Goal: Transaction & Acquisition: Obtain resource

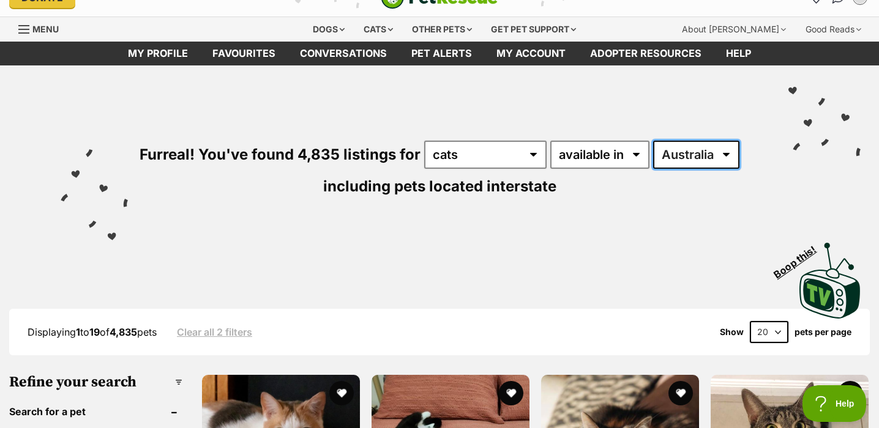
click at [690, 146] on select "Australia ACT NSW NT QLD SA TAS VIC WA" at bounding box center [696, 155] width 86 height 28
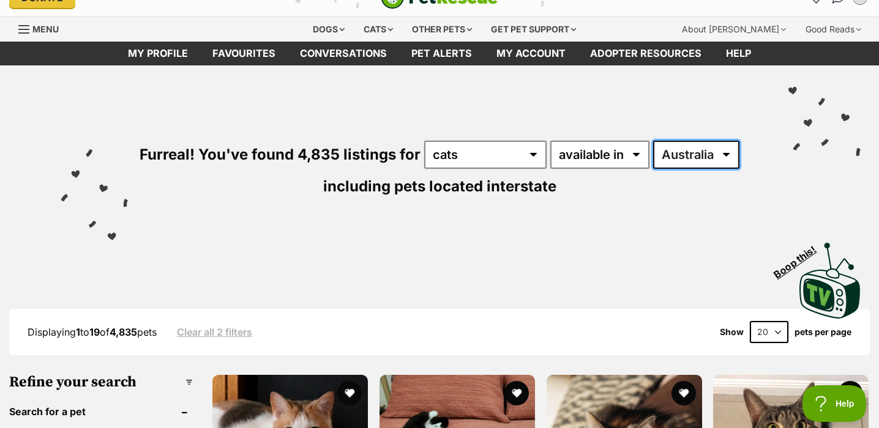
select select "VIC"
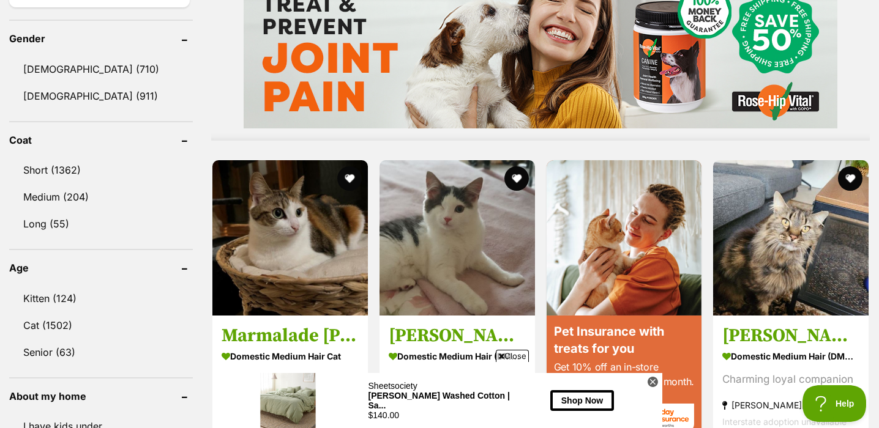
scroll to position [1034, 0]
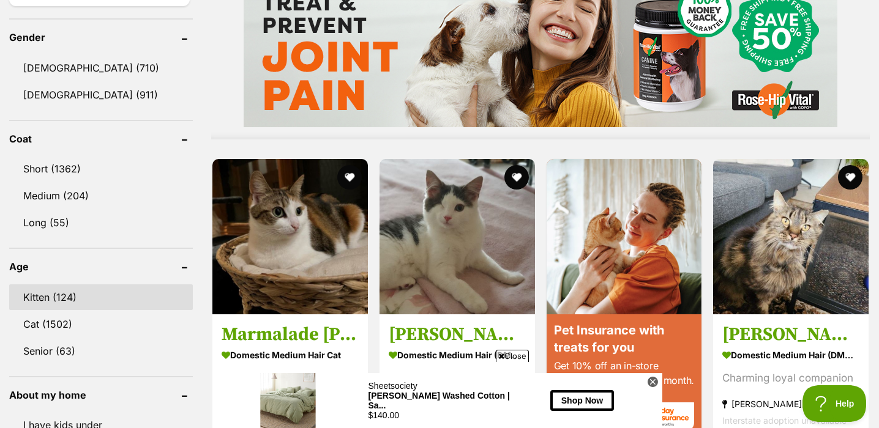
click at [86, 299] on link "Kitten (124)" at bounding box center [101, 298] width 184 height 26
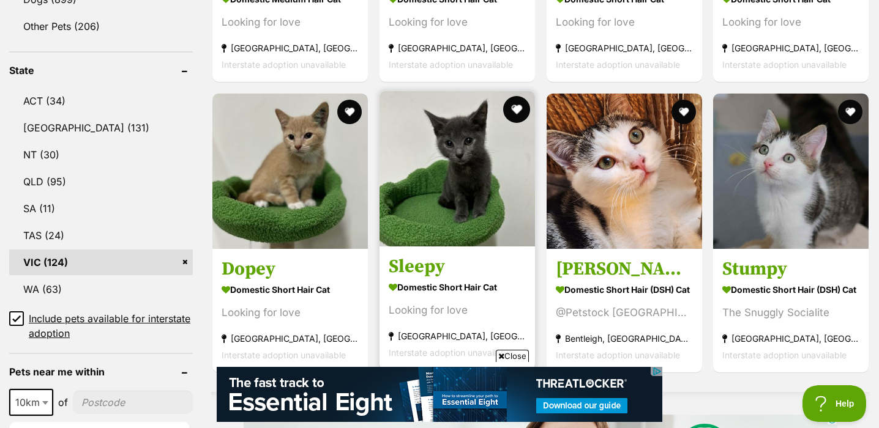
click at [521, 111] on button "favourite" at bounding box center [516, 109] width 27 height 27
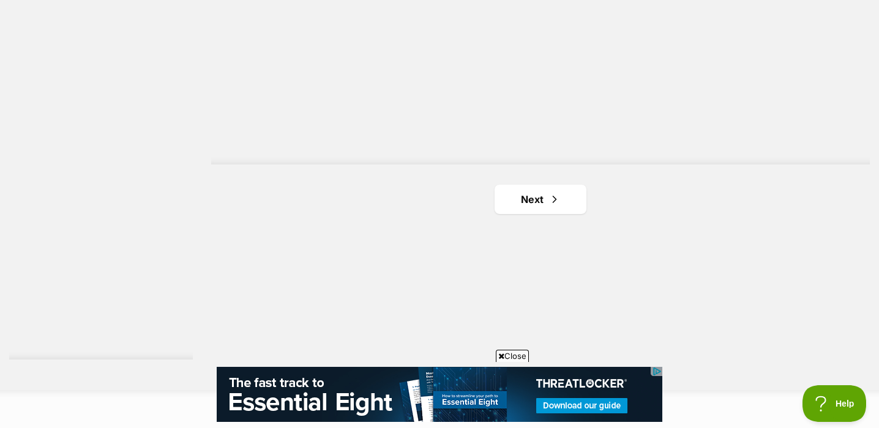
scroll to position [2234, 0]
click at [560, 200] on link "Next" at bounding box center [540, 191] width 92 height 29
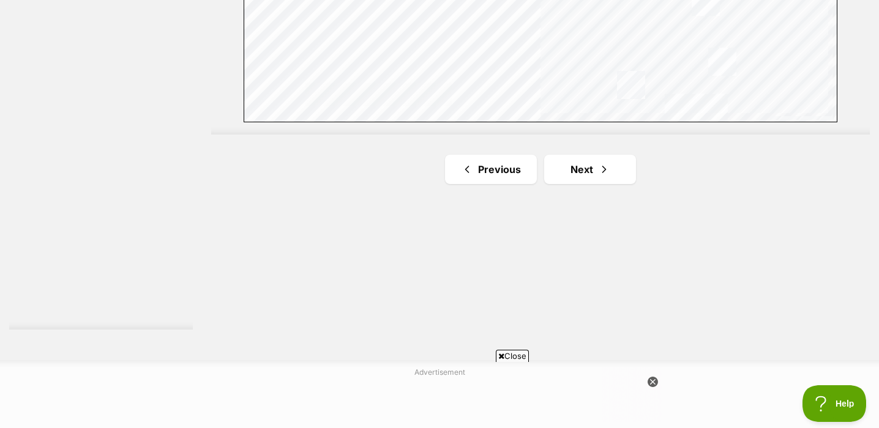
scroll to position [2256, 0]
click at [595, 171] on link "Next" at bounding box center [590, 168] width 92 height 29
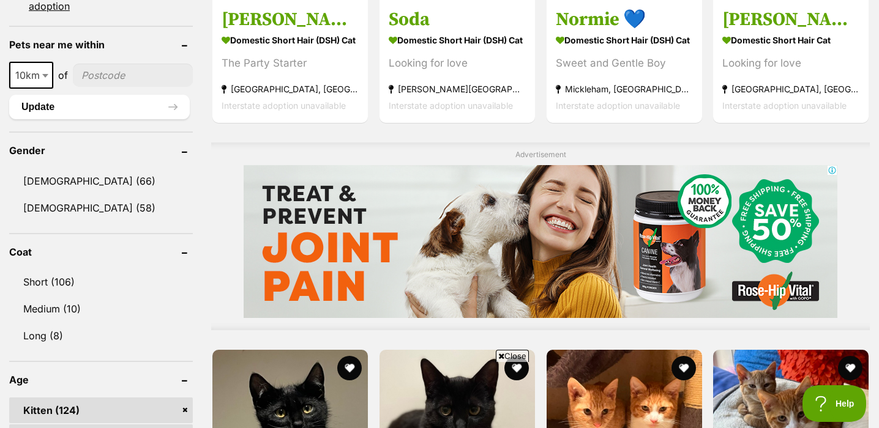
scroll to position [929, 0]
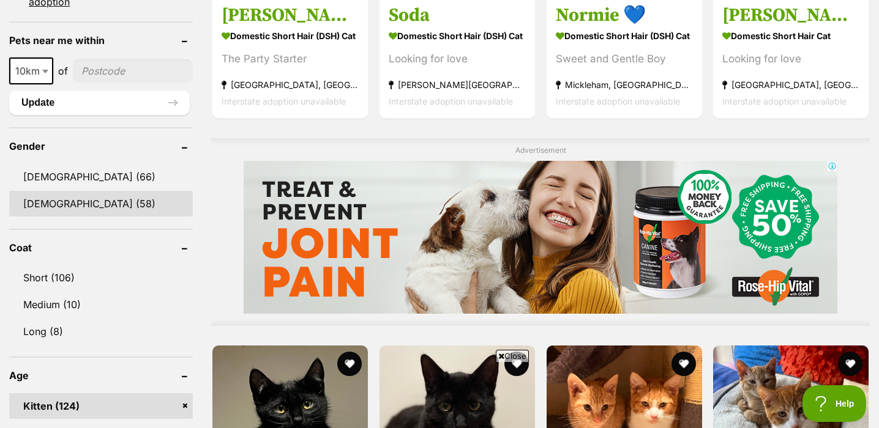
click at [109, 200] on link "Female (58)" at bounding box center [101, 204] width 184 height 26
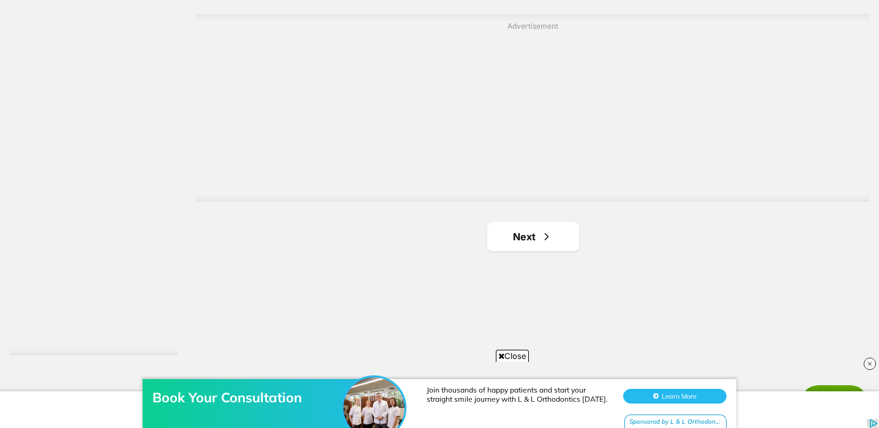
scroll to position [2228, 0]
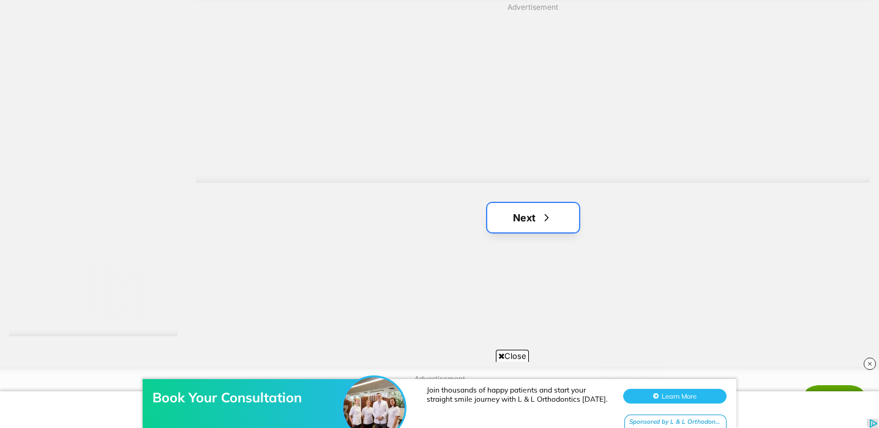
click at [548, 226] on link "Next" at bounding box center [533, 217] width 92 height 29
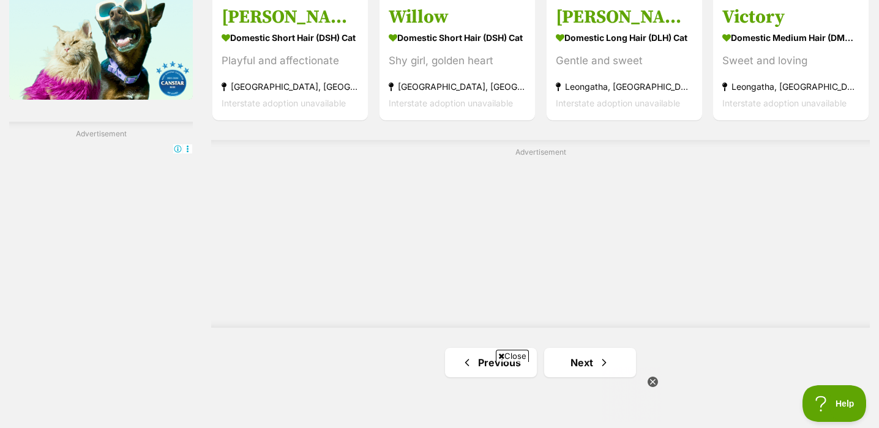
scroll to position [2095, 0]
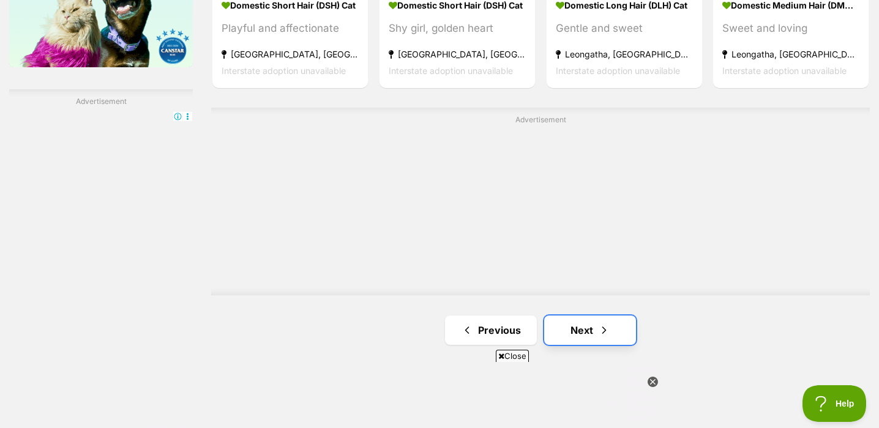
click at [597, 333] on link "Next" at bounding box center [590, 330] width 92 height 29
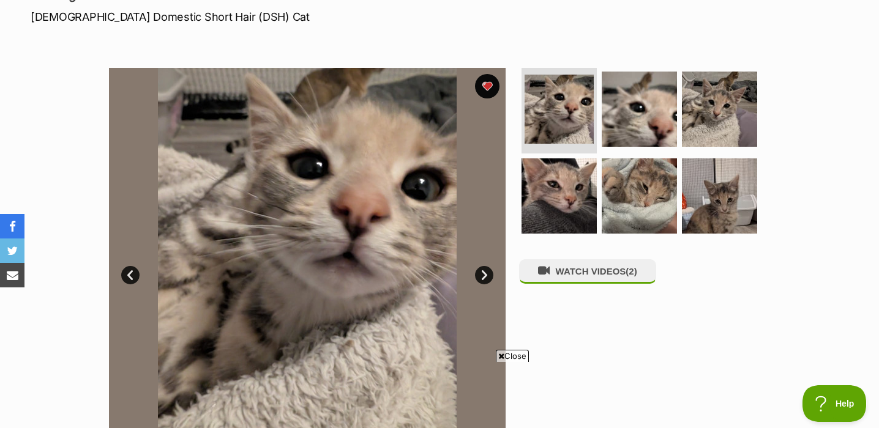
scroll to position [191, 0]
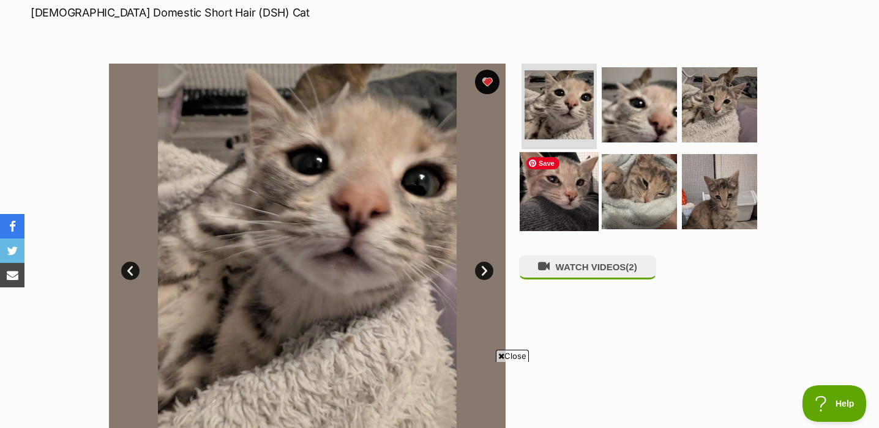
click at [579, 184] on img at bounding box center [559, 191] width 79 height 79
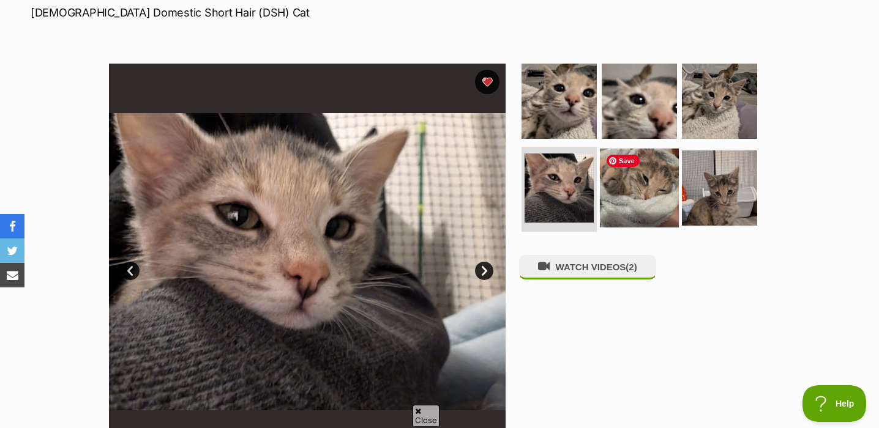
click at [632, 198] on img at bounding box center [639, 187] width 79 height 79
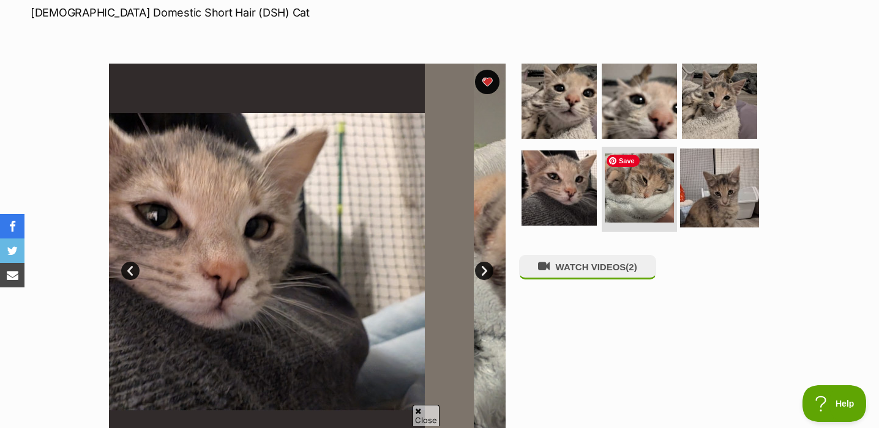
scroll to position [0, 0]
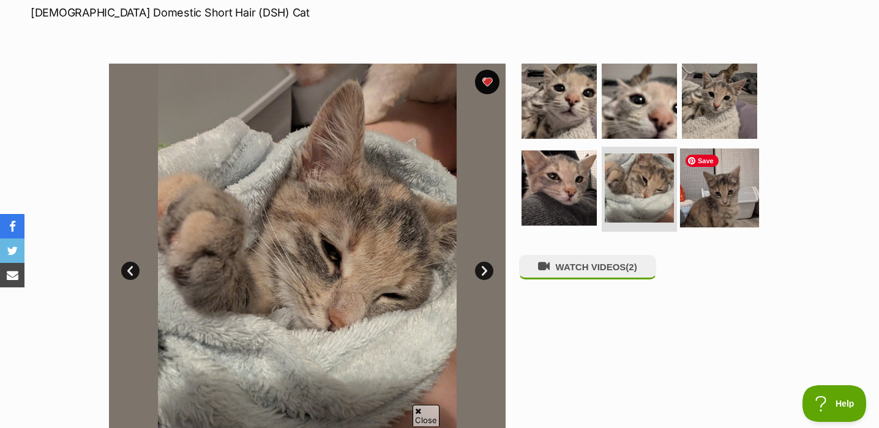
click at [701, 198] on img at bounding box center [719, 187] width 79 height 79
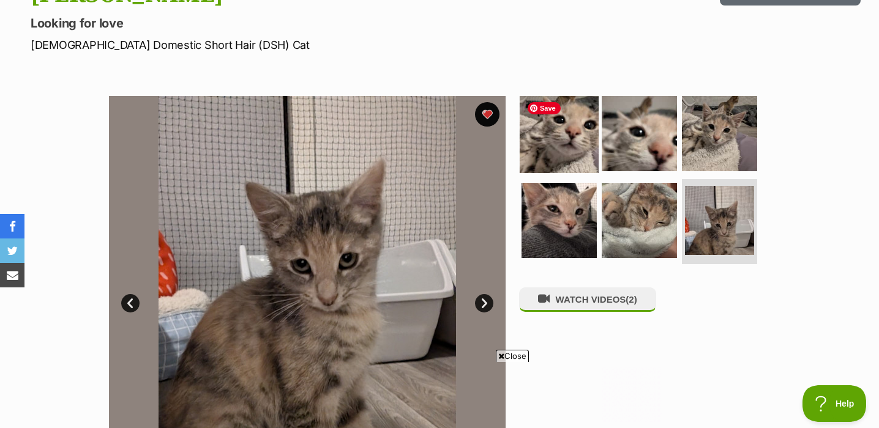
click at [580, 143] on img at bounding box center [559, 133] width 79 height 79
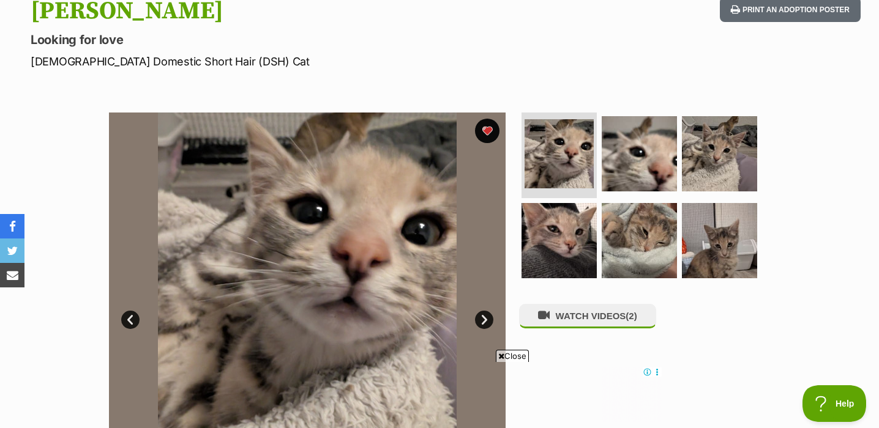
scroll to position [144, 0]
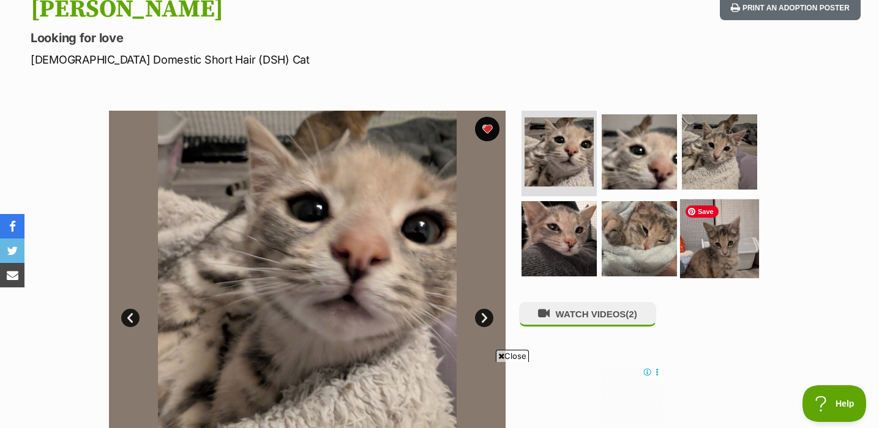
click at [720, 232] on img at bounding box center [719, 238] width 79 height 79
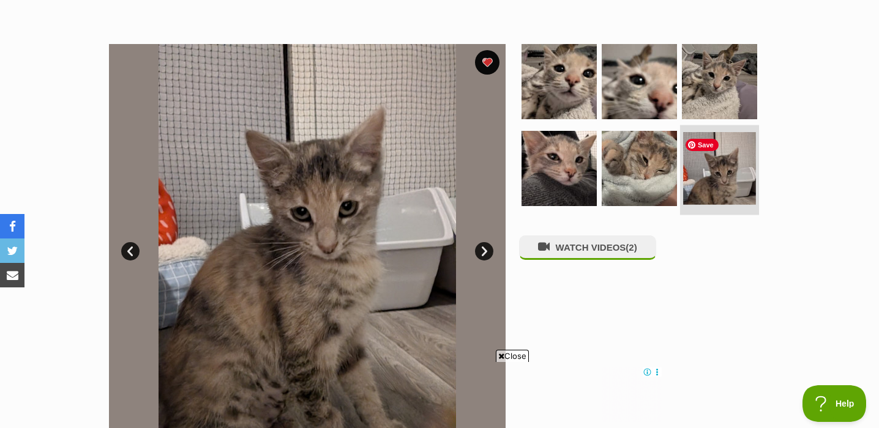
scroll to position [216, 0]
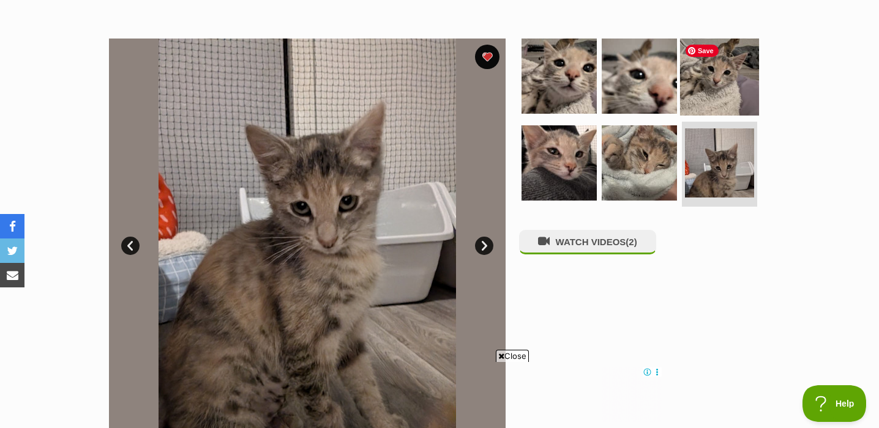
click at [740, 78] on img at bounding box center [719, 76] width 79 height 79
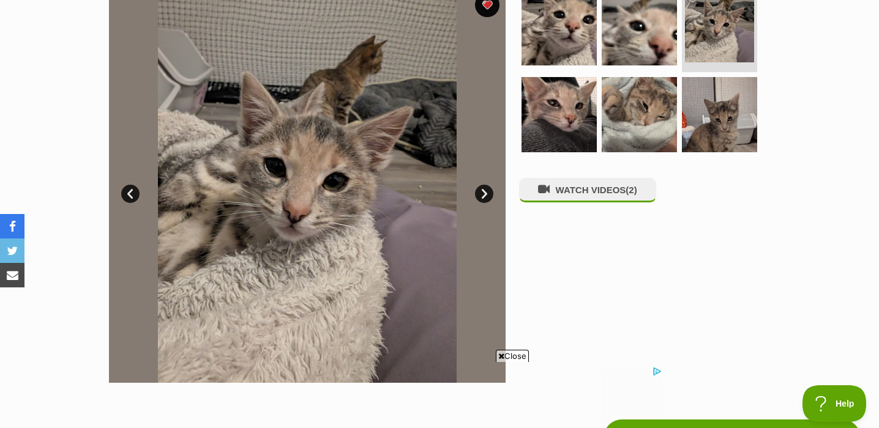
scroll to position [251, 0]
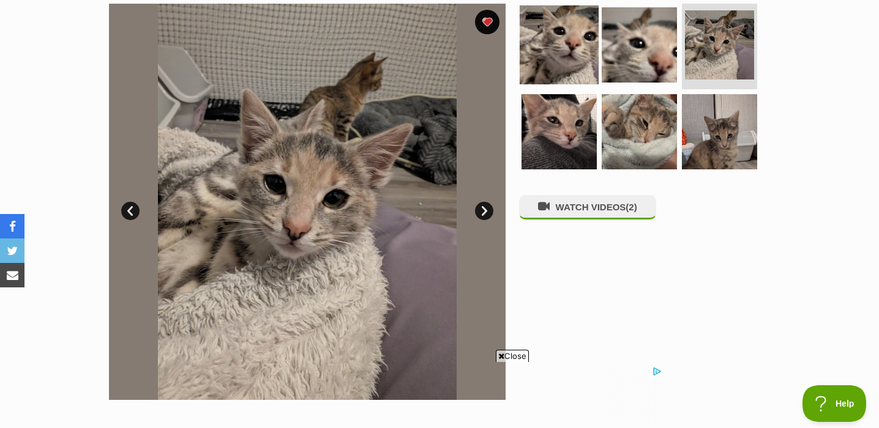
click at [583, 83] on link at bounding box center [559, 79] width 79 height 13
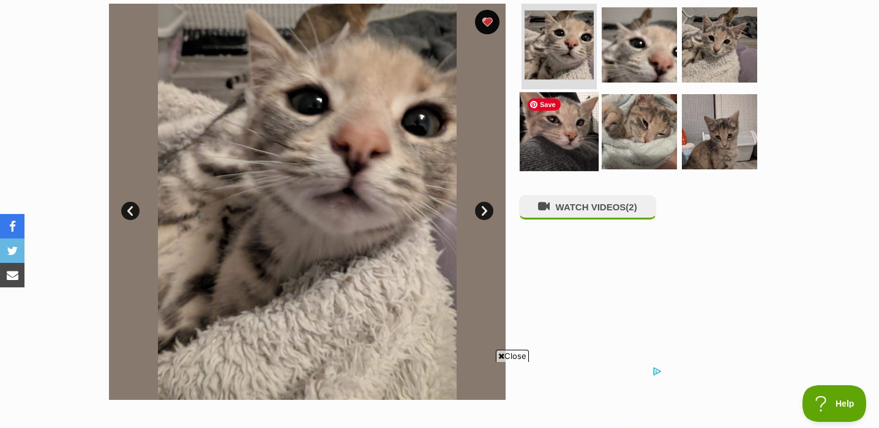
click at [570, 115] on img at bounding box center [559, 131] width 79 height 79
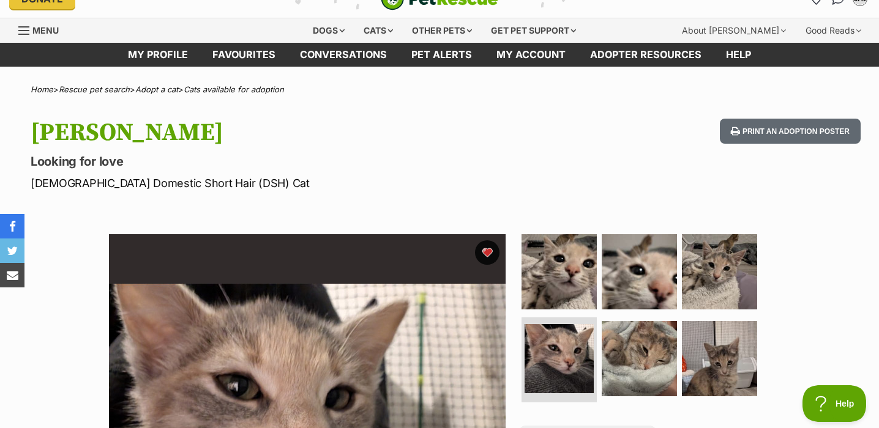
scroll to position [0, 0]
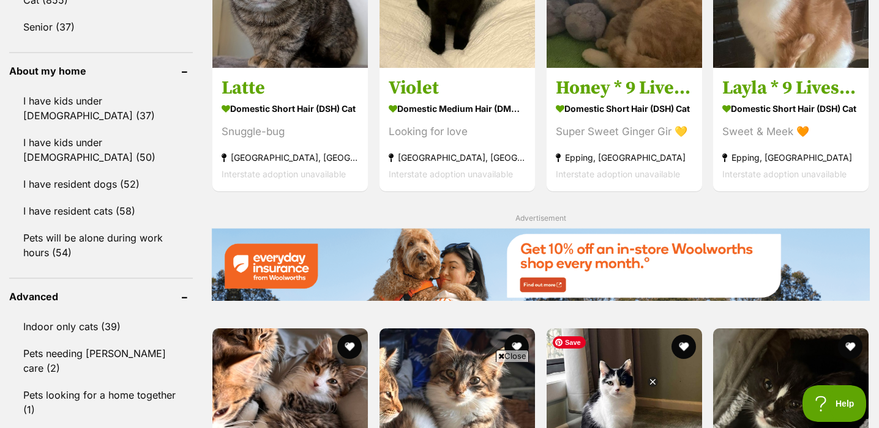
scroll to position [1566, 0]
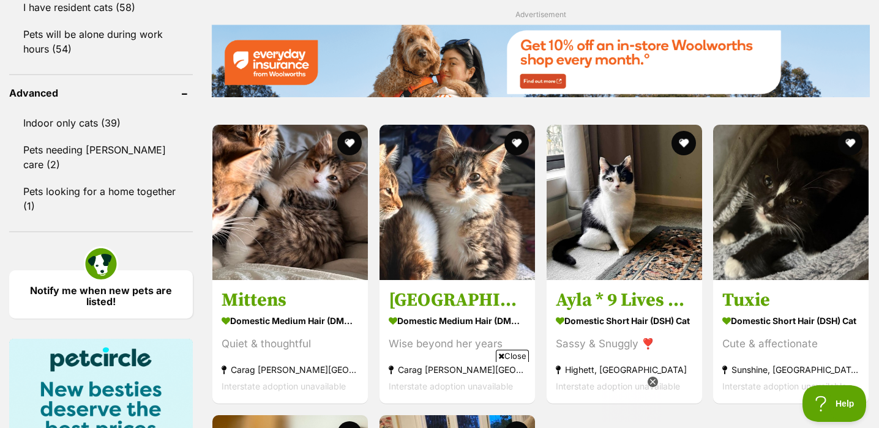
click at [651, 380] on icon at bounding box center [652, 382] width 10 height 10
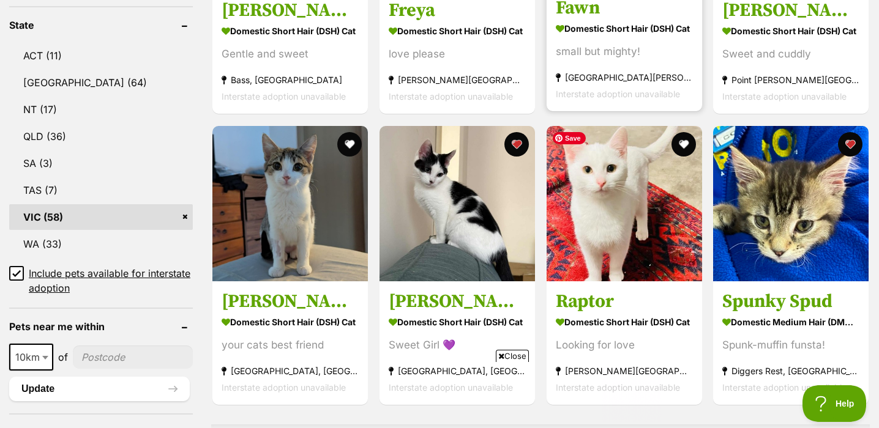
scroll to position [644, 0]
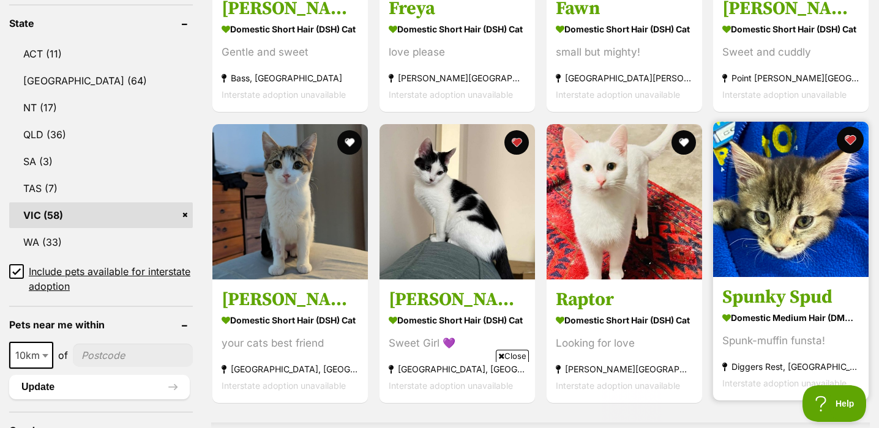
click at [849, 140] on button "favourite" at bounding box center [850, 140] width 27 height 27
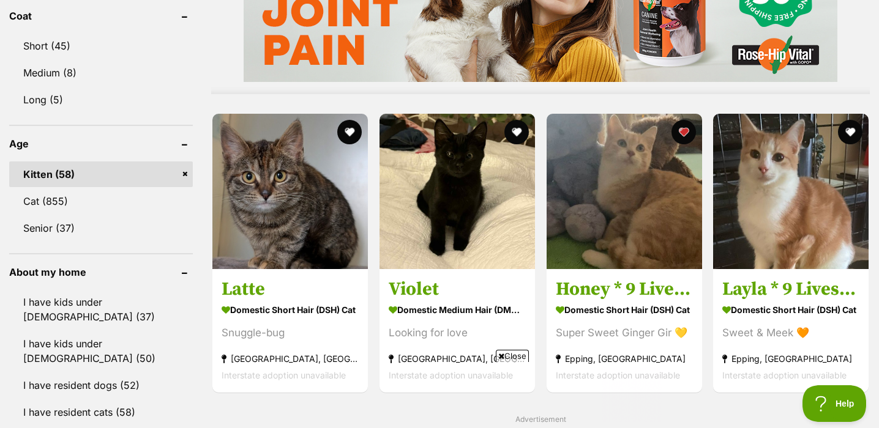
scroll to position [1176, 0]
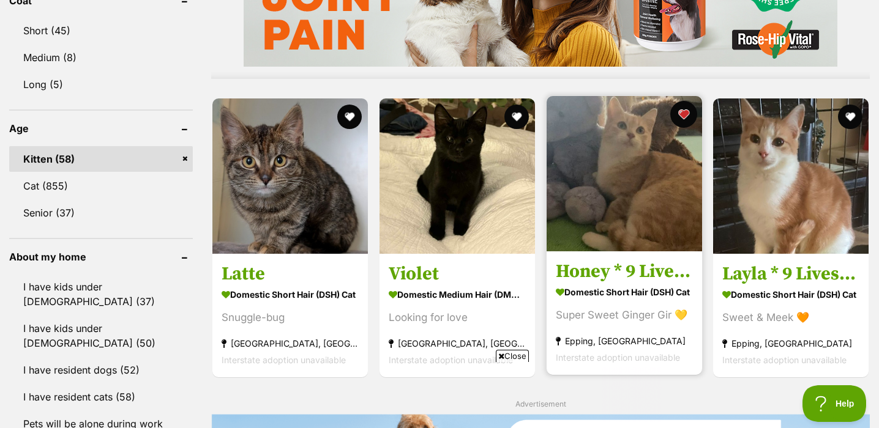
click at [681, 117] on button "favourite" at bounding box center [682, 114] width 27 height 27
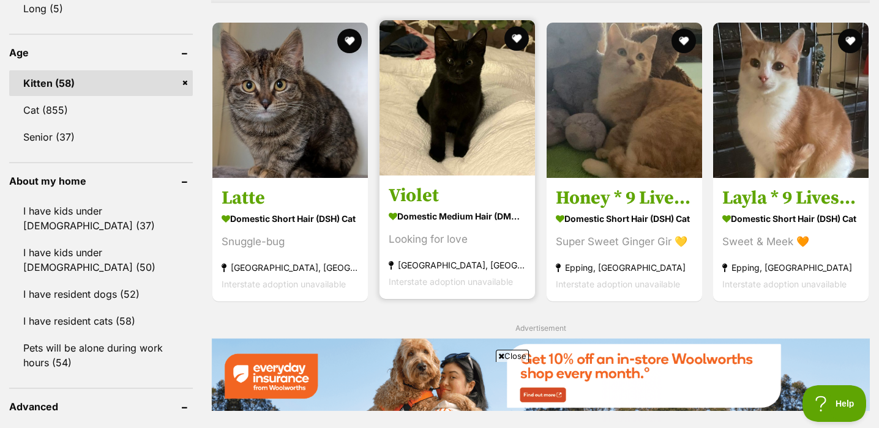
scroll to position [1251, 0]
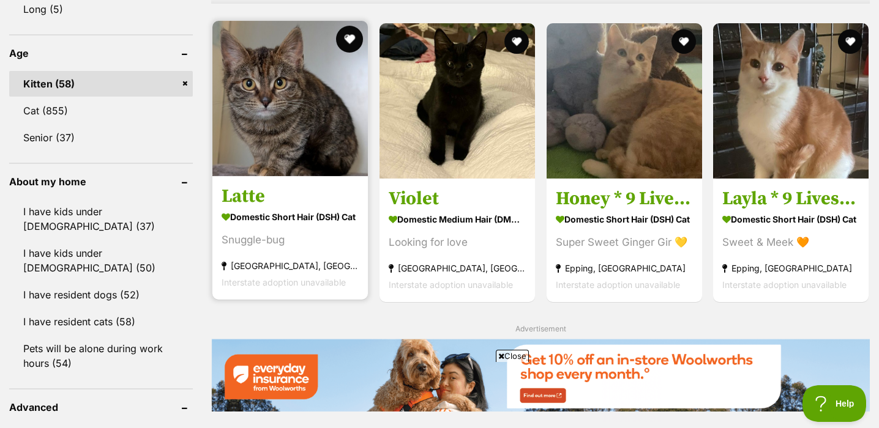
click at [350, 43] on button "favourite" at bounding box center [349, 39] width 27 height 27
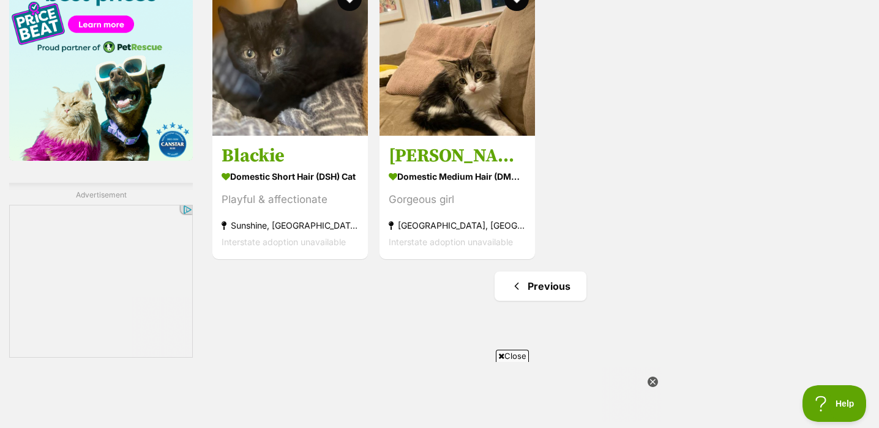
scroll to position [2076, 0]
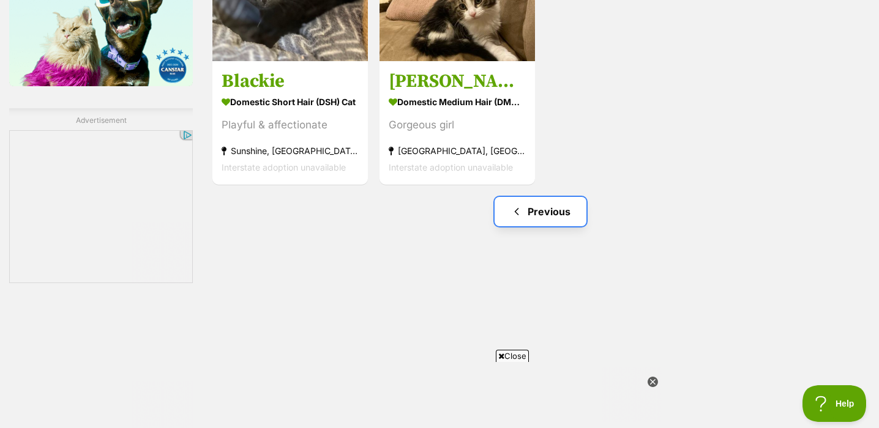
click at [559, 209] on link "Previous" at bounding box center [540, 211] width 92 height 29
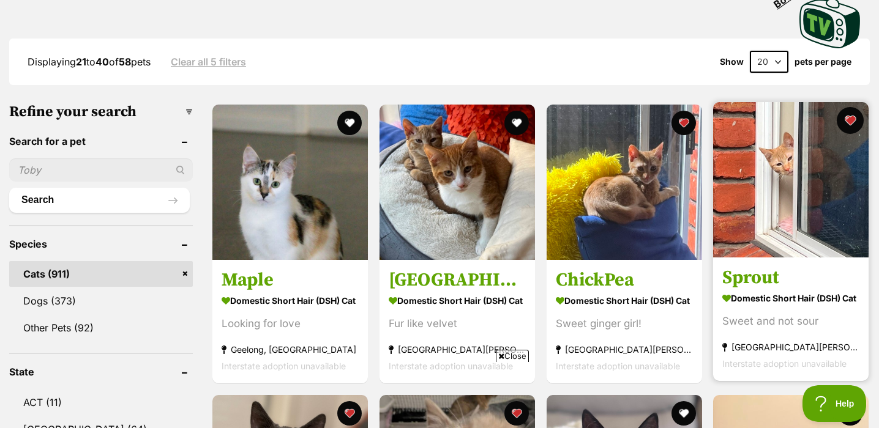
click at [854, 121] on button "favourite" at bounding box center [850, 120] width 27 height 27
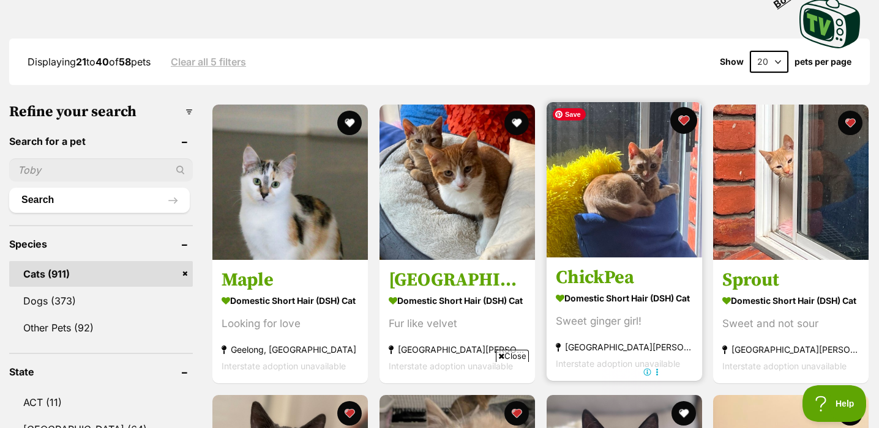
click at [692, 120] on button "favourite" at bounding box center [682, 120] width 27 height 27
click at [688, 130] on button "favourite" at bounding box center [682, 120] width 27 height 27
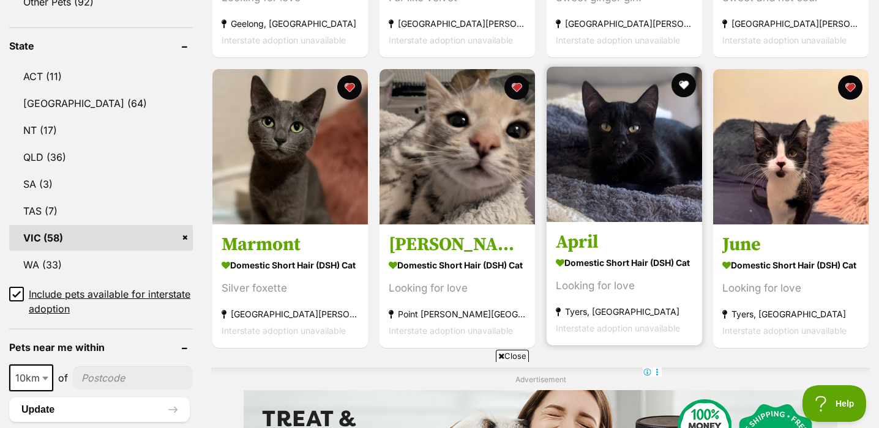
scroll to position [621, 0]
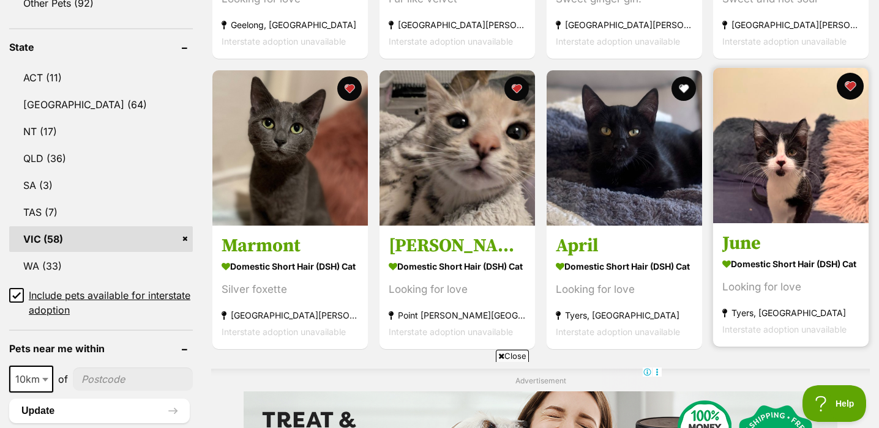
click at [849, 88] on button "favourite" at bounding box center [850, 86] width 27 height 27
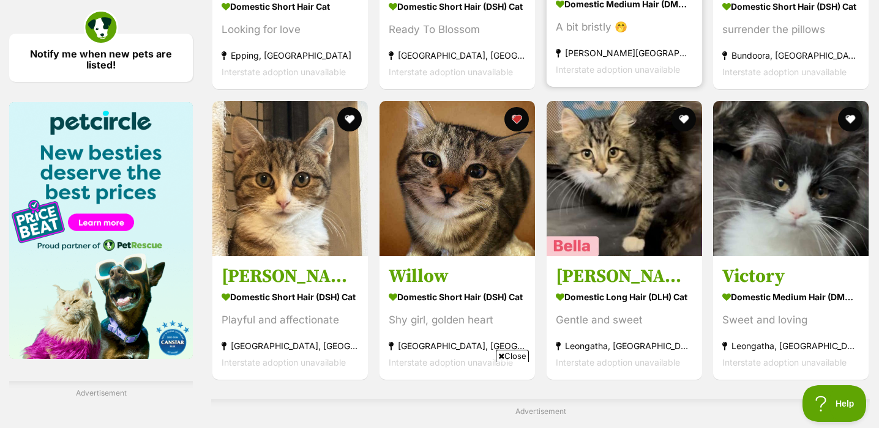
scroll to position [1804, 0]
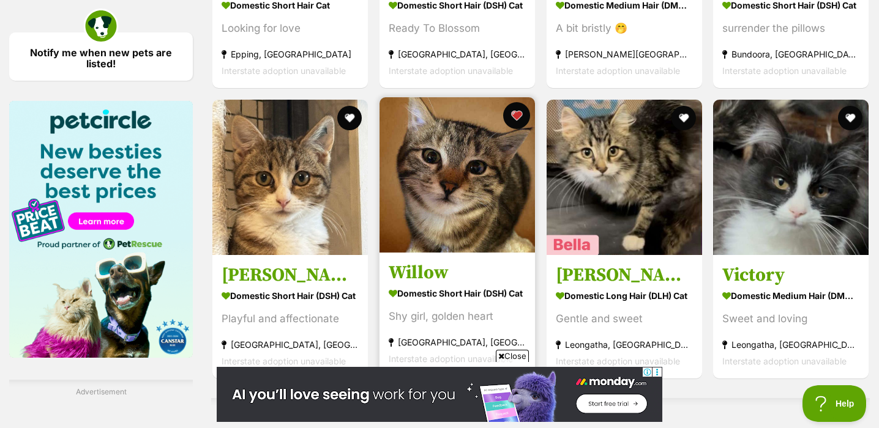
click at [518, 116] on button "favourite" at bounding box center [516, 115] width 27 height 27
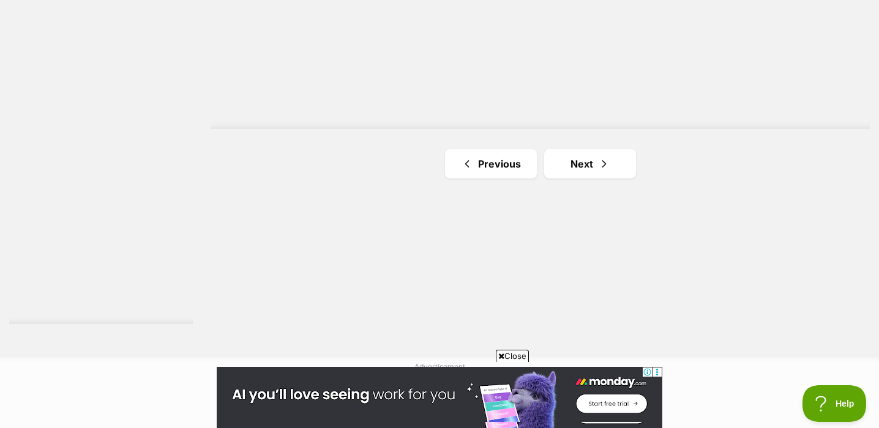
scroll to position [2262, 0]
click at [511, 168] on link "Previous" at bounding box center [491, 162] width 92 height 29
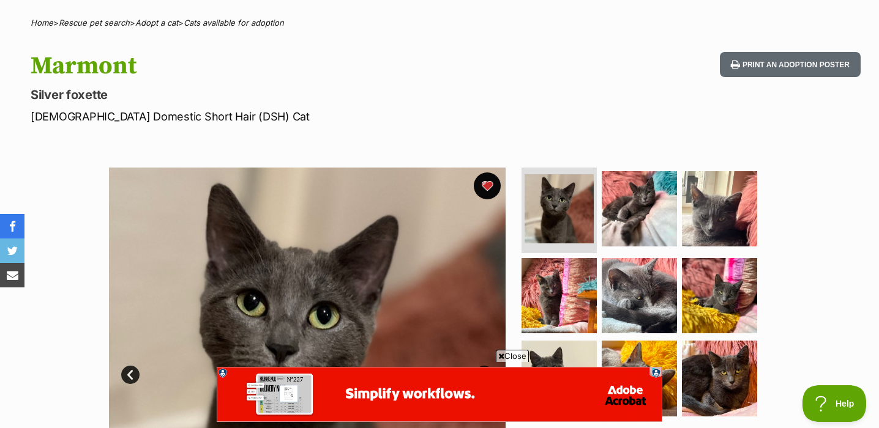
click at [490, 185] on button "favourite" at bounding box center [487, 186] width 27 height 27
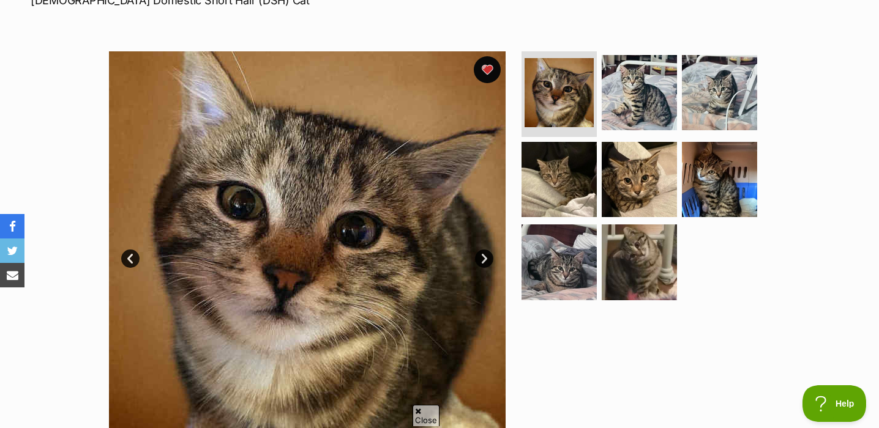
click at [494, 67] on button "favourite" at bounding box center [487, 69] width 27 height 27
click at [490, 71] on button "favourite" at bounding box center [487, 69] width 27 height 27
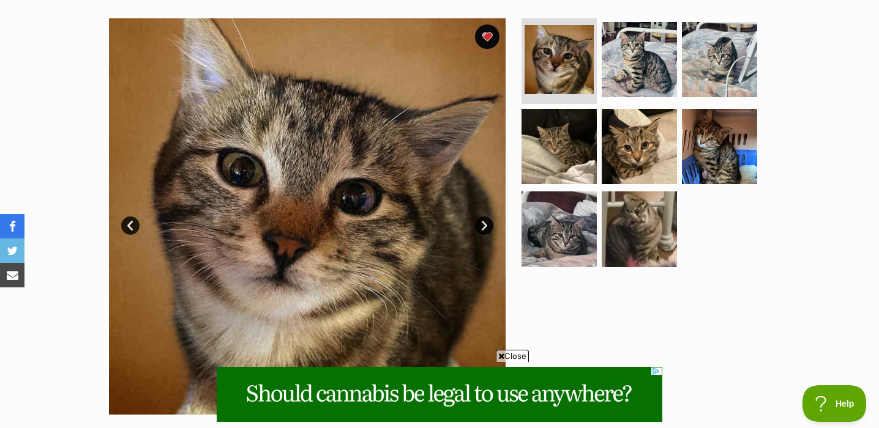
scroll to position [234, 0]
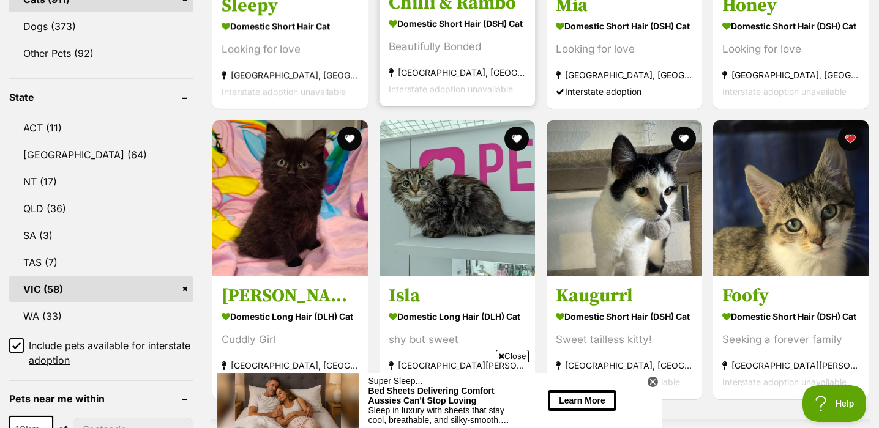
scroll to position [567, 0]
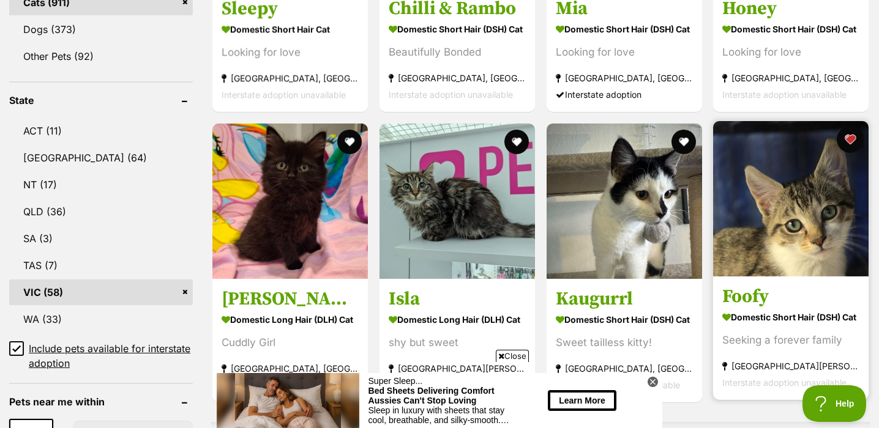
click at [851, 139] on button "favourite" at bounding box center [850, 139] width 27 height 27
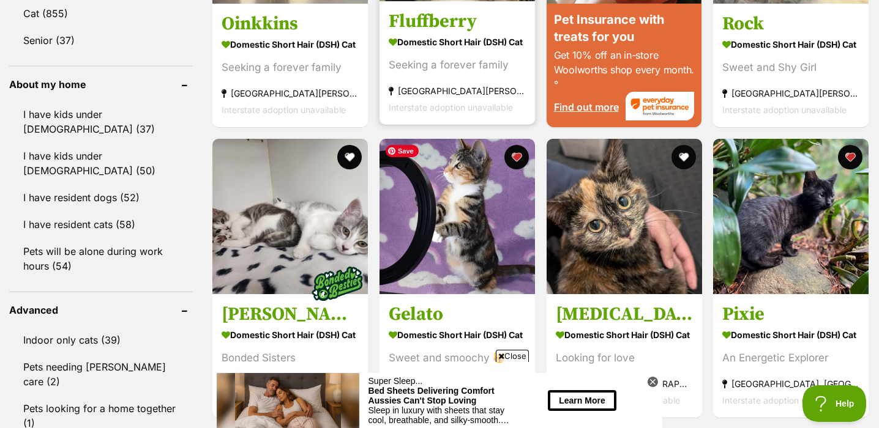
scroll to position [1355, 0]
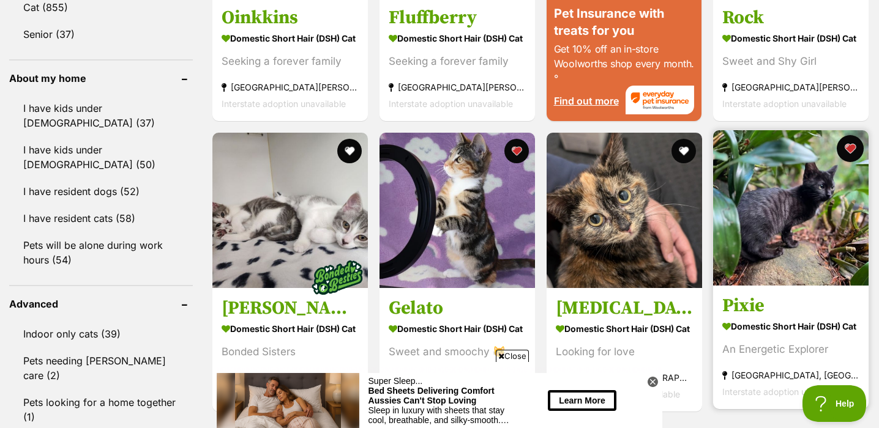
click at [849, 145] on button "favourite" at bounding box center [850, 148] width 27 height 27
click at [850, 146] on button "favourite" at bounding box center [850, 148] width 27 height 27
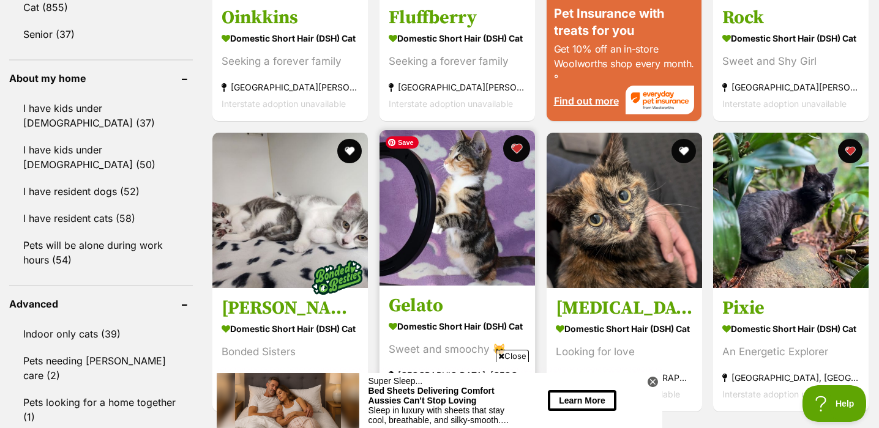
click at [510, 148] on button "favourite" at bounding box center [516, 148] width 27 height 27
click at [513, 149] on button "favourite" at bounding box center [516, 148] width 27 height 27
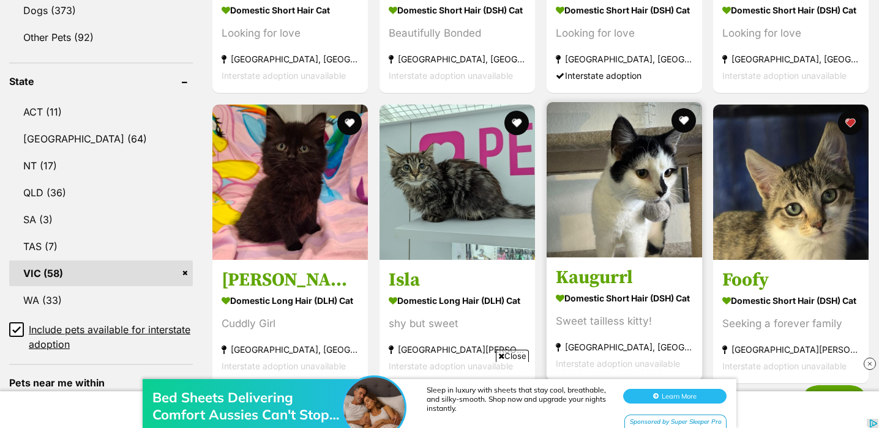
scroll to position [595, 0]
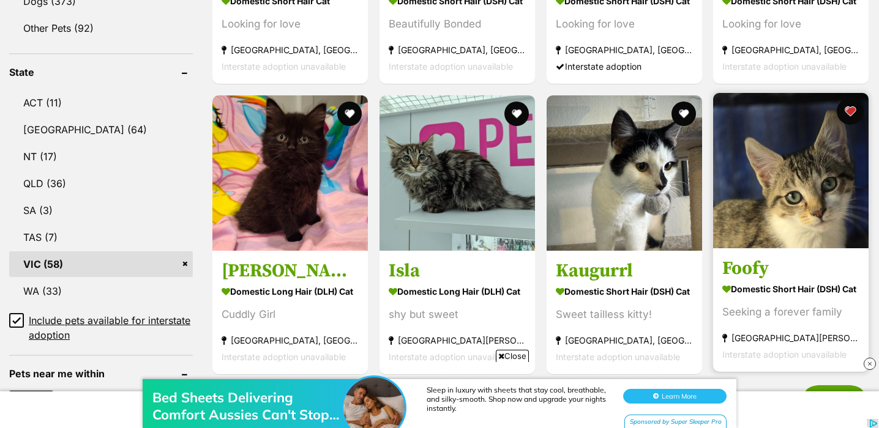
click at [849, 113] on button "favourite" at bounding box center [850, 111] width 27 height 27
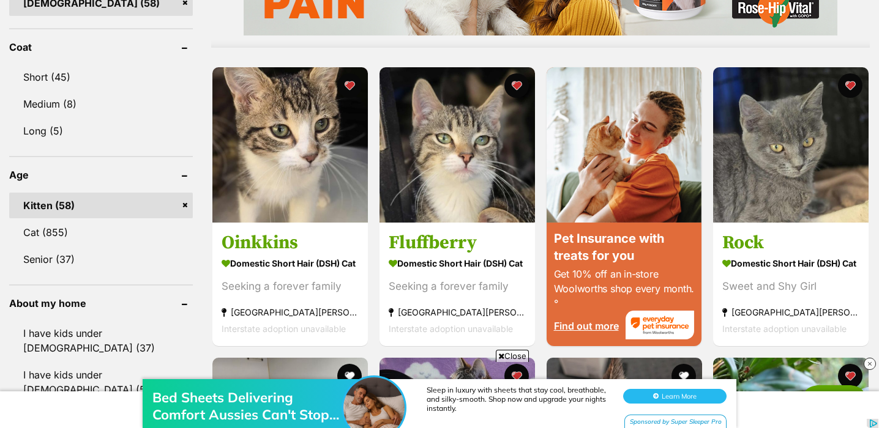
scroll to position [1130, 0]
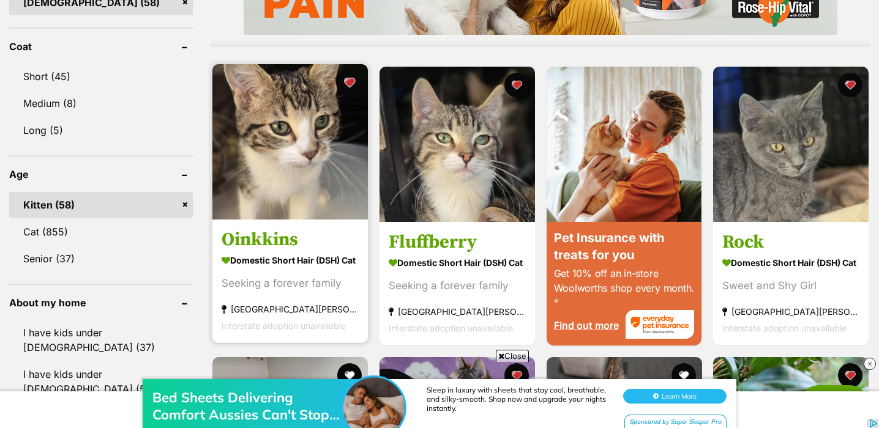
click at [351, 84] on button "favourite" at bounding box center [349, 82] width 27 height 27
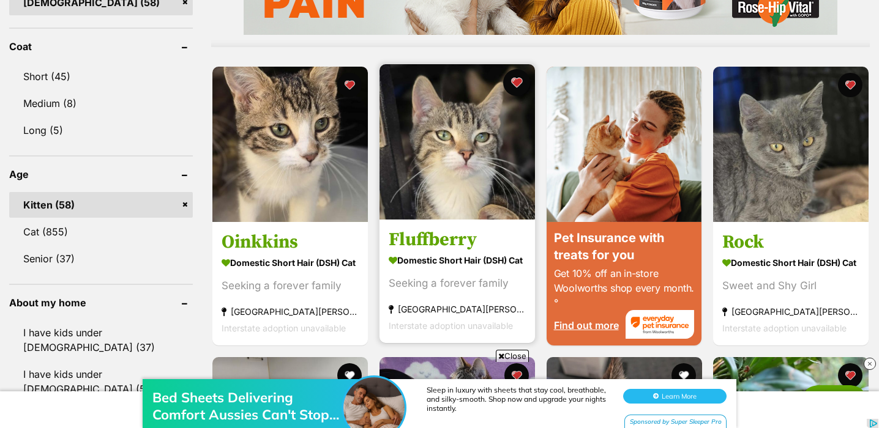
click at [518, 85] on button "favourite" at bounding box center [516, 82] width 27 height 27
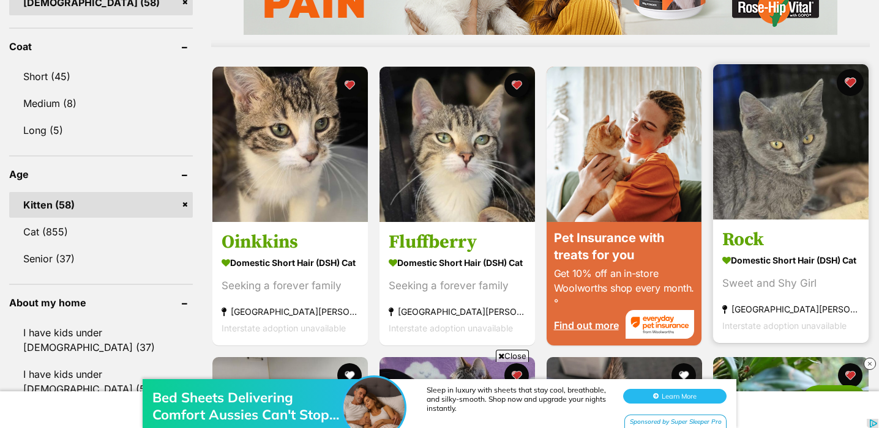
click at [844, 85] on button "favourite" at bounding box center [850, 82] width 27 height 27
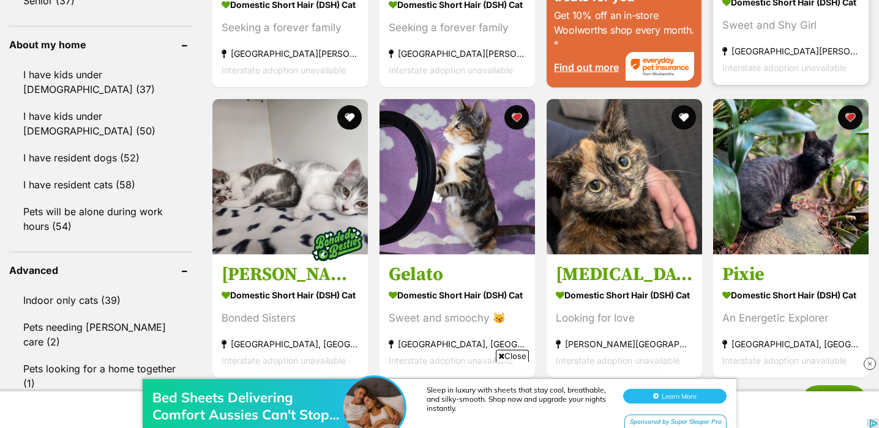
scroll to position [1423, 0]
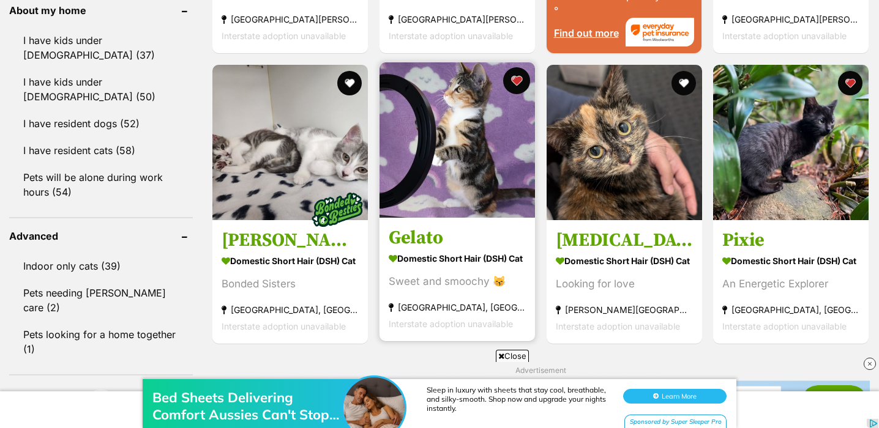
click at [520, 84] on button "favourite" at bounding box center [516, 80] width 27 height 27
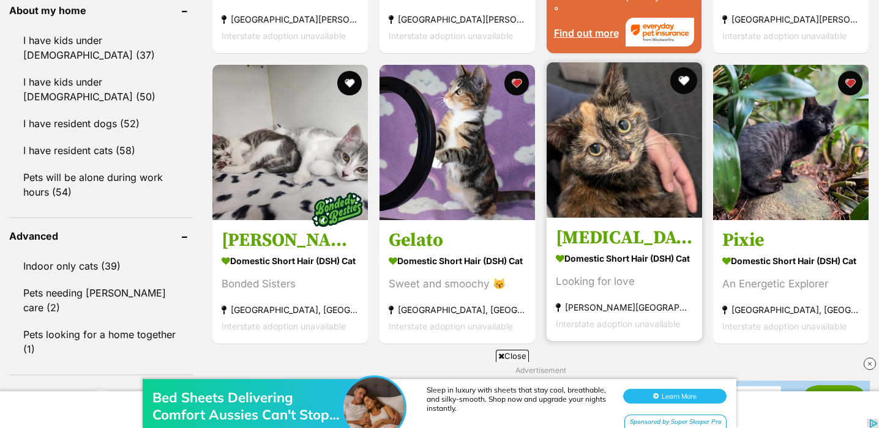
click at [684, 83] on button "favourite" at bounding box center [682, 80] width 27 height 27
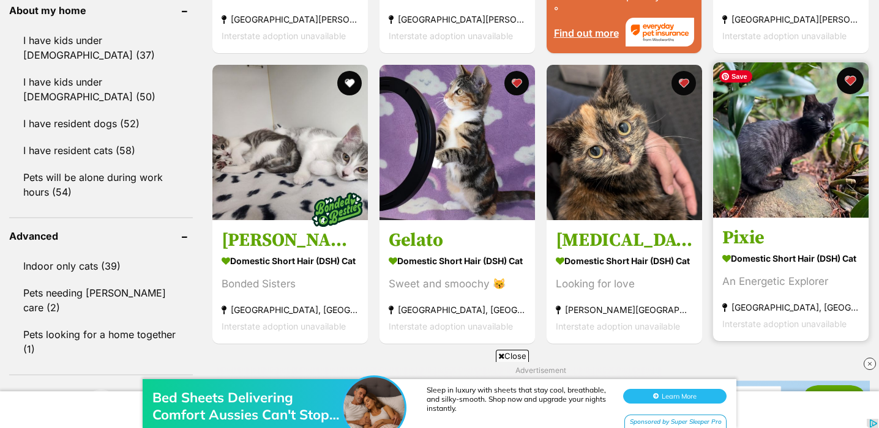
click at [857, 82] on button "favourite" at bounding box center [850, 80] width 27 height 27
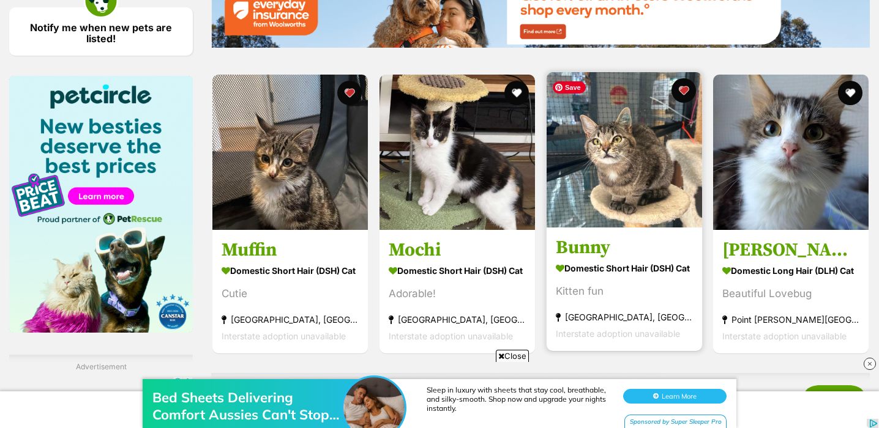
scroll to position [1830, 0]
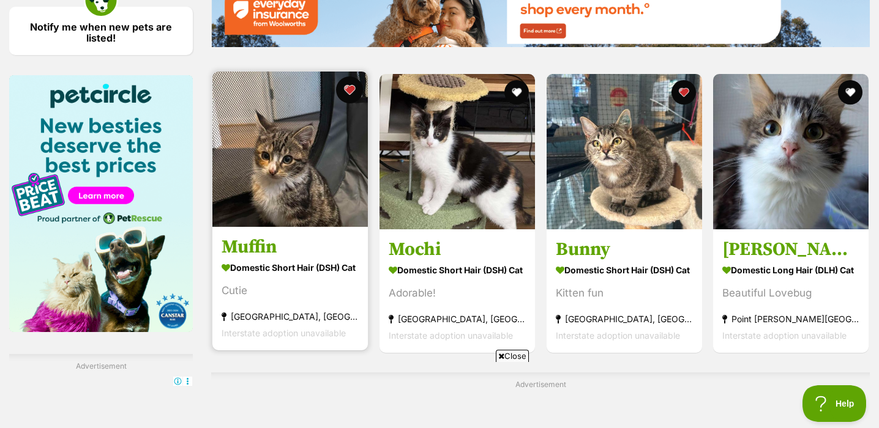
click at [352, 93] on button "favourite" at bounding box center [349, 89] width 27 height 27
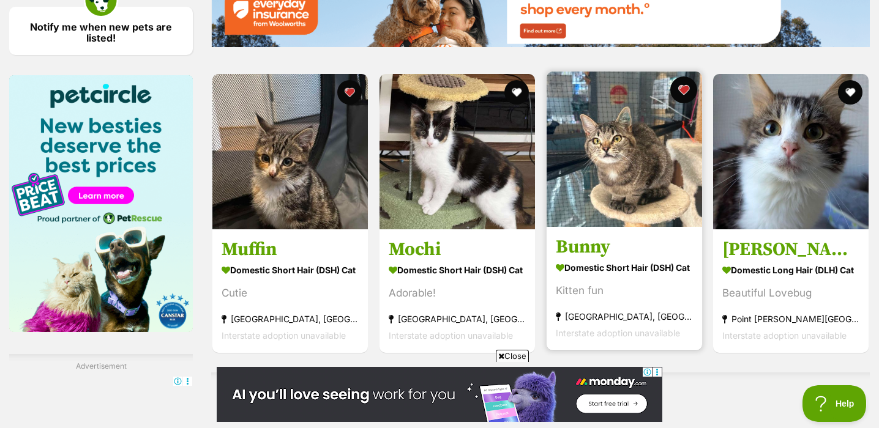
click at [687, 87] on button "favourite" at bounding box center [682, 89] width 27 height 27
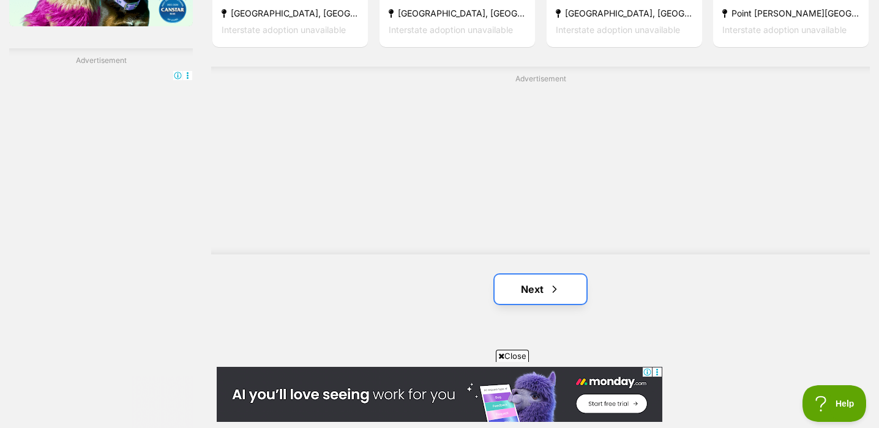
click at [565, 295] on link "Next" at bounding box center [540, 289] width 92 height 29
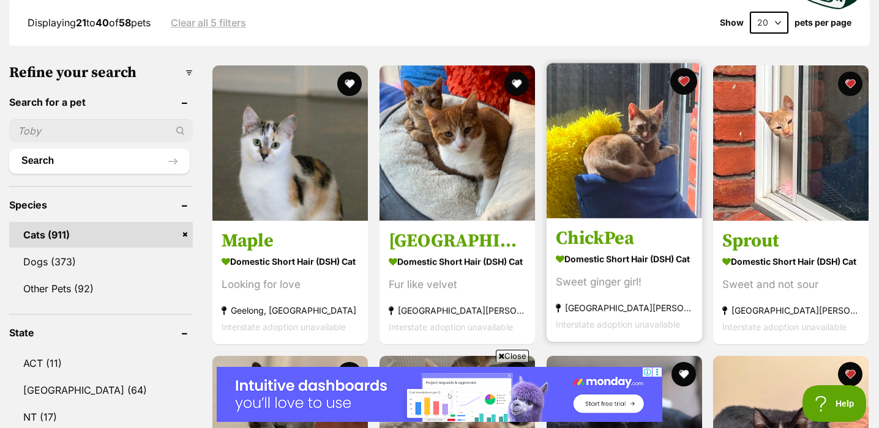
click at [685, 84] on button "favourite" at bounding box center [682, 81] width 27 height 27
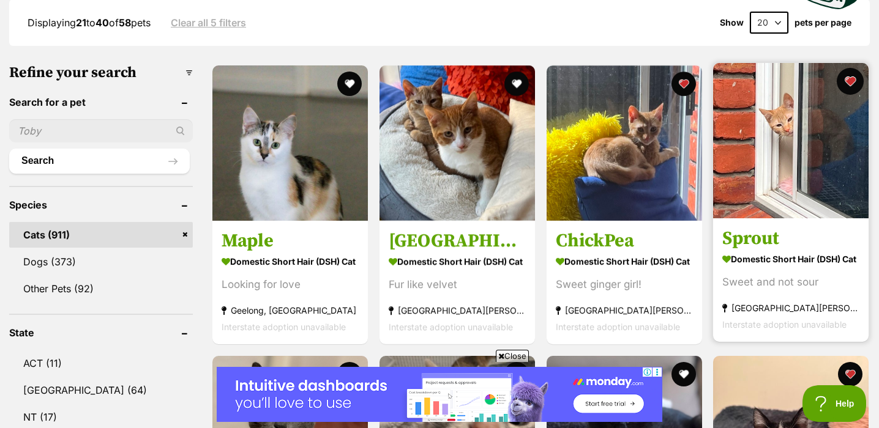
click at [854, 79] on button "favourite" at bounding box center [850, 81] width 27 height 27
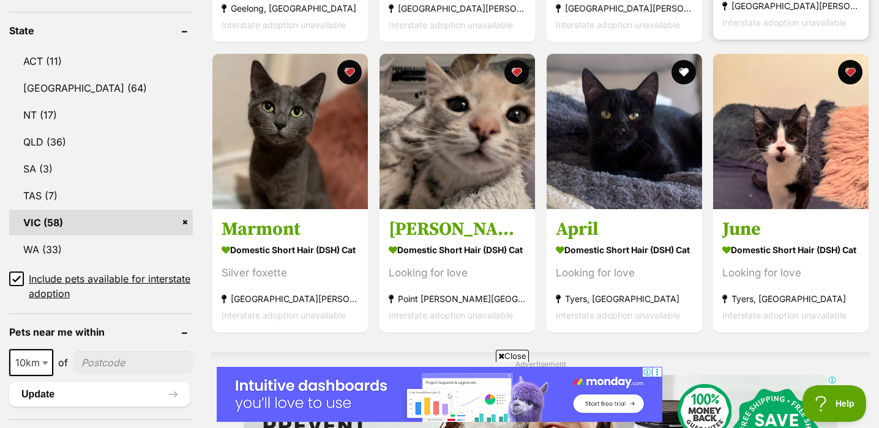
scroll to position [638, 0]
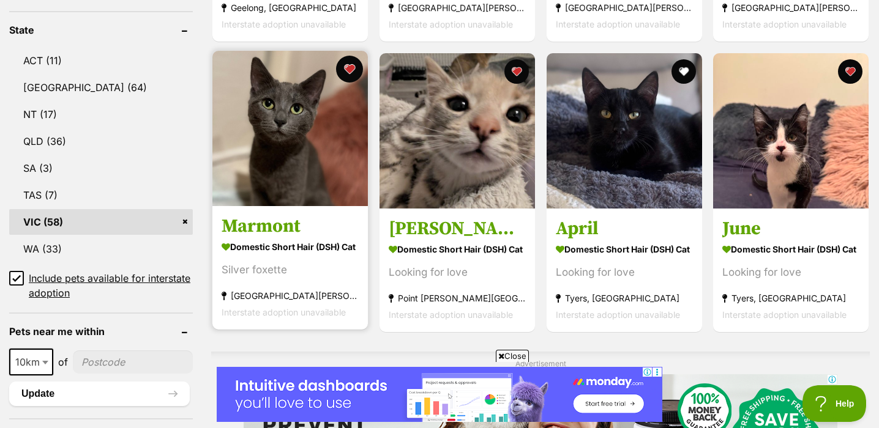
click at [354, 75] on button "favourite" at bounding box center [349, 69] width 27 height 27
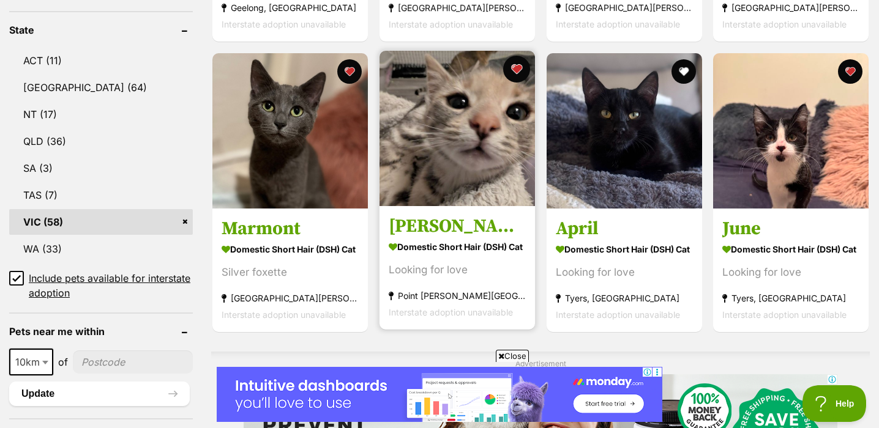
click at [520, 68] on button "favourite" at bounding box center [516, 69] width 27 height 27
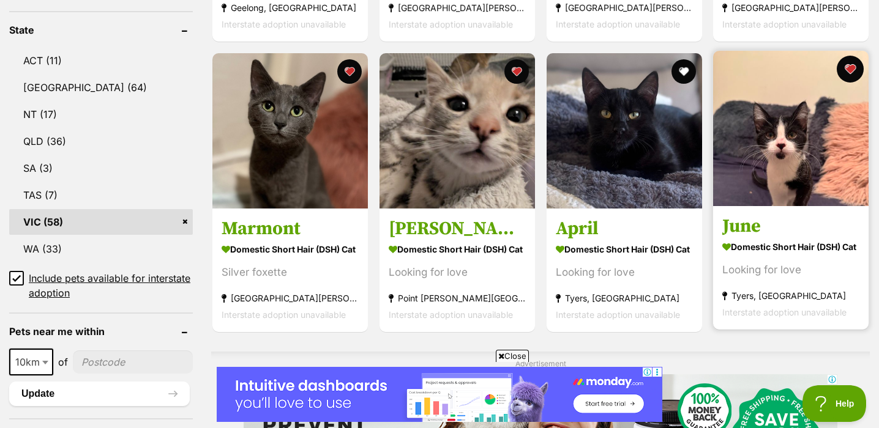
click at [854, 62] on button "favourite" at bounding box center [850, 69] width 27 height 27
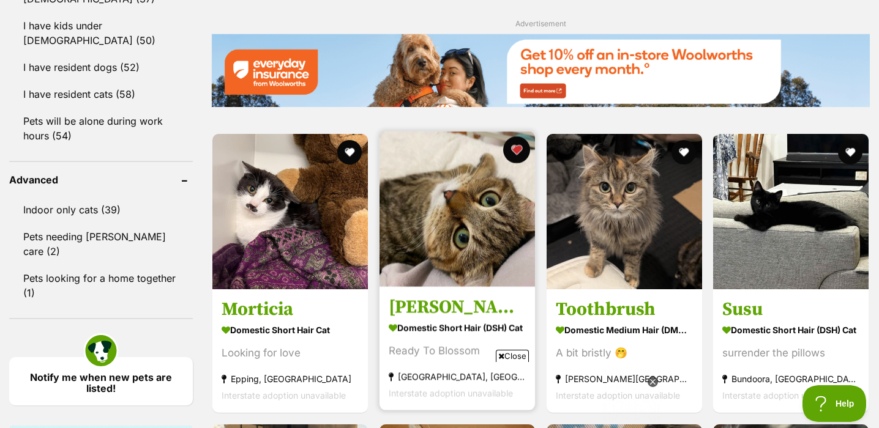
scroll to position [0, 0]
click at [521, 154] on button "favourite" at bounding box center [516, 149] width 27 height 27
click at [514, 151] on button "favourite" at bounding box center [516, 149] width 27 height 27
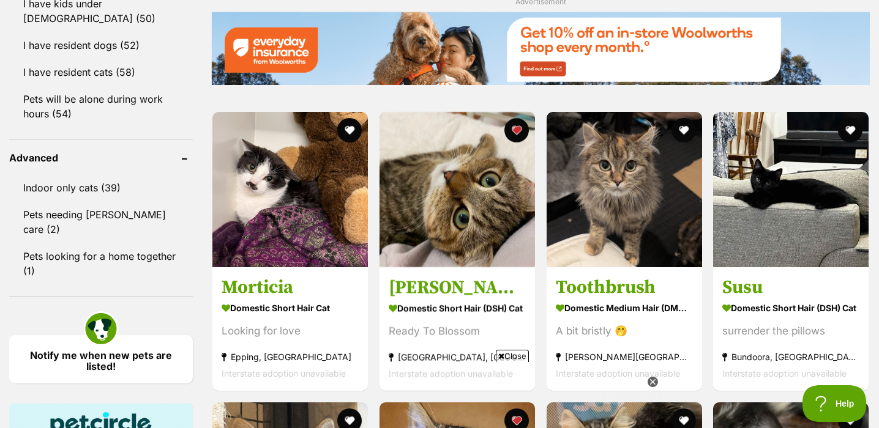
scroll to position [1521, 0]
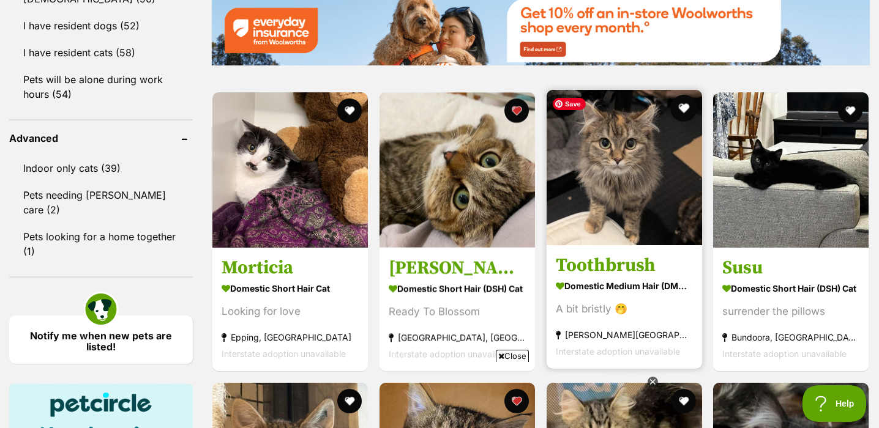
click at [687, 106] on button "favourite" at bounding box center [682, 108] width 27 height 27
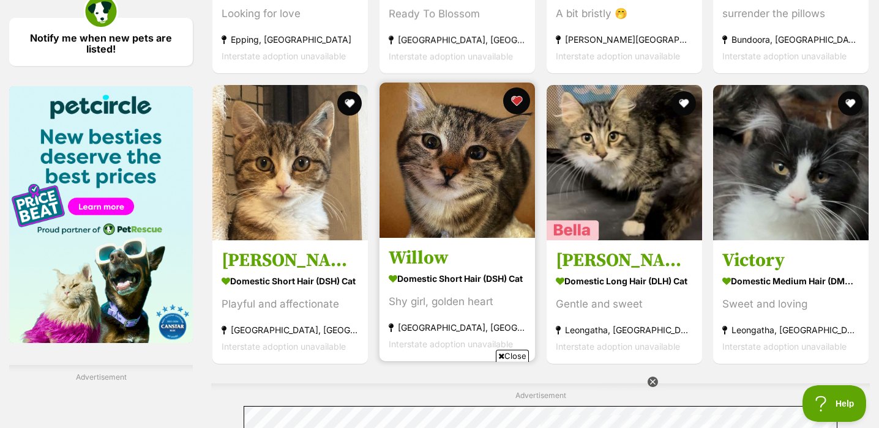
click at [520, 106] on button "favourite" at bounding box center [516, 101] width 27 height 27
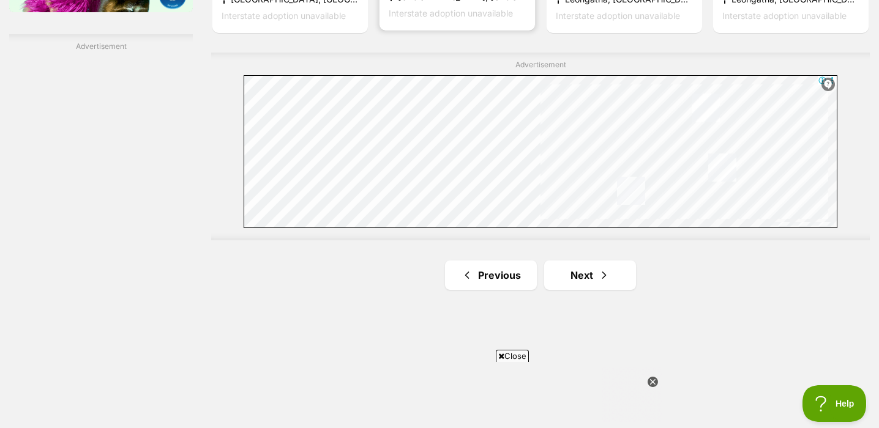
scroll to position [2158, 0]
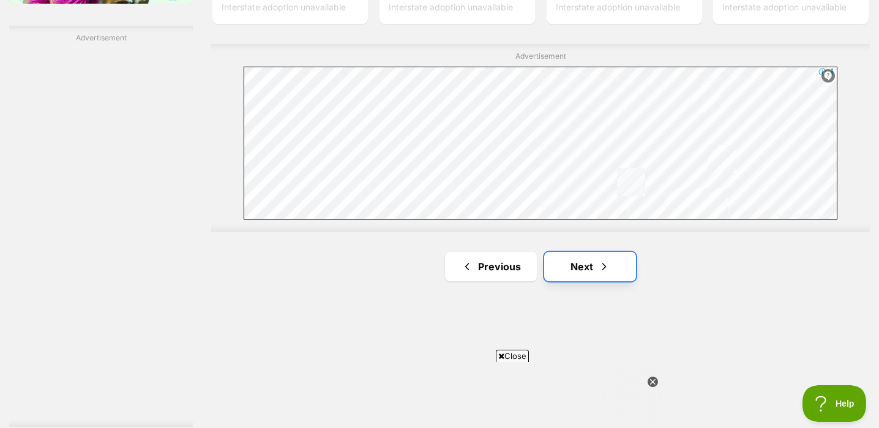
click at [579, 278] on link "Next" at bounding box center [590, 266] width 92 height 29
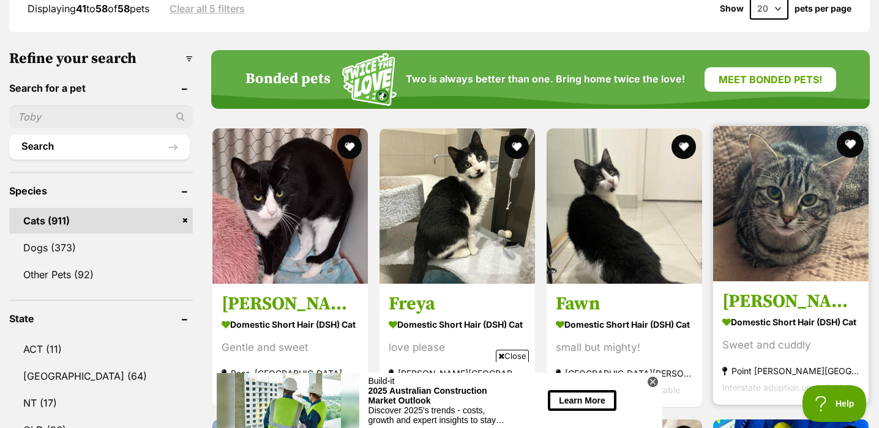
click at [850, 147] on button "favourite" at bounding box center [850, 144] width 27 height 27
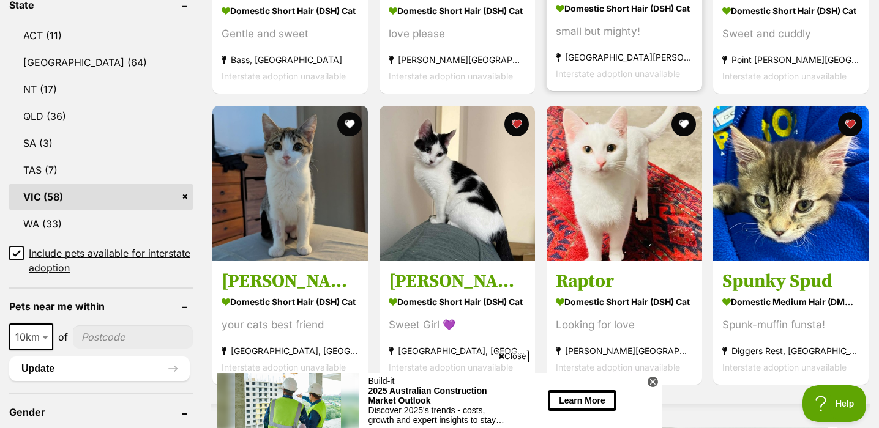
scroll to position [667, 0]
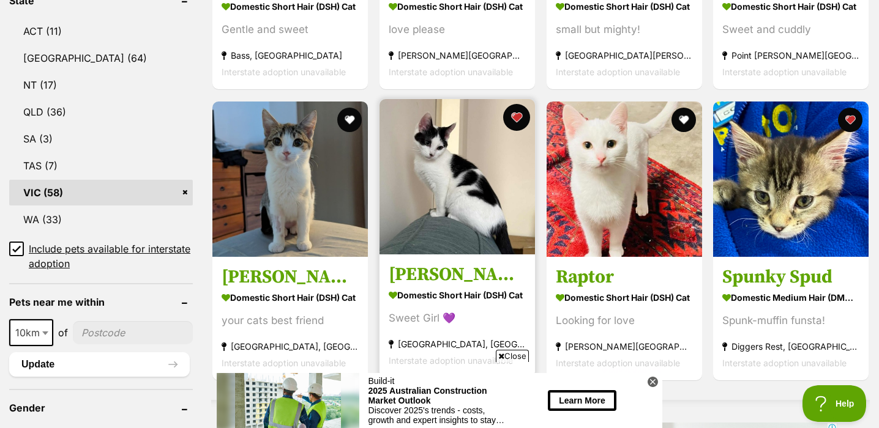
click at [519, 119] on button "favourite" at bounding box center [516, 117] width 27 height 27
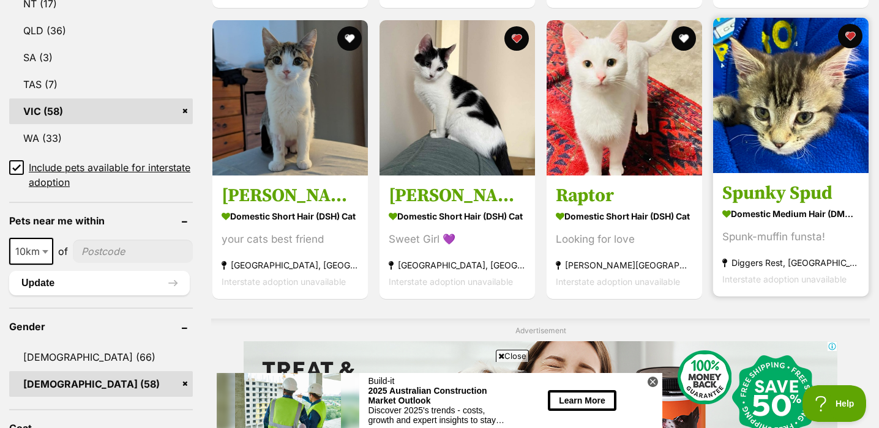
scroll to position [733, 0]
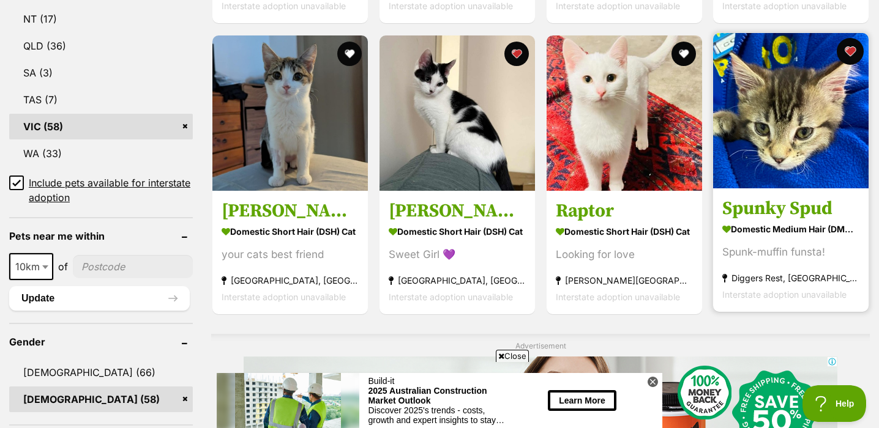
click at [853, 52] on button "favourite" at bounding box center [850, 51] width 27 height 27
click at [852, 53] on button "favourite" at bounding box center [850, 51] width 27 height 27
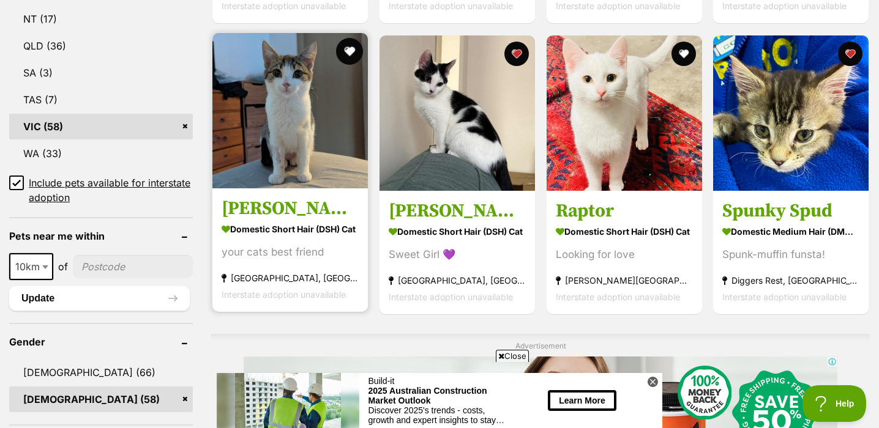
click at [352, 56] on button "favourite" at bounding box center [349, 51] width 27 height 27
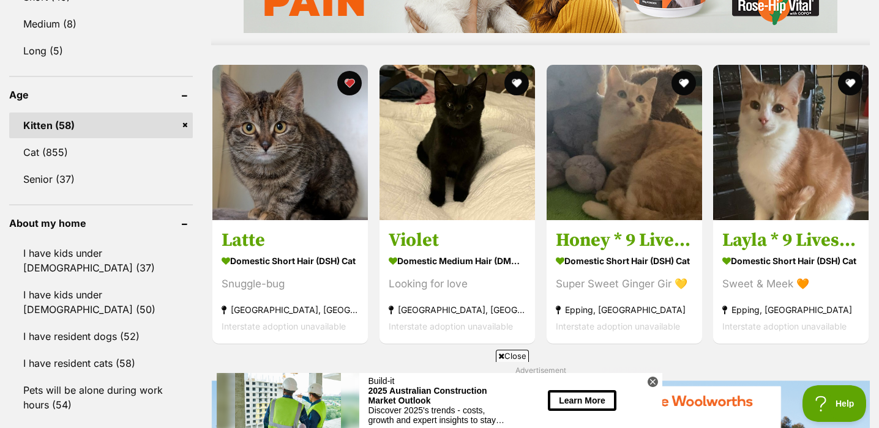
scroll to position [1212, 0]
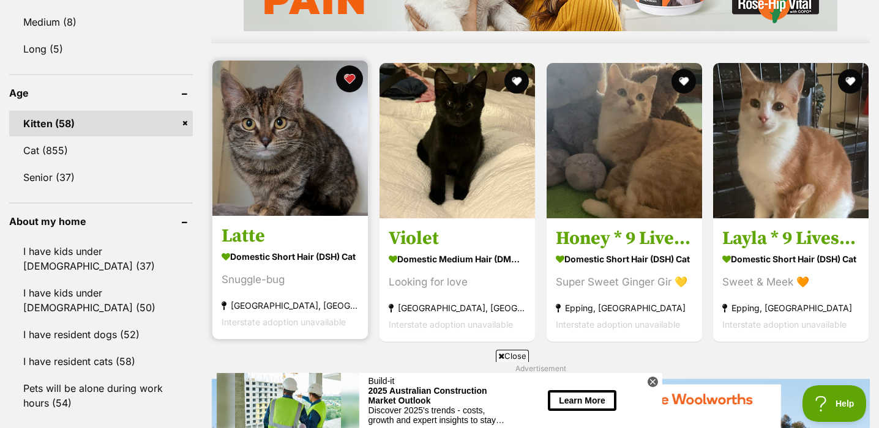
click at [354, 81] on button "favourite" at bounding box center [349, 78] width 27 height 27
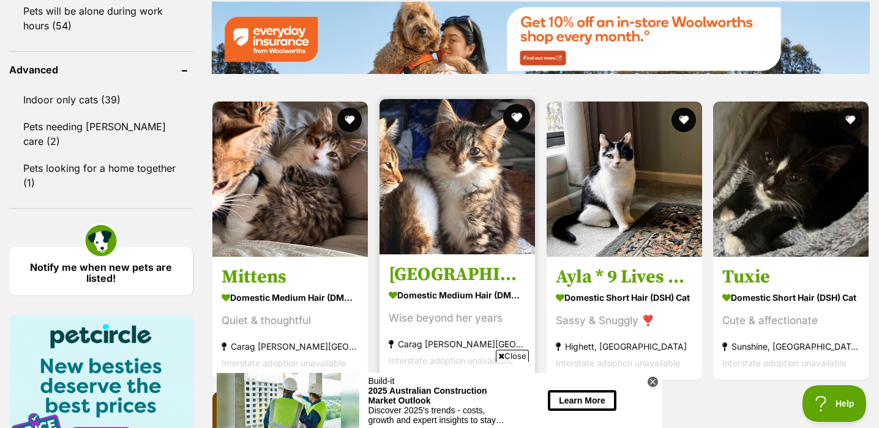
scroll to position [1597, 0]
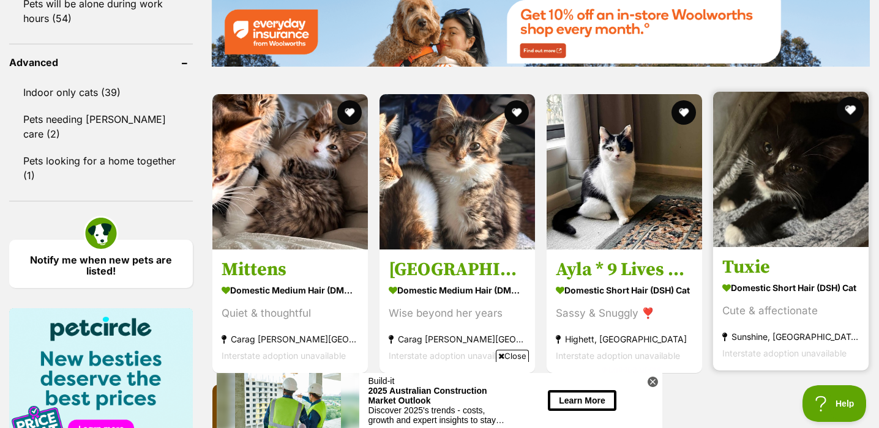
click at [853, 110] on button "favourite" at bounding box center [850, 110] width 27 height 27
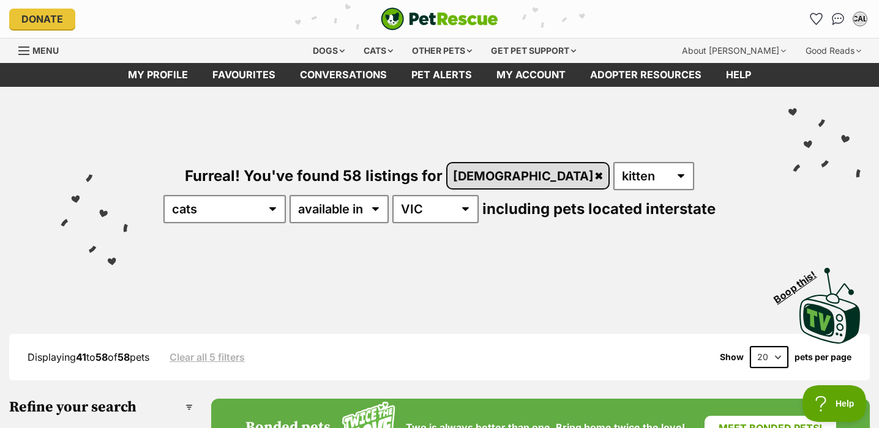
scroll to position [0, 0]
click at [483, 177] on link "female" at bounding box center [528, 175] width 162 height 25
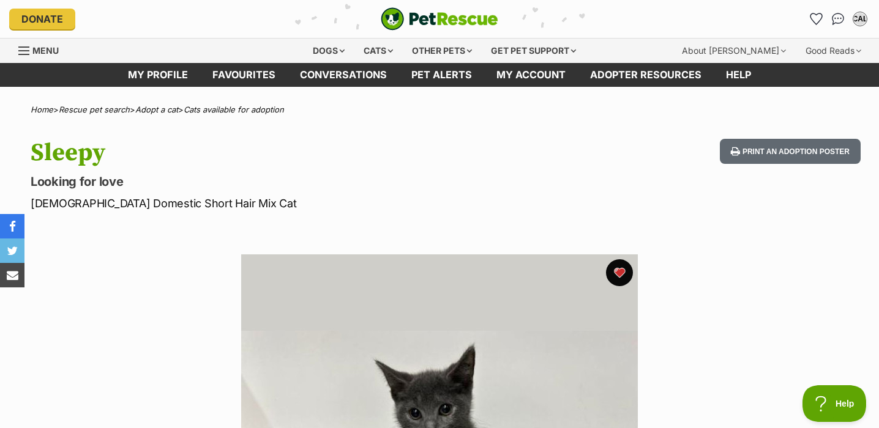
click at [621, 270] on button "favourite" at bounding box center [619, 272] width 27 height 27
click at [620, 277] on button "favourite" at bounding box center [619, 272] width 27 height 27
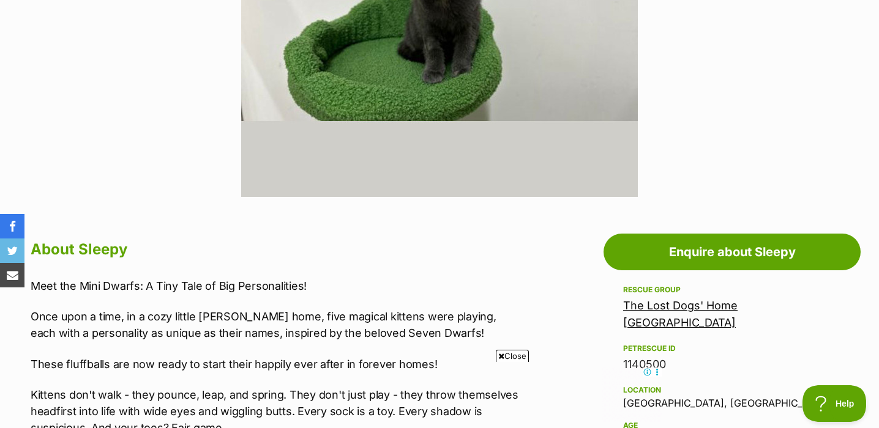
scroll to position [466, 0]
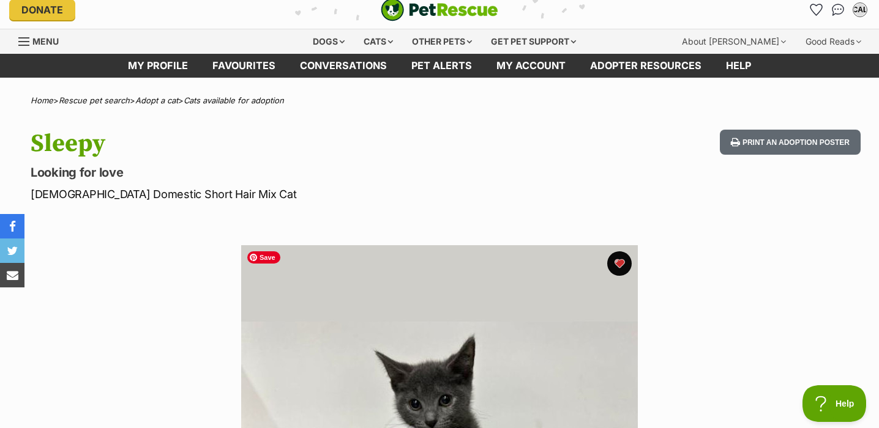
scroll to position [0, 0]
click at [621, 261] on button "favourite" at bounding box center [619, 263] width 27 height 27
click at [624, 264] on button "favourite" at bounding box center [619, 263] width 27 height 27
click at [816, 10] on icon "Favourites" at bounding box center [815, 9] width 15 height 14
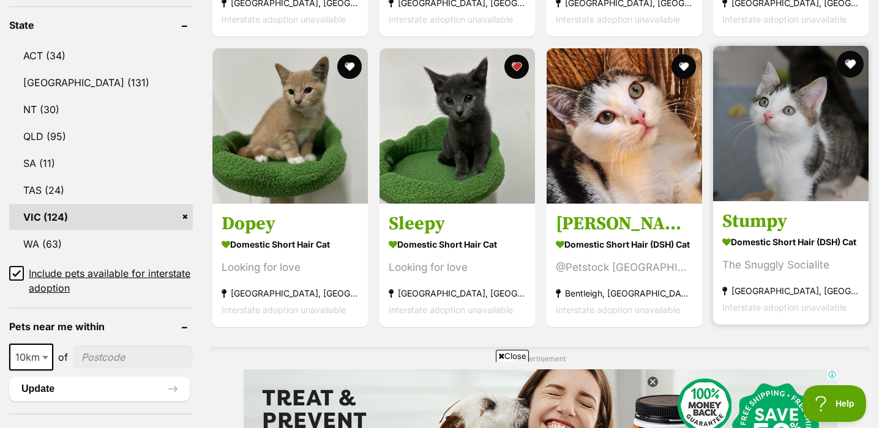
click at [852, 62] on button "favourite" at bounding box center [850, 64] width 27 height 27
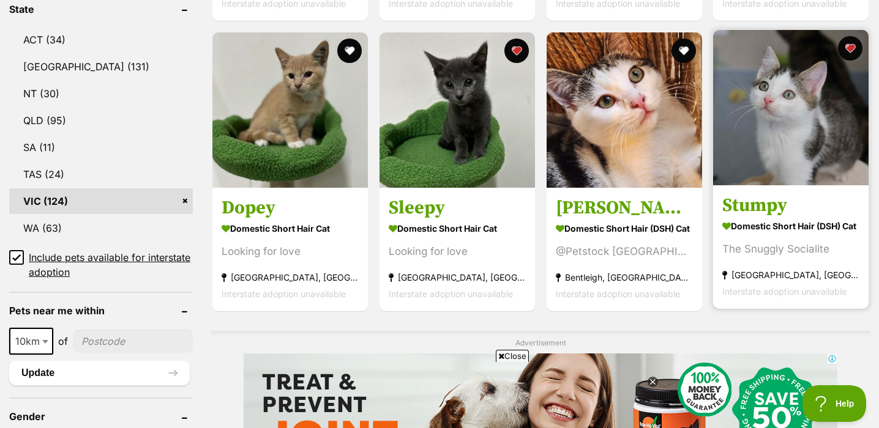
scroll to position [657, 0]
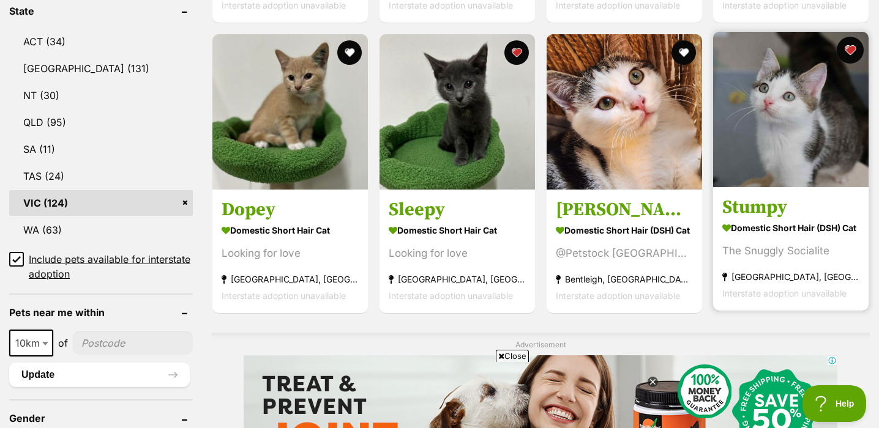
click at [851, 53] on button "favourite" at bounding box center [850, 50] width 27 height 27
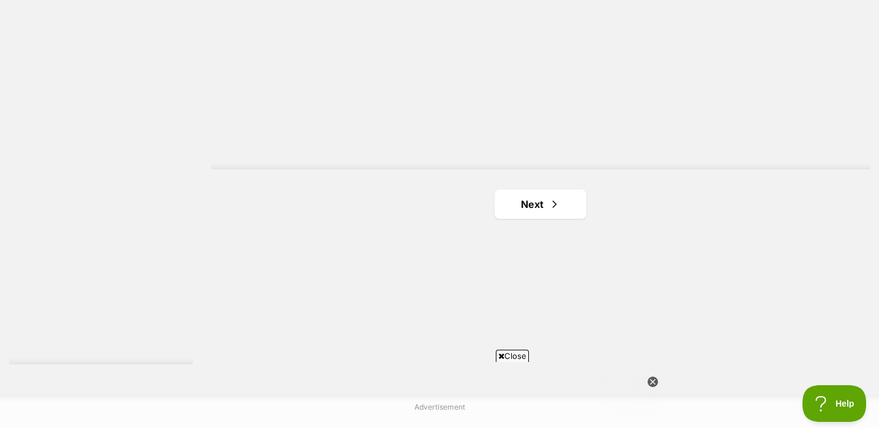
scroll to position [2322, 0]
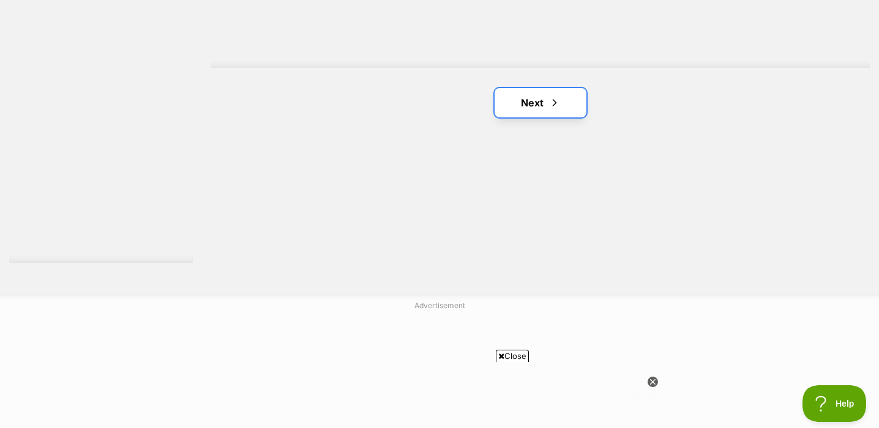
click at [534, 105] on link "Next" at bounding box center [540, 102] width 92 height 29
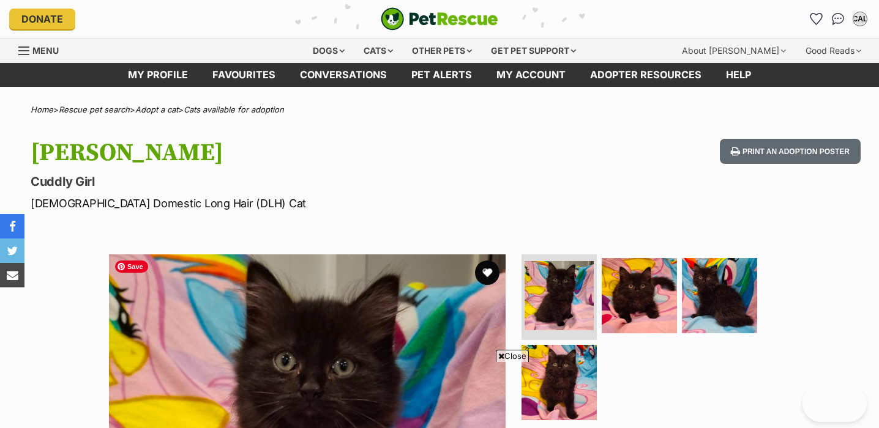
scroll to position [204, 0]
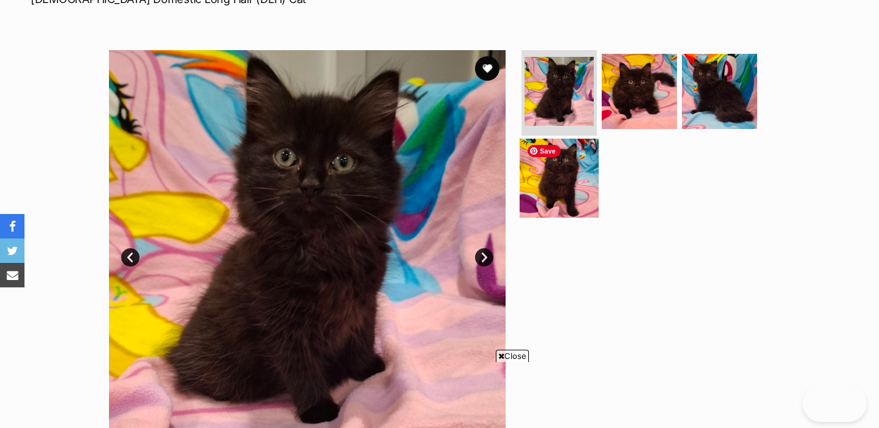
drag, startPoint x: 557, startPoint y: 181, endPoint x: 559, endPoint y: 192, distance: 11.3
click at [557, 181] on img at bounding box center [559, 177] width 79 height 79
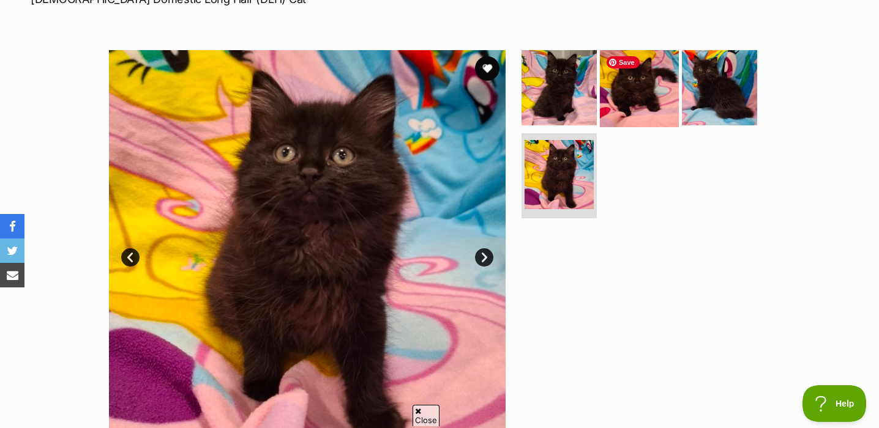
scroll to position [0, 0]
click at [654, 104] on img at bounding box center [639, 87] width 79 height 79
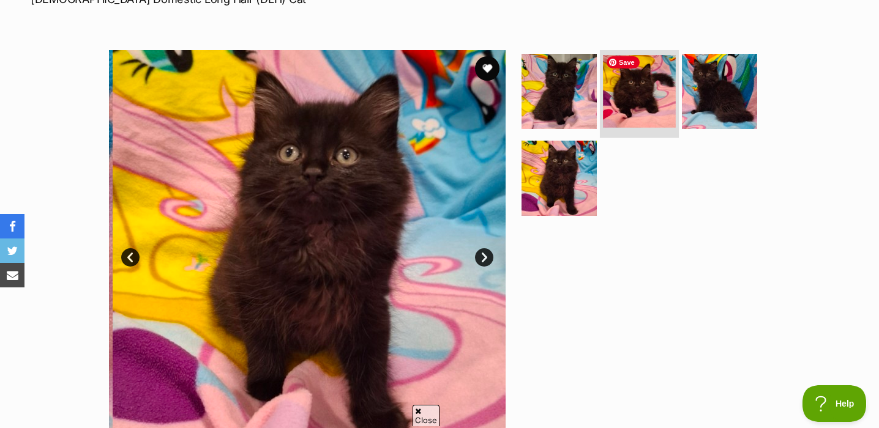
click at [636, 111] on img at bounding box center [639, 91] width 73 height 73
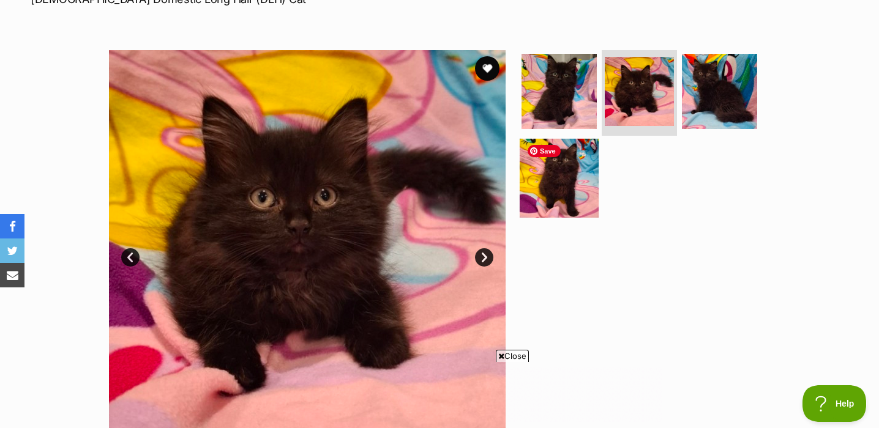
click at [561, 187] on img at bounding box center [559, 177] width 79 height 79
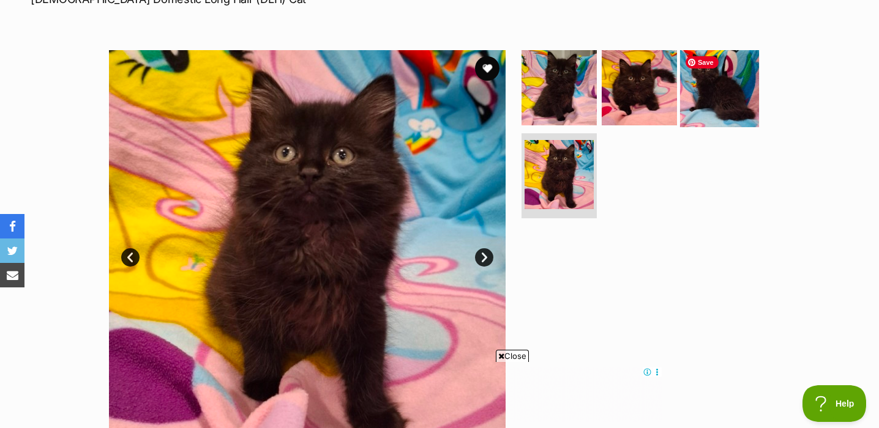
click at [726, 111] on img at bounding box center [719, 87] width 79 height 79
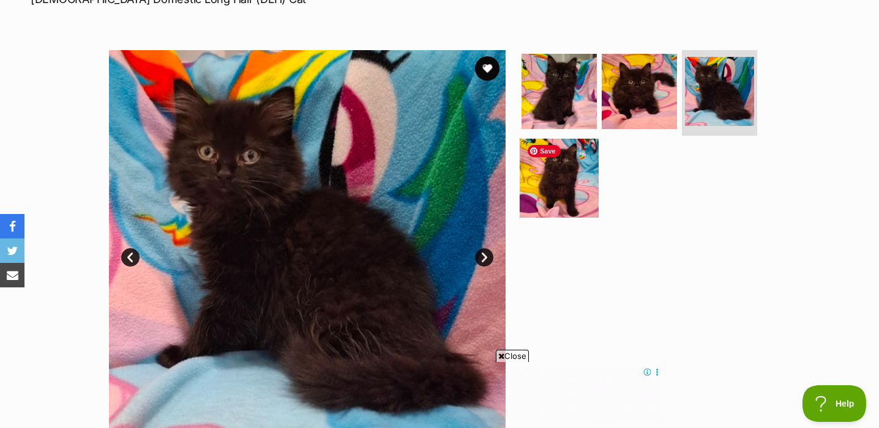
click at [567, 197] on img at bounding box center [559, 177] width 79 height 79
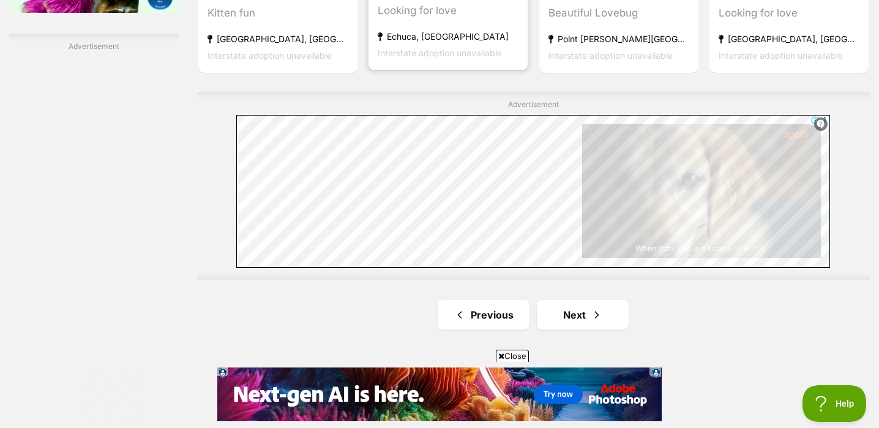
scroll to position [2191, 0]
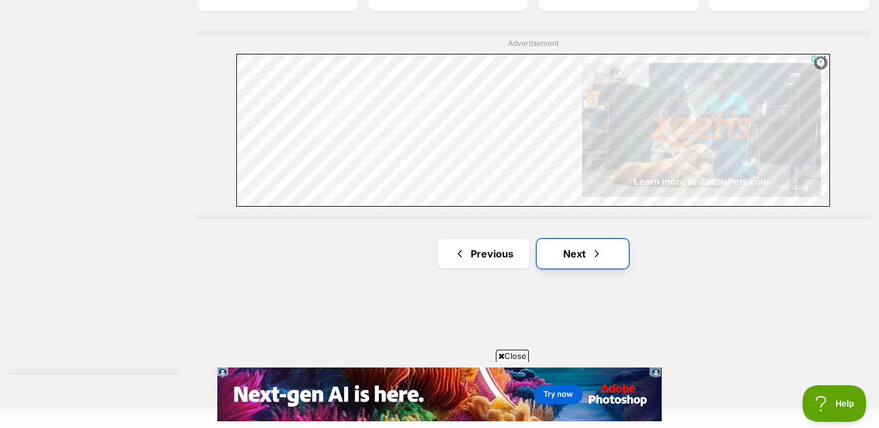
click at [587, 253] on link "Next" at bounding box center [583, 253] width 92 height 29
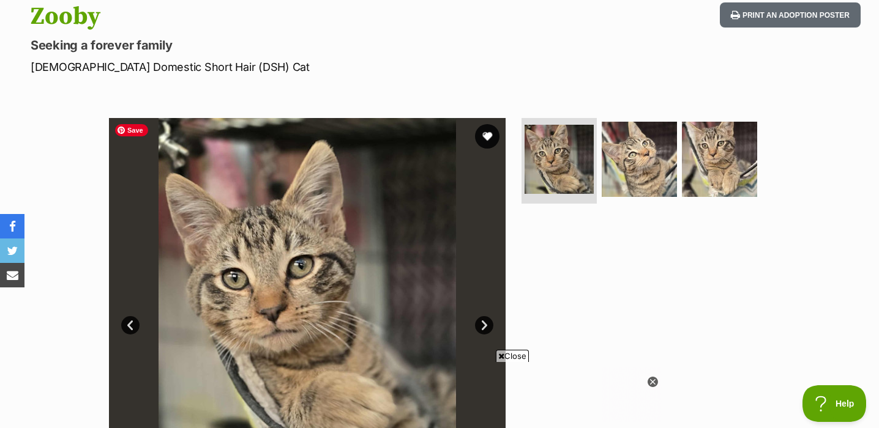
scroll to position [135, 0]
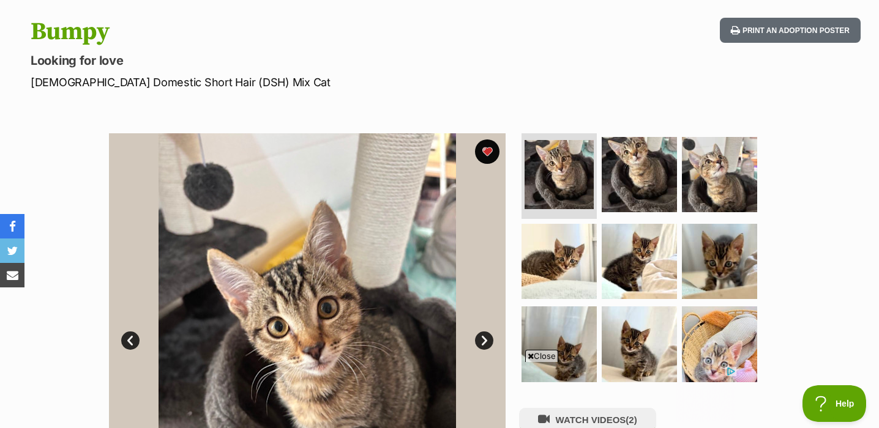
scroll to position [122, 0]
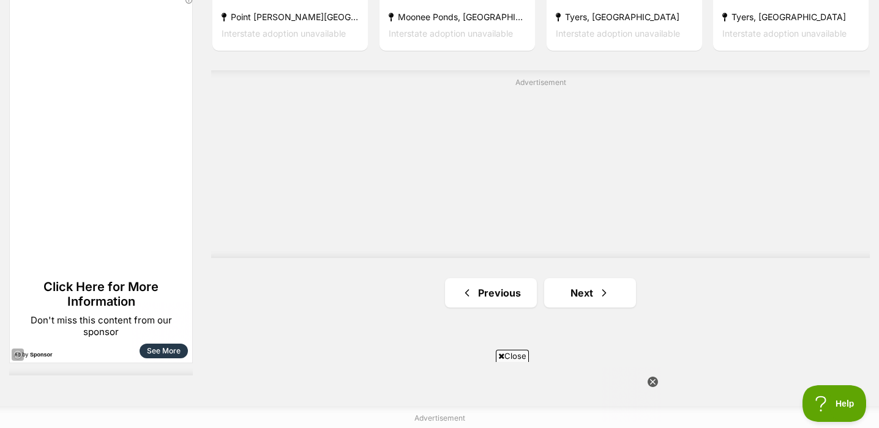
scroll to position [2208, 0]
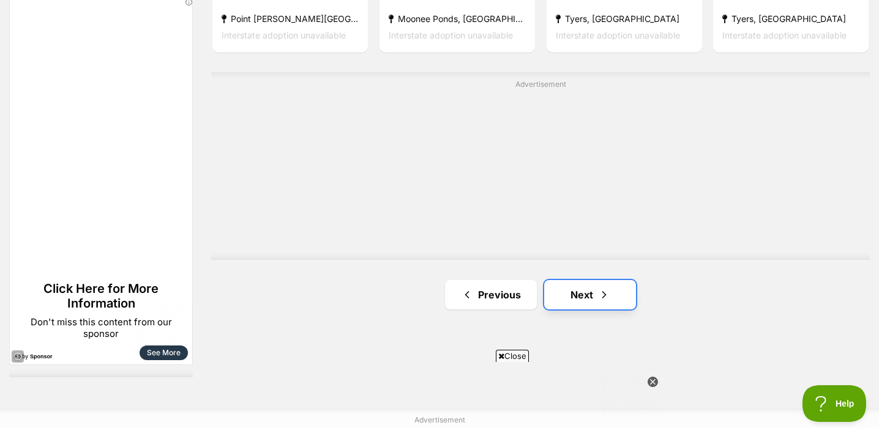
click at [600, 302] on span "Next page" at bounding box center [604, 295] width 12 height 15
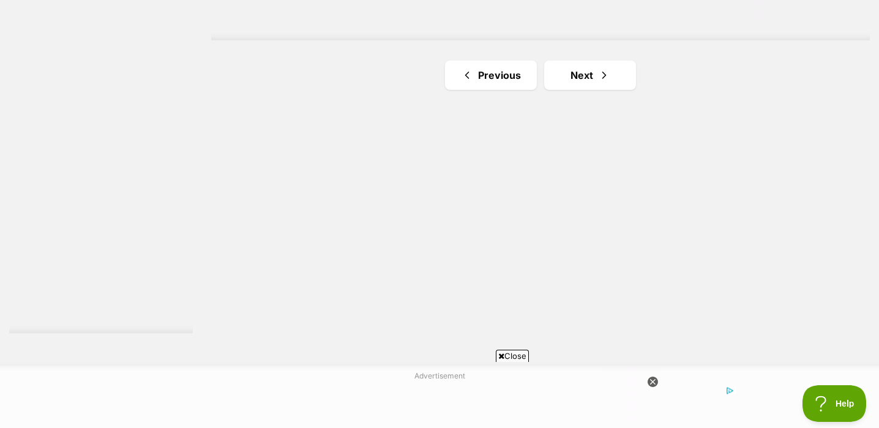
scroll to position [2253, 0]
click at [588, 86] on link "Next" at bounding box center [590, 74] width 92 height 29
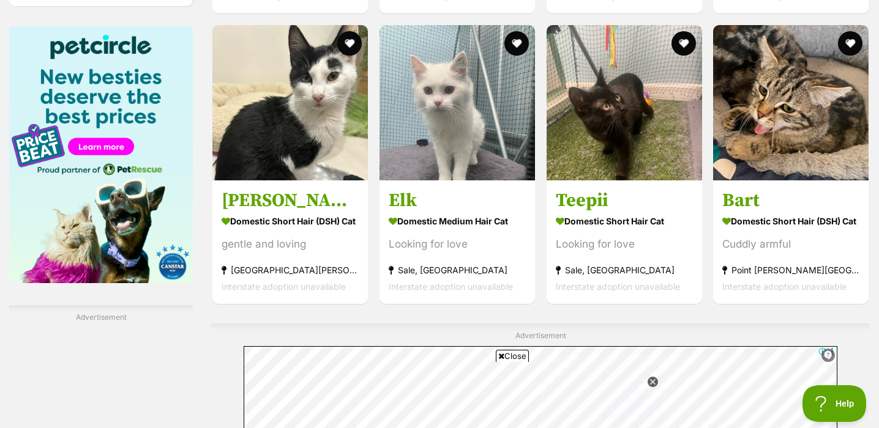
scroll to position [2224, 0]
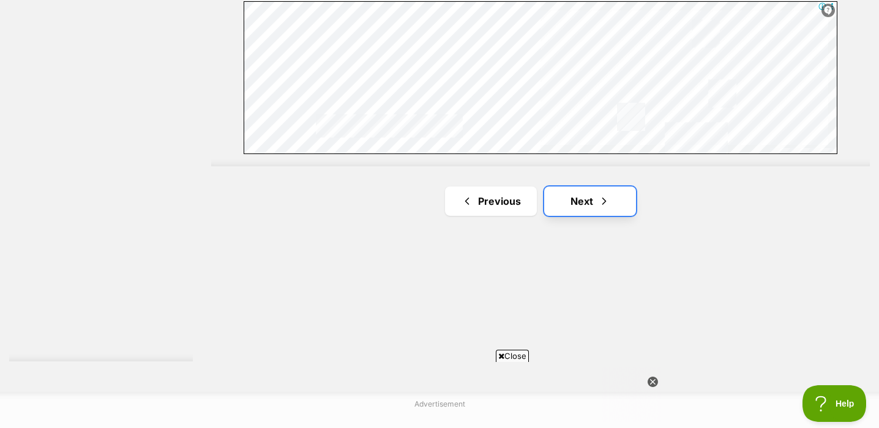
click at [592, 214] on link "Next" at bounding box center [590, 201] width 92 height 29
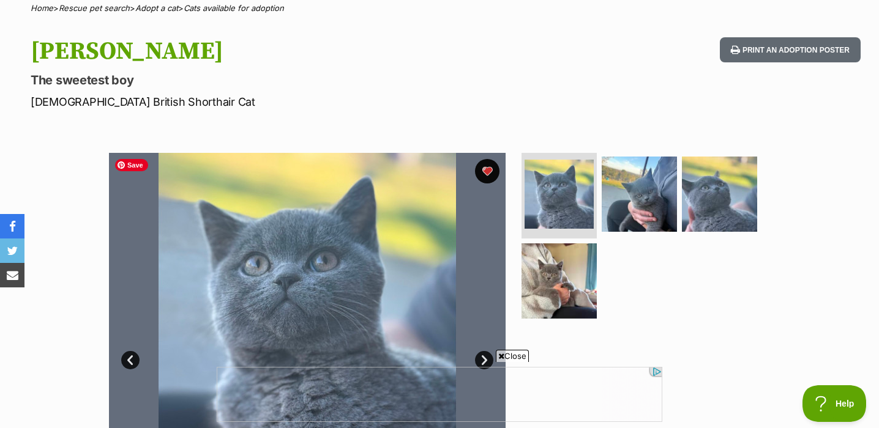
scroll to position [51, 0]
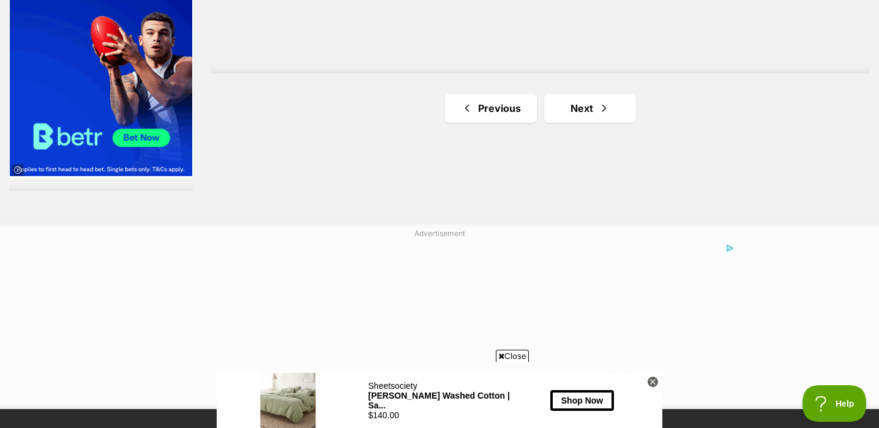
scroll to position [2401, 0]
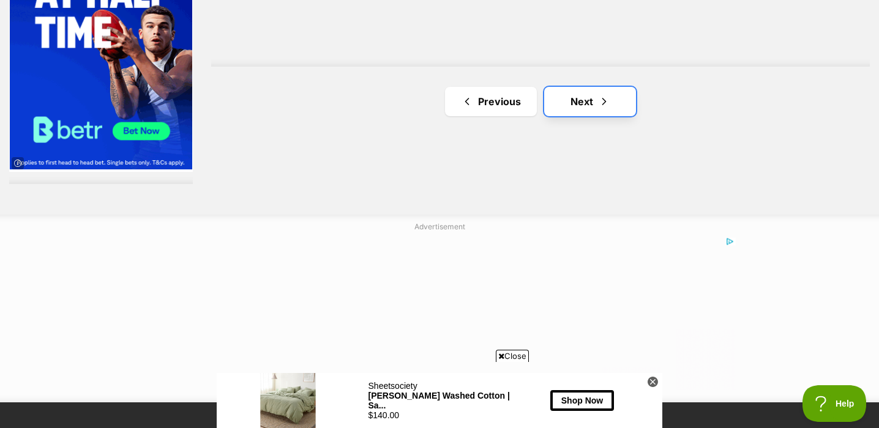
click at [605, 104] on span "Next page" at bounding box center [604, 101] width 12 height 15
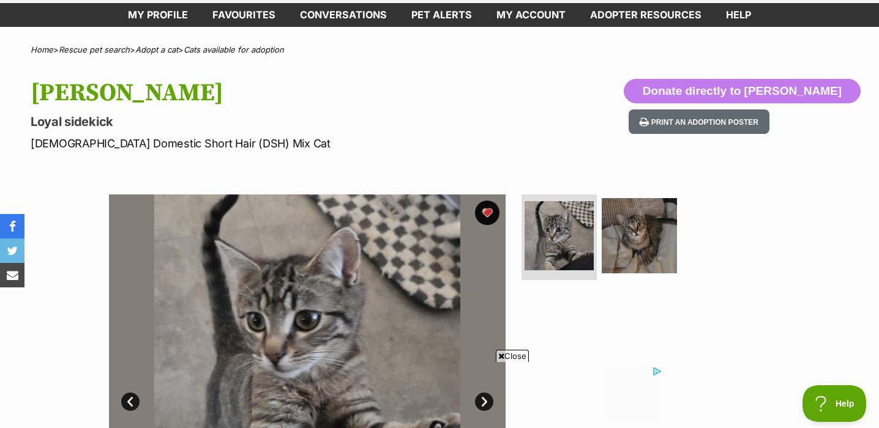
scroll to position [47, 0]
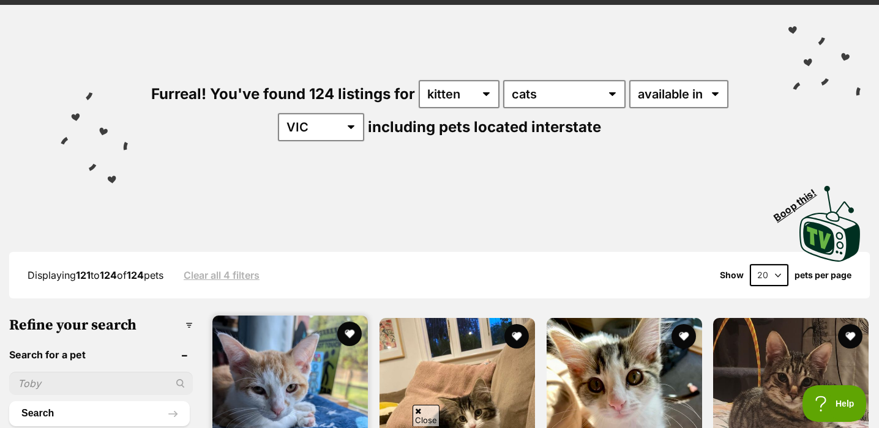
scroll to position [63, 0]
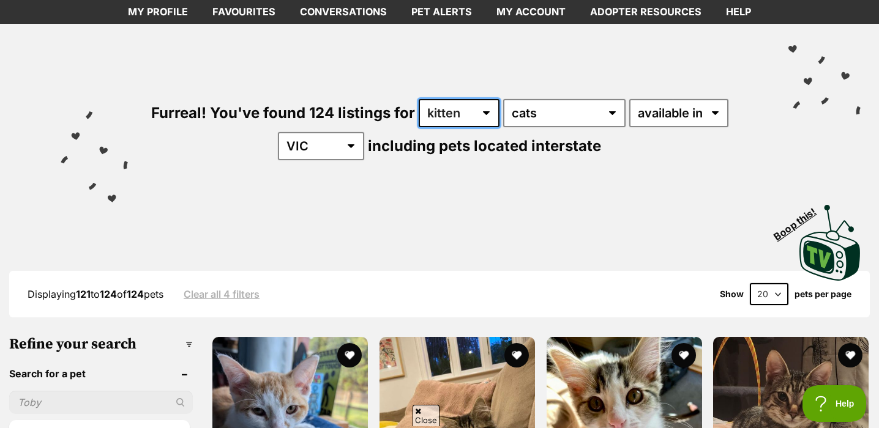
click at [454, 117] on select "any age kitten adult senior" at bounding box center [459, 113] width 81 height 28
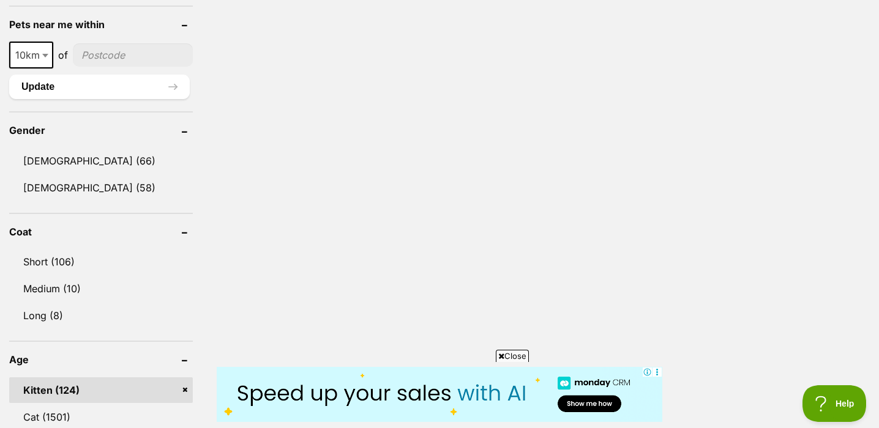
scroll to position [1018, 0]
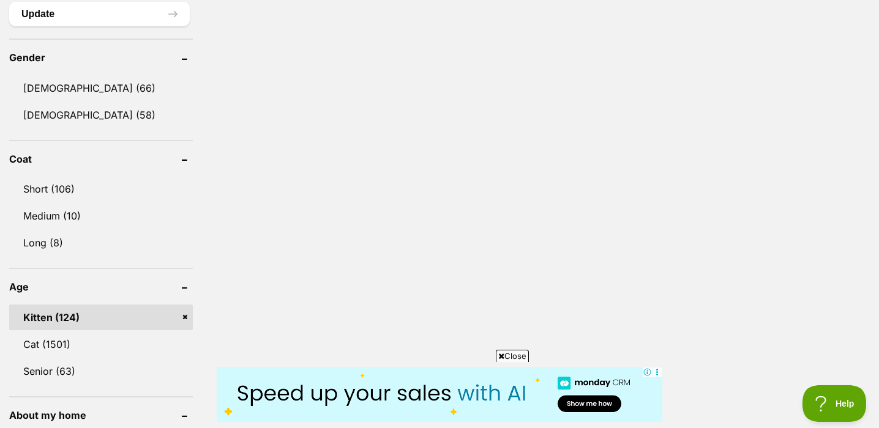
click at [186, 315] on link "Kitten (124)" at bounding box center [101, 318] width 184 height 26
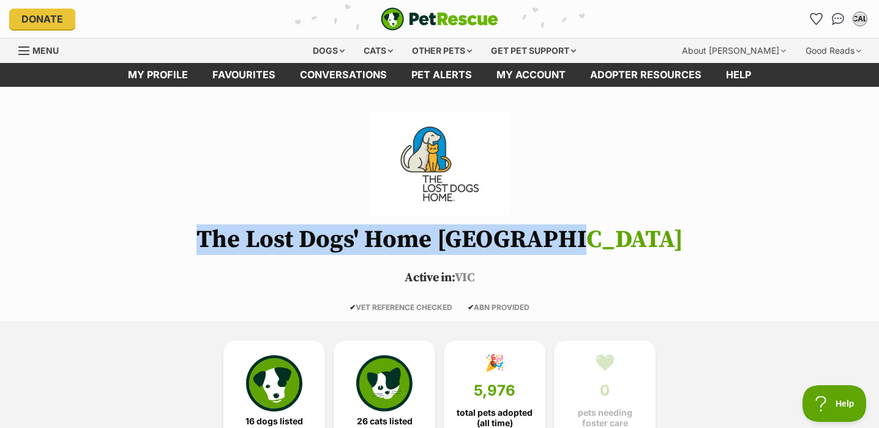
drag, startPoint x: 236, startPoint y: 228, endPoint x: 750, endPoint y: 249, distance: 515.1
click at [750, 249] on h1 "The Lost Dogs' Home [GEOGRAPHIC_DATA]" at bounding box center [439, 239] width 879 height 27
copy h1 "The Lost Dogs' Home [GEOGRAPHIC_DATA]"
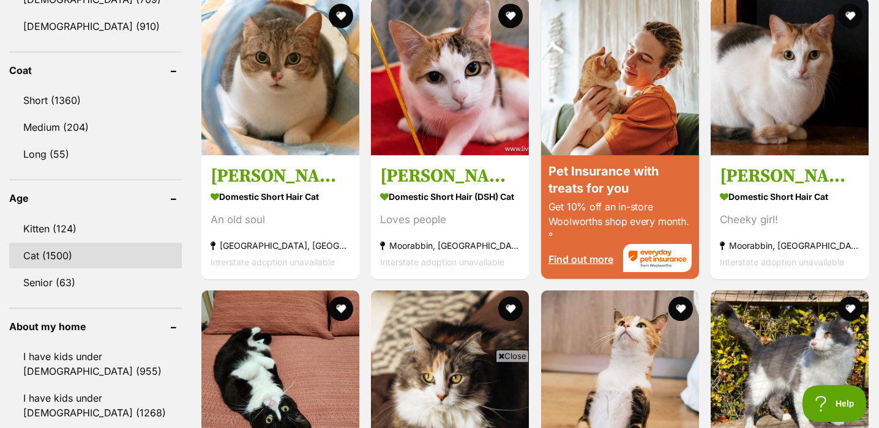
click at [95, 252] on link "Cat (1500)" at bounding box center [95, 256] width 173 height 26
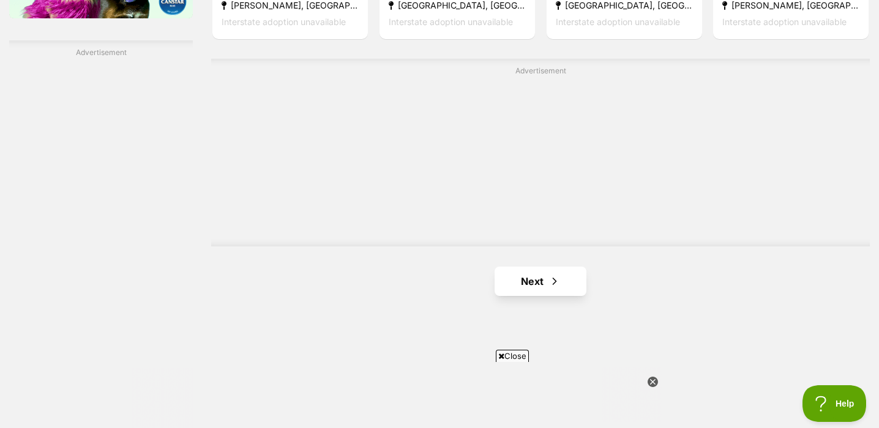
scroll to position [2144, 0]
click at [559, 282] on span "Next page" at bounding box center [554, 281] width 12 height 15
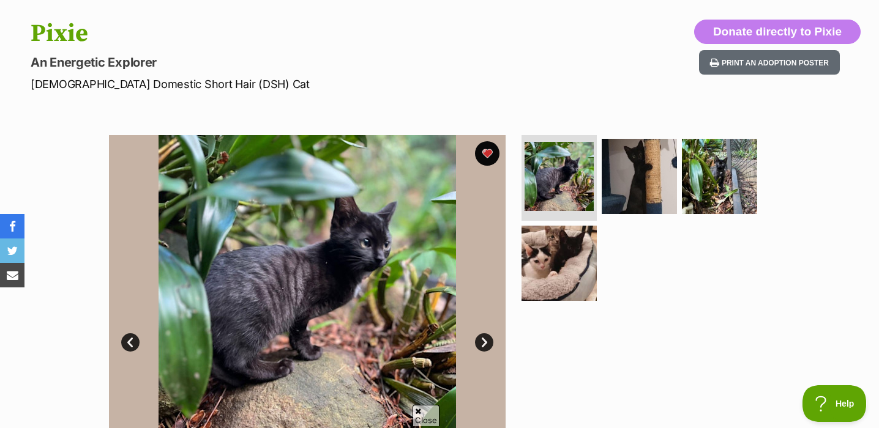
scroll to position [130, 0]
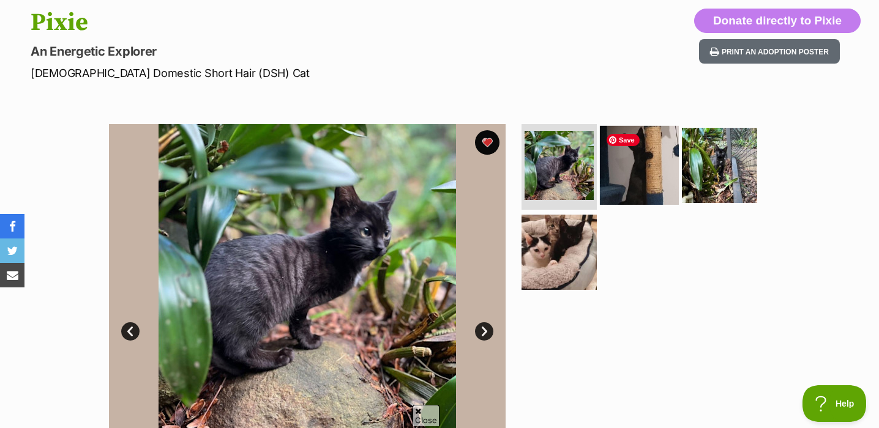
click at [630, 170] on img at bounding box center [639, 165] width 79 height 79
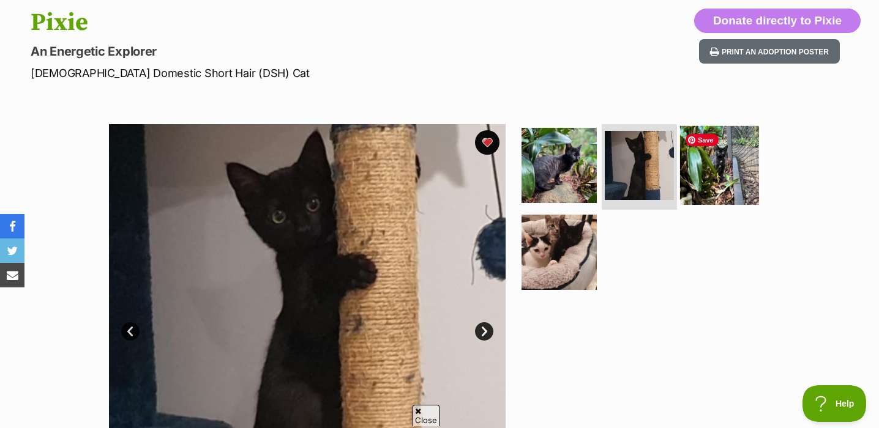
scroll to position [0, 0]
click at [714, 166] on img at bounding box center [719, 165] width 79 height 79
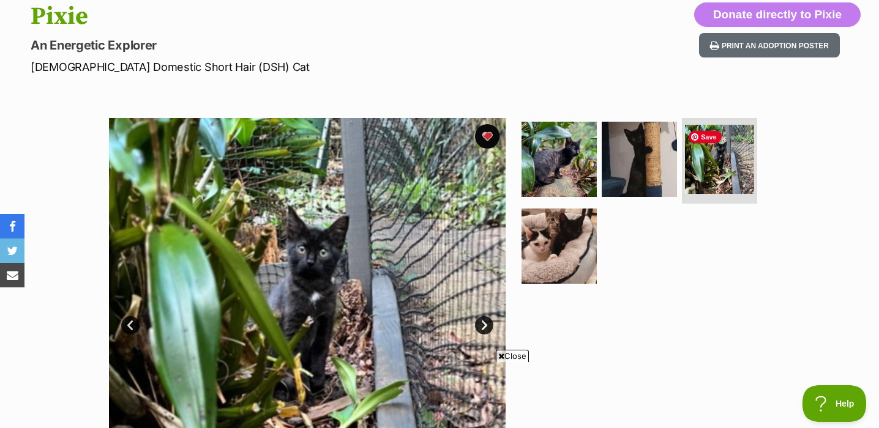
scroll to position [133, 0]
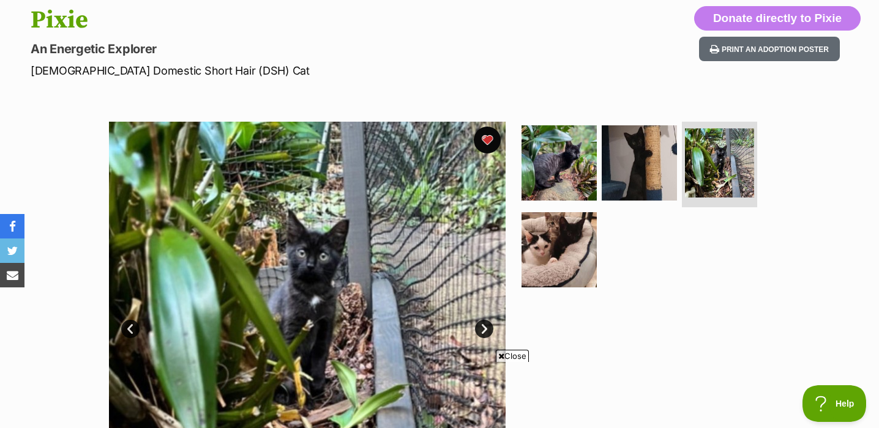
click at [485, 146] on button "favourite" at bounding box center [487, 140] width 27 height 27
click at [493, 140] on button "favourite" at bounding box center [487, 140] width 27 height 27
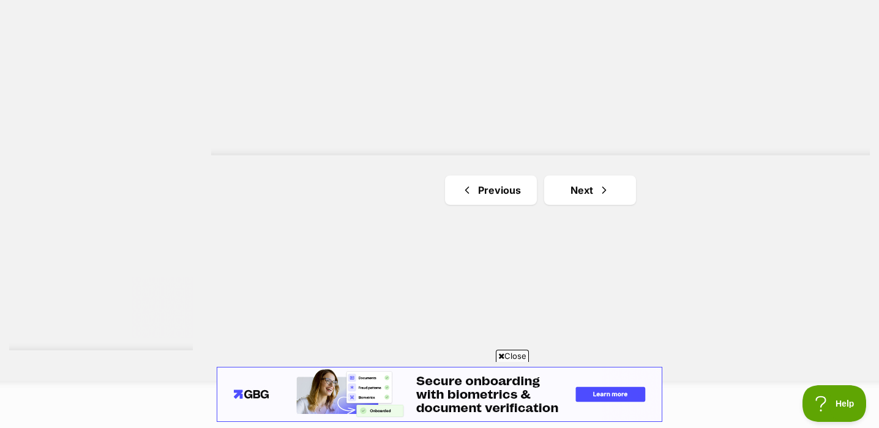
scroll to position [2245, 0]
click at [611, 185] on link "Next" at bounding box center [590, 180] width 92 height 29
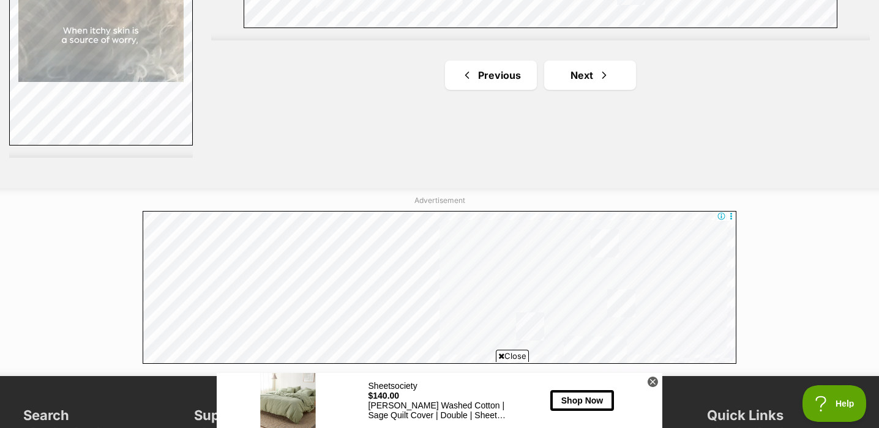
scroll to position [2439, 0]
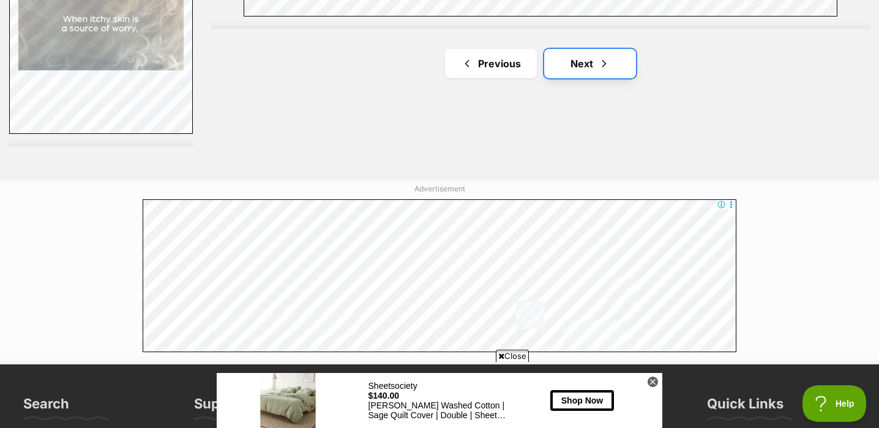
click at [594, 69] on link "Next" at bounding box center [590, 63] width 92 height 29
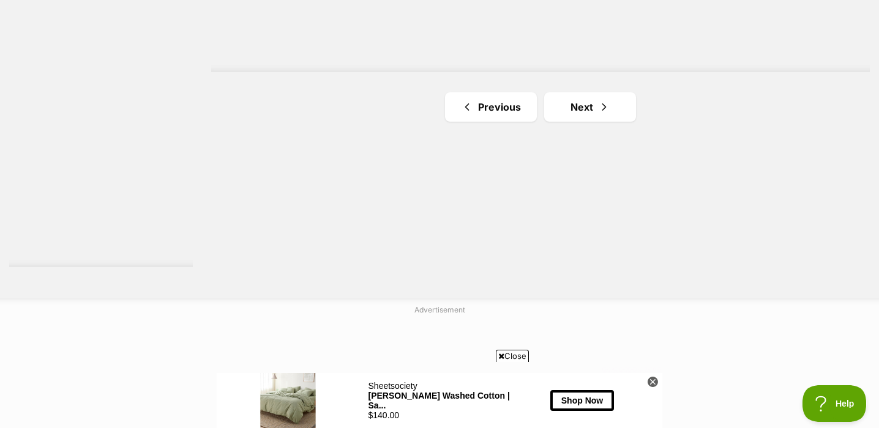
scroll to position [2325, 0]
click at [617, 91] on link "Next" at bounding box center [590, 100] width 92 height 29
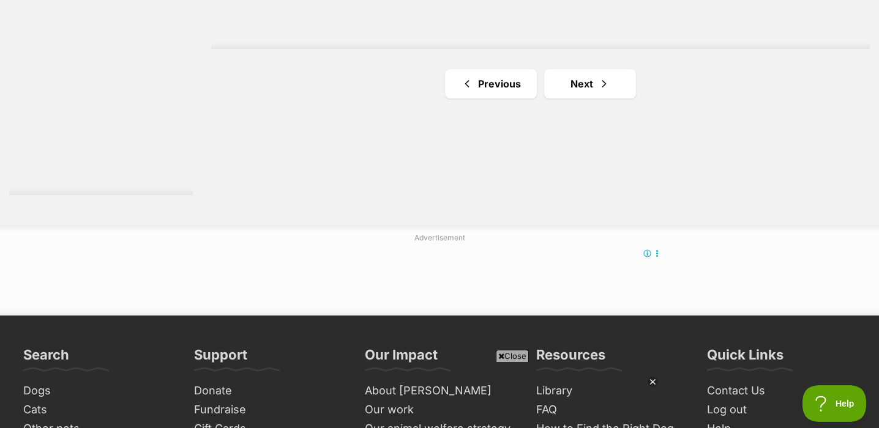
scroll to position [2355, 0]
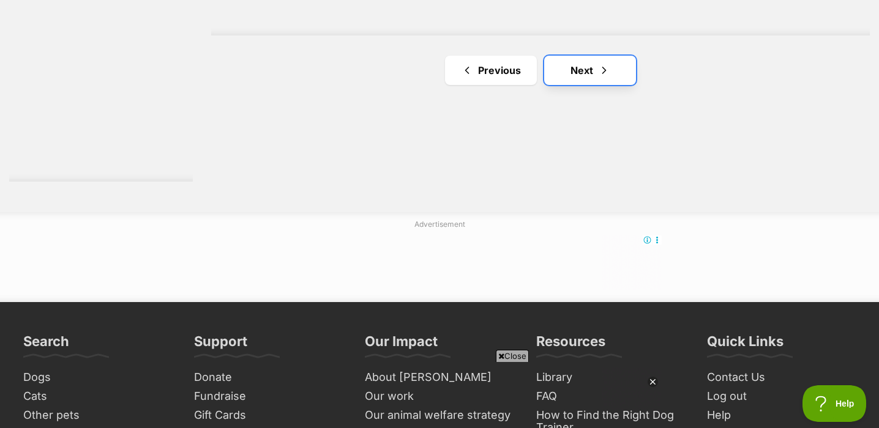
click at [578, 72] on link "Next" at bounding box center [590, 70] width 92 height 29
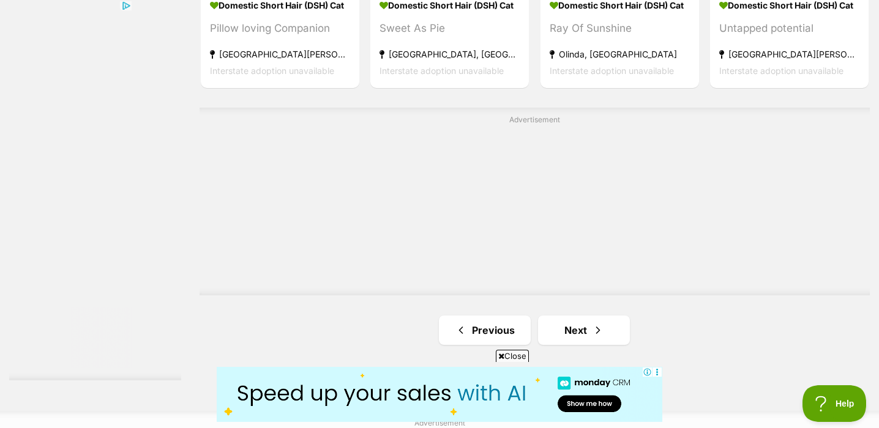
scroll to position [2228, 0]
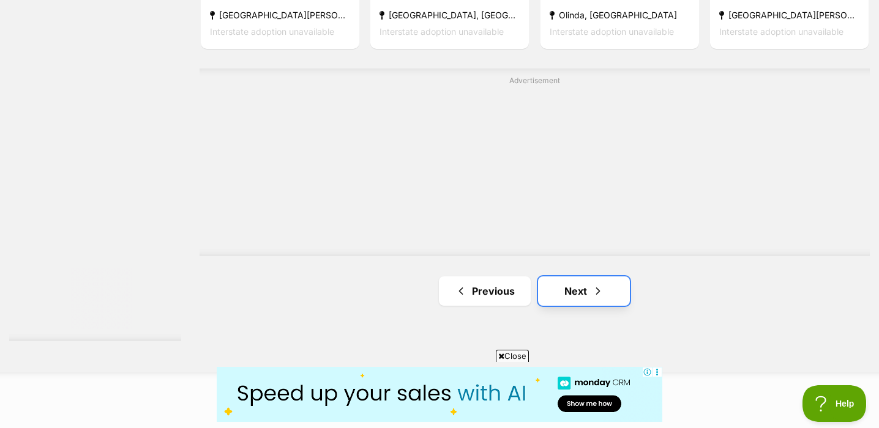
click at [607, 302] on link "Next" at bounding box center [584, 291] width 92 height 29
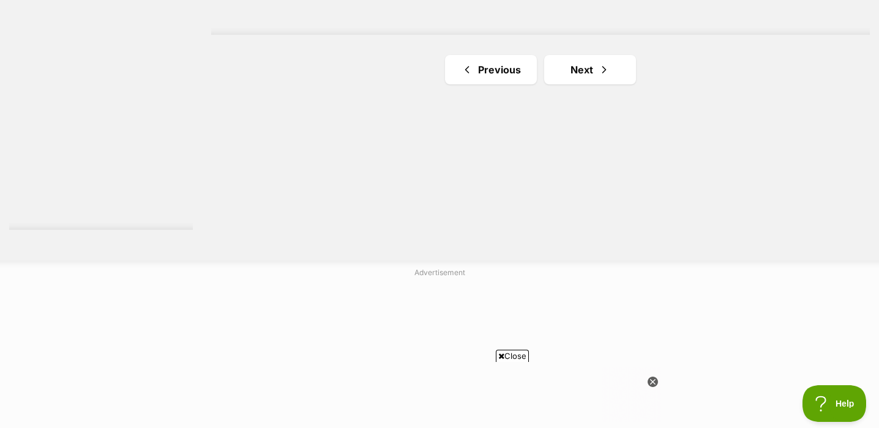
scroll to position [2364, 0]
click at [592, 63] on link "Next" at bounding box center [590, 61] width 92 height 29
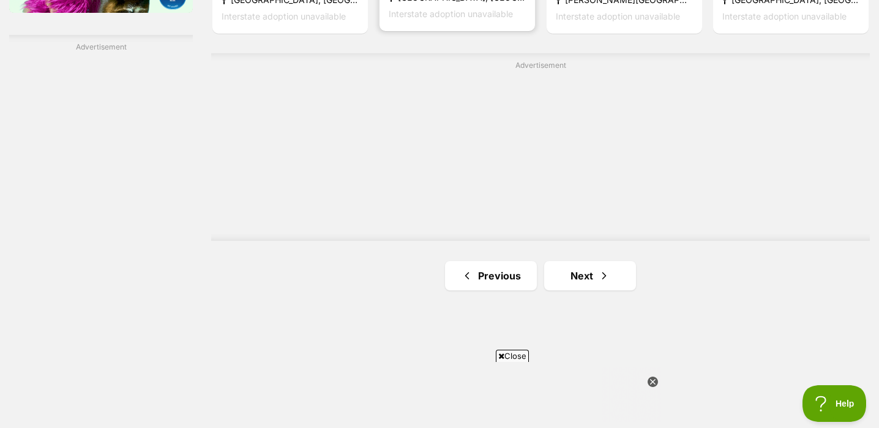
scroll to position [2172, 0]
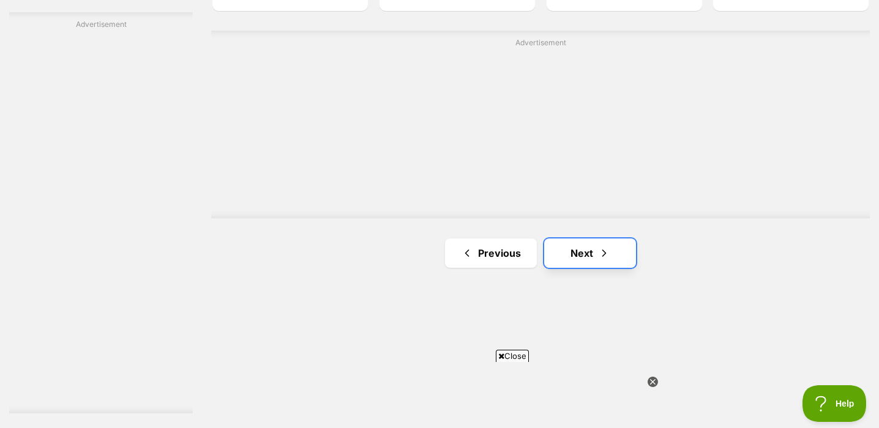
click at [593, 255] on link "Next" at bounding box center [590, 253] width 92 height 29
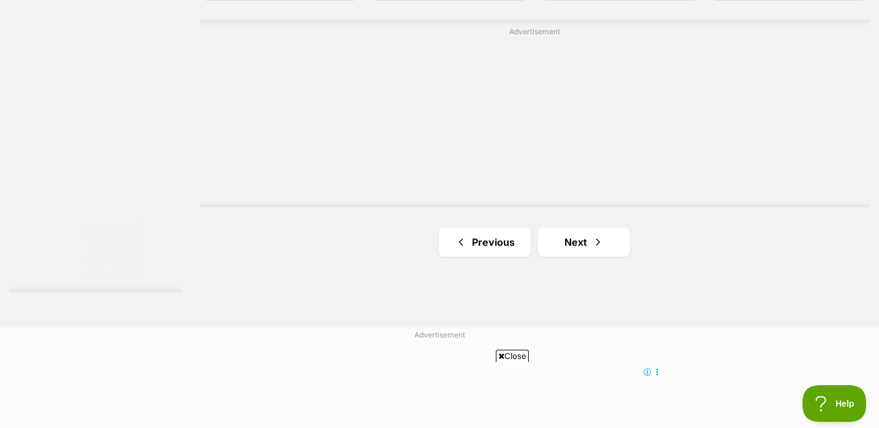
scroll to position [2267, 0]
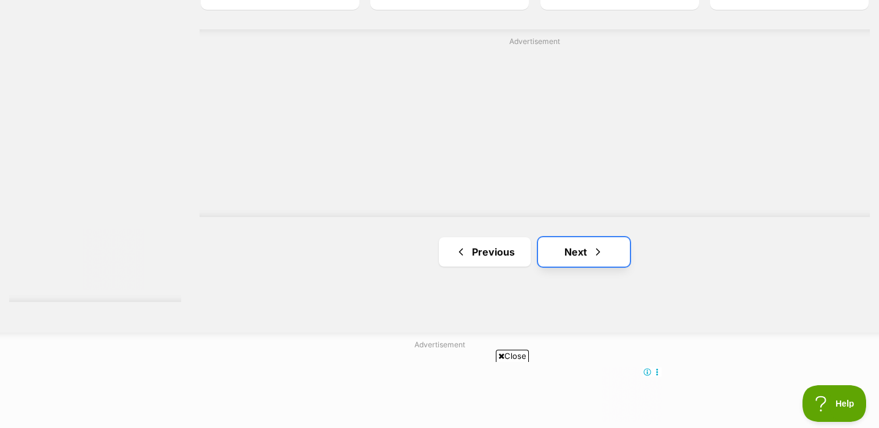
click at [611, 261] on link "Next" at bounding box center [584, 251] width 92 height 29
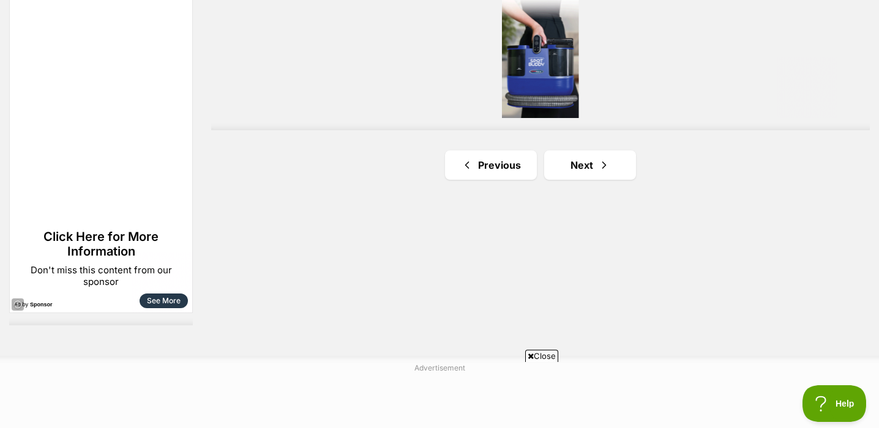
scroll to position [2270, 0]
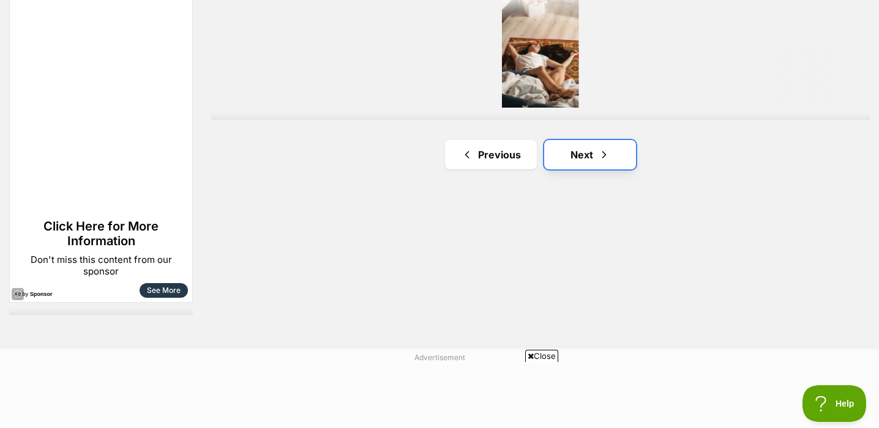
click at [613, 145] on link "Next" at bounding box center [590, 154] width 92 height 29
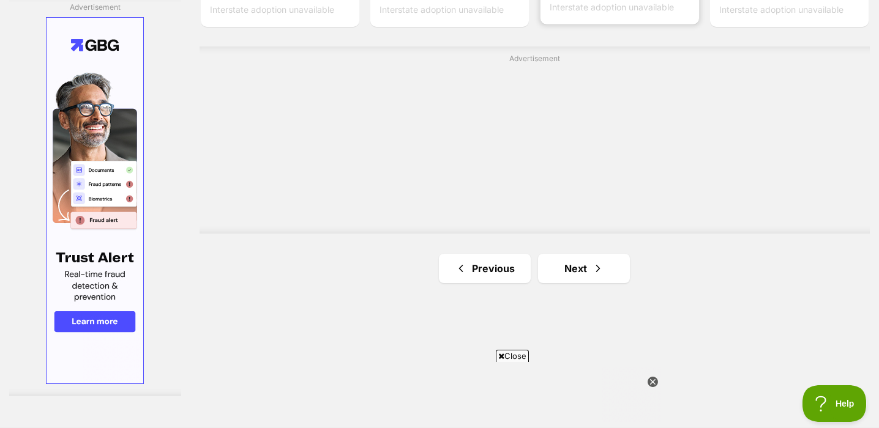
scroll to position [2251, 0]
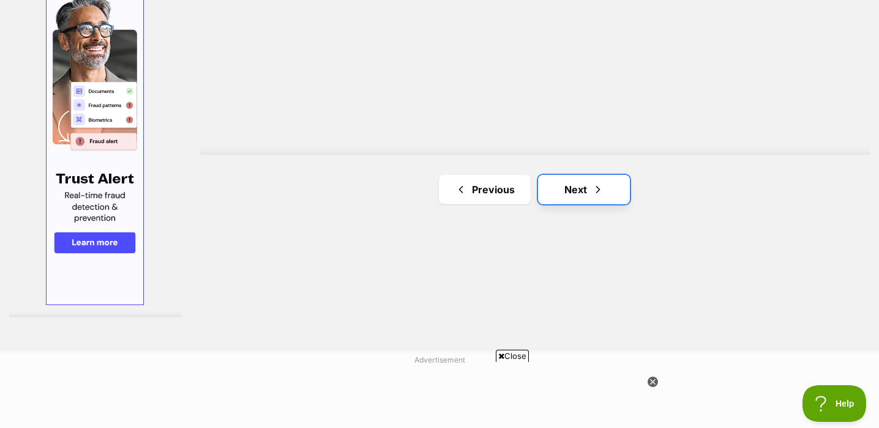
click at [586, 196] on link "Next" at bounding box center [584, 189] width 92 height 29
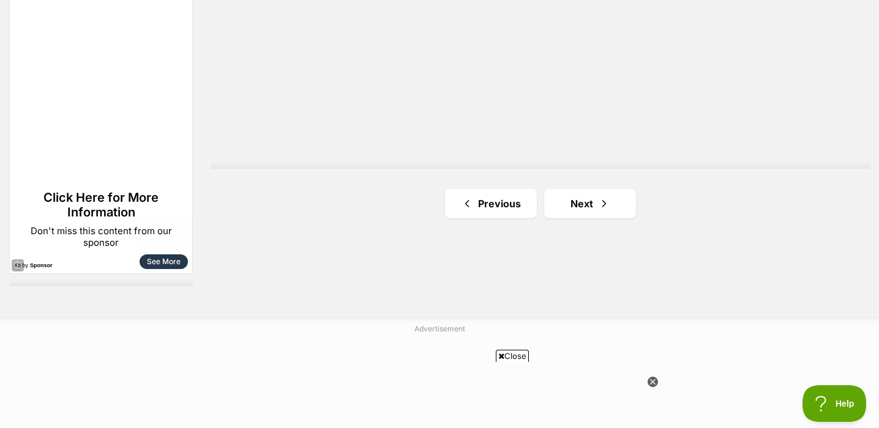
scroll to position [2298, 0]
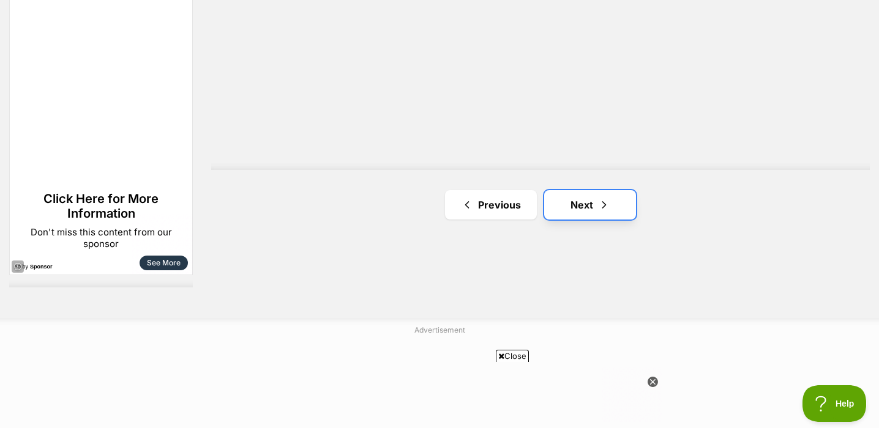
click at [602, 211] on span "Next page" at bounding box center [604, 205] width 12 height 15
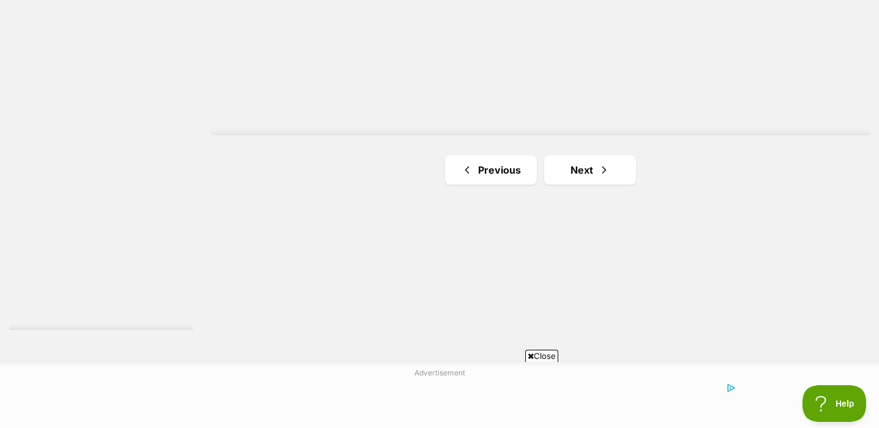
scroll to position [2275, 0]
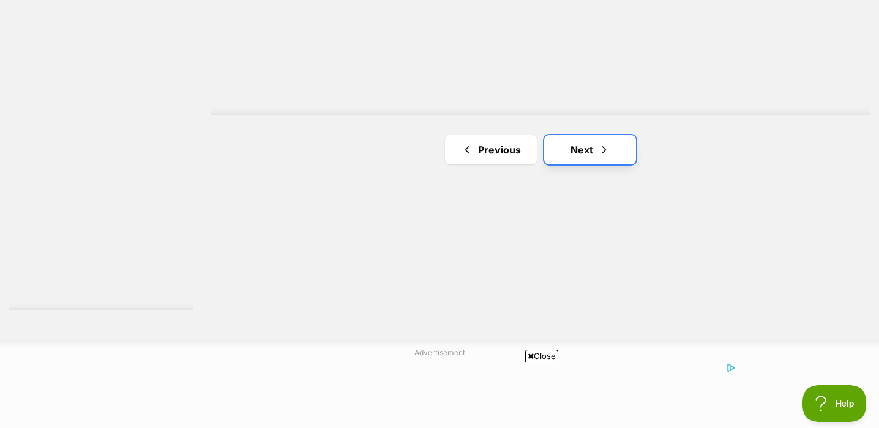
click at [608, 160] on link "Next" at bounding box center [590, 149] width 92 height 29
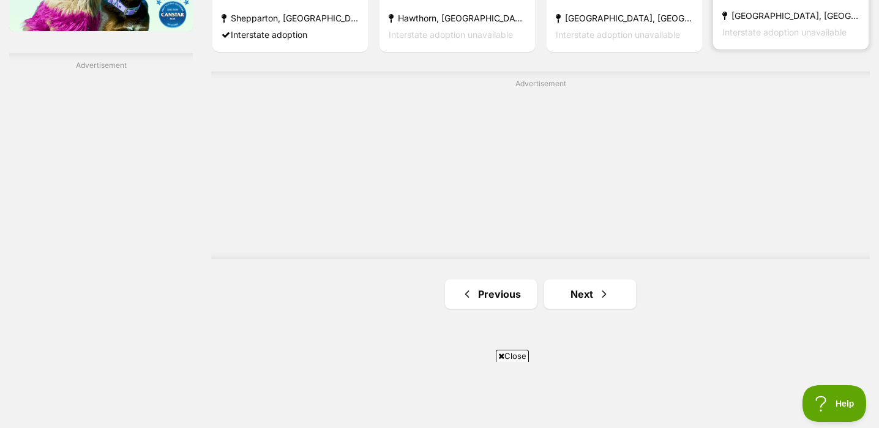
scroll to position [2131, 0]
click at [607, 297] on span "Next page" at bounding box center [604, 293] width 12 height 15
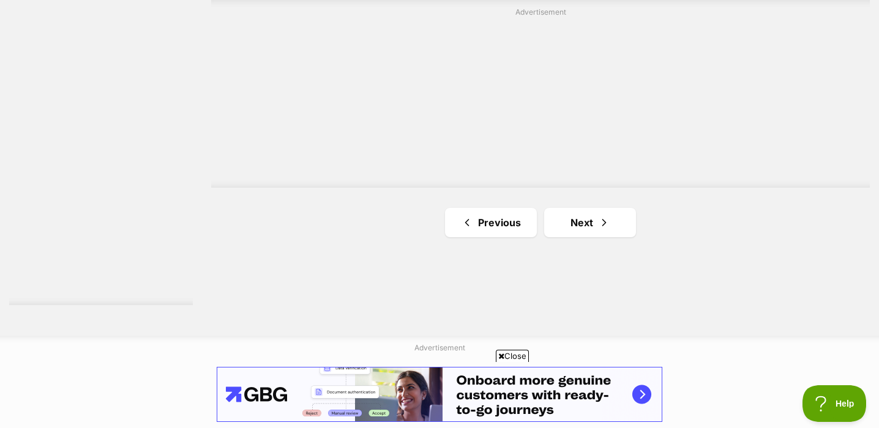
scroll to position [2283, 0]
click at [594, 222] on link "Next" at bounding box center [590, 219] width 92 height 29
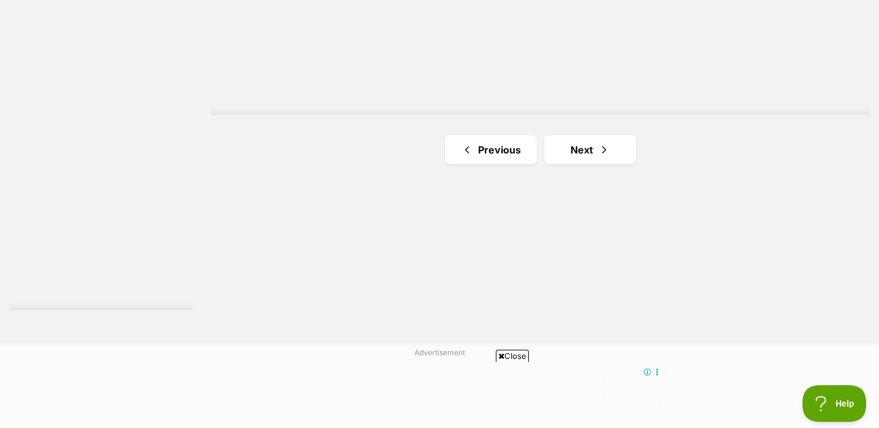
scroll to position [2319, 0]
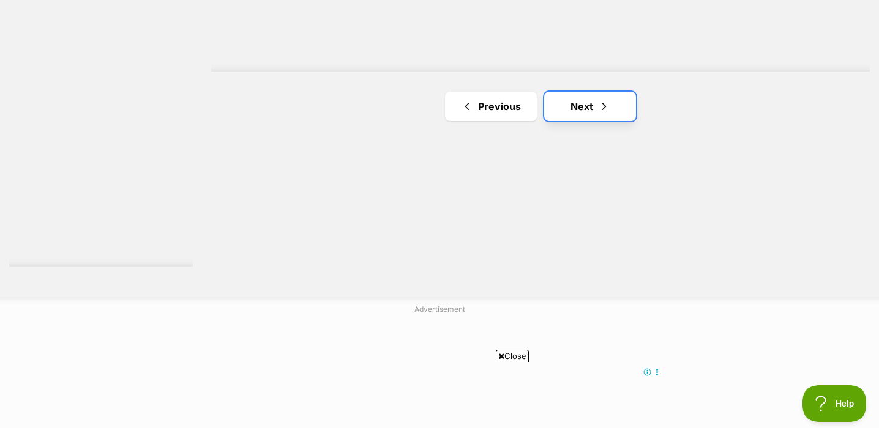
click at [586, 117] on link "Next" at bounding box center [590, 106] width 92 height 29
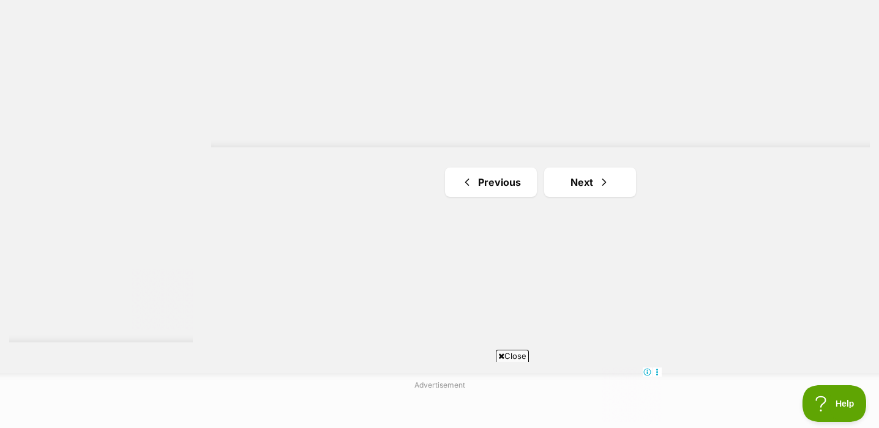
scroll to position [2297, 0]
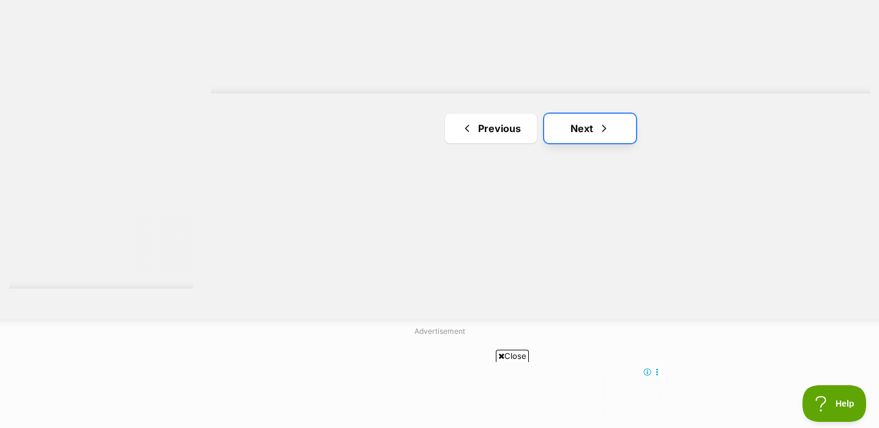
click at [588, 129] on link "Next" at bounding box center [590, 128] width 92 height 29
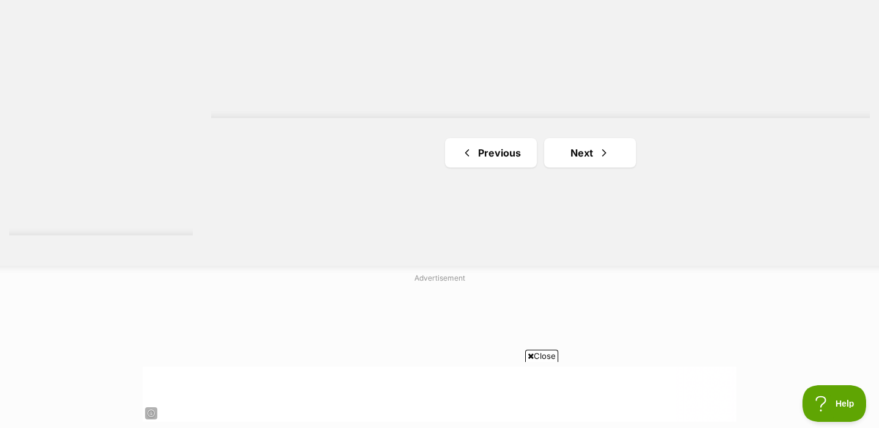
scroll to position [2354, 0]
click at [595, 154] on link "Next" at bounding box center [590, 149] width 92 height 29
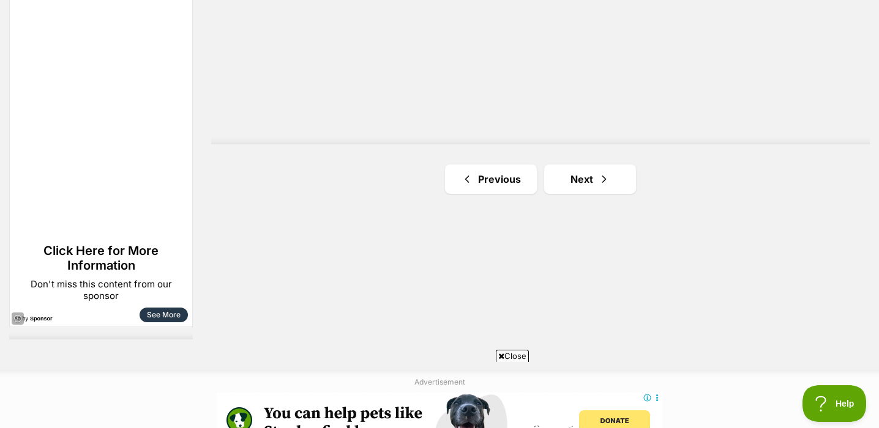
scroll to position [2244, 0]
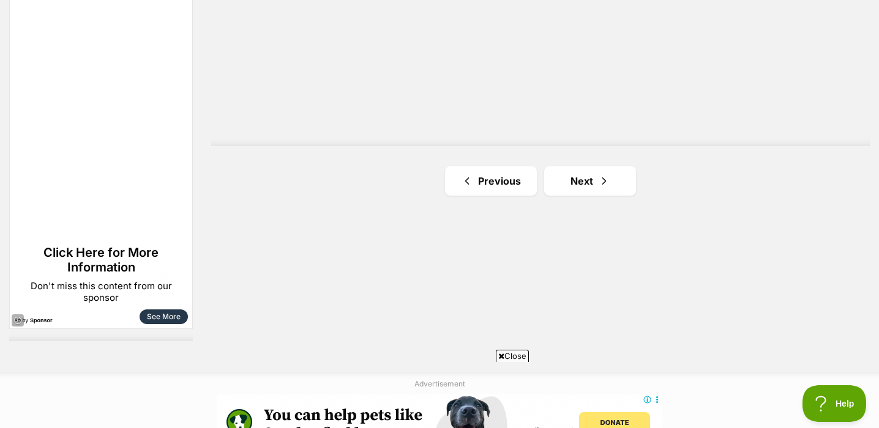
click at [599, 187] on span "Next page" at bounding box center [604, 181] width 12 height 15
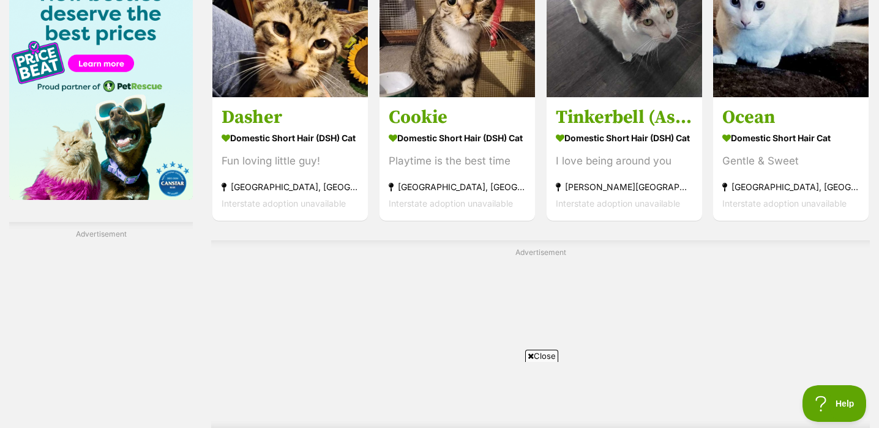
scroll to position [2280, 0]
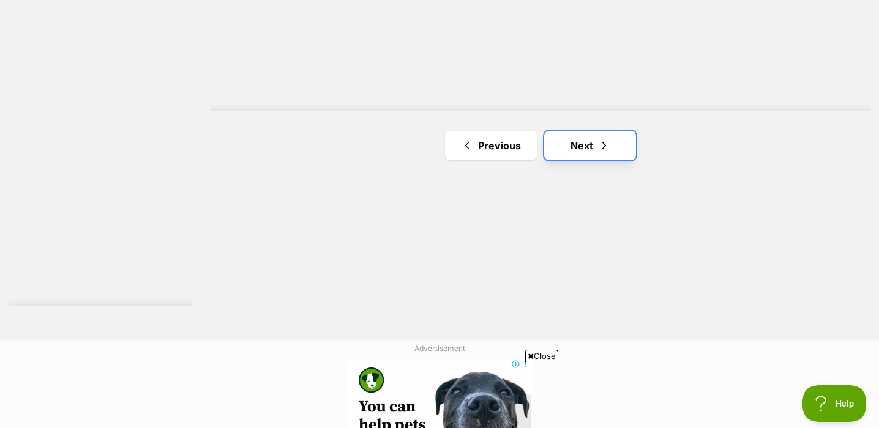
click at [591, 146] on link "Next" at bounding box center [590, 145] width 92 height 29
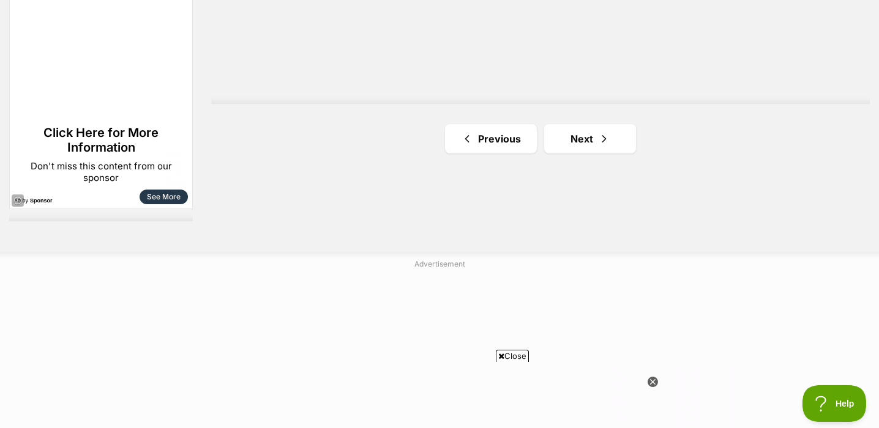
scroll to position [2366, 0]
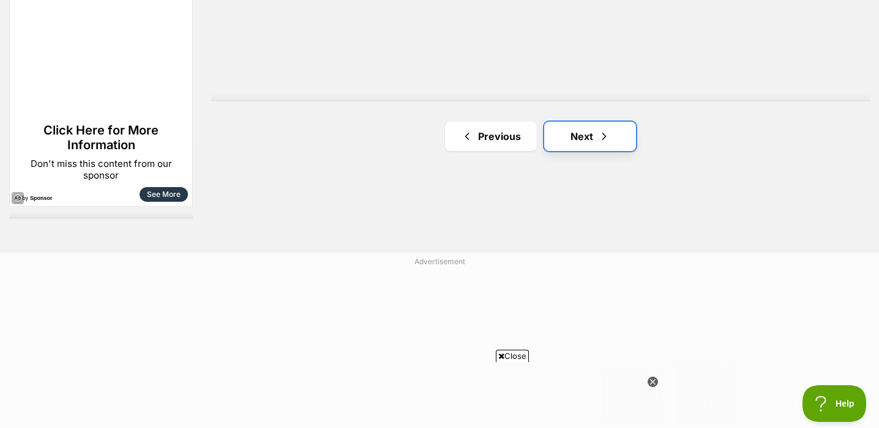
click at [594, 136] on link "Next" at bounding box center [590, 136] width 92 height 29
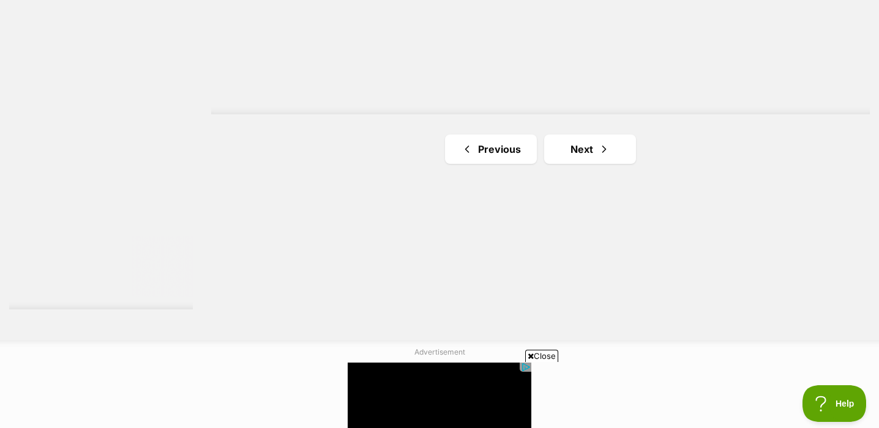
scroll to position [2278, 0]
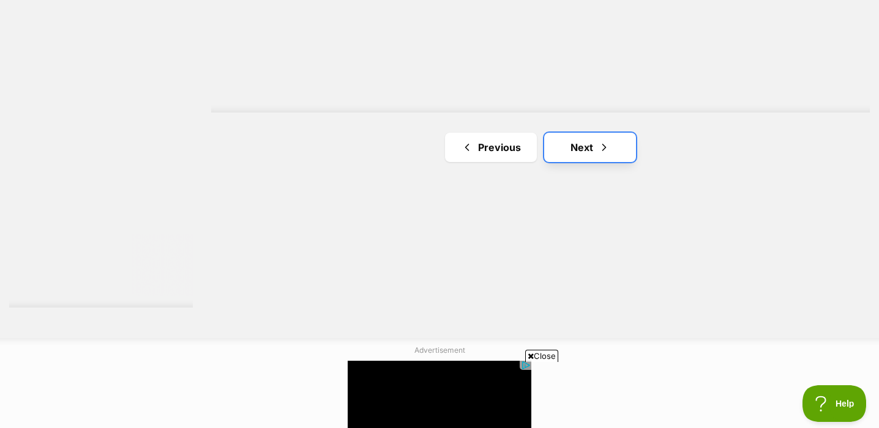
click at [589, 143] on link "Next" at bounding box center [590, 147] width 92 height 29
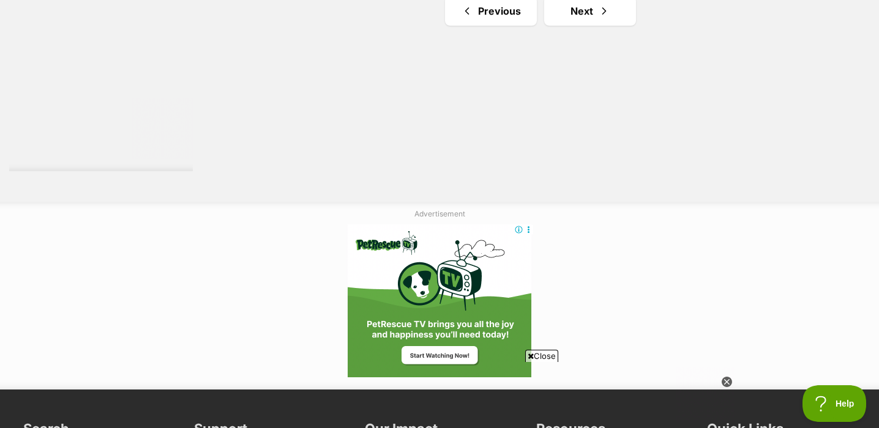
scroll to position [2413, 0]
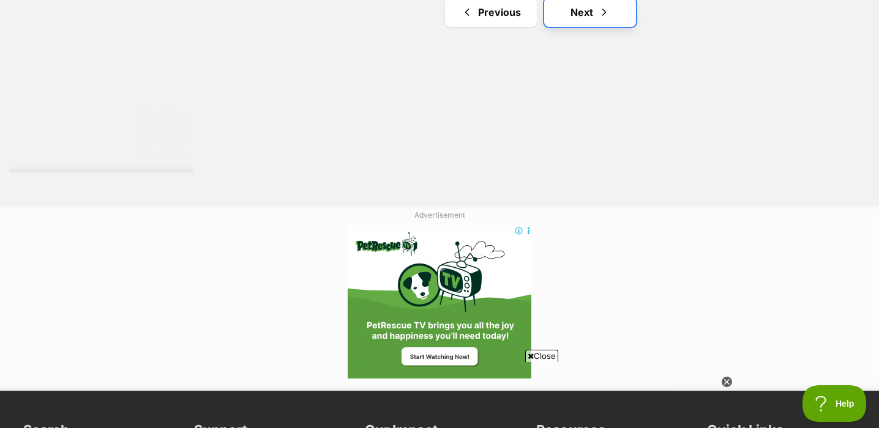
click at [611, 27] on link "Next" at bounding box center [590, 12] width 92 height 29
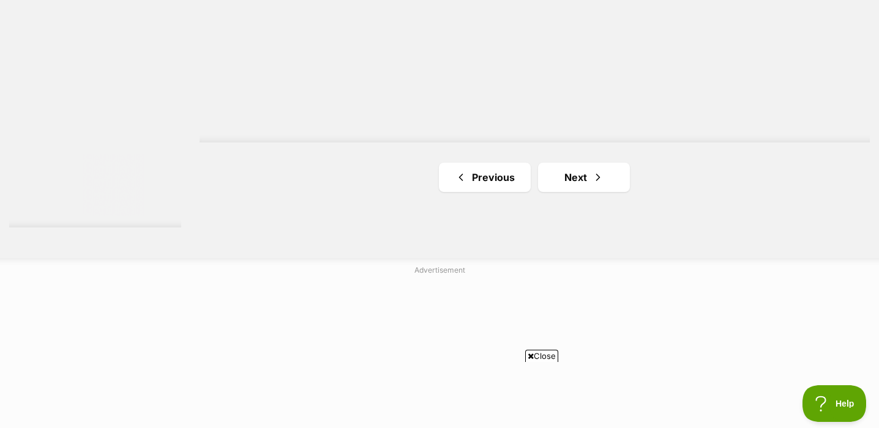
scroll to position [2352, 0]
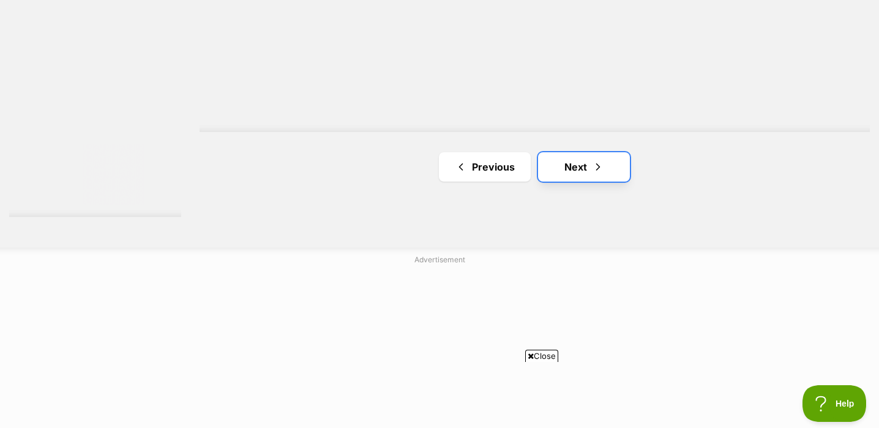
click at [595, 174] on span "Next page" at bounding box center [598, 167] width 12 height 15
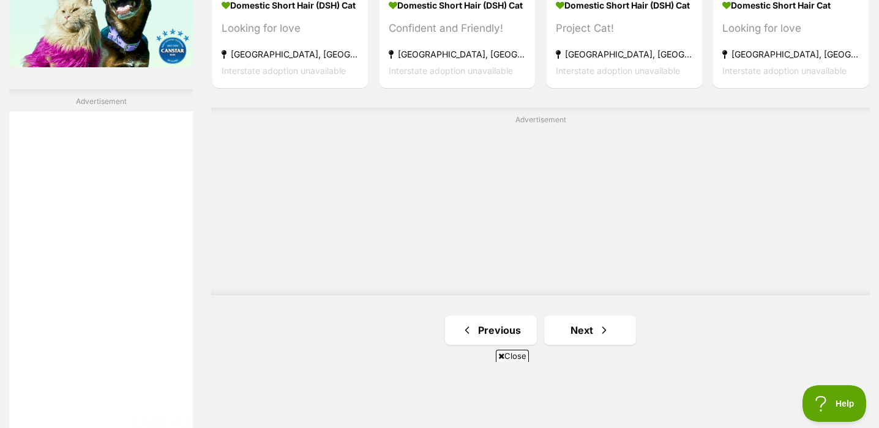
scroll to position [2103, 0]
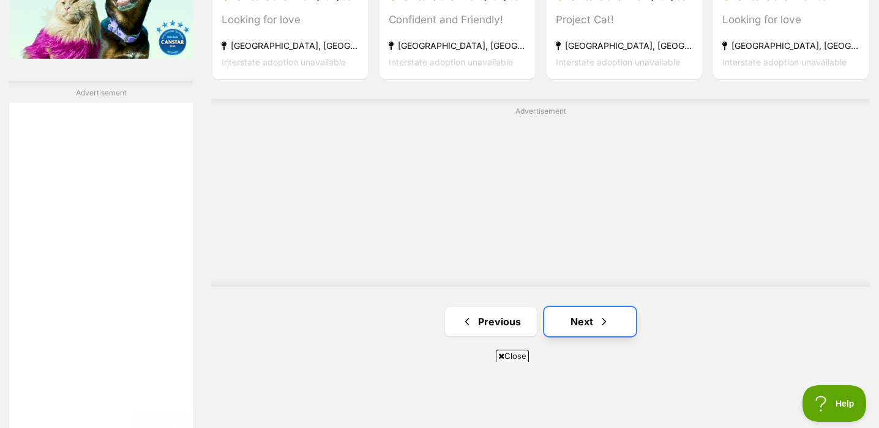
click at [609, 323] on span "Next page" at bounding box center [604, 322] width 12 height 15
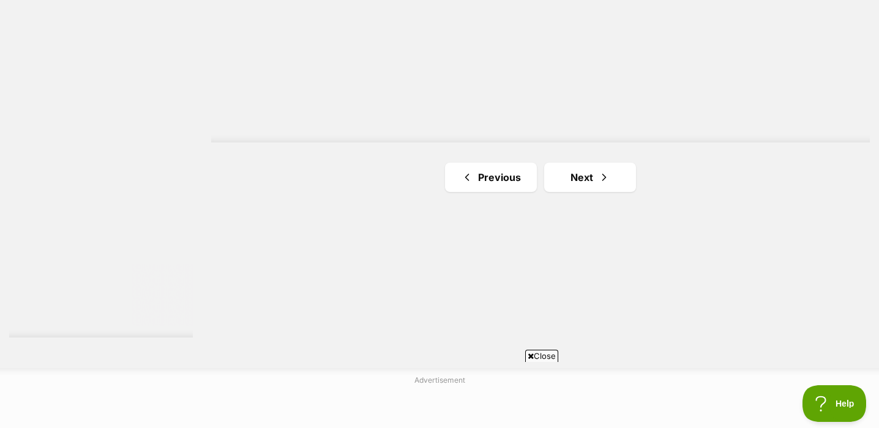
scroll to position [2261, 0]
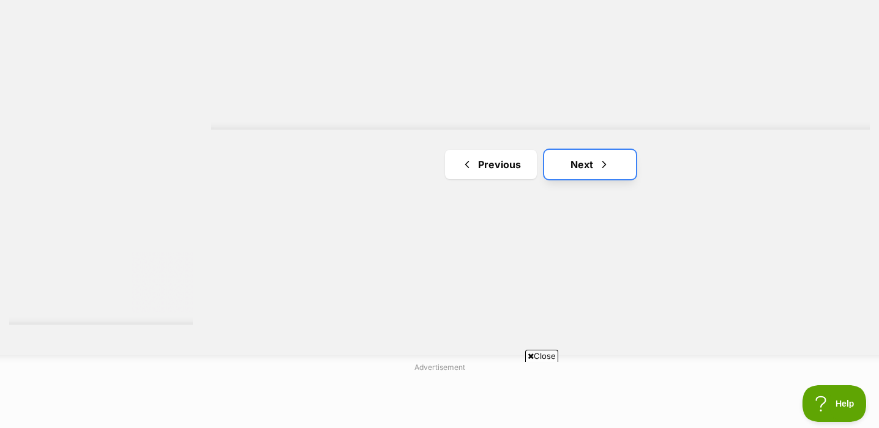
click at [594, 165] on link "Next" at bounding box center [590, 164] width 92 height 29
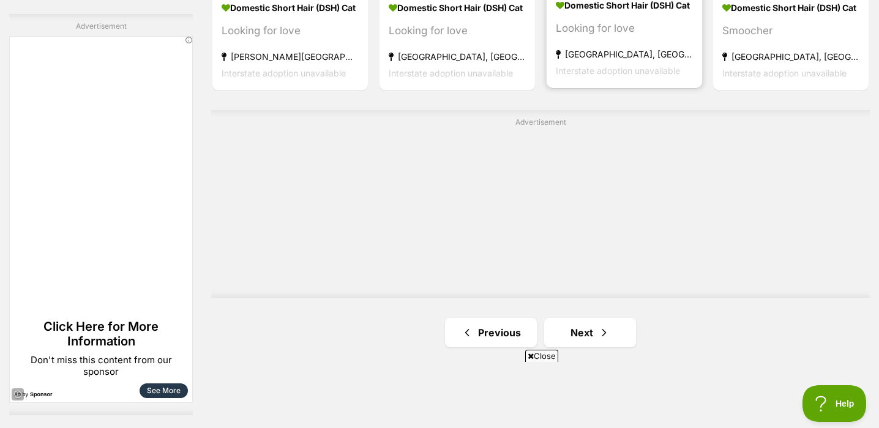
scroll to position [2188, 0]
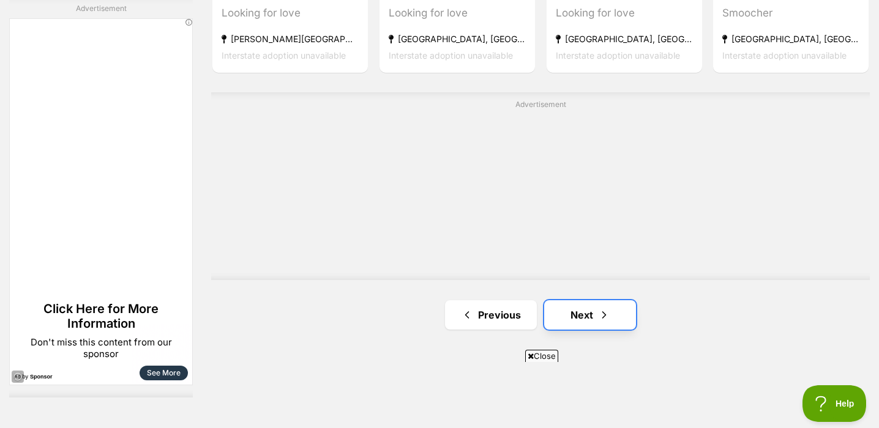
click at [605, 319] on span "Next page" at bounding box center [604, 315] width 12 height 15
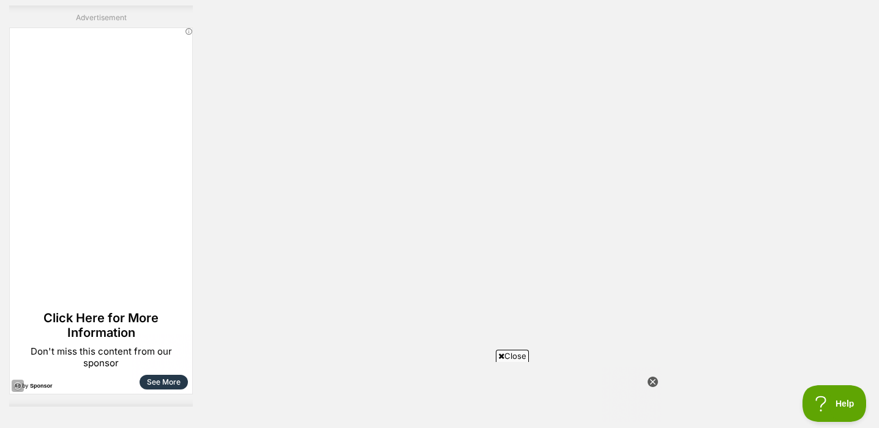
scroll to position [2275, 0]
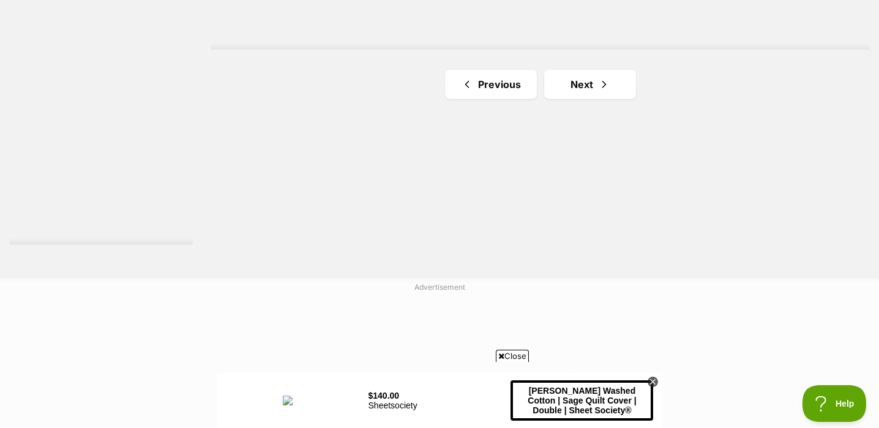
scroll to position [2344, 0]
click at [597, 83] on link "Next" at bounding box center [590, 80] width 92 height 29
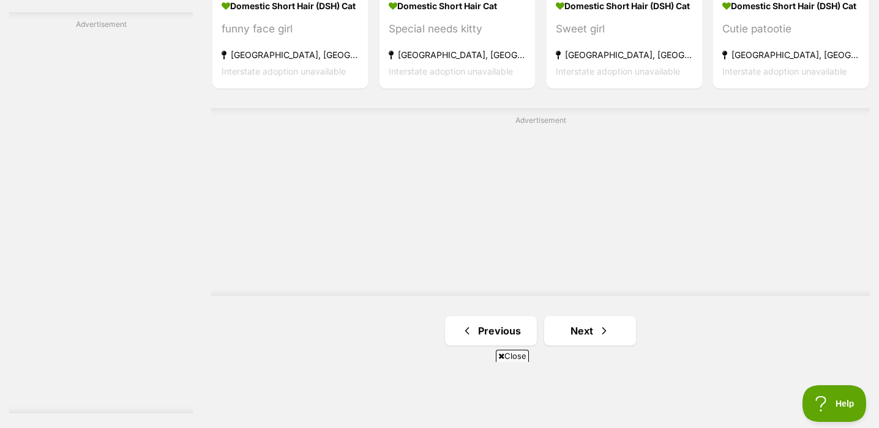
scroll to position [2368, 0]
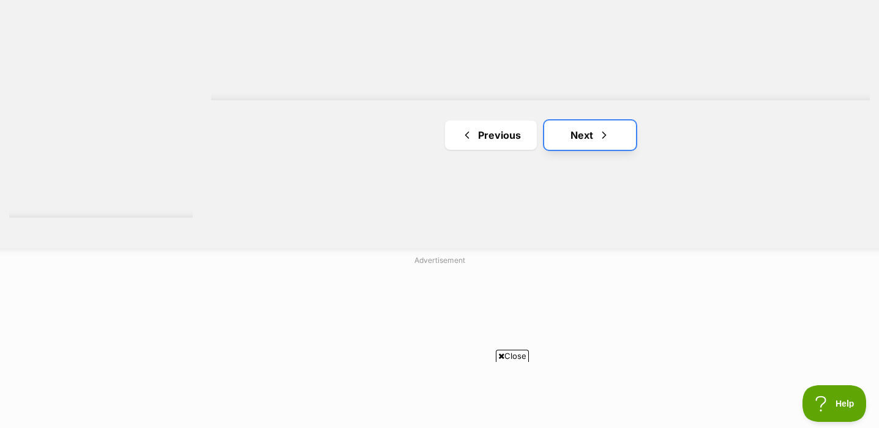
click at [584, 144] on link "Next" at bounding box center [590, 135] width 92 height 29
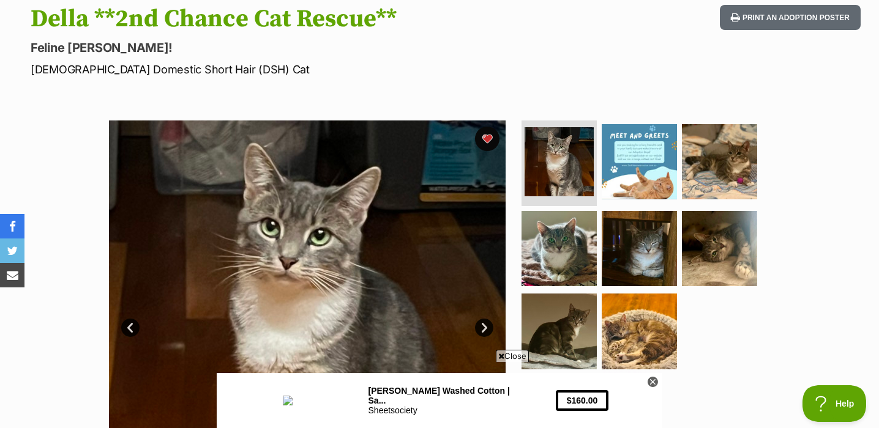
scroll to position [144, 0]
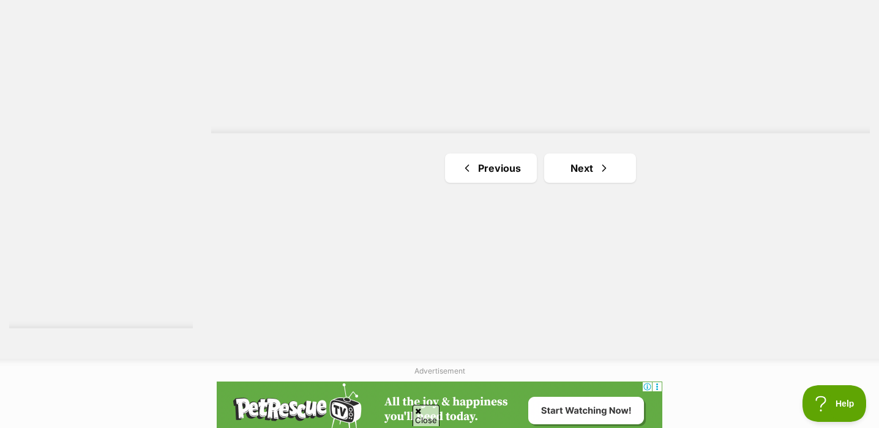
scroll to position [2318, 0]
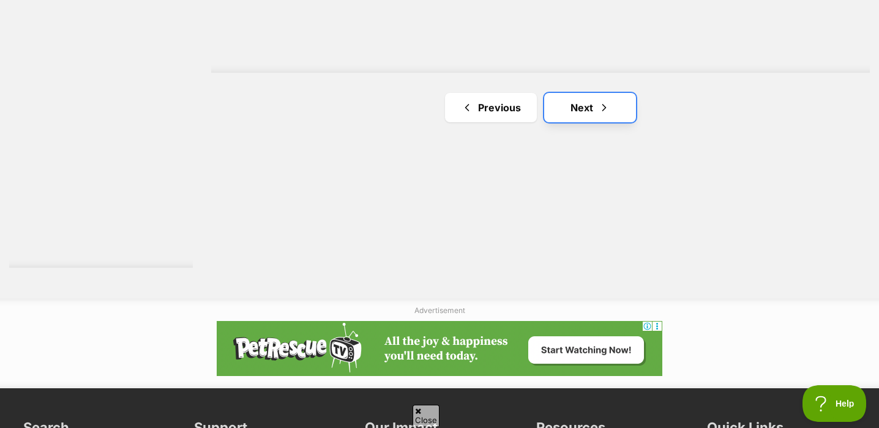
click at [607, 114] on span "Next page" at bounding box center [604, 107] width 12 height 15
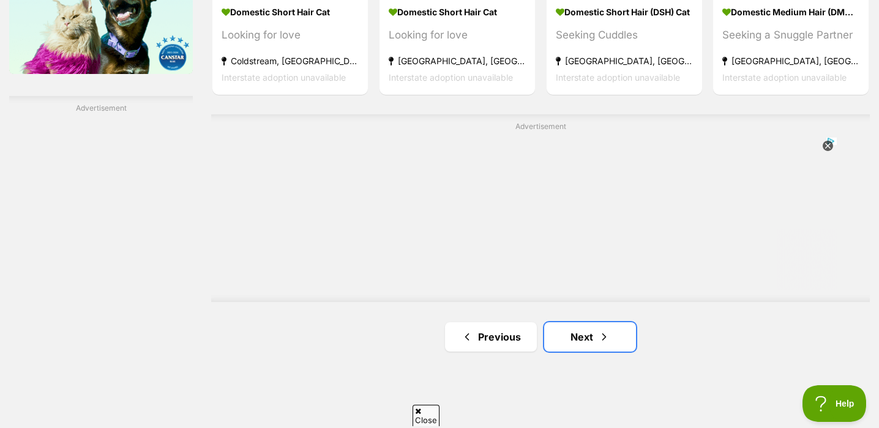
click at [578, 337] on link "Next" at bounding box center [590, 337] width 92 height 29
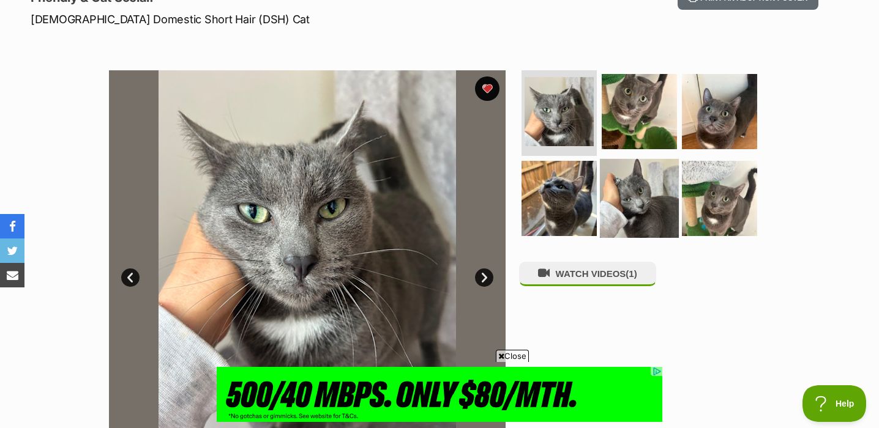
scroll to position [184, 0]
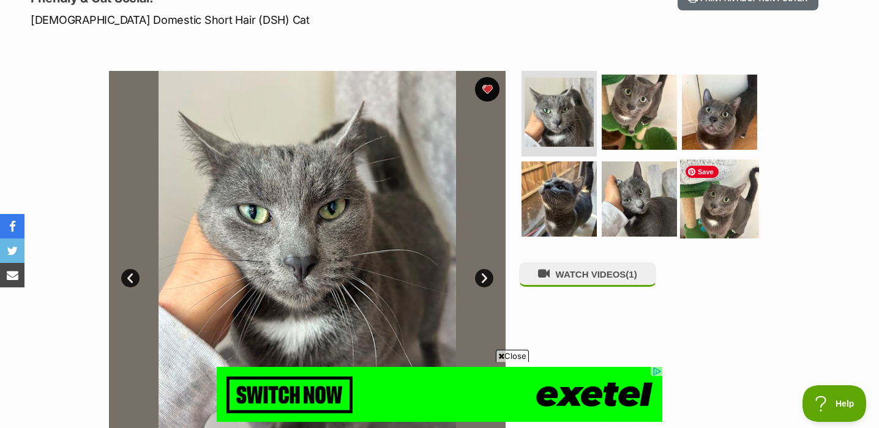
click at [712, 198] on img at bounding box center [719, 198] width 79 height 79
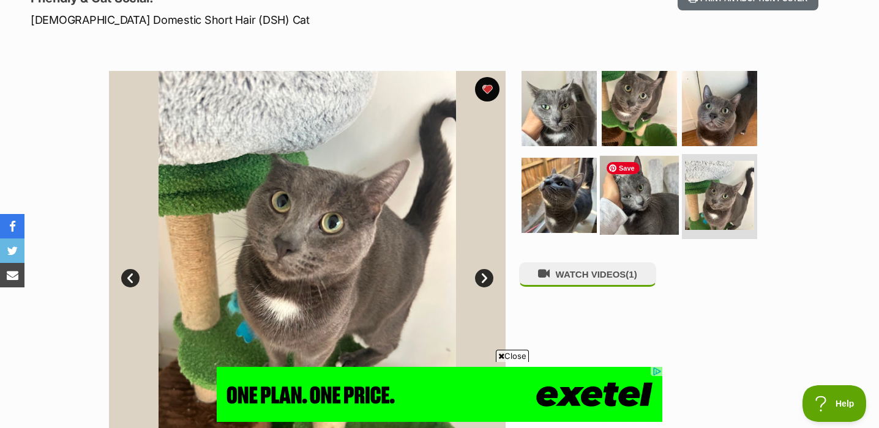
click at [668, 205] on img at bounding box center [639, 194] width 79 height 79
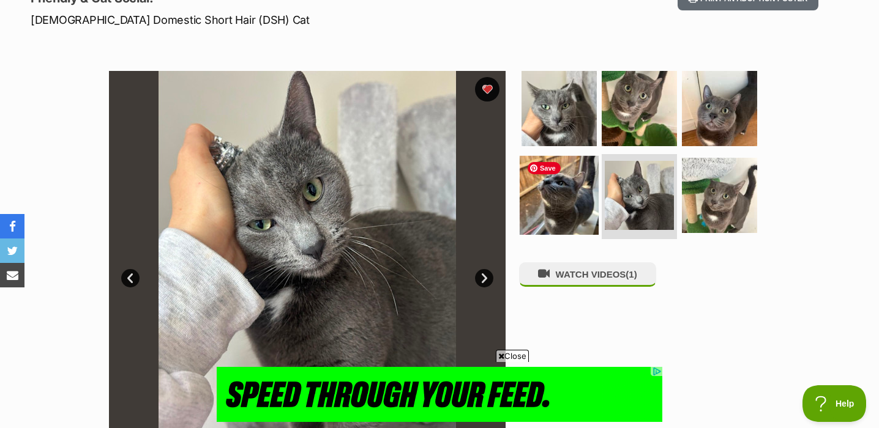
click at [568, 203] on img at bounding box center [559, 194] width 79 height 79
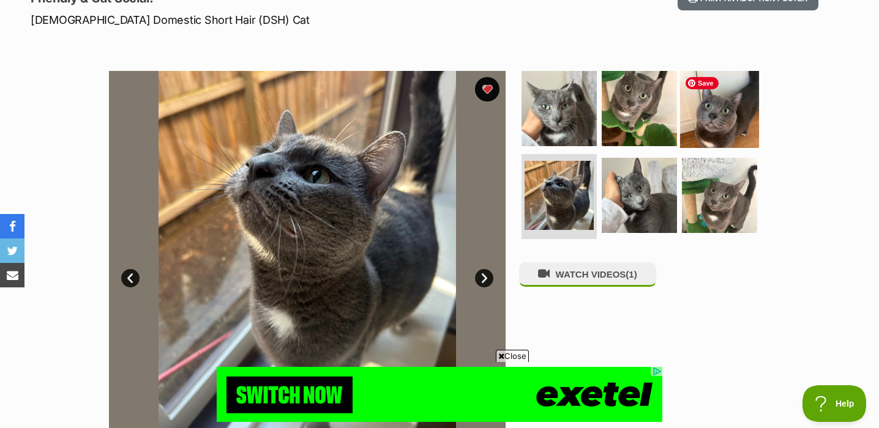
click at [726, 125] on img at bounding box center [719, 108] width 79 height 79
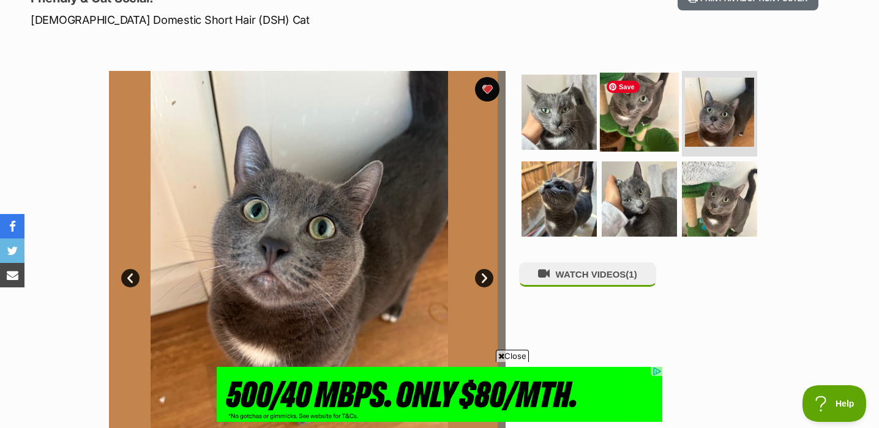
click at [652, 125] on img at bounding box center [639, 112] width 79 height 79
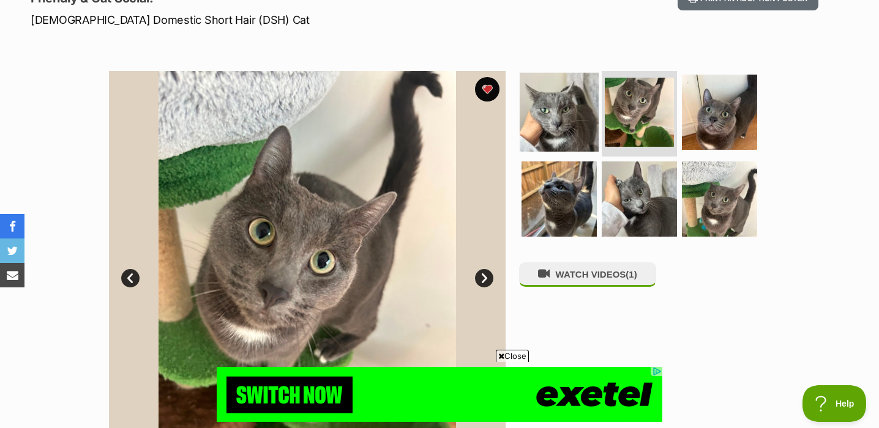
click at [554, 128] on img at bounding box center [559, 112] width 79 height 79
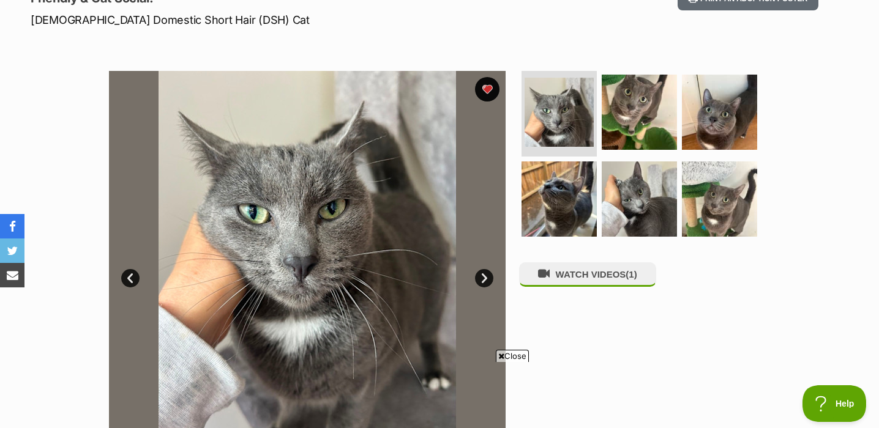
scroll to position [0, 0]
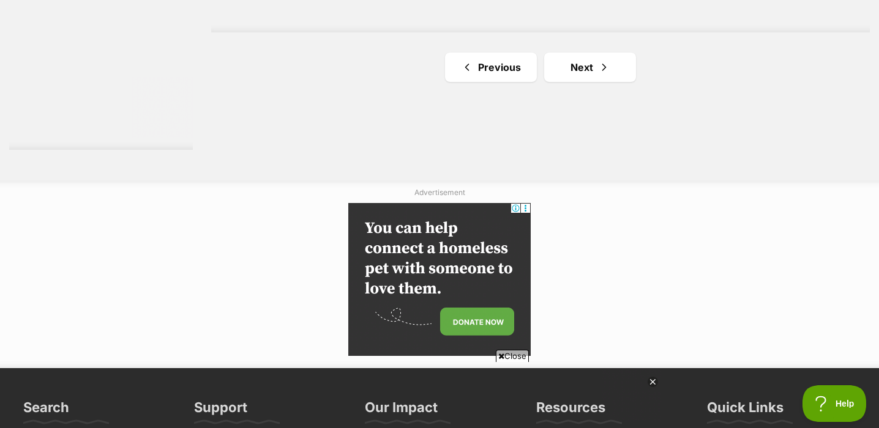
scroll to position [2441, 0]
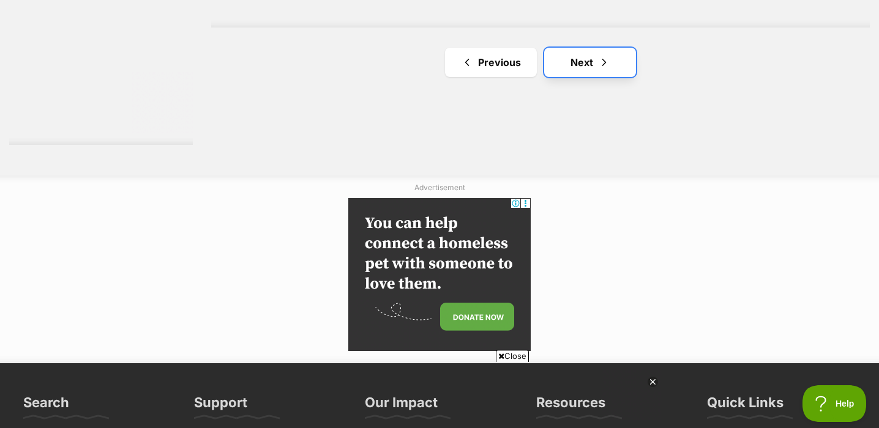
click at [606, 51] on link "Next" at bounding box center [590, 62] width 92 height 29
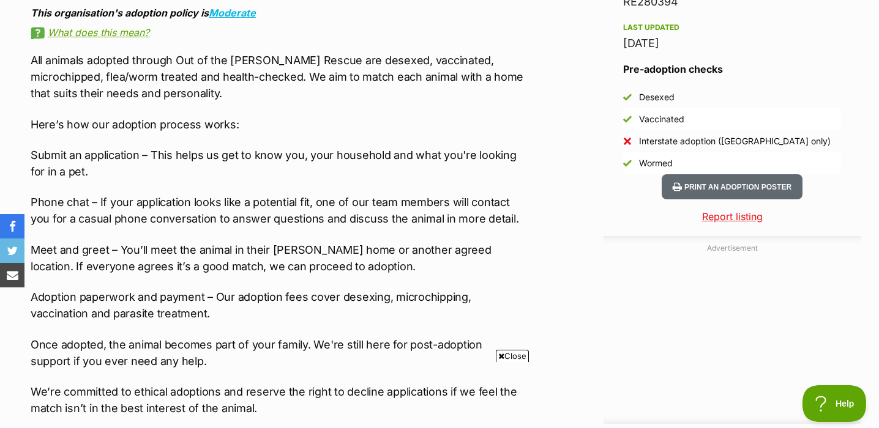
scroll to position [1101, 0]
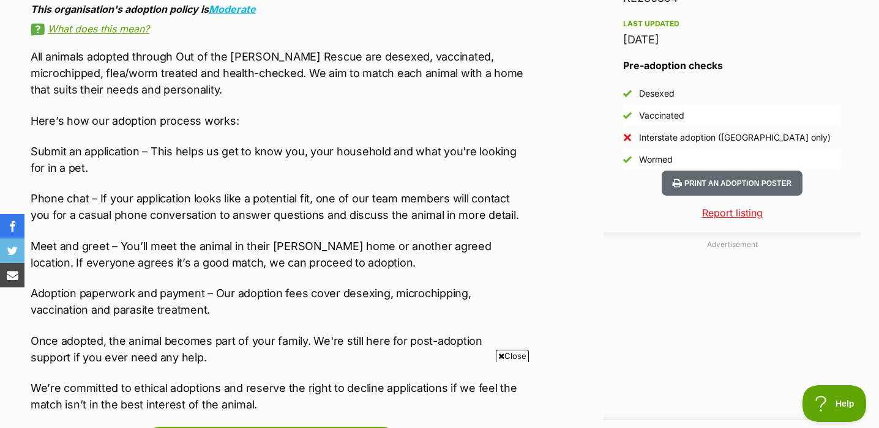
click at [294, 200] on p "Phone chat – If your application looks like a potential fit, one of our team me…" at bounding box center [277, 206] width 493 height 33
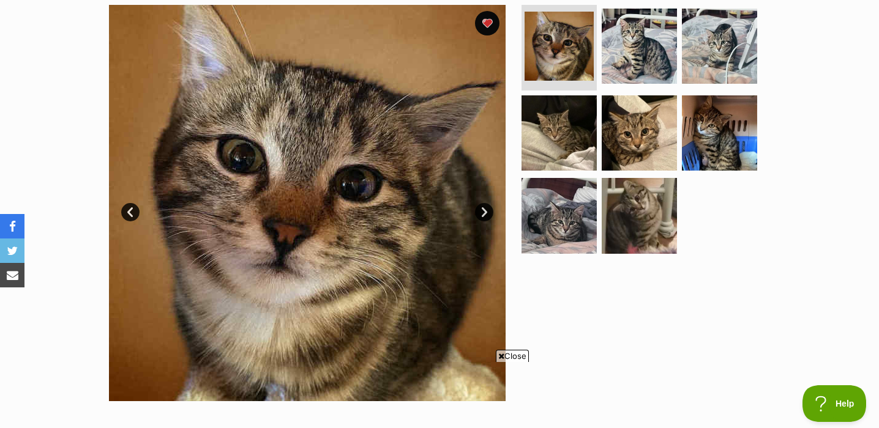
scroll to position [271, 0]
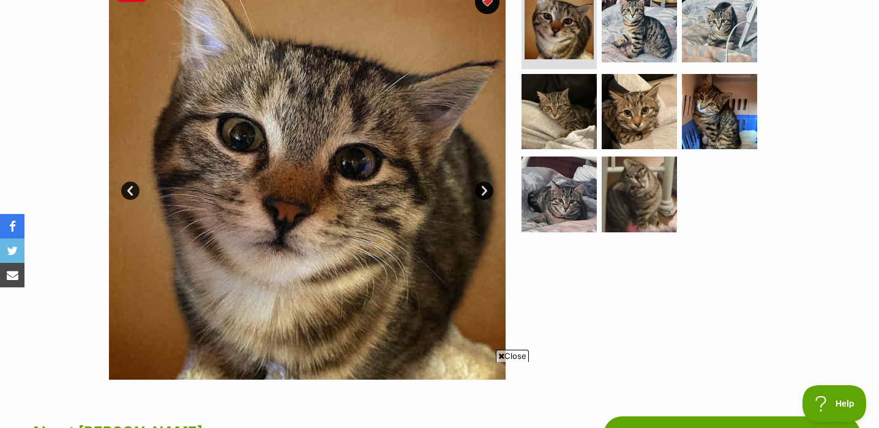
click at [483, 192] on link "Next" at bounding box center [484, 191] width 18 height 18
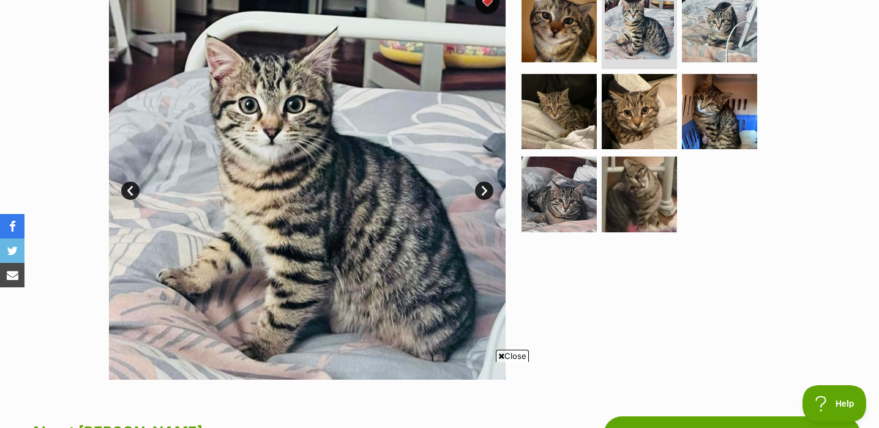
click at [483, 192] on link "Next" at bounding box center [484, 191] width 18 height 18
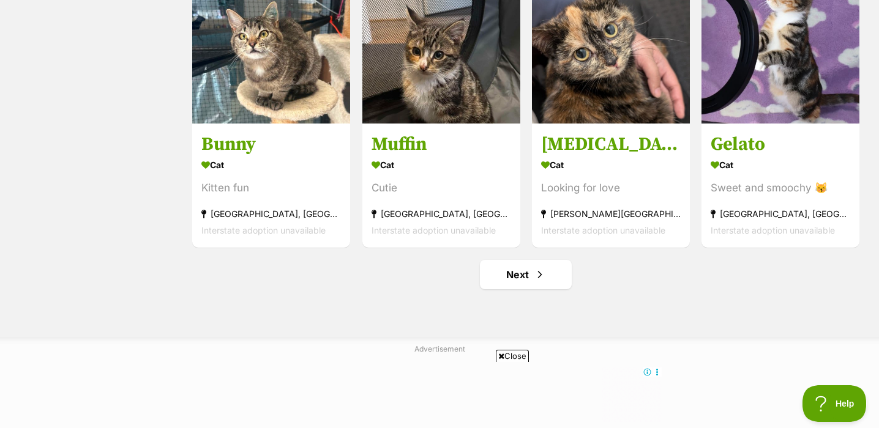
scroll to position [1458, 0]
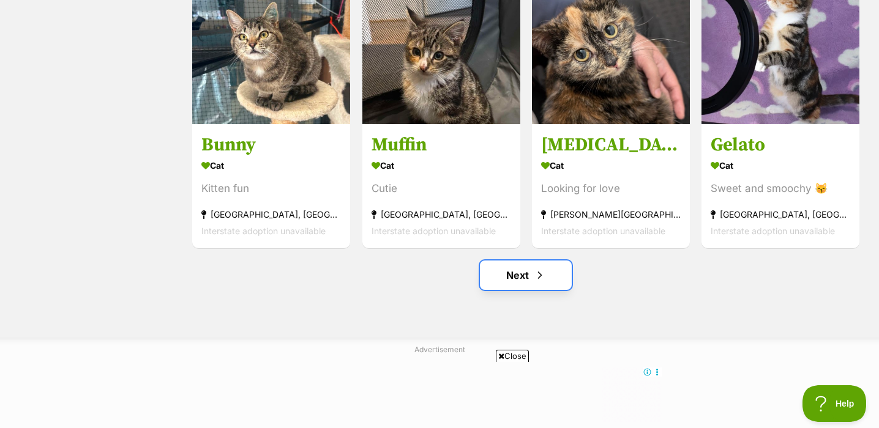
click at [549, 274] on link "Next" at bounding box center [526, 275] width 92 height 29
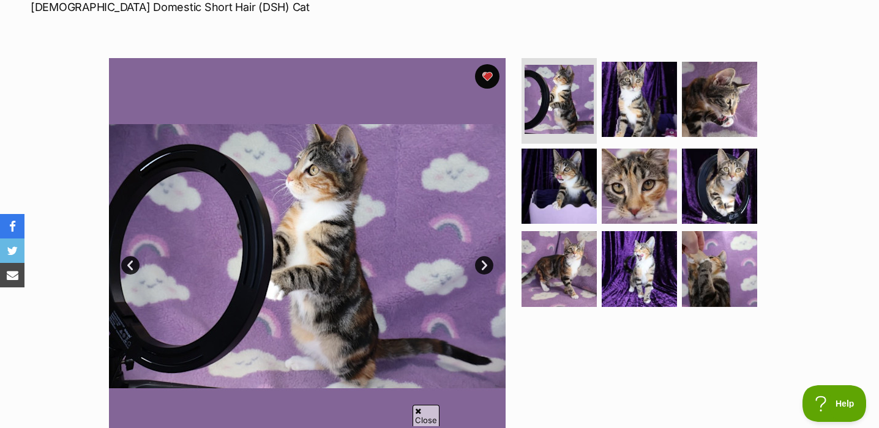
scroll to position [197, 0]
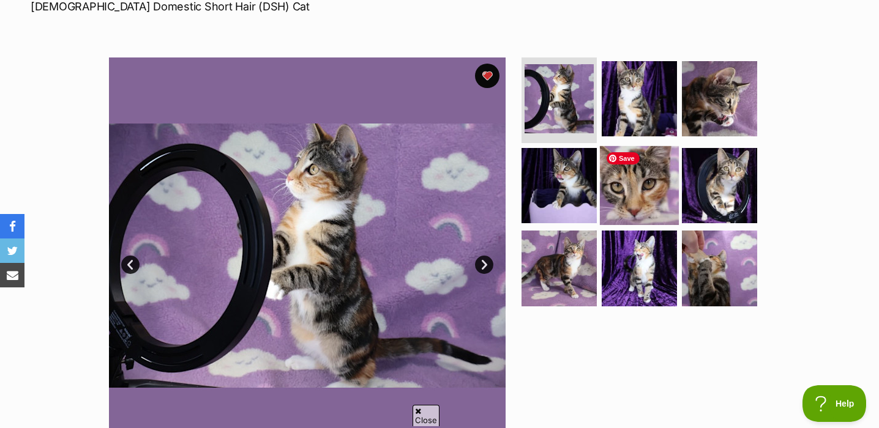
click at [647, 198] on img at bounding box center [639, 185] width 79 height 79
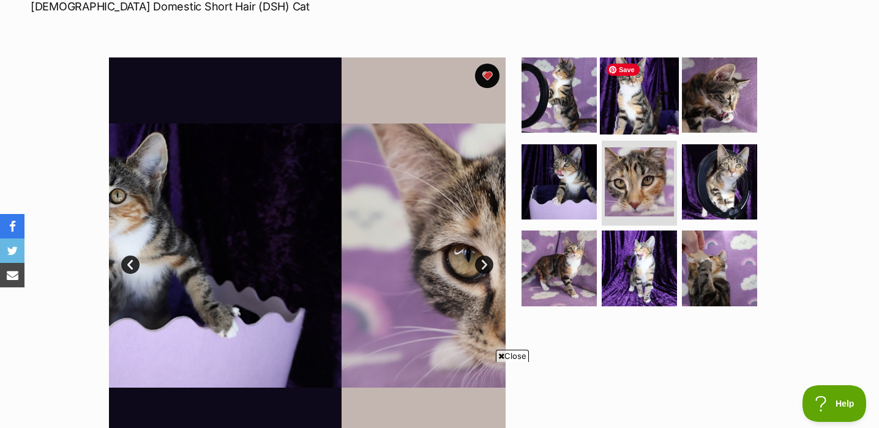
scroll to position [0, 0]
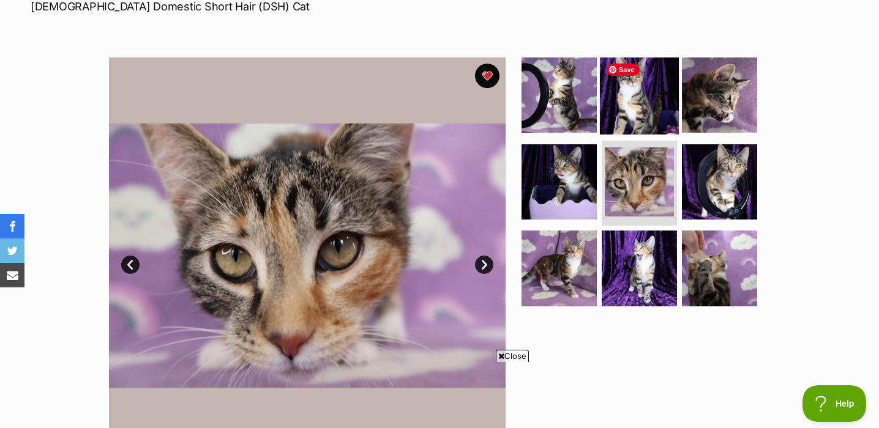
click at [647, 102] on img at bounding box center [639, 95] width 79 height 79
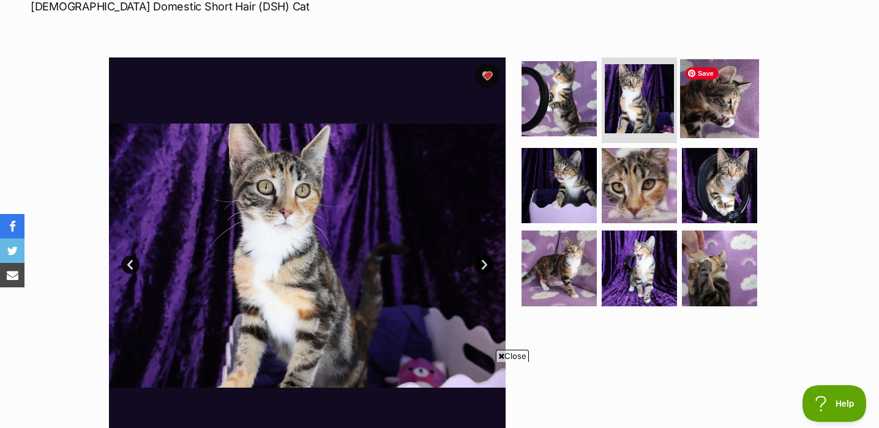
click at [720, 117] on img at bounding box center [719, 98] width 79 height 79
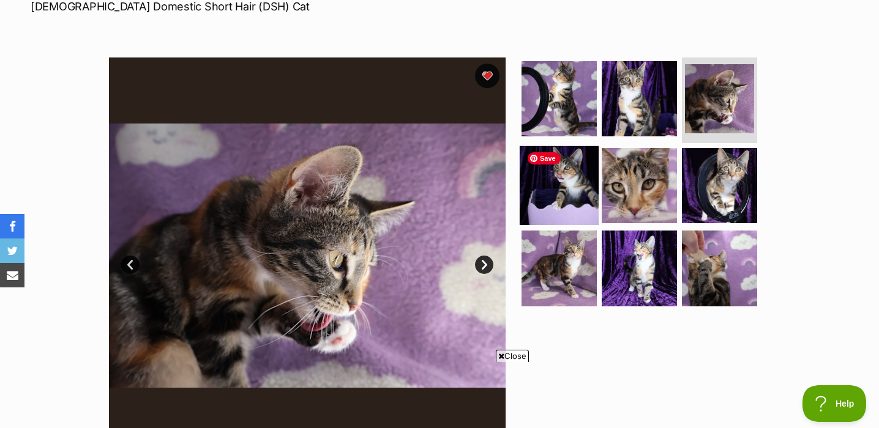
click at [572, 203] on img at bounding box center [559, 185] width 79 height 79
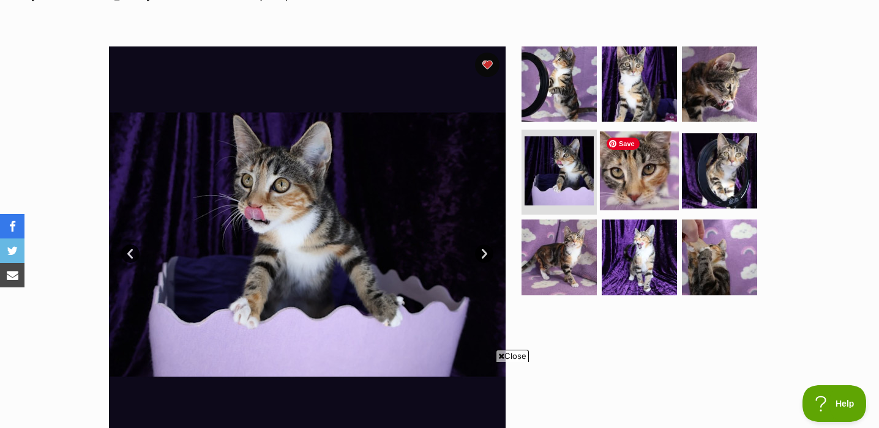
scroll to position [207, 0]
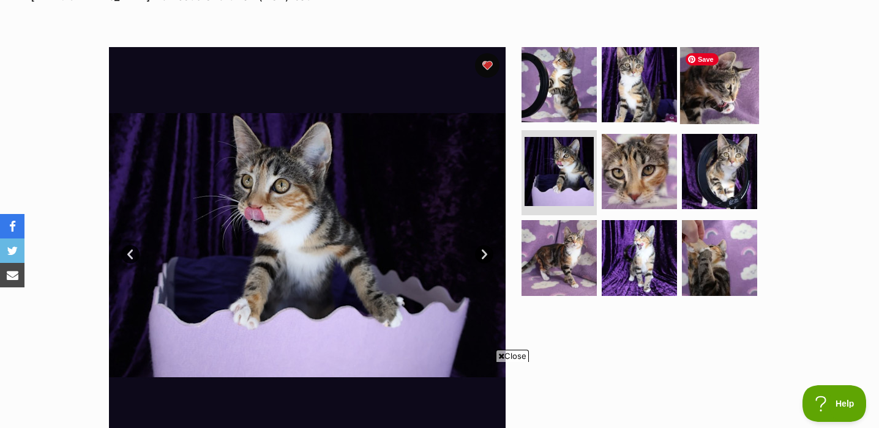
click at [747, 76] on img at bounding box center [719, 84] width 79 height 79
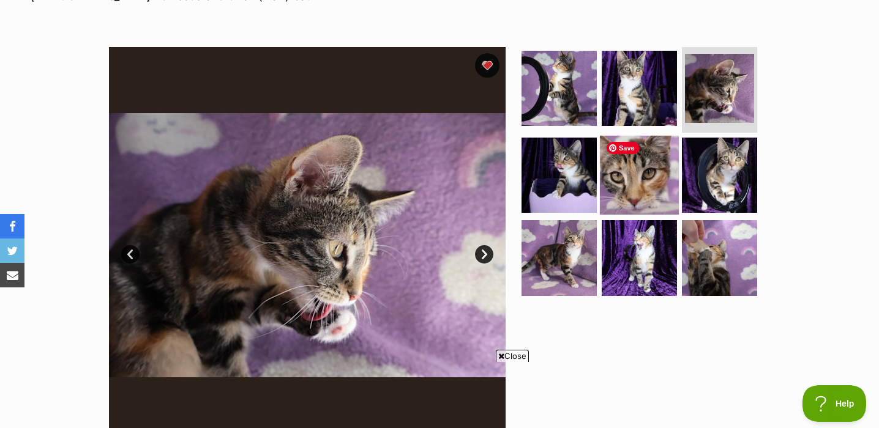
click at [652, 176] on img at bounding box center [639, 174] width 79 height 79
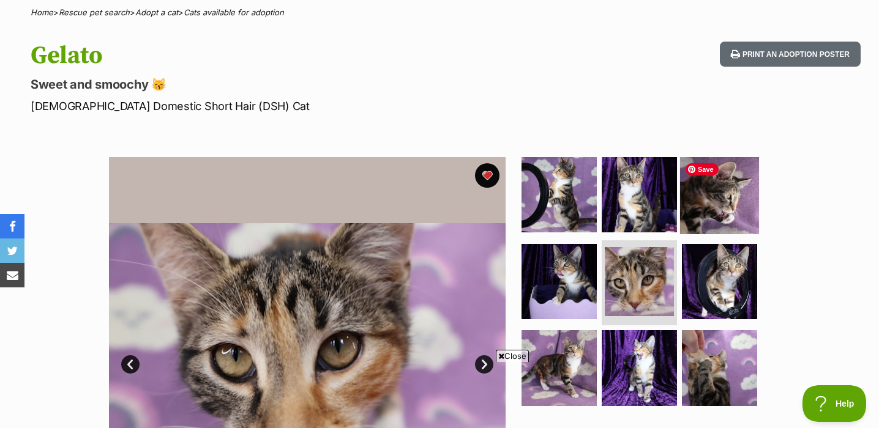
scroll to position [81, 0]
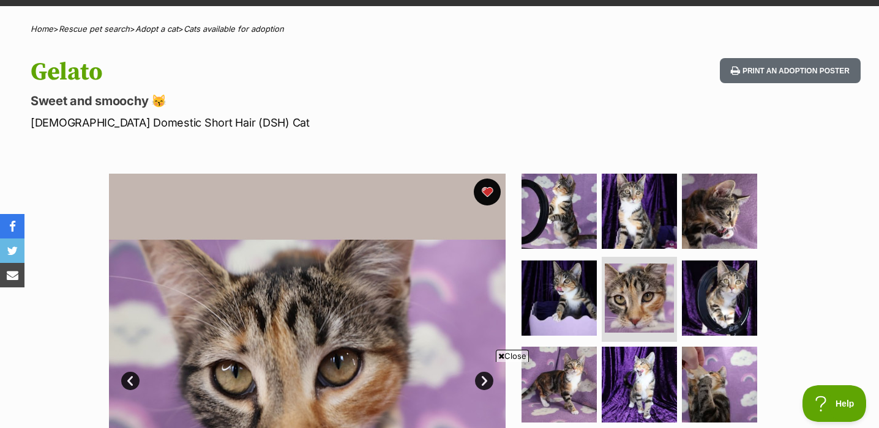
click at [491, 194] on button "favourite" at bounding box center [487, 192] width 27 height 27
click at [487, 193] on button "favourite" at bounding box center [487, 192] width 27 height 27
click at [494, 190] on button "favourite" at bounding box center [487, 192] width 27 height 27
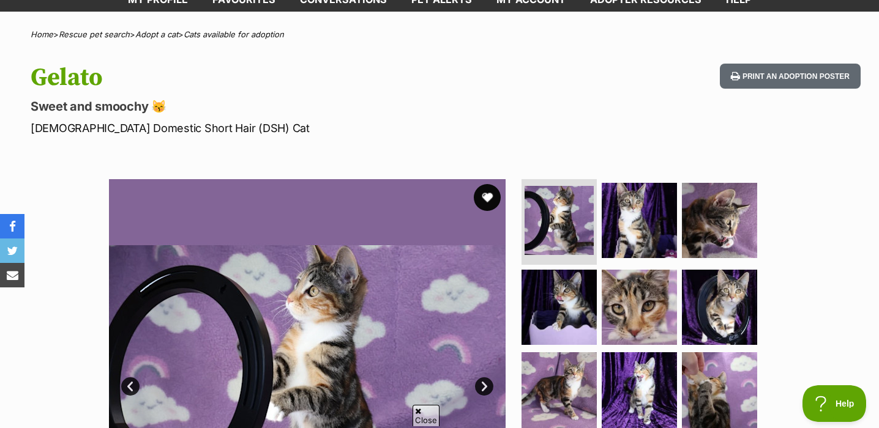
click at [487, 204] on button "favourite" at bounding box center [487, 197] width 27 height 27
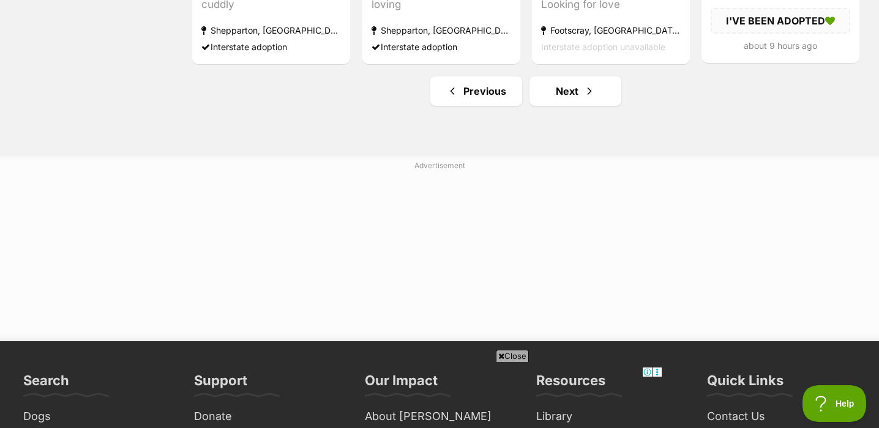
scroll to position [1643, 0]
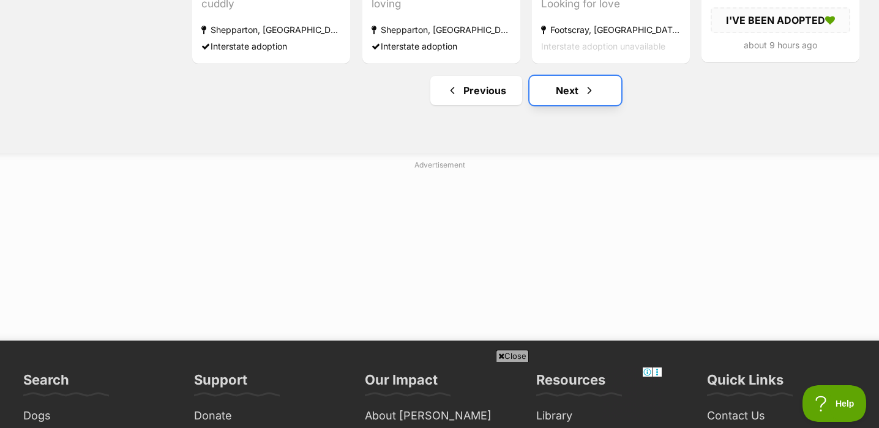
click at [604, 96] on link "Next" at bounding box center [575, 90] width 92 height 29
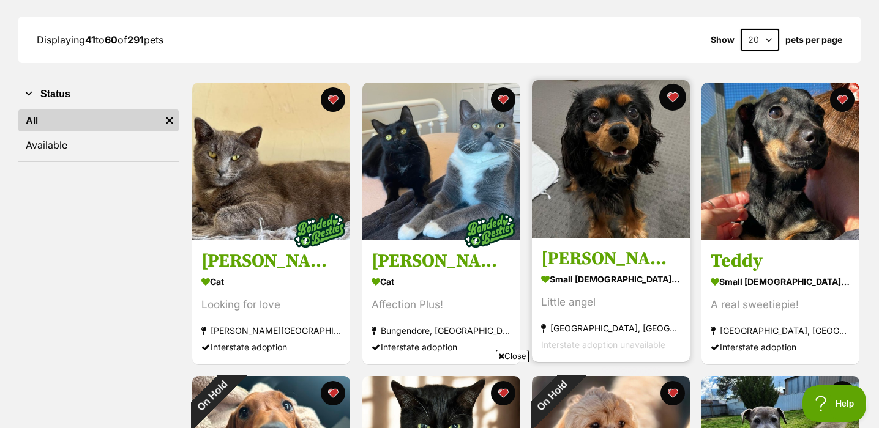
click at [678, 98] on button "favourite" at bounding box center [672, 97] width 27 height 27
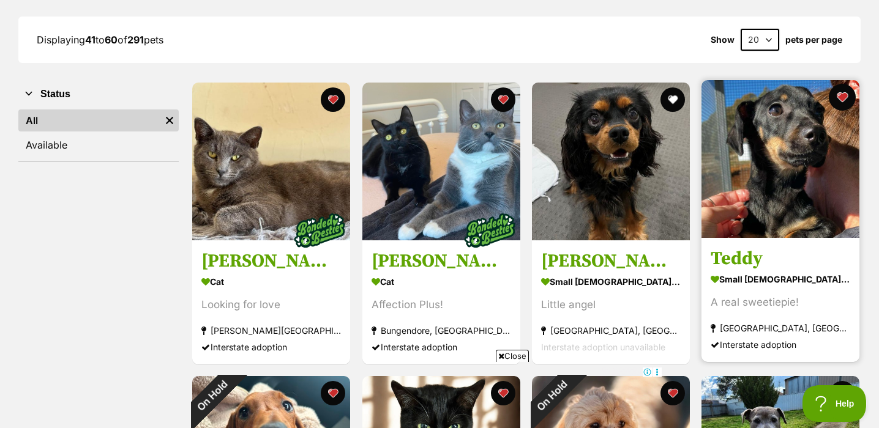
click at [838, 97] on button "favourite" at bounding box center [842, 97] width 27 height 27
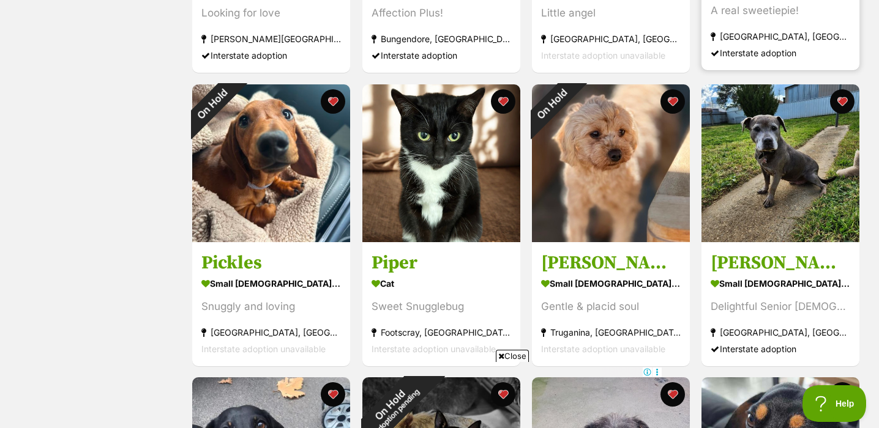
scroll to position [459, 0]
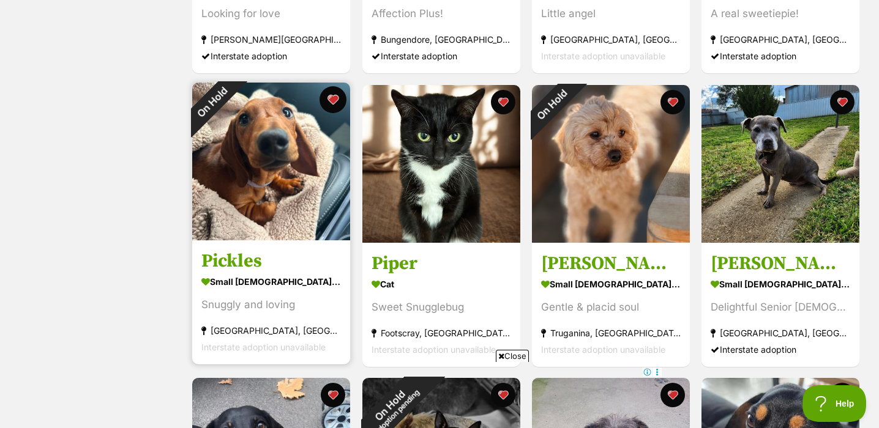
click at [337, 101] on button "favourite" at bounding box center [333, 99] width 27 height 27
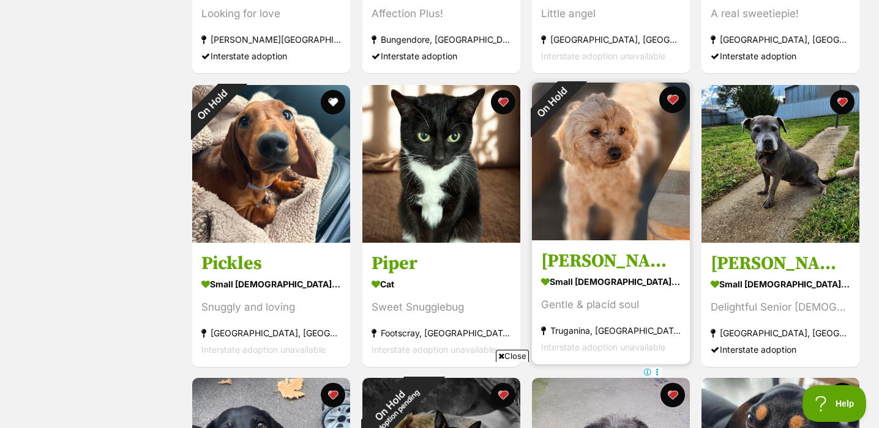
click at [675, 102] on button "favourite" at bounding box center [672, 99] width 27 height 27
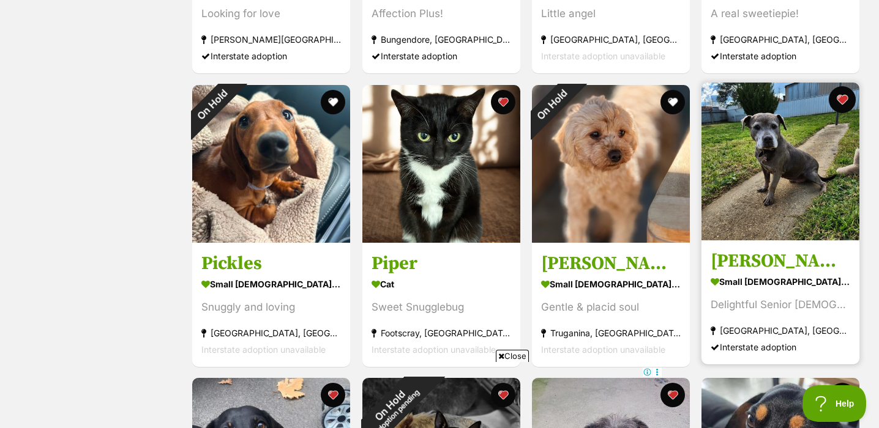
click at [848, 106] on button "favourite" at bounding box center [842, 99] width 27 height 27
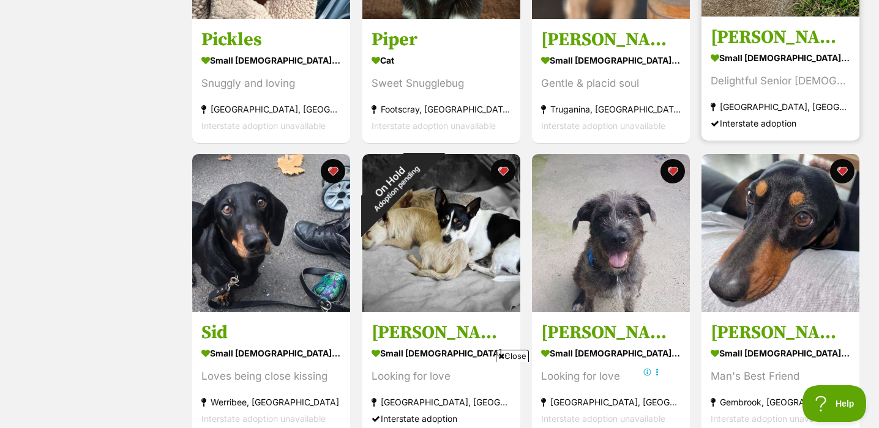
scroll to position [721, 0]
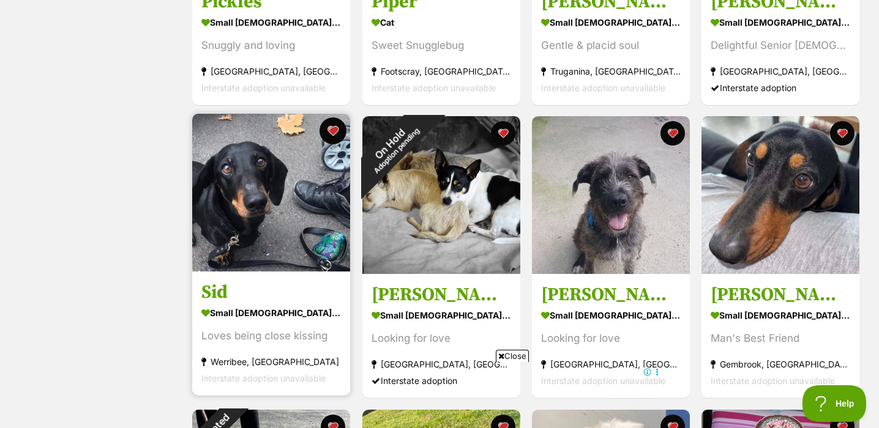
click at [335, 130] on button "favourite" at bounding box center [333, 130] width 27 height 27
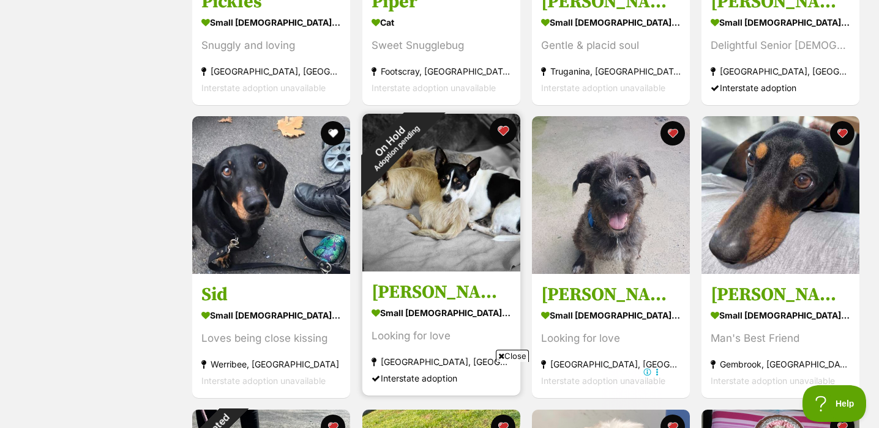
click at [505, 133] on button "favourite" at bounding box center [503, 130] width 27 height 27
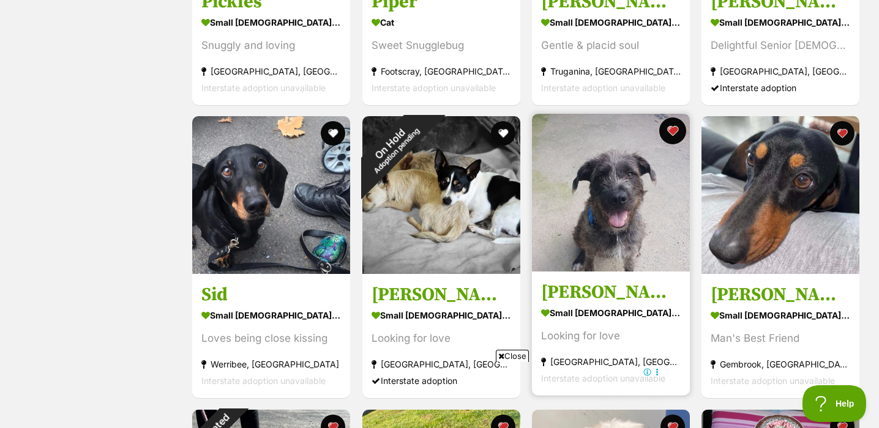
click at [672, 132] on button "favourite" at bounding box center [672, 130] width 27 height 27
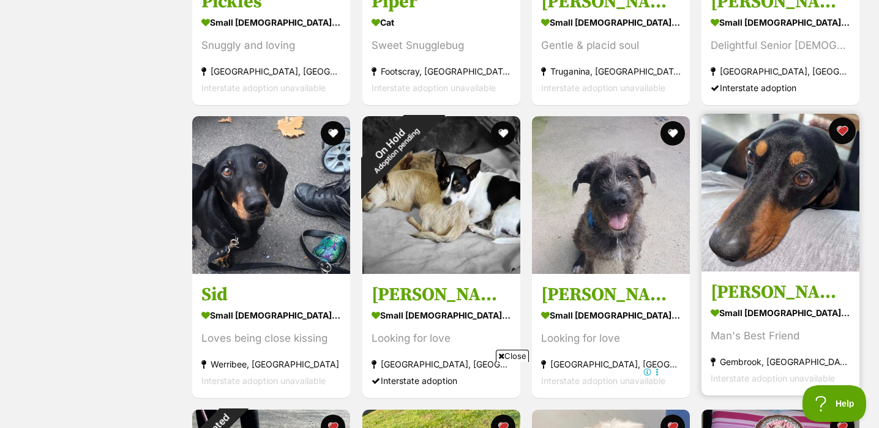
click at [843, 132] on button "favourite" at bounding box center [842, 130] width 27 height 27
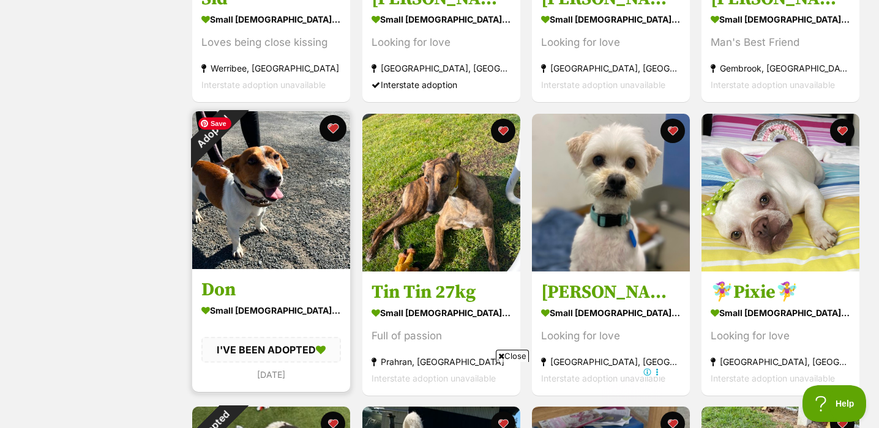
click at [330, 133] on button "favourite" at bounding box center [333, 128] width 27 height 27
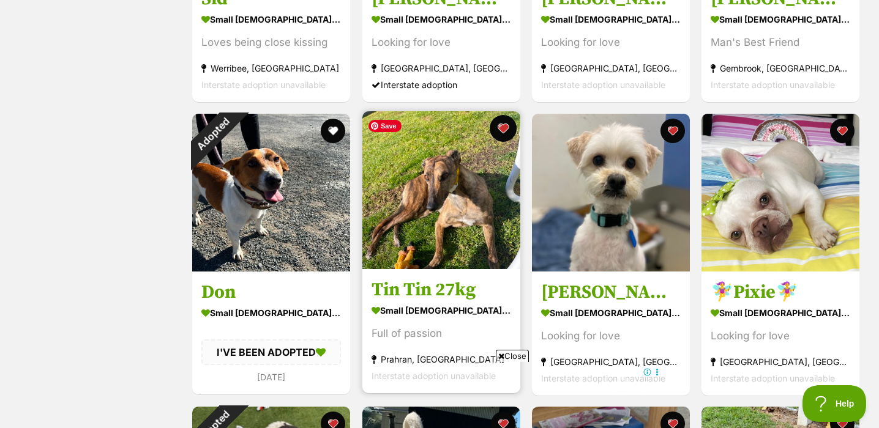
click at [504, 129] on button "favourite" at bounding box center [503, 128] width 27 height 27
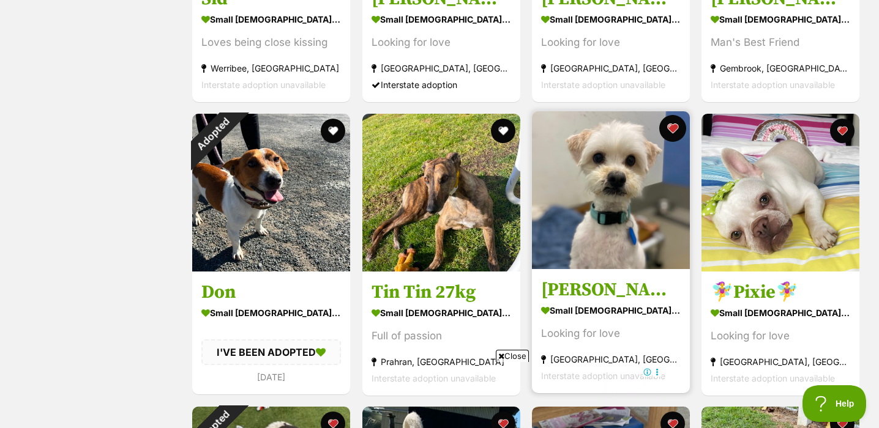
click at [673, 130] on button "favourite" at bounding box center [672, 128] width 27 height 27
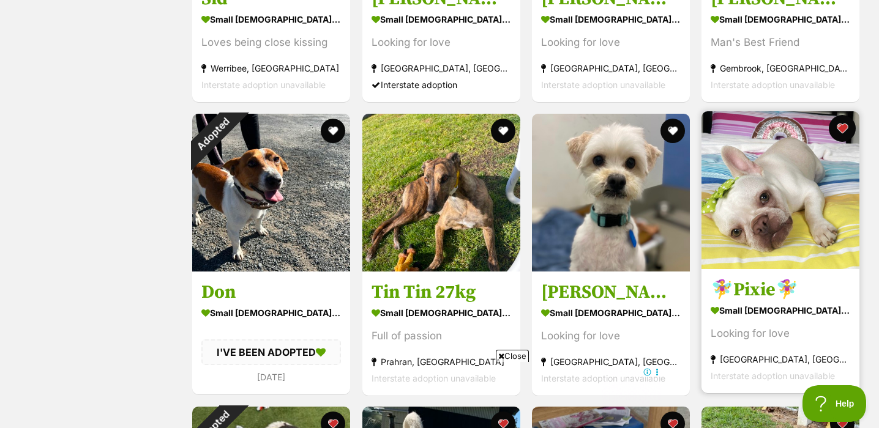
click at [846, 131] on button "favourite" at bounding box center [842, 128] width 27 height 27
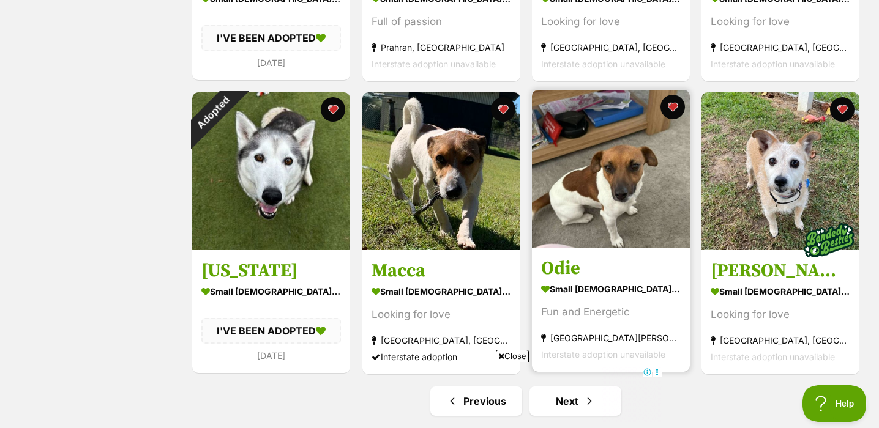
scroll to position [1337, 0]
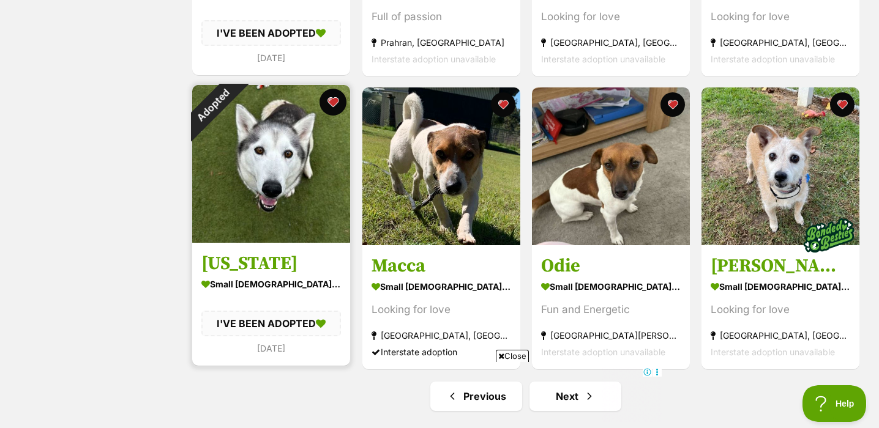
click at [335, 106] on button "favourite" at bounding box center [333, 102] width 27 height 27
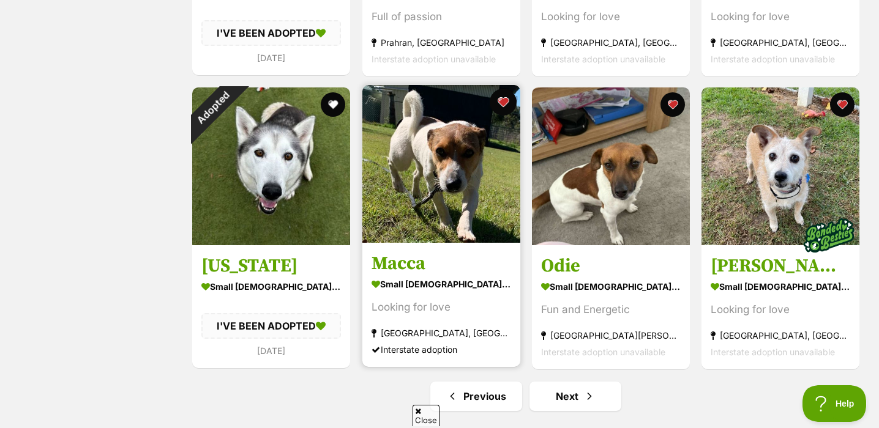
click at [505, 105] on button "favourite" at bounding box center [503, 102] width 27 height 27
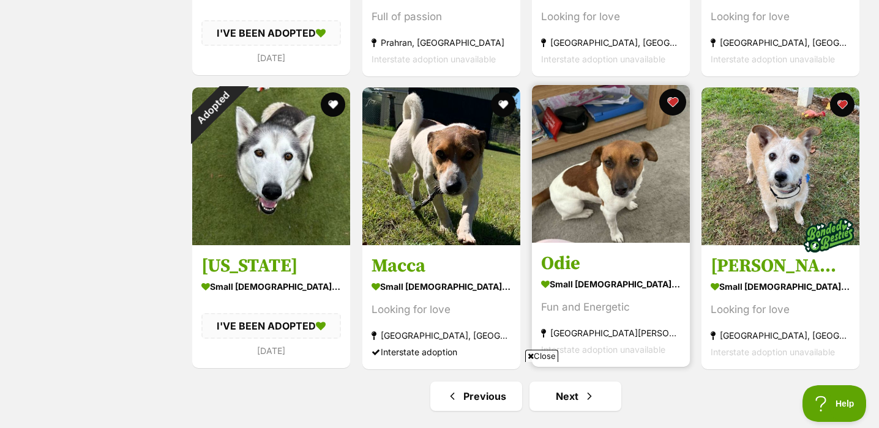
click at [676, 106] on button "favourite" at bounding box center [672, 102] width 27 height 27
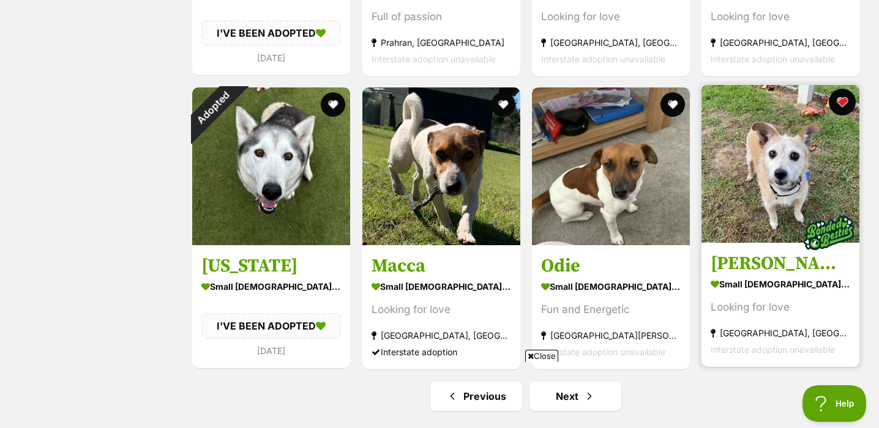
click at [845, 103] on button "favourite" at bounding box center [842, 102] width 27 height 27
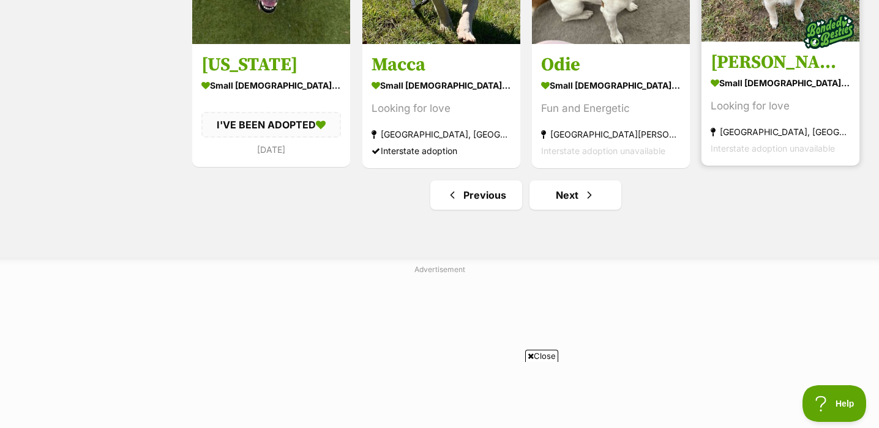
scroll to position [1576, 0]
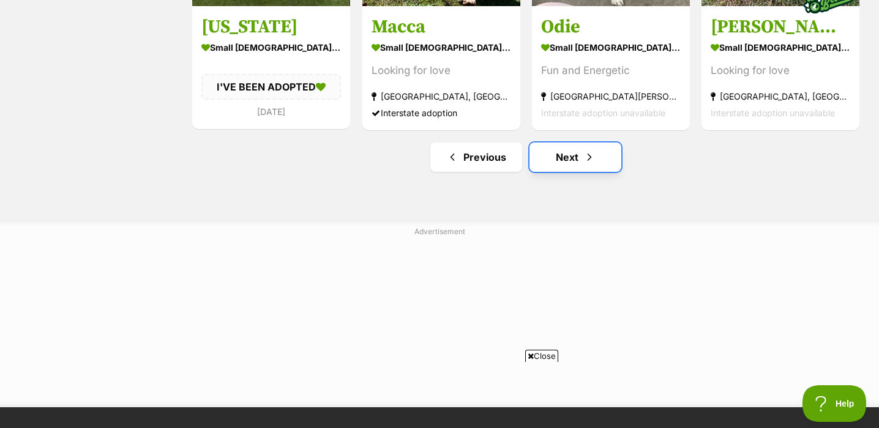
click at [584, 153] on span "Next page" at bounding box center [589, 157] width 12 height 15
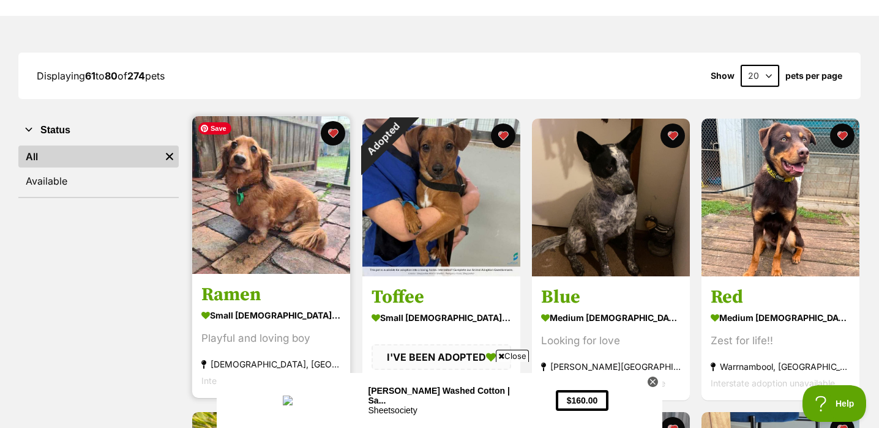
scroll to position [138, 0]
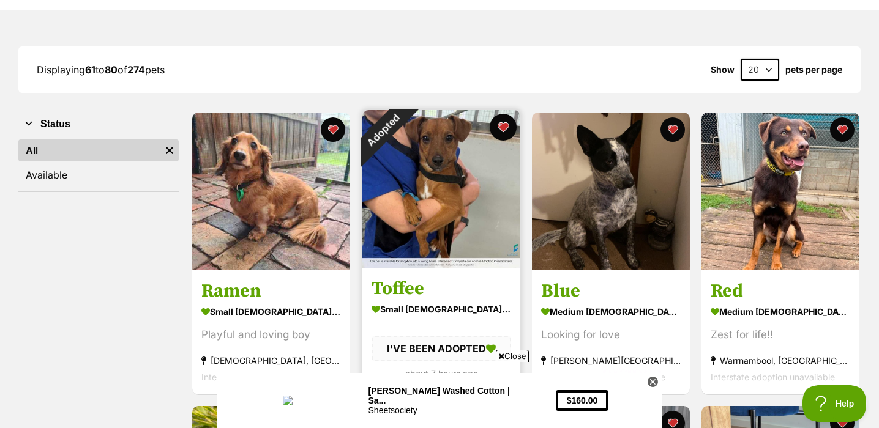
click at [505, 127] on button "favourite" at bounding box center [503, 127] width 27 height 27
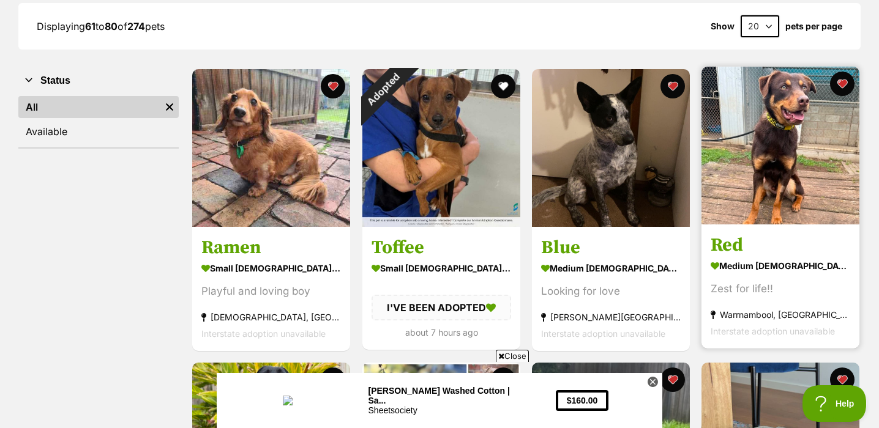
scroll to position [419, 0]
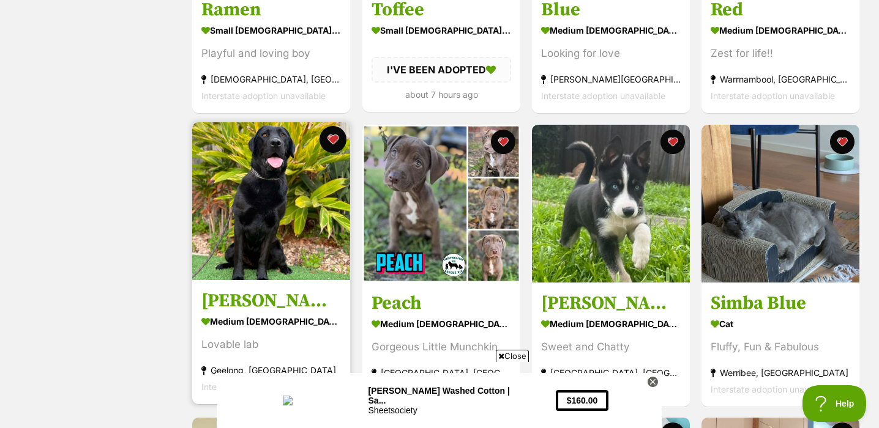
click at [332, 143] on button "favourite" at bounding box center [333, 139] width 27 height 27
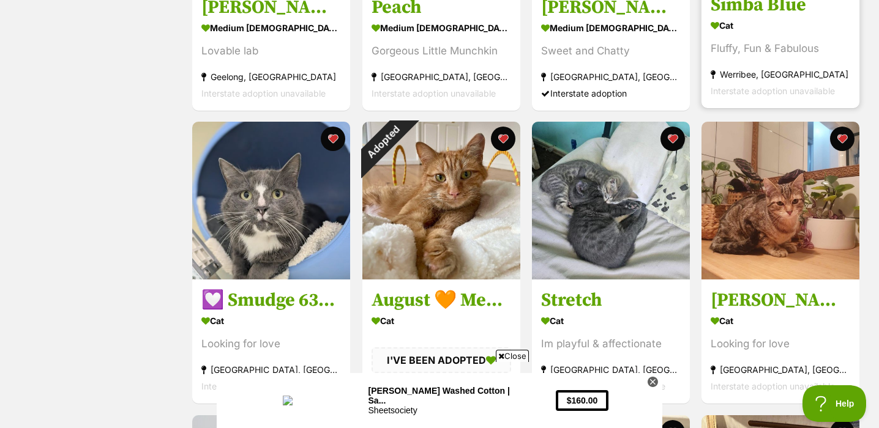
scroll to position [720, 0]
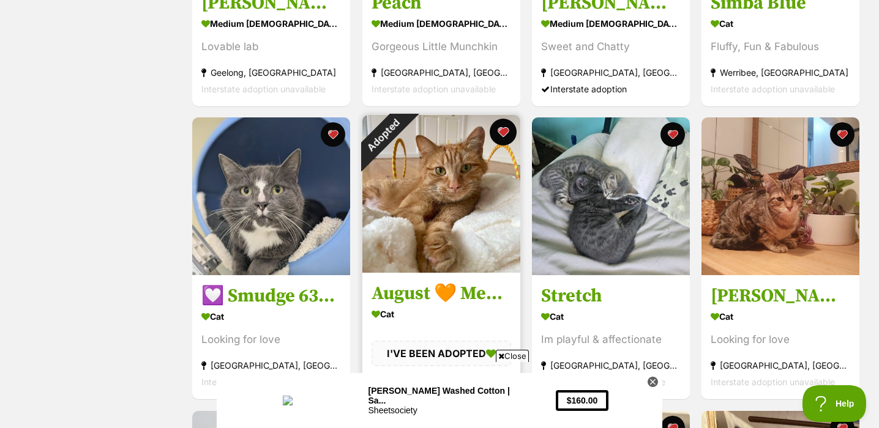
click at [510, 133] on button "favourite" at bounding box center [503, 132] width 27 height 27
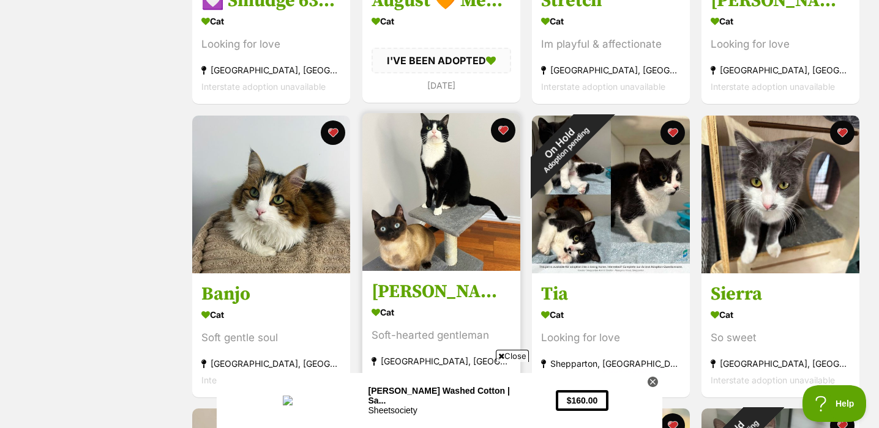
scroll to position [1016, 0]
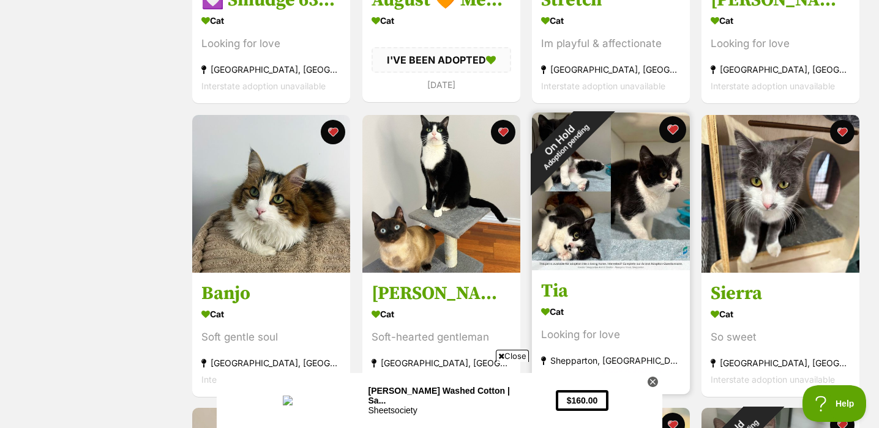
click at [674, 129] on button "favourite" at bounding box center [672, 129] width 27 height 27
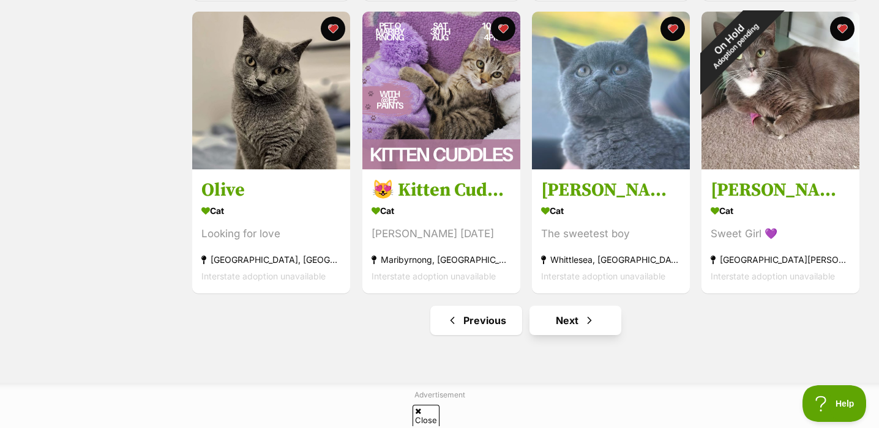
scroll to position [0, 0]
click at [599, 330] on link "Next" at bounding box center [575, 320] width 92 height 29
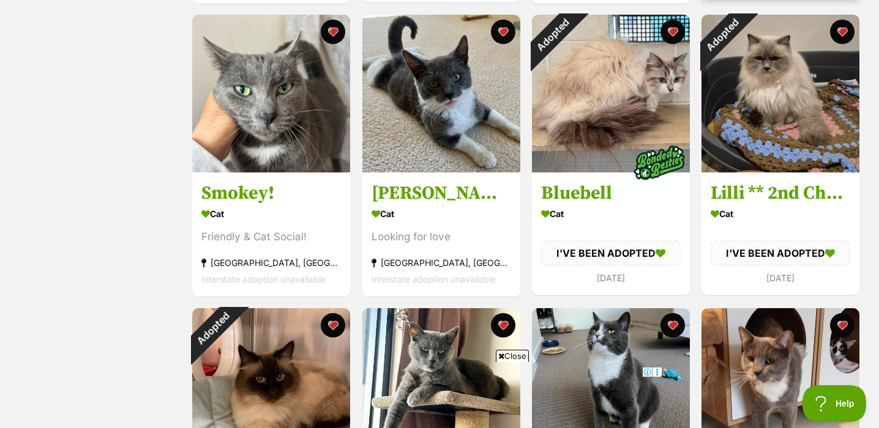
scroll to position [822, 0]
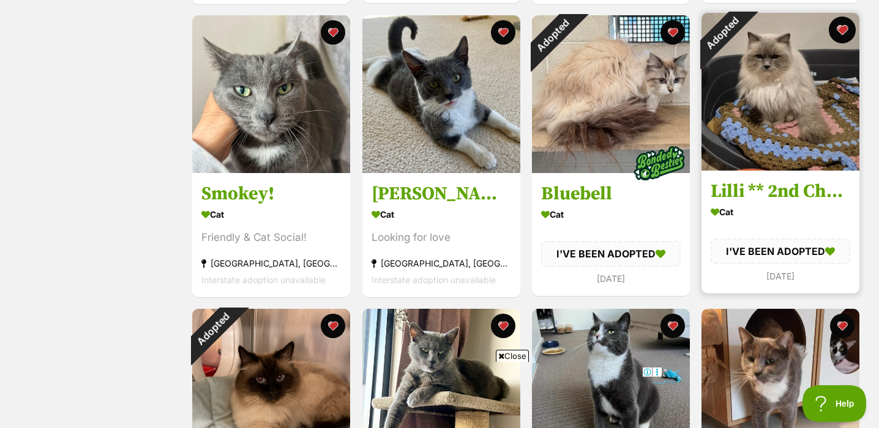
click at [843, 30] on button "favourite" at bounding box center [842, 30] width 27 height 27
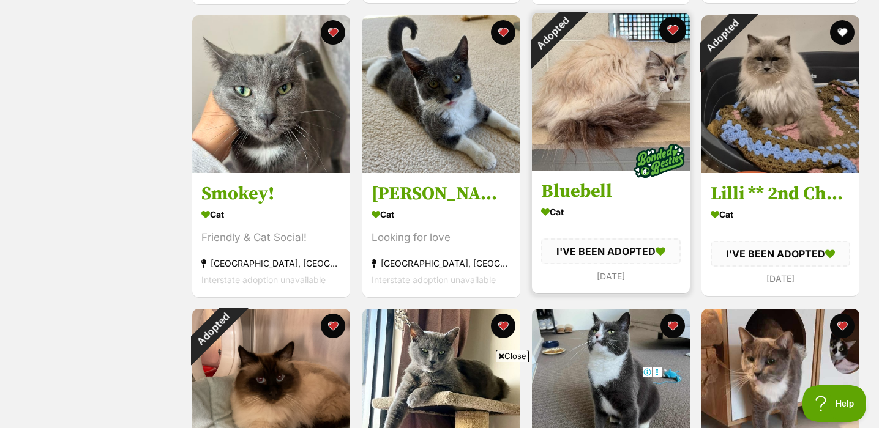
click at [672, 36] on button "favourite" at bounding box center [672, 30] width 27 height 27
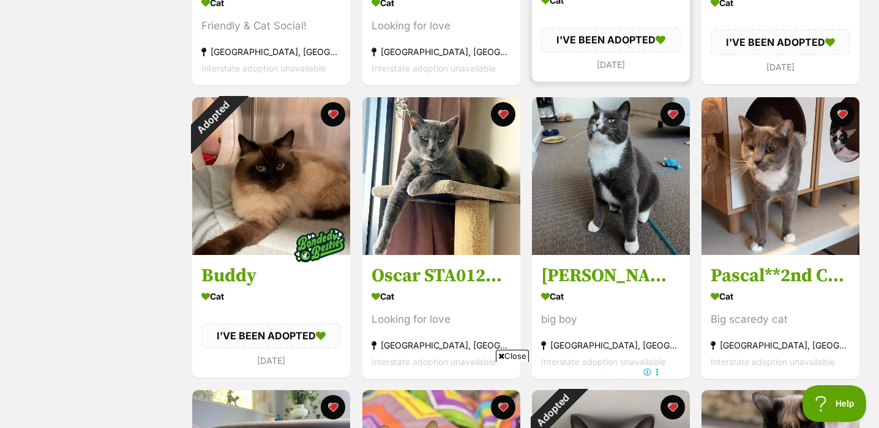
scroll to position [1062, 0]
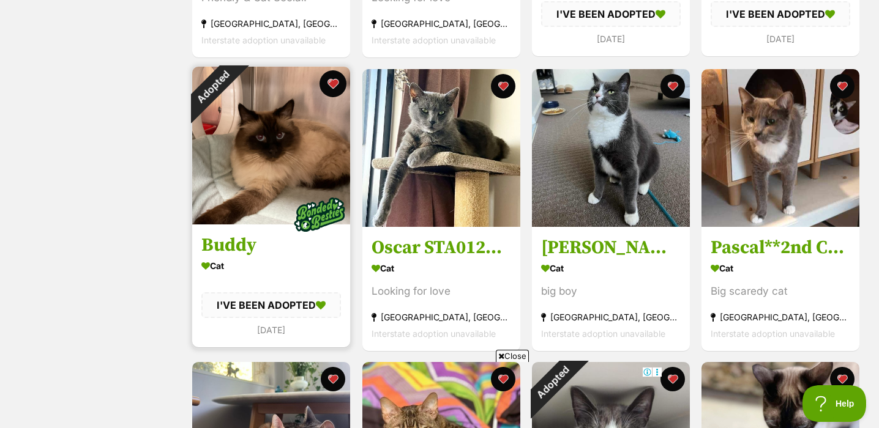
click at [335, 84] on button "favourite" at bounding box center [333, 83] width 27 height 27
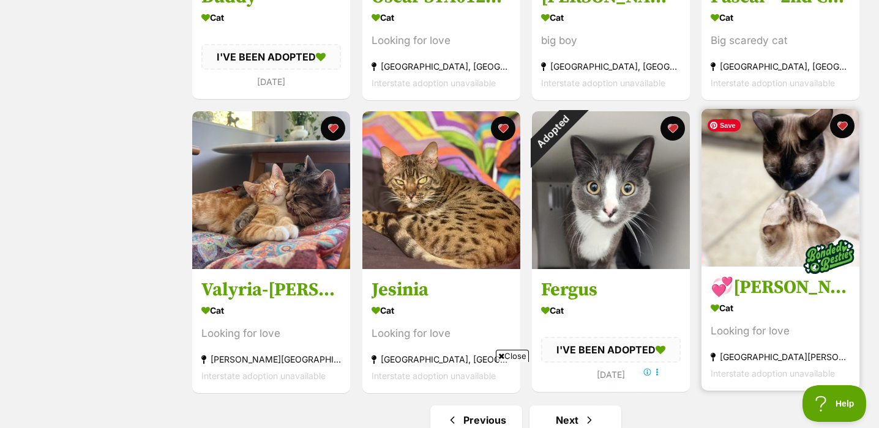
scroll to position [1315, 0]
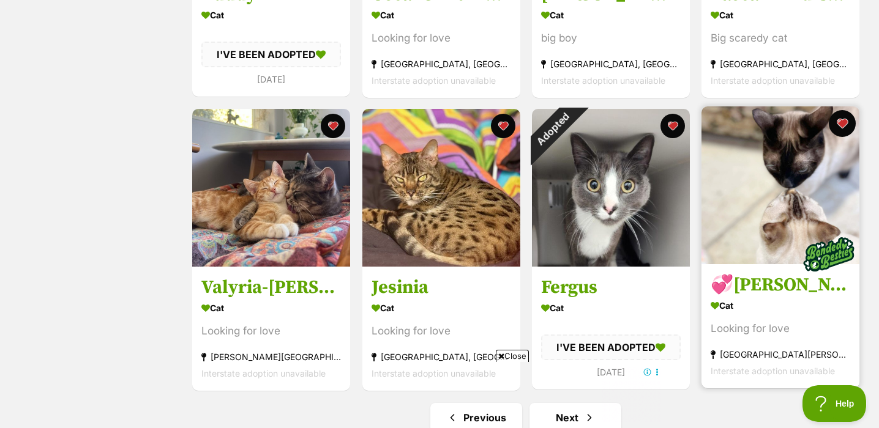
click at [845, 127] on button "favourite" at bounding box center [842, 123] width 27 height 27
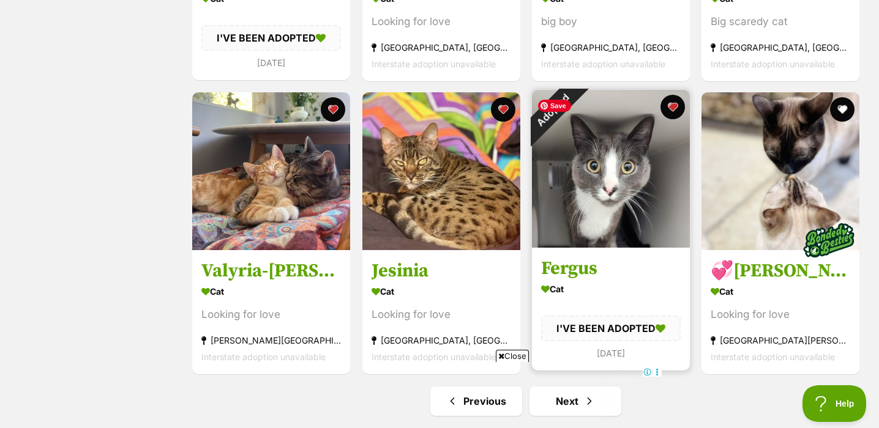
scroll to position [1332, 0]
click at [668, 110] on button "favourite" at bounding box center [672, 106] width 27 height 27
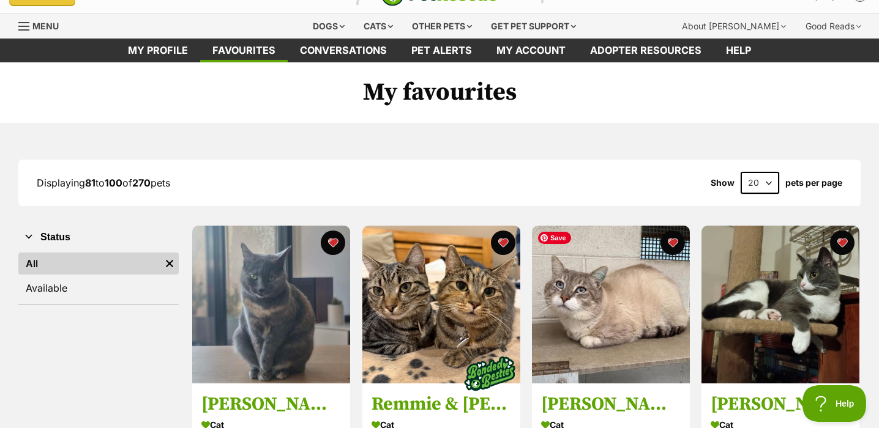
scroll to position [0, 0]
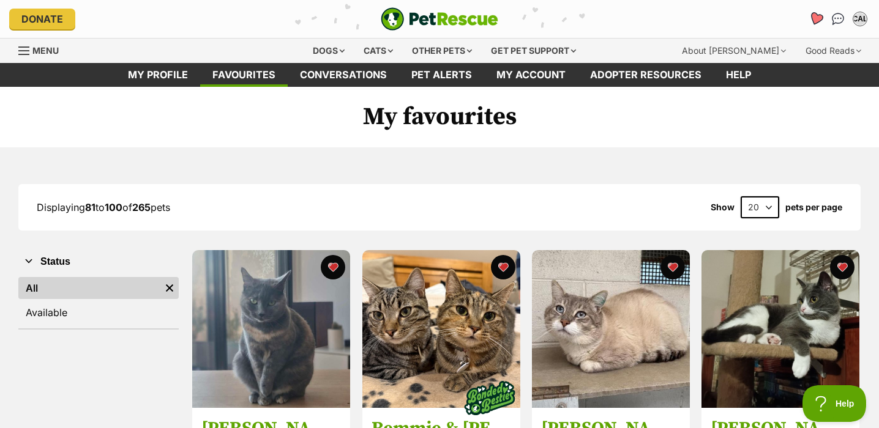
click at [816, 23] on icon "Favourites" at bounding box center [815, 19] width 15 height 14
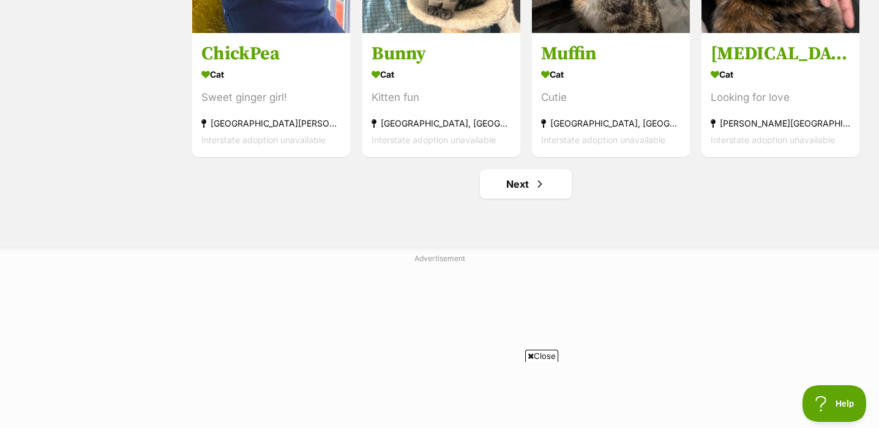
scroll to position [1551, 0]
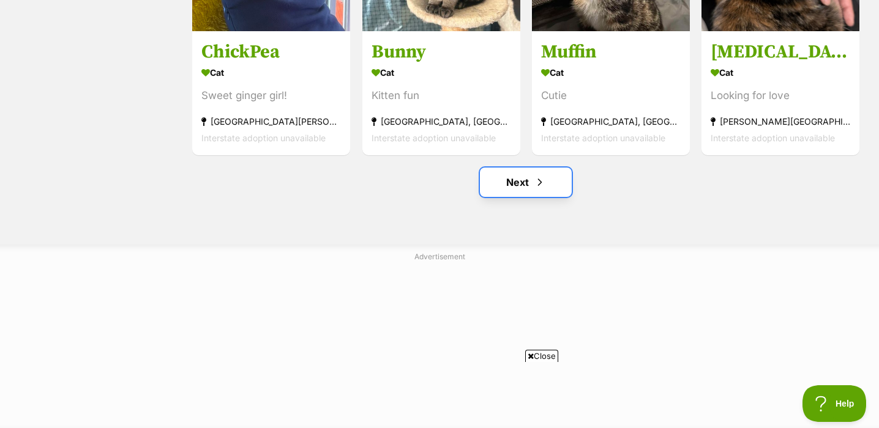
click at [545, 181] on span "Next page" at bounding box center [540, 182] width 12 height 15
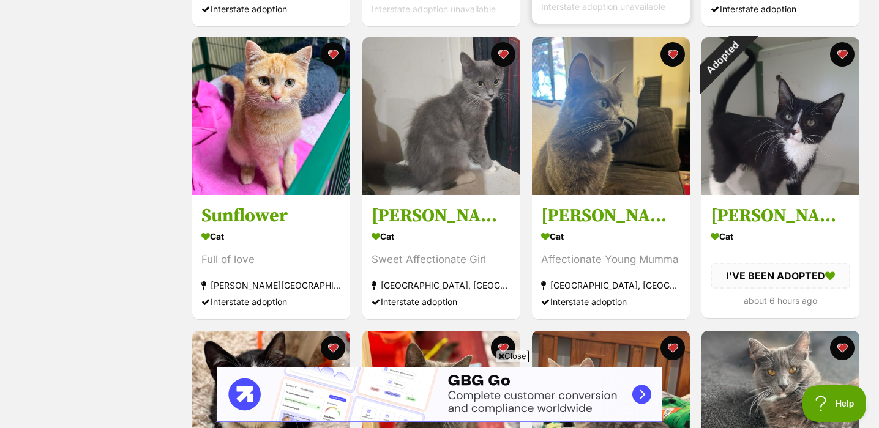
scroll to position [800, 0]
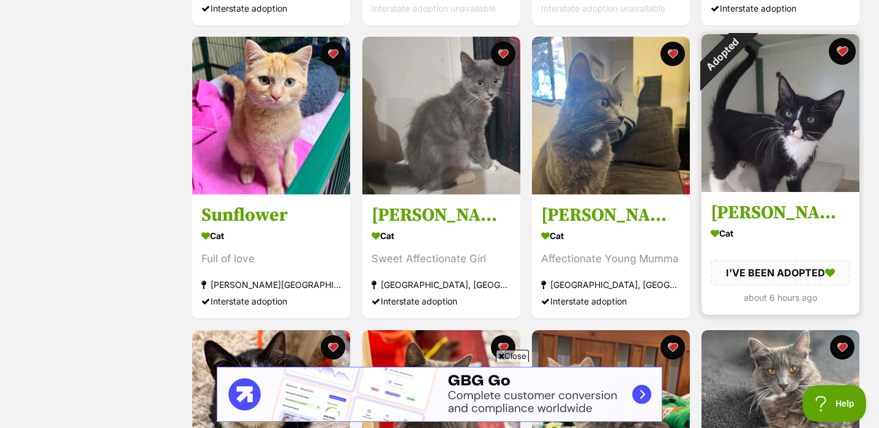
click at [846, 50] on button "favourite" at bounding box center [842, 51] width 27 height 27
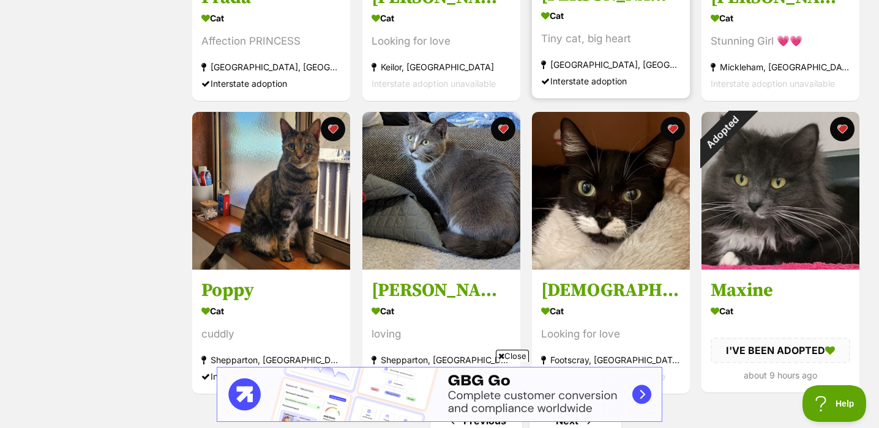
scroll to position [1311, 0]
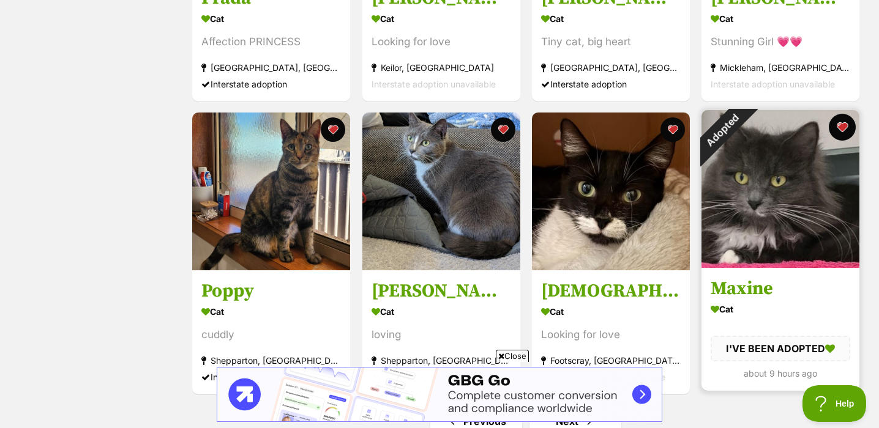
click at [842, 129] on button "favourite" at bounding box center [842, 127] width 27 height 27
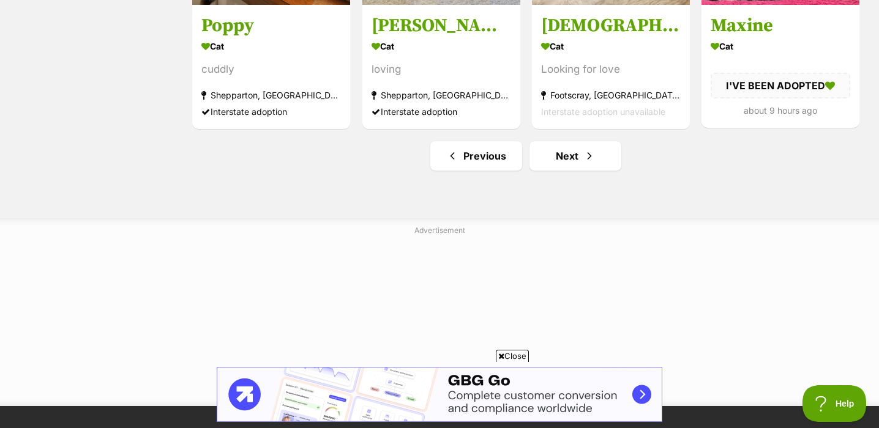
scroll to position [1581, 0]
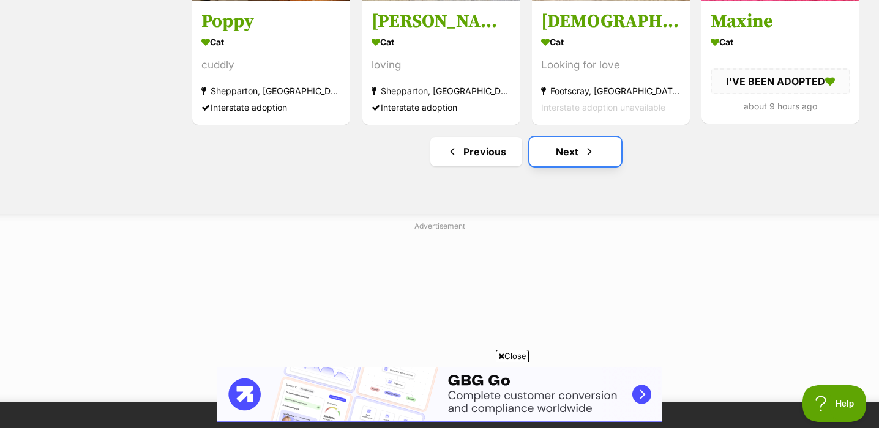
click at [613, 163] on link "Next" at bounding box center [575, 151] width 92 height 29
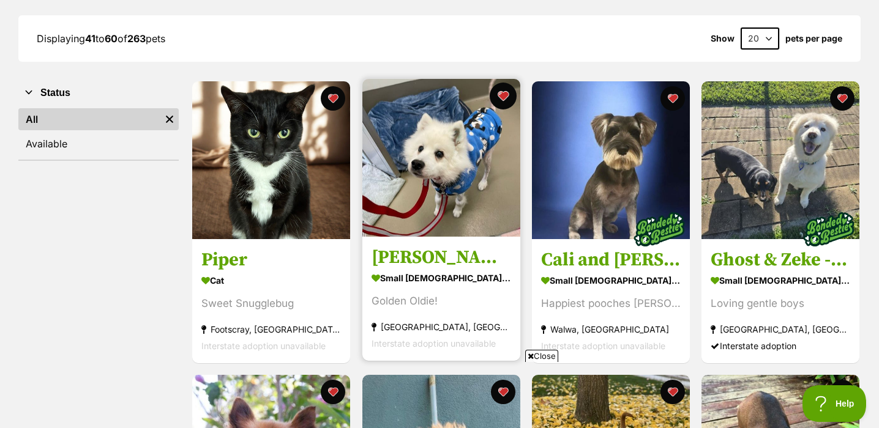
click at [505, 93] on button "favourite" at bounding box center [503, 96] width 27 height 27
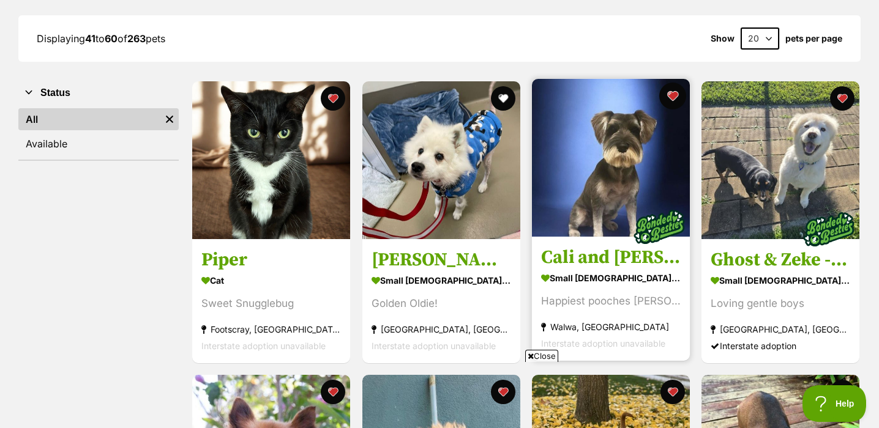
click at [674, 97] on button "favourite" at bounding box center [672, 96] width 27 height 27
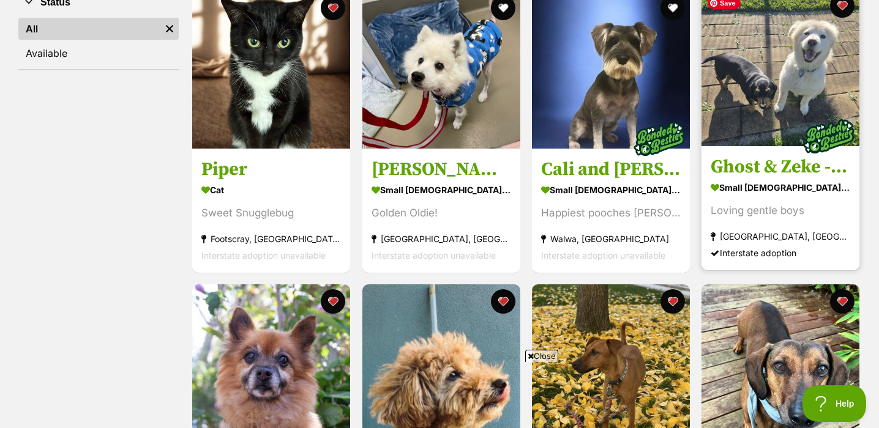
scroll to position [234, 0]
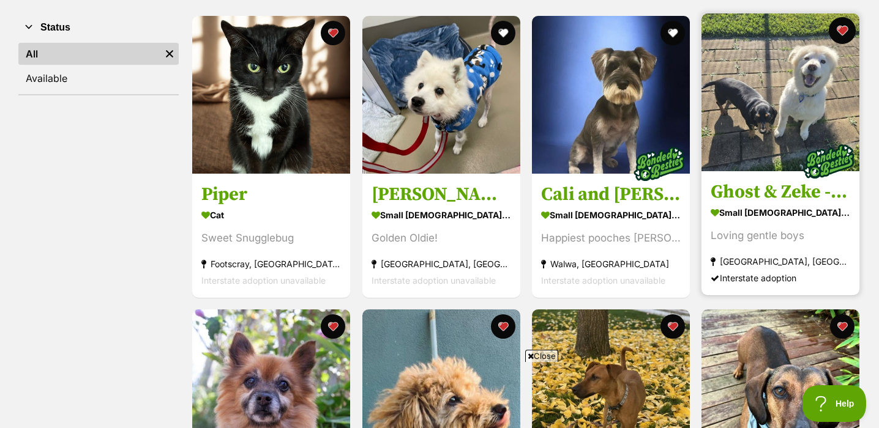
click at [848, 30] on button "favourite" at bounding box center [842, 30] width 27 height 27
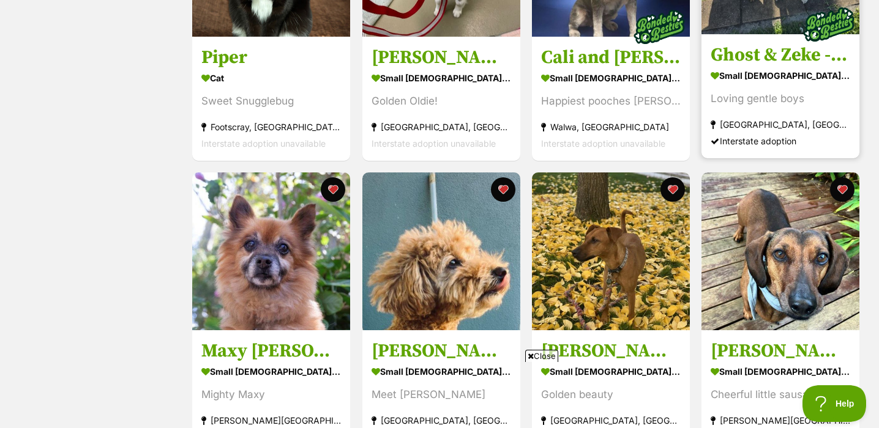
scroll to position [434, 0]
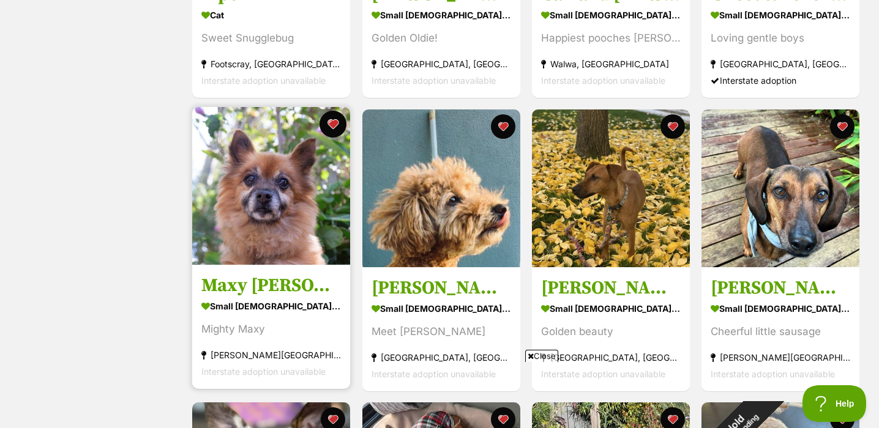
click at [338, 125] on button "favourite" at bounding box center [333, 124] width 27 height 27
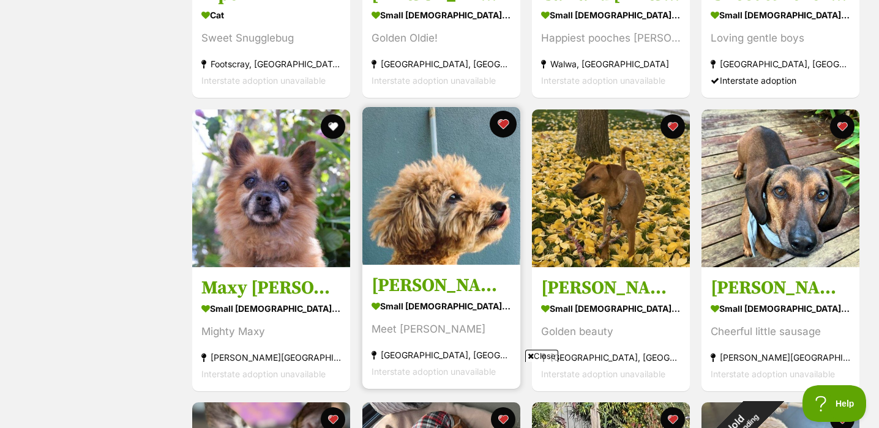
click at [504, 126] on button "favourite" at bounding box center [503, 124] width 27 height 27
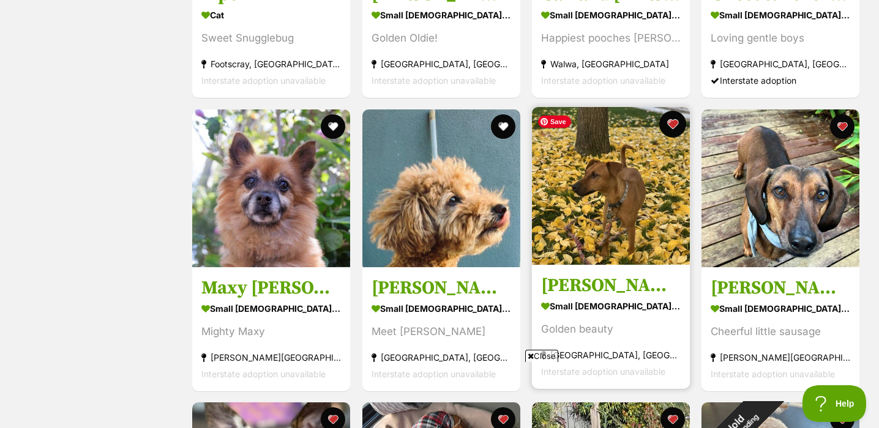
click at [675, 130] on button "favourite" at bounding box center [672, 124] width 27 height 27
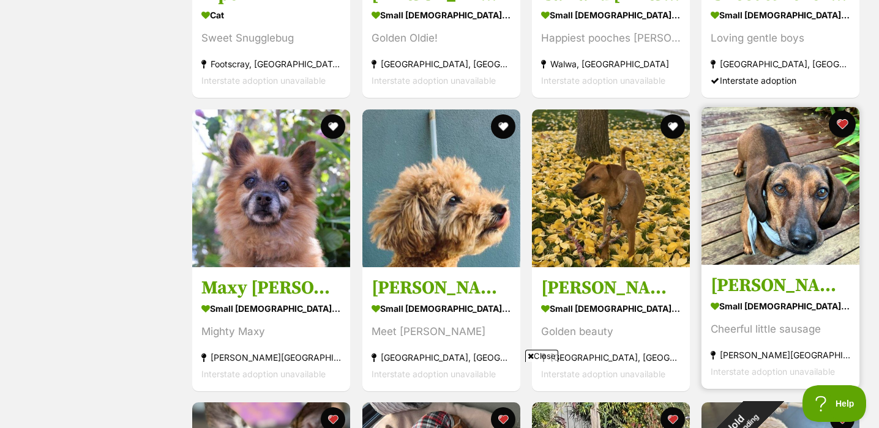
click at [848, 125] on button "favourite" at bounding box center [842, 124] width 27 height 27
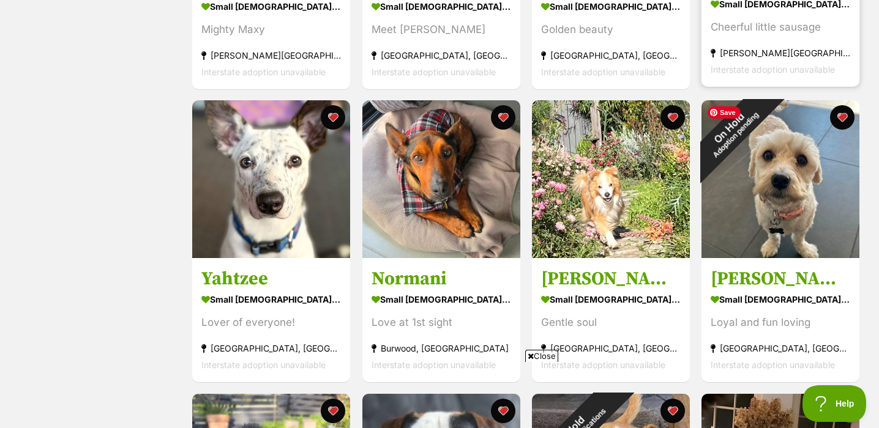
scroll to position [739, 0]
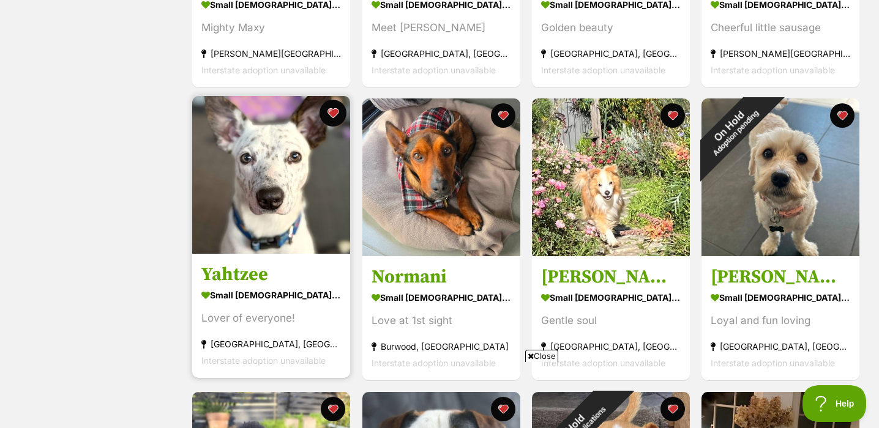
click at [332, 112] on button "favourite" at bounding box center [333, 113] width 27 height 27
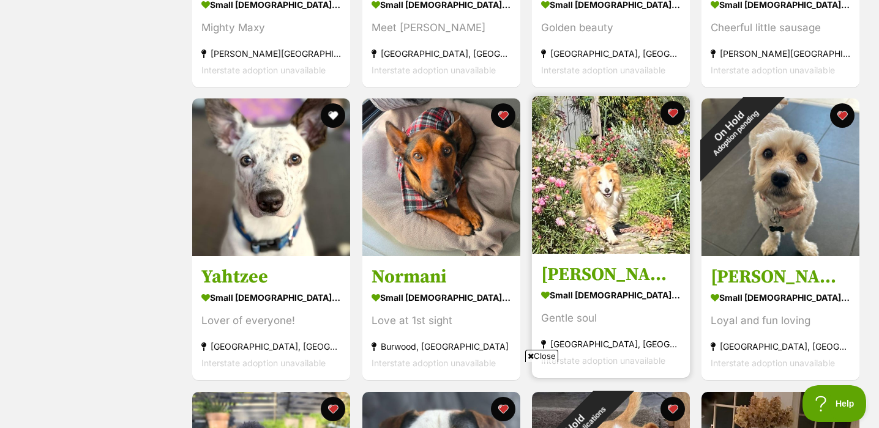
scroll to position [761, 0]
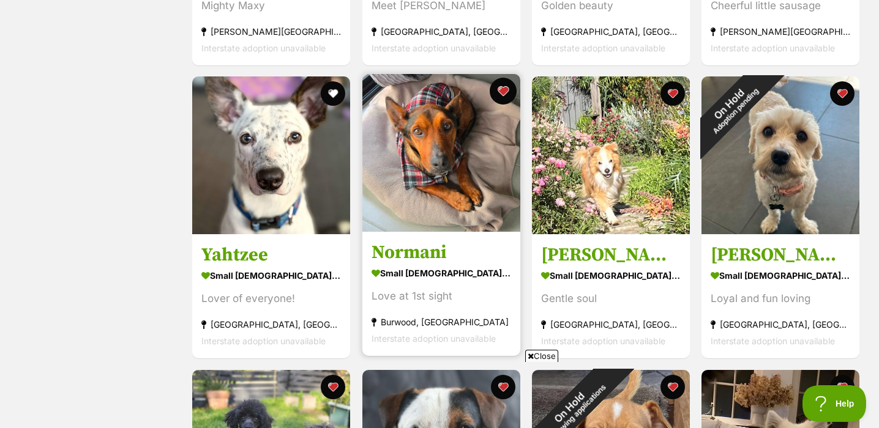
click at [502, 91] on button "favourite" at bounding box center [503, 91] width 27 height 27
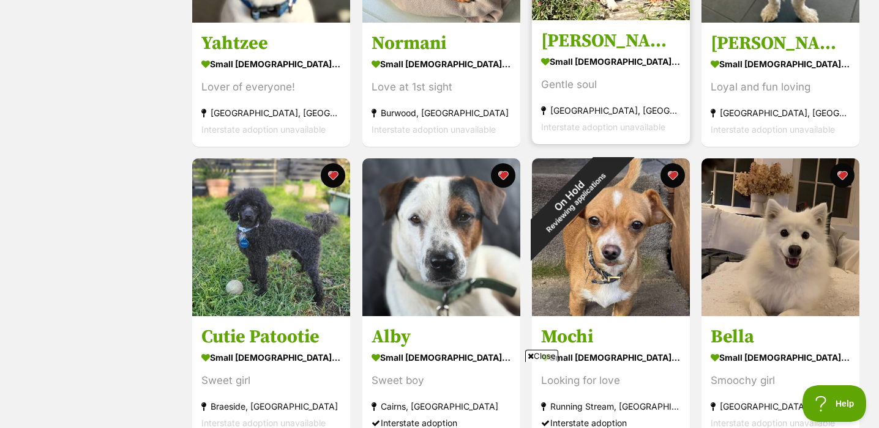
scroll to position [1009, 0]
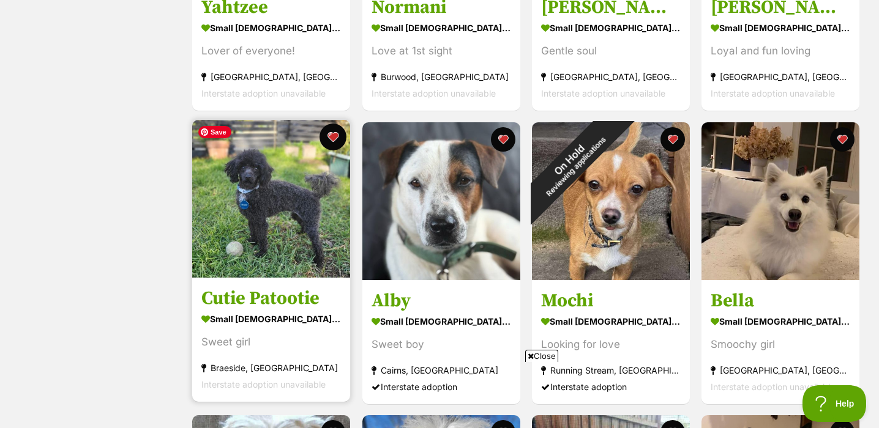
click at [338, 134] on button "favourite" at bounding box center [333, 137] width 27 height 27
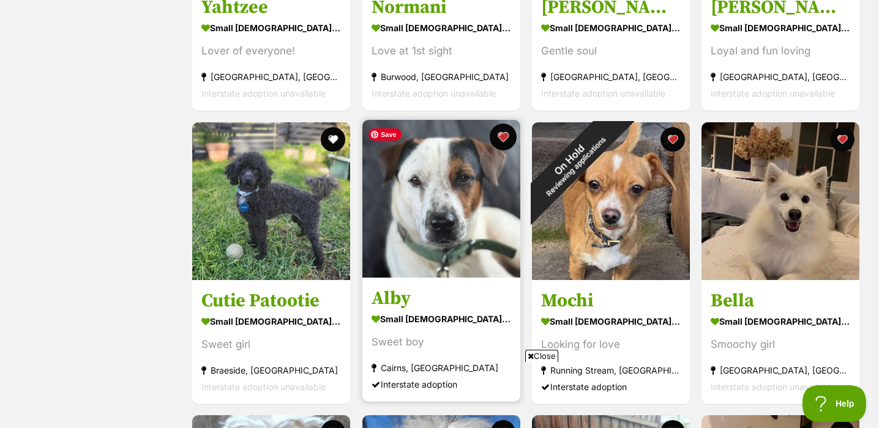
click at [507, 141] on button "favourite" at bounding box center [503, 137] width 27 height 27
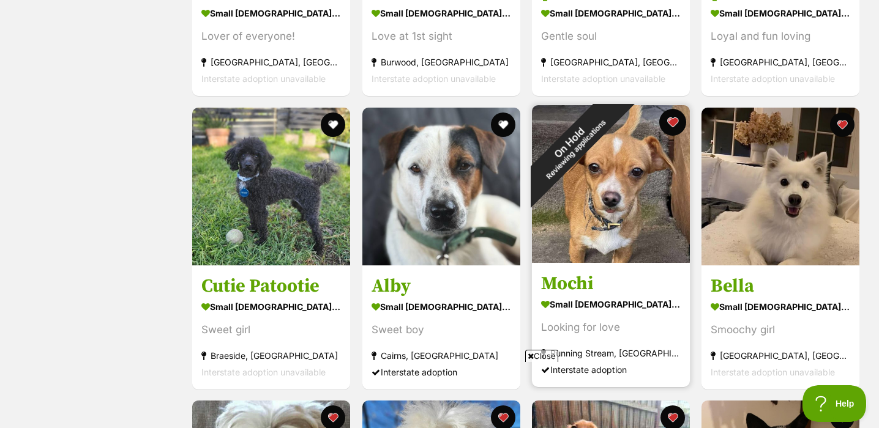
scroll to position [1024, 0]
click at [673, 121] on button "favourite" at bounding box center [672, 121] width 27 height 27
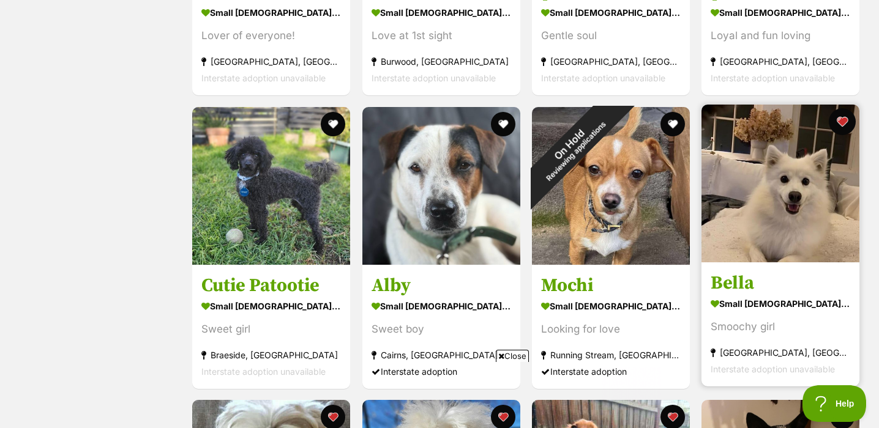
scroll to position [0, 0]
click at [846, 122] on button "favourite" at bounding box center [842, 121] width 27 height 27
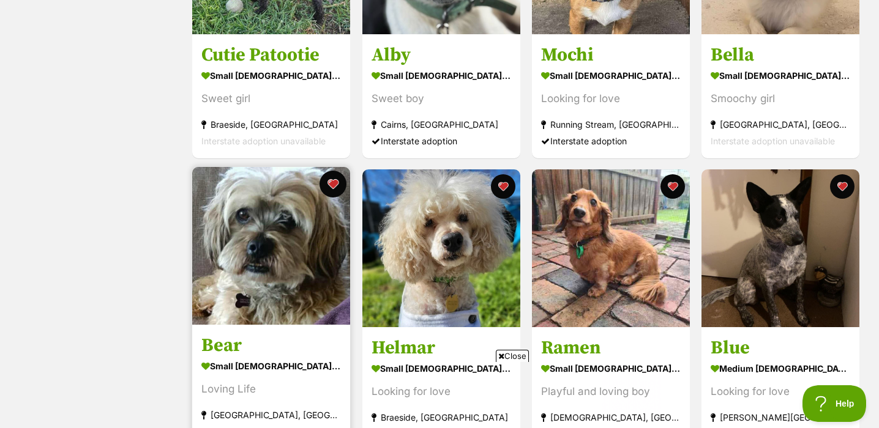
click at [338, 185] on button "favourite" at bounding box center [333, 184] width 27 height 27
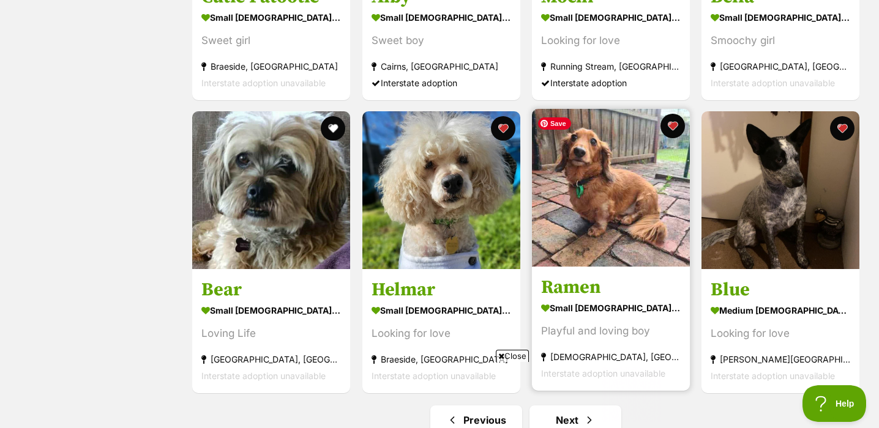
scroll to position [1318, 0]
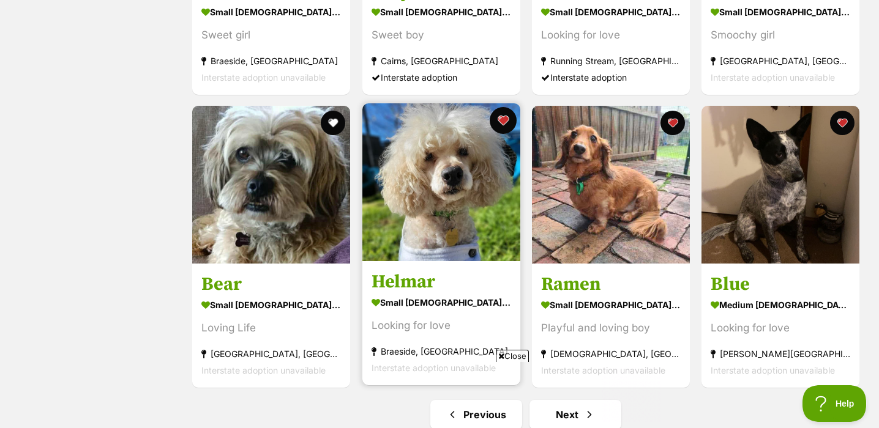
click at [507, 117] on button "favourite" at bounding box center [503, 120] width 27 height 27
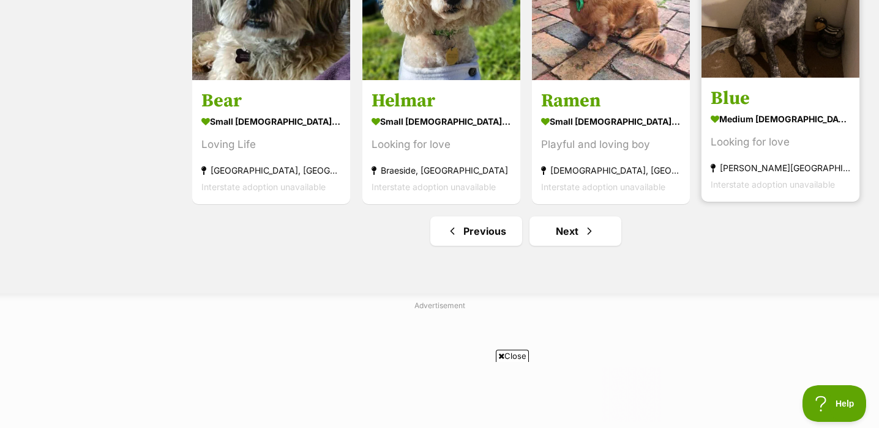
scroll to position [1525, 0]
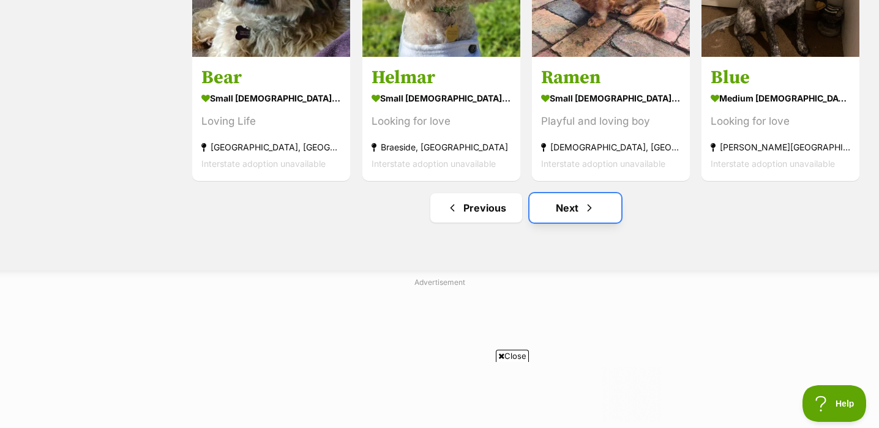
click at [602, 215] on link "Next" at bounding box center [575, 207] width 92 height 29
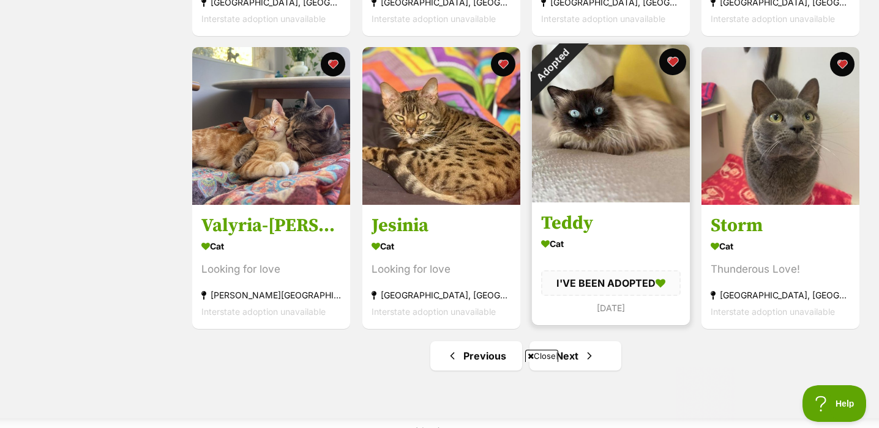
click at [676, 62] on button "favourite" at bounding box center [672, 61] width 27 height 27
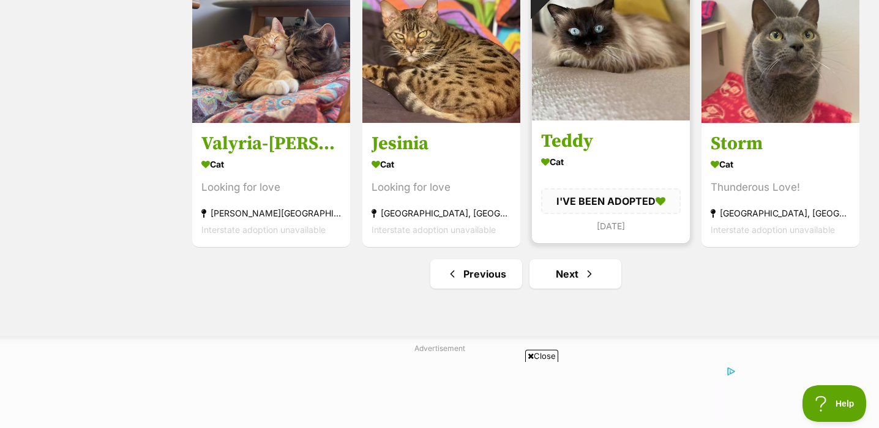
scroll to position [1470, 0]
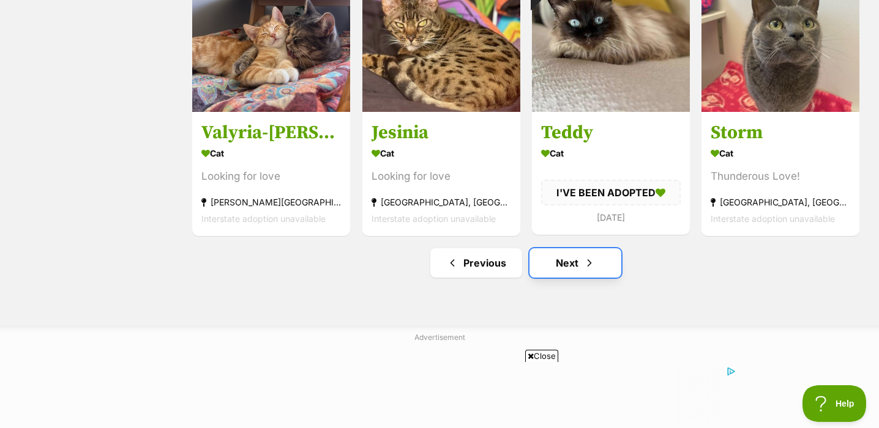
click at [588, 258] on span "Next page" at bounding box center [589, 263] width 12 height 15
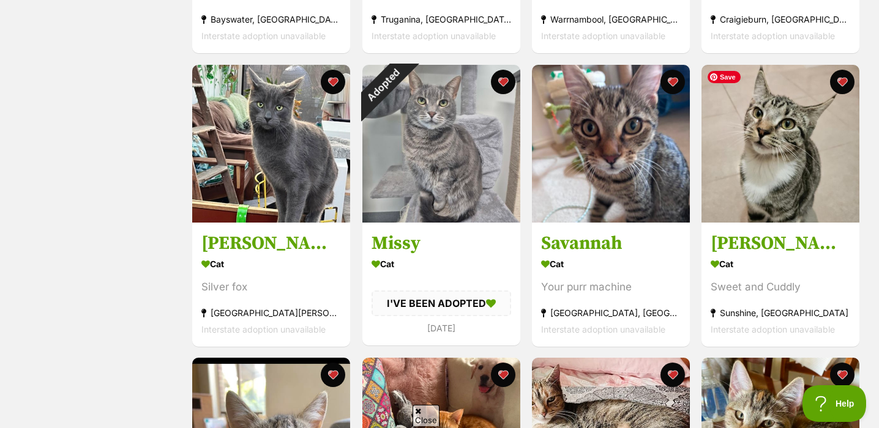
scroll to position [518, 0]
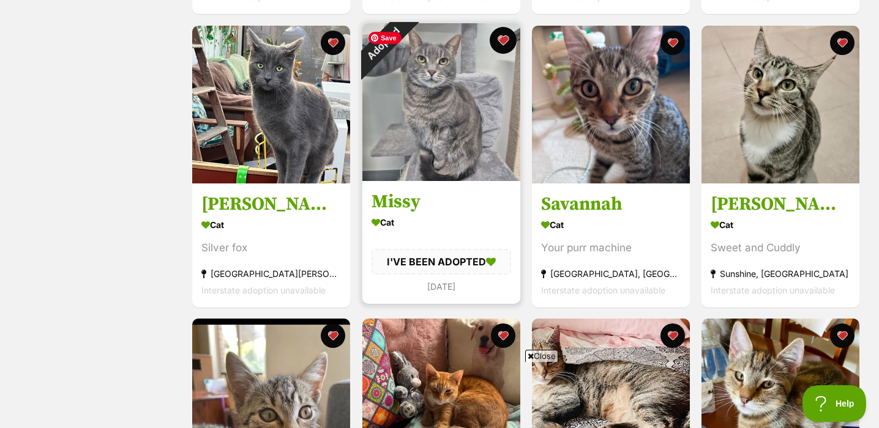
click at [504, 42] on button "favourite" at bounding box center [503, 40] width 27 height 27
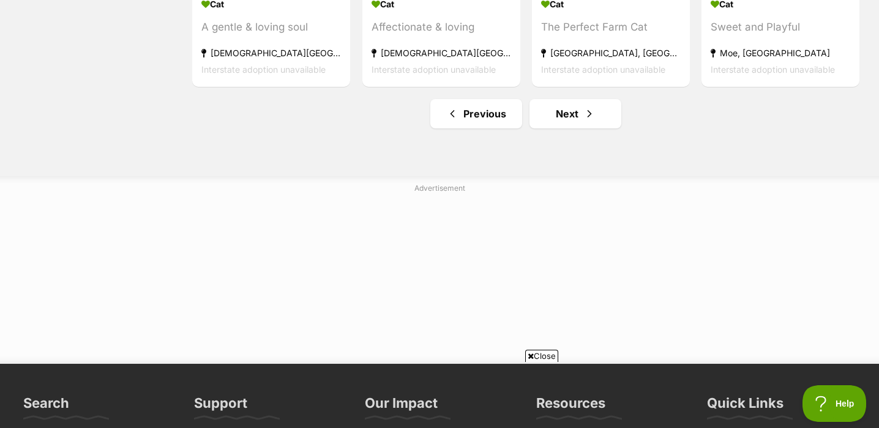
scroll to position [1620, 0]
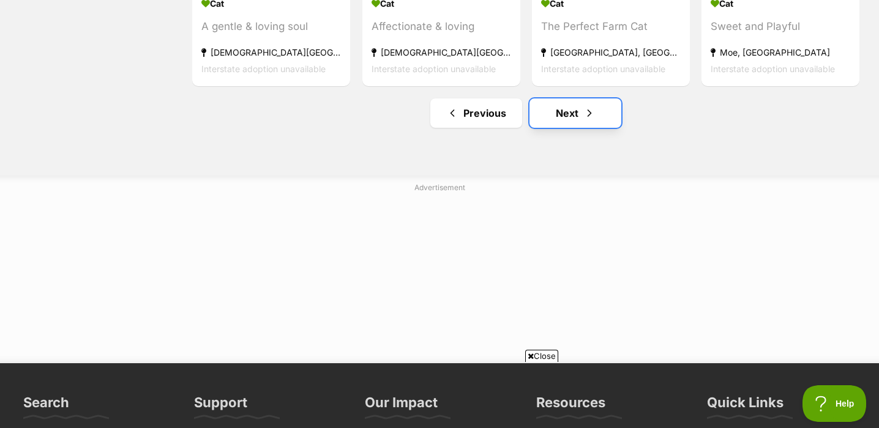
click at [595, 121] on link "Next" at bounding box center [575, 113] width 92 height 29
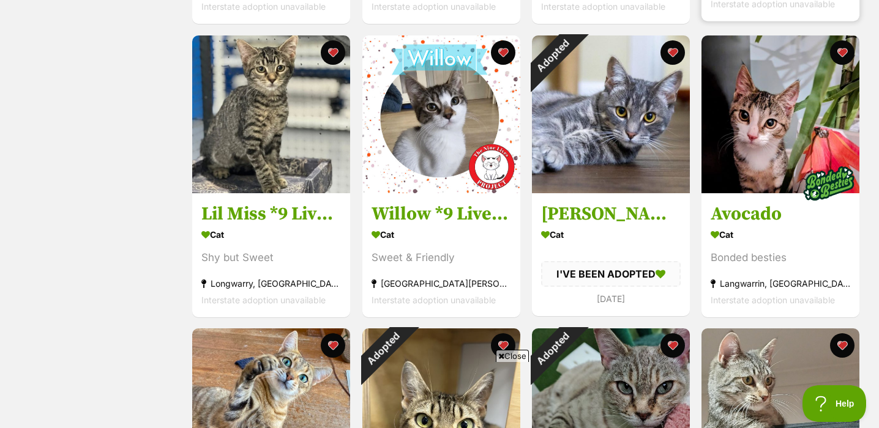
scroll to position [515, 0]
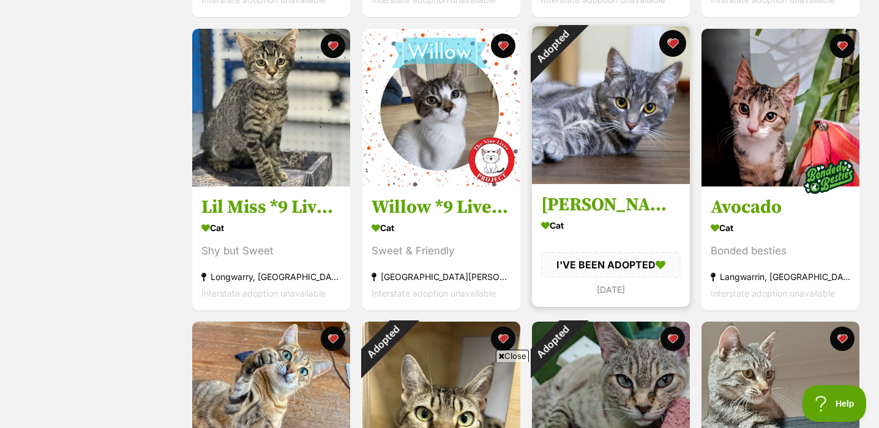
click at [673, 40] on button "favourite" at bounding box center [672, 43] width 27 height 27
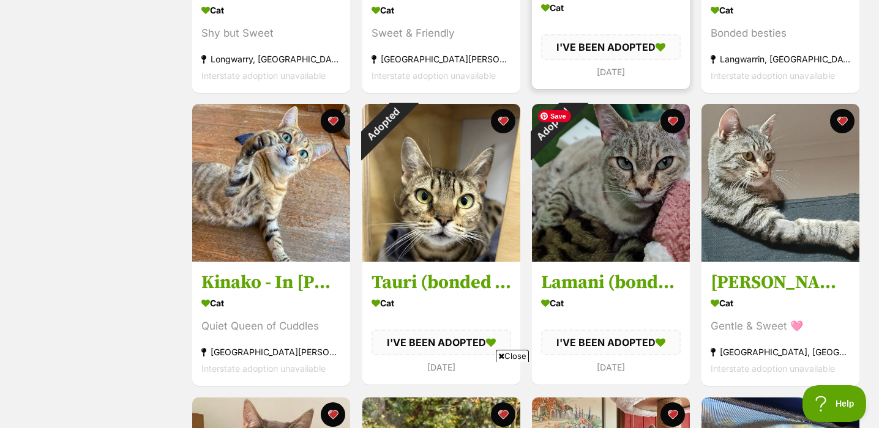
scroll to position [734, 0]
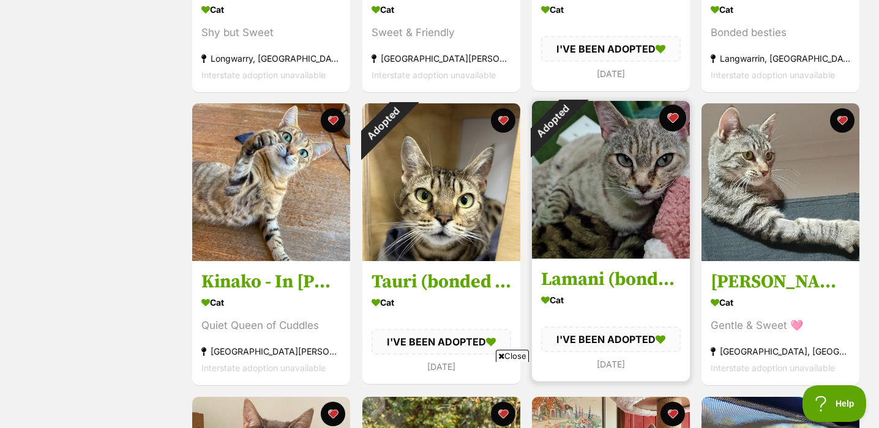
click at [674, 118] on button "favourite" at bounding box center [672, 118] width 27 height 27
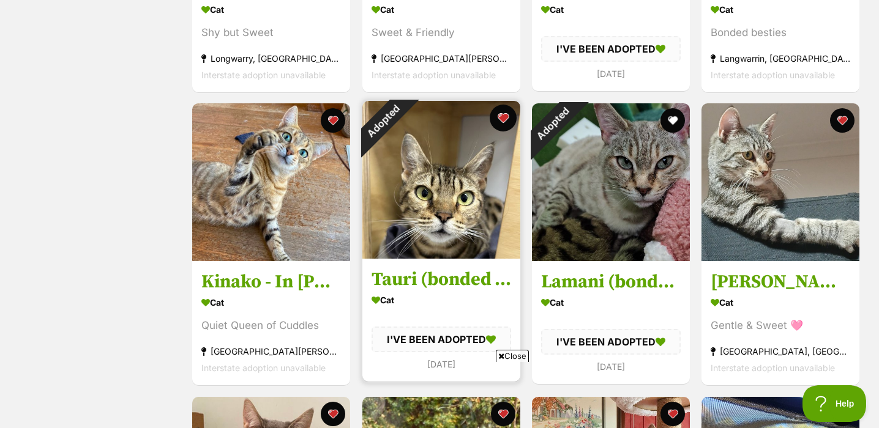
click at [505, 117] on button "favourite" at bounding box center [503, 118] width 27 height 27
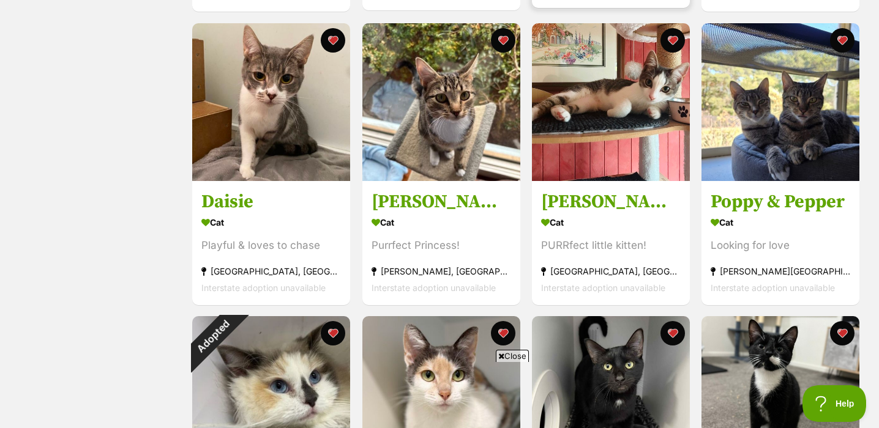
scroll to position [1113, 0]
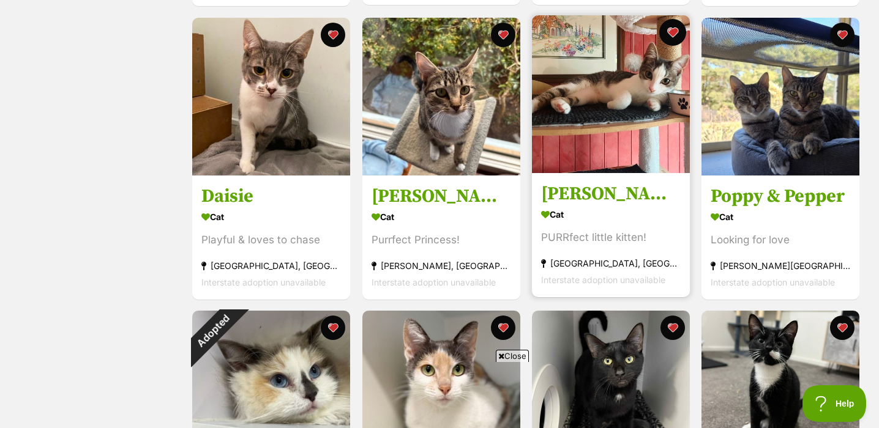
click at [672, 31] on button "favourite" at bounding box center [672, 32] width 27 height 27
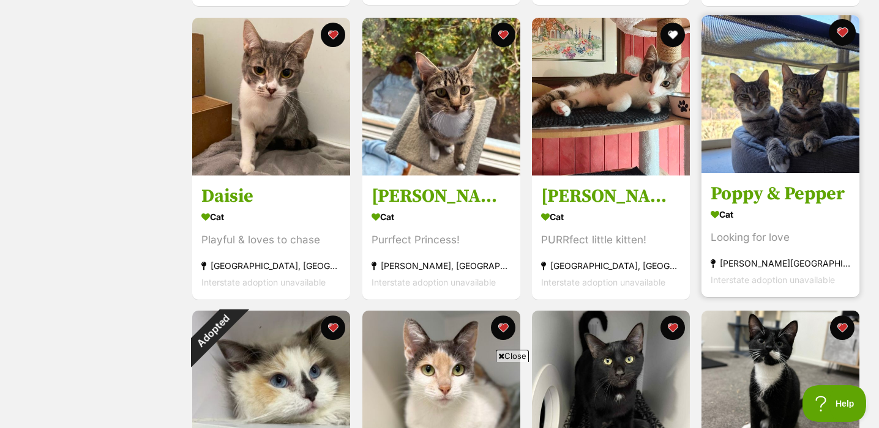
click at [843, 28] on button "favourite" at bounding box center [842, 32] width 27 height 27
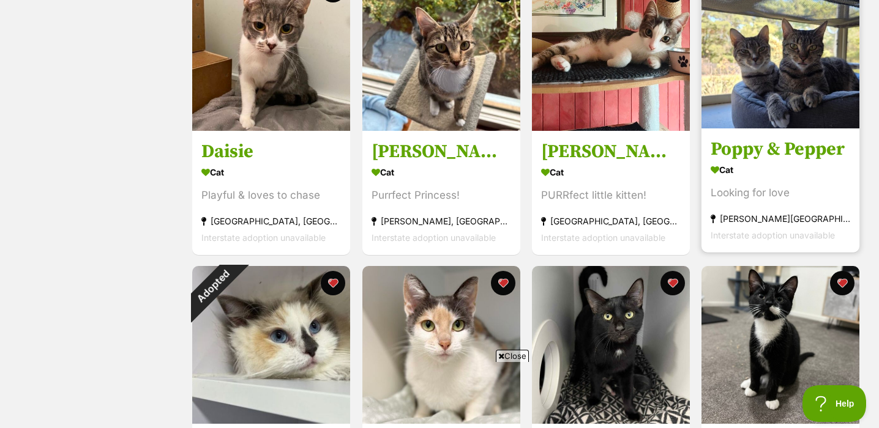
scroll to position [1367, 0]
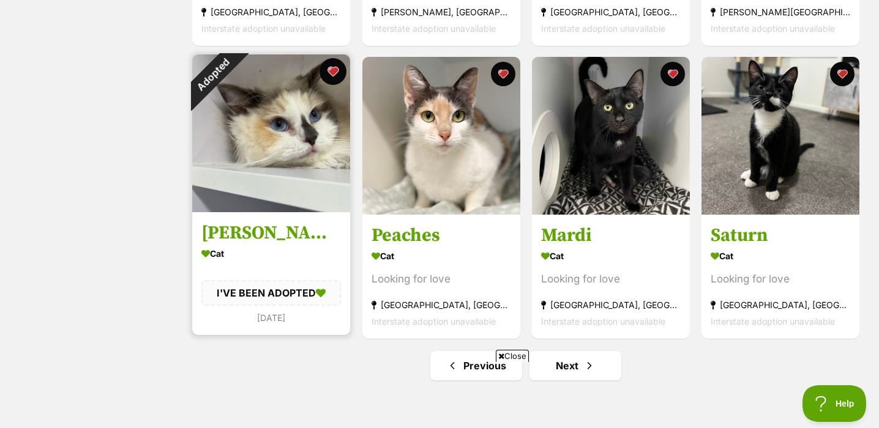
click at [332, 70] on button "favourite" at bounding box center [333, 71] width 27 height 27
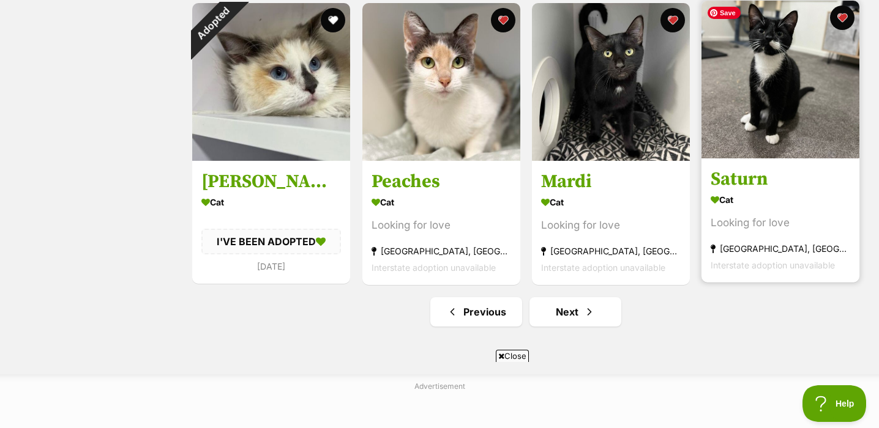
scroll to position [1426, 0]
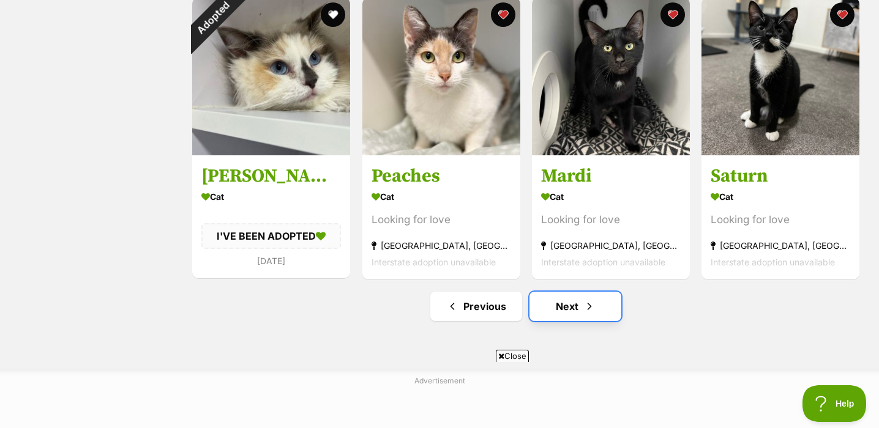
click at [587, 315] on link "Next" at bounding box center [575, 306] width 92 height 29
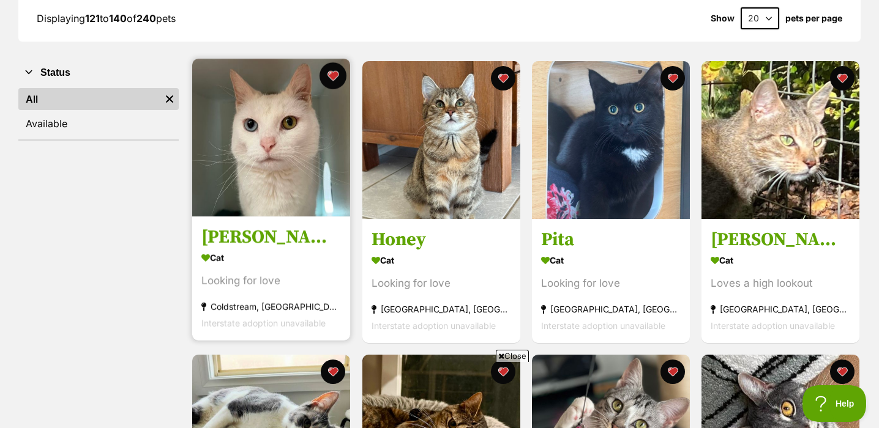
click at [337, 75] on button "favourite" at bounding box center [333, 75] width 27 height 27
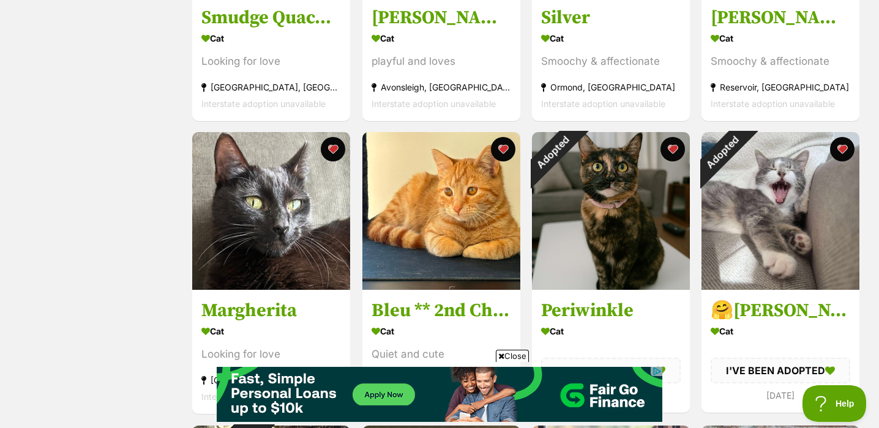
scroll to position [742, 0]
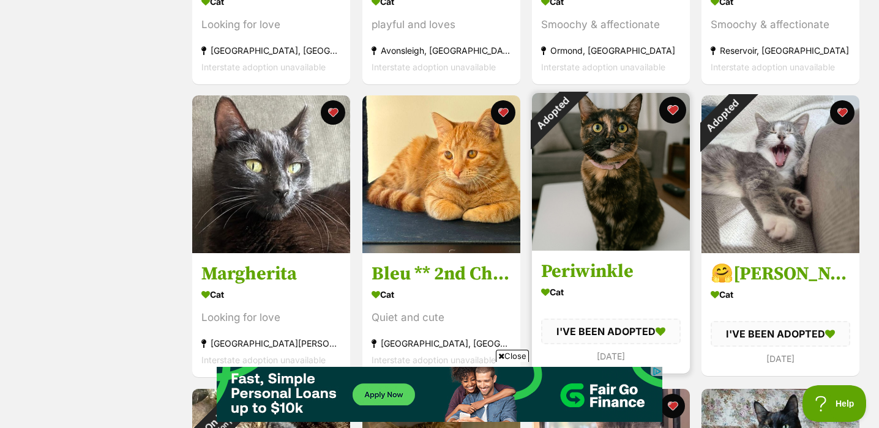
click at [672, 110] on button "favourite" at bounding box center [672, 110] width 27 height 27
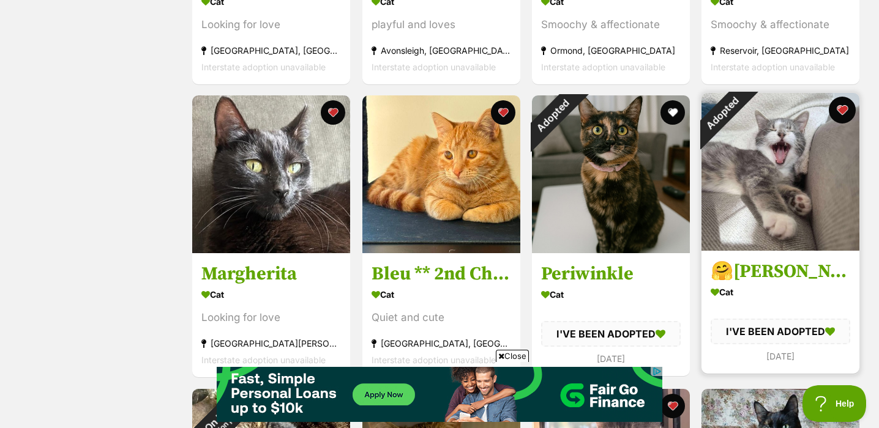
click at [844, 112] on button "favourite" at bounding box center [842, 110] width 27 height 27
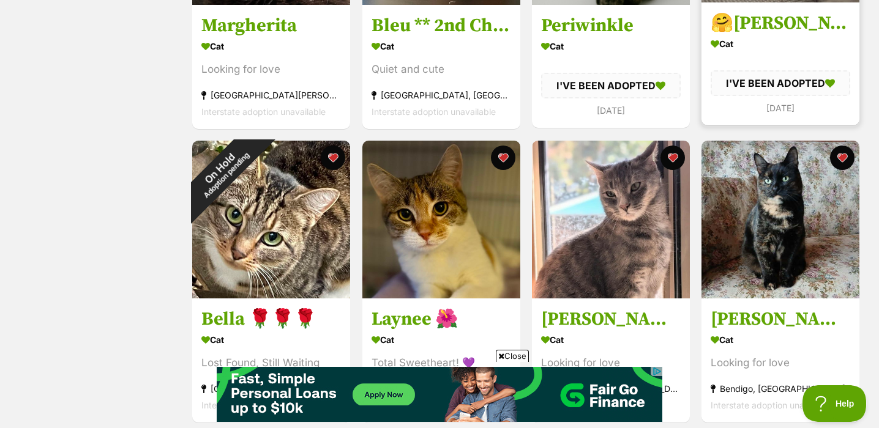
scroll to position [1033, 0]
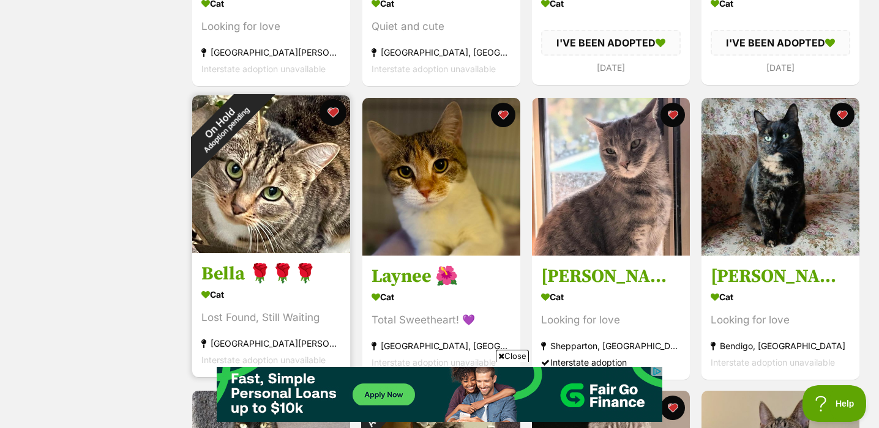
click at [336, 110] on button "favourite" at bounding box center [333, 112] width 27 height 27
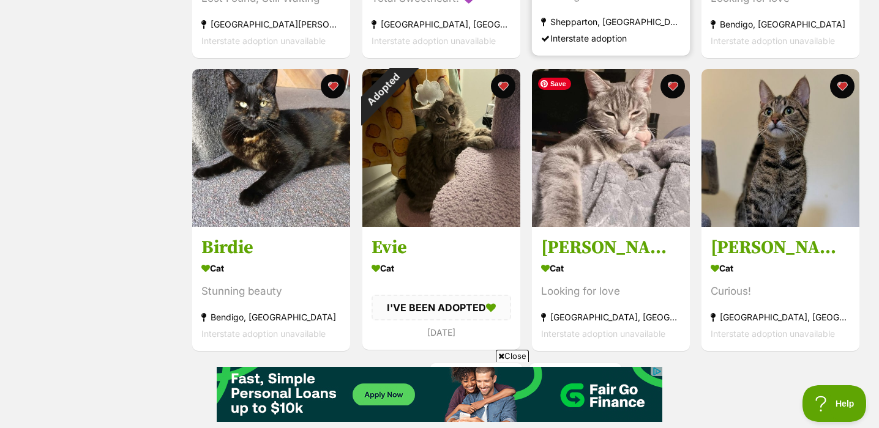
scroll to position [1356, 0]
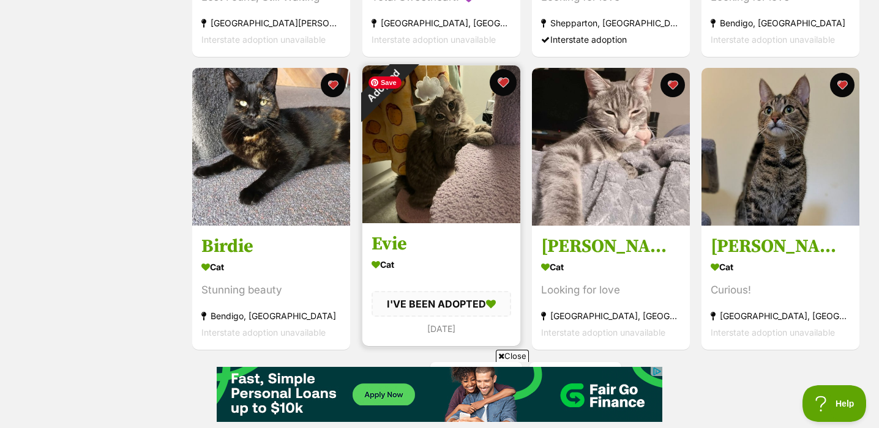
click at [507, 83] on button "favourite" at bounding box center [503, 82] width 27 height 27
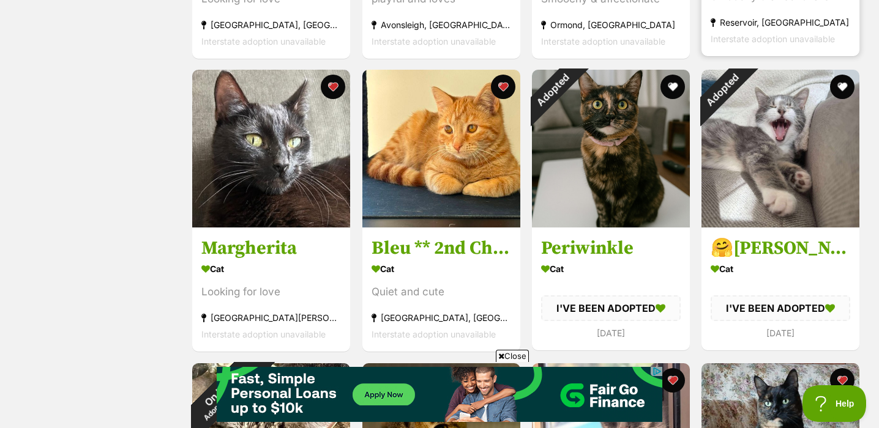
scroll to position [775, 0]
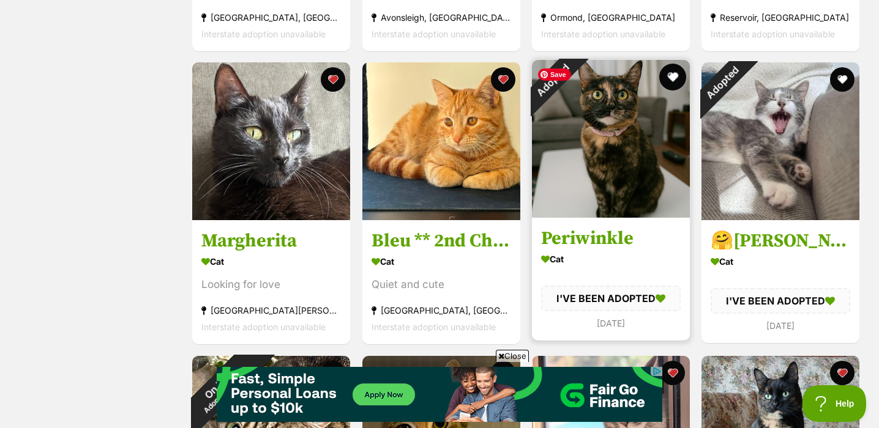
click at [675, 81] on button "favourite" at bounding box center [672, 77] width 27 height 27
click at [675, 78] on button "favourite" at bounding box center [672, 77] width 27 height 27
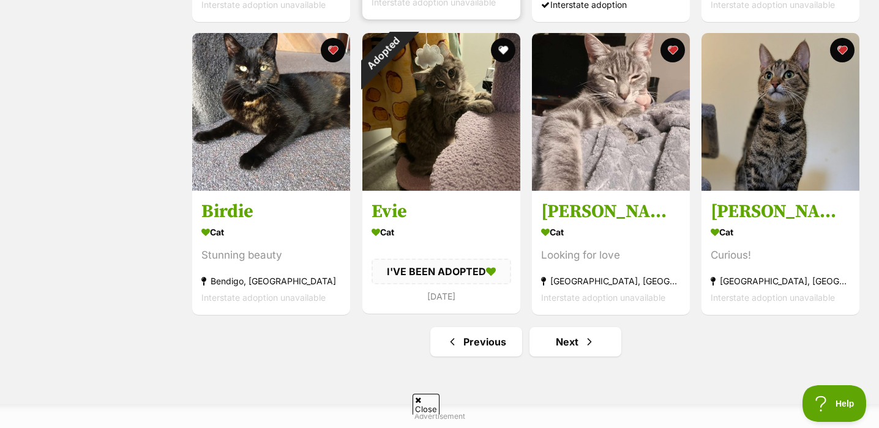
scroll to position [0, 0]
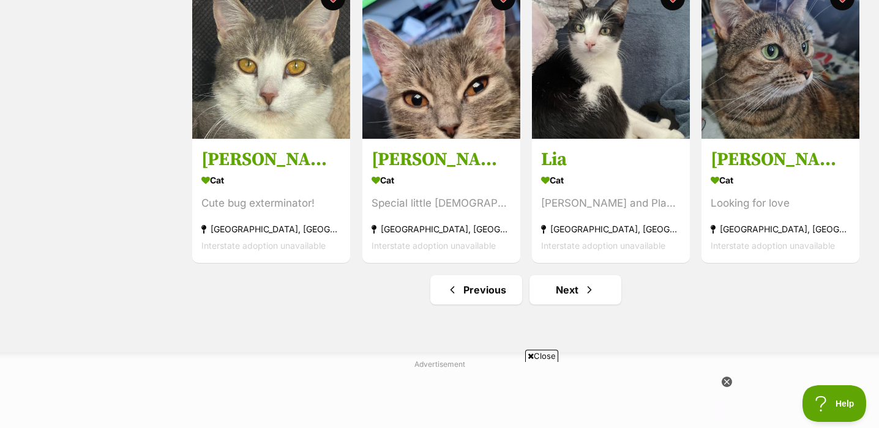
scroll to position [1450, 0]
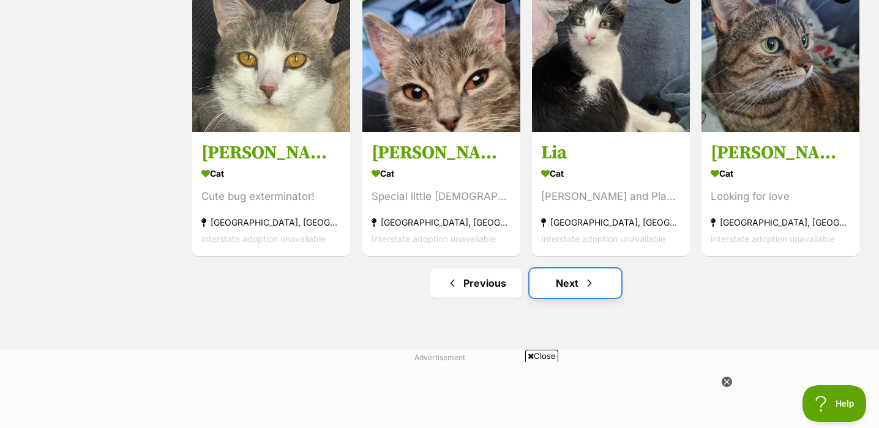
click at [597, 288] on link "Next" at bounding box center [575, 283] width 92 height 29
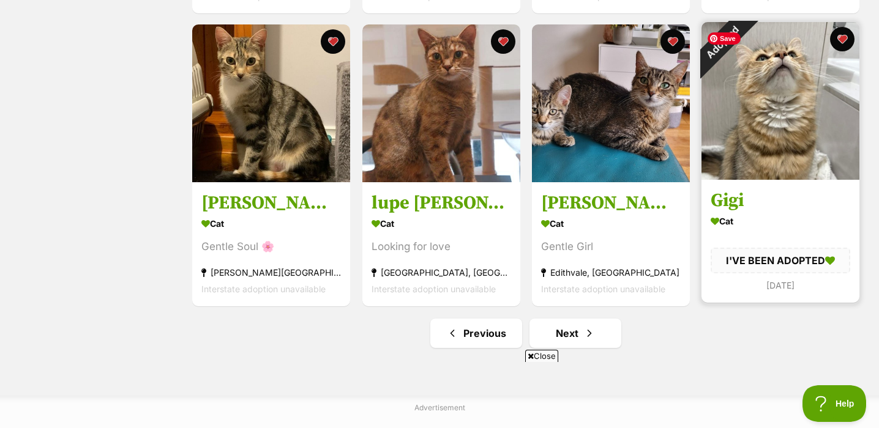
scroll to position [1395, 0]
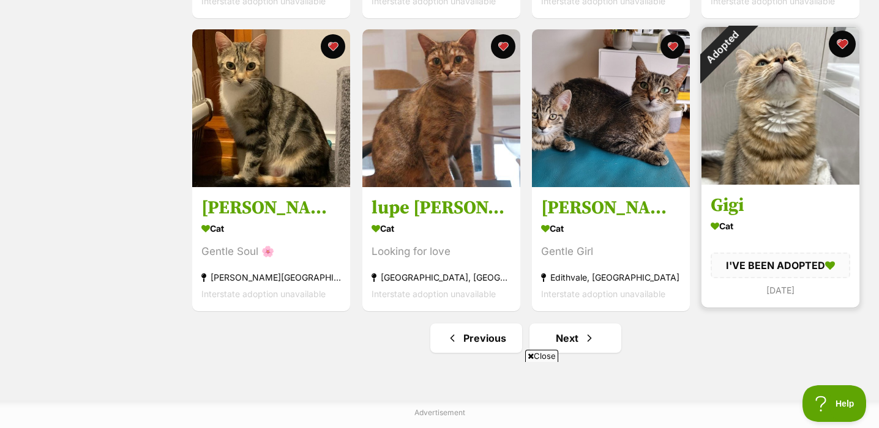
click at [848, 49] on button "favourite" at bounding box center [842, 44] width 27 height 27
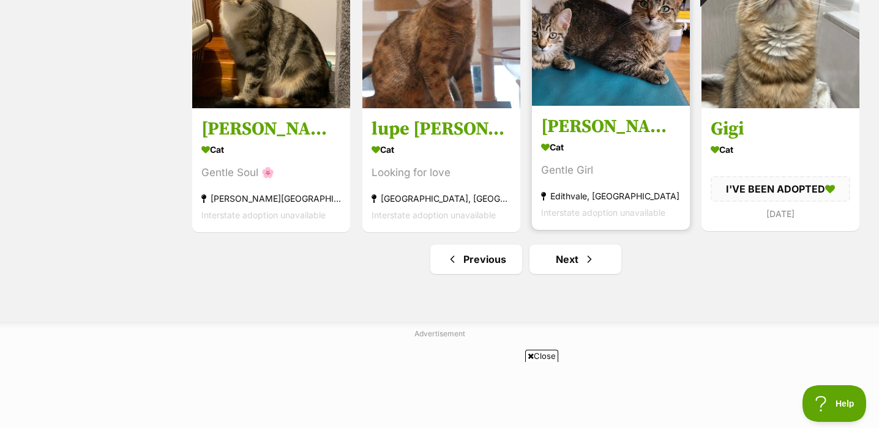
scroll to position [1486, 0]
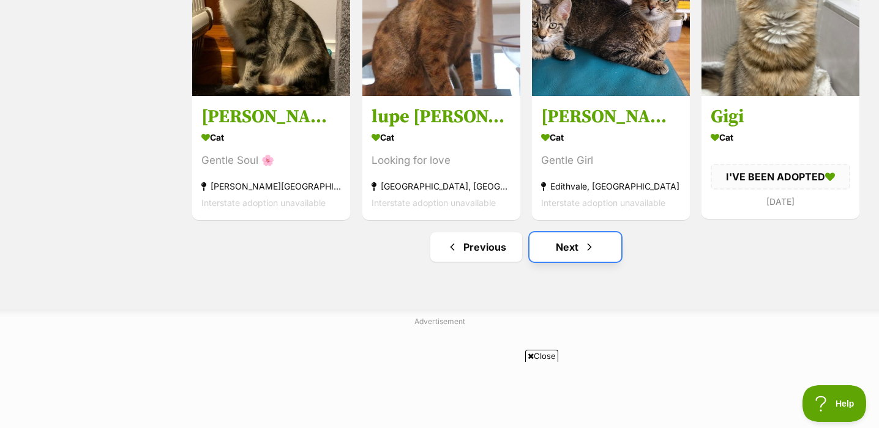
click at [587, 255] on span "Next page" at bounding box center [589, 247] width 12 height 15
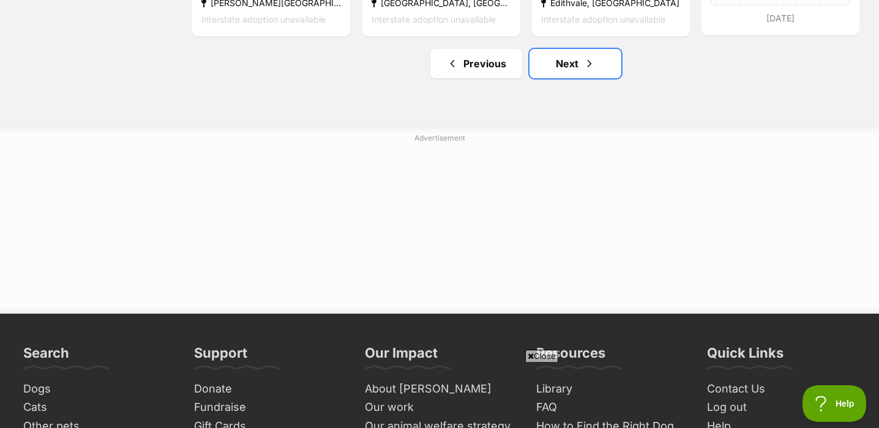
scroll to position [1670, 0]
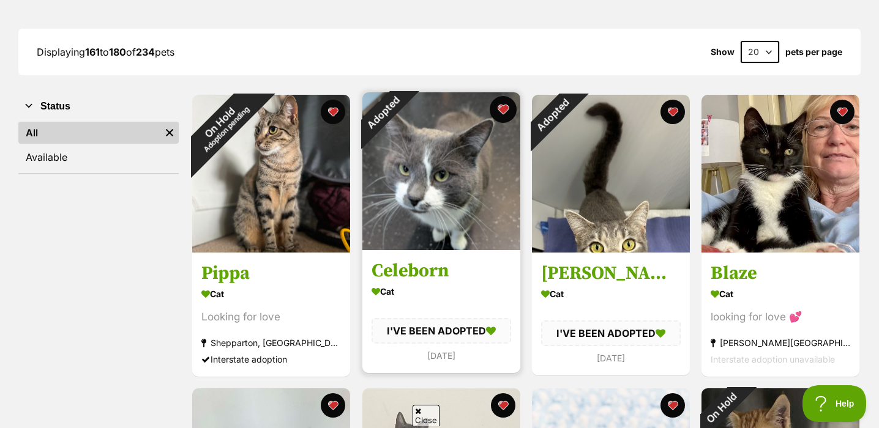
click at [504, 110] on button "favourite" at bounding box center [503, 109] width 27 height 27
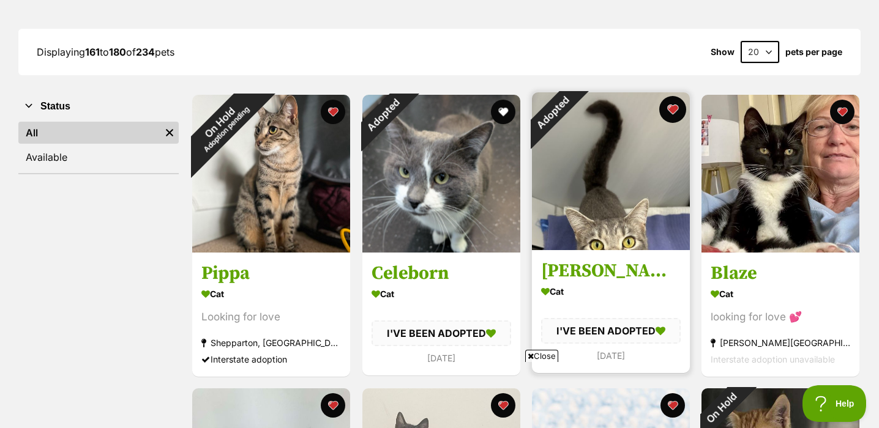
click at [675, 110] on button "favourite" at bounding box center [672, 109] width 27 height 27
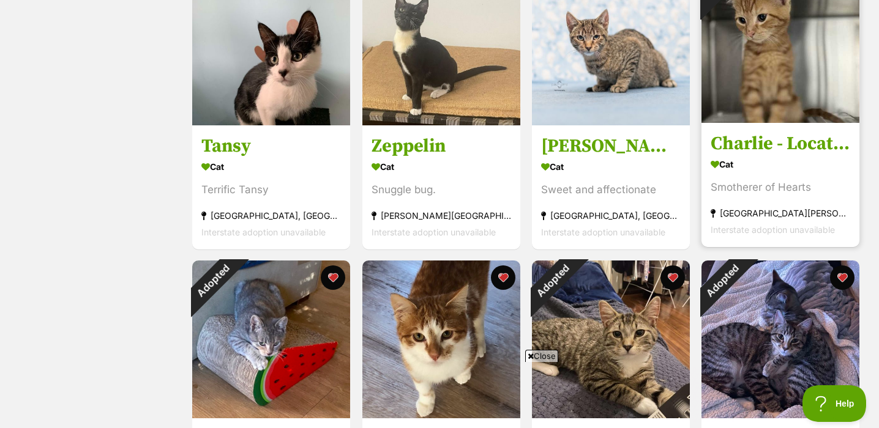
scroll to position [718, 0]
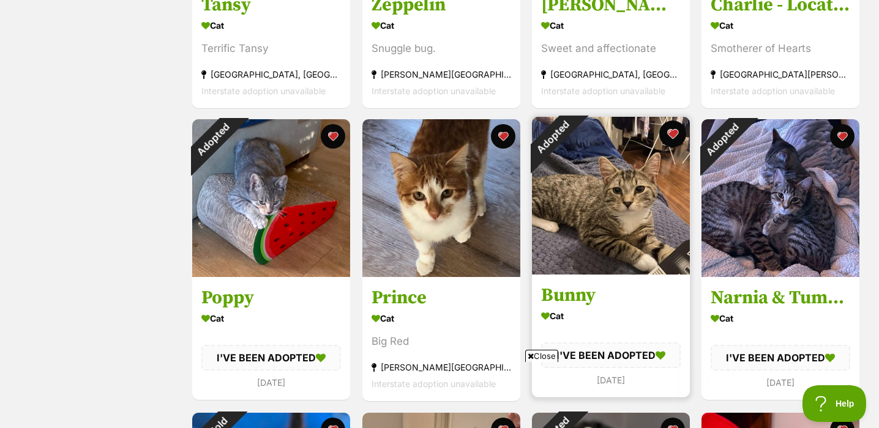
click at [671, 129] on button "favourite" at bounding box center [672, 134] width 27 height 27
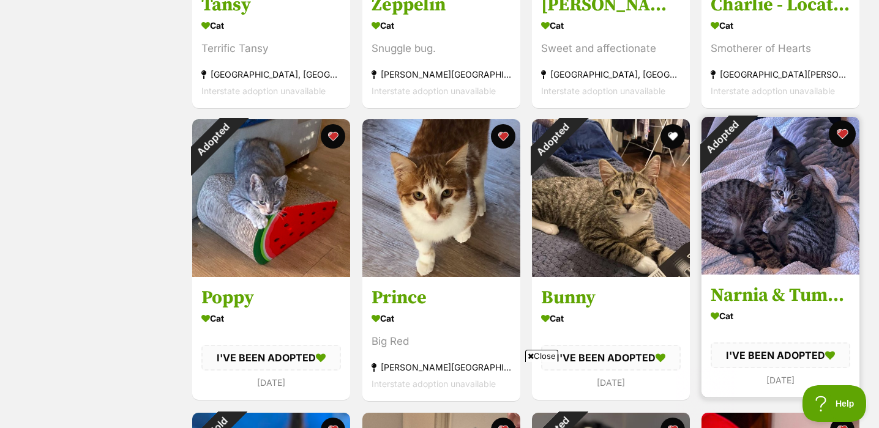
click at [841, 133] on button "favourite" at bounding box center [842, 134] width 27 height 27
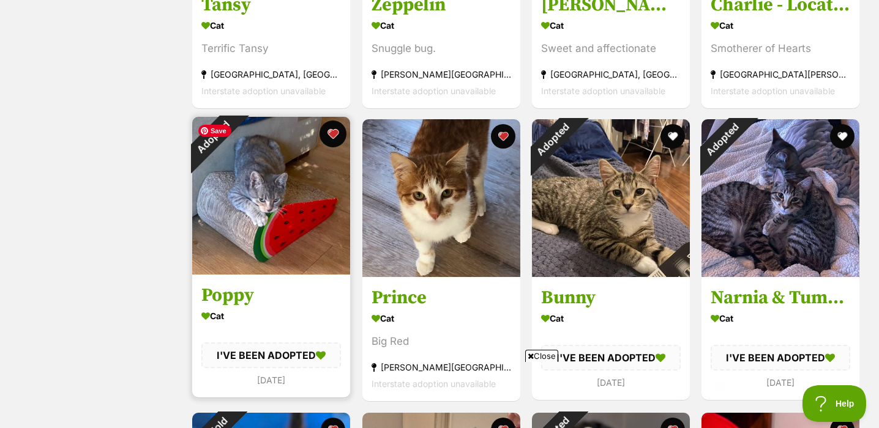
click at [333, 129] on button "favourite" at bounding box center [333, 134] width 27 height 27
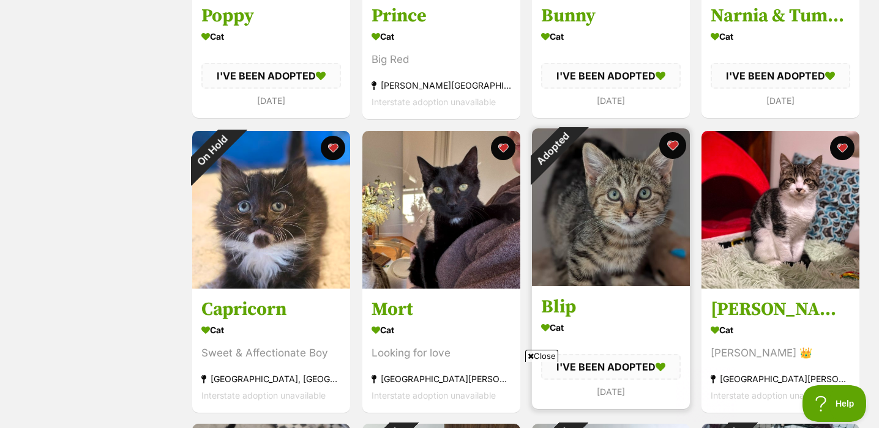
click at [676, 144] on button "favourite" at bounding box center [672, 145] width 27 height 27
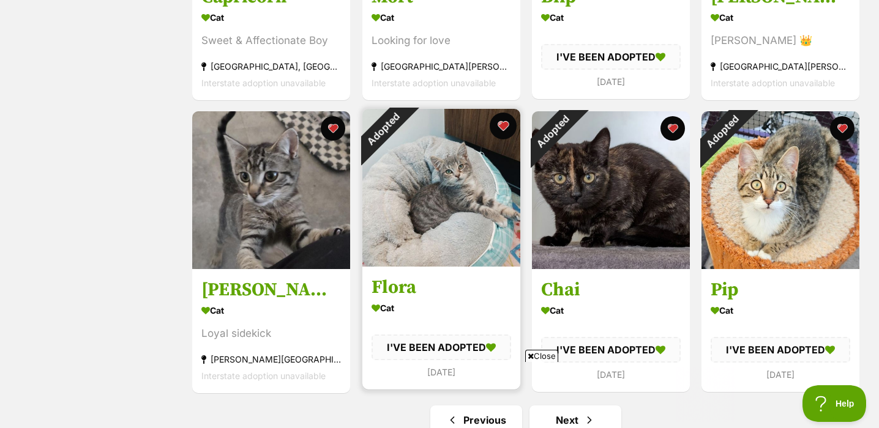
click at [501, 127] on button "favourite" at bounding box center [503, 126] width 27 height 27
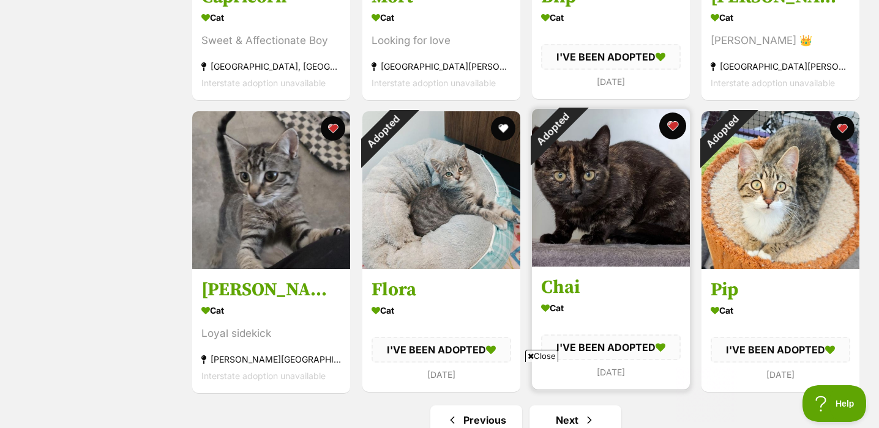
click at [671, 127] on button "favourite" at bounding box center [672, 126] width 27 height 27
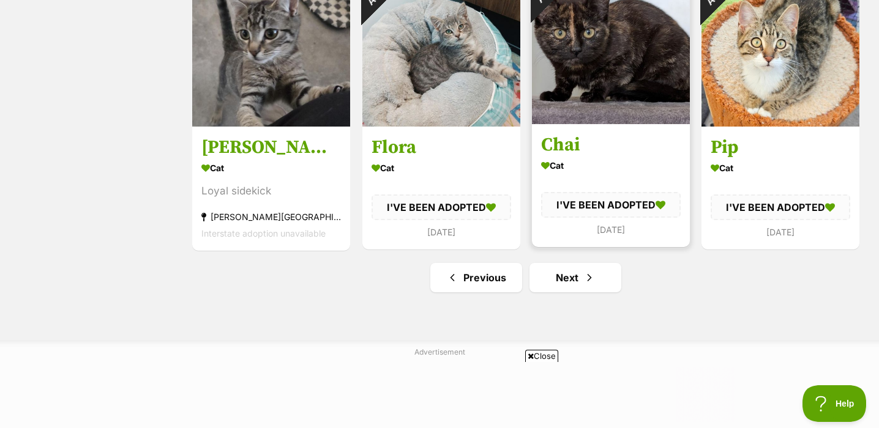
scroll to position [1397, 0]
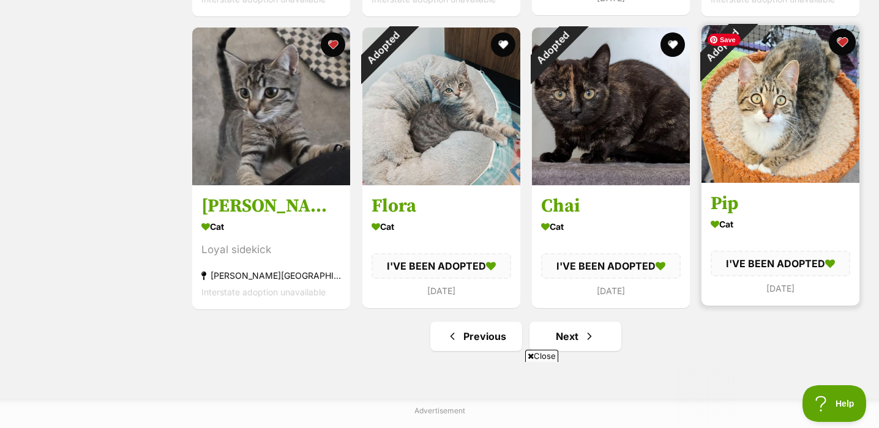
click at [845, 41] on button "favourite" at bounding box center [842, 42] width 27 height 27
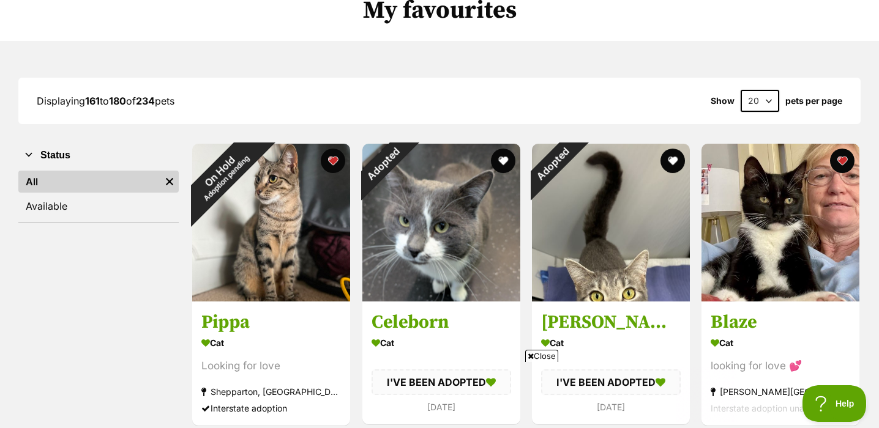
scroll to position [113, 0]
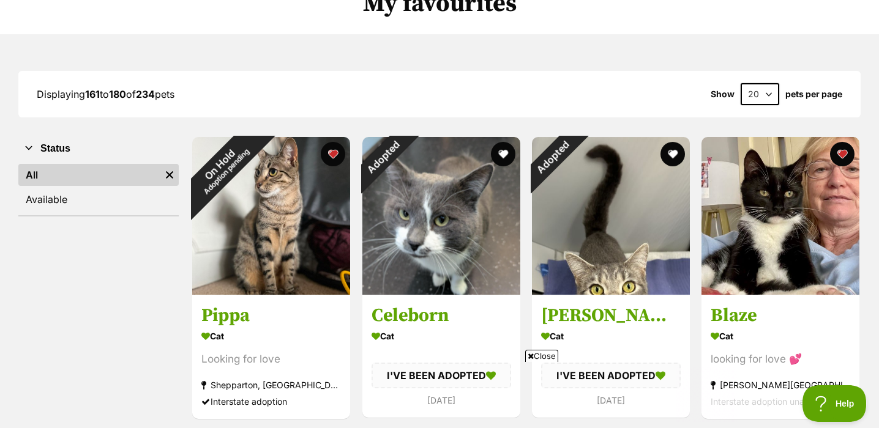
click at [55, 148] on button "Status" at bounding box center [98, 149] width 160 height 16
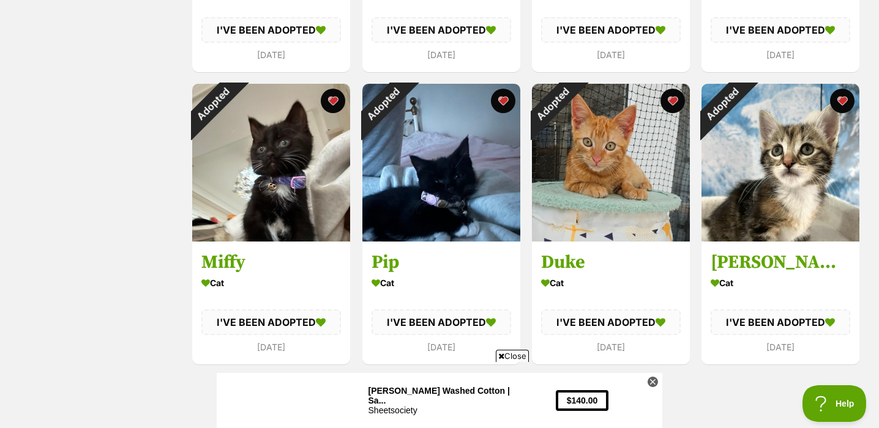
scroll to position [1338, 0]
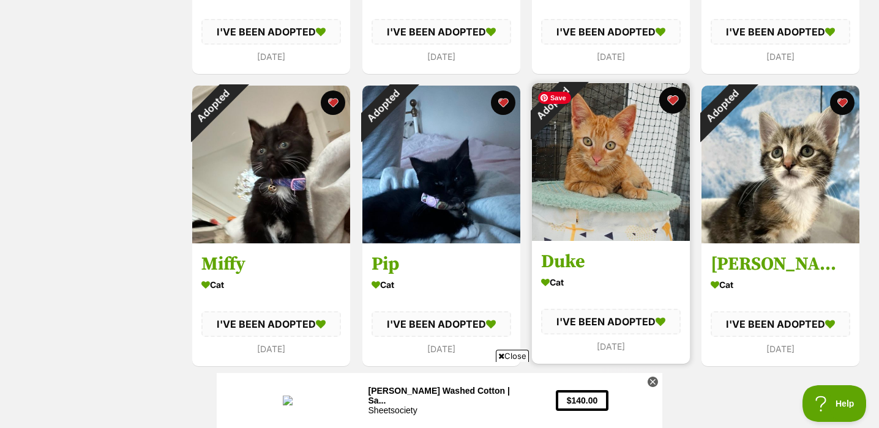
click at [671, 102] on button "favourite" at bounding box center [672, 100] width 27 height 27
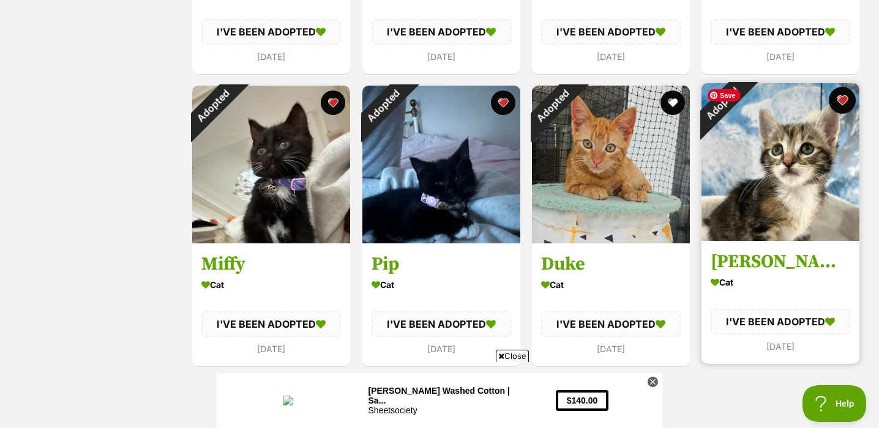
click at [848, 99] on button "favourite" at bounding box center [842, 100] width 27 height 27
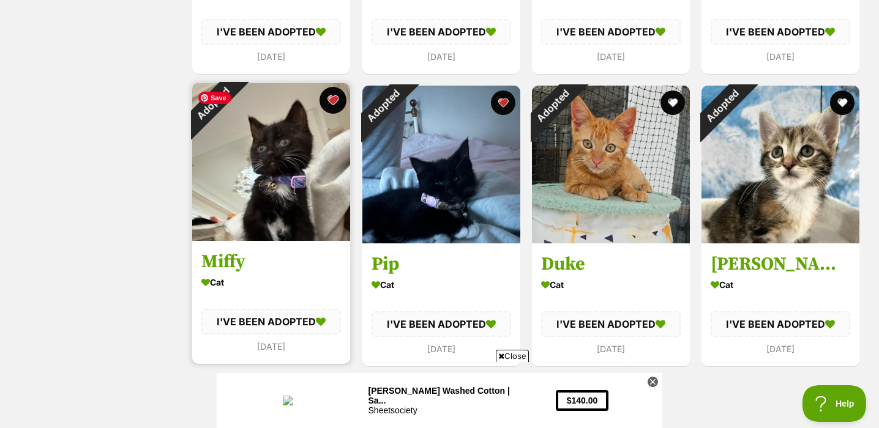
click at [335, 106] on button "favourite" at bounding box center [333, 100] width 27 height 27
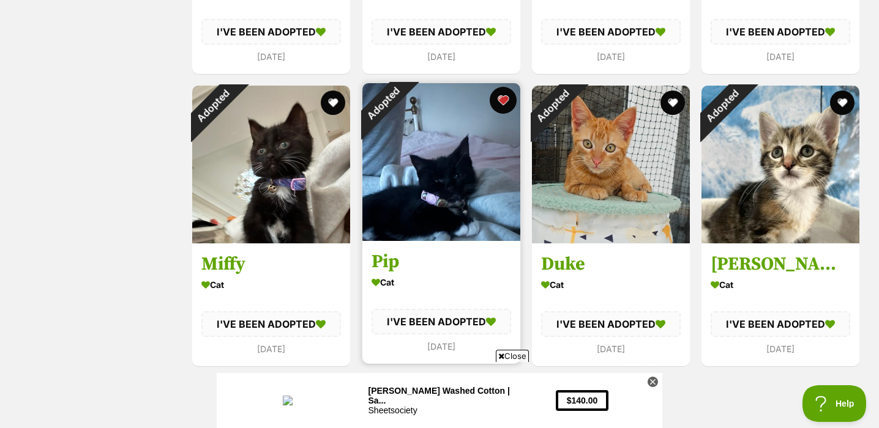
click at [506, 103] on button "favourite" at bounding box center [503, 100] width 27 height 27
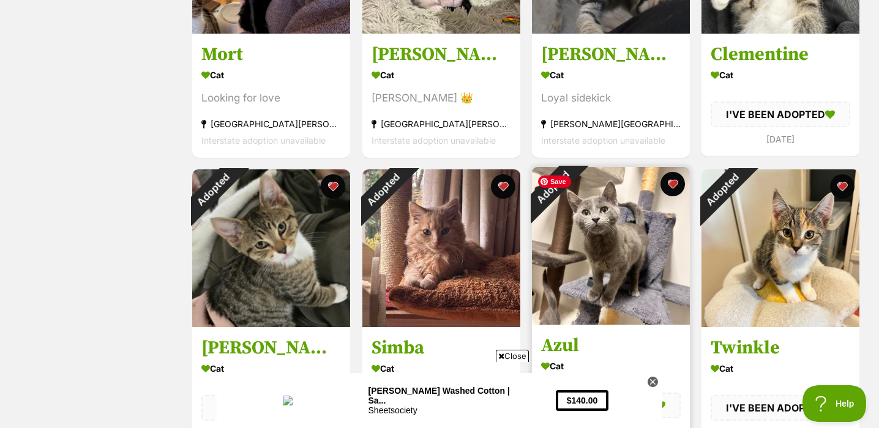
scroll to position [977, 0]
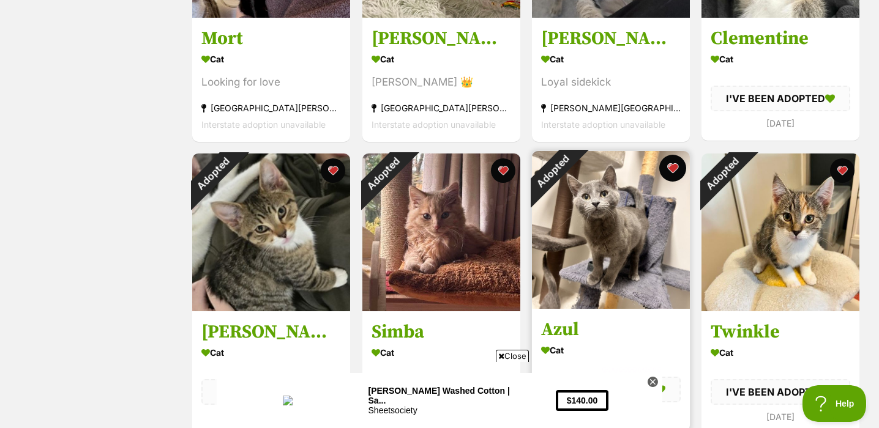
click at [674, 166] on button "favourite" at bounding box center [672, 168] width 27 height 27
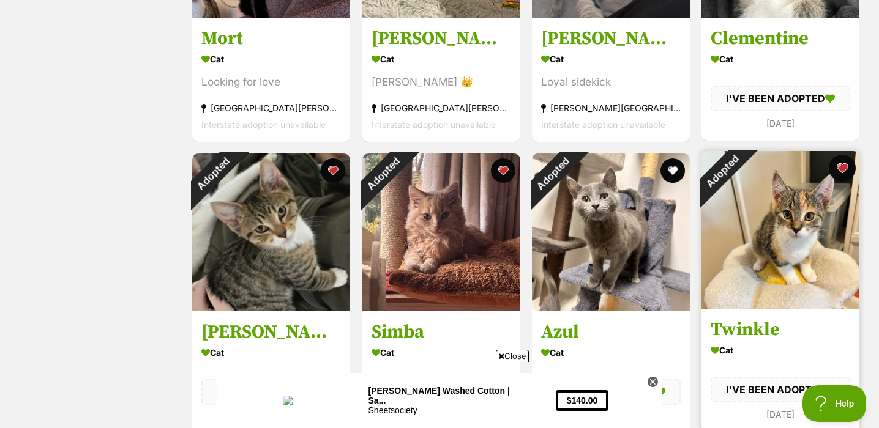
click at [843, 171] on button "favourite" at bounding box center [842, 168] width 27 height 27
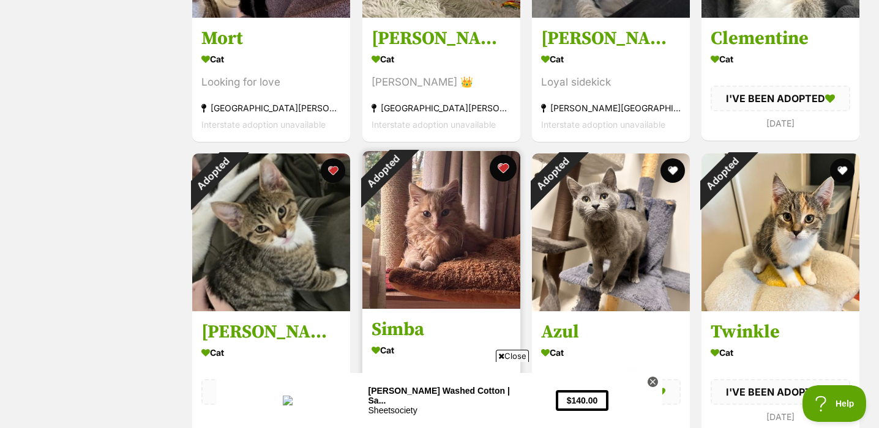
click at [509, 171] on button "favourite" at bounding box center [503, 168] width 27 height 27
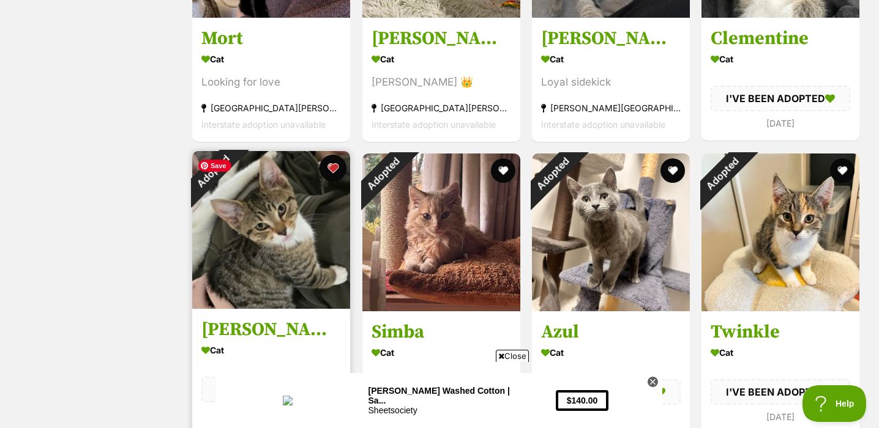
click at [344, 172] on button "favourite" at bounding box center [333, 168] width 27 height 27
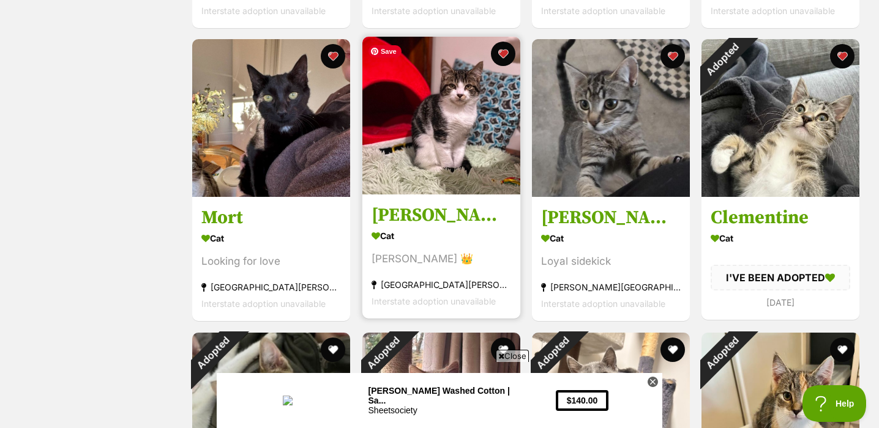
scroll to position [766, 0]
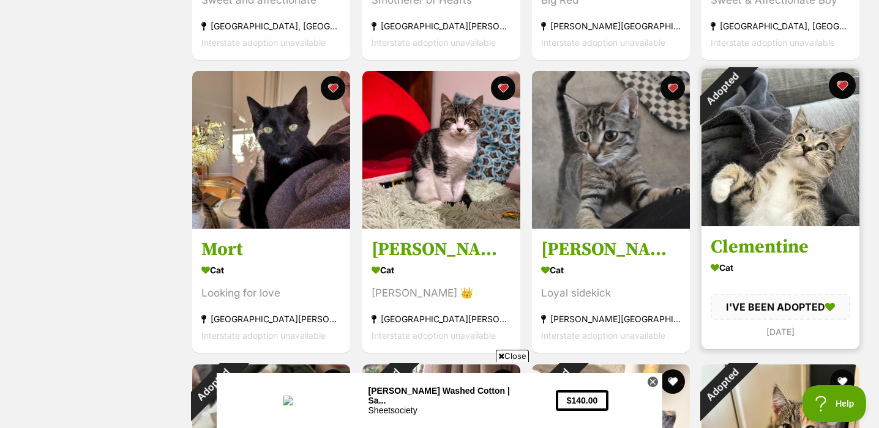
click at [847, 76] on button "favourite" at bounding box center [842, 85] width 27 height 27
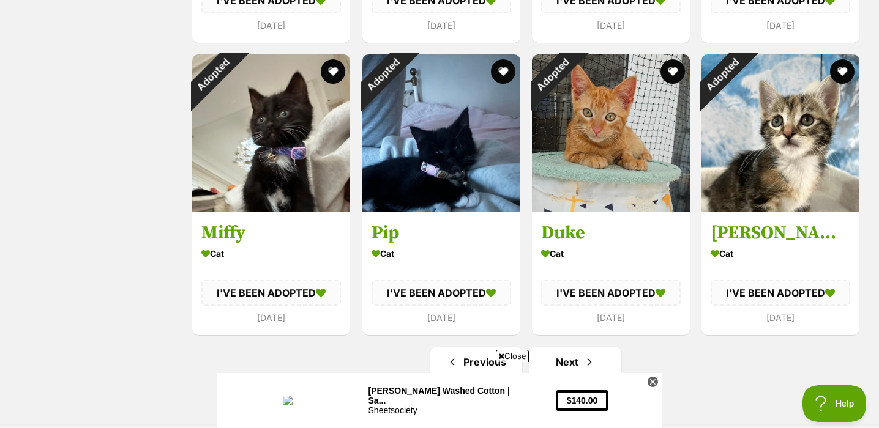
scroll to position [1483, 0]
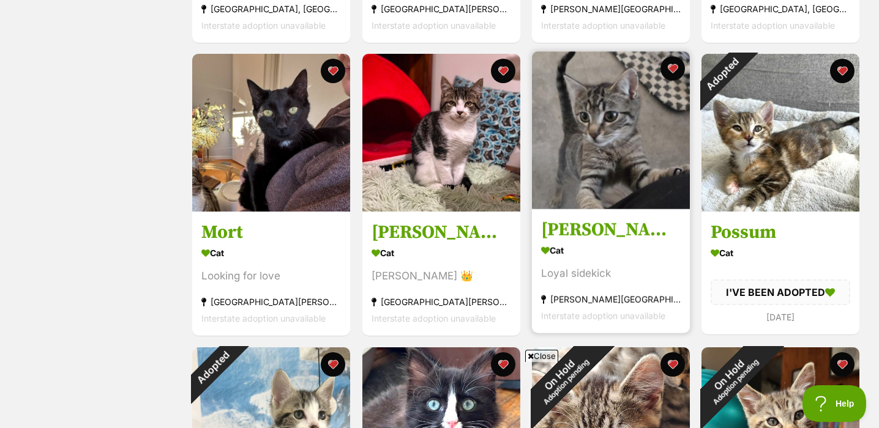
scroll to position [773, 0]
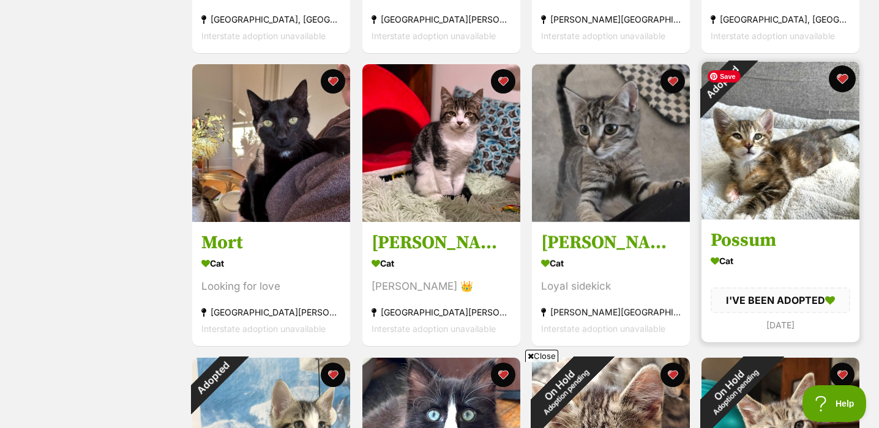
click at [837, 78] on button "favourite" at bounding box center [842, 78] width 27 height 27
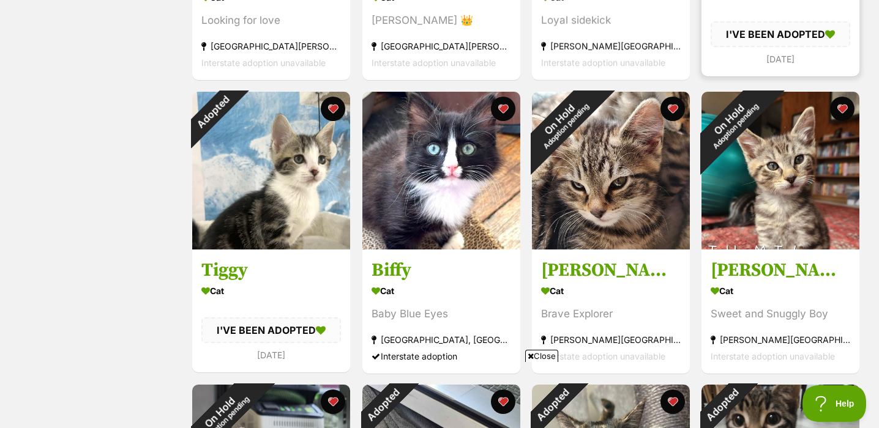
scroll to position [1039, 0]
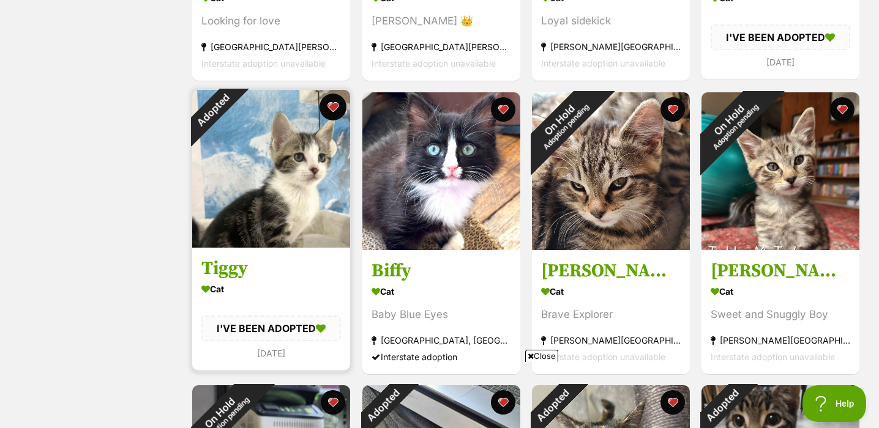
click at [334, 108] on button "favourite" at bounding box center [333, 107] width 27 height 27
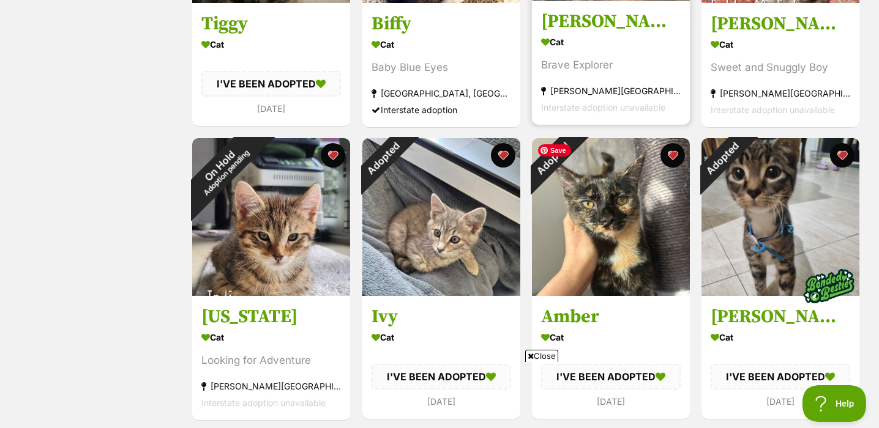
scroll to position [1287, 0]
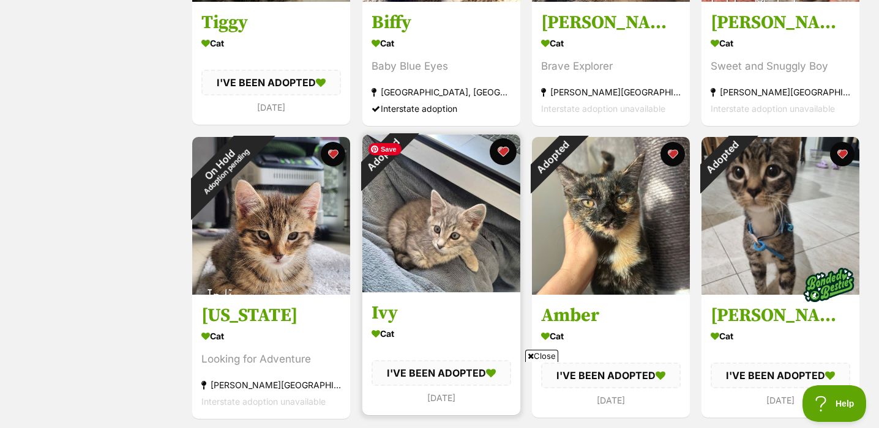
click at [507, 153] on button "favourite" at bounding box center [503, 151] width 27 height 27
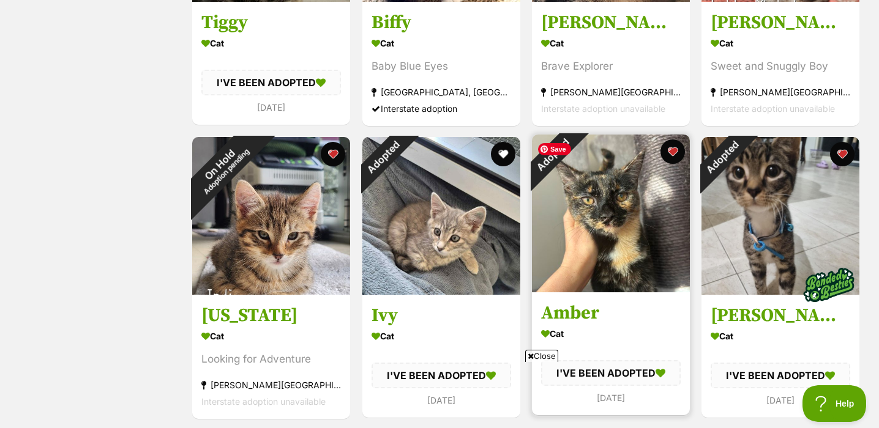
scroll to position [1299, 0]
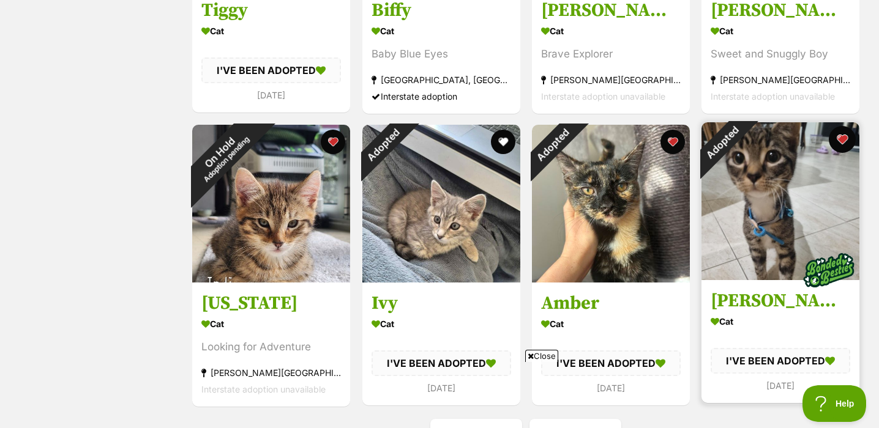
click at [844, 133] on button "favourite" at bounding box center [842, 139] width 27 height 27
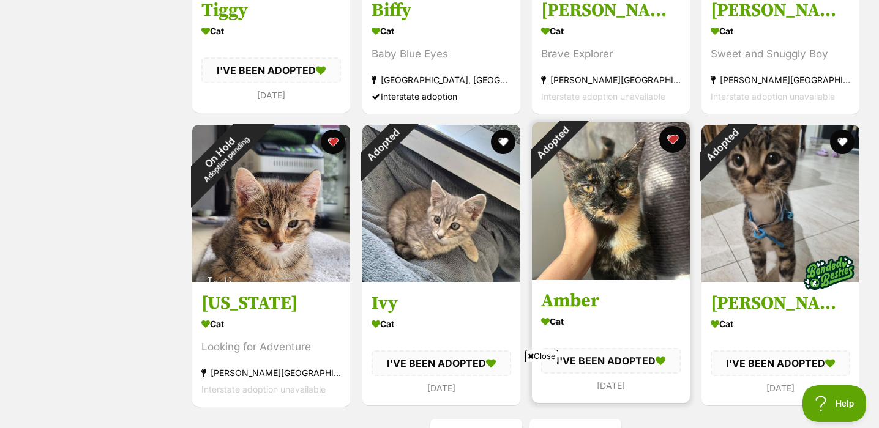
click at [674, 142] on button "favourite" at bounding box center [672, 139] width 27 height 27
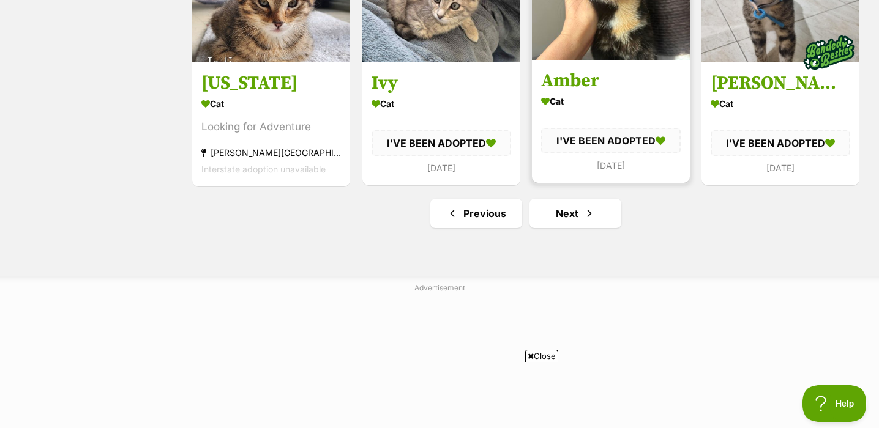
scroll to position [1557, 0]
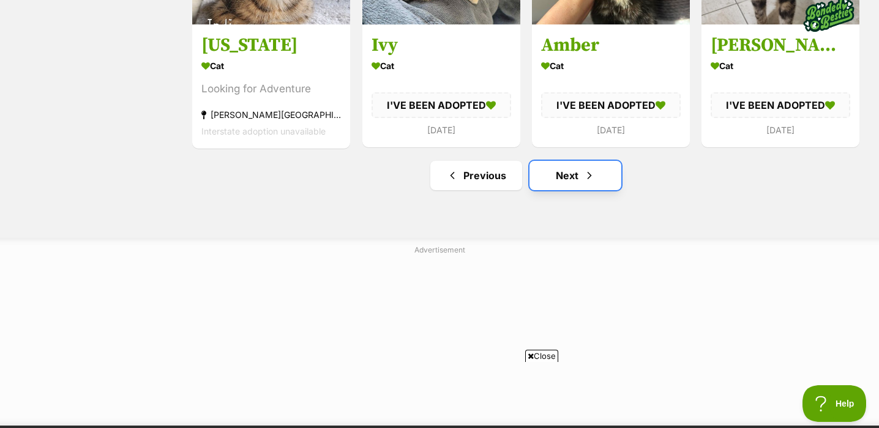
click at [602, 187] on link "Next" at bounding box center [575, 175] width 92 height 29
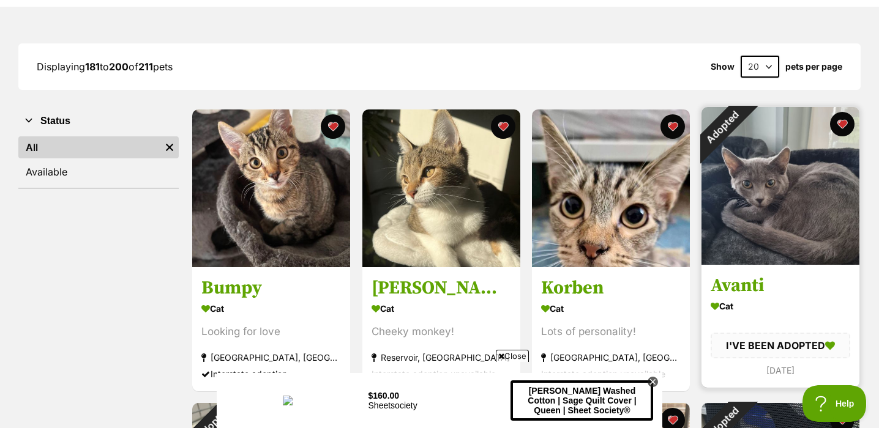
scroll to position [141, 0]
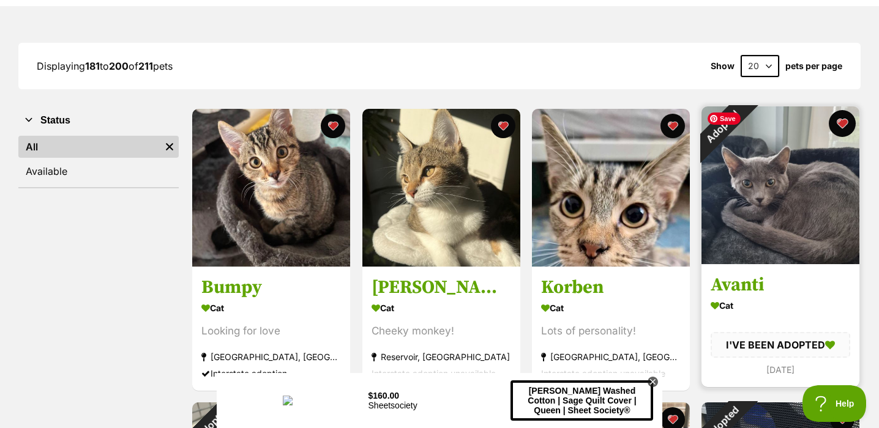
click at [851, 119] on button "favourite" at bounding box center [842, 123] width 27 height 27
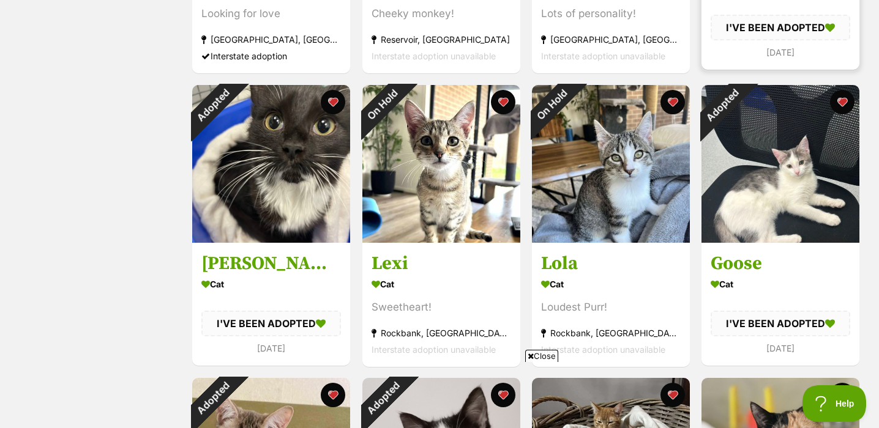
scroll to position [459, 0]
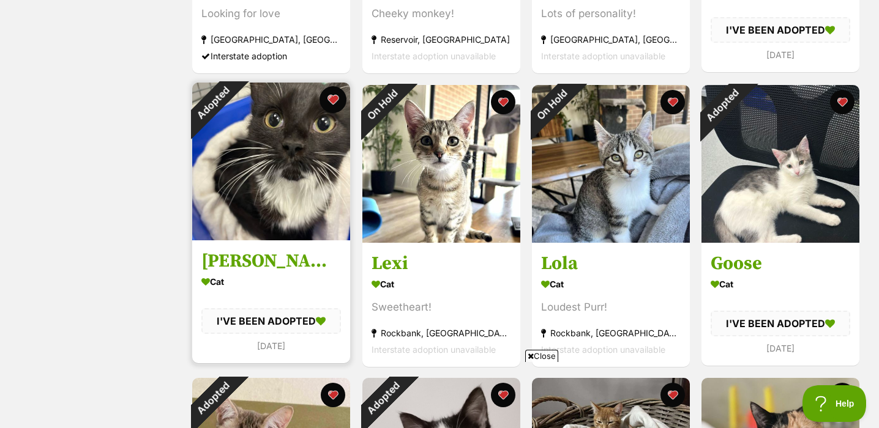
click at [337, 101] on button "favourite" at bounding box center [333, 99] width 27 height 27
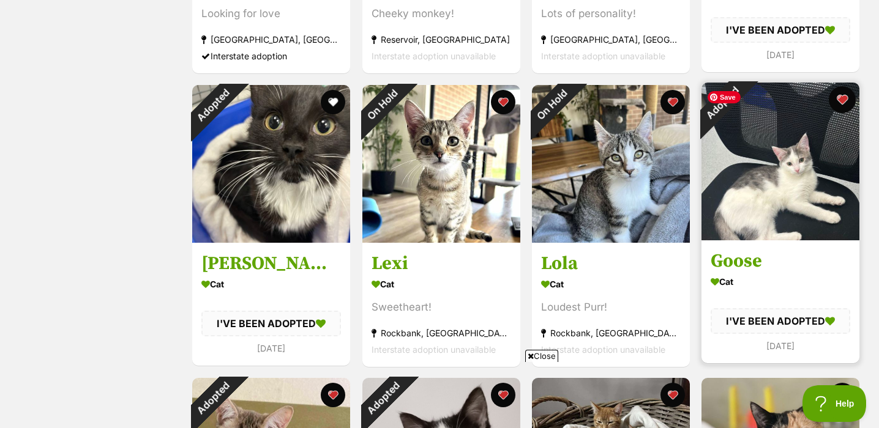
click at [848, 100] on button "favourite" at bounding box center [842, 99] width 27 height 27
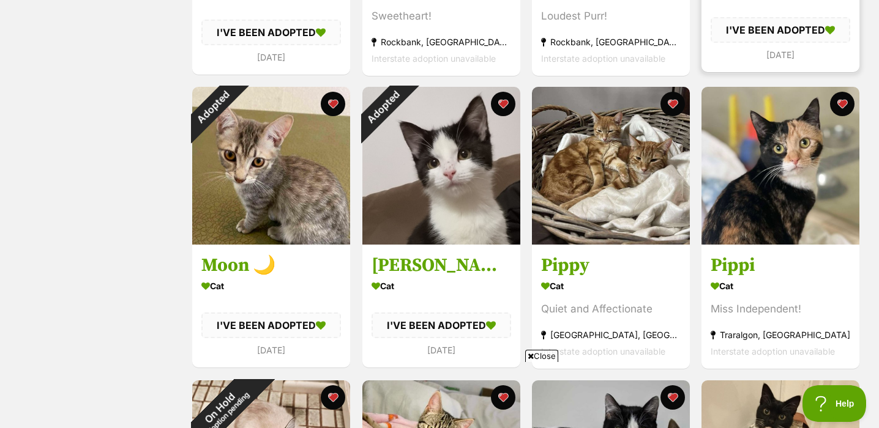
scroll to position [753, 0]
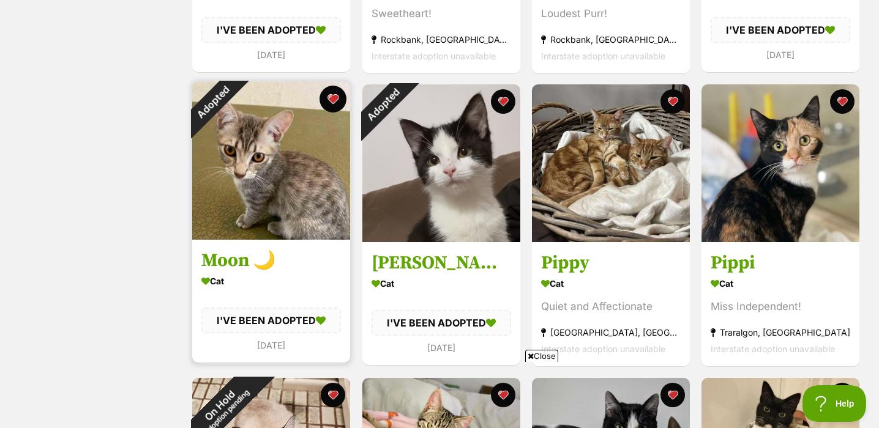
click at [335, 102] on button "favourite" at bounding box center [333, 99] width 27 height 27
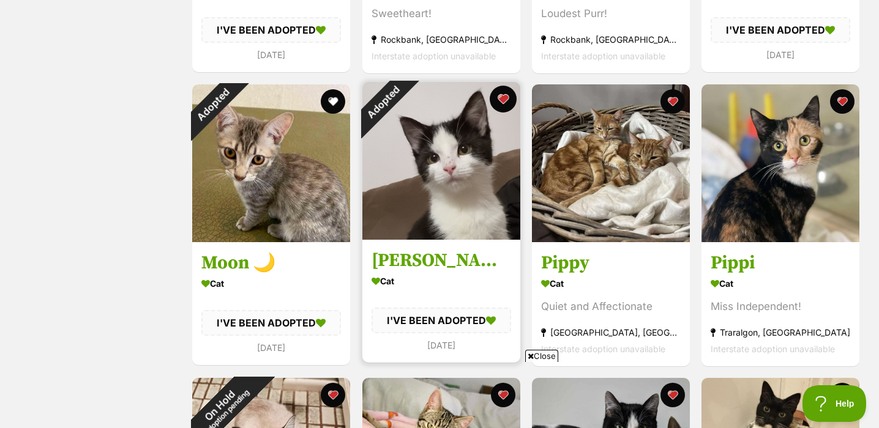
click at [509, 99] on button "favourite" at bounding box center [503, 99] width 27 height 27
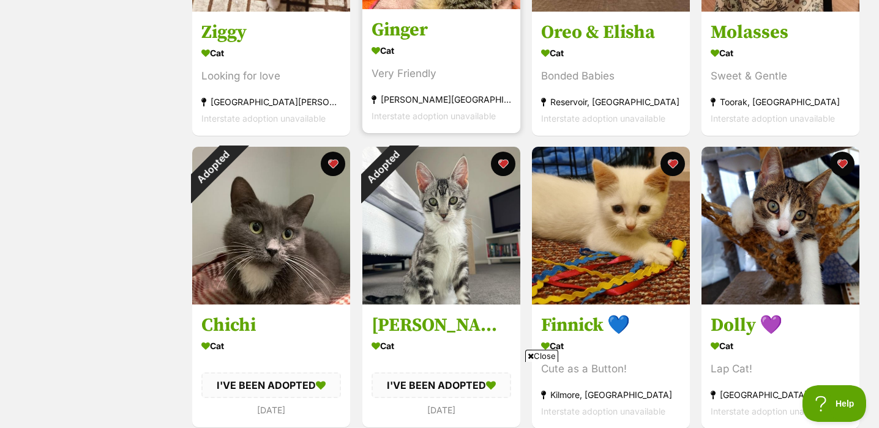
scroll to position [1285, 0]
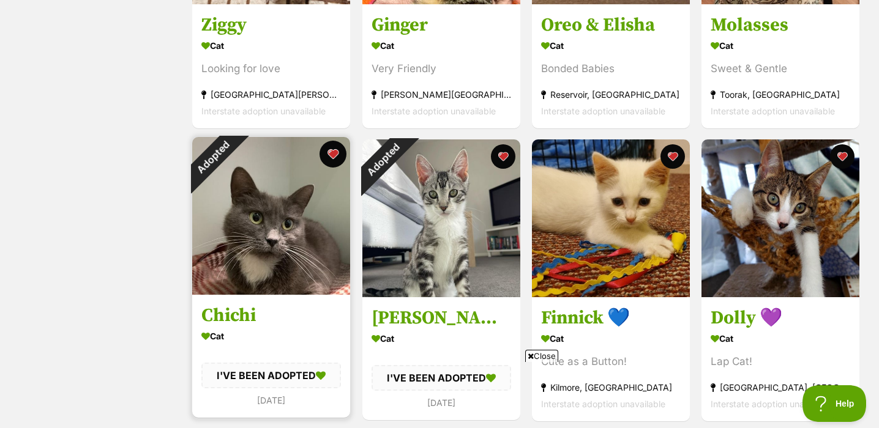
click at [332, 154] on button "favourite" at bounding box center [333, 154] width 27 height 27
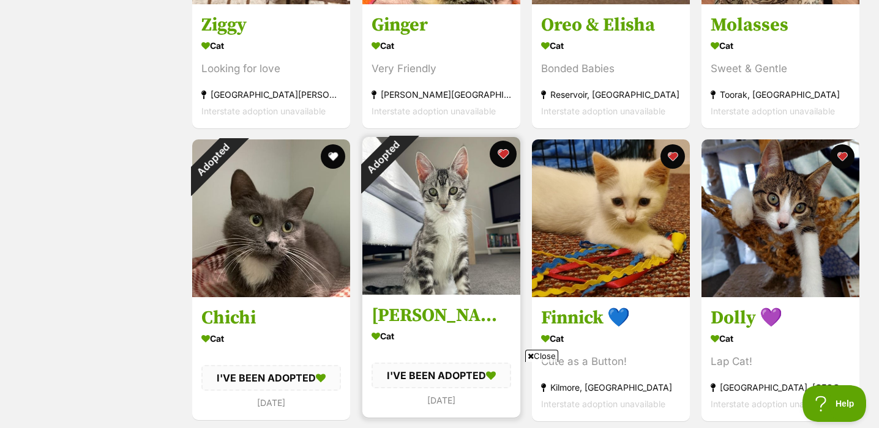
click at [509, 157] on button "favourite" at bounding box center [503, 154] width 27 height 27
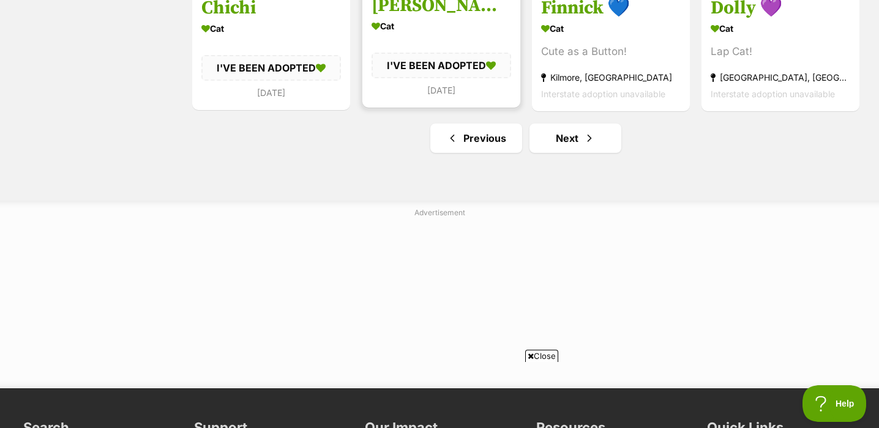
scroll to position [1591, 0]
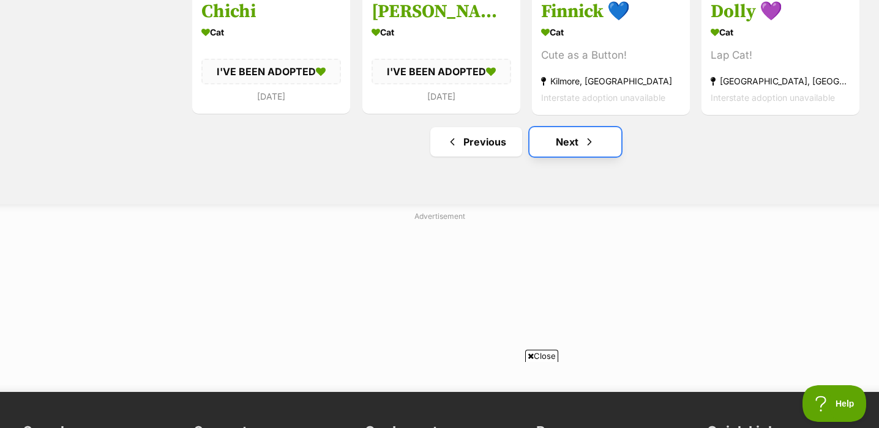
click at [583, 152] on link "Next" at bounding box center [575, 141] width 92 height 29
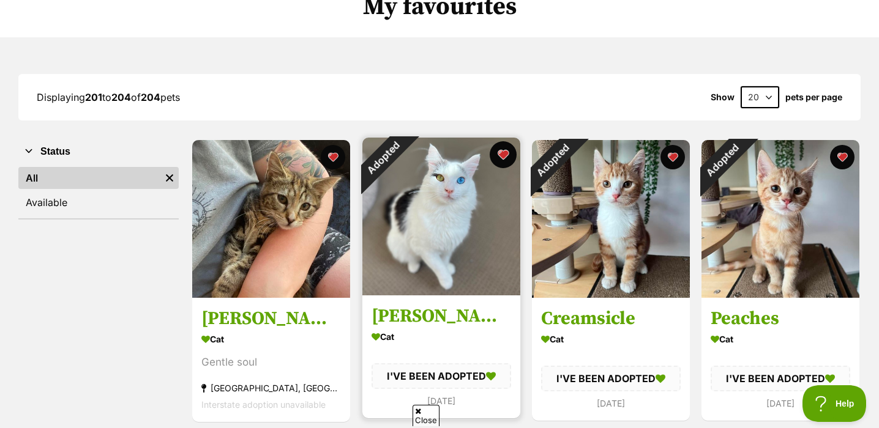
click at [506, 157] on button "favourite" at bounding box center [503, 154] width 27 height 27
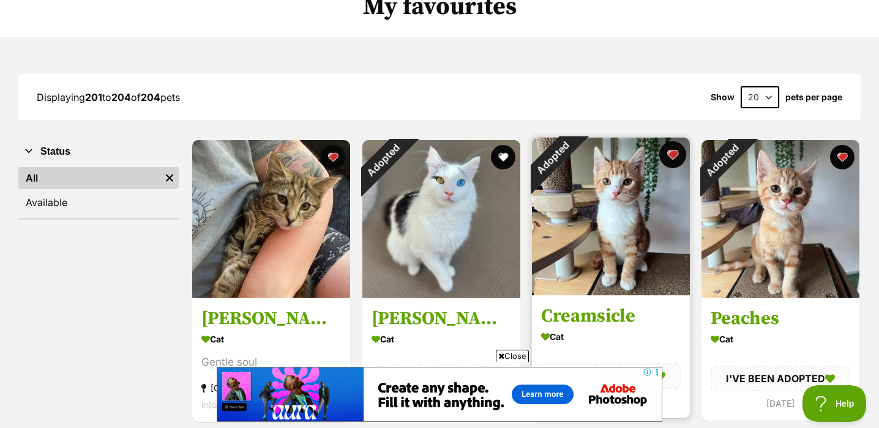
click at [671, 152] on button "favourite" at bounding box center [672, 154] width 27 height 27
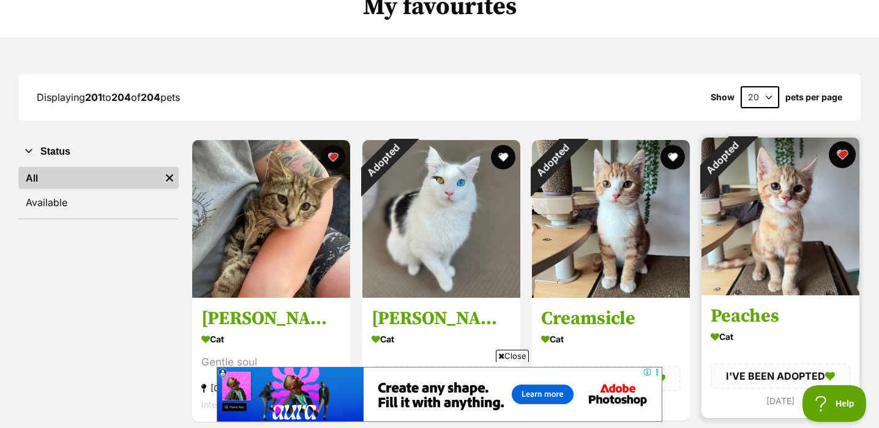
click at [846, 153] on button "favourite" at bounding box center [842, 154] width 27 height 27
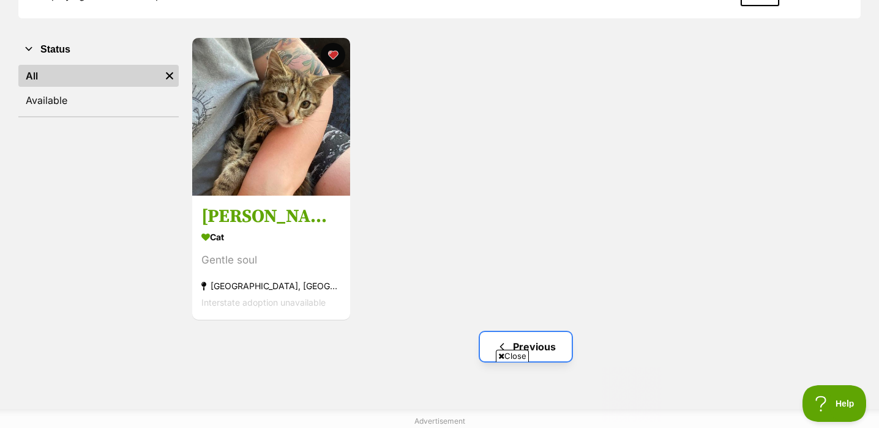
click at [548, 348] on link "Previous" at bounding box center [526, 346] width 92 height 29
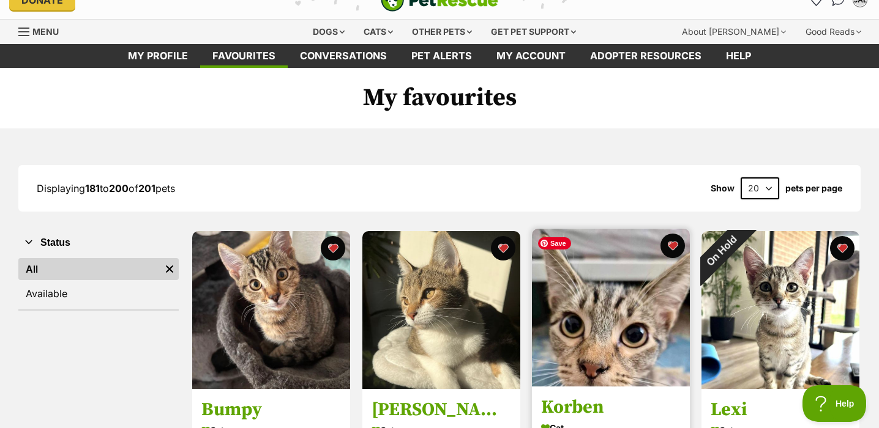
scroll to position [20, 0]
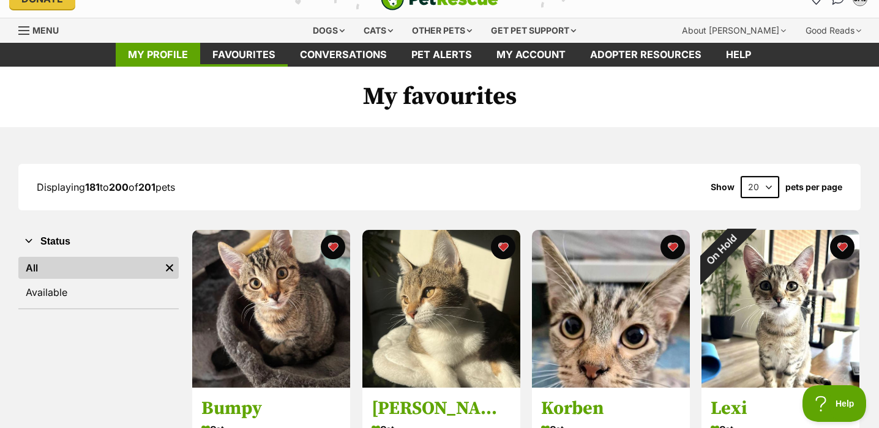
click at [157, 64] on link "My profile" at bounding box center [158, 55] width 84 height 24
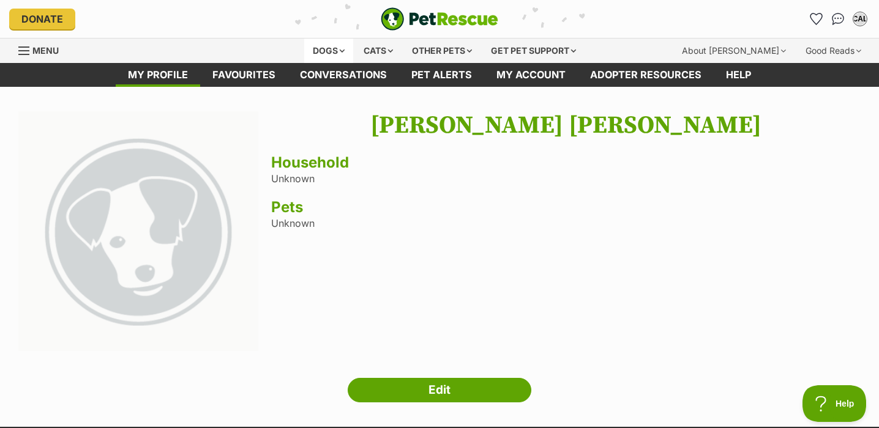
click at [324, 50] on div "Dogs" at bounding box center [328, 51] width 49 height 24
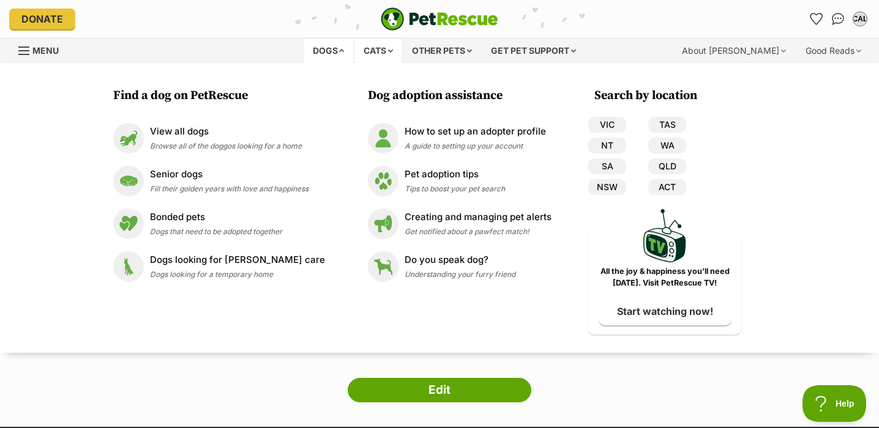
click at [370, 51] on div "Cats" at bounding box center [378, 51] width 47 height 24
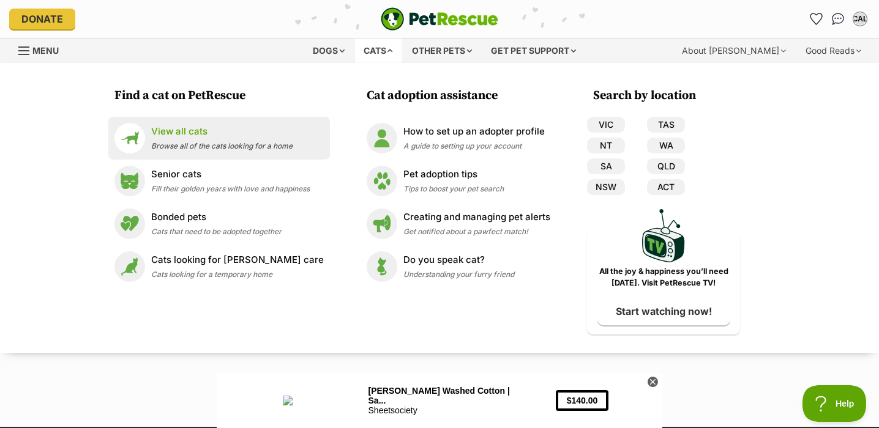
click at [233, 136] on p "View all cats" at bounding box center [221, 132] width 141 height 14
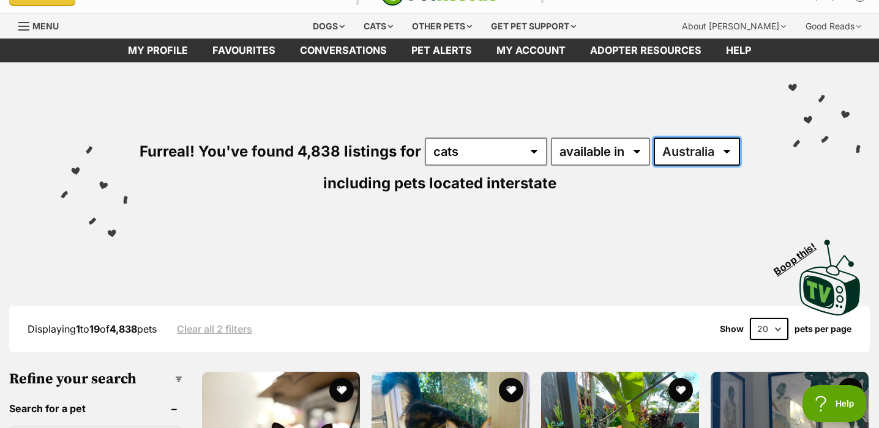
click at [687, 147] on select "Australia ACT NSW NT QLD SA TAS VIC WA" at bounding box center [697, 152] width 86 height 28
select select "VIC"
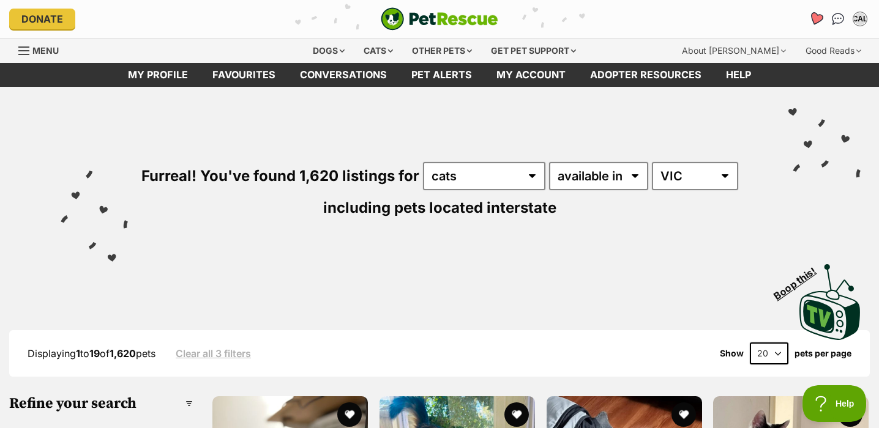
click at [816, 21] on icon "Favourites" at bounding box center [815, 19] width 15 height 14
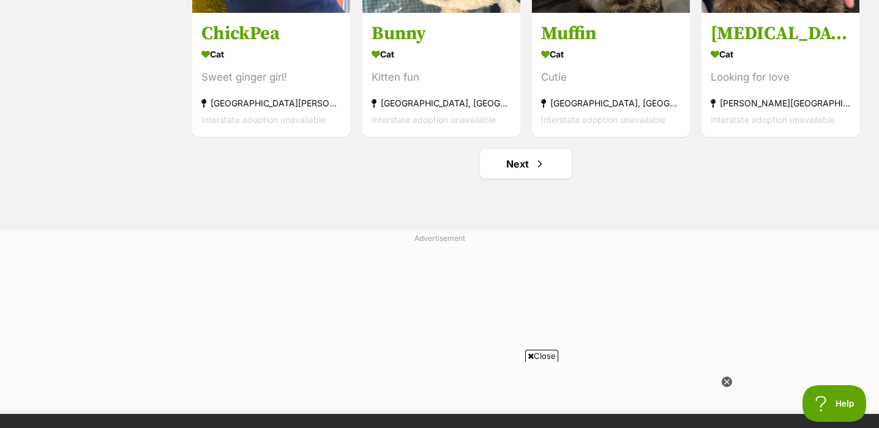
scroll to position [1575, 0]
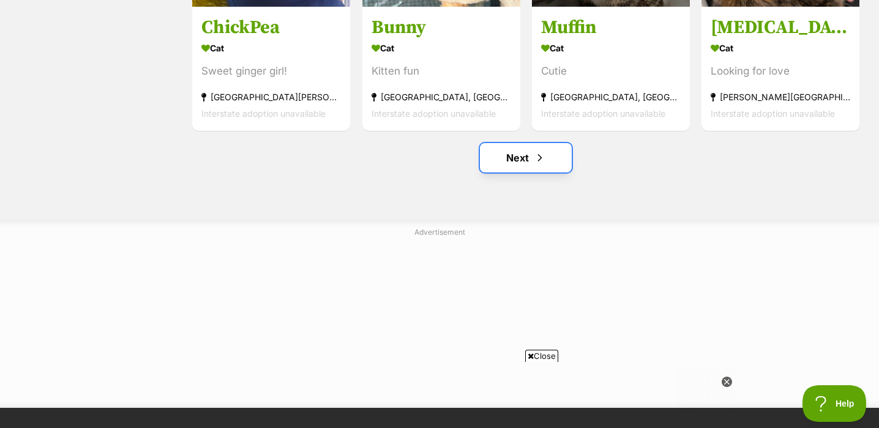
click at [553, 171] on link "Next" at bounding box center [526, 157] width 92 height 29
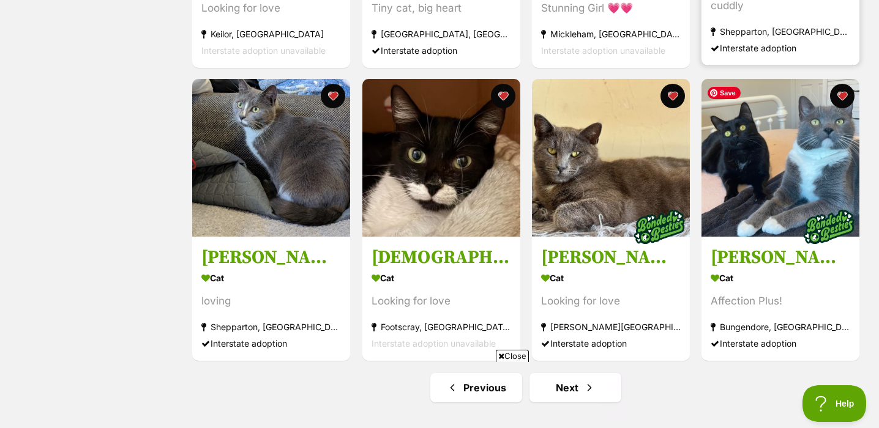
scroll to position [1346, 0]
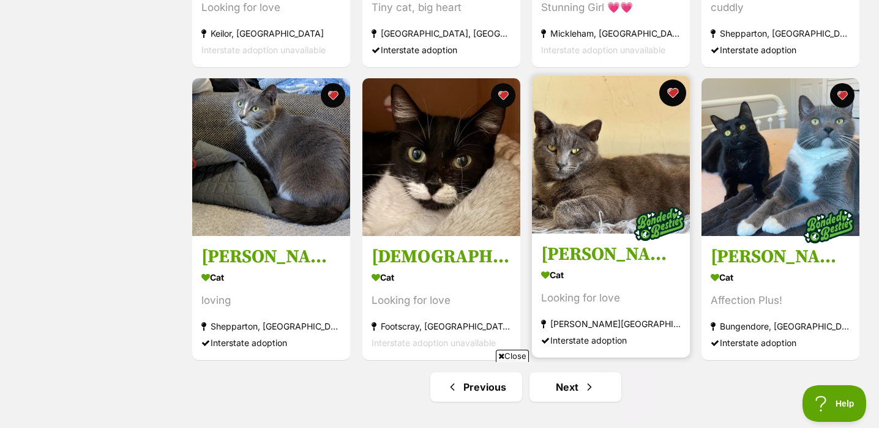
click at [674, 93] on button "favourite" at bounding box center [672, 93] width 27 height 27
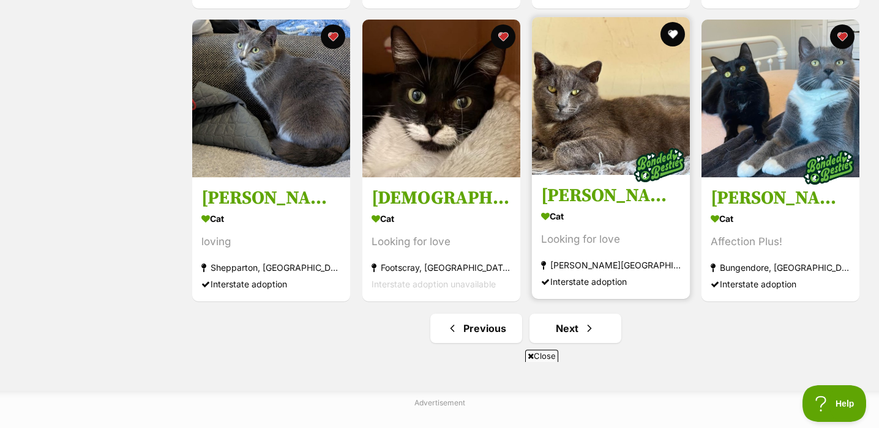
scroll to position [1409, 0]
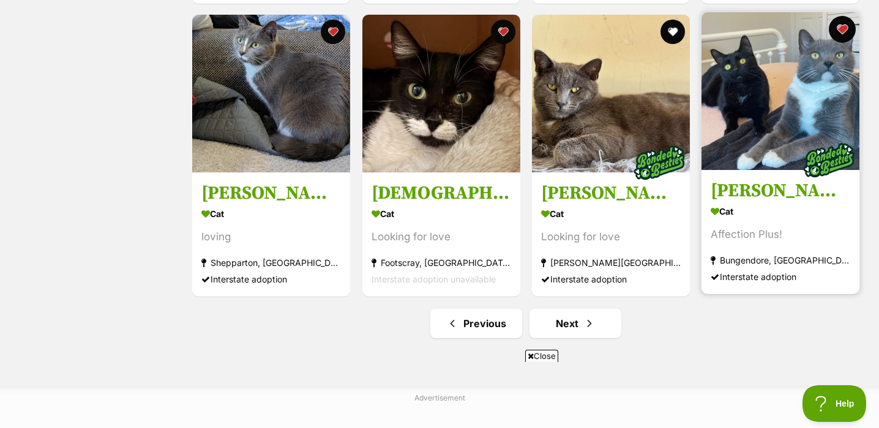
click at [845, 27] on button "favourite" at bounding box center [842, 29] width 27 height 27
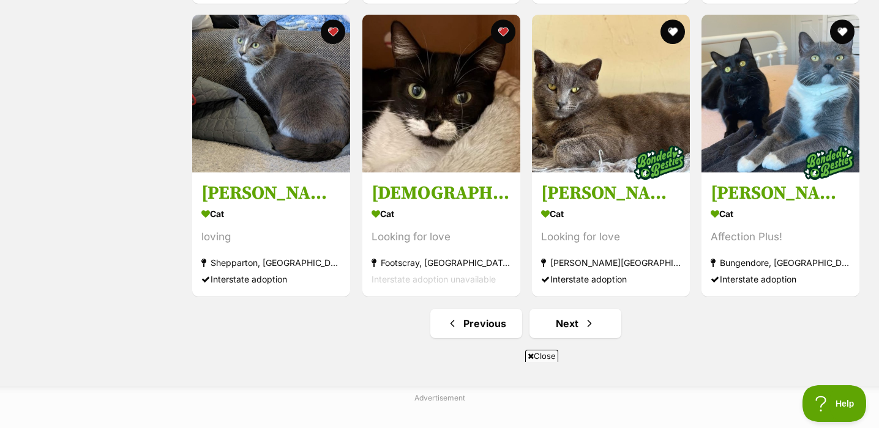
click at [622, 335] on ul "Previous Next" at bounding box center [525, 323] width 669 height 29
click at [592, 321] on span "Next page" at bounding box center [589, 323] width 12 height 15
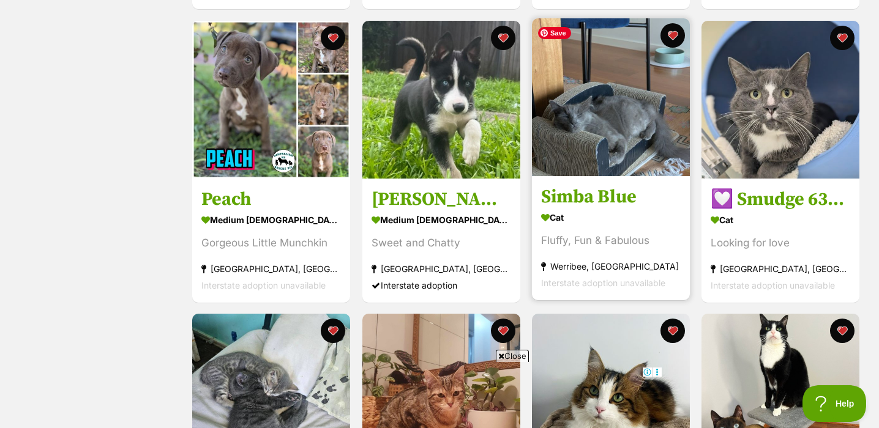
scroll to position [523, 0]
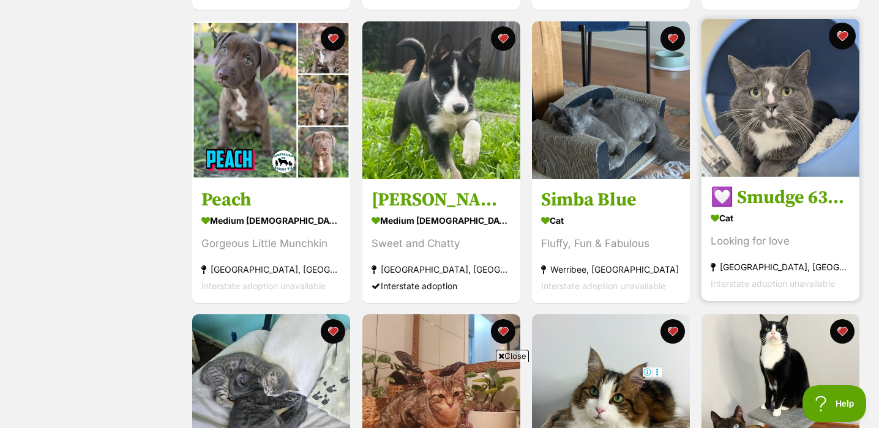
click at [846, 32] on button "favourite" at bounding box center [842, 36] width 27 height 27
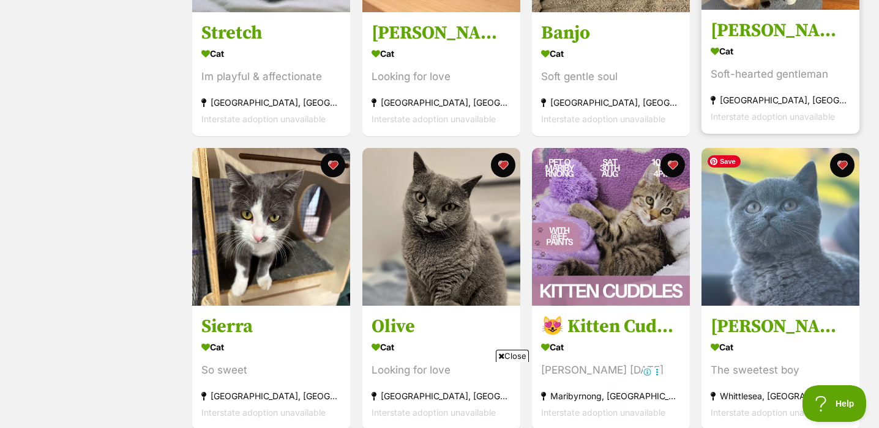
scroll to position [1010, 0]
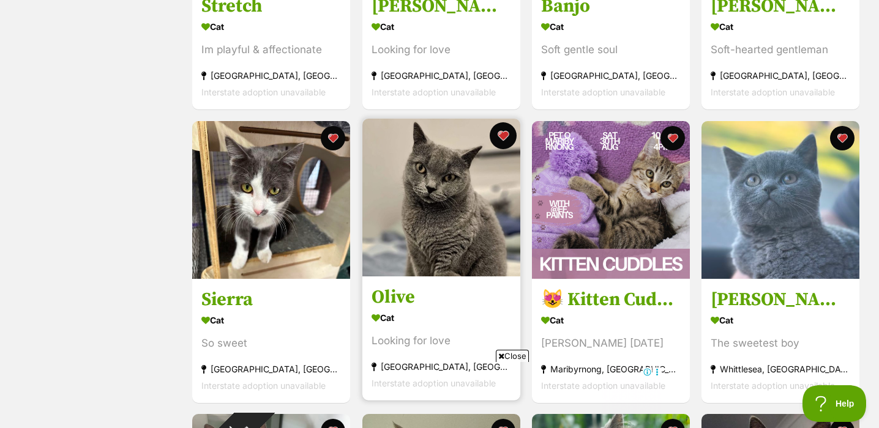
click at [508, 142] on button "favourite" at bounding box center [503, 135] width 27 height 27
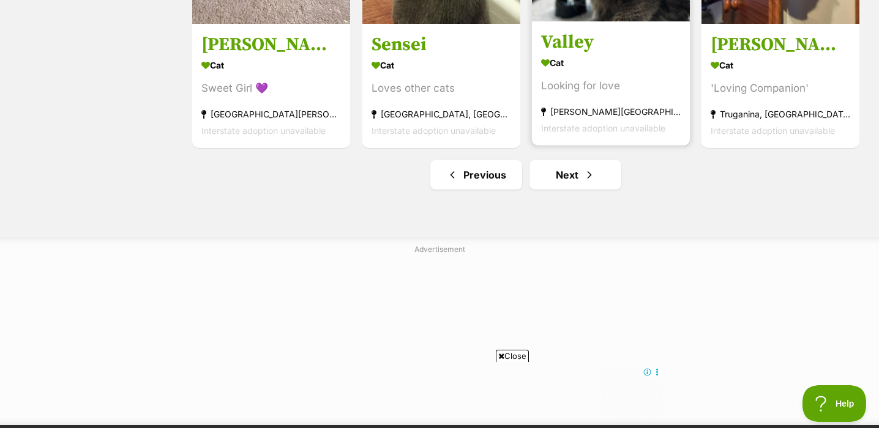
scroll to position [1568, 0]
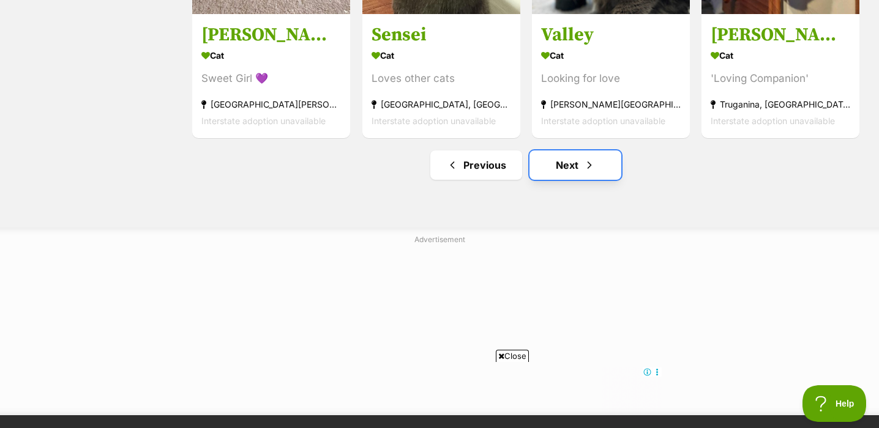
click at [593, 169] on span "Next page" at bounding box center [589, 165] width 12 height 15
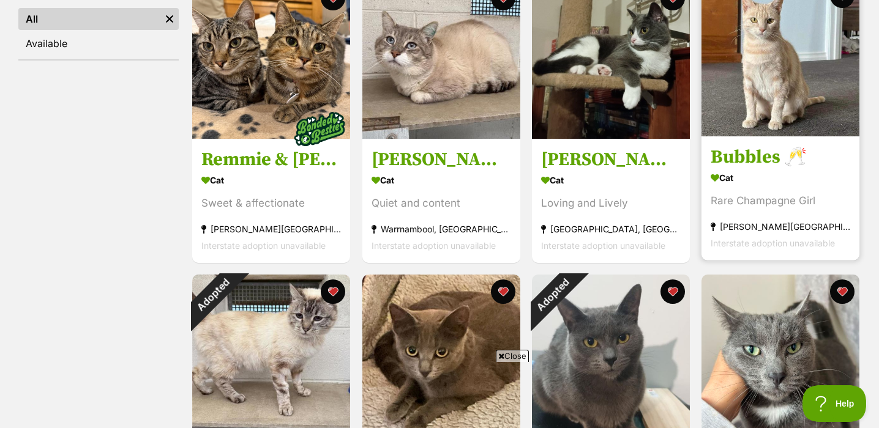
scroll to position [430, 0]
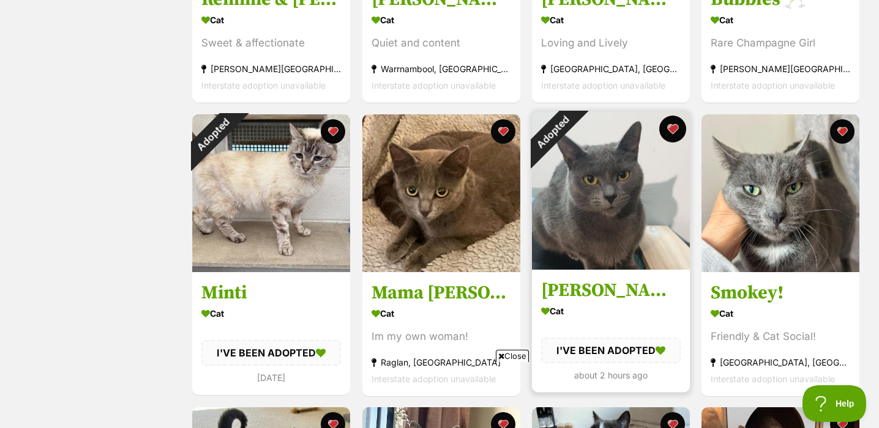
click at [673, 130] on button "favourite" at bounding box center [672, 129] width 27 height 27
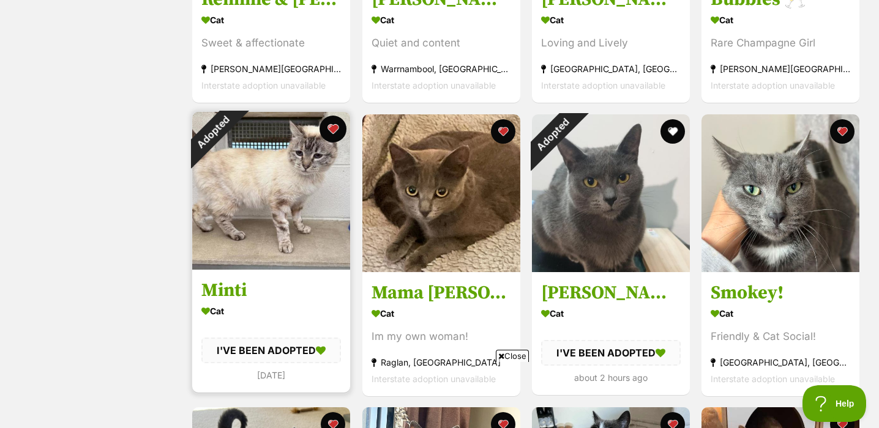
click at [336, 127] on button "favourite" at bounding box center [333, 129] width 27 height 27
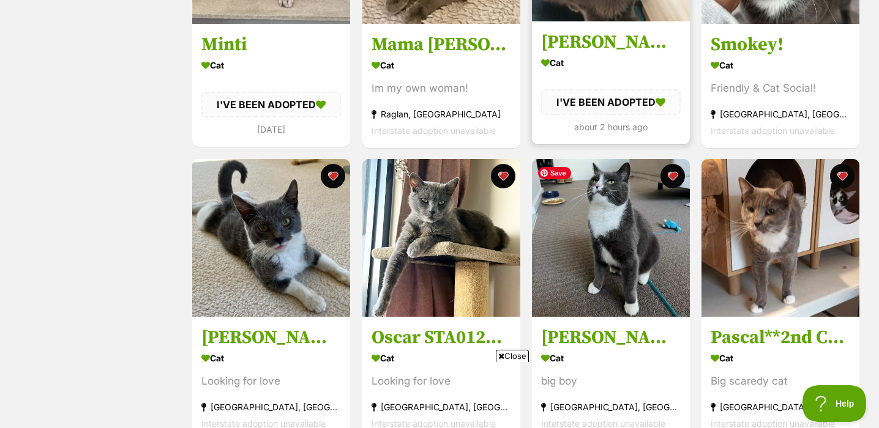
scroll to position [808, 0]
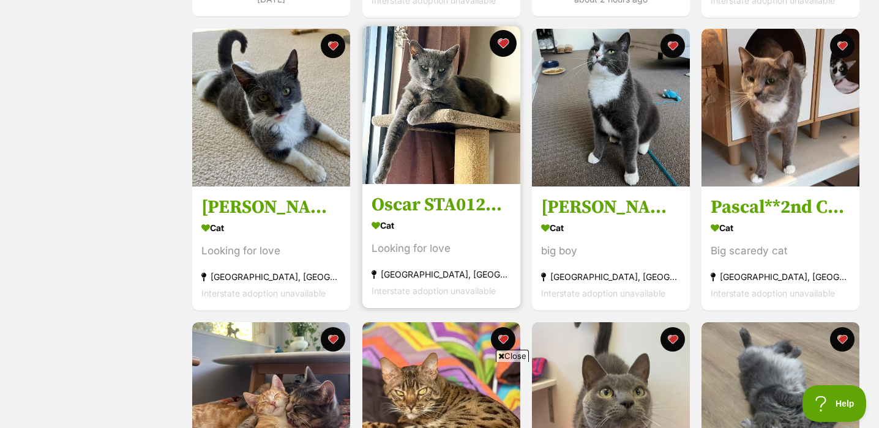
click at [505, 47] on button "favourite" at bounding box center [503, 43] width 27 height 27
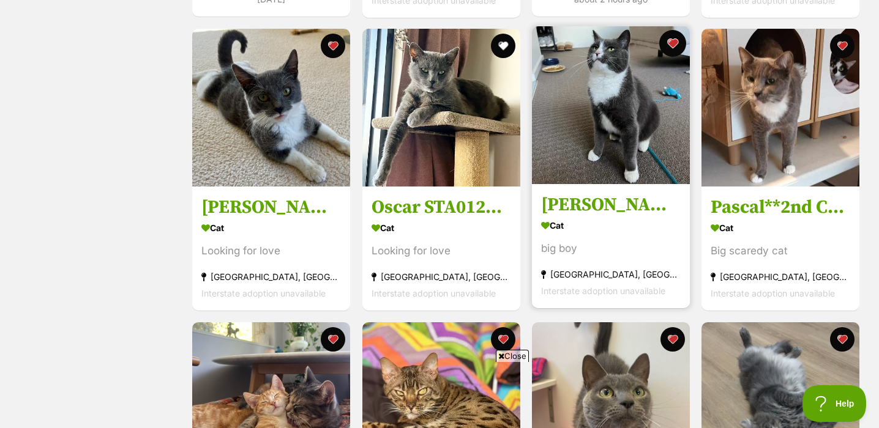
click at [682, 50] on button "favourite" at bounding box center [672, 43] width 27 height 27
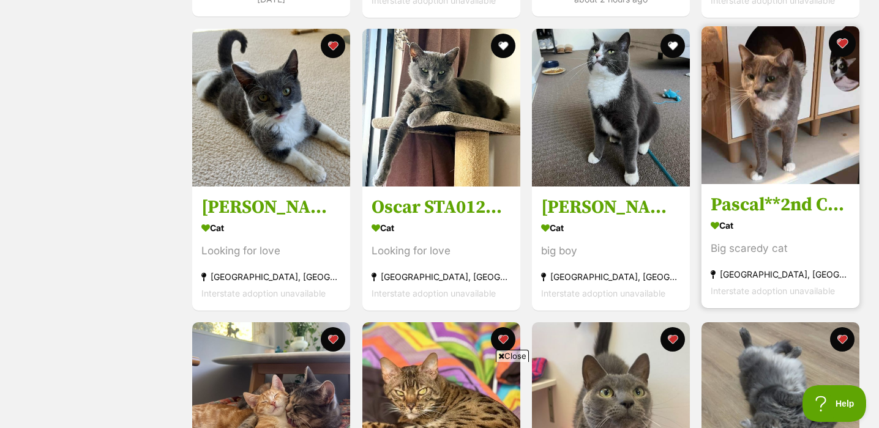
click at [844, 41] on button "favourite" at bounding box center [842, 43] width 27 height 27
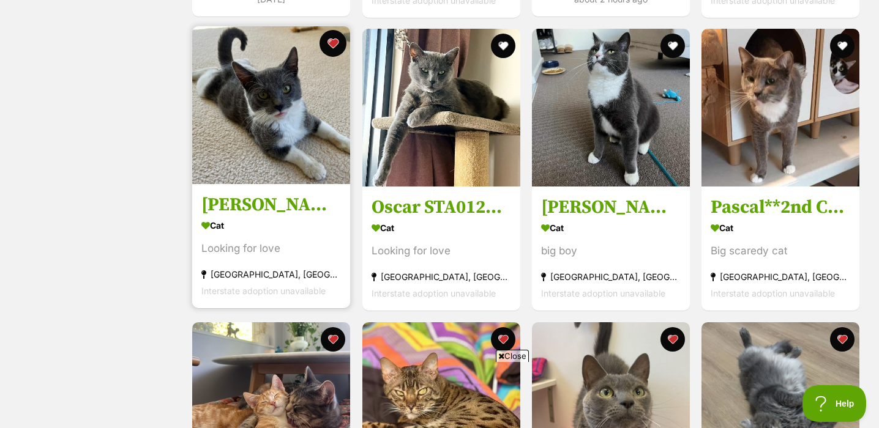
click at [335, 43] on button "favourite" at bounding box center [333, 43] width 27 height 27
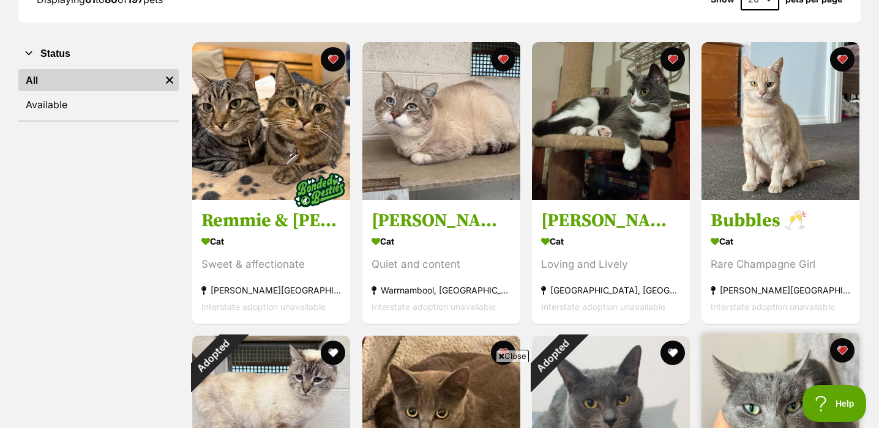
scroll to position [198, 0]
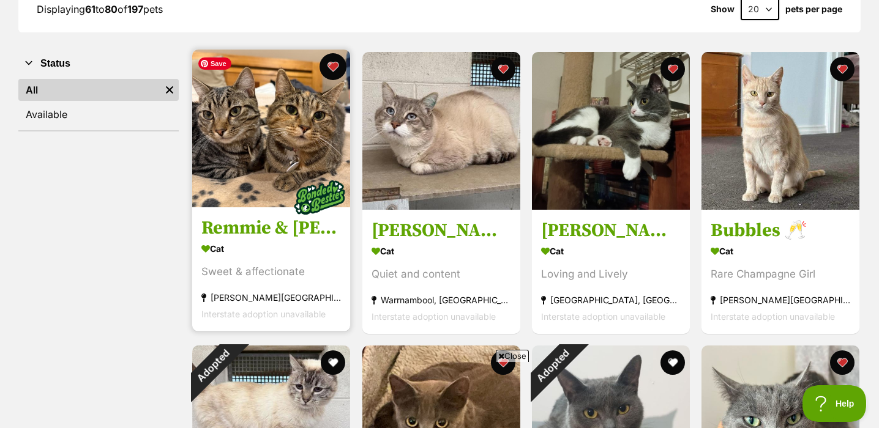
click at [338, 66] on button "favourite" at bounding box center [333, 66] width 27 height 27
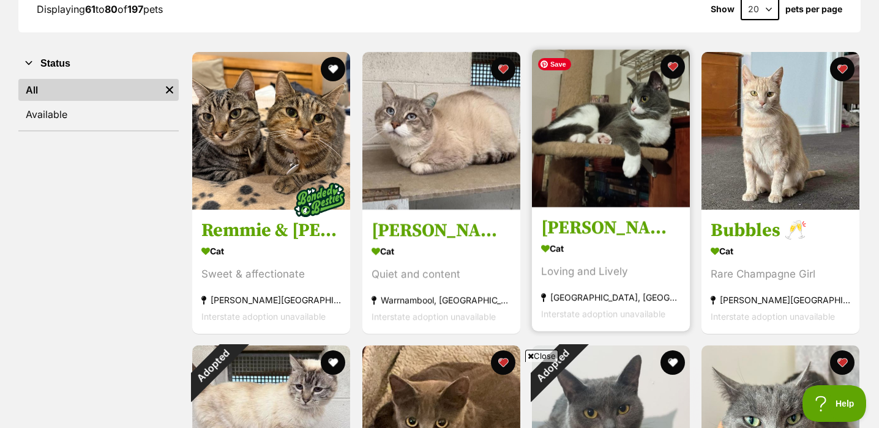
scroll to position [0, 0]
click at [674, 64] on button "favourite" at bounding box center [672, 66] width 27 height 27
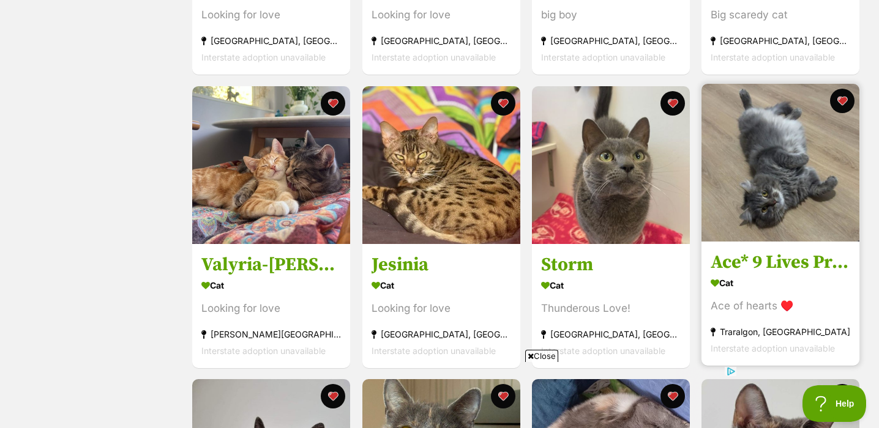
scroll to position [1046, 0]
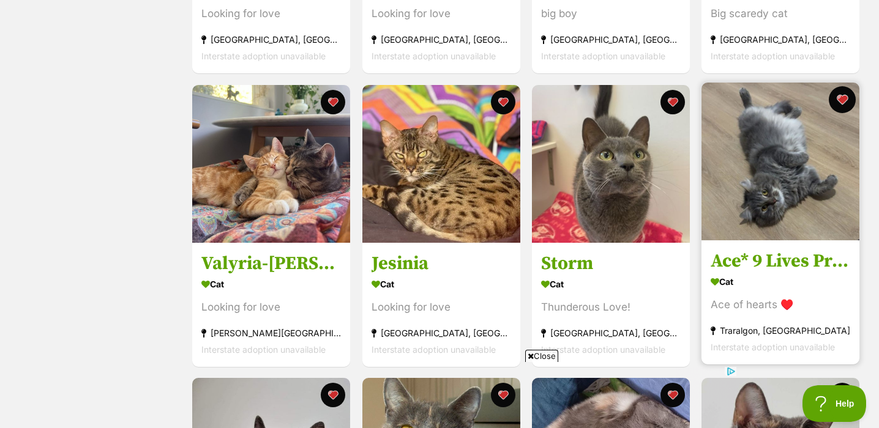
click at [842, 103] on button "favourite" at bounding box center [842, 99] width 27 height 27
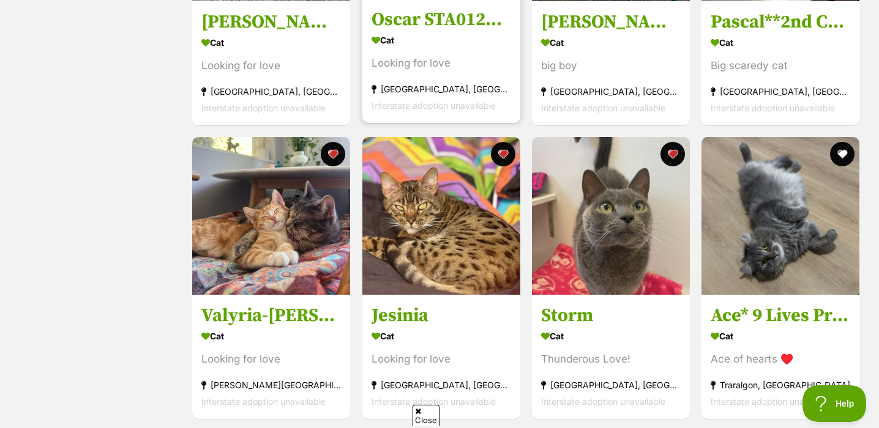
scroll to position [976, 0]
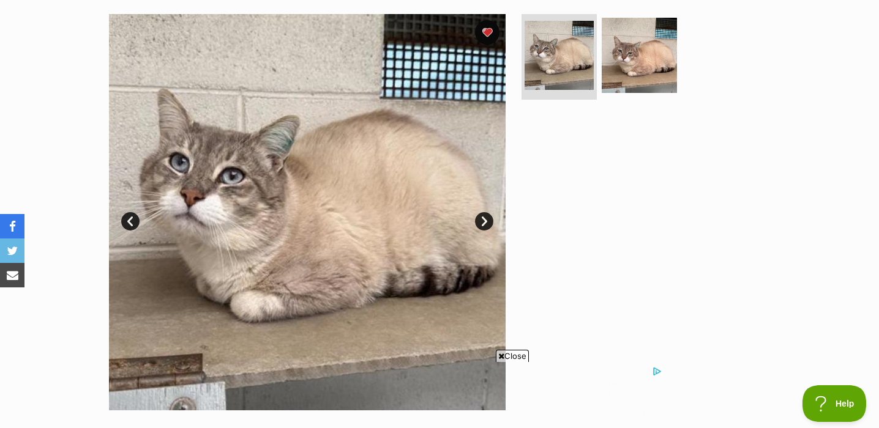
scroll to position [128, 0]
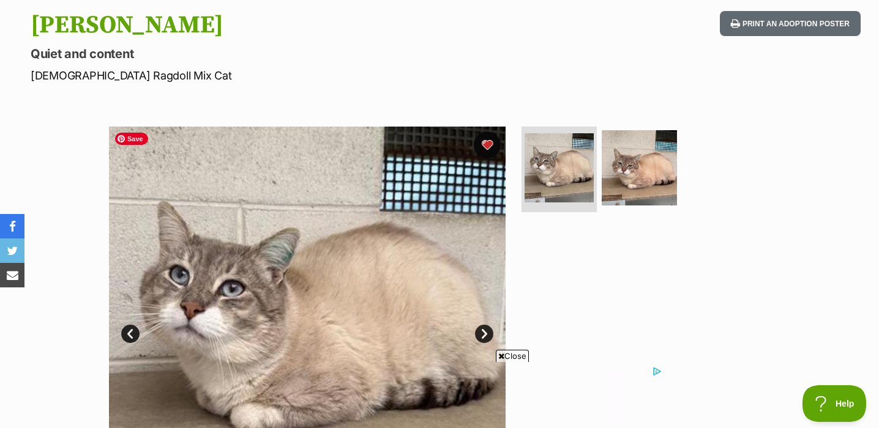
click at [487, 143] on button "favourite" at bounding box center [487, 145] width 27 height 27
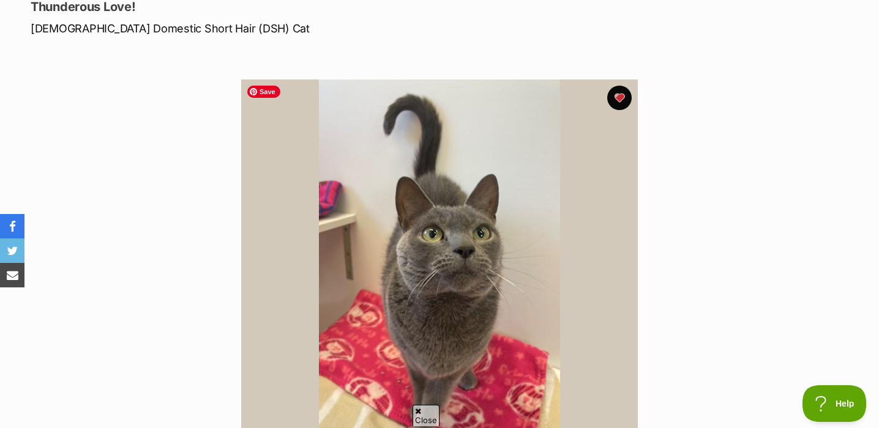
scroll to position [140, 0]
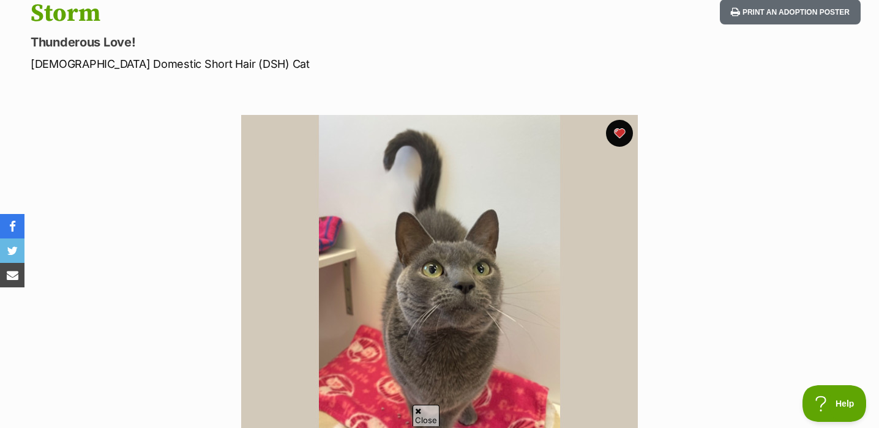
click at [617, 124] on button "favourite" at bounding box center [619, 133] width 27 height 27
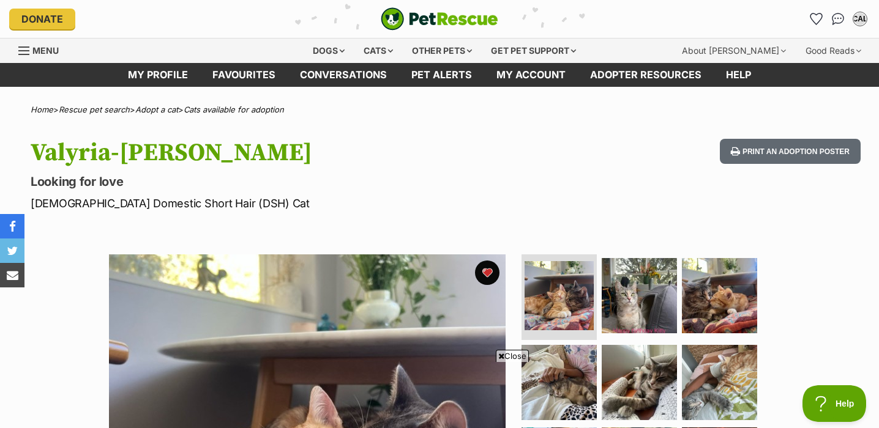
scroll to position [110, 0]
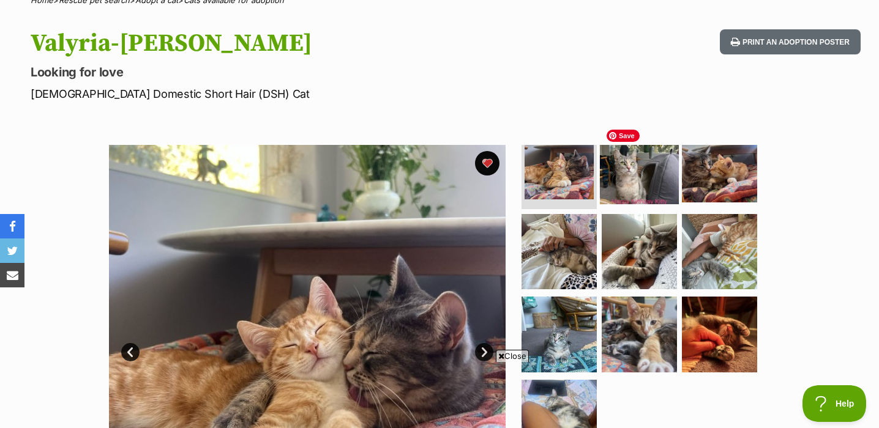
click at [639, 183] on img at bounding box center [639, 164] width 79 height 79
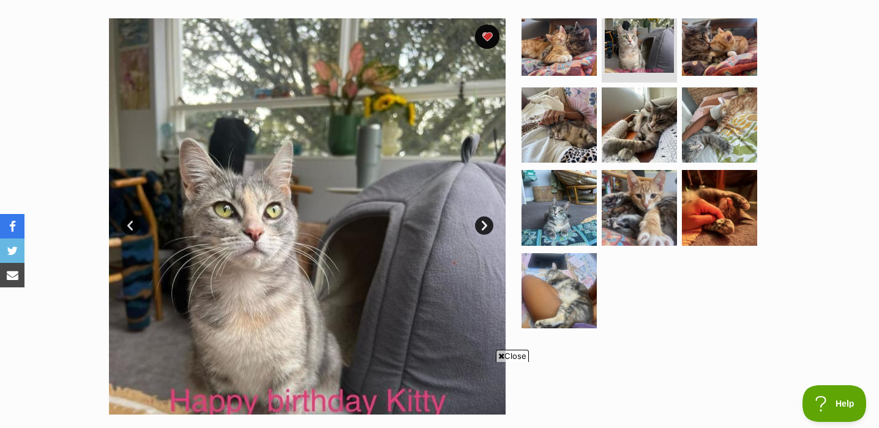
scroll to position [251, 0]
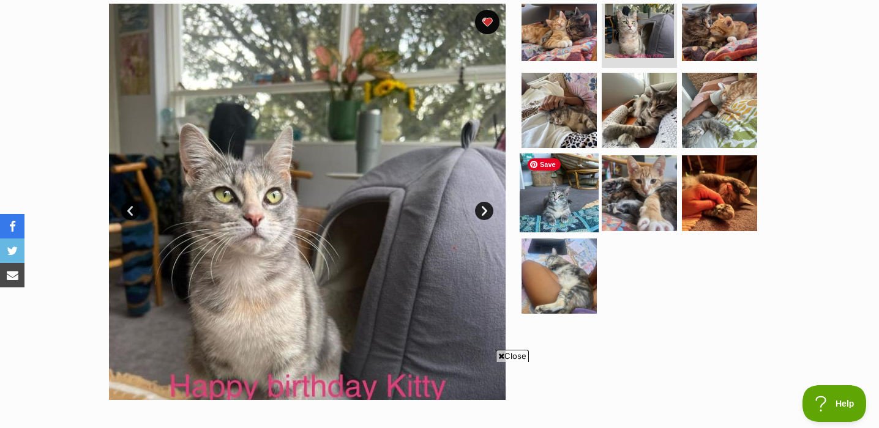
click at [556, 193] on img at bounding box center [559, 193] width 79 height 79
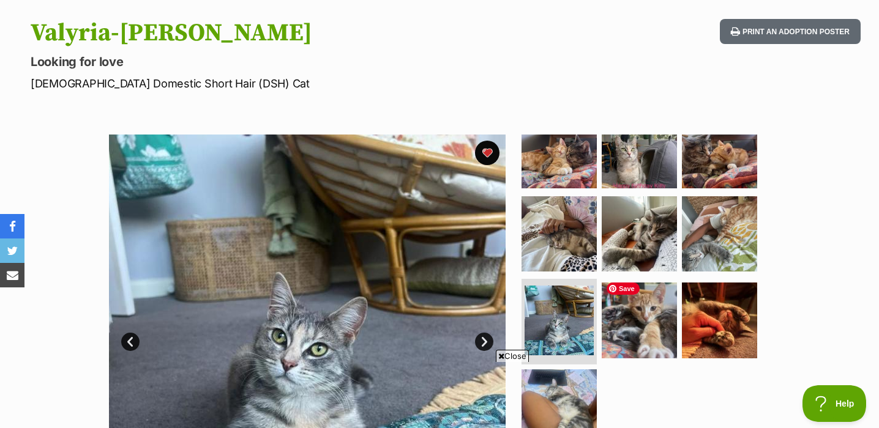
scroll to position [21, 0]
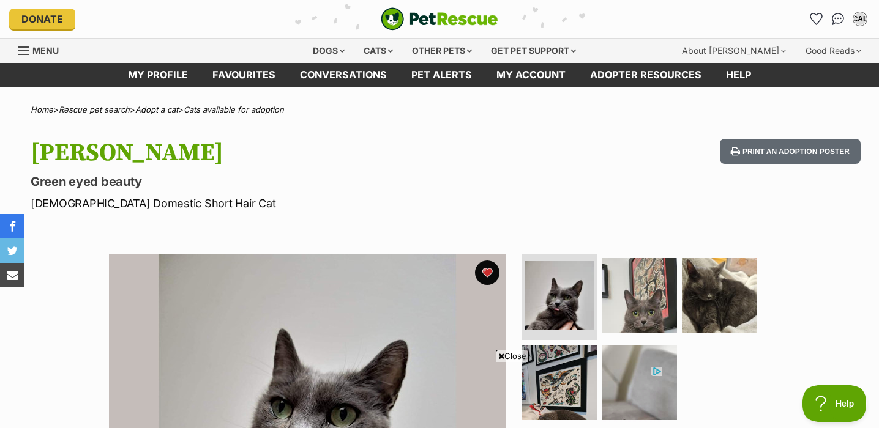
scroll to position [138, 0]
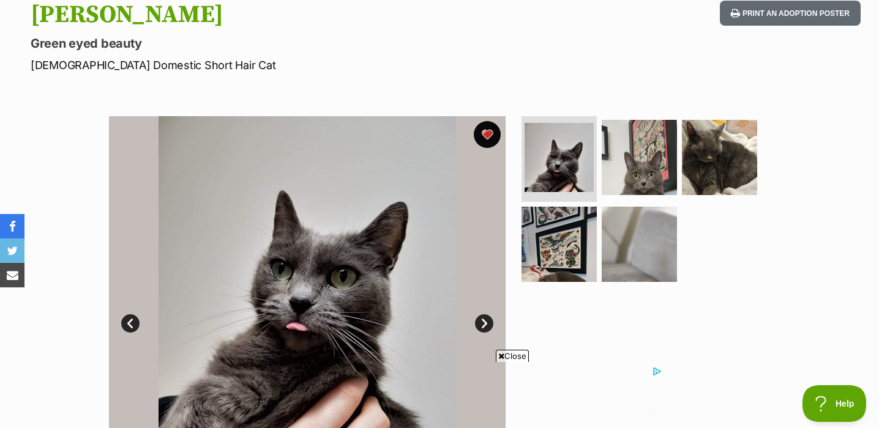
click at [486, 132] on button "favourite" at bounding box center [487, 134] width 27 height 27
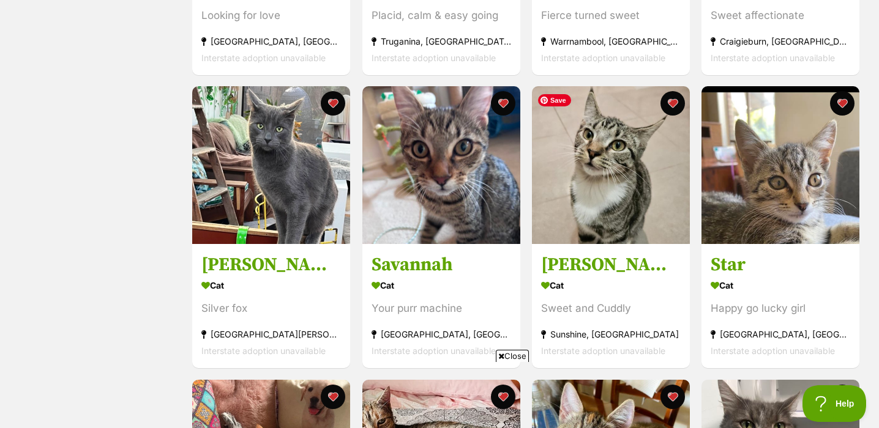
scroll to position [755, 0]
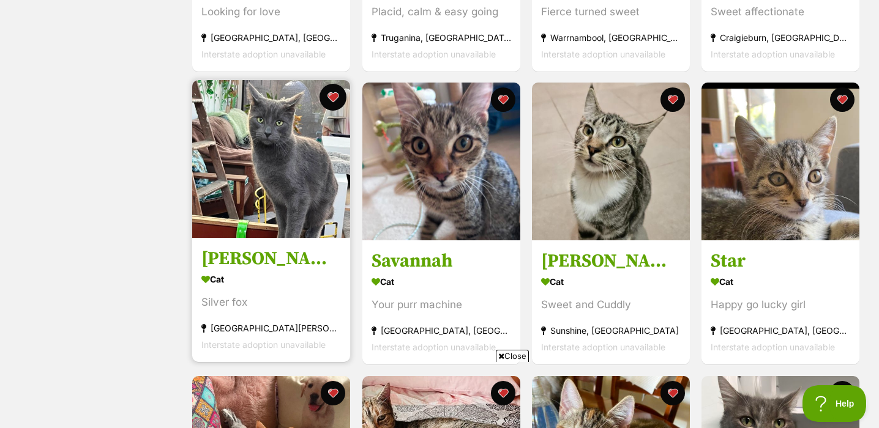
click at [335, 99] on button "favourite" at bounding box center [333, 97] width 27 height 27
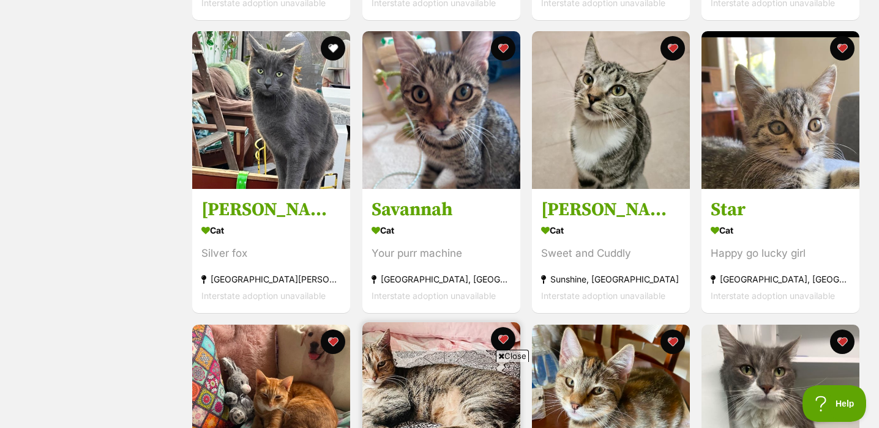
scroll to position [802, 0]
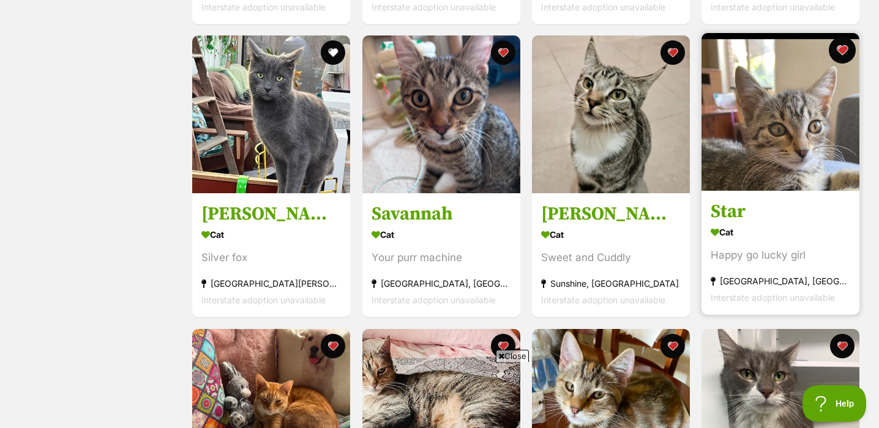
click at [849, 58] on button "favourite" at bounding box center [842, 50] width 27 height 27
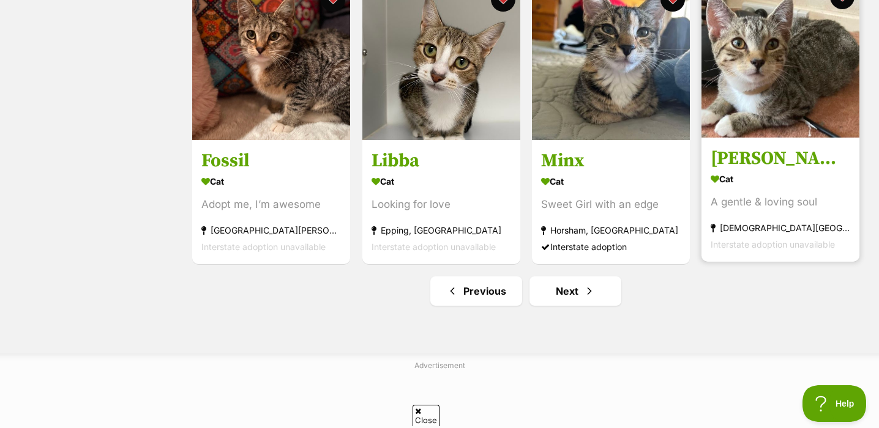
scroll to position [0, 0]
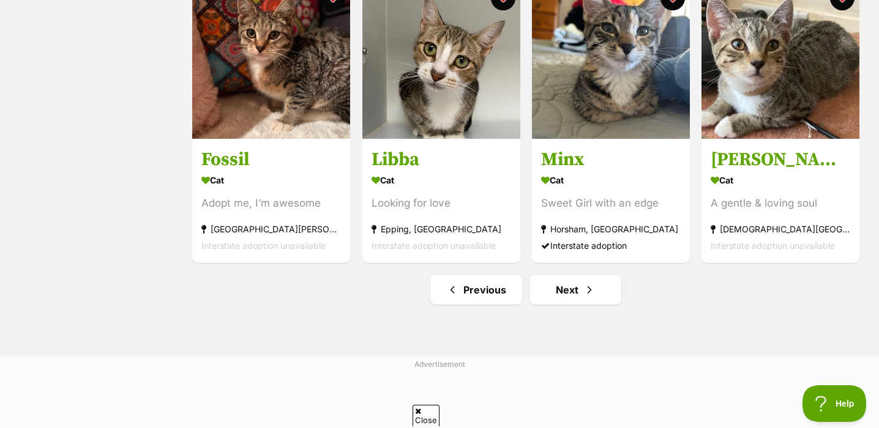
click at [585, 293] on span "Next page" at bounding box center [589, 290] width 12 height 15
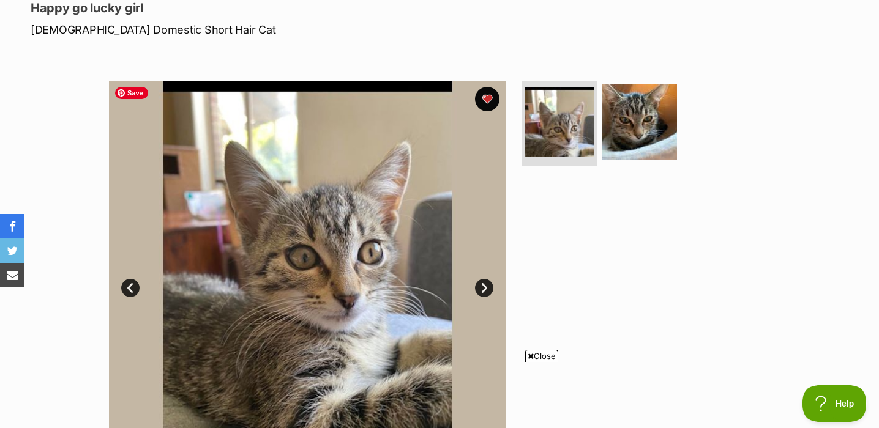
scroll to position [174, 0]
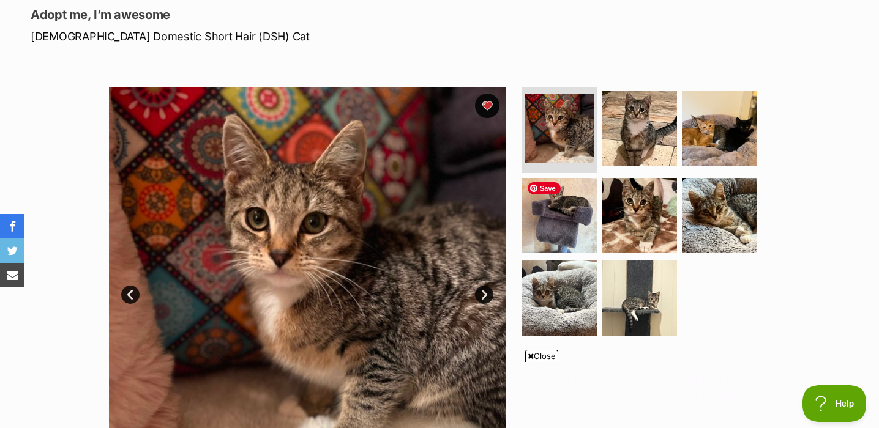
scroll to position [166, 0]
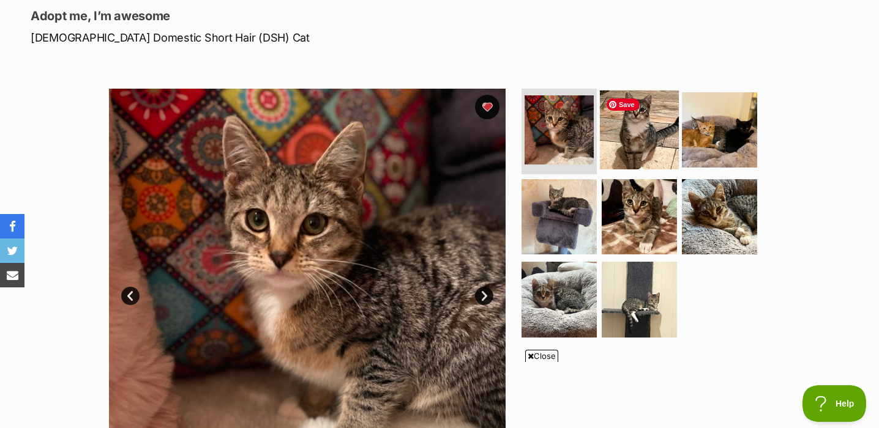
click at [623, 138] on img at bounding box center [639, 130] width 79 height 79
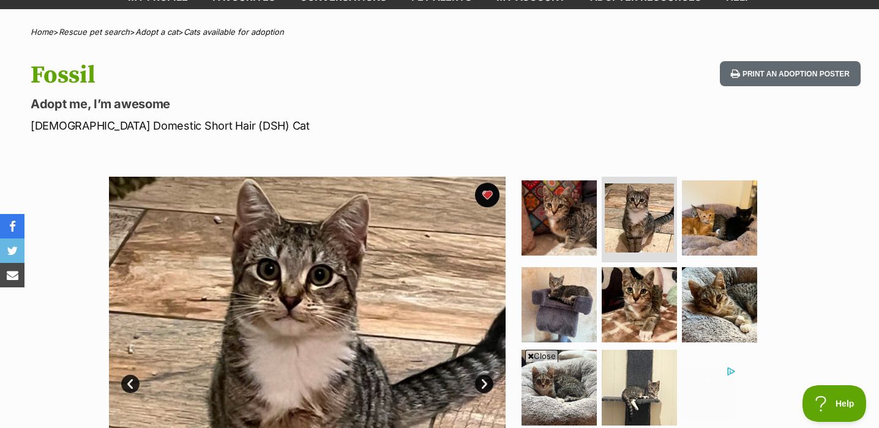
scroll to position [81, 0]
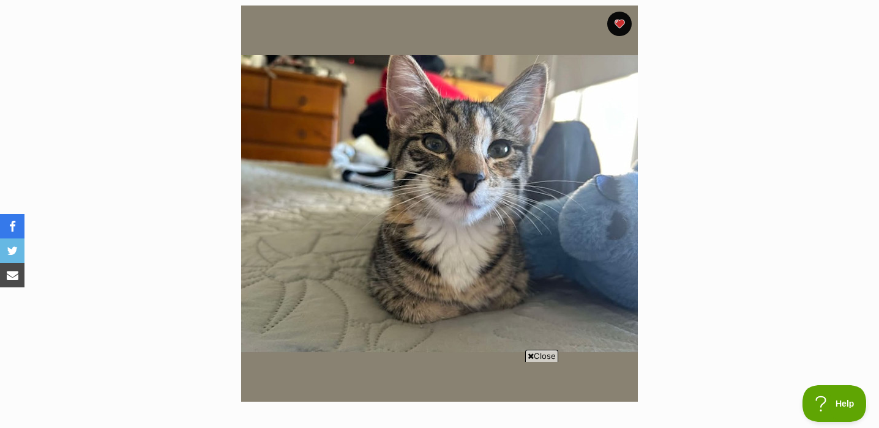
scroll to position [250, 0]
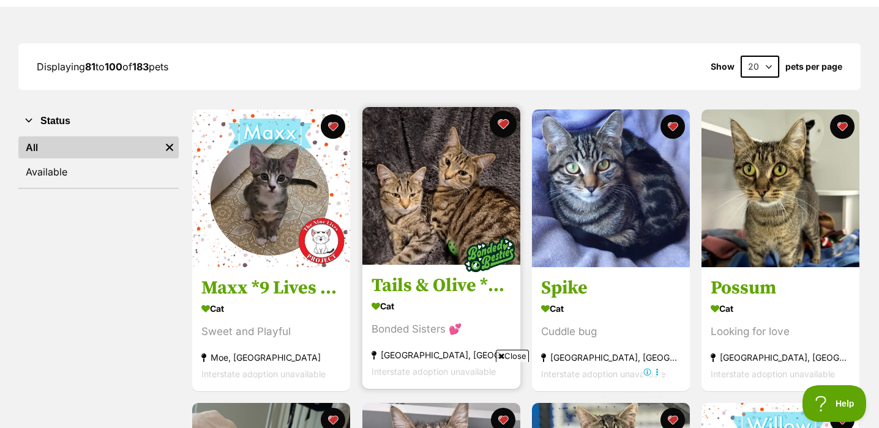
click at [504, 119] on button "favourite" at bounding box center [503, 124] width 27 height 27
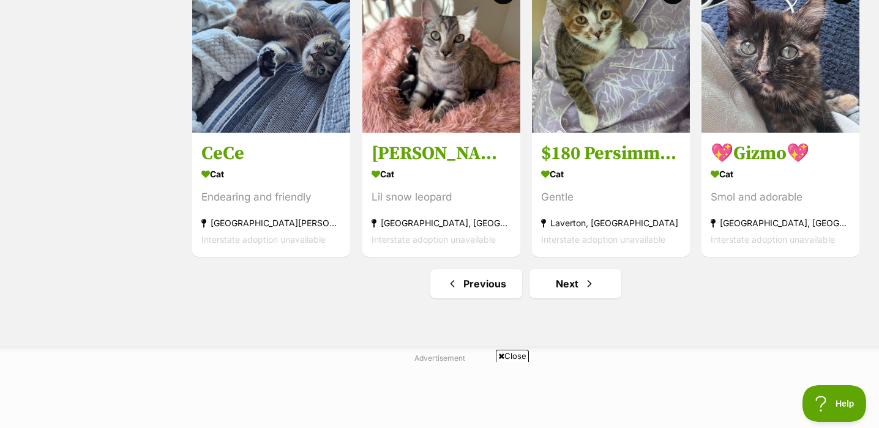
scroll to position [1442, 0]
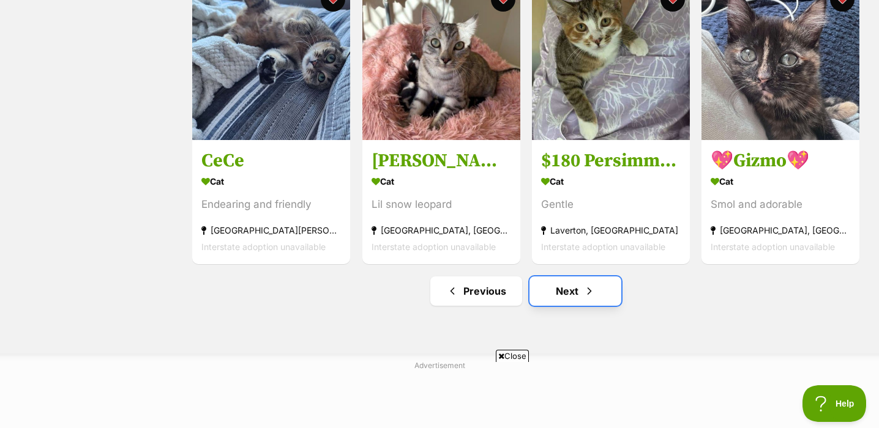
click at [560, 289] on link "Next" at bounding box center [575, 291] width 92 height 29
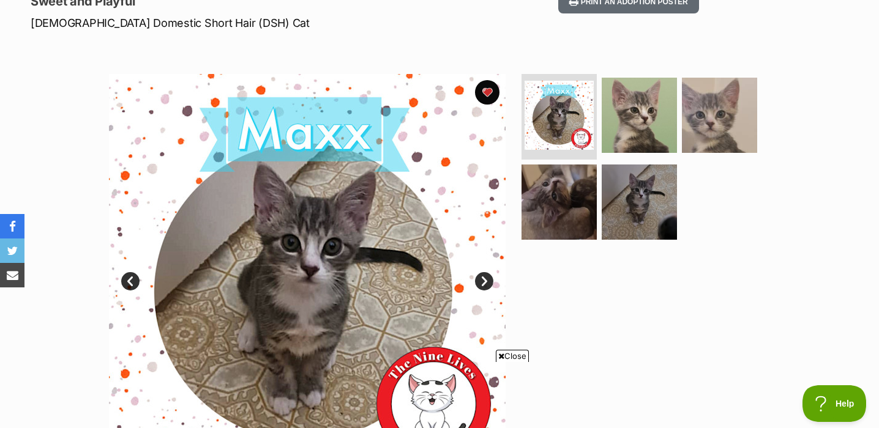
scroll to position [160, 0]
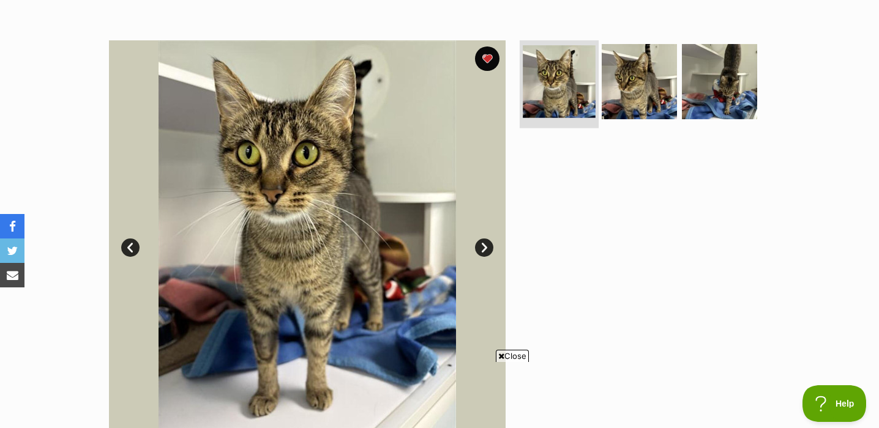
scroll to position [141, 0]
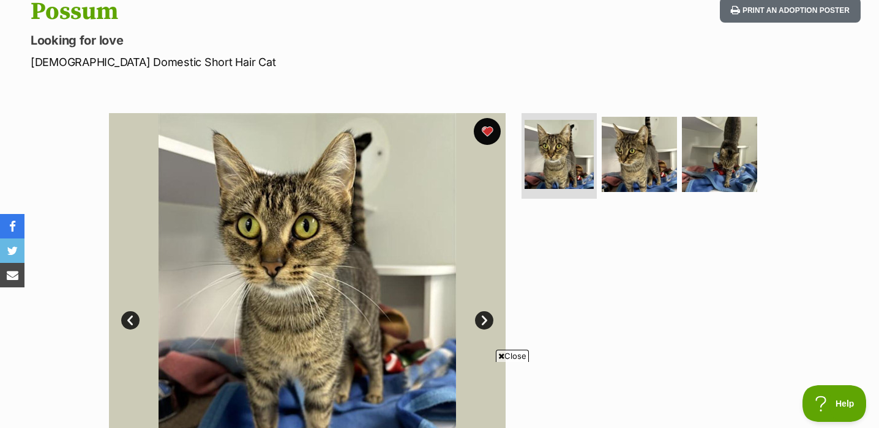
click at [494, 130] on button "favourite" at bounding box center [487, 131] width 27 height 27
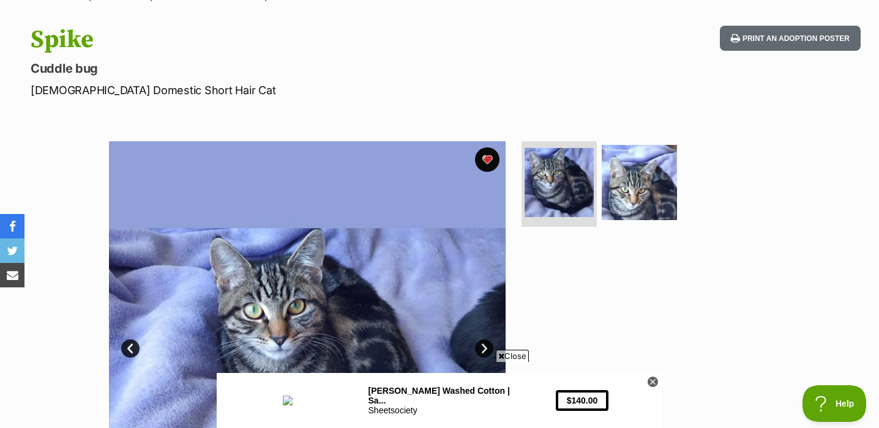
scroll to position [113, 0]
click at [492, 154] on button "favourite" at bounding box center [487, 160] width 27 height 27
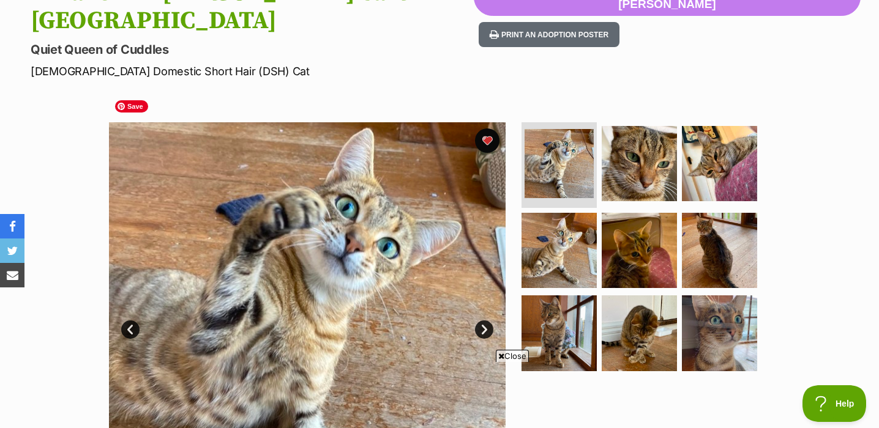
scroll to position [152, 0]
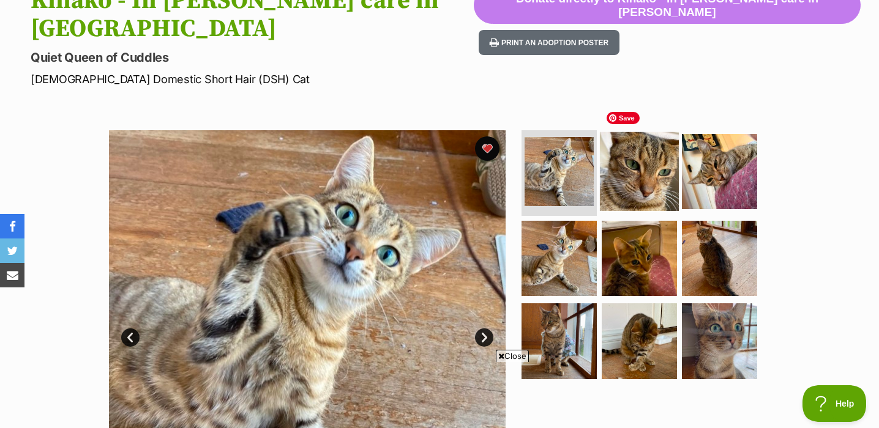
click at [654, 168] on img at bounding box center [639, 171] width 79 height 79
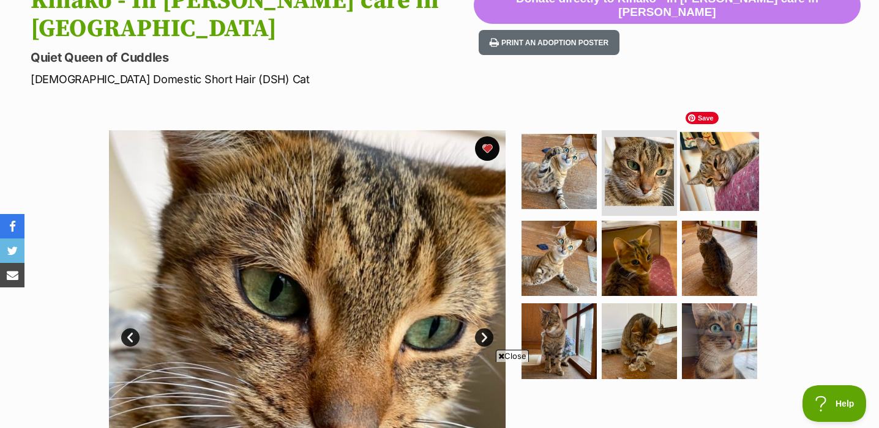
click at [737, 153] on img at bounding box center [719, 171] width 79 height 79
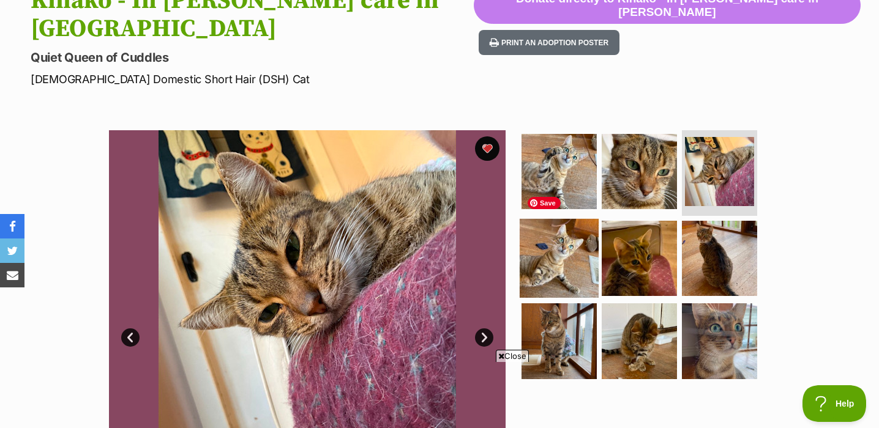
click at [574, 218] on img at bounding box center [559, 257] width 79 height 79
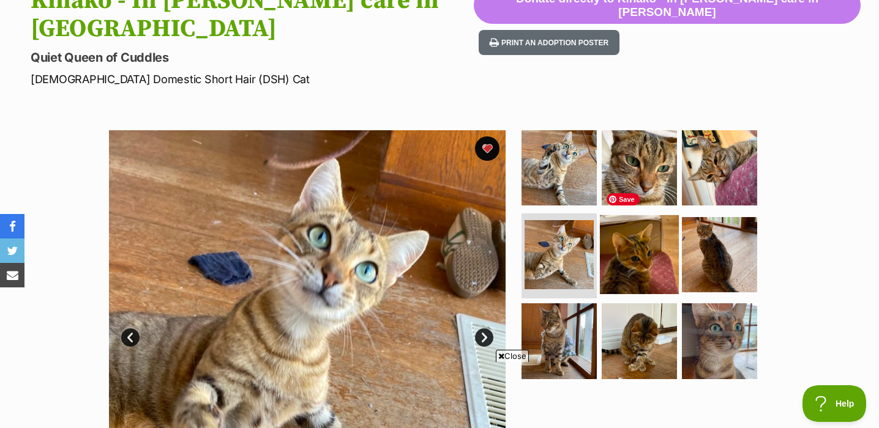
click at [646, 231] on img at bounding box center [639, 254] width 79 height 79
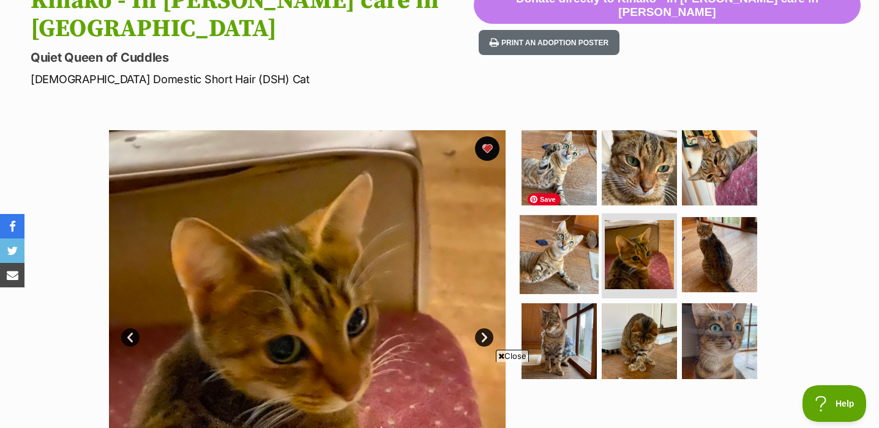
click at [524, 245] on img at bounding box center [559, 254] width 79 height 79
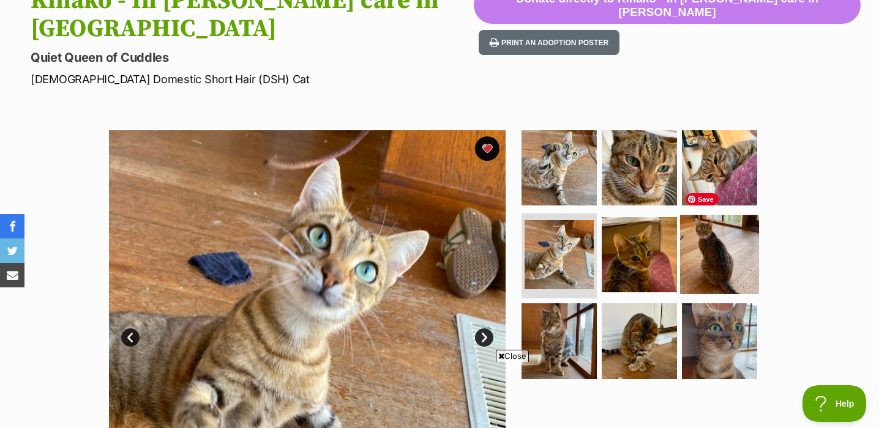
click at [712, 228] on img at bounding box center [719, 254] width 79 height 79
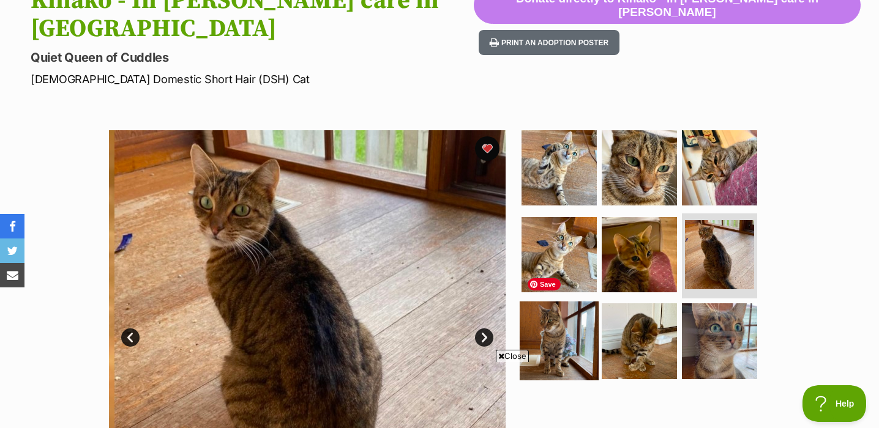
click at [585, 330] on img at bounding box center [559, 341] width 79 height 79
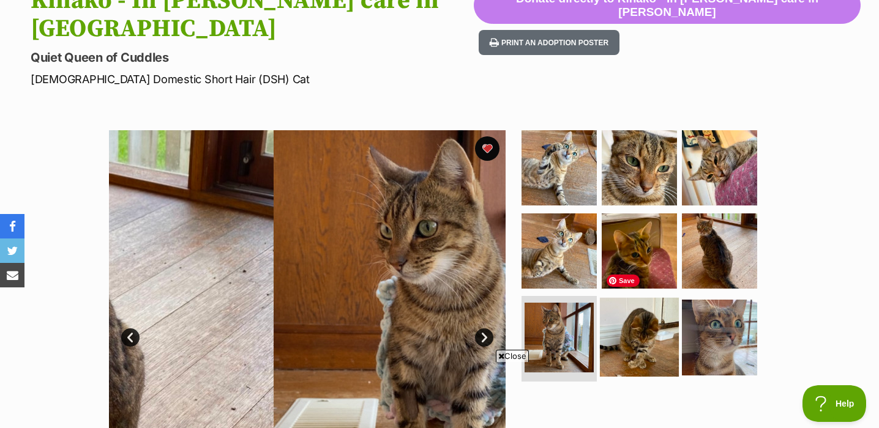
click at [651, 313] on img at bounding box center [639, 337] width 79 height 79
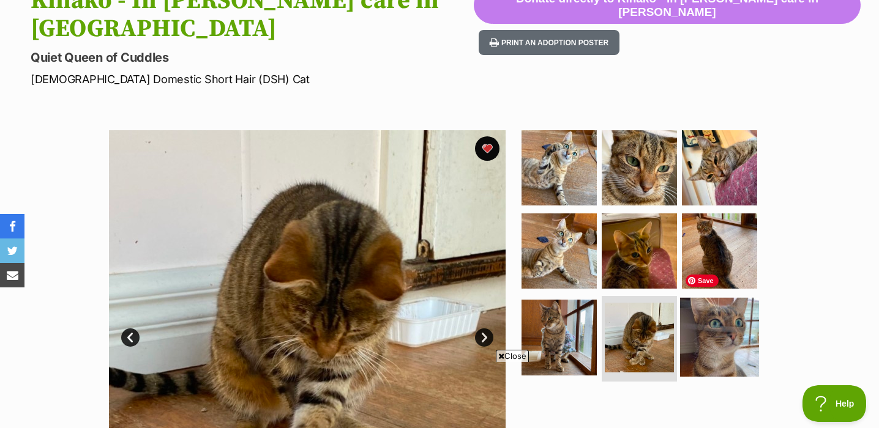
click at [702, 310] on img at bounding box center [719, 337] width 79 height 79
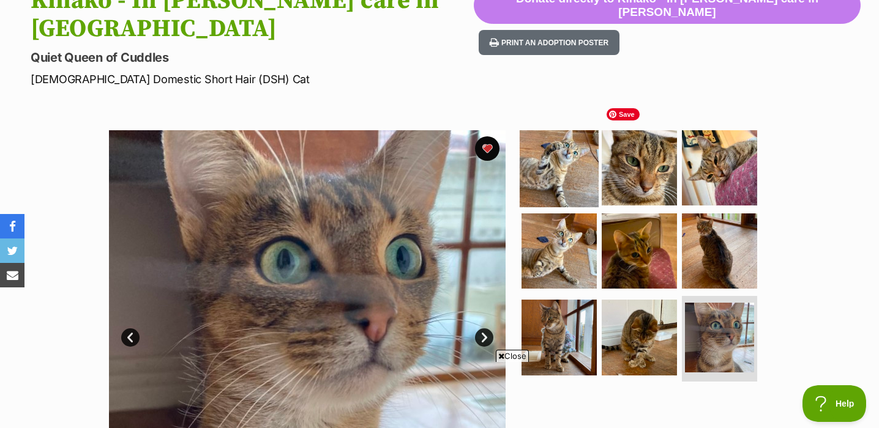
click at [573, 160] on img at bounding box center [559, 168] width 79 height 79
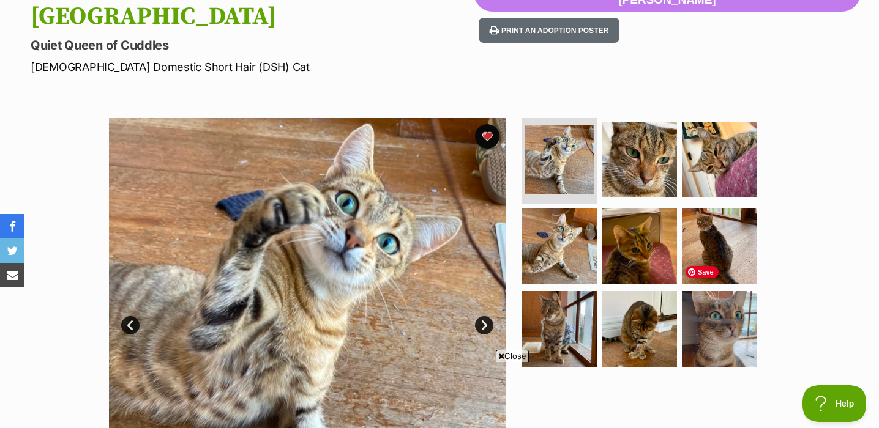
scroll to position [163, 0]
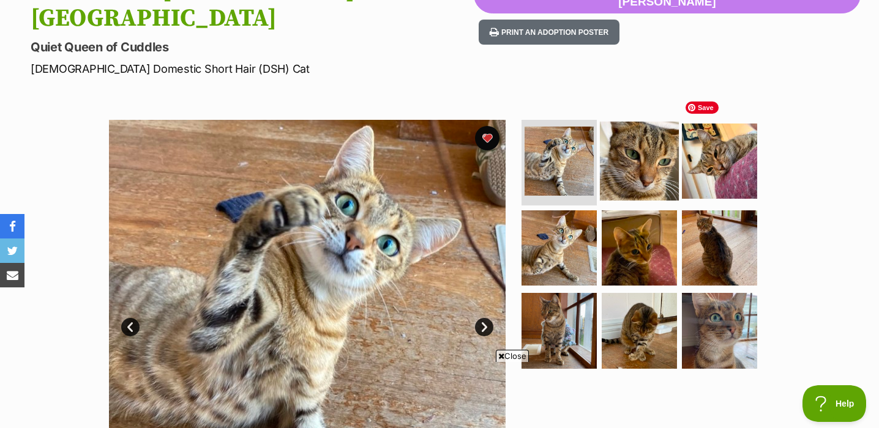
click at [654, 141] on img at bounding box center [639, 161] width 79 height 79
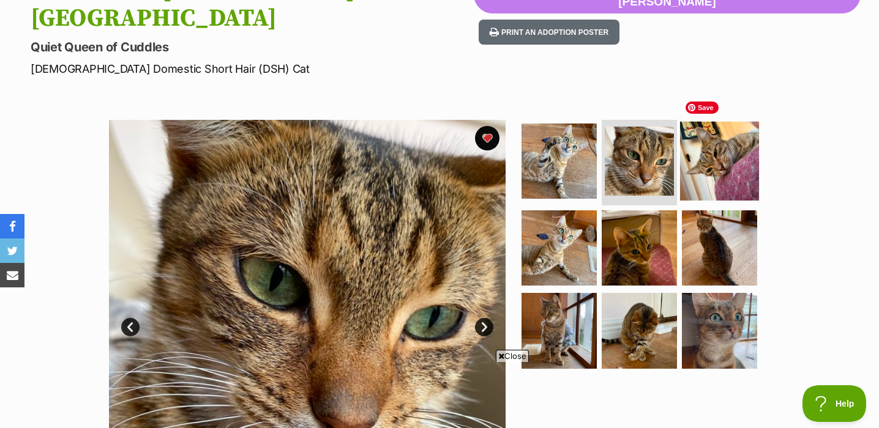
click at [739, 127] on img at bounding box center [719, 161] width 79 height 79
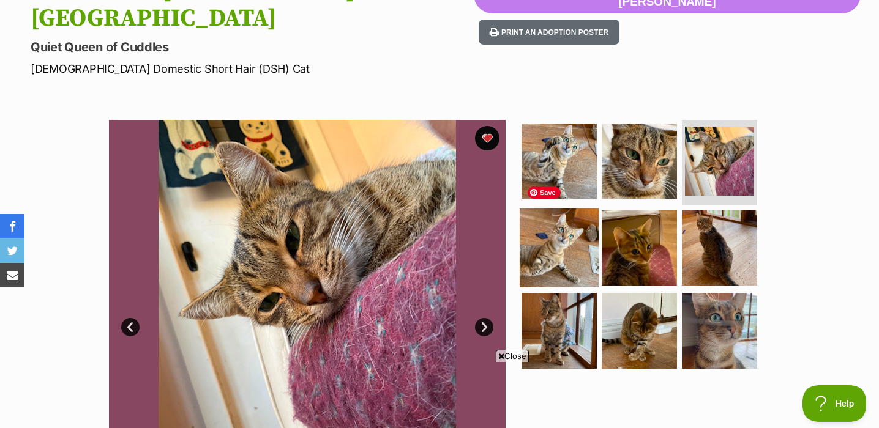
click at [572, 213] on img at bounding box center [559, 247] width 79 height 79
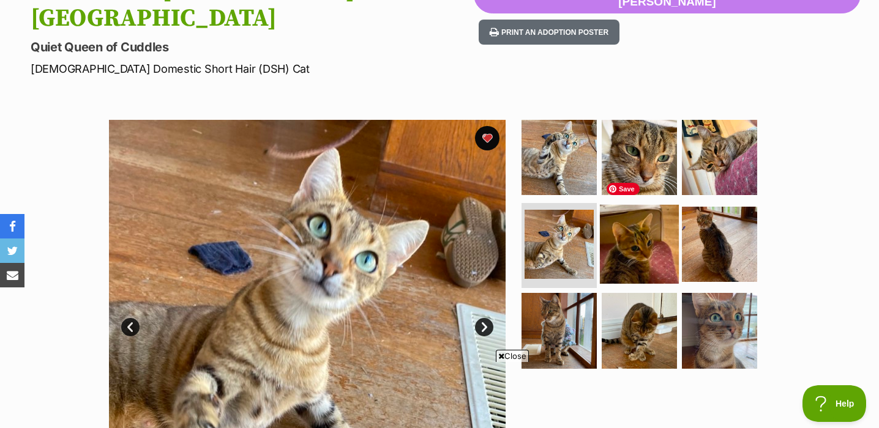
click at [644, 215] on img at bounding box center [639, 243] width 79 height 79
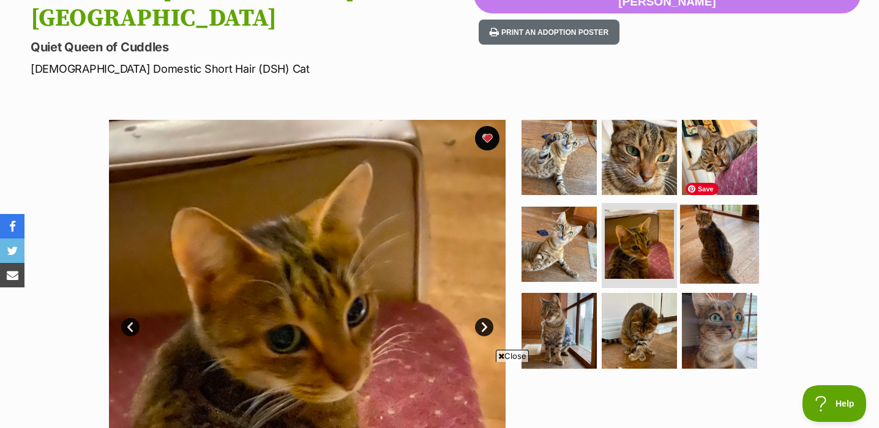
click at [710, 231] on img at bounding box center [719, 243] width 79 height 79
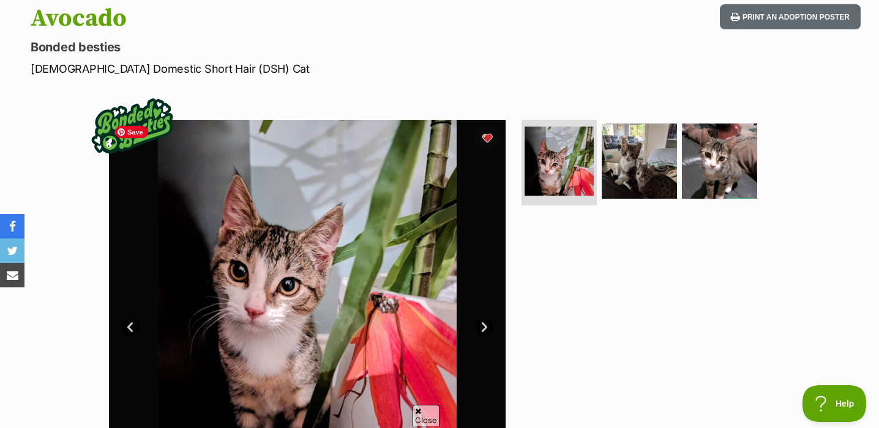
scroll to position [133, 0]
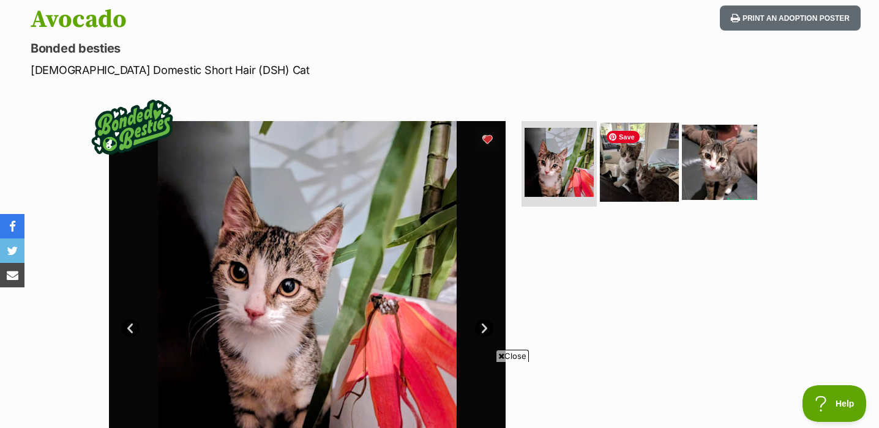
click at [607, 185] on img at bounding box center [639, 162] width 79 height 79
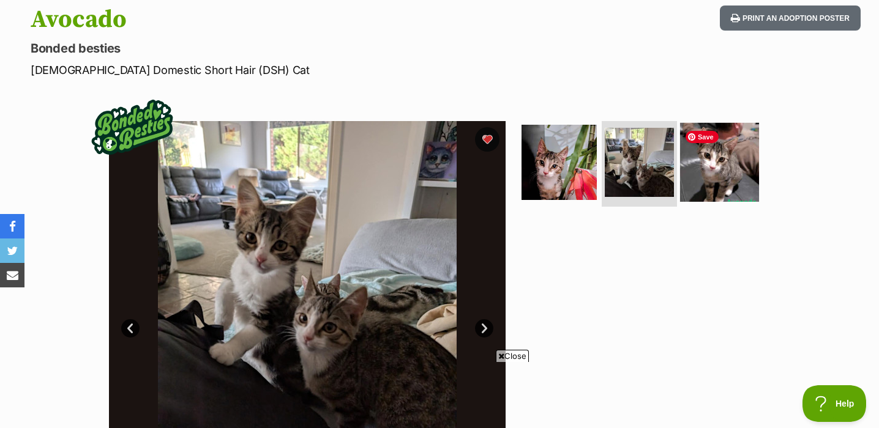
click at [737, 178] on img at bounding box center [719, 162] width 79 height 79
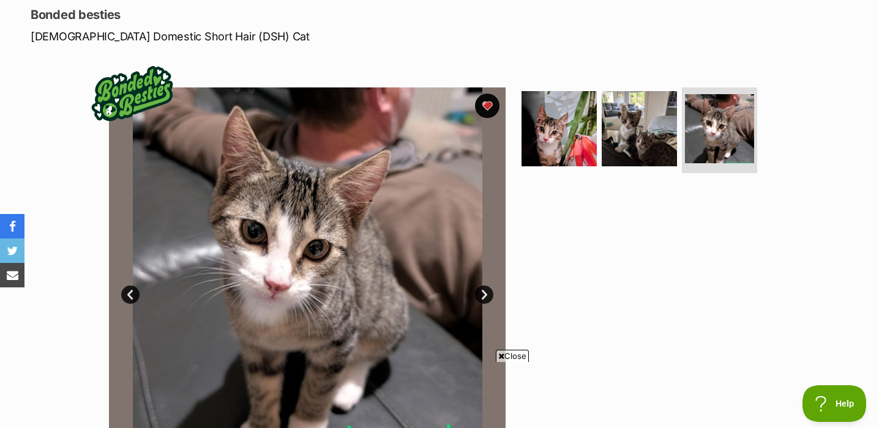
scroll to position [134, 0]
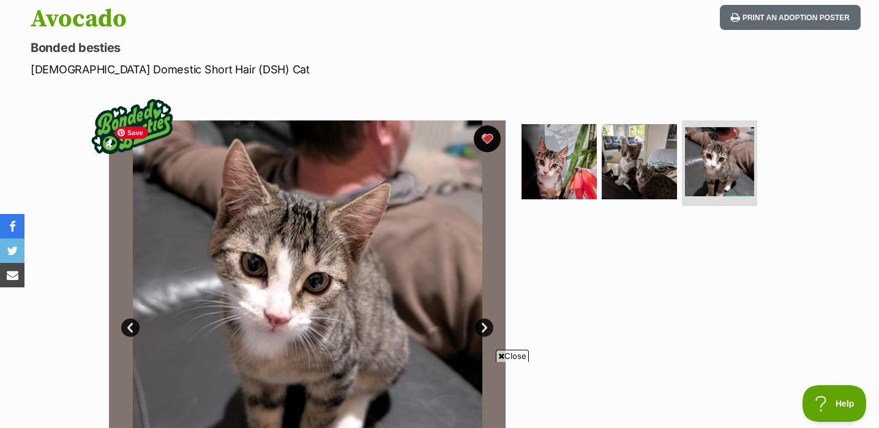
click at [489, 134] on button "favourite" at bounding box center [487, 138] width 27 height 27
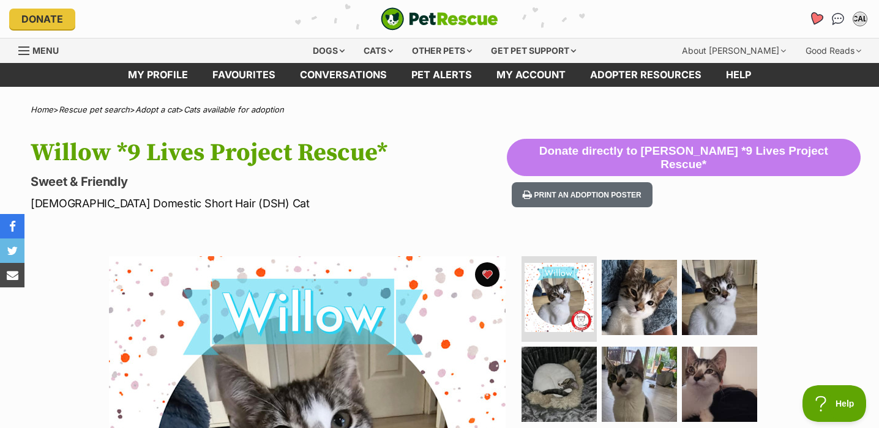
click at [807, 20] on link "Favourites" at bounding box center [816, 19] width 25 height 25
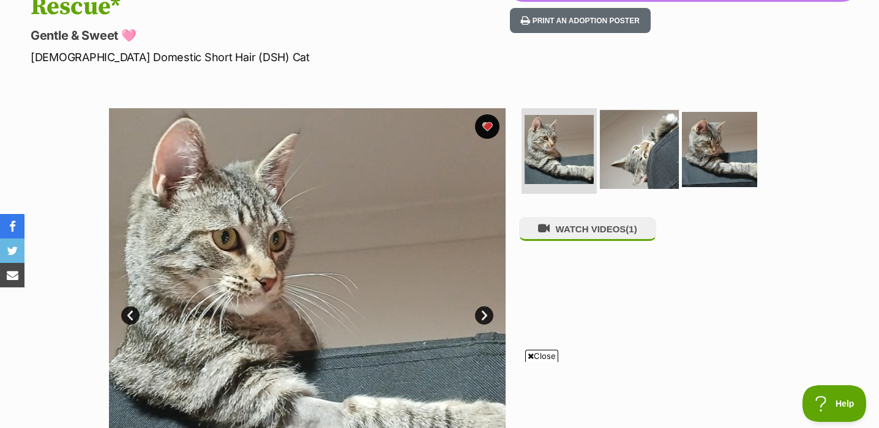
scroll to position [130, 0]
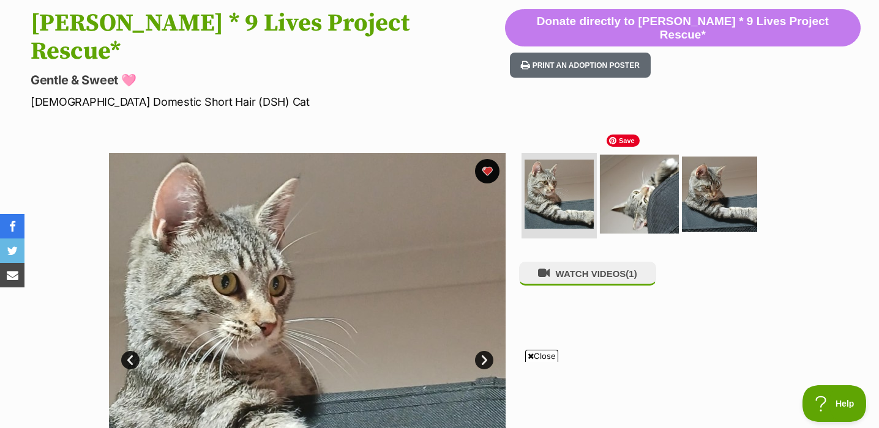
click at [647, 168] on img at bounding box center [639, 194] width 79 height 79
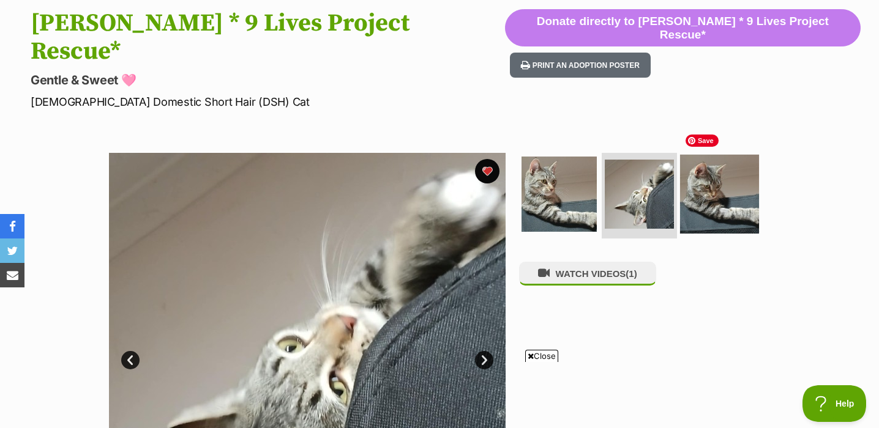
click at [722, 171] on img at bounding box center [719, 194] width 79 height 79
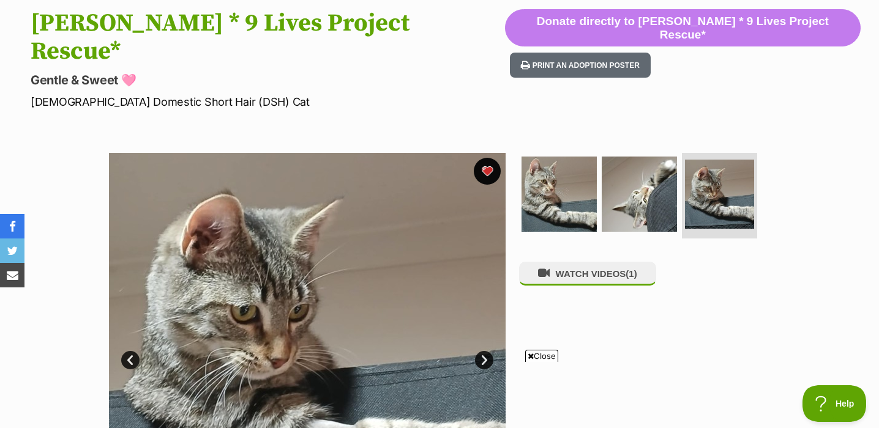
click at [491, 158] on button "favourite" at bounding box center [487, 171] width 27 height 27
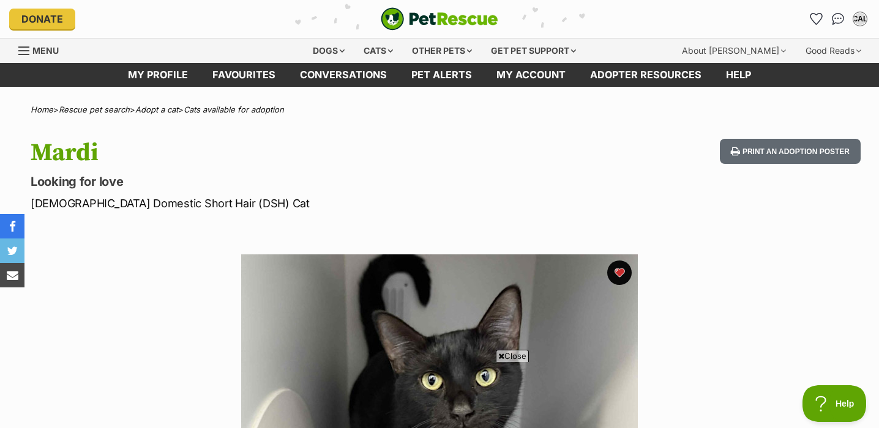
scroll to position [241, 0]
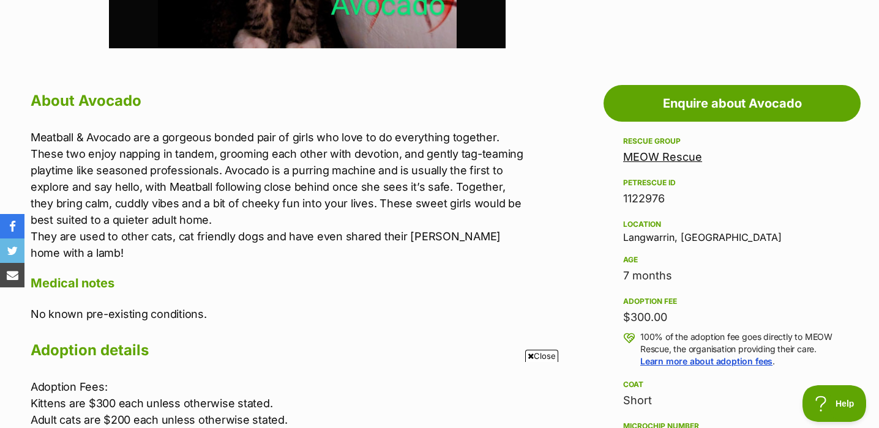
scroll to position [1046, 0]
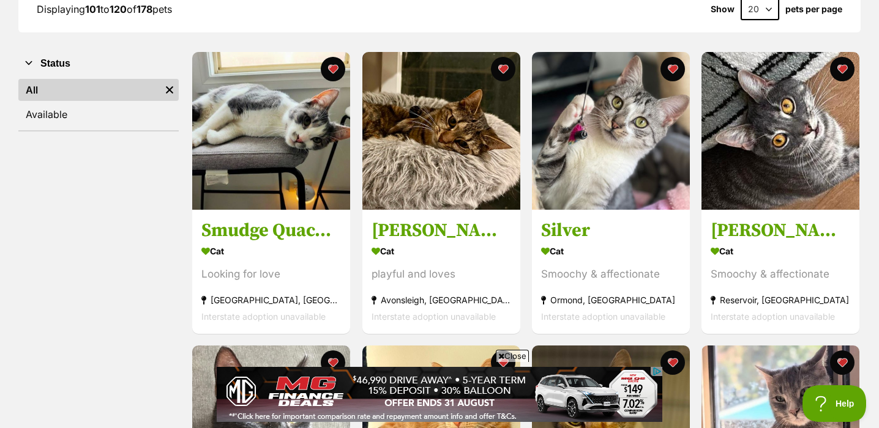
click at [764, 11] on select "20 40 60" at bounding box center [759, 9] width 39 height 22
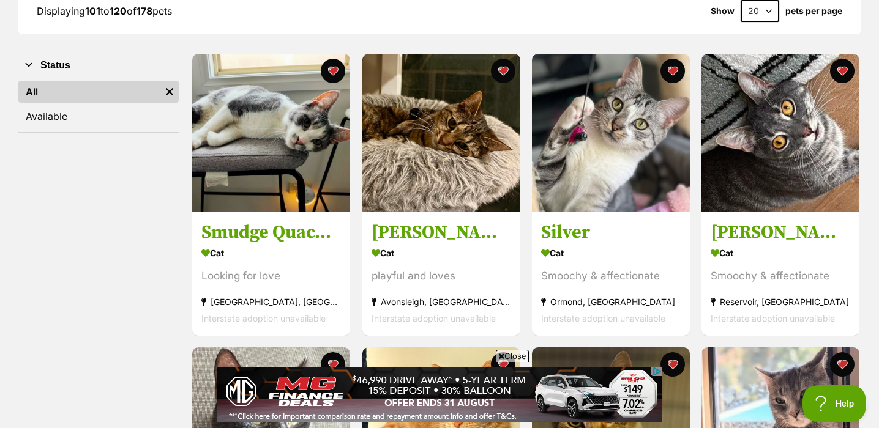
select select "60"
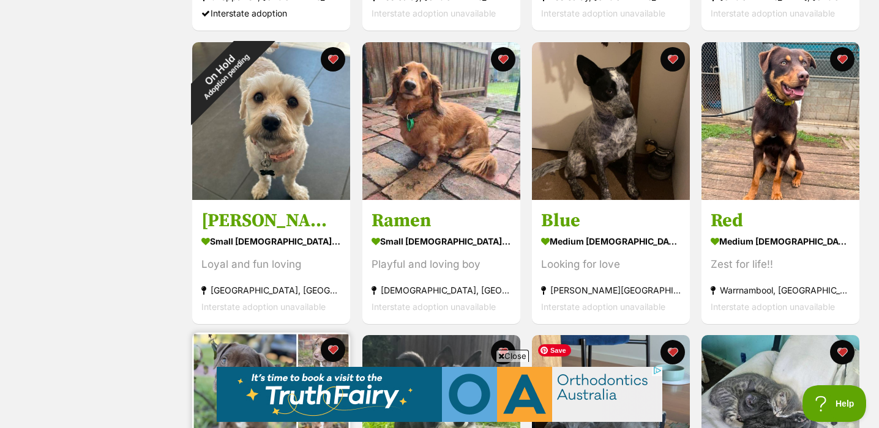
scroll to position [3142, 0]
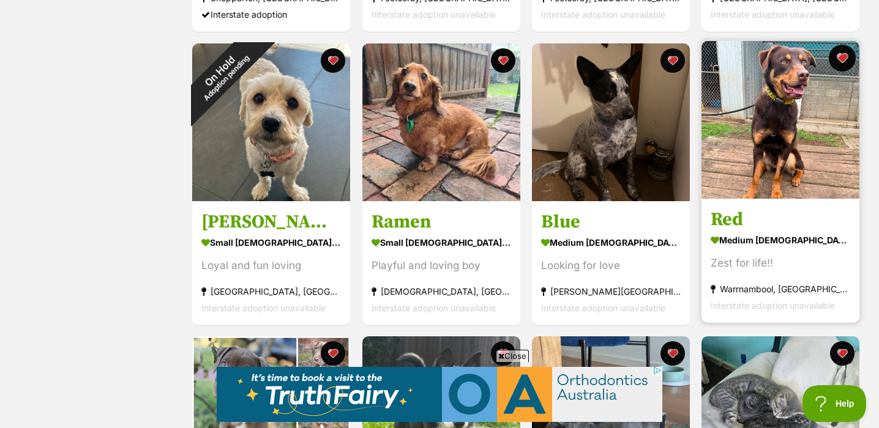
click at [845, 58] on button "favourite" at bounding box center [842, 58] width 27 height 27
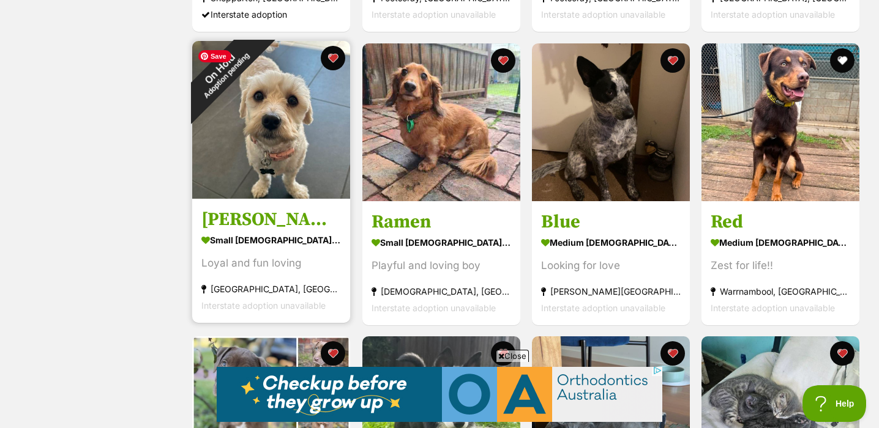
scroll to position [2986, 0]
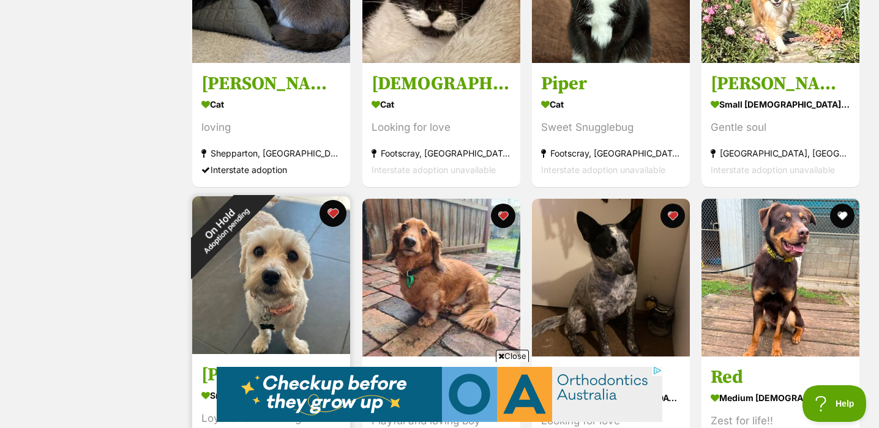
click at [336, 224] on button "favourite" at bounding box center [333, 213] width 27 height 27
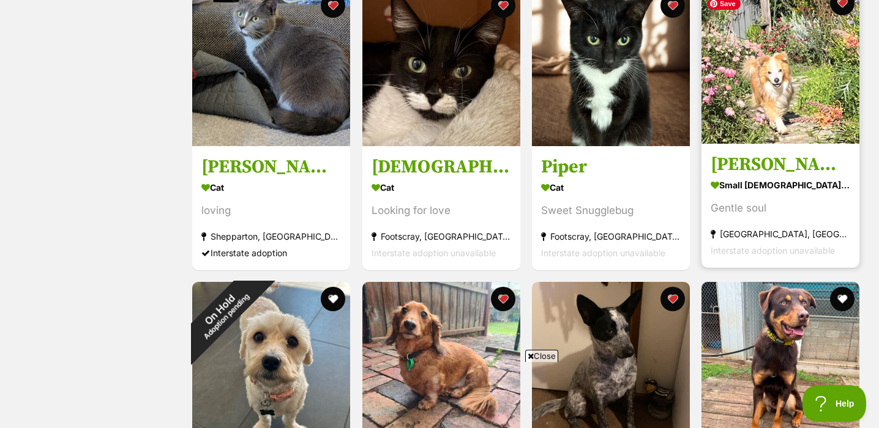
scroll to position [2872, 0]
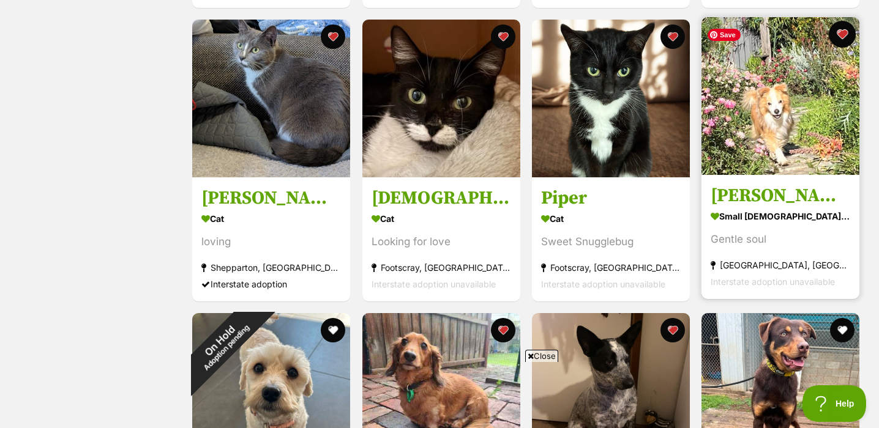
click at [841, 35] on button "favourite" at bounding box center [842, 34] width 27 height 27
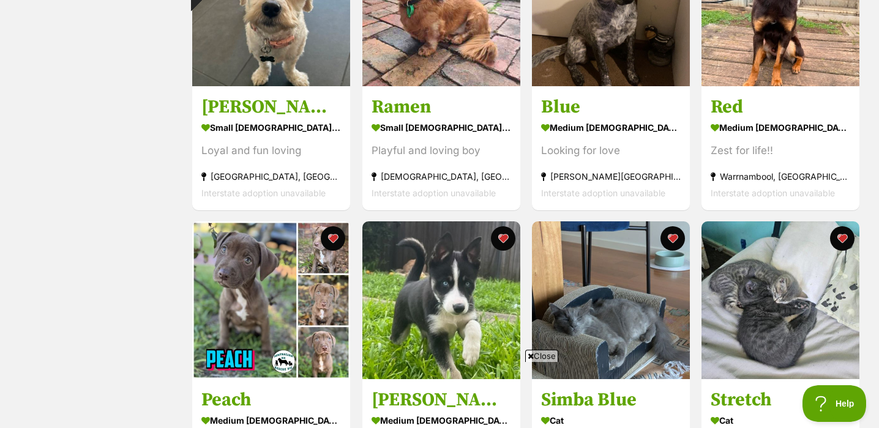
scroll to position [3258, 0]
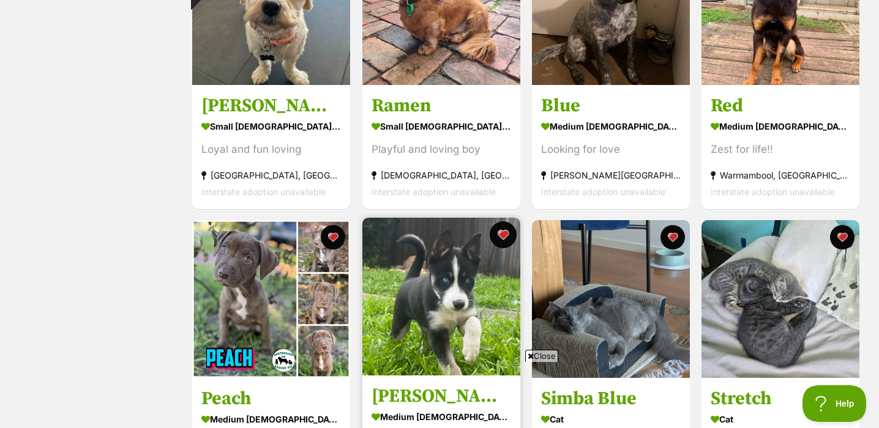
click at [505, 241] on button "favourite" at bounding box center [503, 235] width 27 height 27
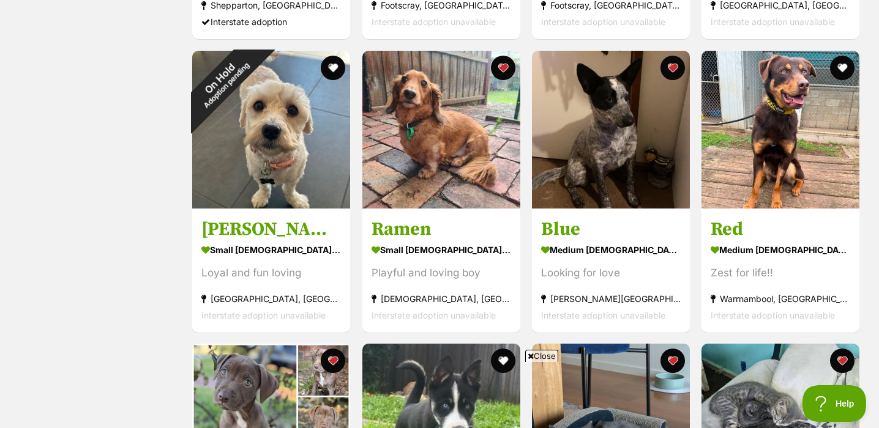
scroll to position [3125, 0]
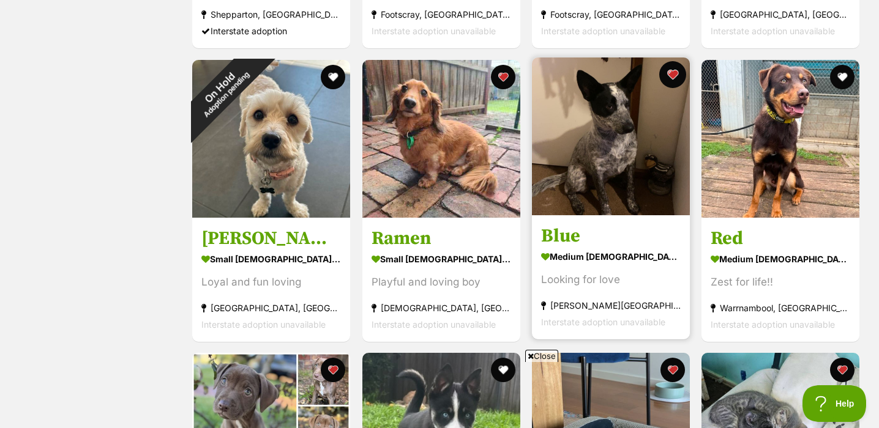
click at [675, 75] on button "favourite" at bounding box center [672, 74] width 27 height 27
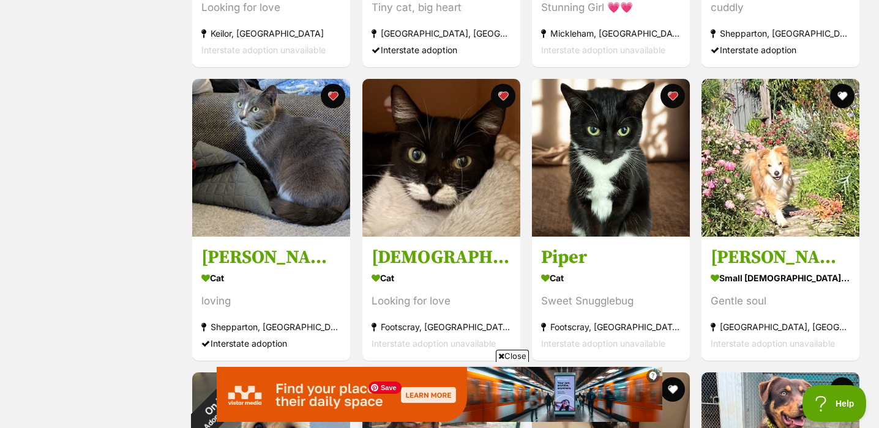
scroll to position [2812, 0]
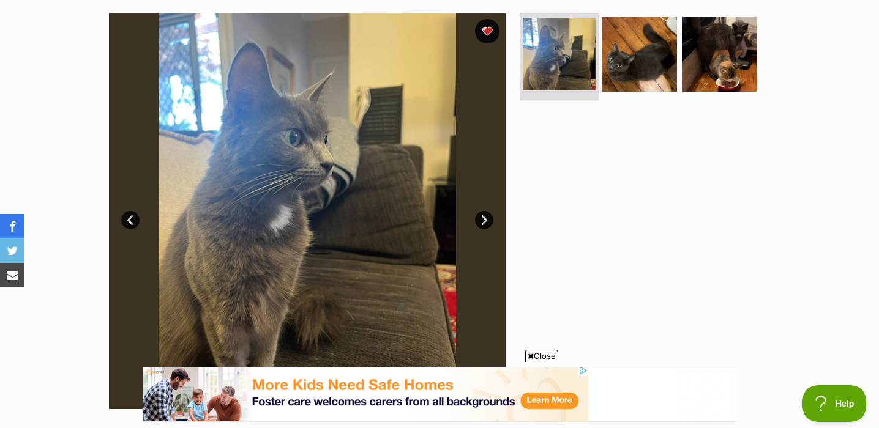
scroll to position [219, 0]
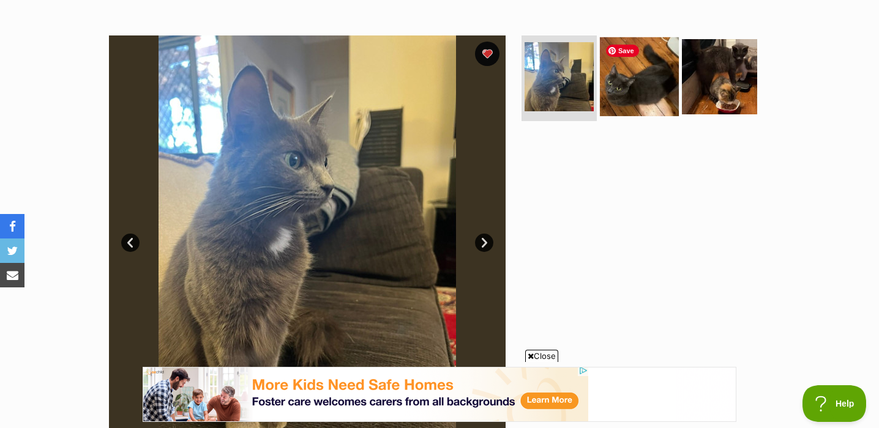
click at [620, 90] on img at bounding box center [639, 76] width 79 height 79
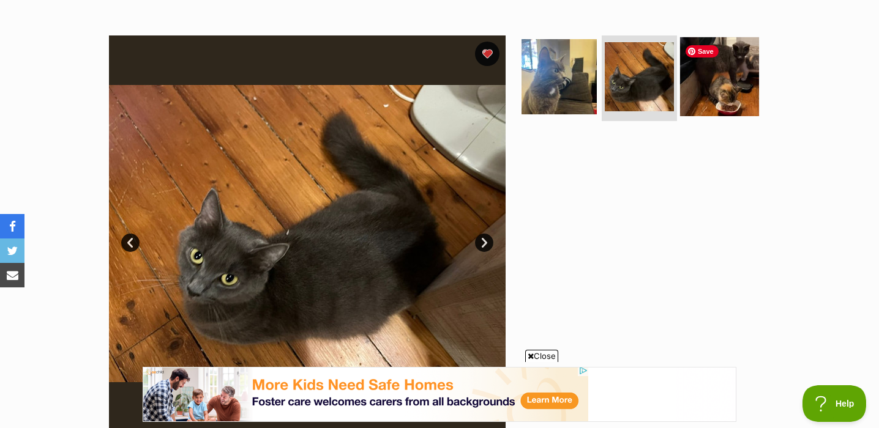
click at [729, 99] on img at bounding box center [719, 76] width 79 height 79
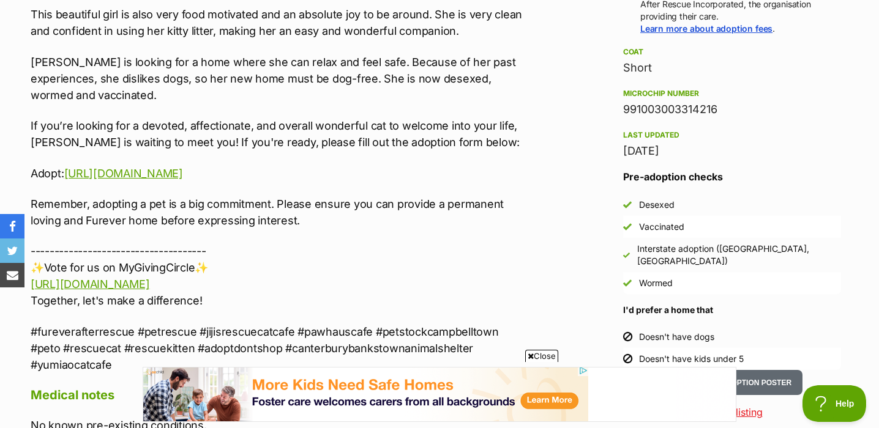
scroll to position [0, 0]
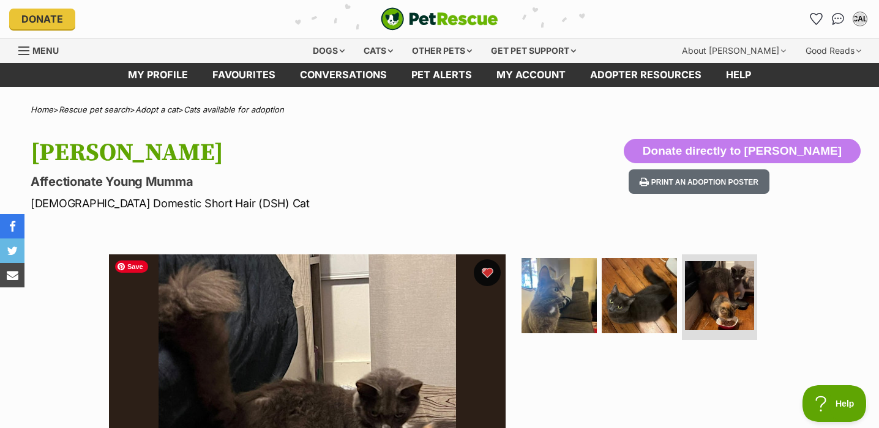
click at [493, 272] on button "favourite" at bounding box center [487, 272] width 27 height 27
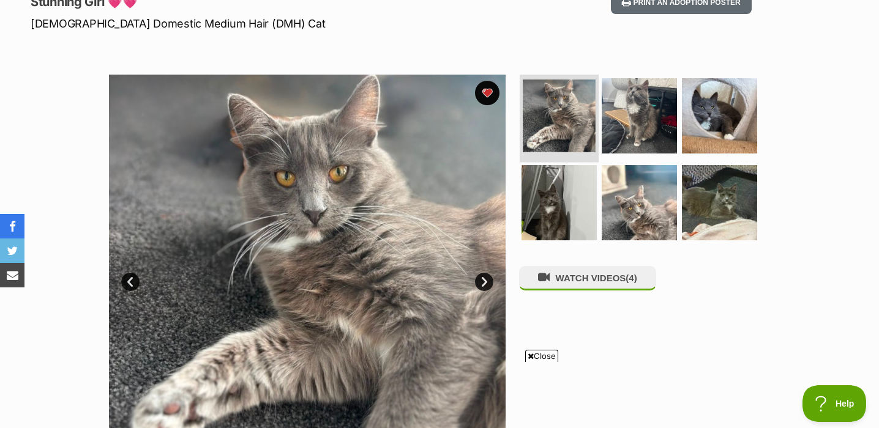
scroll to position [185, 0]
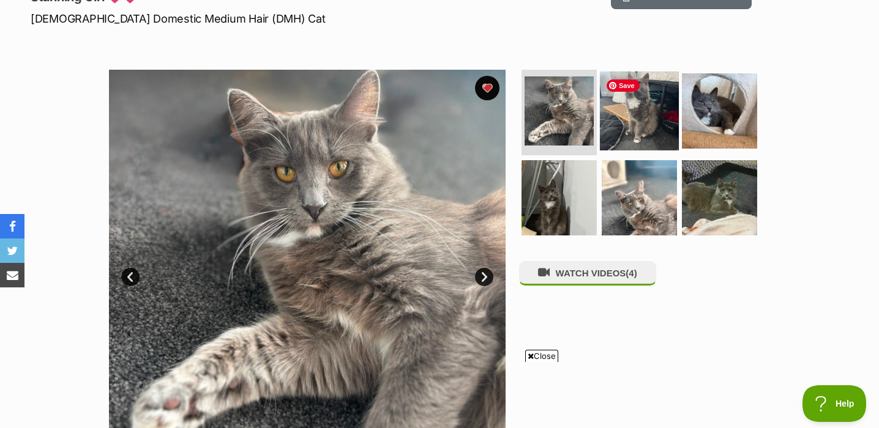
click at [637, 124] on img at bounding box center [639, 111] width 79 height 79
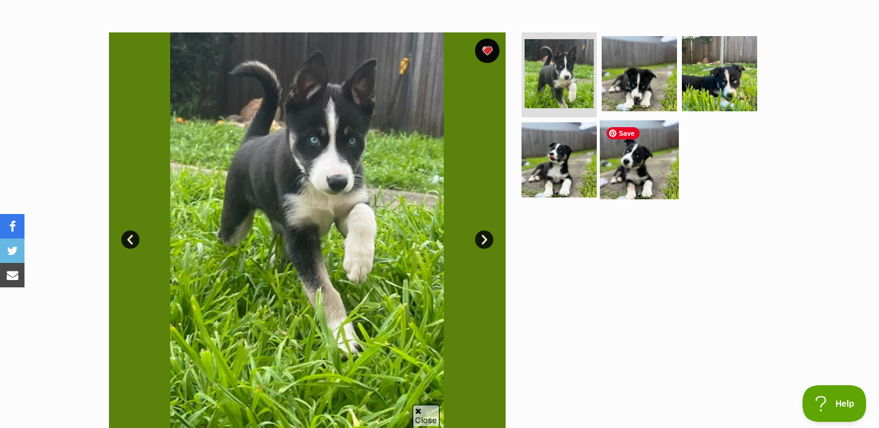
click at [647, 188] on img at bounding box center [639, 160] width 79 height 79
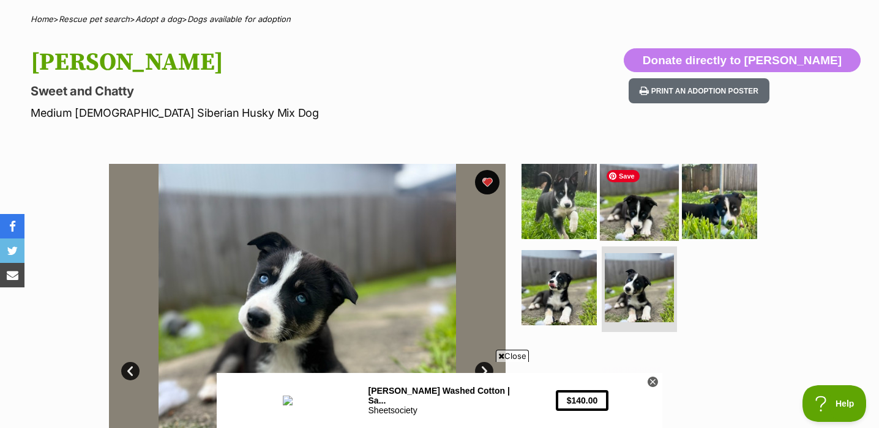
click at [648, 234] on img at bounding box center [639, 201] width 79 height 79
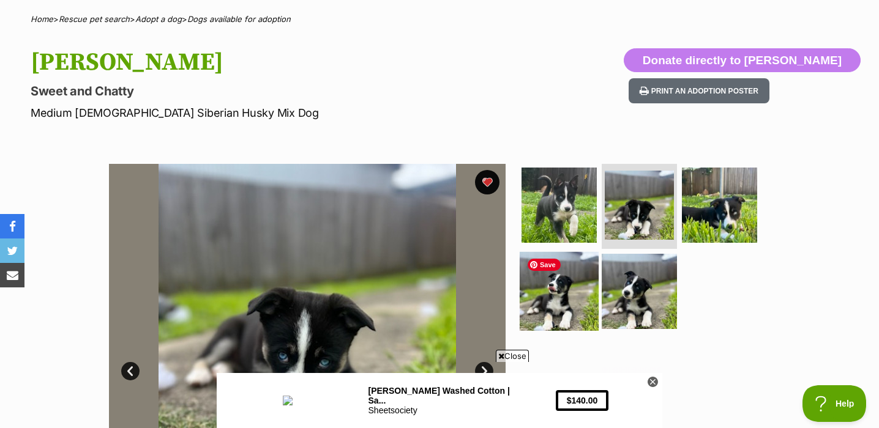
click at [570, 308] on img at bounding box center [559, 291] width 79 height 79
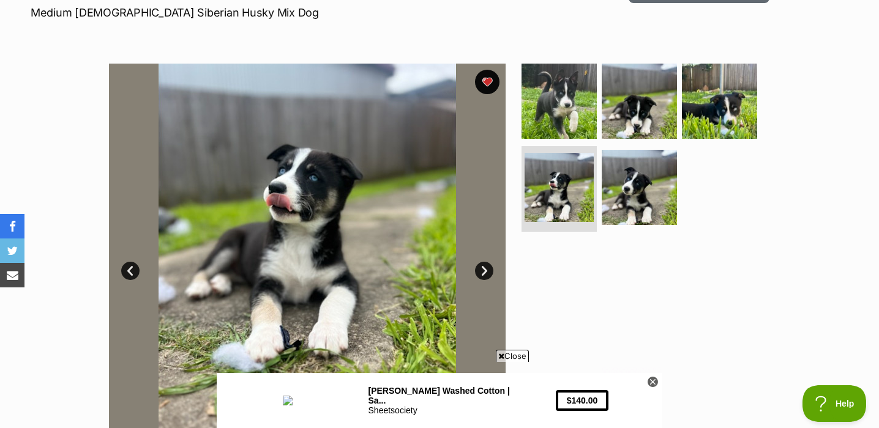
scroll to position [192, 0]
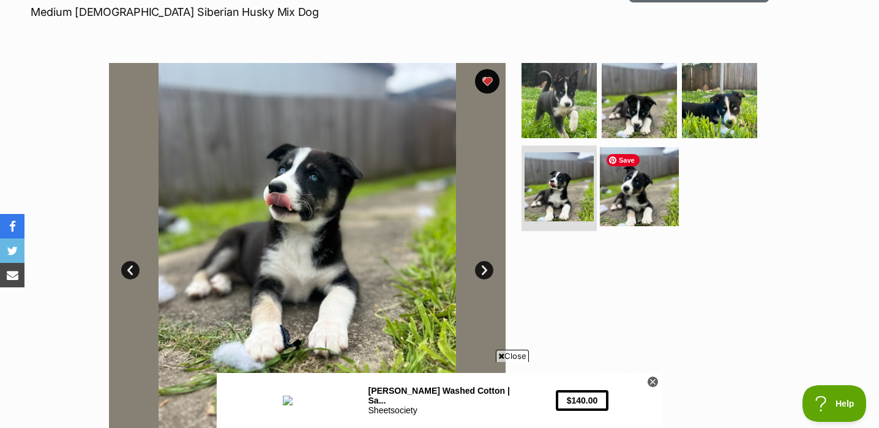
click at [668, 207] on img at bounding box center [639, 186] width 79 height 79
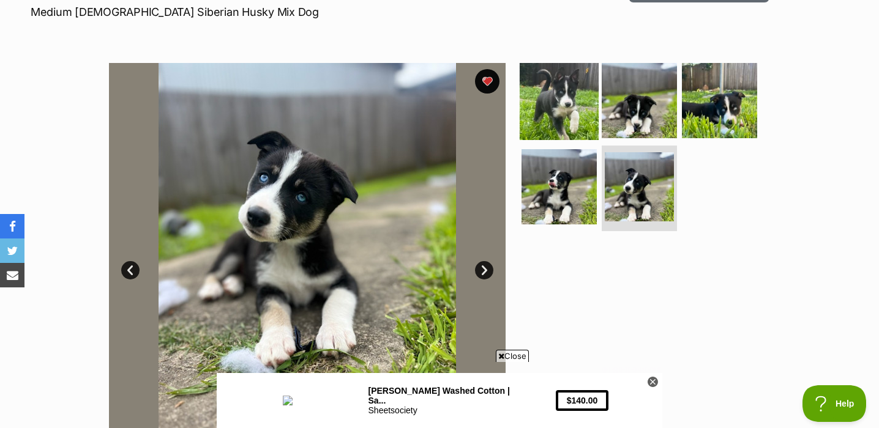
click at [555, 110] on img at bounding box center [559, 100] width 79 height 79
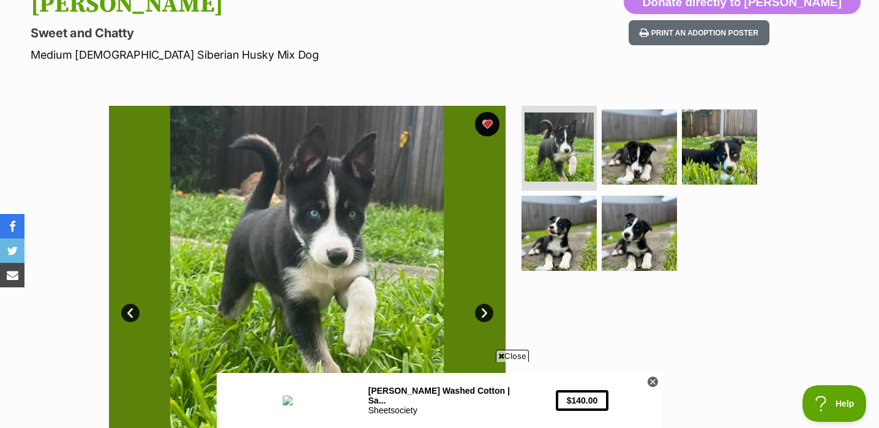
scroll to position [143, 0]
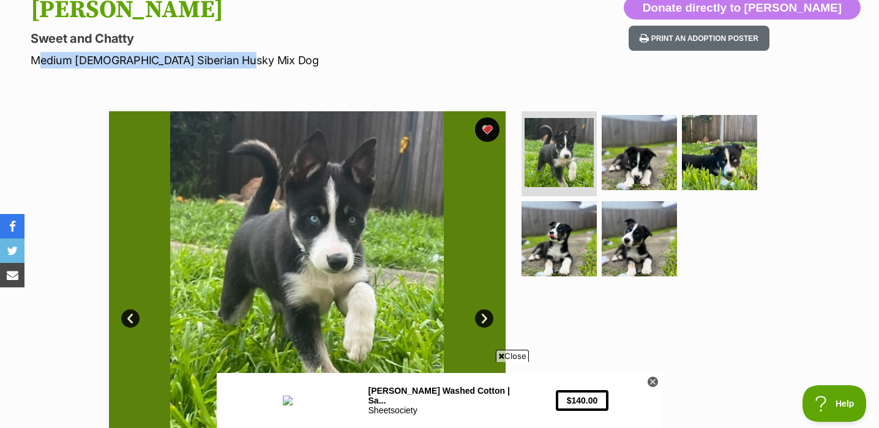
drag, startPoint x: 28, startPoint y: 62, endPoint x: 321, endPoint y: 64, distance: 293.1
click at [321, 64] on div "Yuki Sweet and Chatty Medium Female Siberian Husky Mix Dog Donate directly to Y…" at bounding box center [439, 32] width 879 height 73
copy p "Medium Female Siberian Husky Mix Dog"
click at [632, 250] on img at bounding box center [639, 239] width 79 height 79
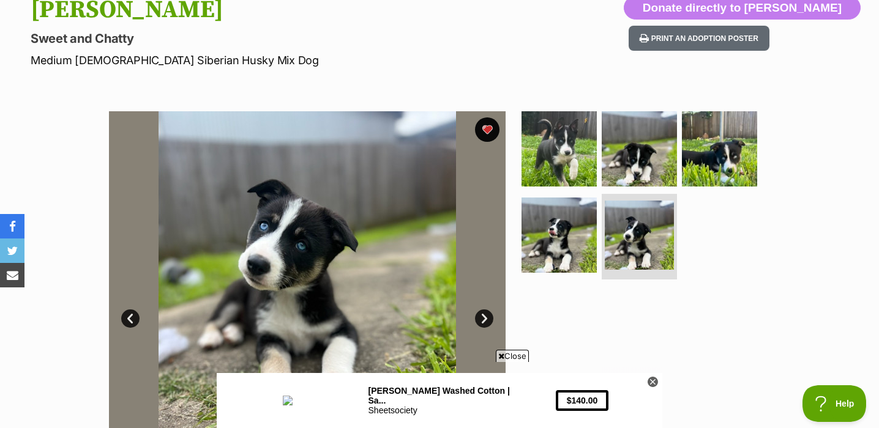
click at [754, 170] on ul at bounding box center [644, 198] width 251 height 174
click at [728, 168] on img at bounding box center [719, 148] width 79 height 79
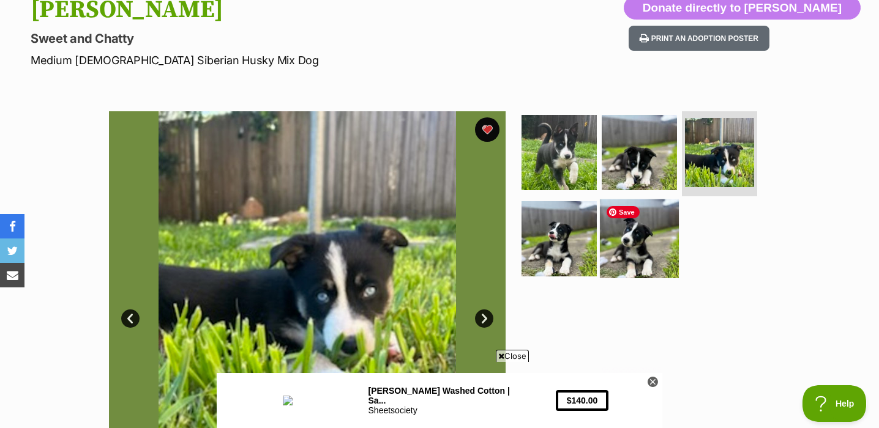
click at [629, 254] on img at bounding box center [639, 239] width 79 height 79
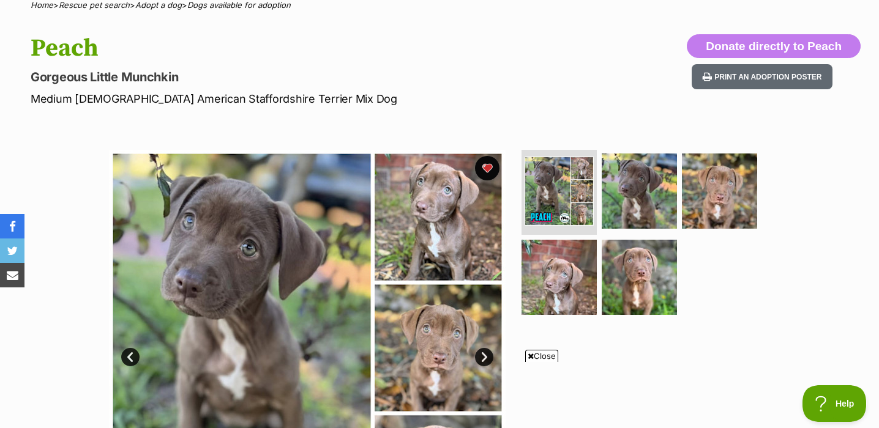
scroll to position [100, 0]
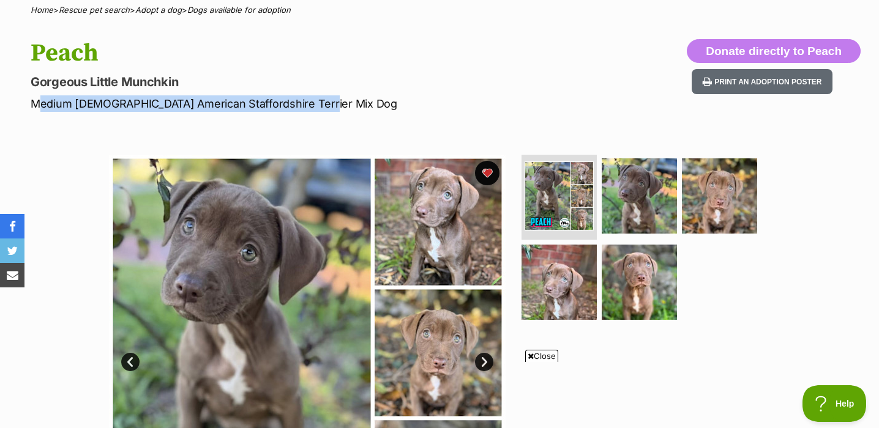
drag, startPoint x: 29, startPoint y: 103, endPoint x: 338, endPoint y: 109, distance: 308.5
click at [338, 109] on div "Peach Gorgeous Little Munchkin Medium Female American Staffordshire Terrier Mix…" at bounding box center [439, 75] width 879 height 73
copy p "Medium Female American Staffordshire Terrier Mix Dog"
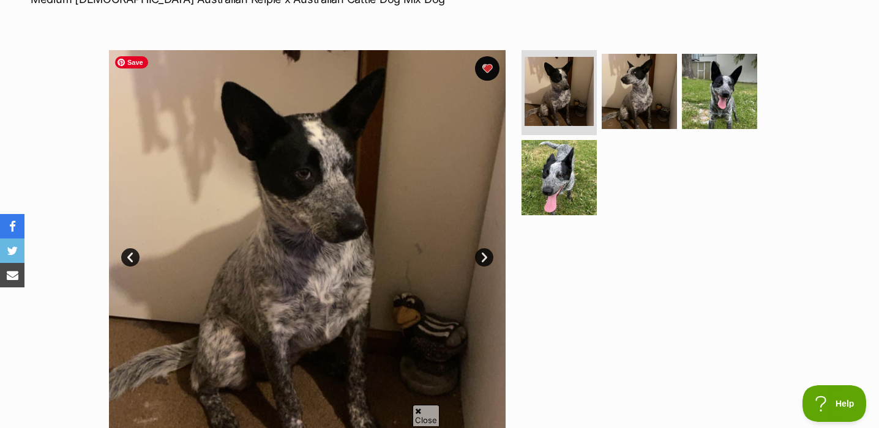
scroll to position [198, 0]
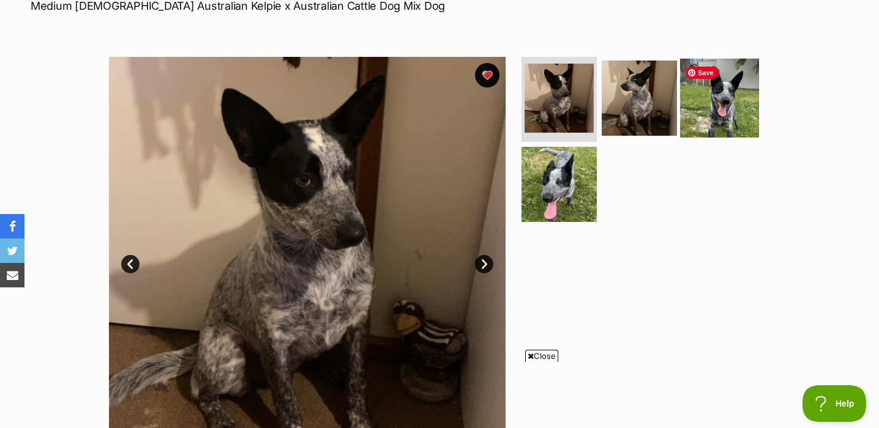
click at [735, 105] on img at bounding box center [719, 97] width 79 height 79
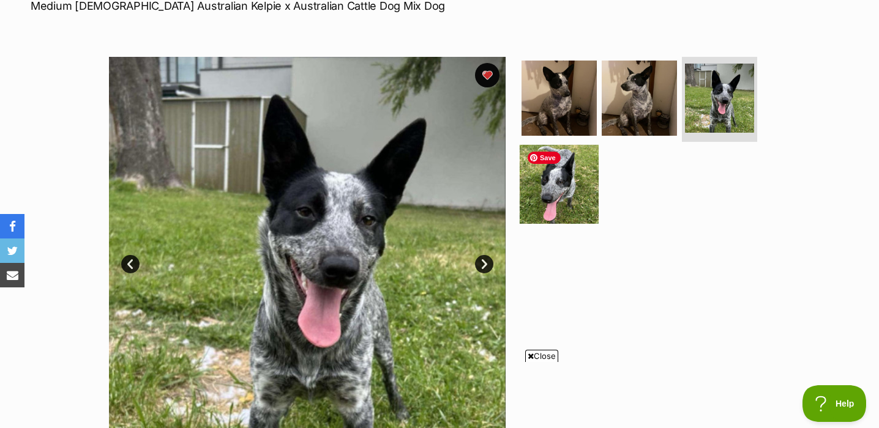
click at [576, 193] on img at bounding box center [559, 184] width 79 height 79
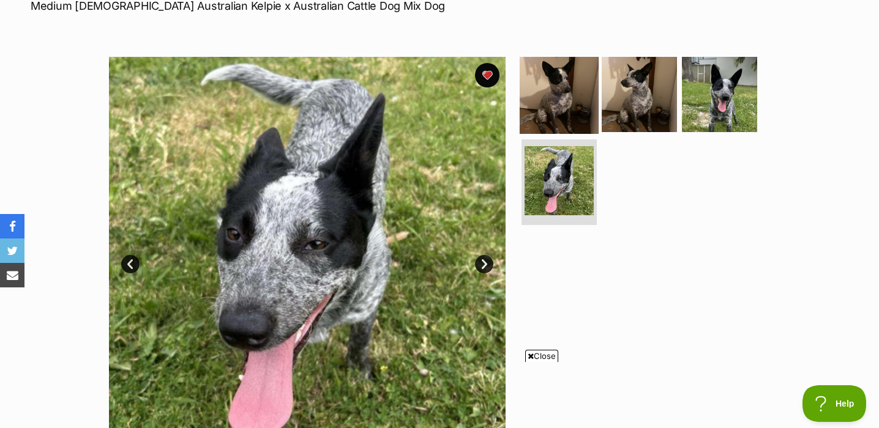
click at [571, 106] on img at bounding box center [559, 93] width 79 height 79
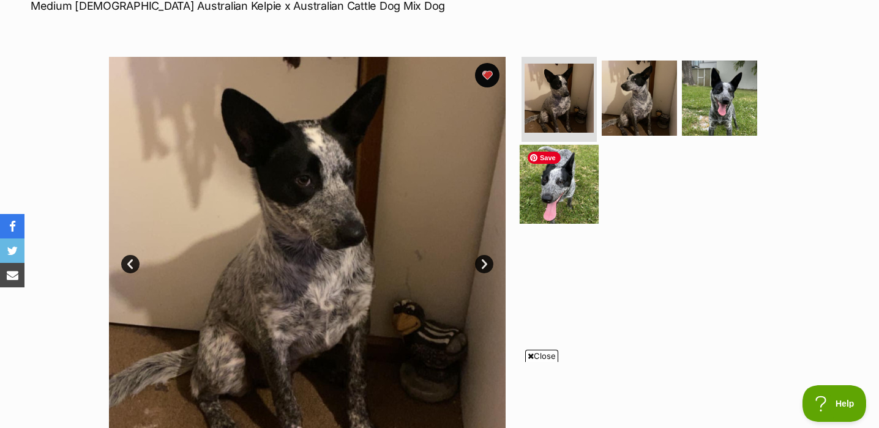
click at [572, 190] on img at bounding box center [559, 184] width 79 height 79
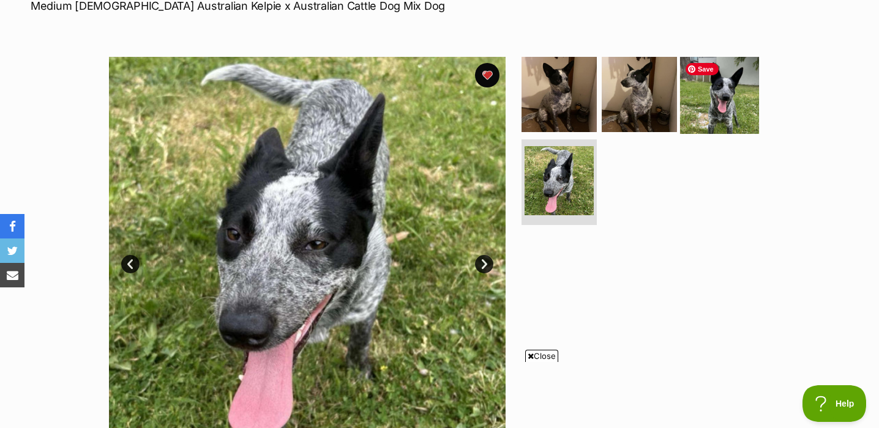
click at [703, 111] on img at bounding box center [719, 93] width 79 height 79
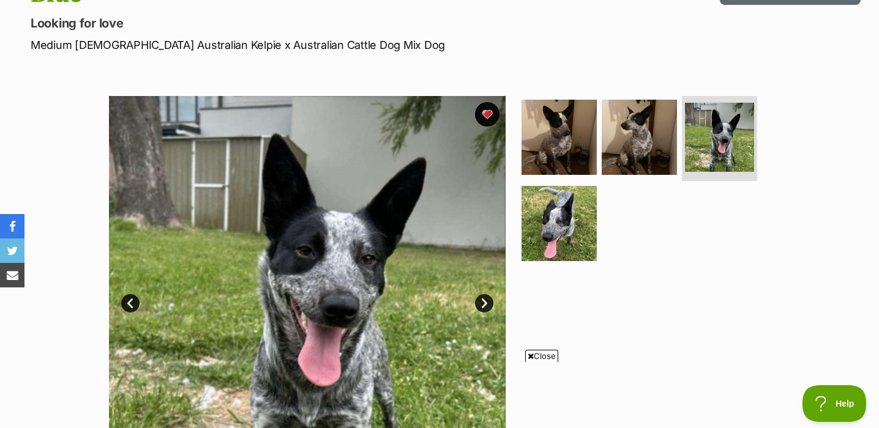
scroll to position [152, 0]
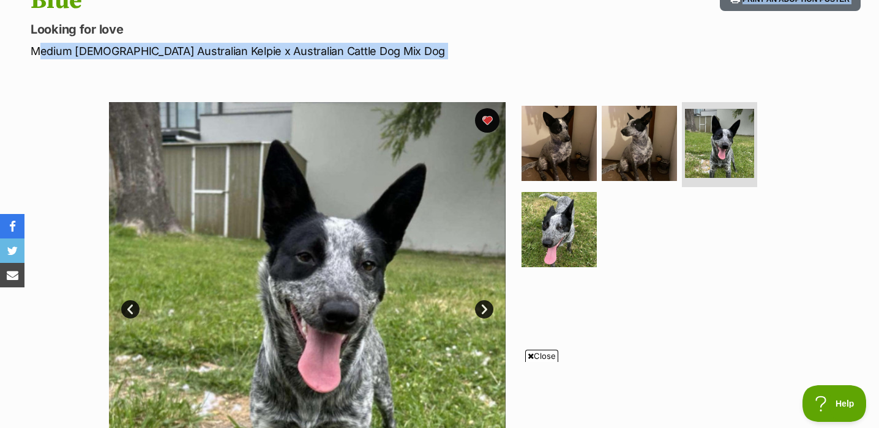
drag, startPoint x: 37, startPoint y: 53, endPoint x: 409, endPoint y: 62, distance: 372.2
copy section "Medium Female Australian Kelpie x Australian Cattle Dog Mix Dog Print an adopti…"
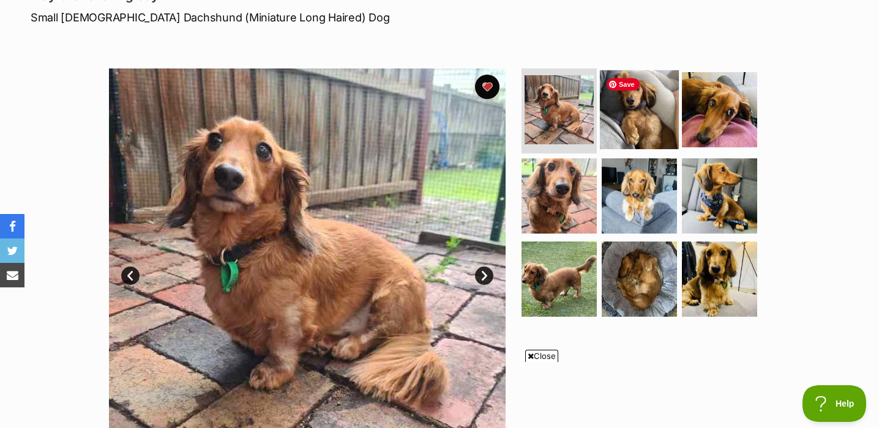
click at [632, 117] on img at bounding box center [639, 109] width 79 height 79
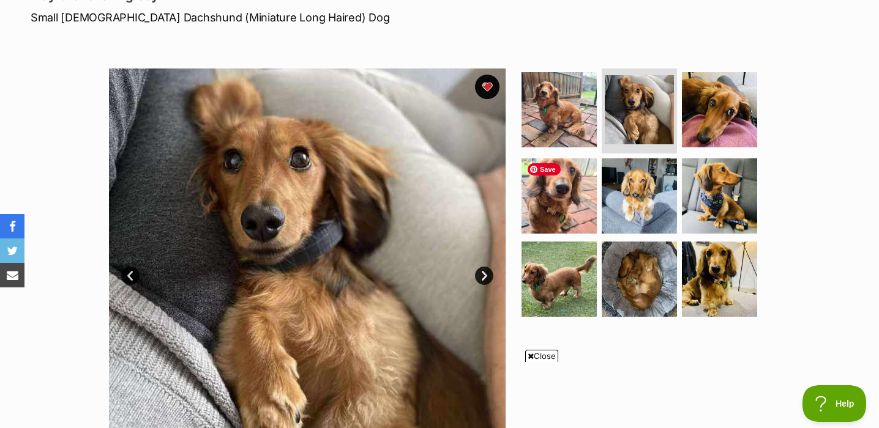
click at [567, 217] on img at bounding box center [558, 195] width 75 height 75
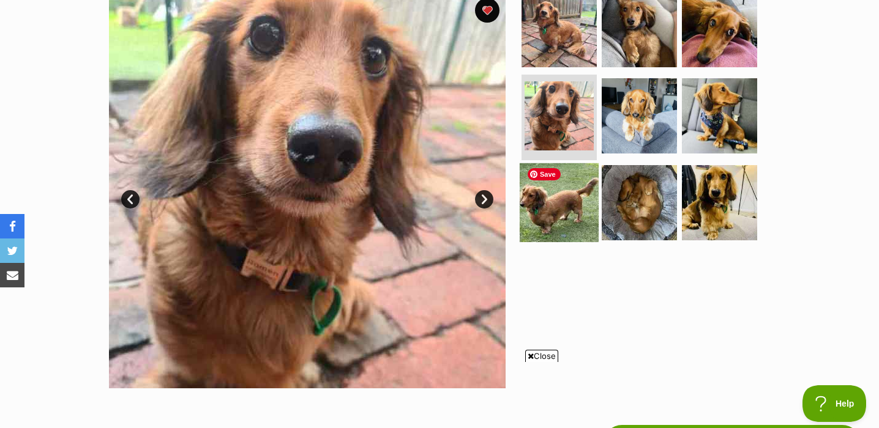
scroll to position [236, 0]
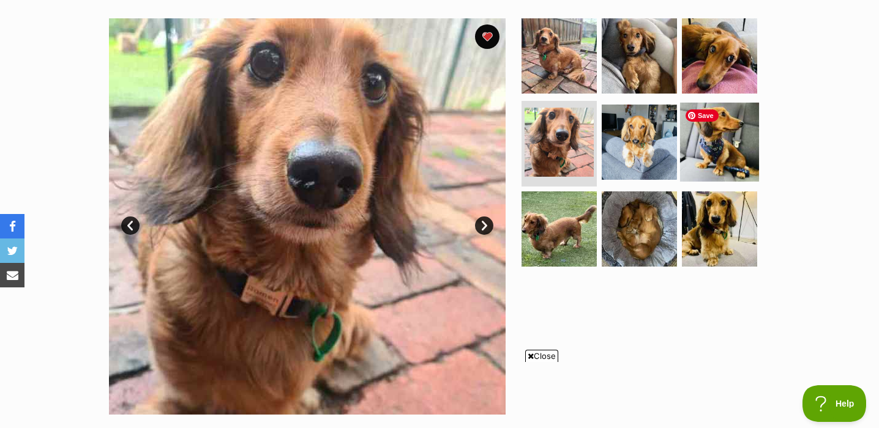
click at [722, 152] on img at bounding box center [719, 142] width 79 height 79
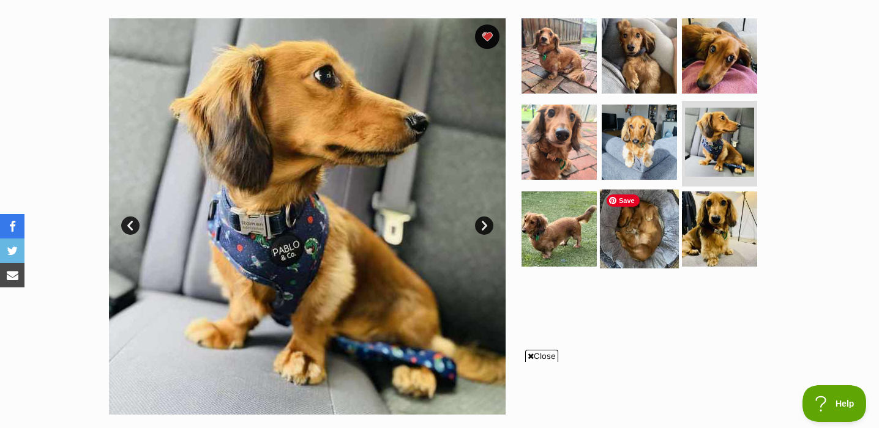
click at [655, 231] on img at bounding box center [639, 229] width 79 height 79
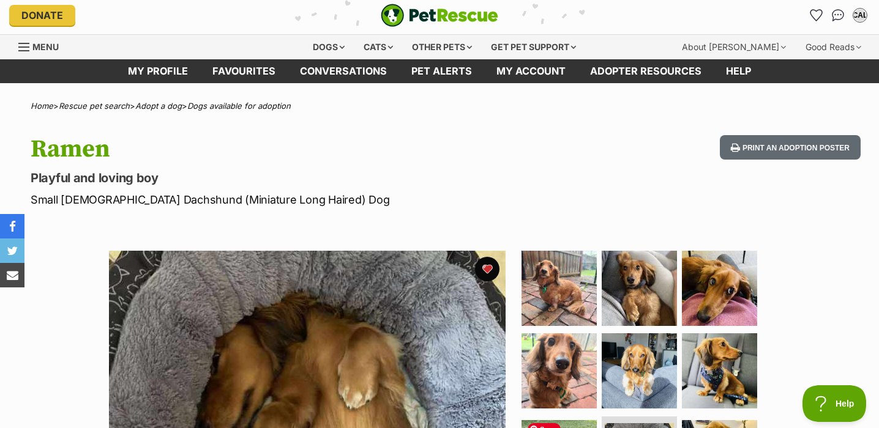
scroll to position [2, 0]
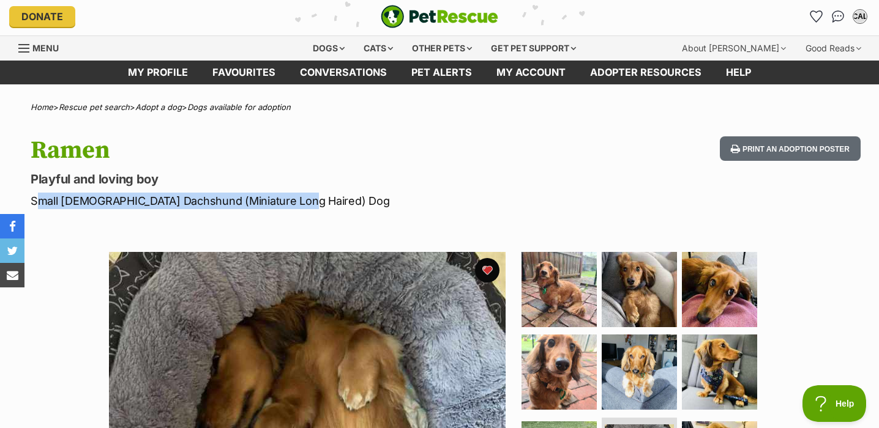
drag, startPoint x: 29, startPoint y: 198, endPoint x: 373, endPoint y: 199, distance: 343.9
click at [374, 200] on div "Ramen Playful and loving boy Small [DEMOGRAPHIC_DATA] Dachshund (Miniature Long…" at bounding box center [439, 172] width 879 height 73
copy p "Small [DEMOGRAPHIC_DATA] Dachshund (Miniature Long Haired) Dog"
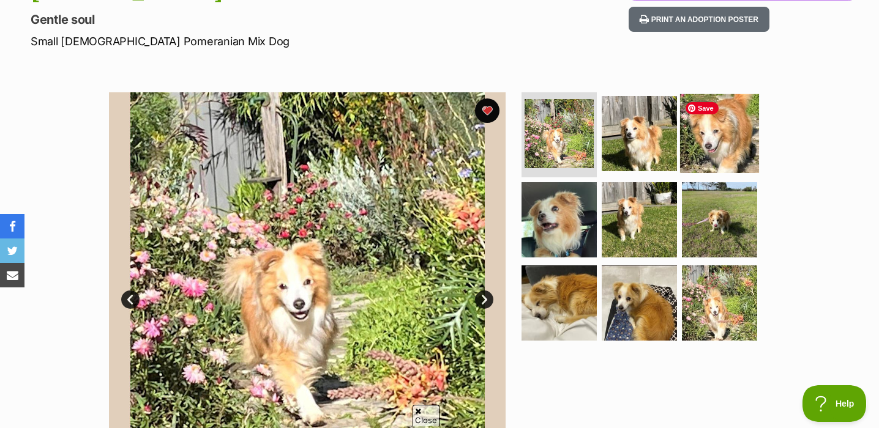
click at [729, 136] on img at bounding box center [719, 133] width 79 height 79
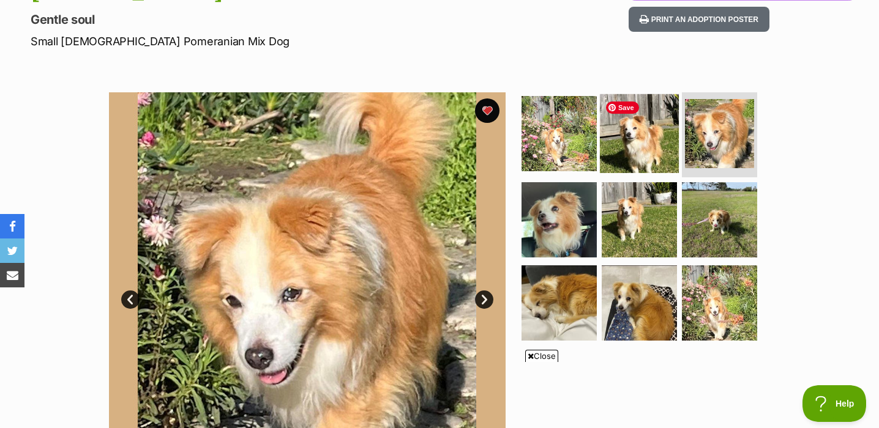
click at [644, 152] on img at bounding box center [639, 133] width 79 height 79
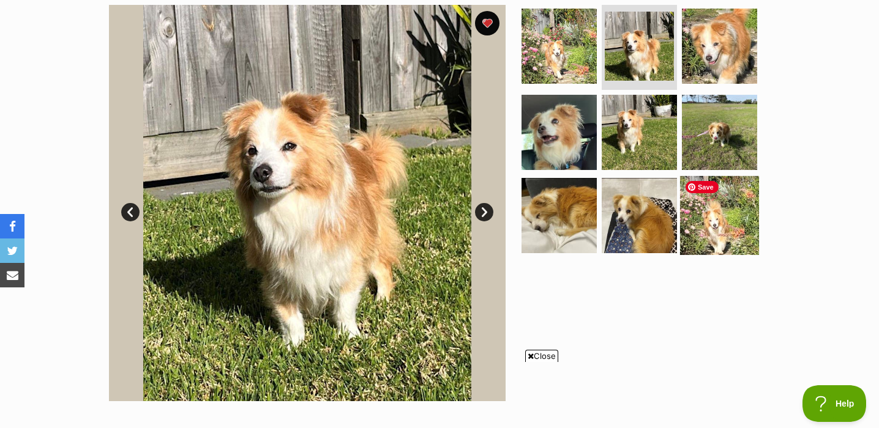
click at [714, 231] on img at bounding box center [719, 215] width 79 height 79
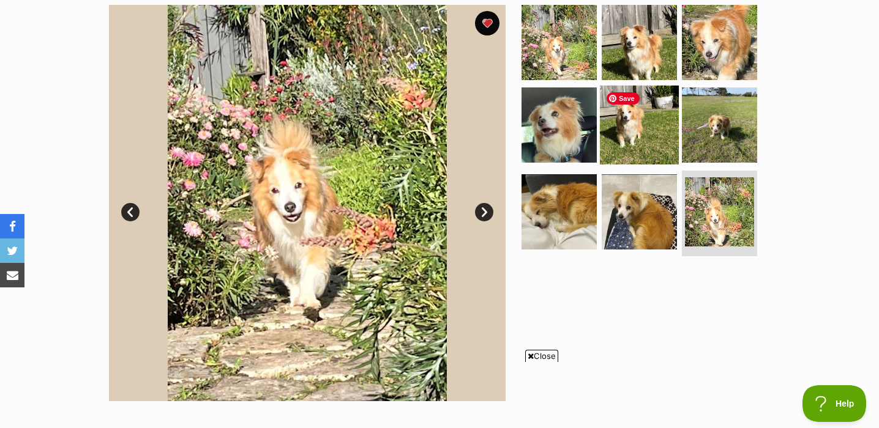
click at [636, 140] on img at bounding box center [639, 125] width 79 height 79
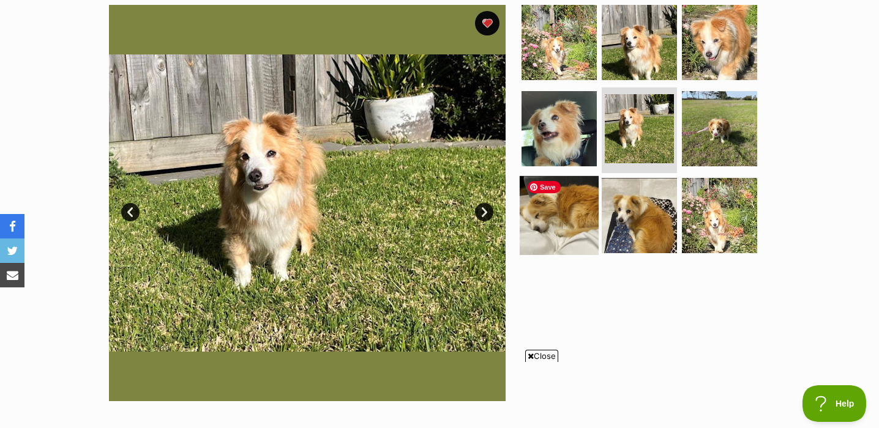
click at [587, 218] on img at bounding box center [559, 215] width 79 height 79
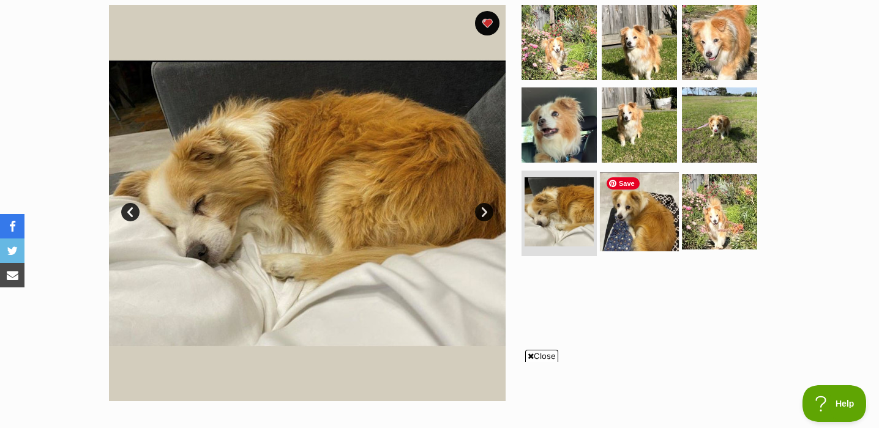
click at [644, 220] on img at bounding box center [639, 212] width 79 height 79
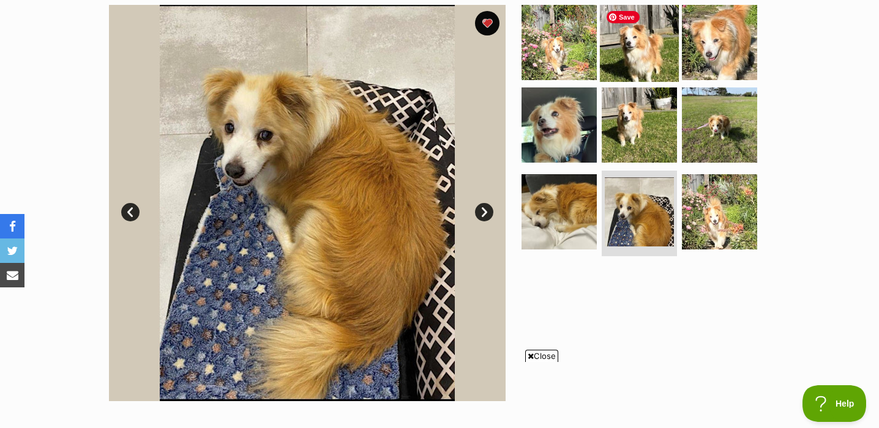
click at [638, 47] on img at bounding box center [639, 41] width 79 height 79
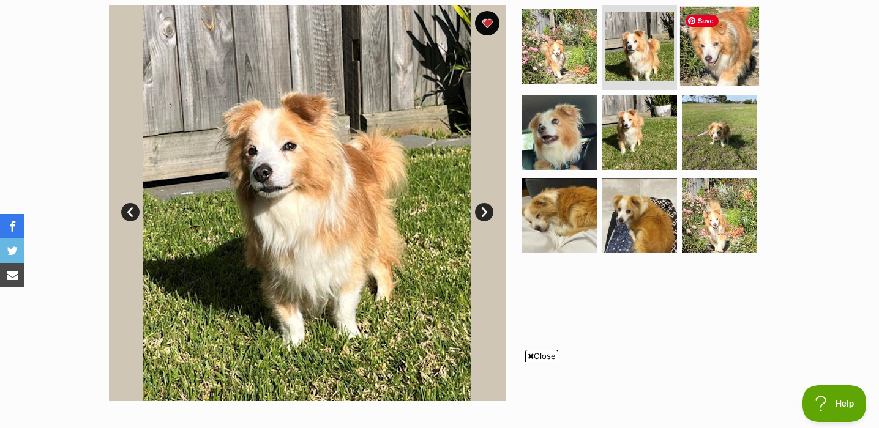
click at [736, 51] on img at bounding box center [719, 45] width 79 height 79
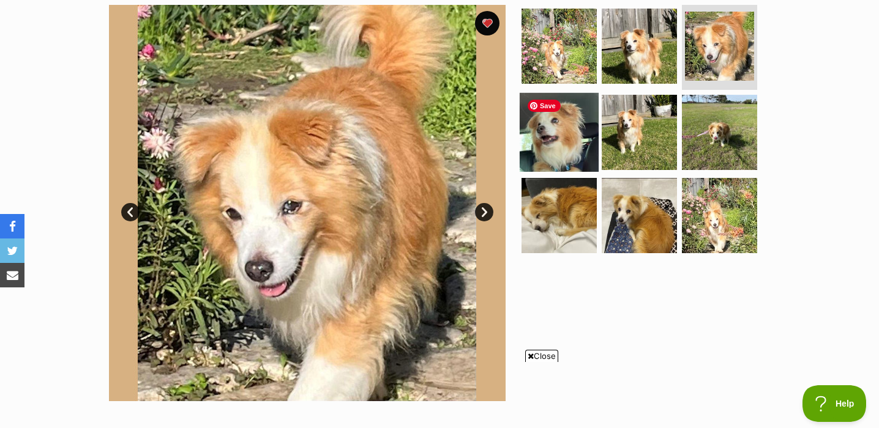
click at [555, 146] on img at bounding box center [559, 132] width 79 height 79
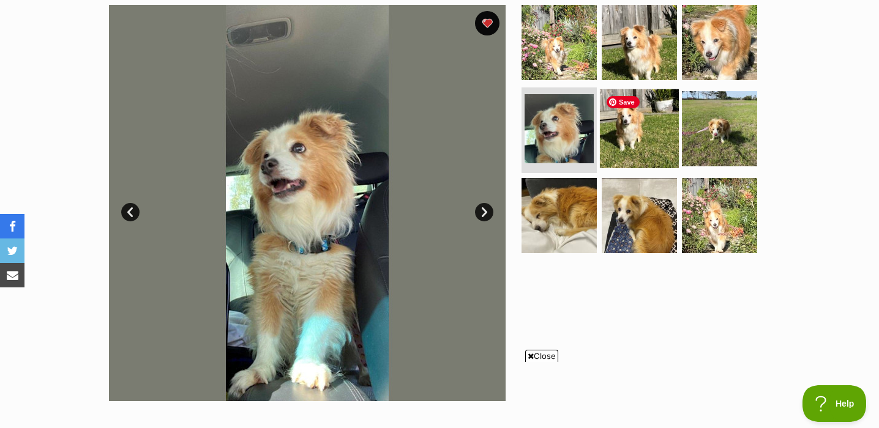
click at [648, 140] on img at bounding box center [639, 128] width 79 height 79
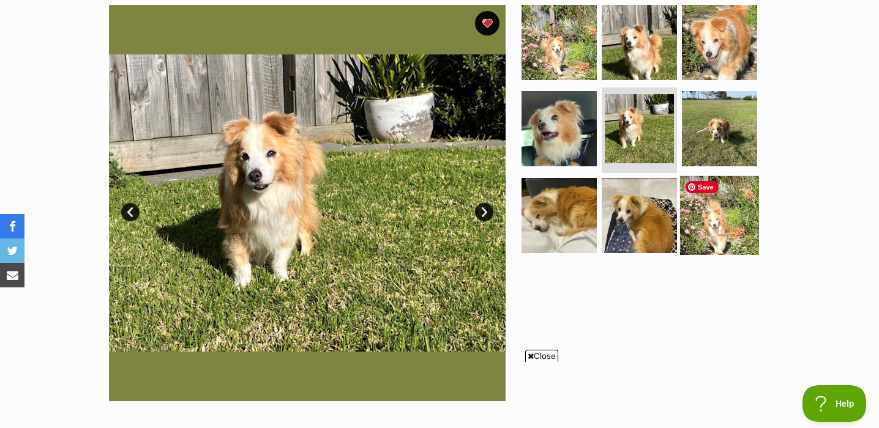
click at [726, 237] on img at bounding box center [719, 215] width 79 height 79
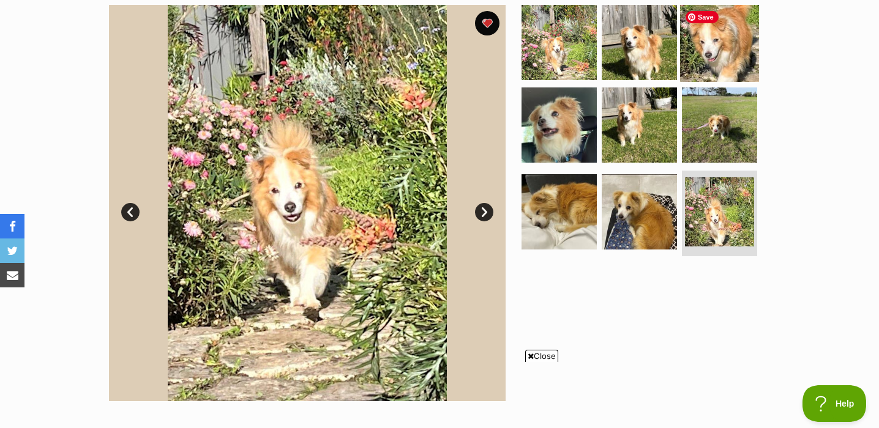
click at [728, 52] on img at bounding box center [719, 41] width 79 height 79
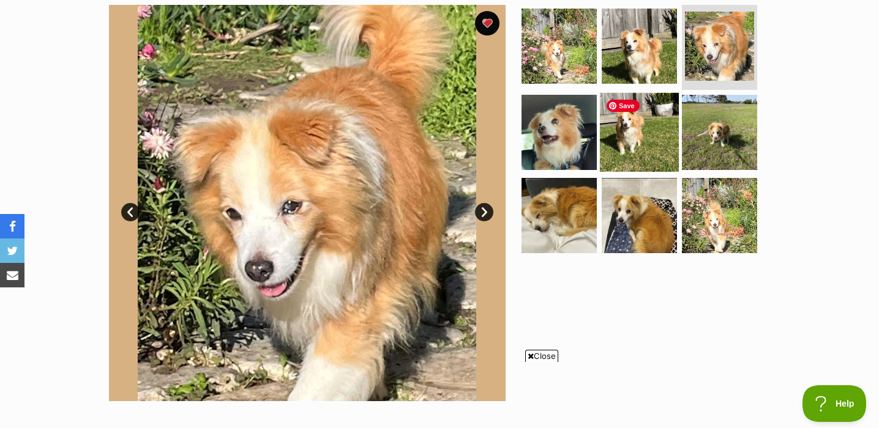
click at [640, 148] on img at bounding box center [639, 132] width 79 height 79
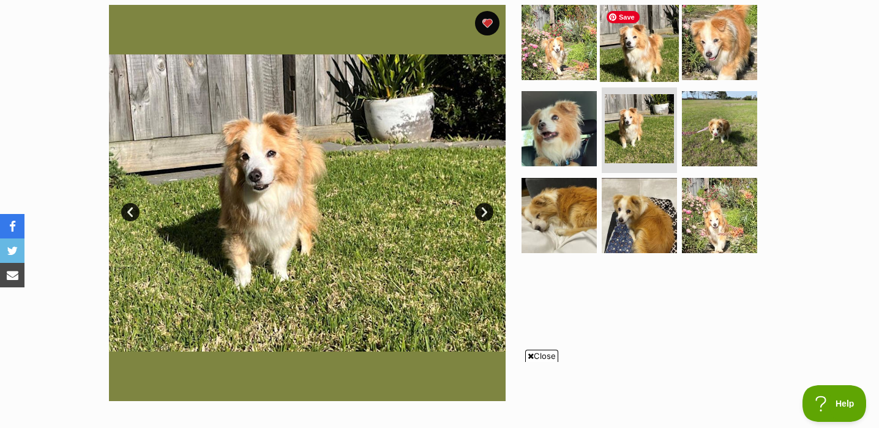
click at [651, 48] on img at bounding box center [639, 41] width 79 height 79
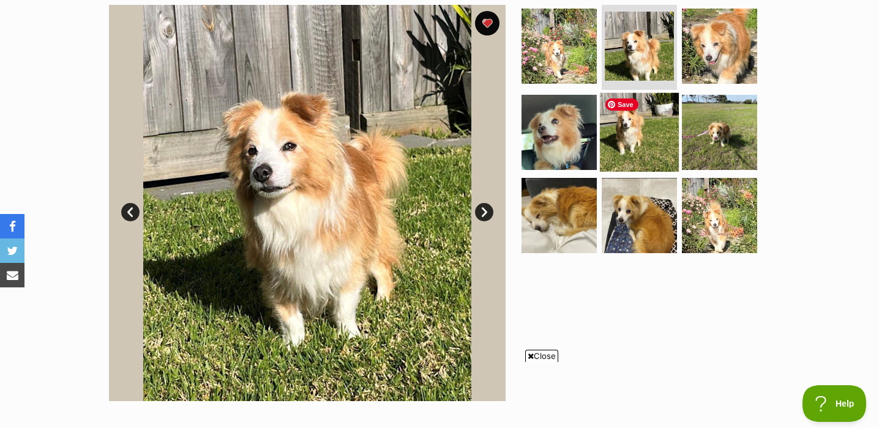
click at [622, 144] on img at bounding box center [639, 132] width 79 height 79
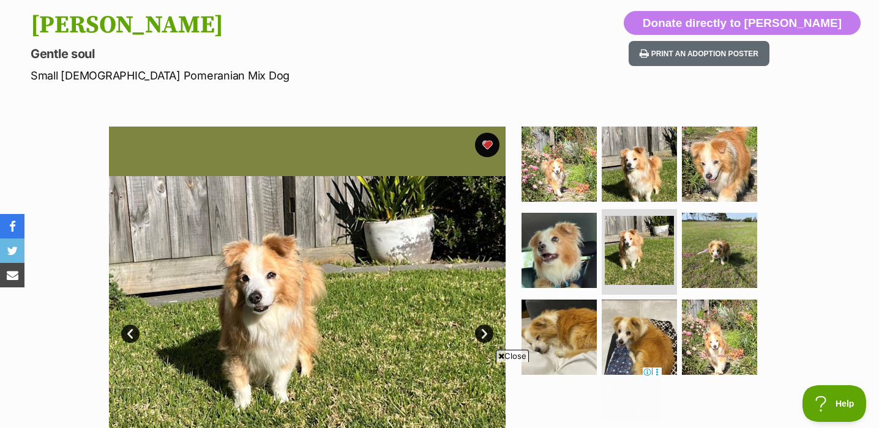
scroll to position [121, 0]
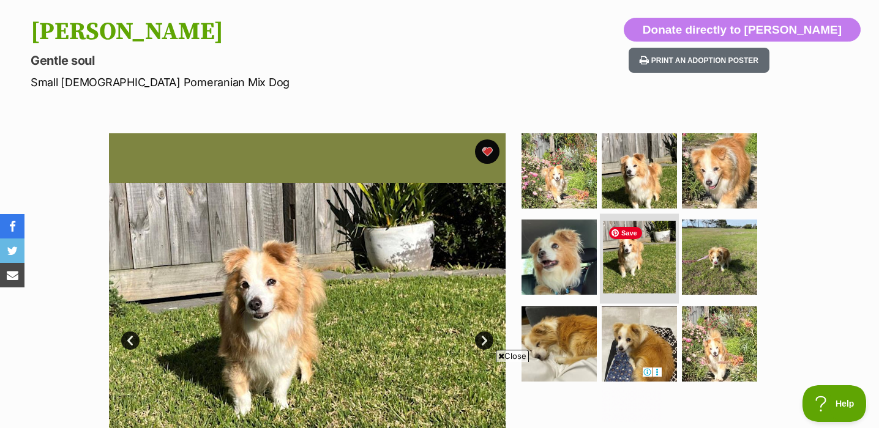
click at [632, 270] on img at bounding box center [639, 257] width 73 height 73
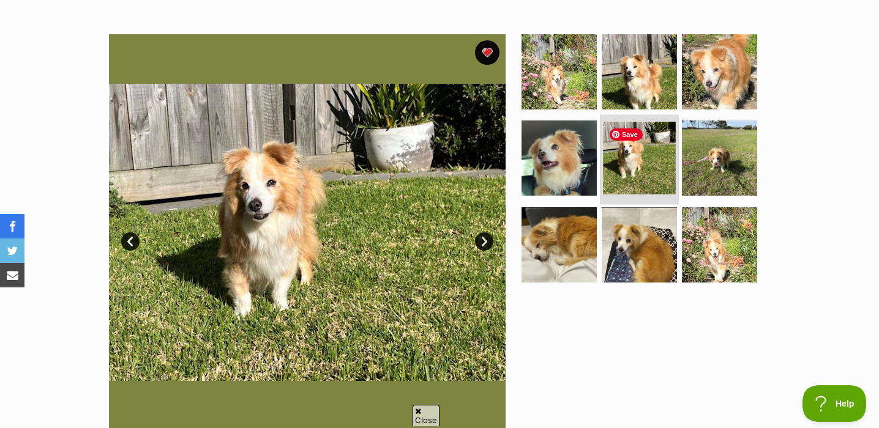
click at [636, 161] on img at bounding box center [639, 158] width 73 height 73
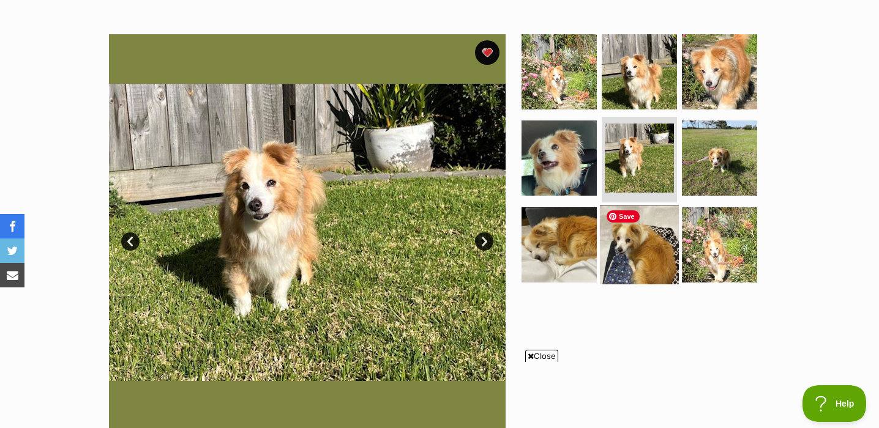
click at [658, 248] on img at bounding box center [639, 245] width 79 height 79
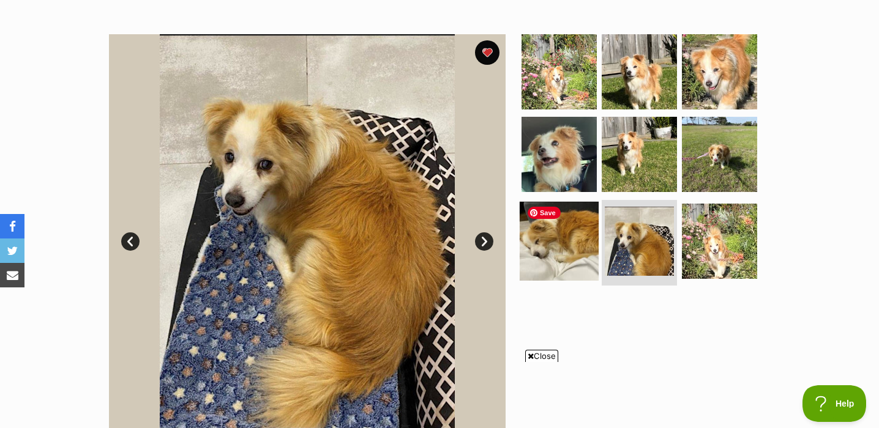
click at [548, 258] on img at bounding box center [559, 241] width 79 height 79
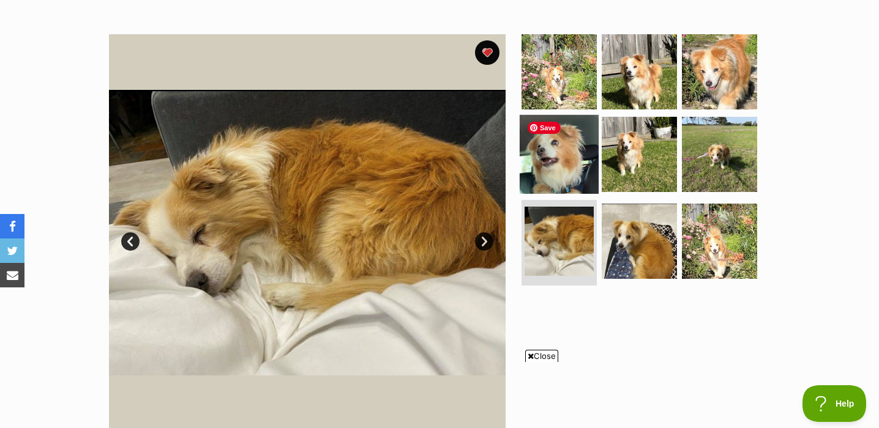
click at [576, 165] on img at bounding box center [559, 154] width 79 height 79
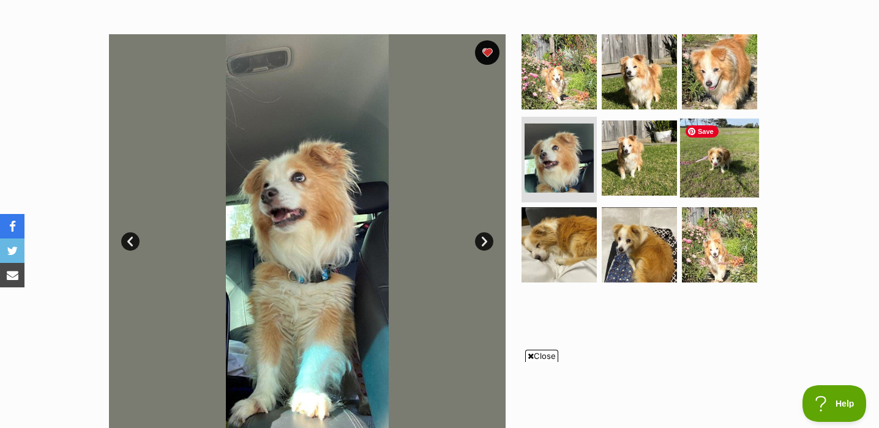
click at [735, 162] on img at bounding box center [719, 158] width 79 height 79
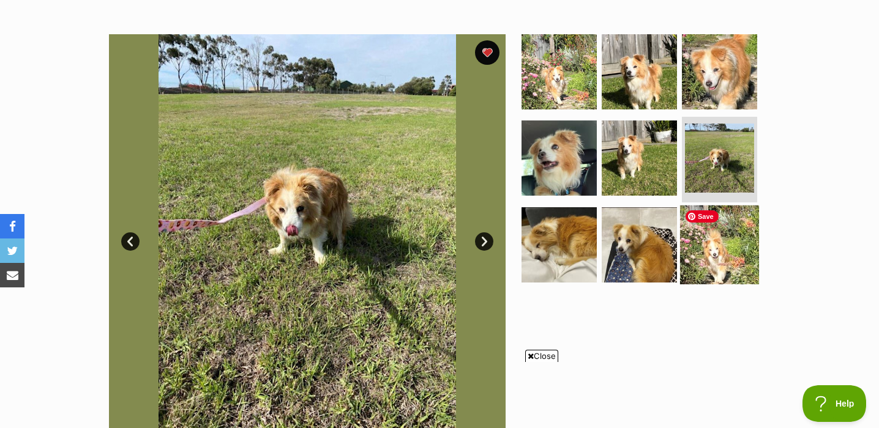
click at [733, 244] on img at bounding box center [719, 245] width 79 height 79
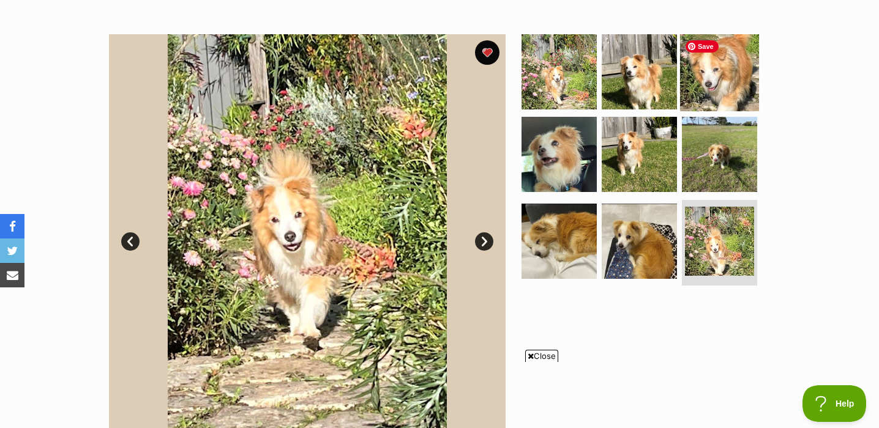
click at [725, 80] on img at bounding box center [719, 71] width 79 height 79
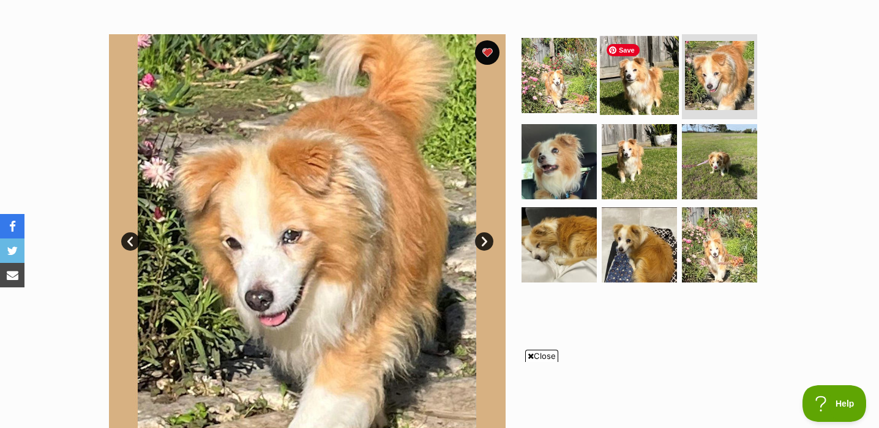
click at [651, 91] on img at bounding box center [639, 74] width 79 height 79
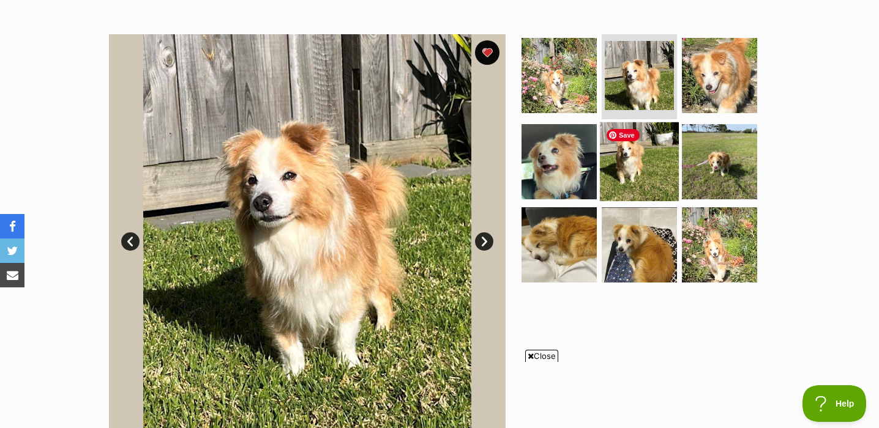
click at [651, 179] on img at bounding box center [639, 161] width 79 height 79
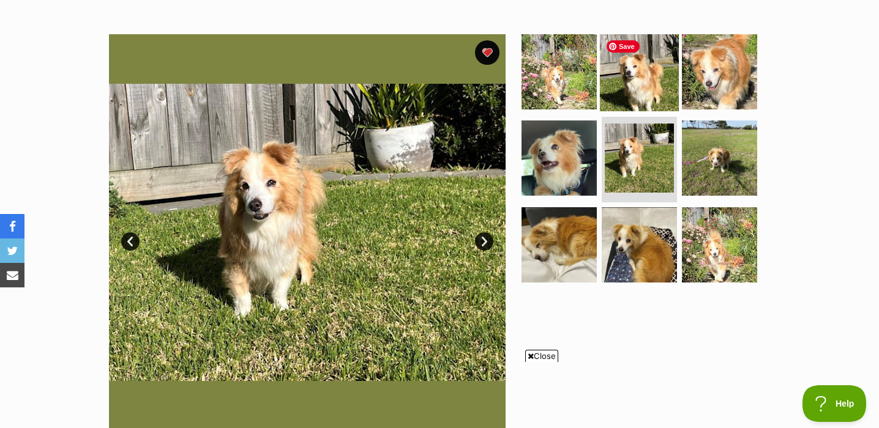
click at [637, 95] on img at bounding box center [639, 71] width 79 height 79
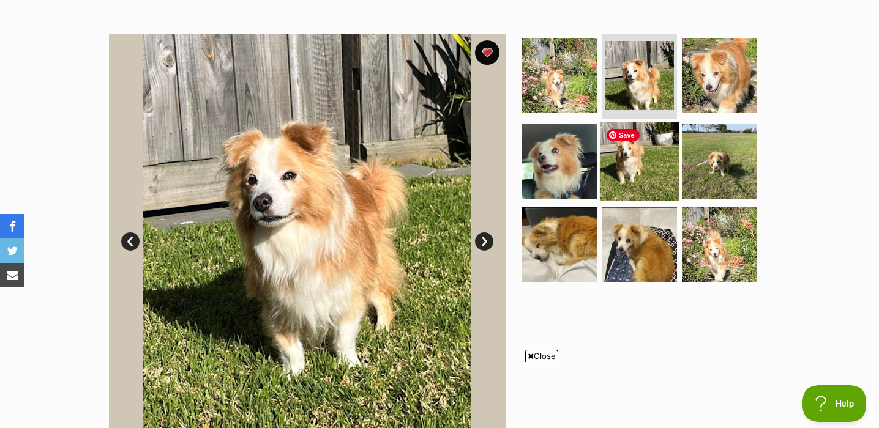
click at [641, 171] on img at bounding box center [639, 161] width 79 height 79
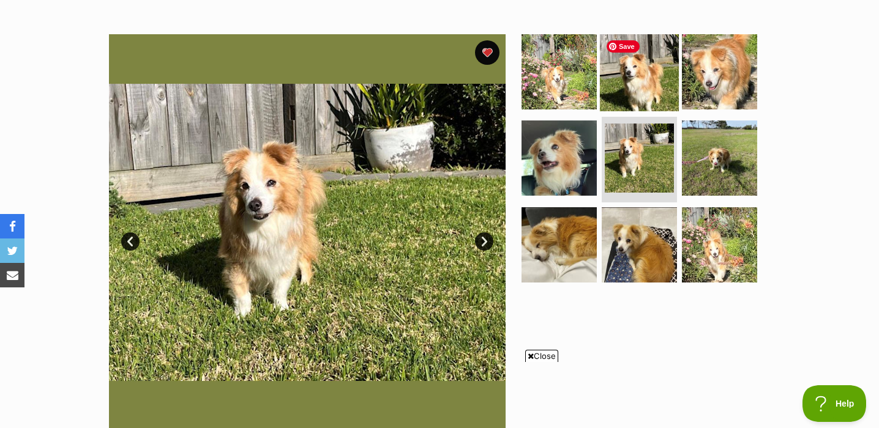
click at [649, 91] on img at bounding box center [639, 71] width 79 height 79
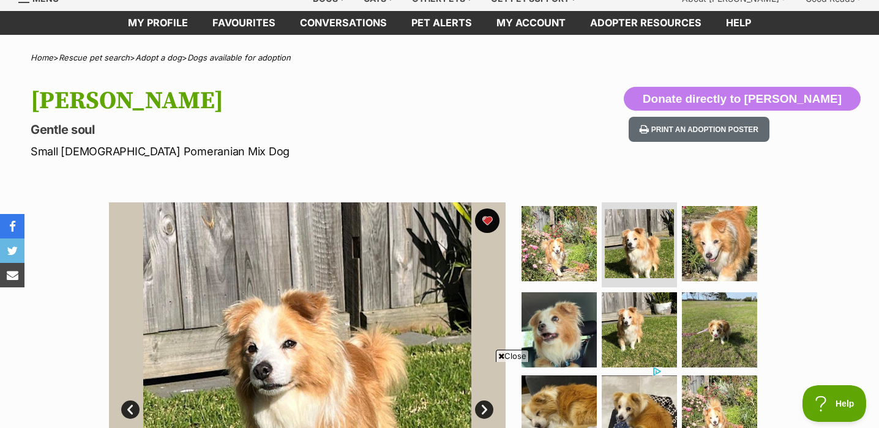
scroll to position [0, 0]
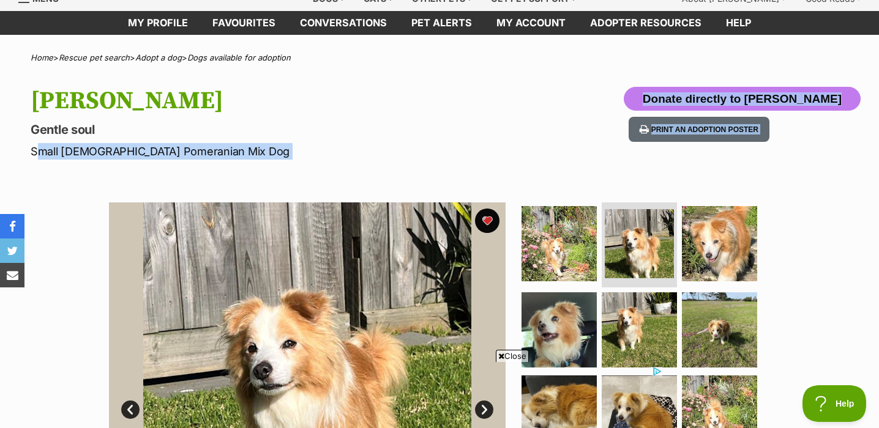
drag, startPoint x: 29, startPoint y: 147, endPoint x: 227, endPoint y: 158, distance: 198.0
click at [228, 158] on div "Max Quinnell Gentle soul Small Male Pomeranian Mix Dog Donate directly to Max Q…" at bounding box center [439, 123] width 879 height 73
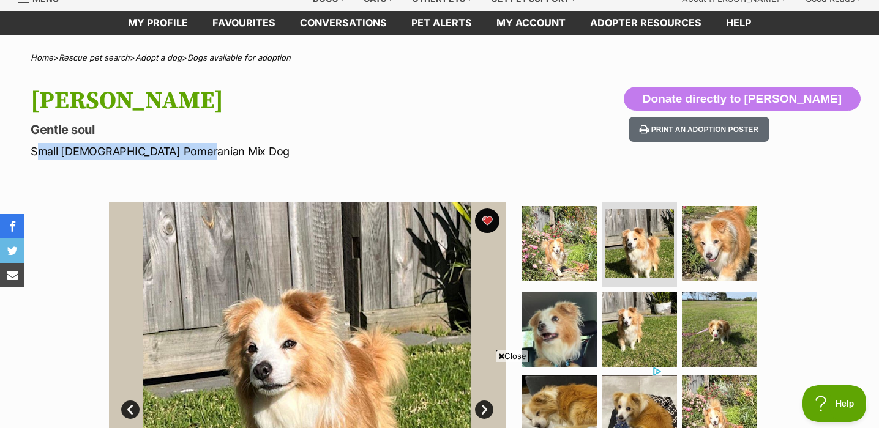
copy p "Small Male Pomeranian Mix Dog"
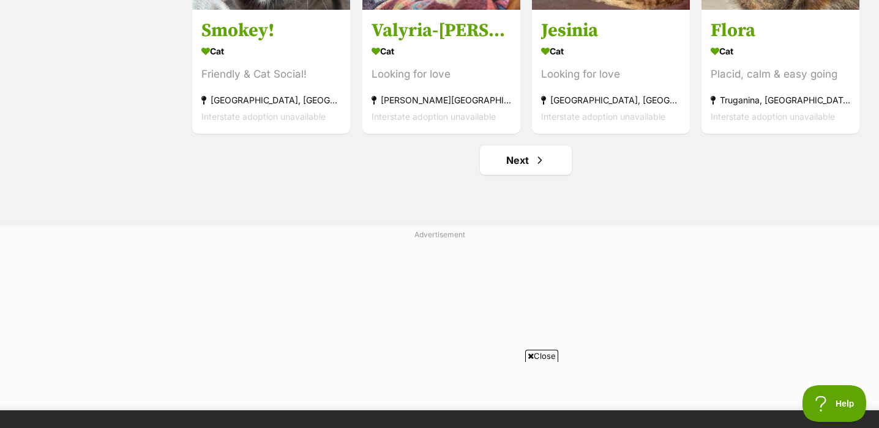
scroll to position [4420, 0]
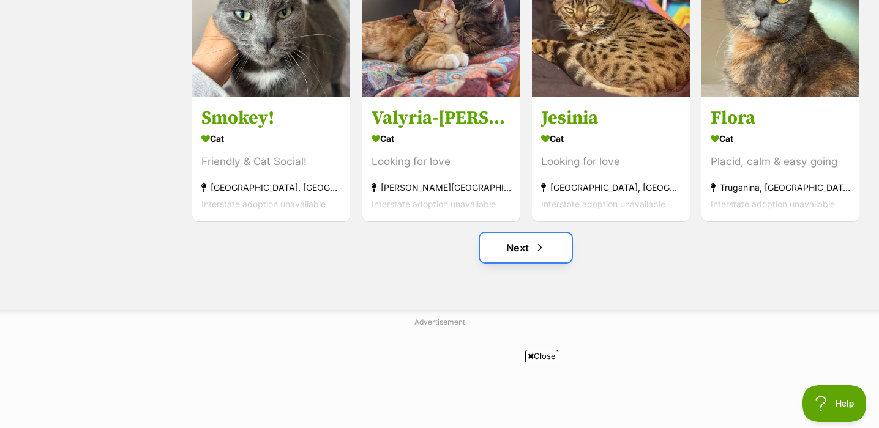
click at [548, 255] on link "Next" at bounding box center [526, 247] width 92 height 29
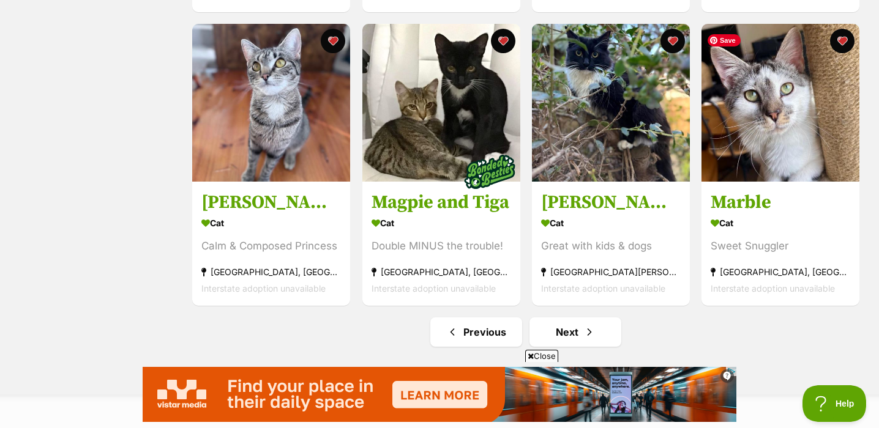
scroll to position [4337, 0]
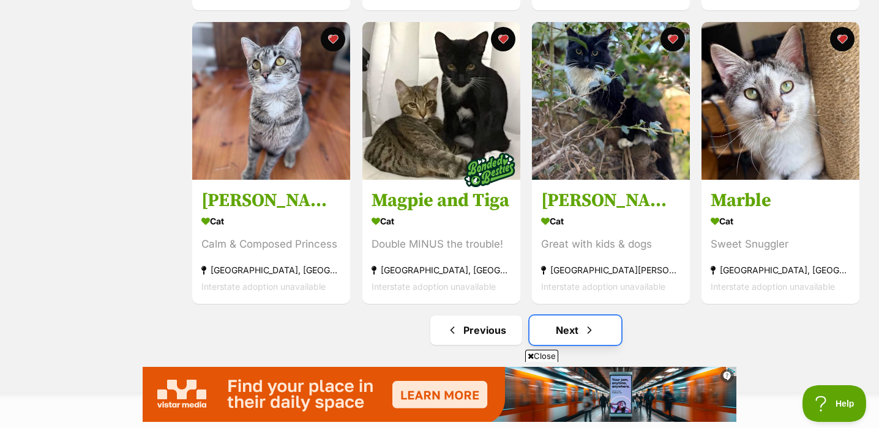
click at [589, 334] on span "Next page" at bounding box center [589, 330] width 12 height 15
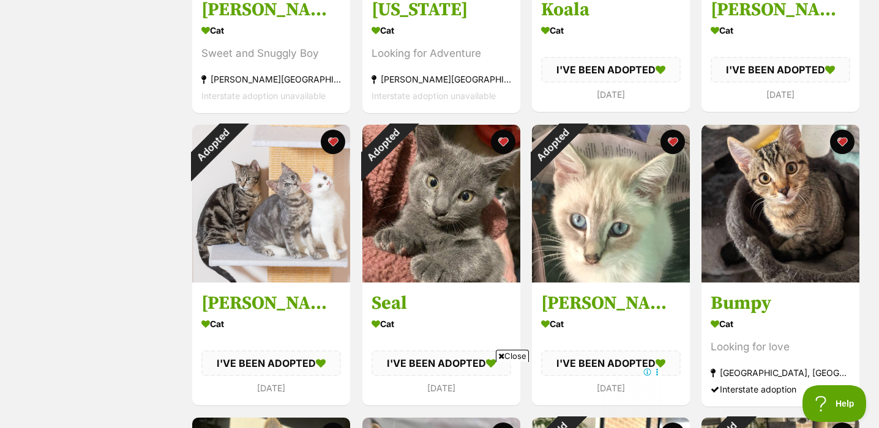
scroll to position [2166, 0]
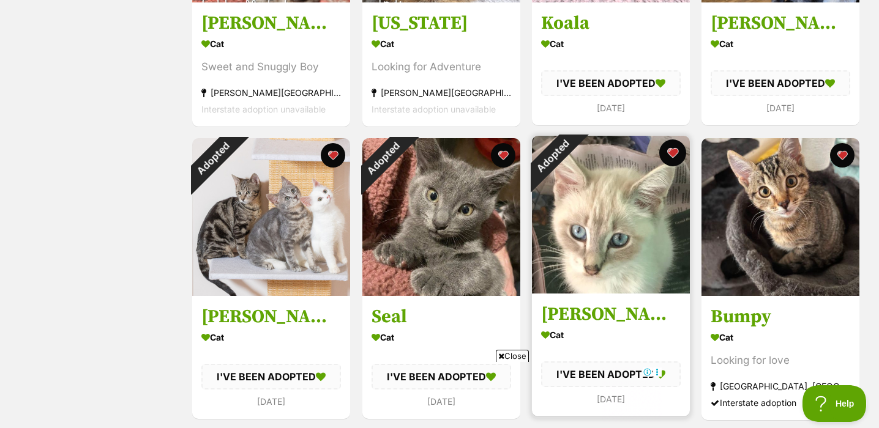
click at [674, 154] on button "favourite" at bounding box center [672, 153] width 27 height 27
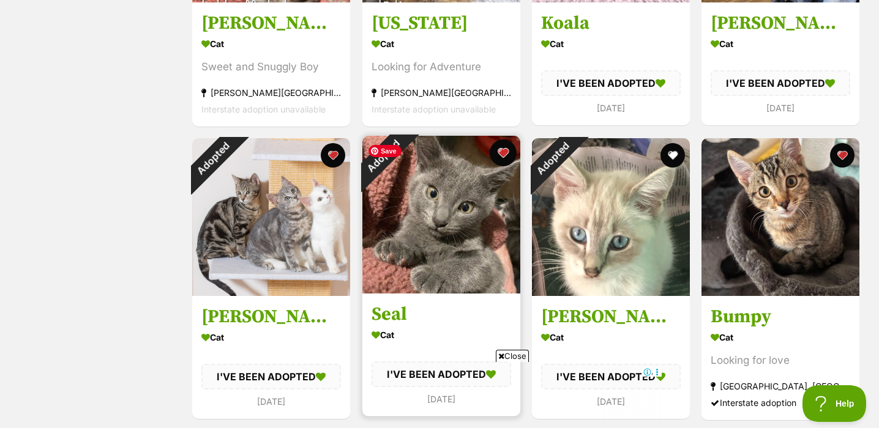
click at [509, 151] on button "favourite" at bounding box center [503, 153] width 27 height 27
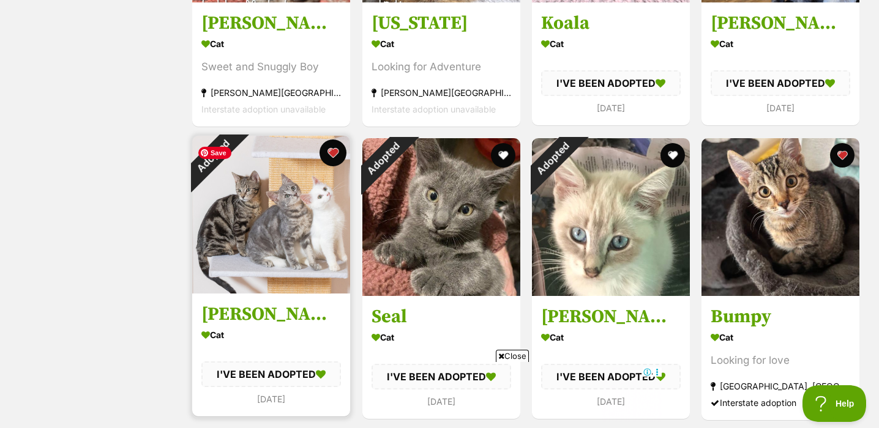
click at [333, 161] on button "favourite" at bounding box center [333, 153] width 27 height 27
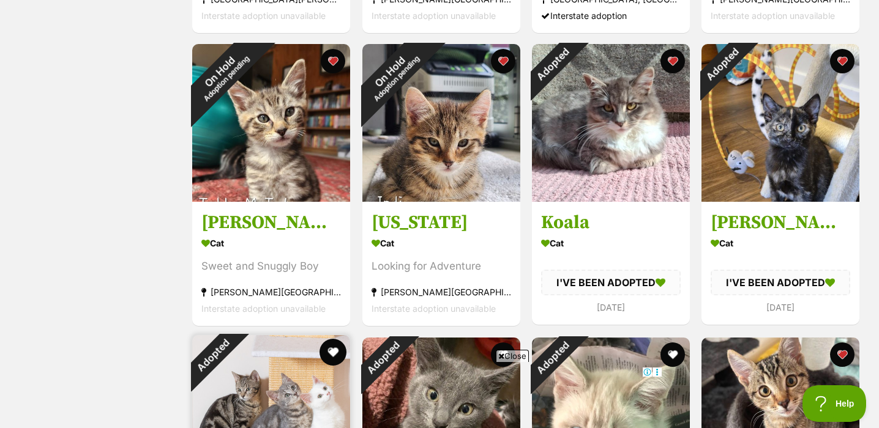
scroll to position [1948, 0]
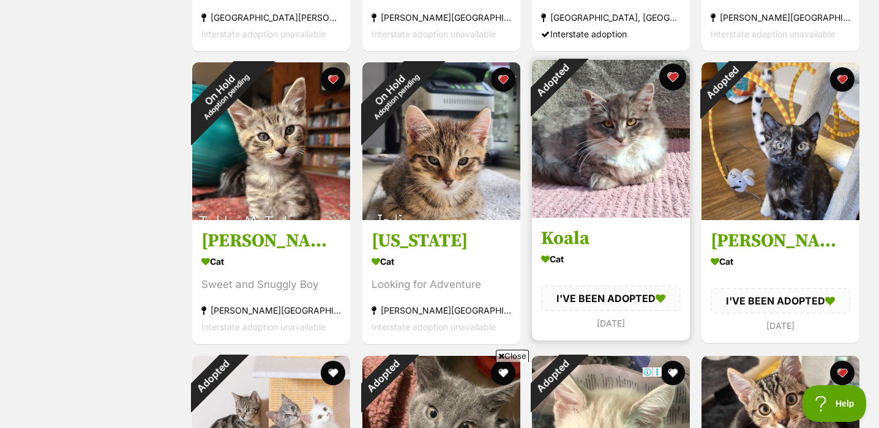
click at [676, 74] on button "favourite" at bounding box center [672, 77] width 27 height 27
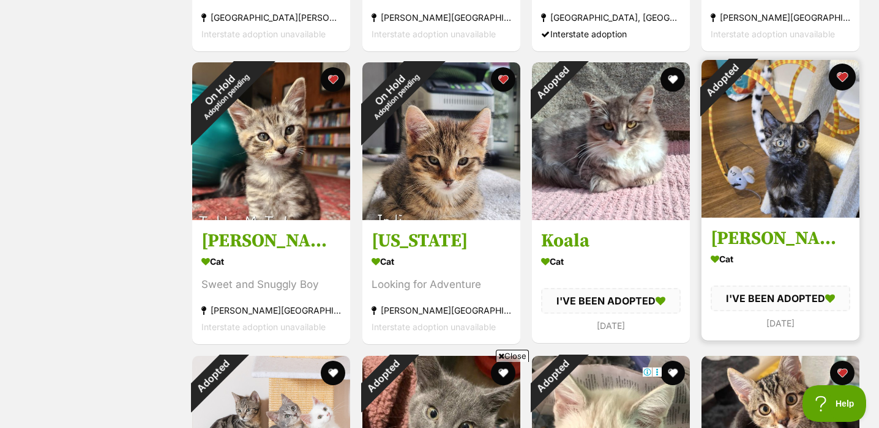
click at [844, 80] on button "favourite" at bounding box center [842, 77] width 27 height 27
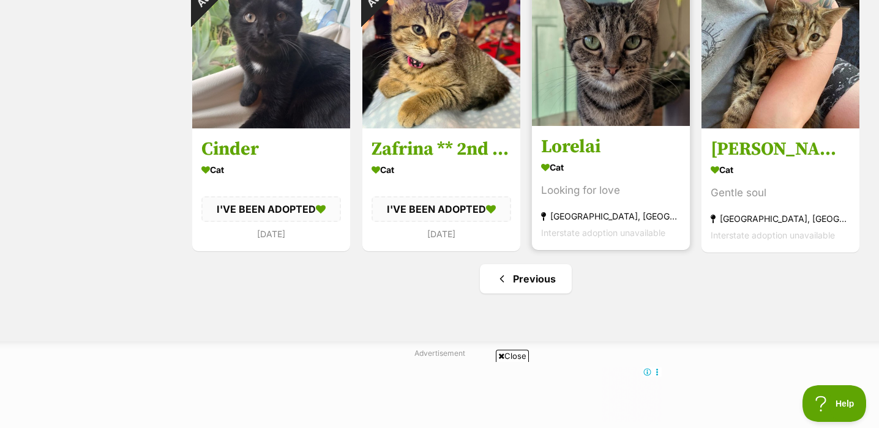
scroll to position [3810, 0]
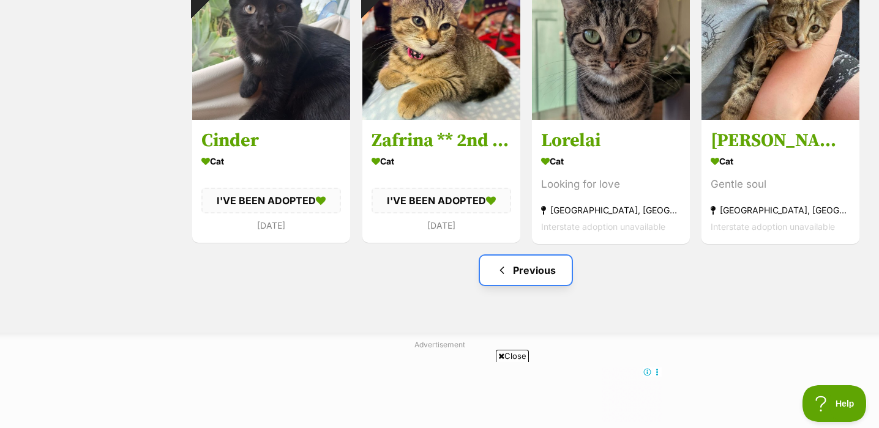
click at [564, 280] on link "Previous" at bounding box center [526, 270] width 92 height 29
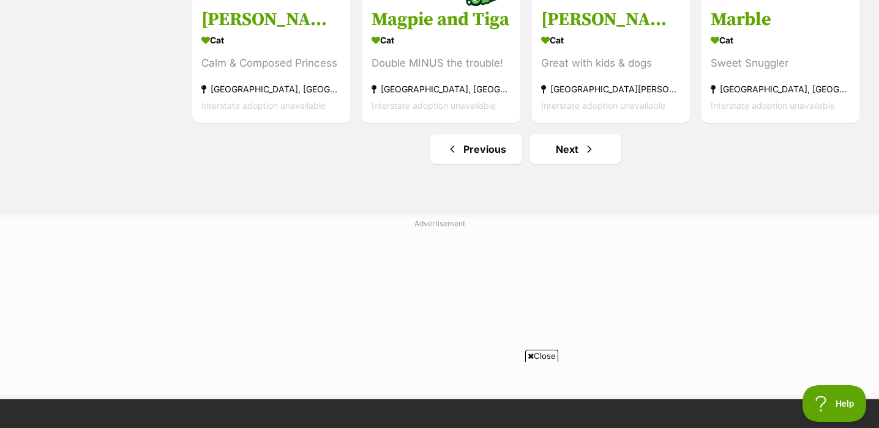
scroll to position [4529, 0]
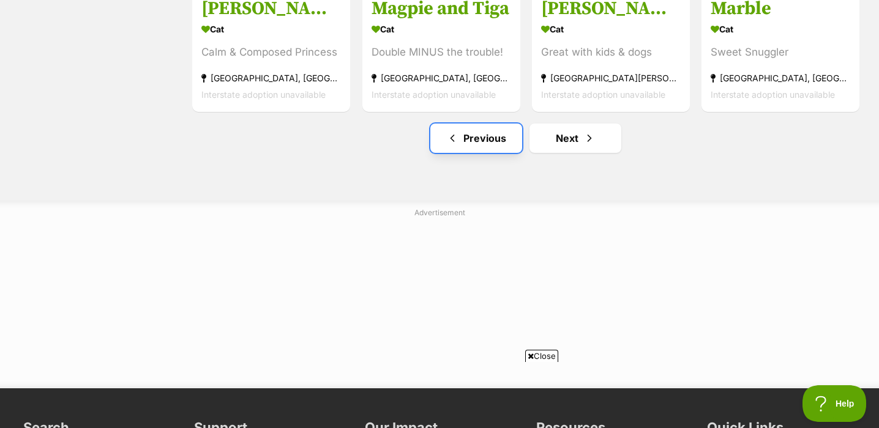
click at [465, 146] on link "Previous" at bounding box center [476, 138] width 92 height 29
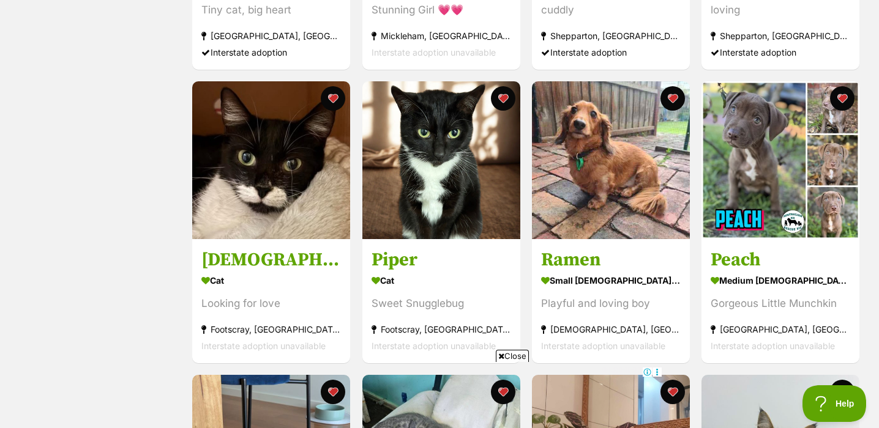
scroll to position [2799, 0]
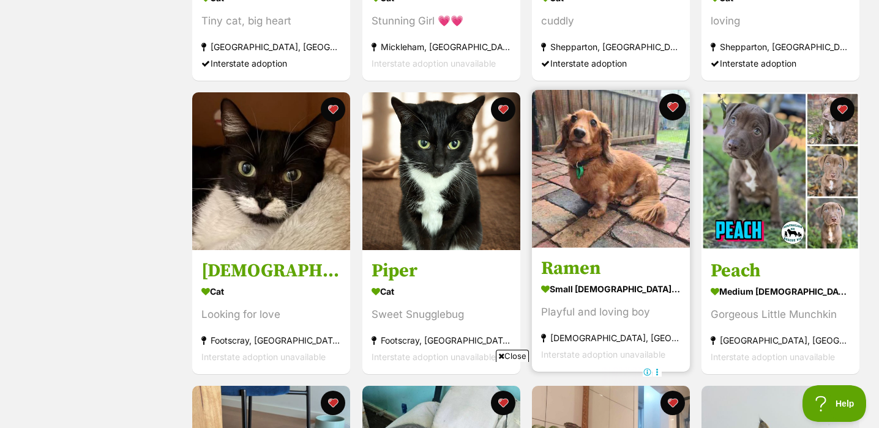
click at [676, 108] on button "favourite" at bounding box center [672, 107] width 27 height 27
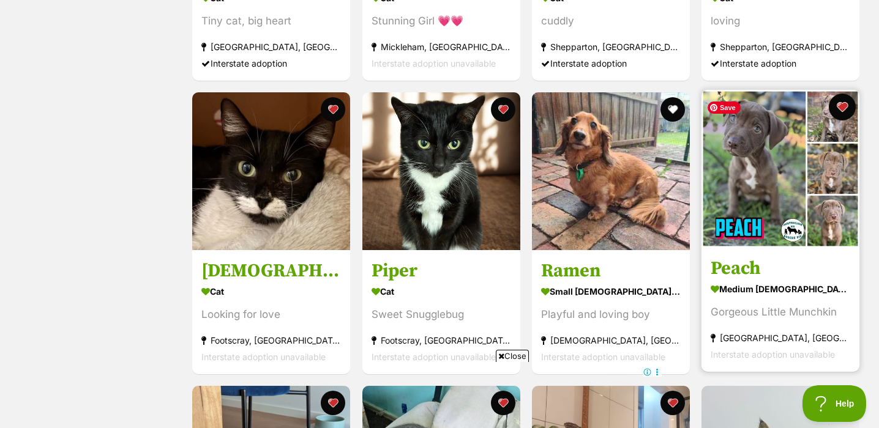
click at [848, 110] on button "favourite" at bounding box center [842, 107] width 27 height 27
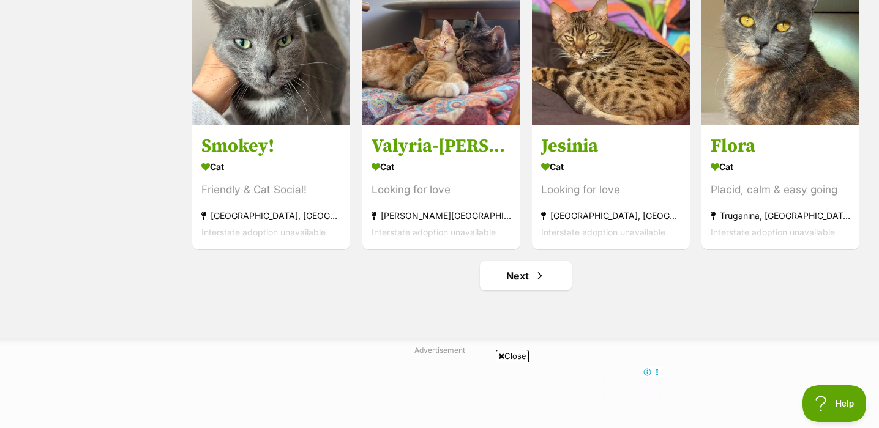
scroll to position [4413, 0]
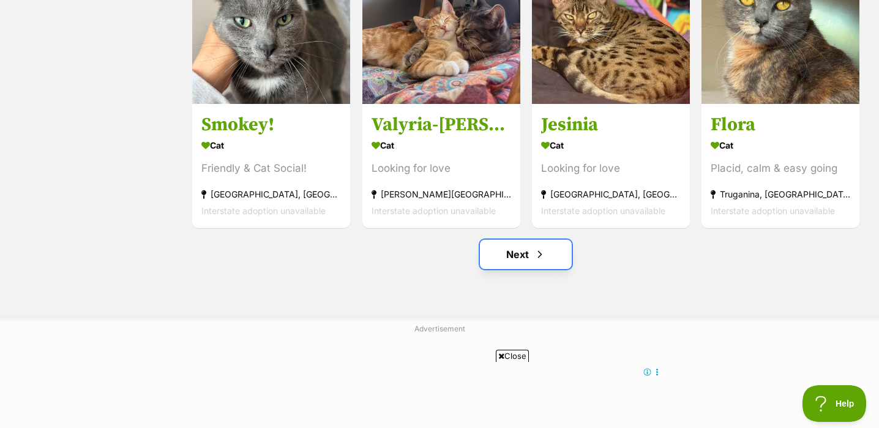
click at [546, 267] on link "Next" at bounding box center [526, 254] width 92 height 29
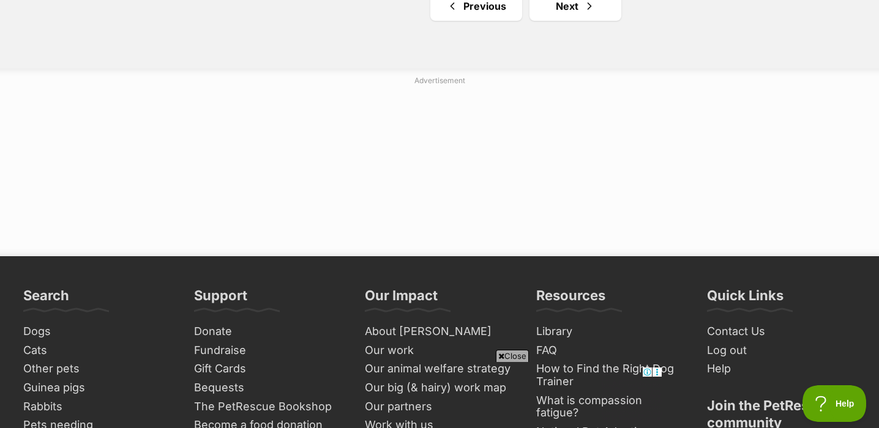
scroll to position [4664, 0]
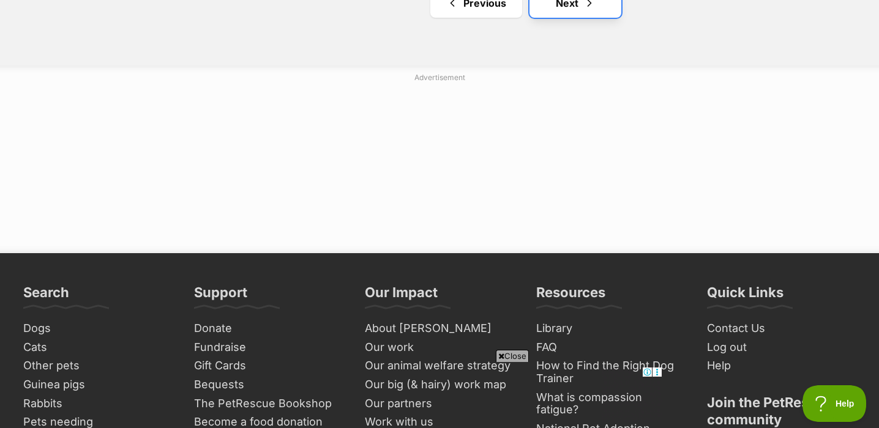
click at [602, 7] on link "Next" at bounding box center [575, 2] width 92 height 29
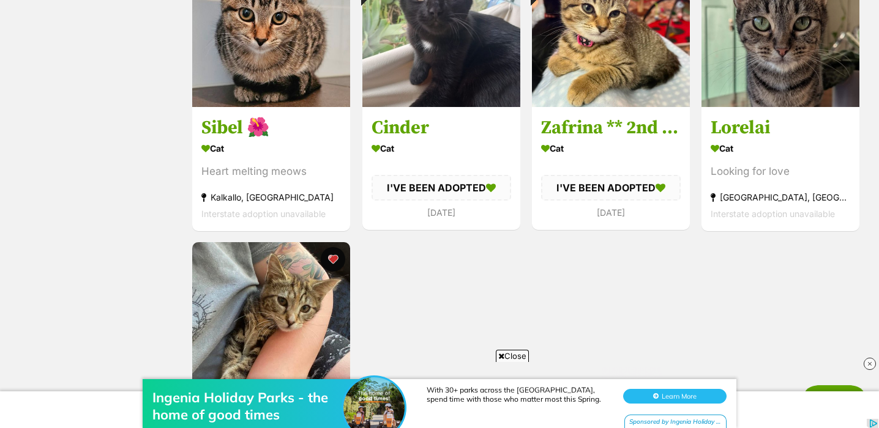
scroll to position [3103, 0]
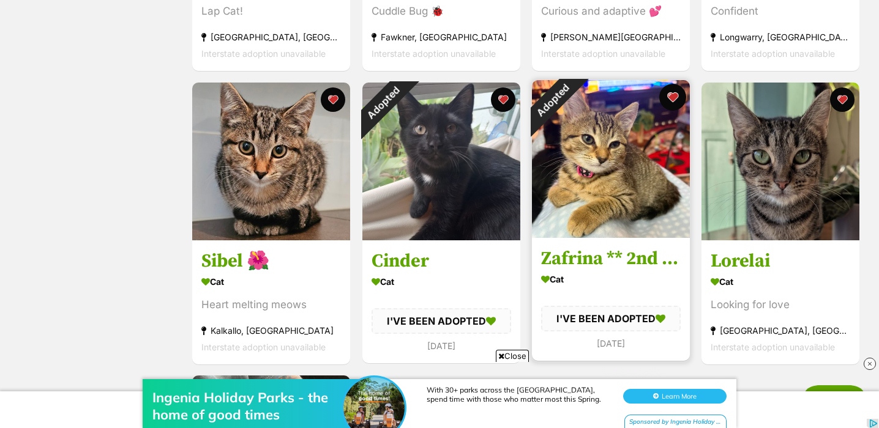
click at [679, 102] on button "favourite" at bounding box center [672, 97] width 27 height 27
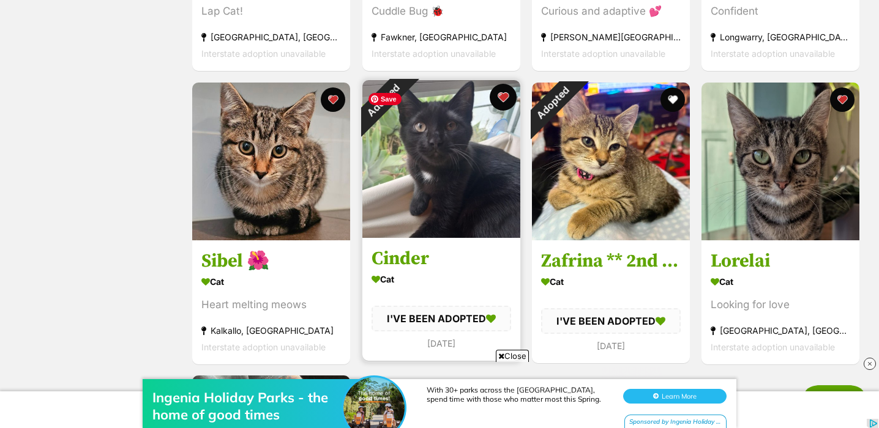
click at [509, 105] on button "favourite" at bounding box center [503, 97] width 27 height 27
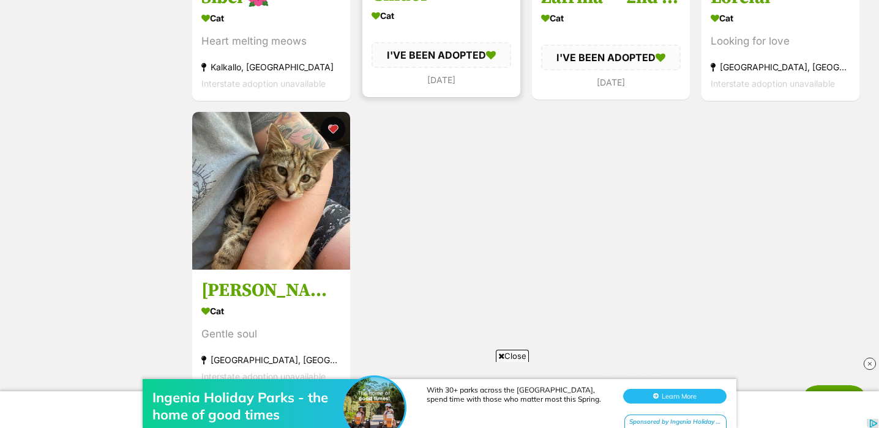
scroll to position [3366, 0]
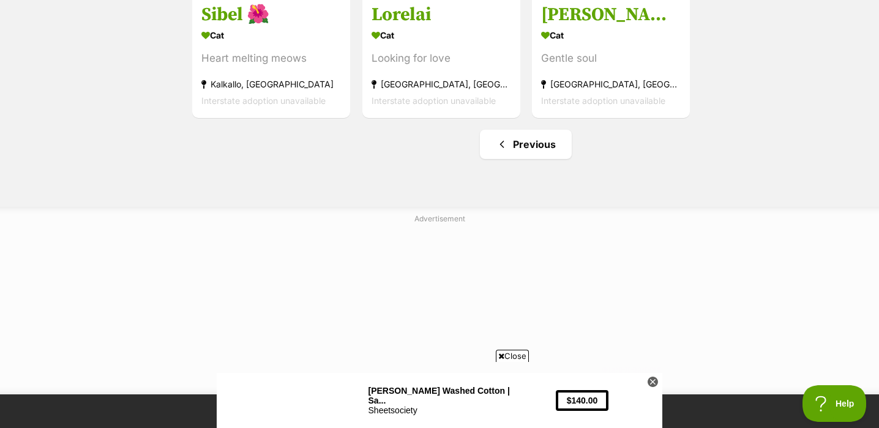
scroll to position [3376, 0]
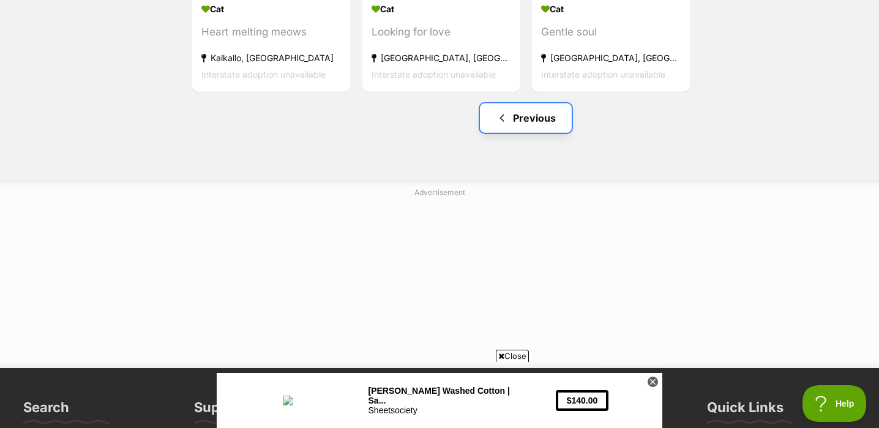
click at [547, 132] on link "Previous" at bounding box center [526, 117] width 92 height 29
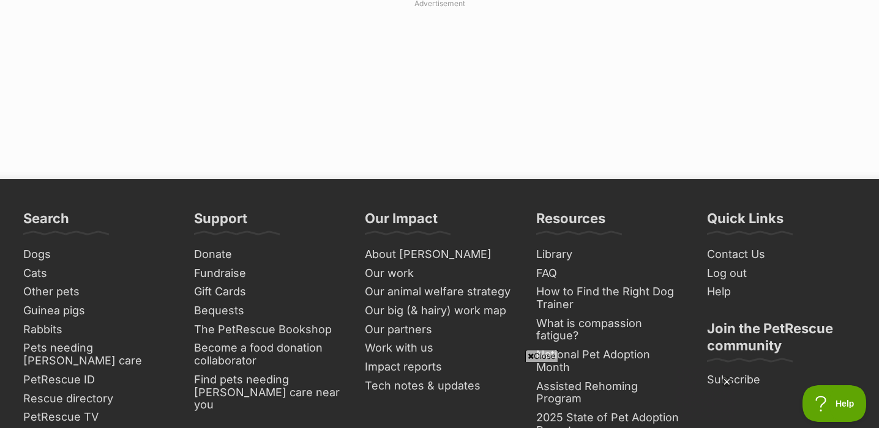
scroll to position [4520, 0]
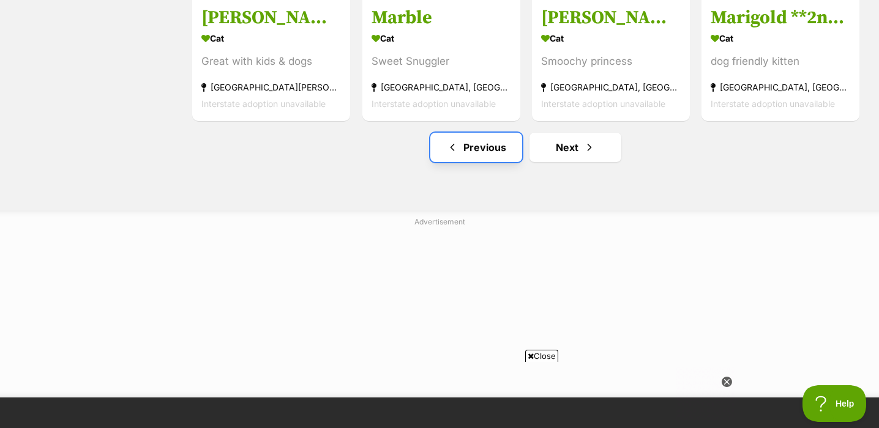
click at [477, 162] on link "Previous" at bounding box center [476, 147] width 92 height 29
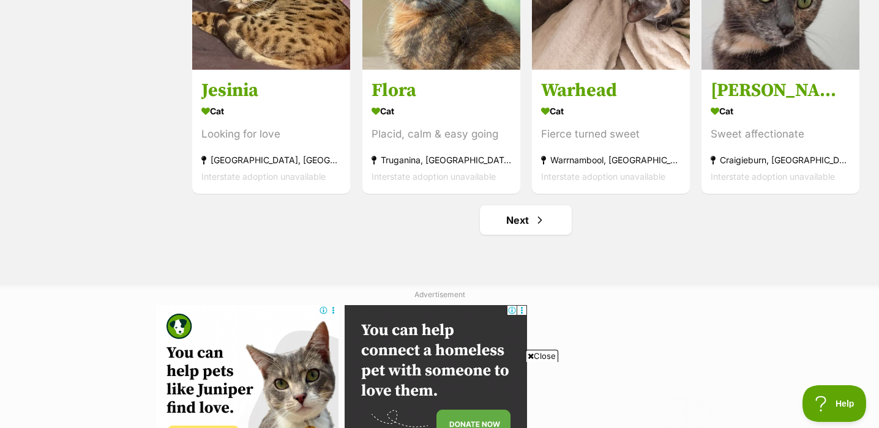
scroll to position [4471, 0]
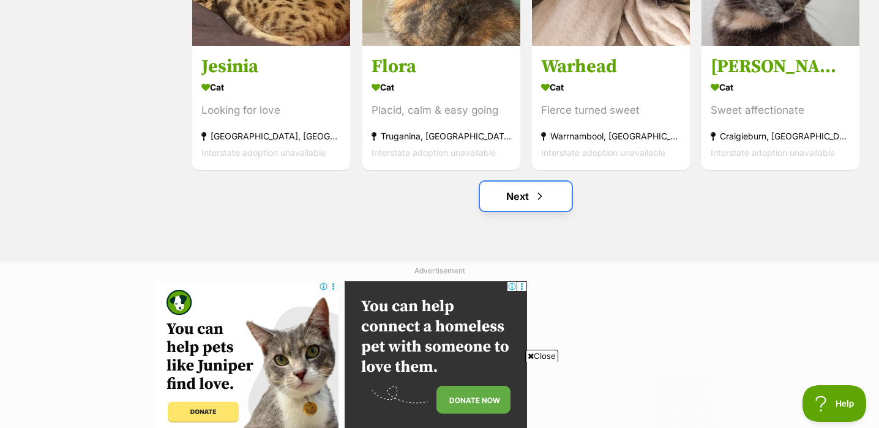
click at [562, 210] on link "Next" at bounding box center [526, 196] width 92 height 29
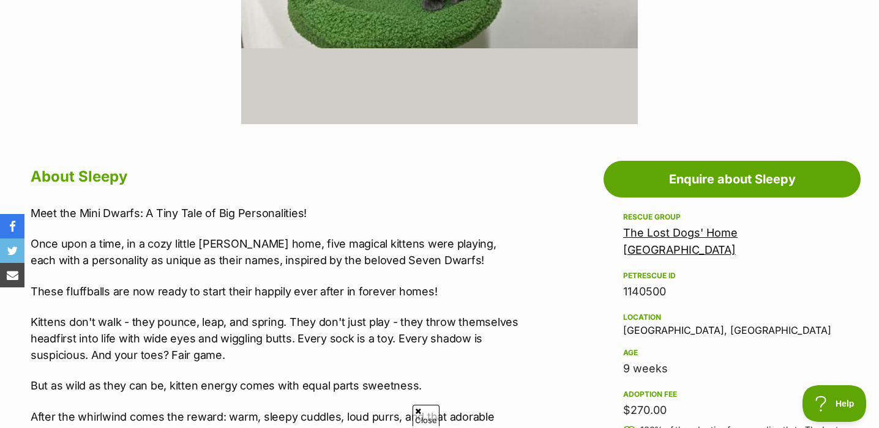
scroll to position [529, 0]
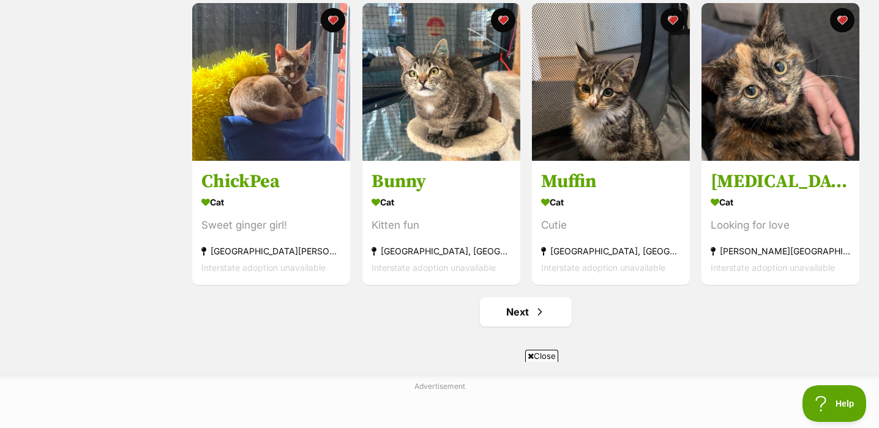
scroll to position [1422, 0]
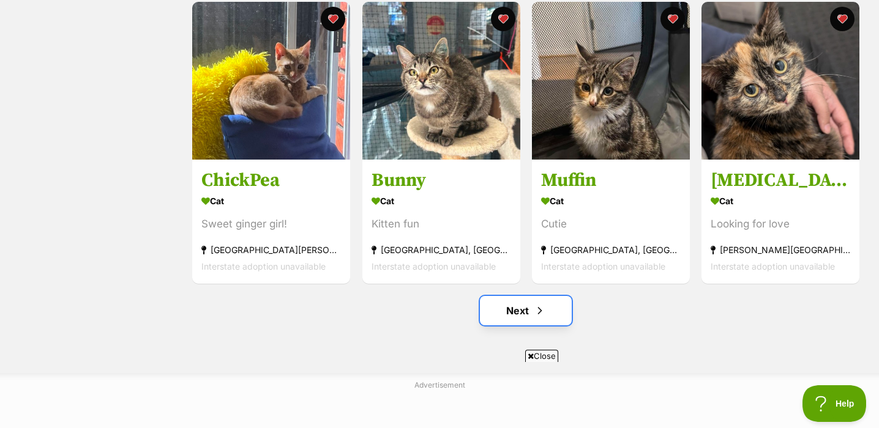
click at [493, 313] on link "Next" at bounding box center [526, 310] width 92 height 29
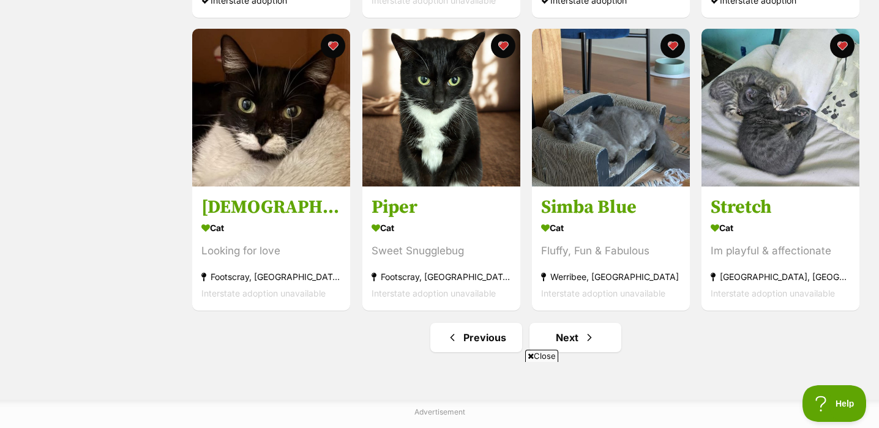
scroll to position [1387, 0]
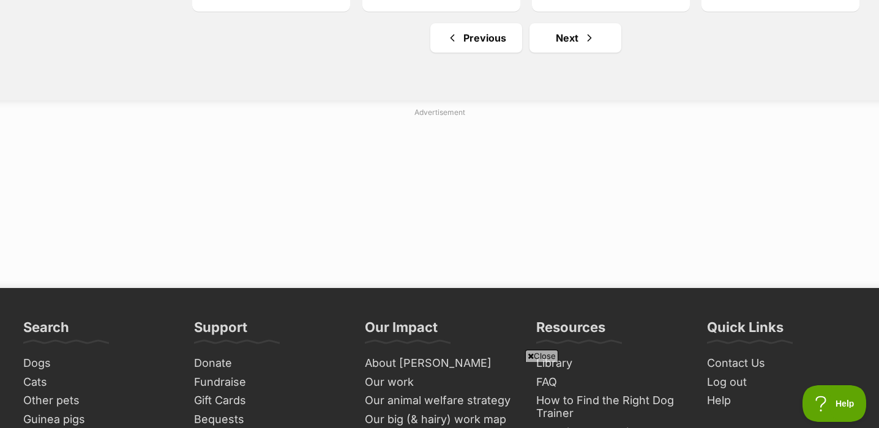
scroll to position [4635, 0]
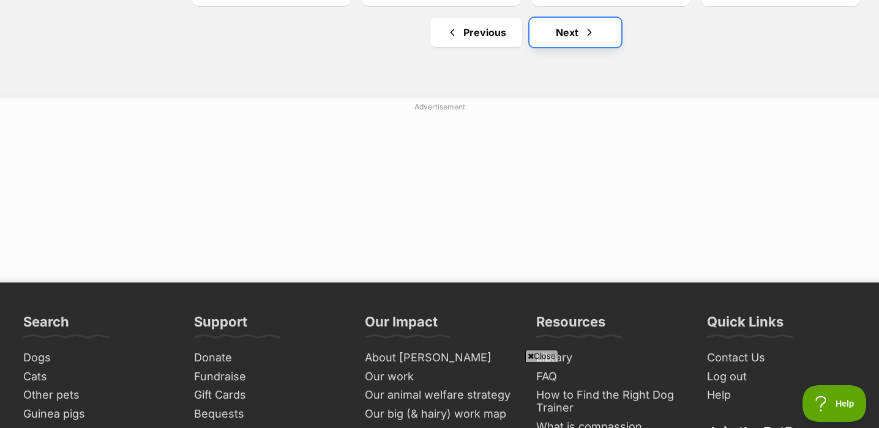
click at [577, 42] on link "Next" at bounding box center [575, 32] width 92 height 29
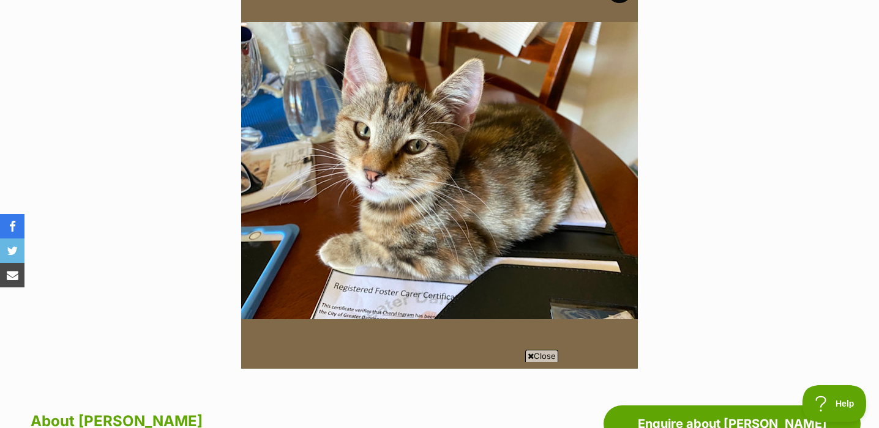
scroll to position [283, 0]
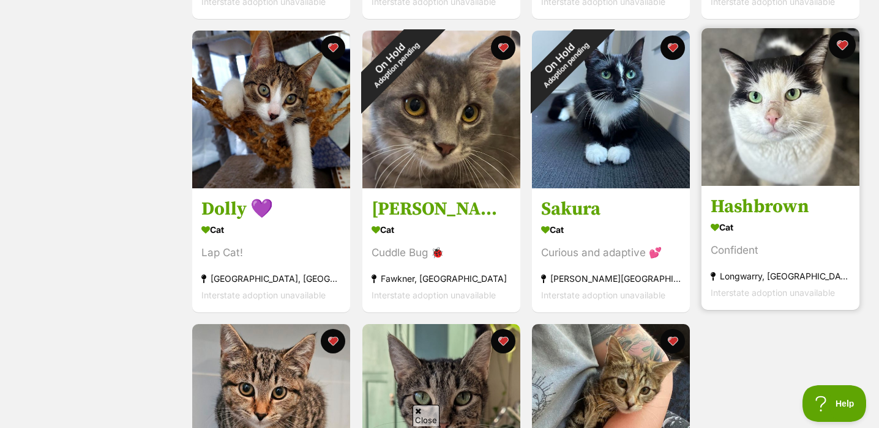
click at [849, 44] on button "favourite" at bounding box center [842, 45] width 27 height 27
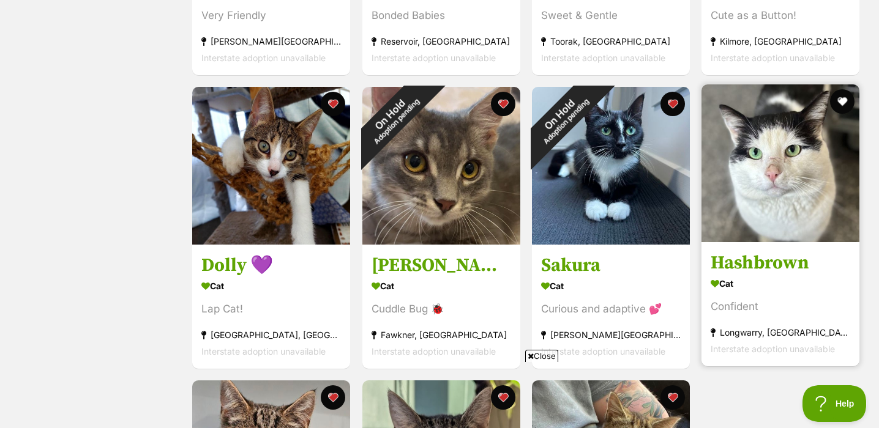
scroll to position [2802, 0]
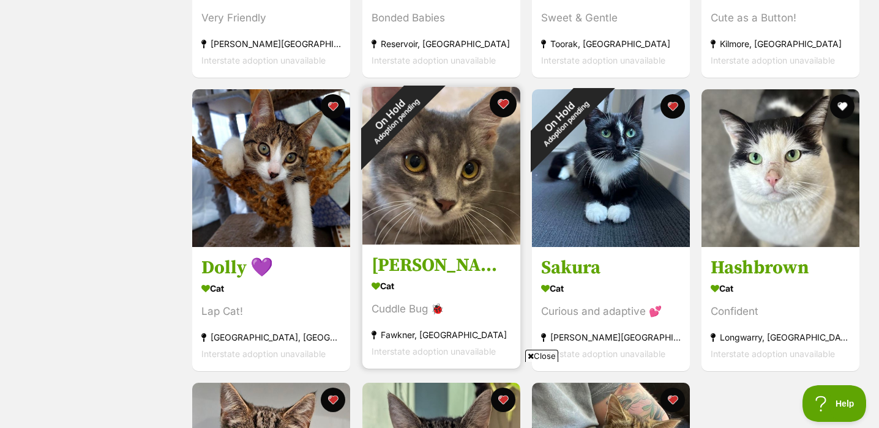
click at [504, 107] on button "favourite" at bounding box center [503, 104] width 27 height 27
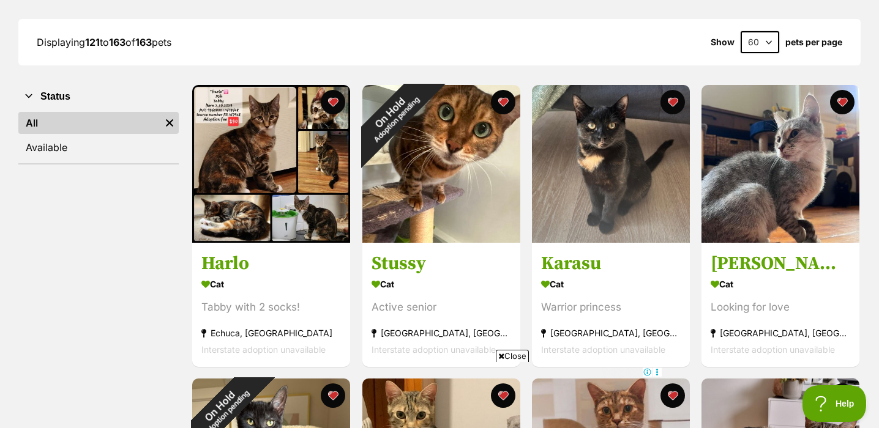
scroll to position [166, 0]
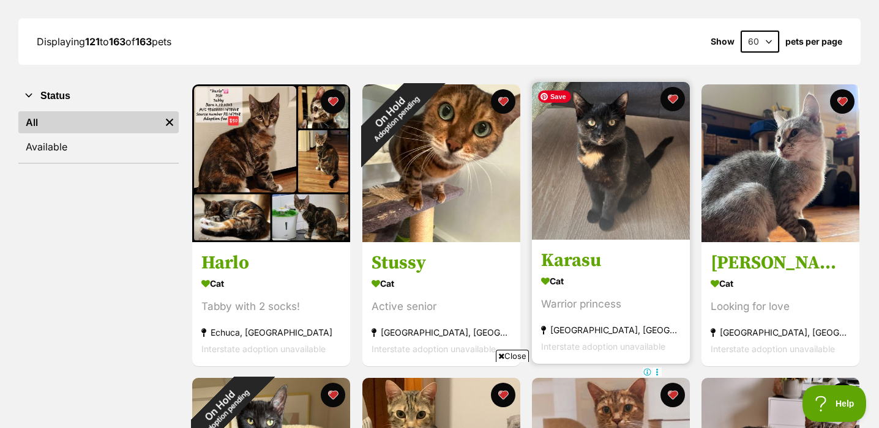
click at [651, 176] on img at bounding box center [611, 161] width 158 height 158
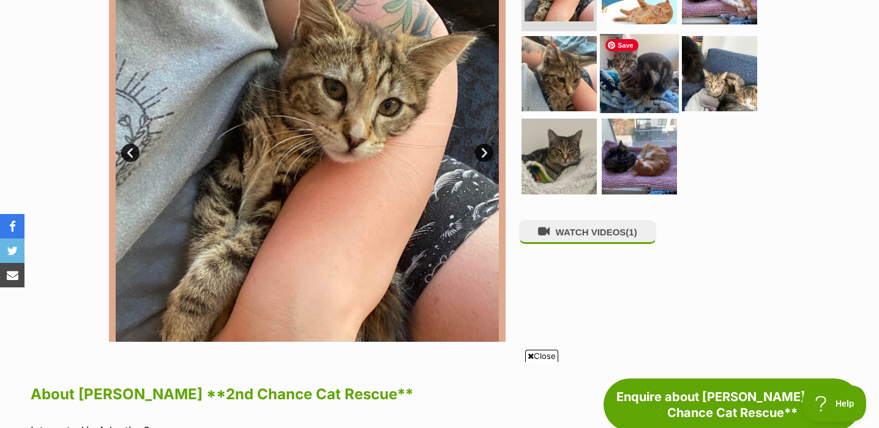
click at [641, 67] on img at bounding box center [639, 73] width 79 height 79
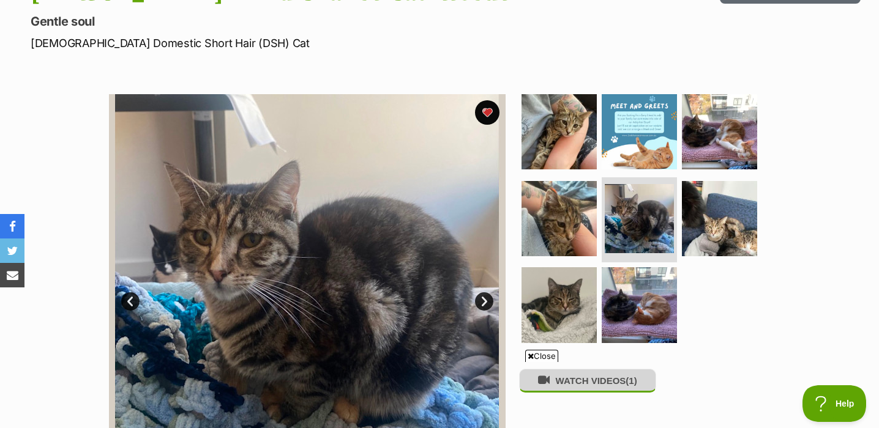
scroll to position [156, 0]
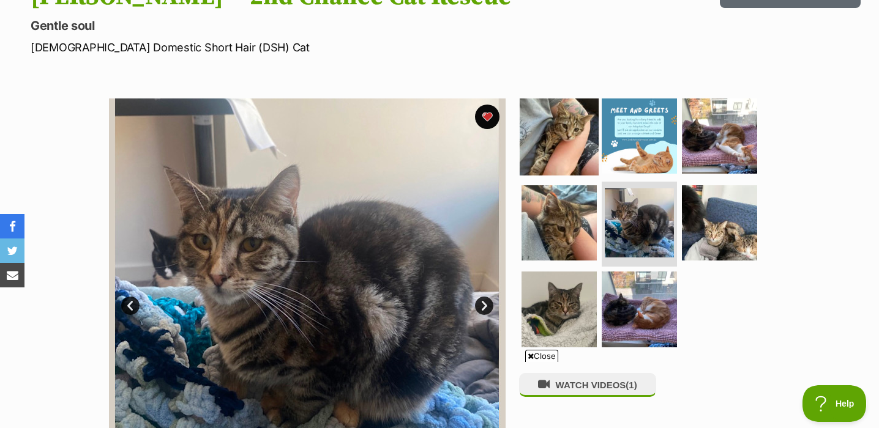
click at [545, 151] on img at bounding box center [559, 136] width 79 height 79
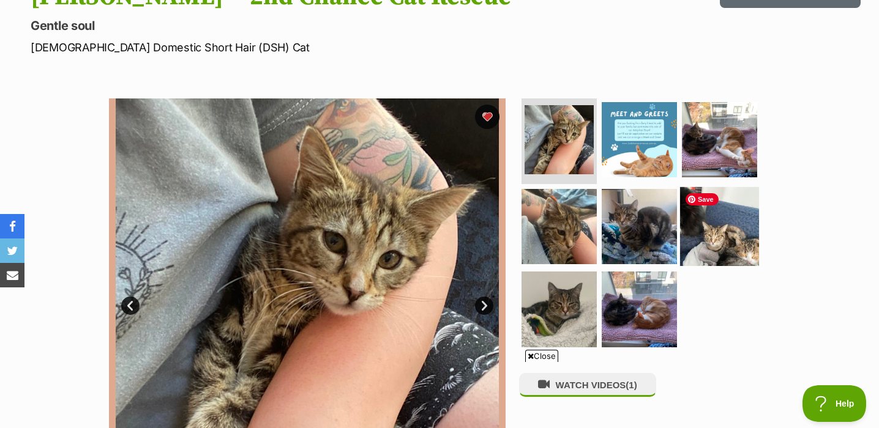
click at [739, 241] on img at bounding box center [719, 226] width 79 height 79
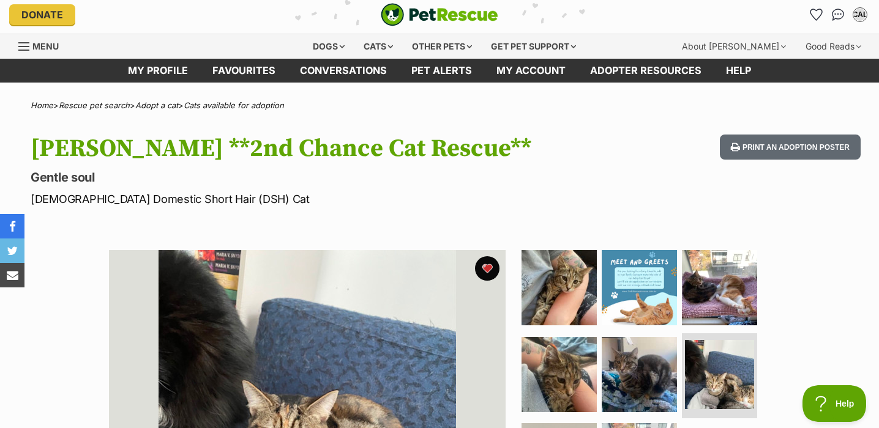
scroll to position [0, 0]
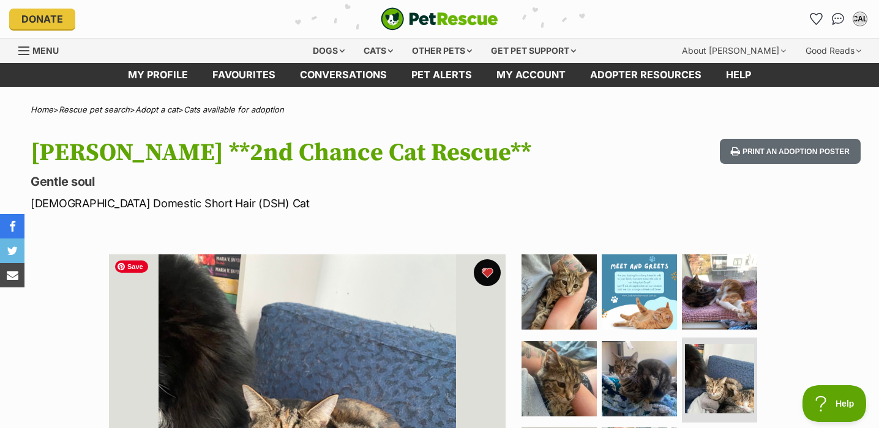
click at [488, 270] on button "favourite" at bounding box center [487, 272] width 27 height 27
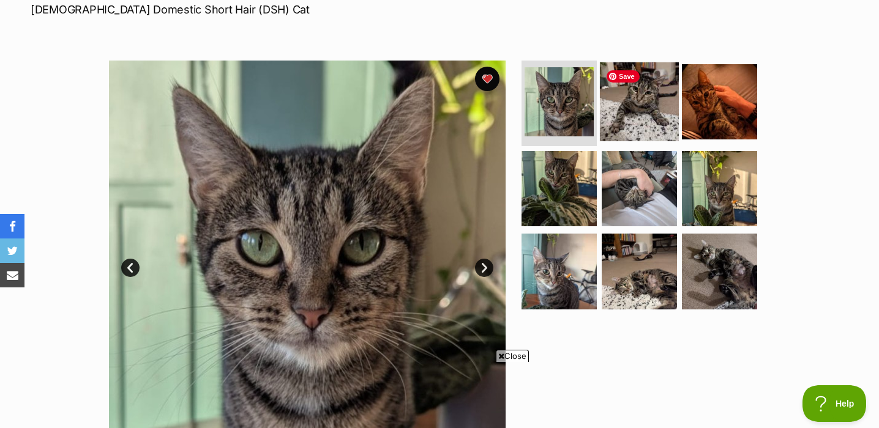
click at [636, 109] on img at bounding box center [639, 101] width 79 height 79
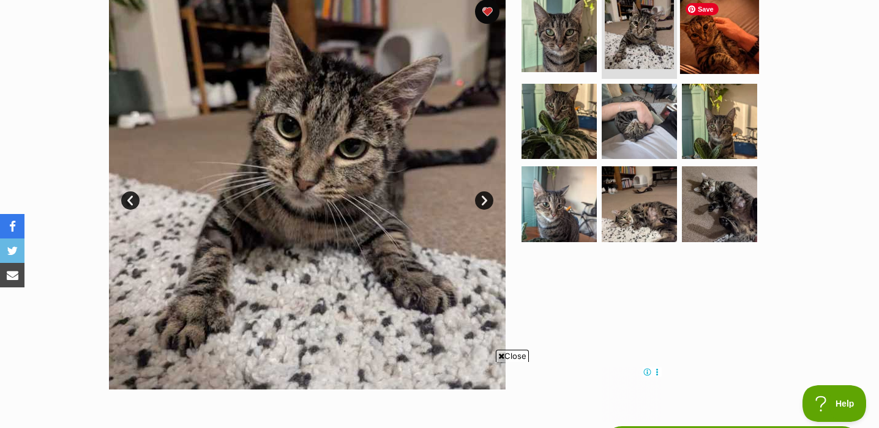
scroll to position [262, 0]
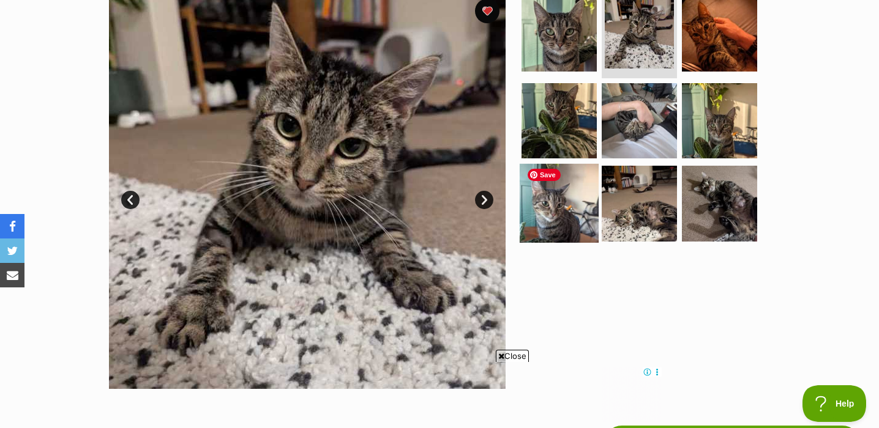
click at [549, 204] on img at bounding box center [559, 203] width 79 height 79
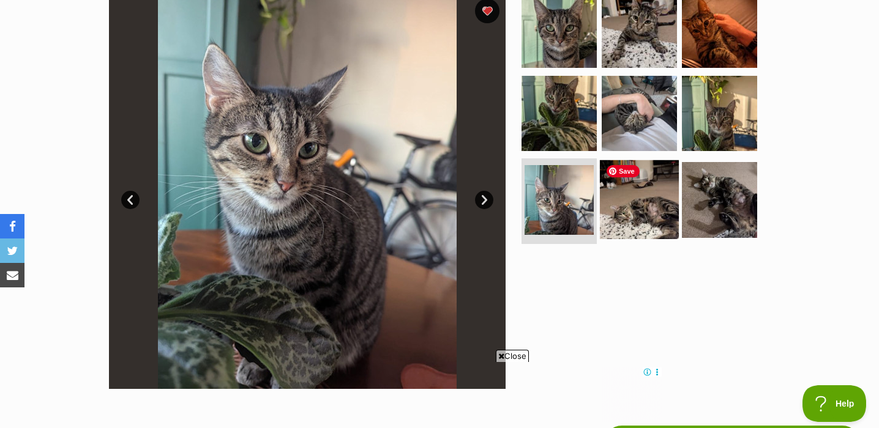
click at [658, 215] on img at bounding box center [639, 199] width 79 height 79
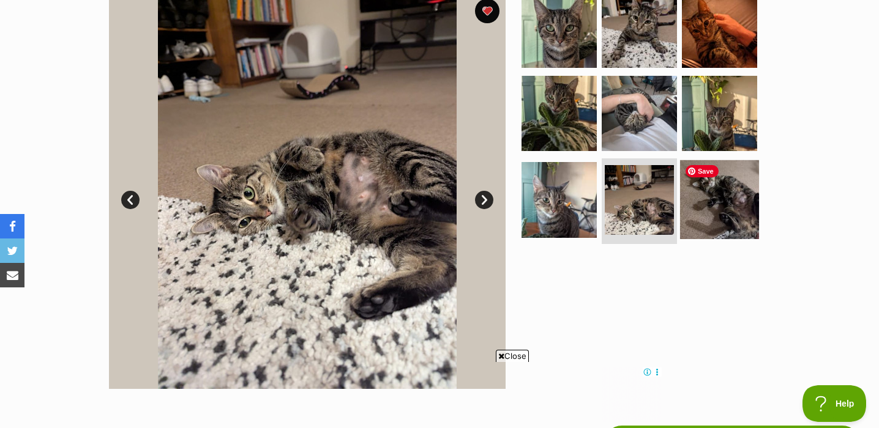
click at [716, 205] on img at bounding box center [719, 199] width 79 height 79
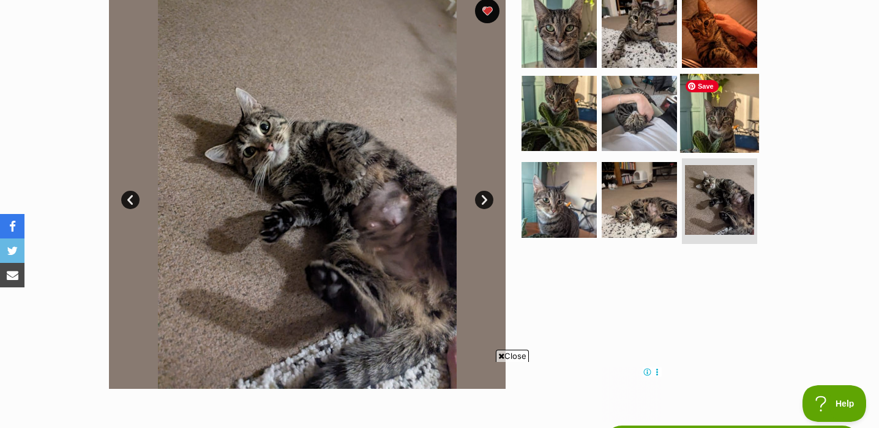
click at [719, 111] on img at bounding box center [719, 112] width 79 height 79
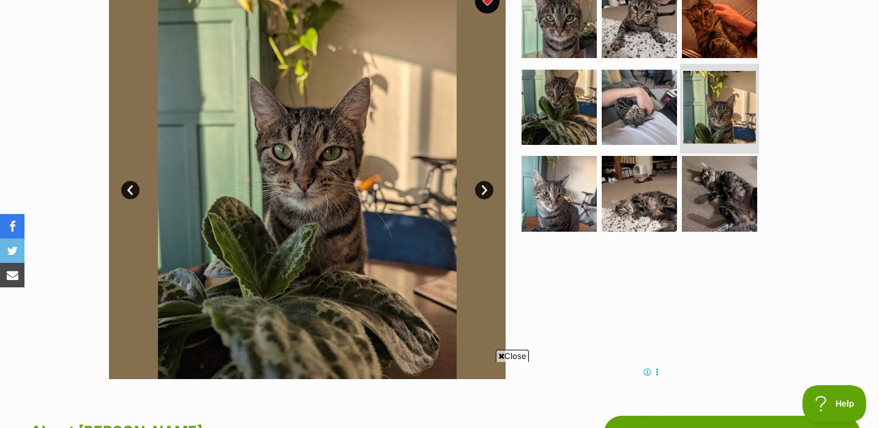
scroll to position [270, 0]
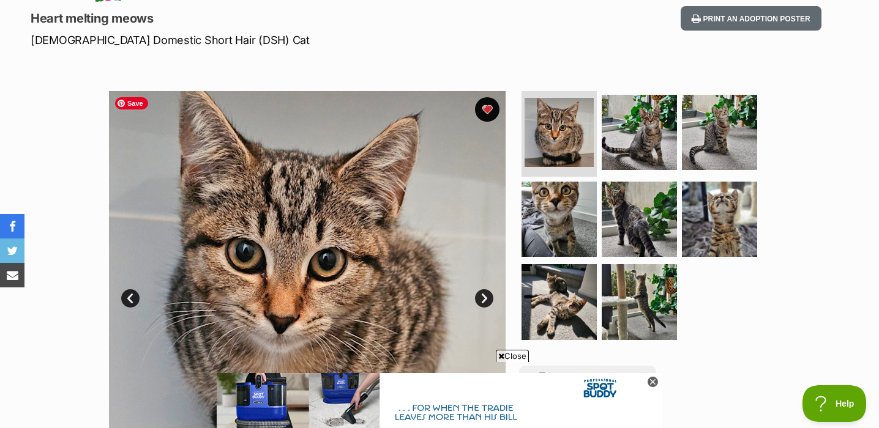
scroll to position [158, 0]
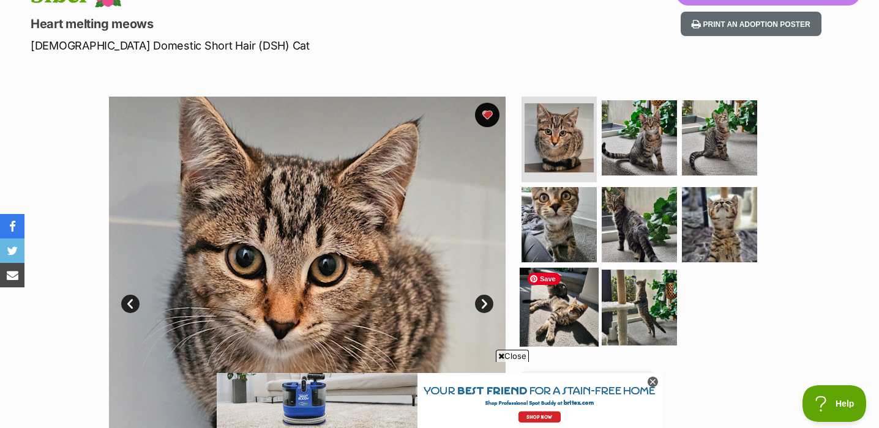
click at [558, 313] on img at bounding box center [559, 307] width 79 height 79
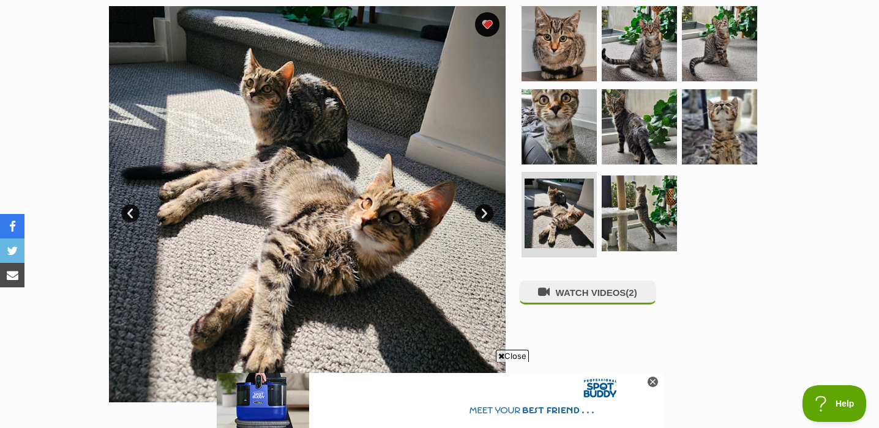
scroll to position [253, 0]
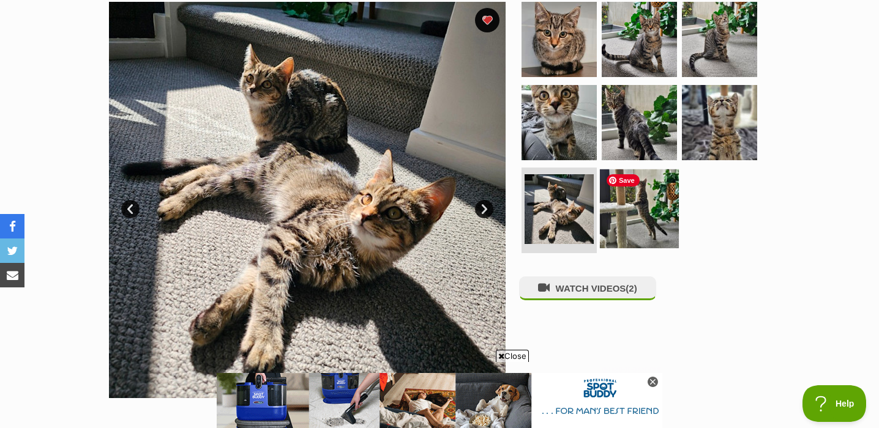
click at [670, 219] on img at bounding box center [639, 209] width 79 height 79
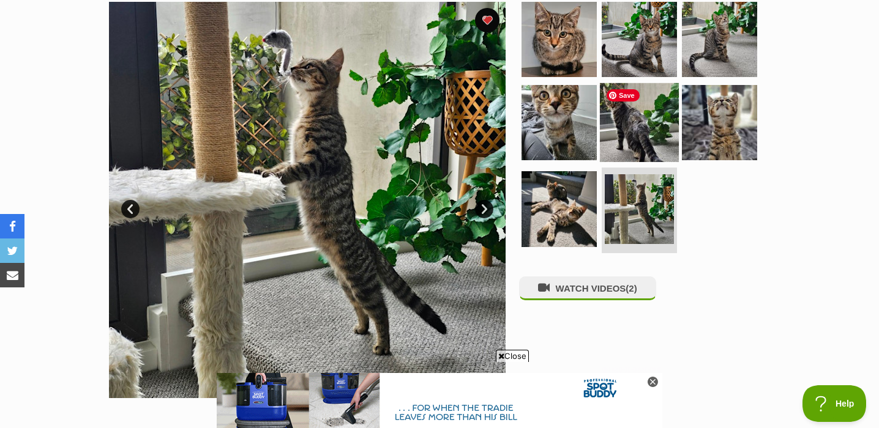
click at [638, 133] on img at bounding box center [639, 122] width 79 height 79
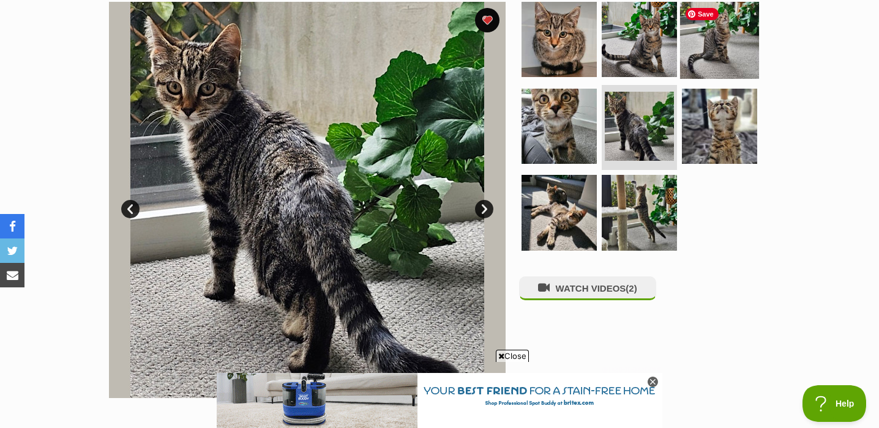
click at [702, 52] on img at bounding box center [719, 39] width 79 height 79
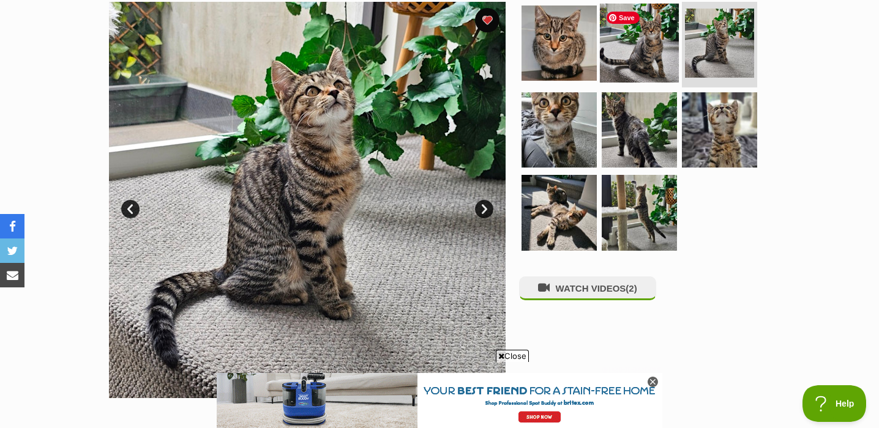
click at [651, 54] on img at bounding box center [639, 43] width 79 height 79
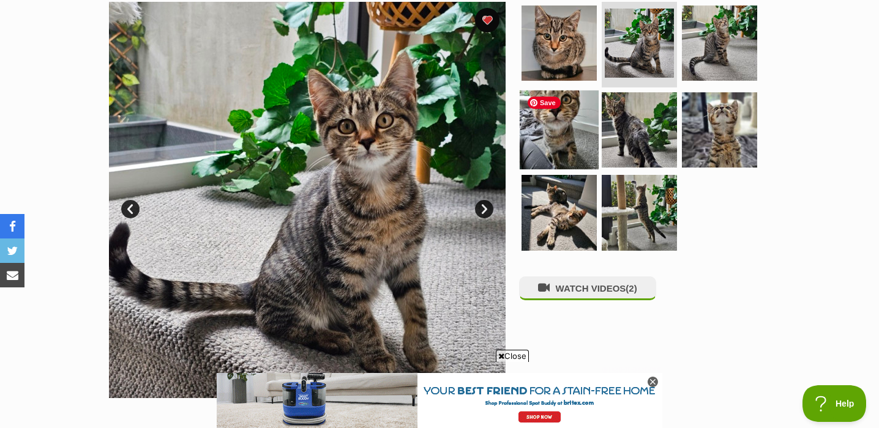
click at [567, 143] on img at bounding box center [559, 129] width 79 height 79
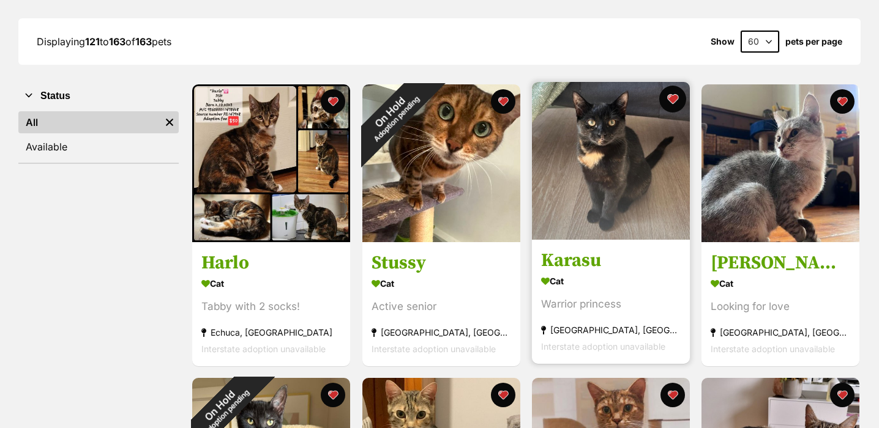
scroll to position [166, 0]
click at [674, 97] on button "favourite" at bounding box center [672, 99] width 27 height 27
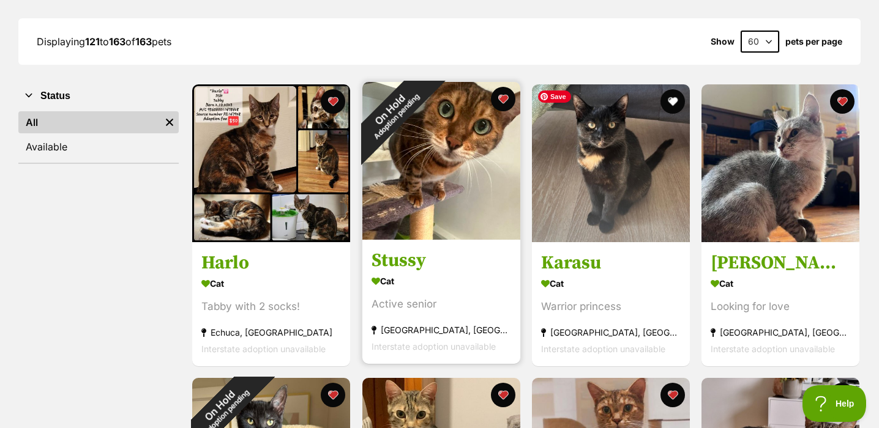
scroll to position [0, 0]
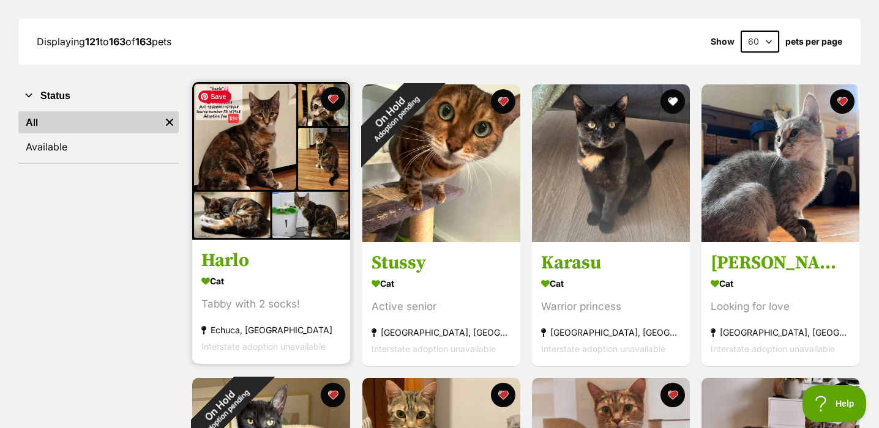
click at [294, 213] on img at bounding box center [271, 161] width 158 height 158
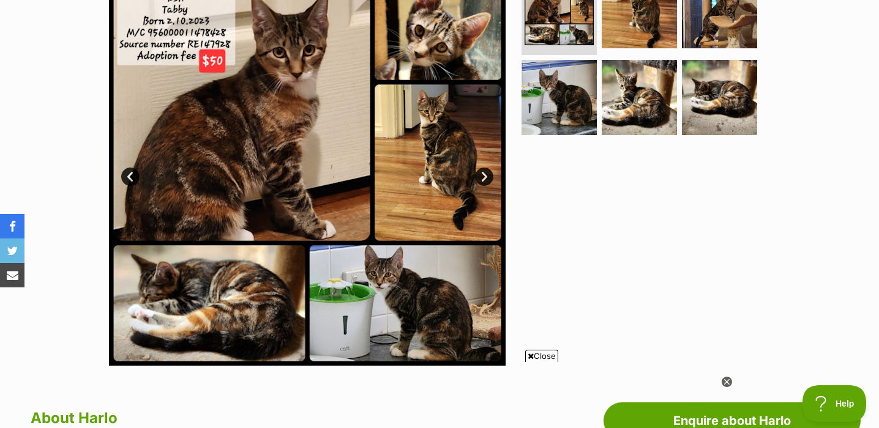
scroll to position [173, 0]
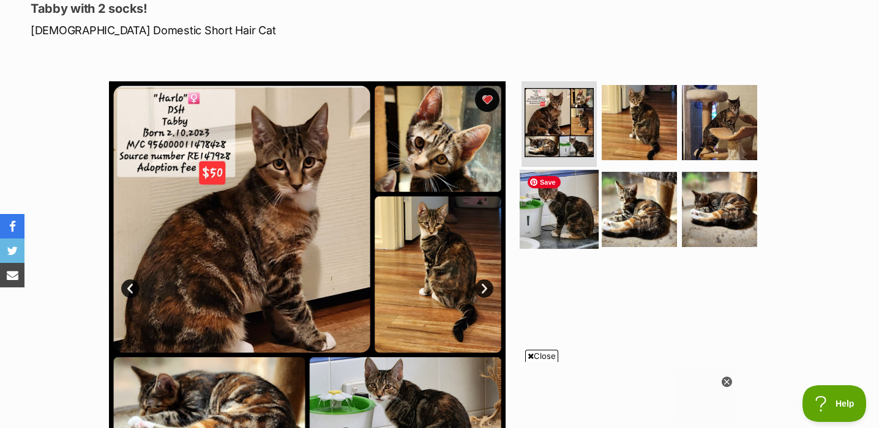
click at [558, 224] on img at bounding box center [559, 209] width 79 height 79
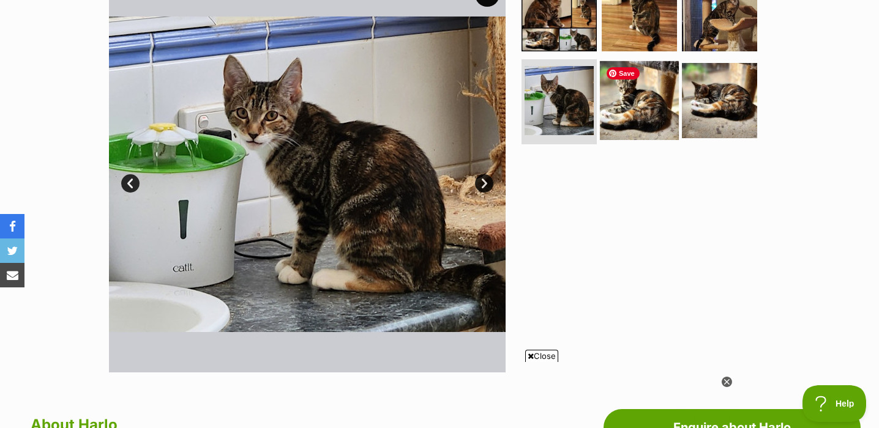
scroll to position [279, 0]
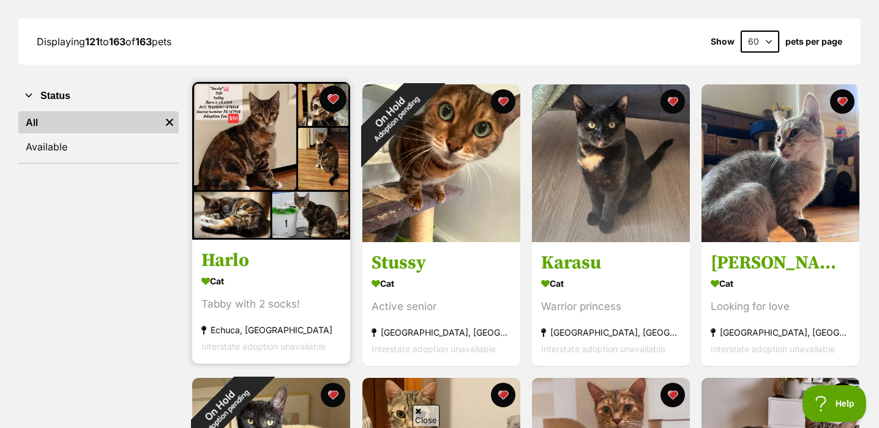
click at [341, 100] on button "favourite" at bounding box center [333, 99] width 27 height 27
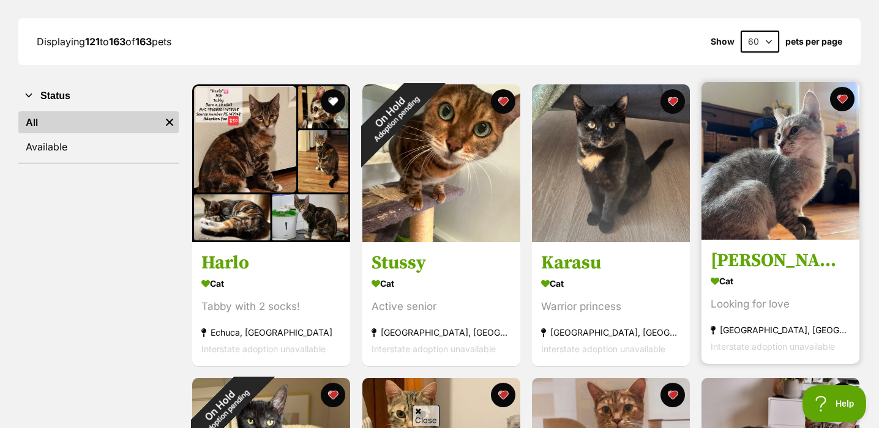
scroll to position [176, 0]
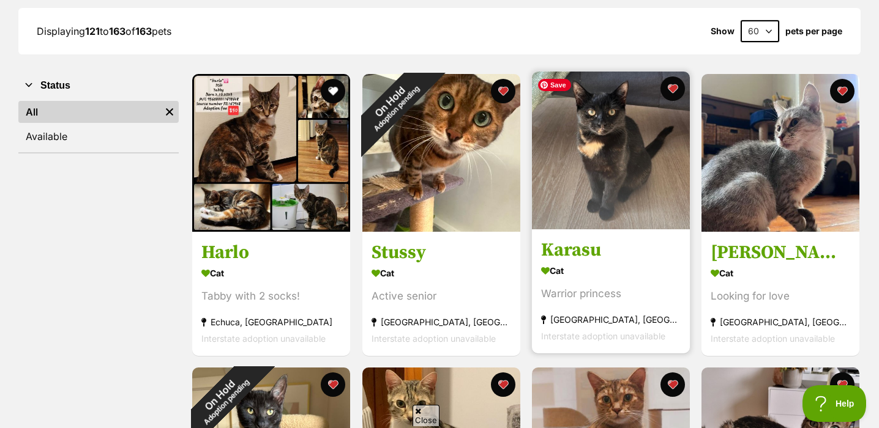
click at [654, 226] on img at bounding box center [611, 151] width 158 height 158
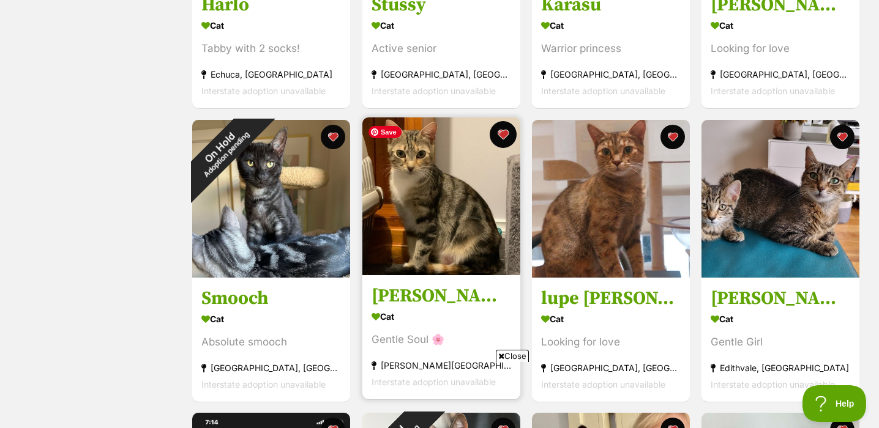
click at [501, 136] on button "favourite" at bounding box center [503, 134] width 27 height 27
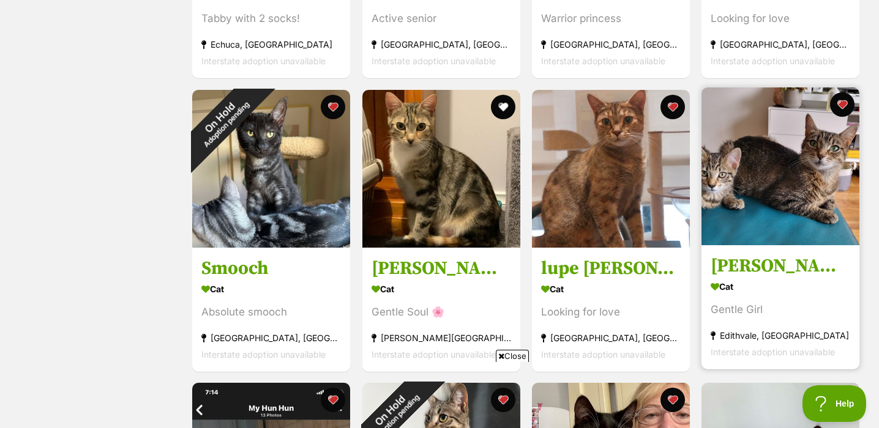
scroll to position [459, 0]
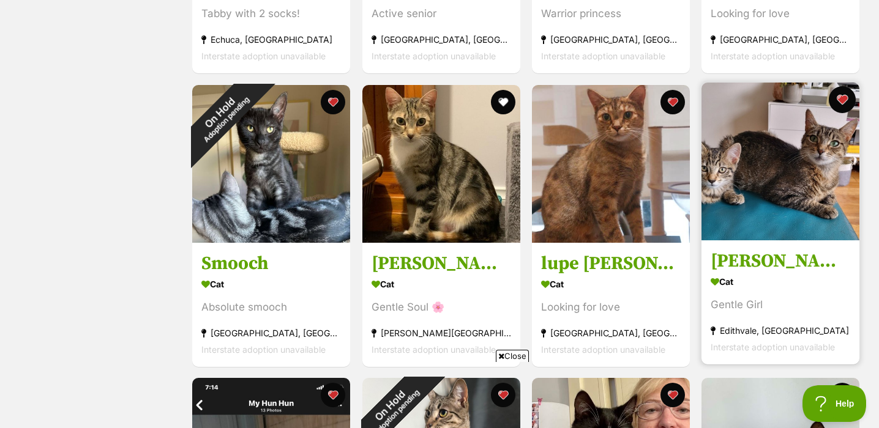
click at [841, 95] on button "favourite" at bounding box center [842, 99] width 27 height 27
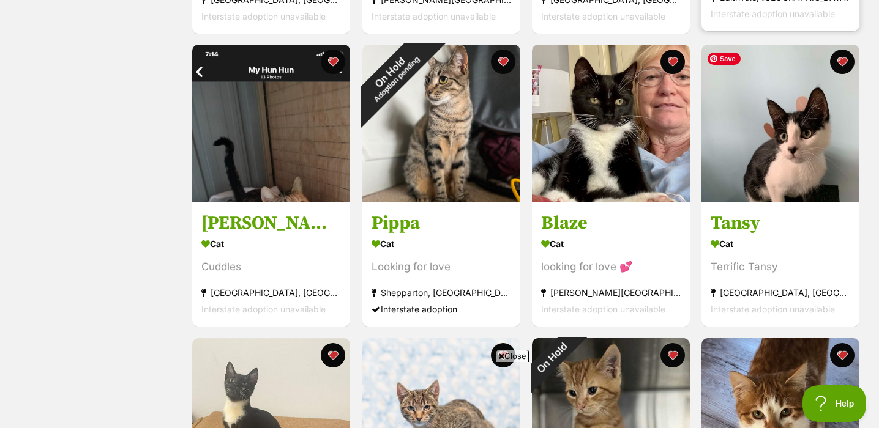
scroll to position [796, 0]
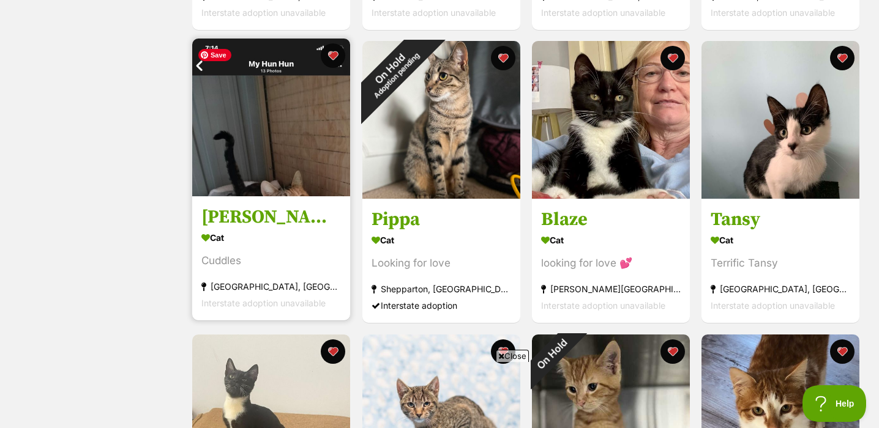
click at [285, 160] on img at bounding box center [271, 118] width 158 height 158
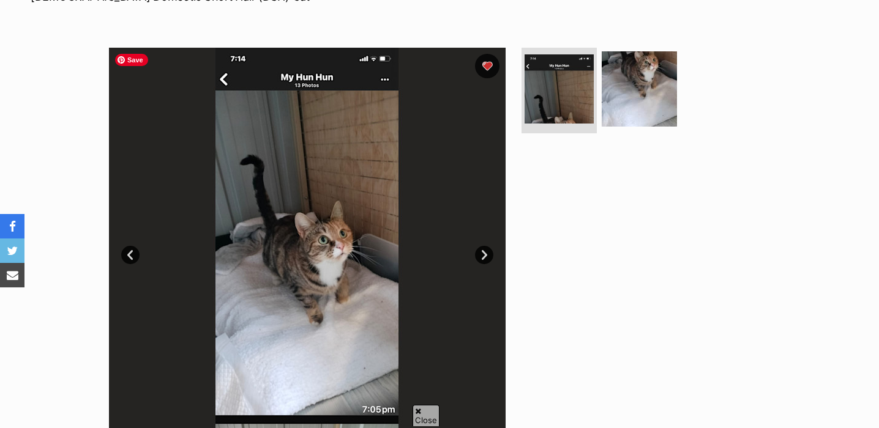
scroll to position [207, 0]
click at [491, 255] on link "Next" at bounding box center [484, 255] width 18 height 18
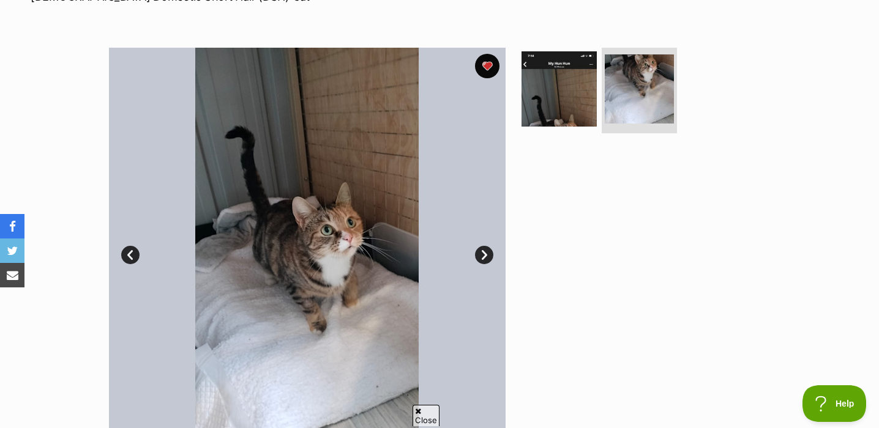
scroll to position [0, 0]
click at [491, 255] on link "Next" at bounding box center [484, 255] width 18 height 18
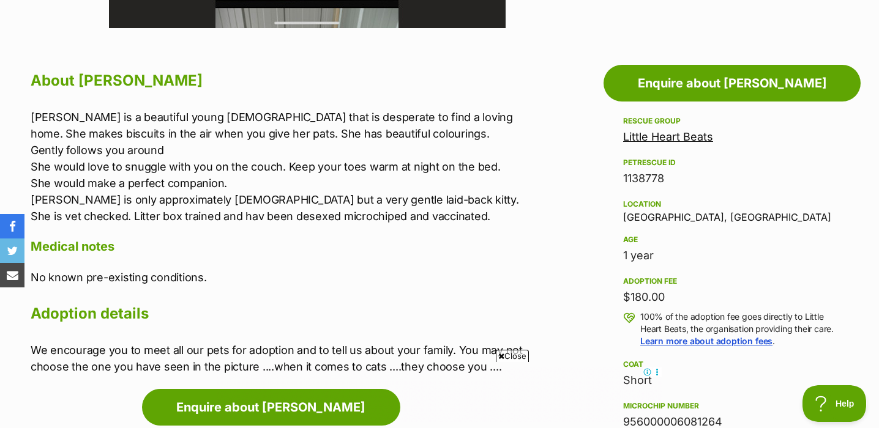
scroll to position [622, 0]
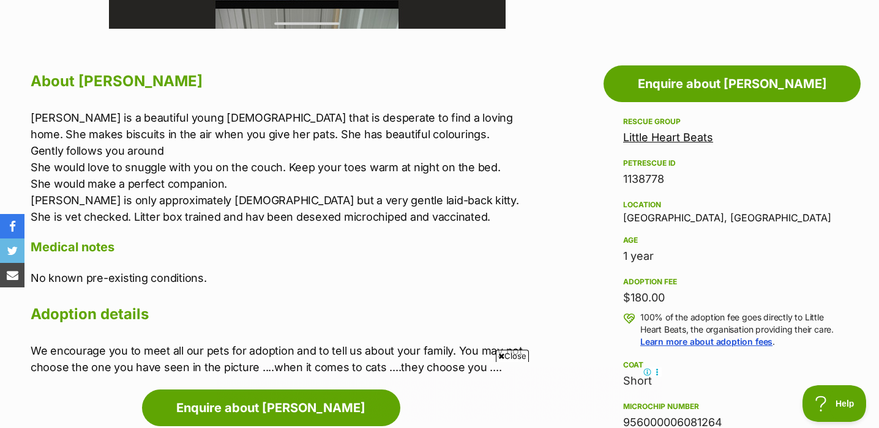
click at [247, 136] on p "Chloe is a beautiful young lady that is desperate to find a loving home. She ma…" at bounding box center [277, 168] width 493 height 116
click at [300, 140] on p "Chloe is a beautiful young lady that is desperate to find a loving home. She ma…" at bounding box center [277, 168] width 493 height 116
click at [338, 140] on p "Chloe is a beautiful young lady that is desperate to find a loving home. She ma…" at bounding box center [277, 168] width 493 height 116
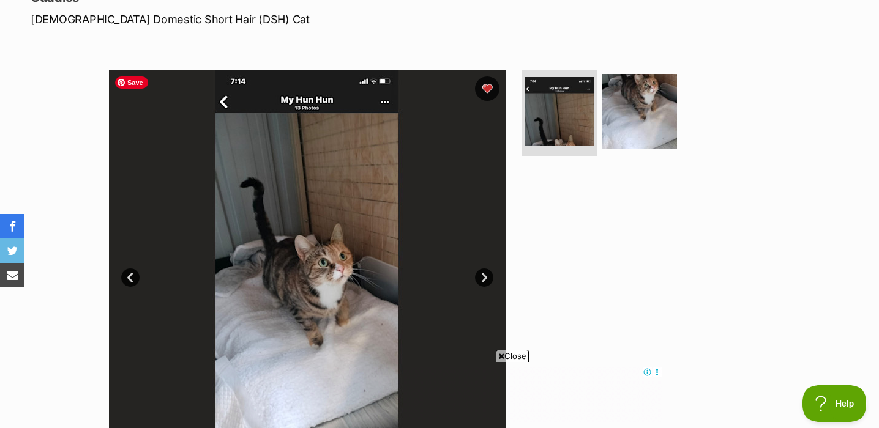
scroll to position [185, 0]
click at [480, 270] on link "Next" at bounding box center [484, 277] width 18 height 18
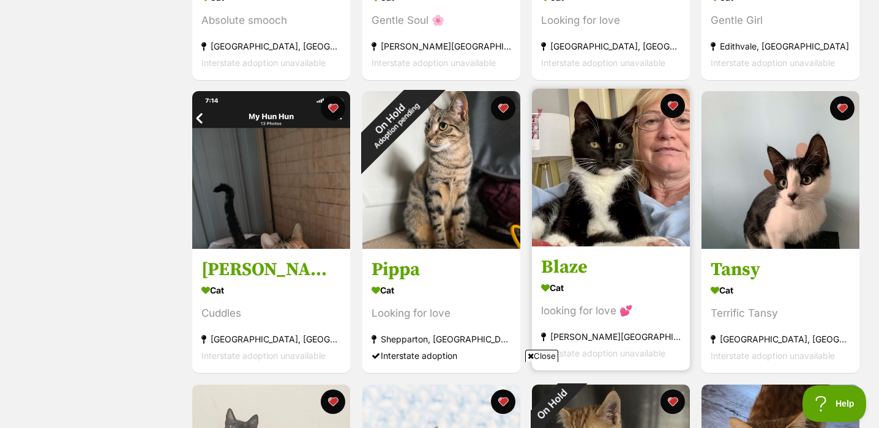
click at [650, 249] on link at bounding box center [611, 243] width 158 height 12
click at [669, 109] on button "favourite" at bounding box center [672, 105] width 27 height 27
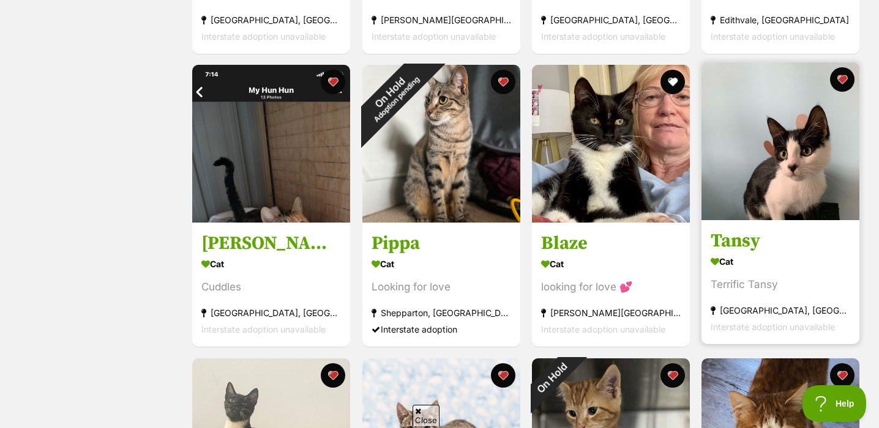
scroll to position [782, 0]
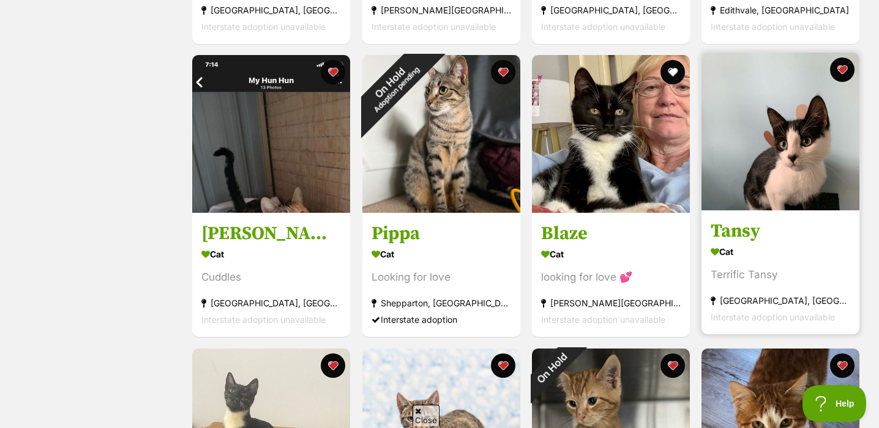
click at [826, 240] on h3 "Tansy" at bounding box center [780, 231] width 140 height 23
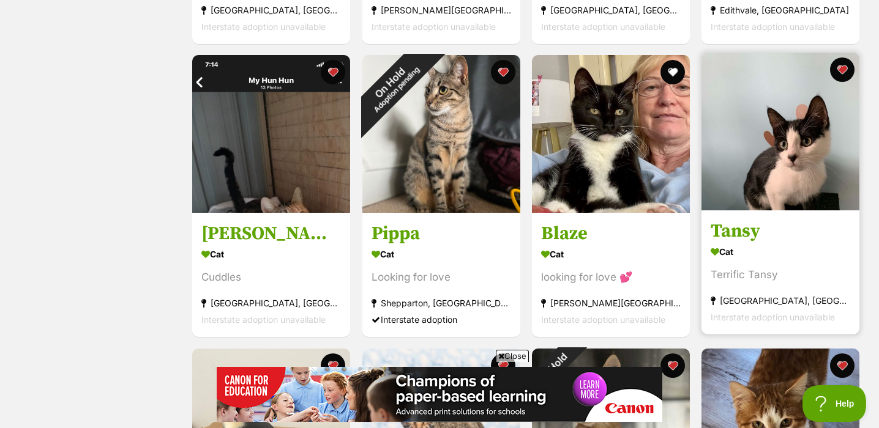
scroll to position [0, 0]
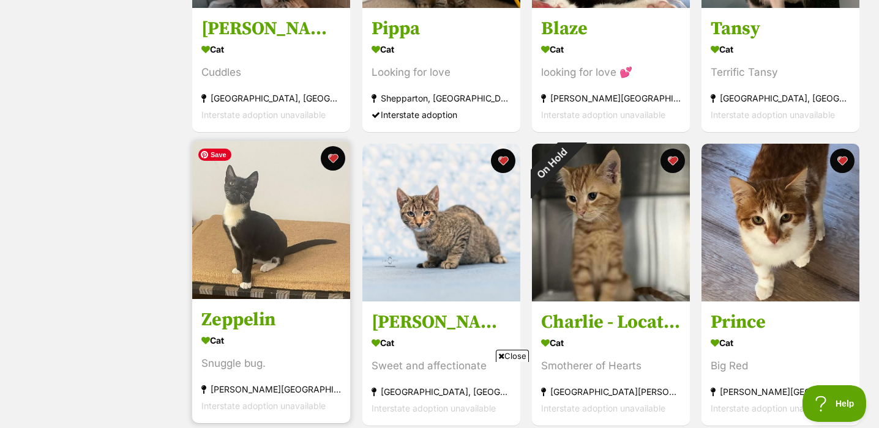
click at [299, 258] on img at bounding box center [271, 220] width 158 height 158
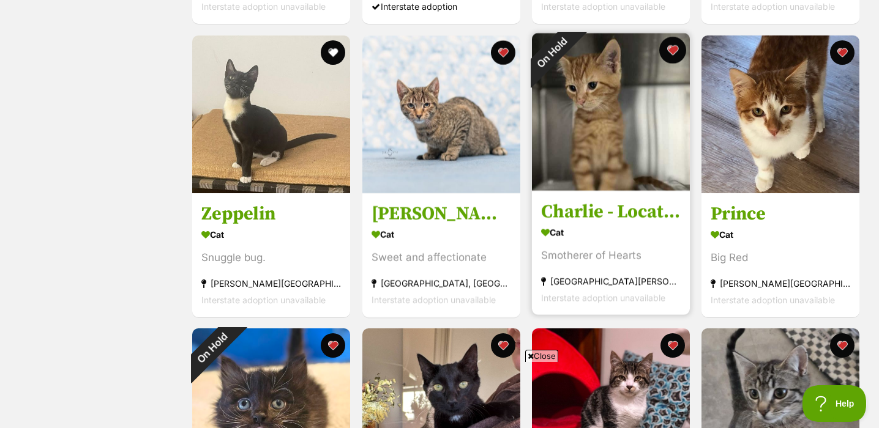
scroll to position [1100, 0]
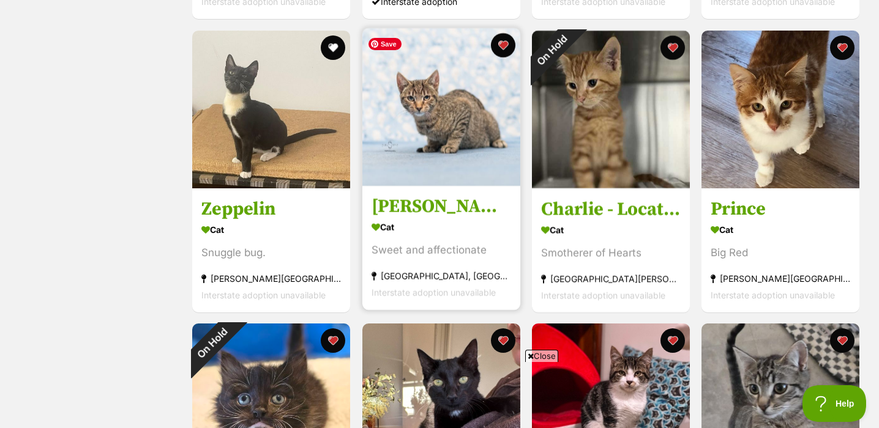
click at [458, 167] on img at bounding box center [441, 107] width 158 height 158
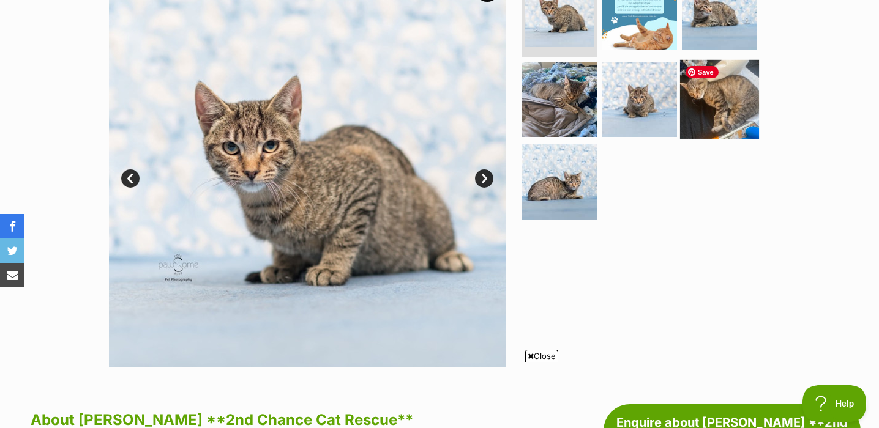
click at [736, 103] on img at bounding box center [719, 98] width 79 height 79
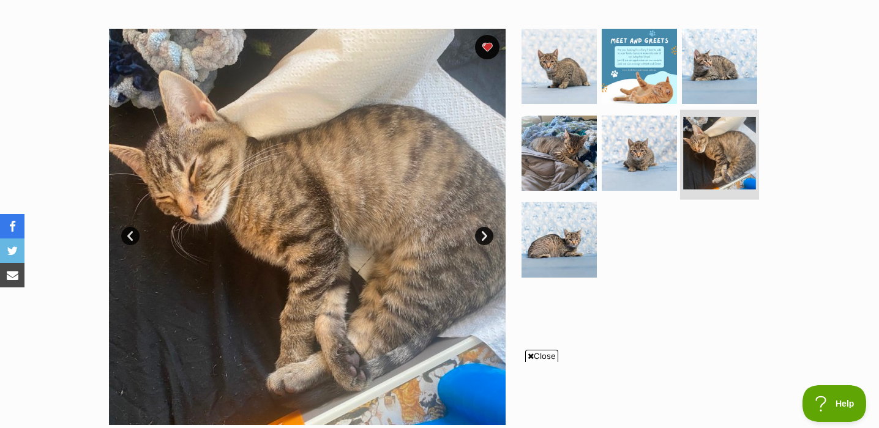
scroll to position [247, 0]
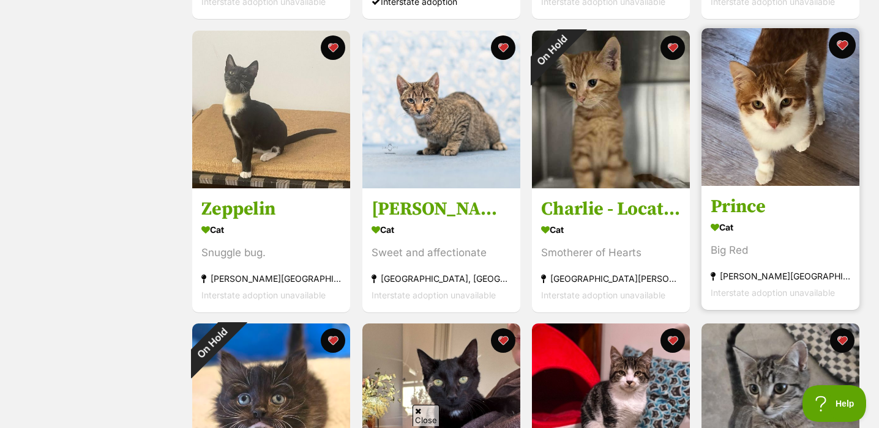
click at [843, 44] on button "favourite" at bounding box center [842, 45] width 27 height 27
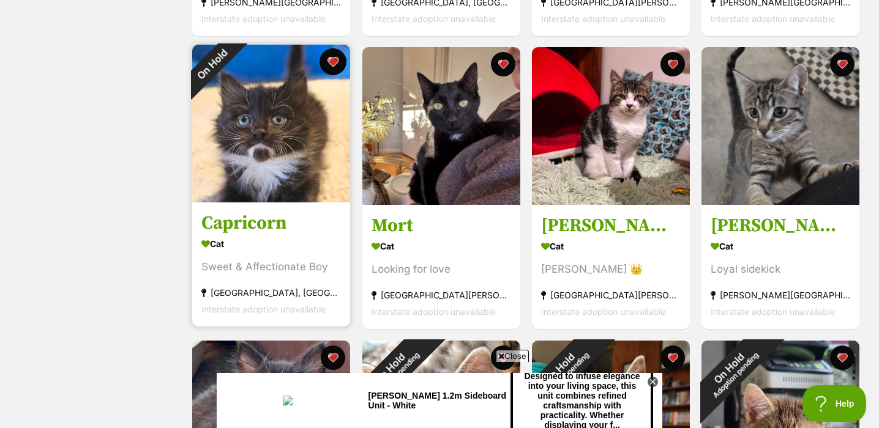
click at [335, 65] on button "favourite" at bounding box center [333, 61] width 27 height 27
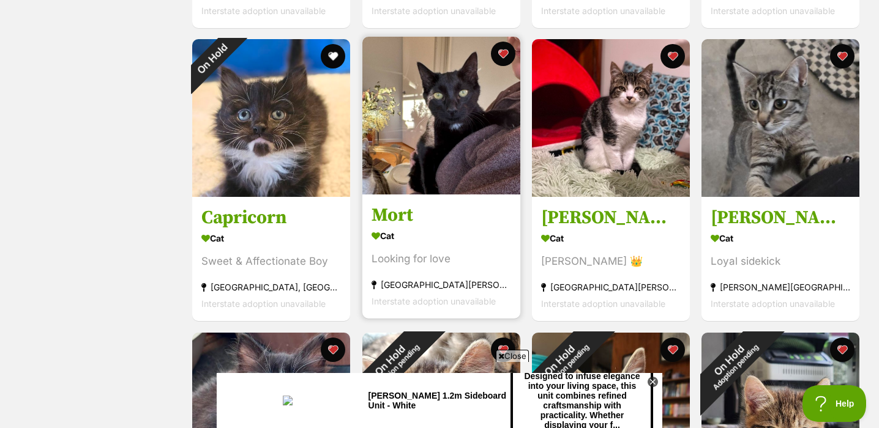
scroll to position [1386, 0]
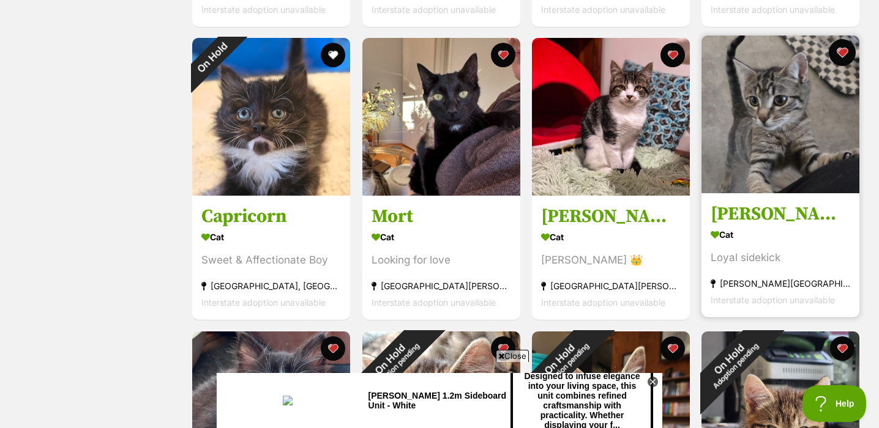
click at [844, 56] on button "favourite" at bounding box center [842, 52] width 27 height 27
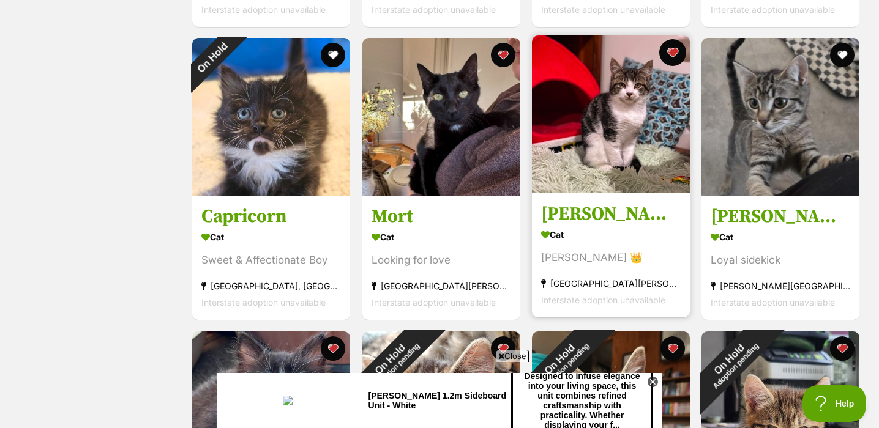
click at [674, 53] on button "favourite" at bounding box center [672, 52] width 27 height 27
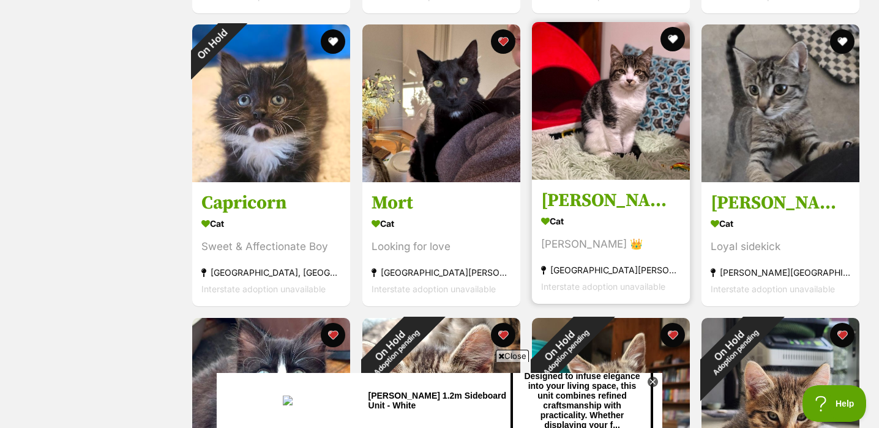
scroll to position [1401, 0]
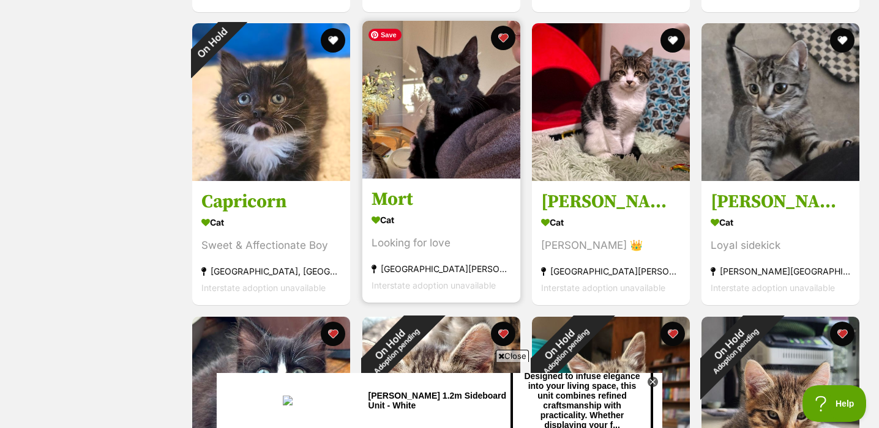
click at [464, 144] on img at bounding box center [441, 100] width 158 height 158
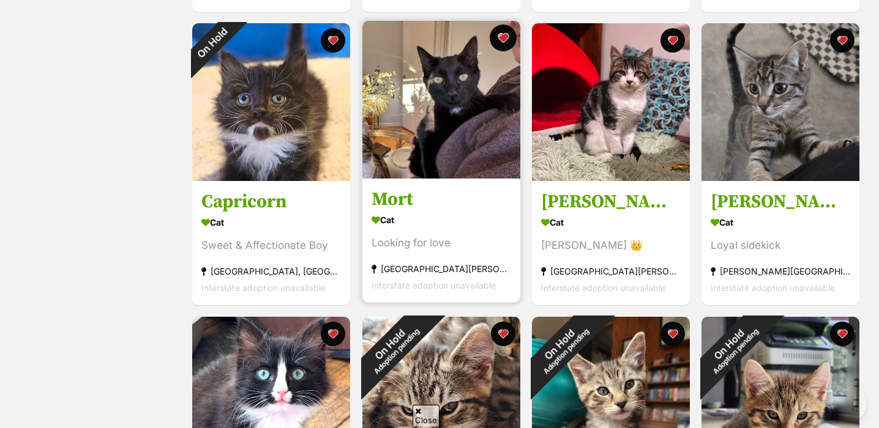
click at [508, 35] on button "favourite" at bounding box center [503, 37] width 27 height 27
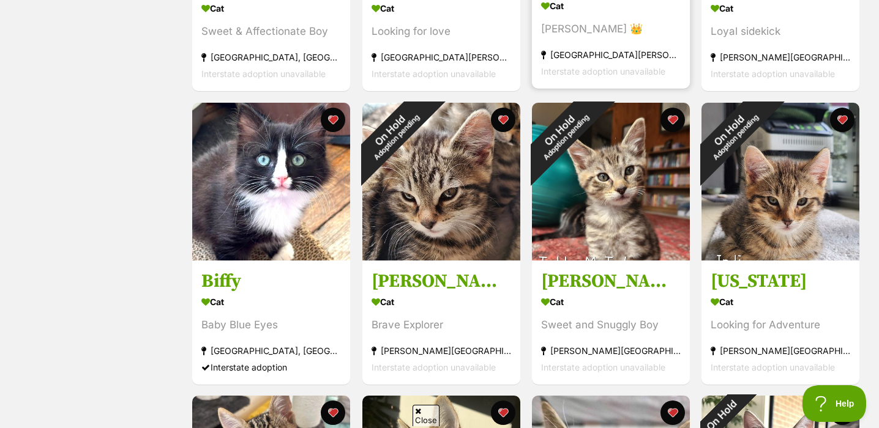
scroll to position [1632, 0]
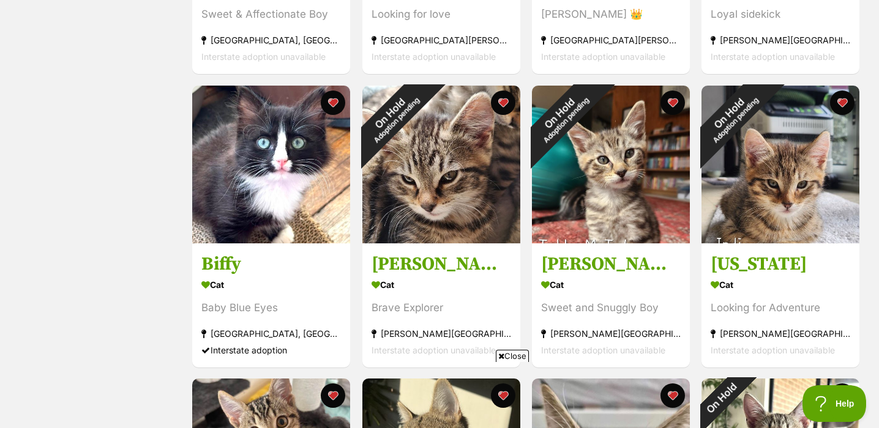
click at [146, 168] on div "Status All Remove filter Available" at bounding box center [98, 252] width 160 height 3270
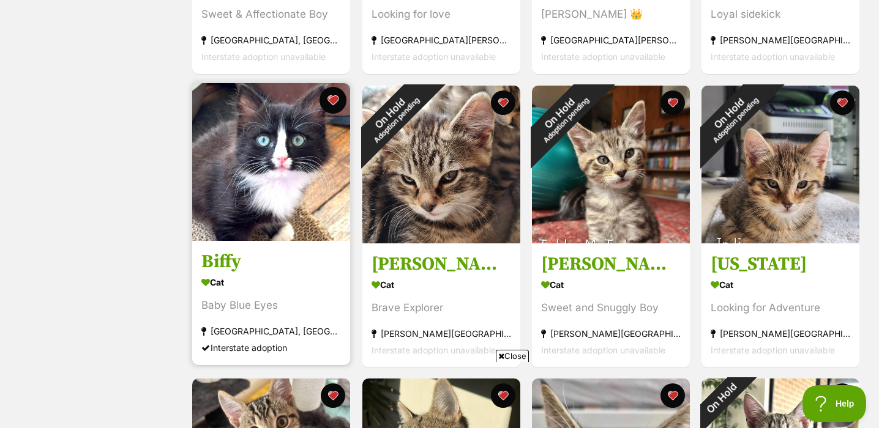
click at [338, 99] on button "favourite" at bounding box center [333, 100] width 27 height 27
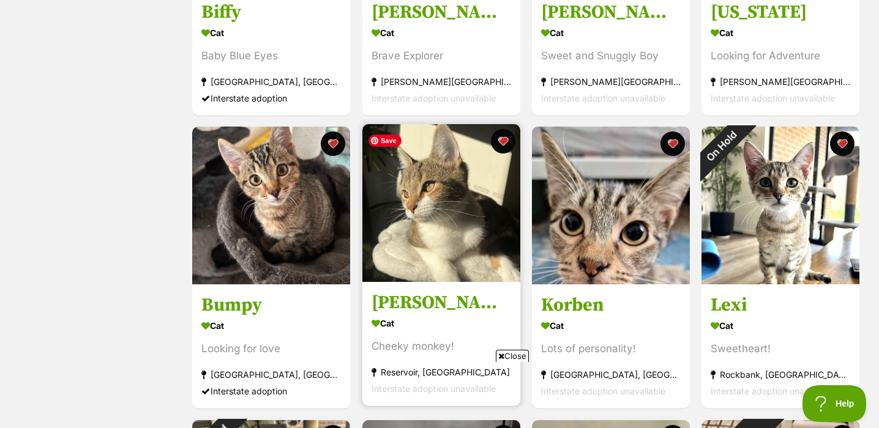
scroll to position [1912, 0]
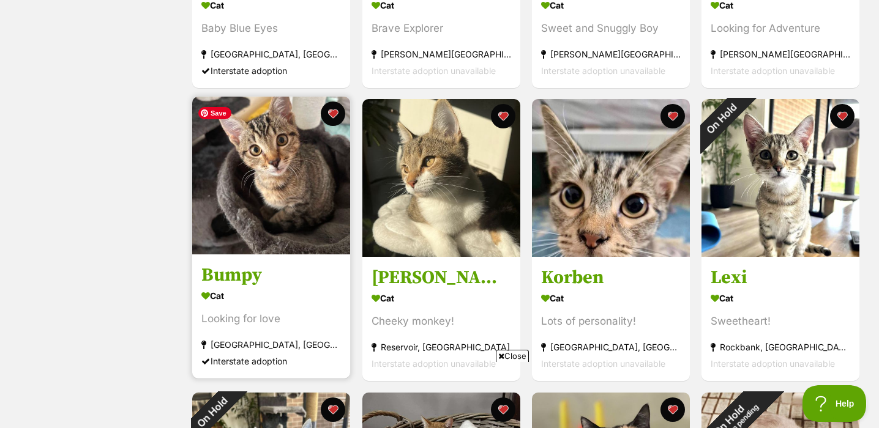
click at [299, 197] on img at bounding box center [271, 176] width 158 height 158
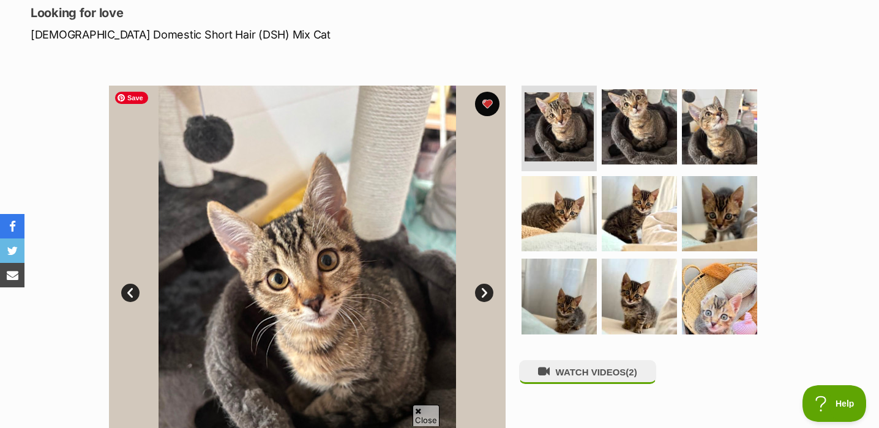
scroll to position [176, 0]
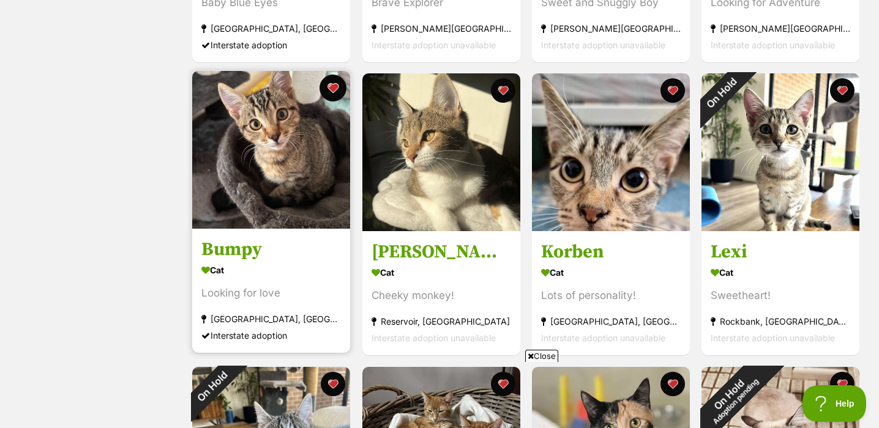
click at [335, 87] on button "favourite" at bounding box center [333, 88] width 27 height 27
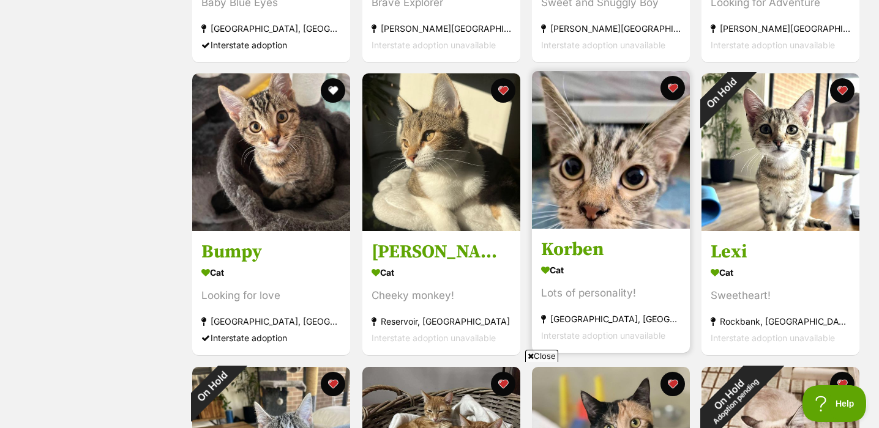
click at [613, 268] on div "Cat" at bounding box center [611, 270] width 140 height 18
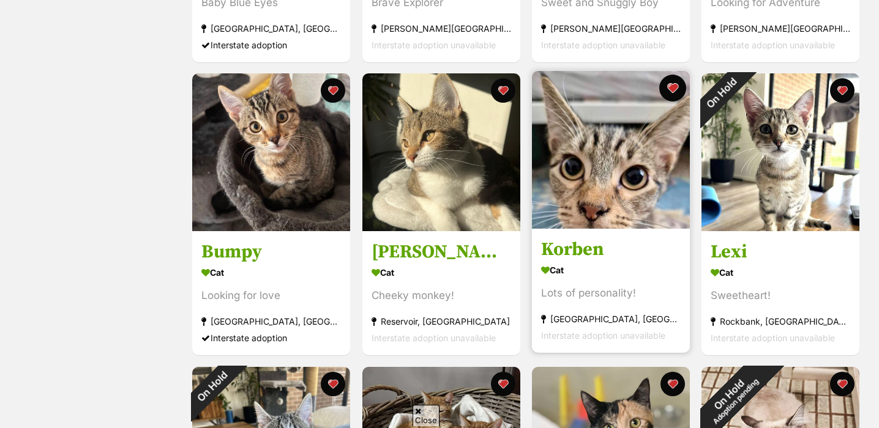
click at [678, 89] on button "favourite" at bounding box center [672, 88] width 27 height 27
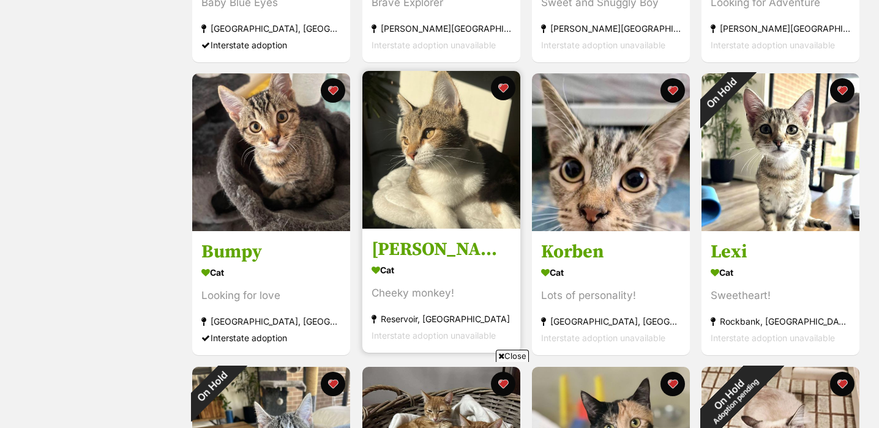
click at [442, 239] on link "[PERSON_NAME] Cat Cheeky monkey! [GEOGRAPHIC_DATA], [GEOGRAPHIC_DATA] Interstat…" at bounding box center [441, 291] width 158 height 124
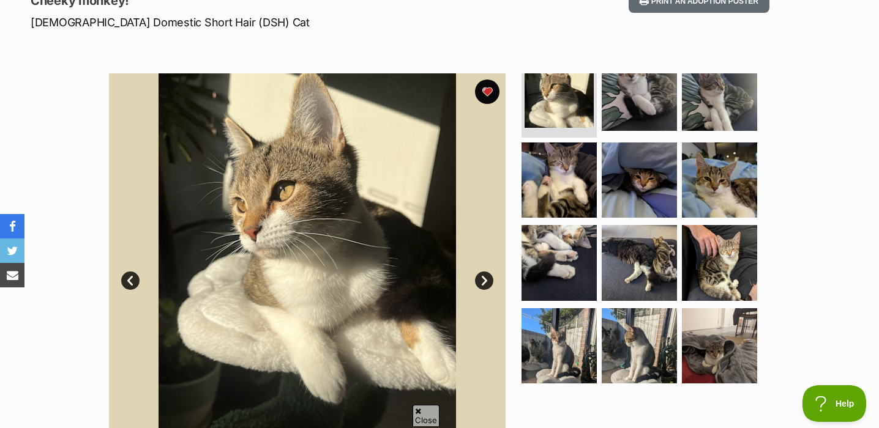
scroll to position [181, 0]
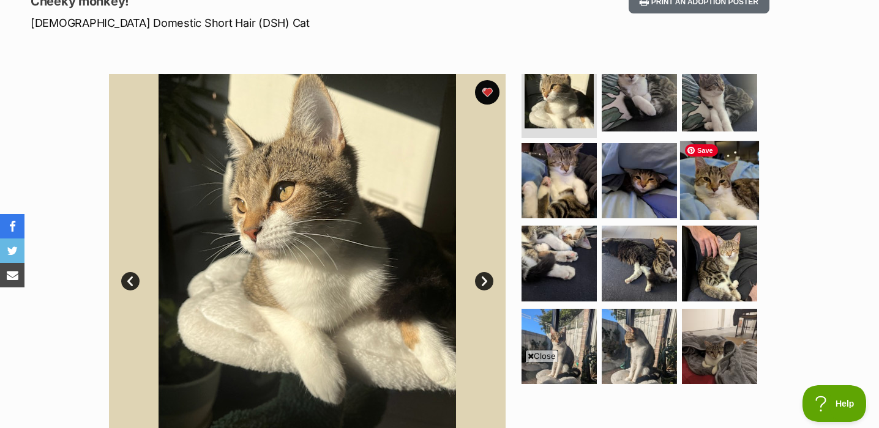
click at [723, 187] on img at bounding box center [719, 180] width 79 height 79
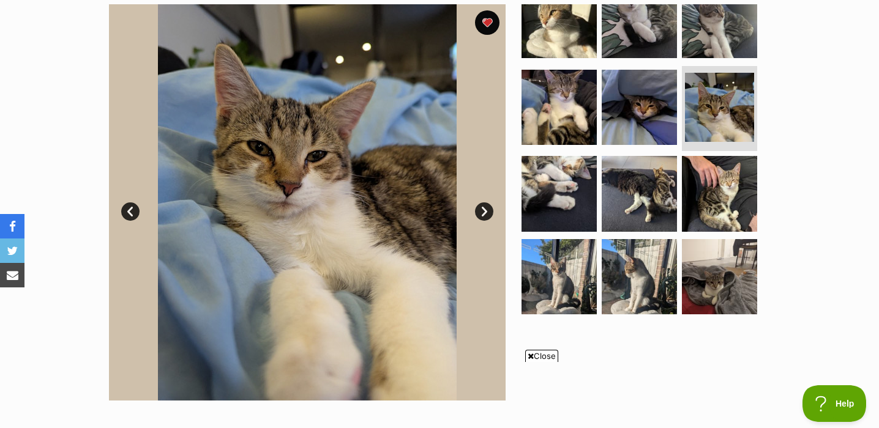
scroll to position [273, 0]
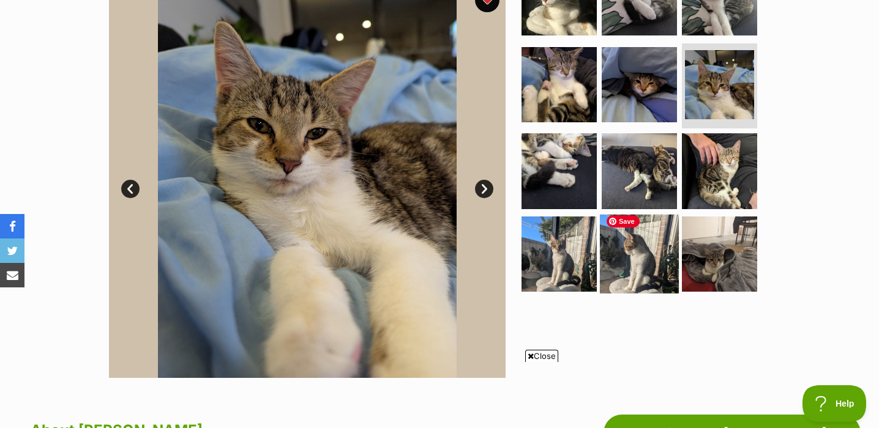
click at [652, 247] on img at bounding box center [639, 254] width 79 height 79
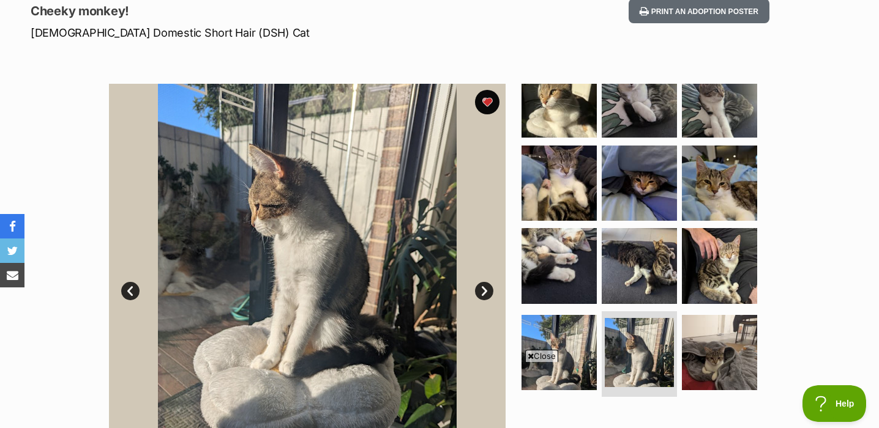
scroll to position [213, 0]
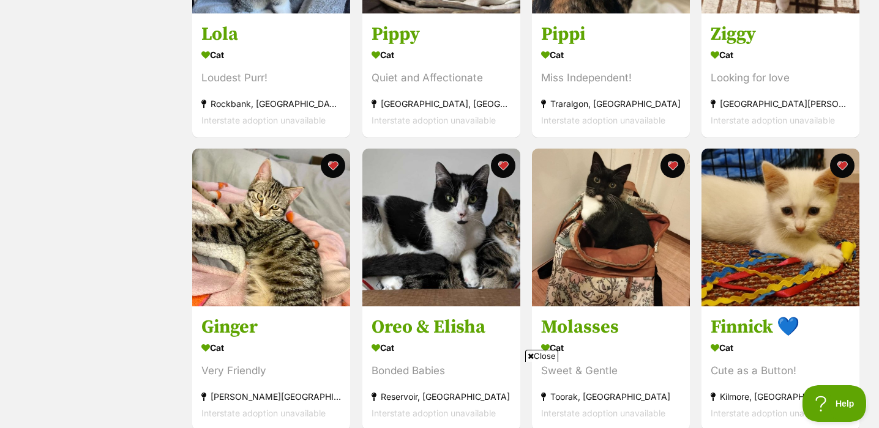
scroll to position [2453, 0]
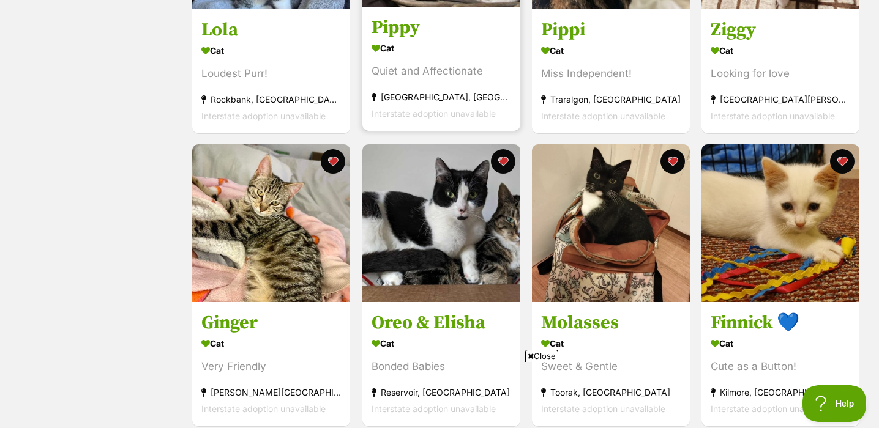
click at [466, 34] on h3 "Pippy" at bounding box center [441, 26] width 140 height 23
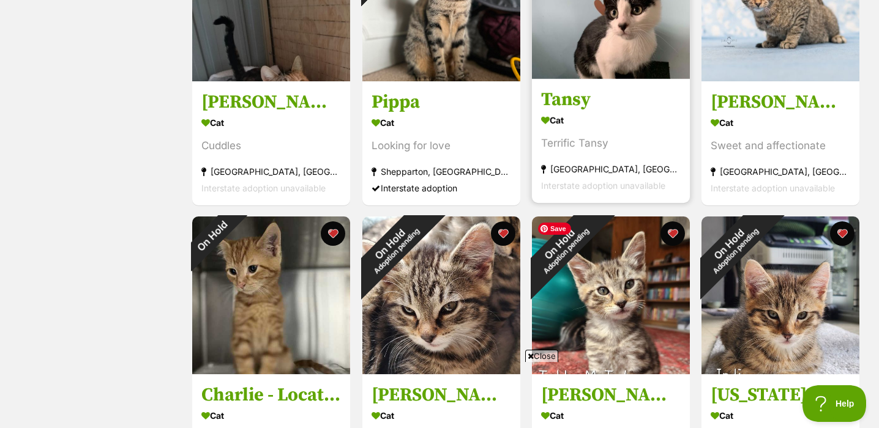
scroll to position [687, 0]
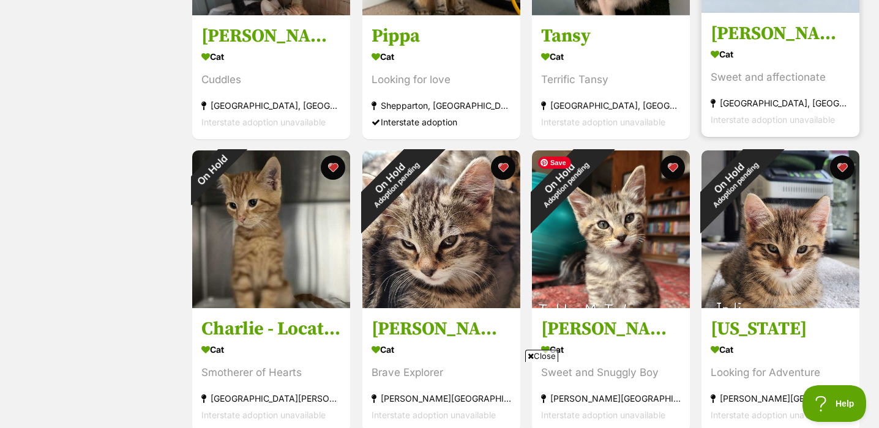
click at [774, 37] on h3 "[PERSON_NAME] **2nd Chance Cat Rescue**" at bounding box center [780, 32] width 140 height 23
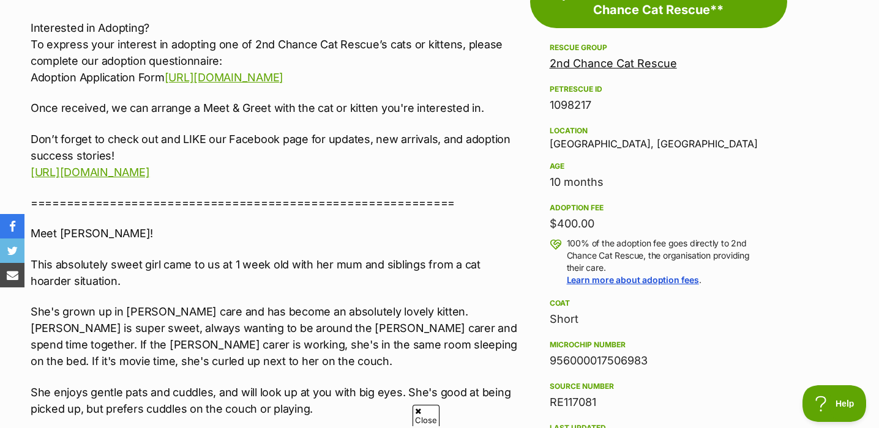
scroll to position [726, 0]
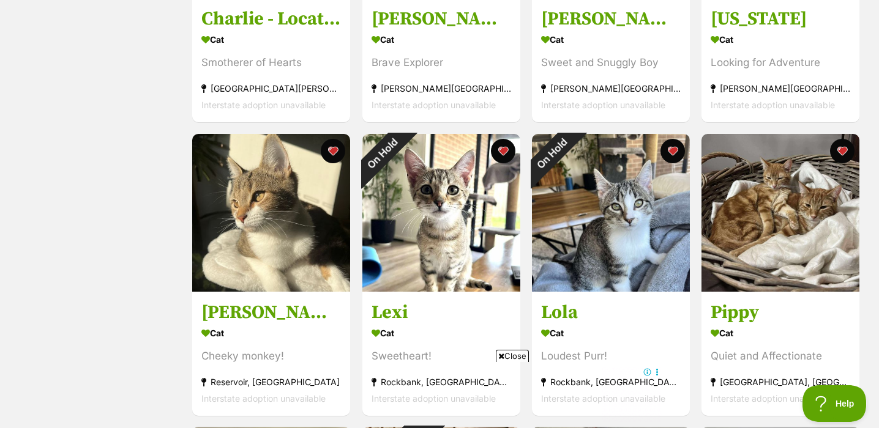
scroll to position [996, 0]
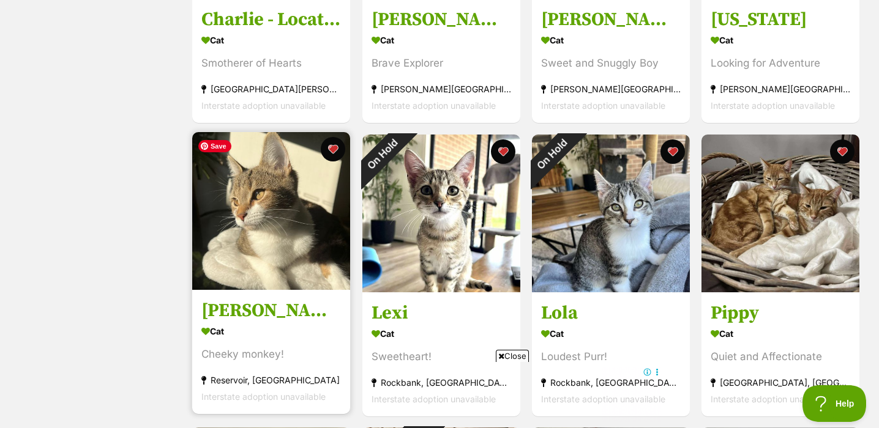
click at [315, 244] on img at bounding box center [271, 211] width 158 height 158
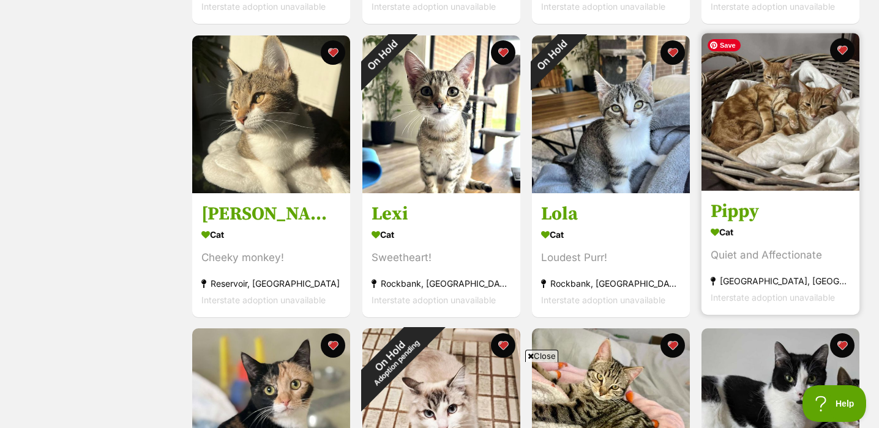
scroll to position [1083, 0]
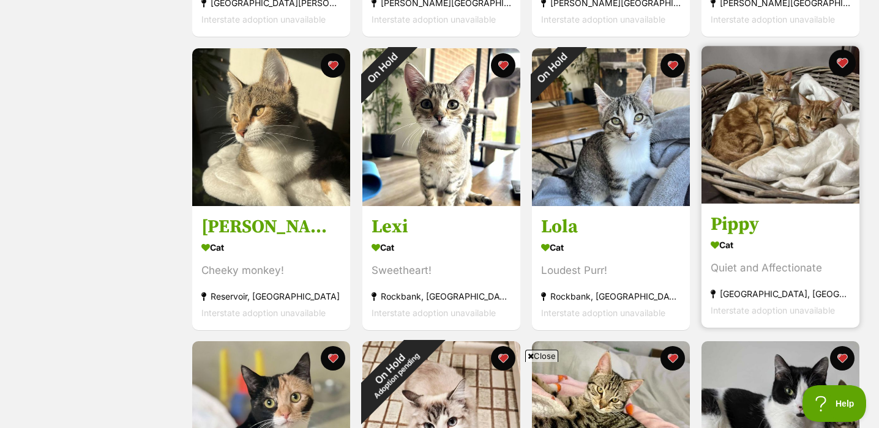
click at [843, 61] on button "favourite" at bounding box center [842, 63] width 27 height 27
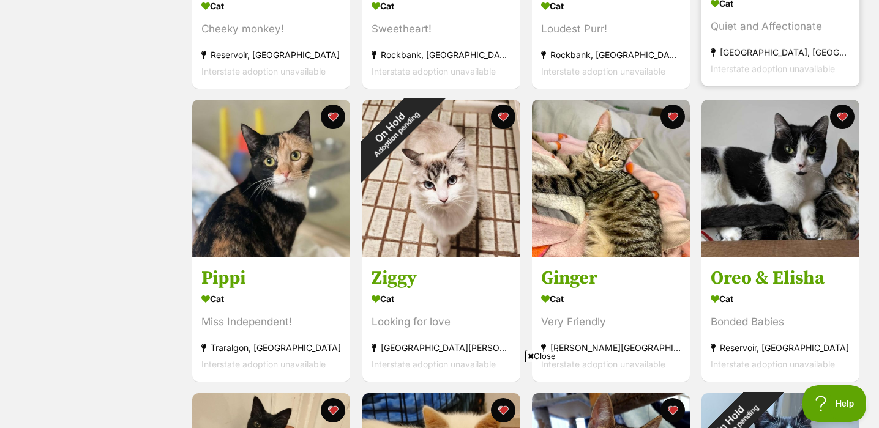
scroll to position [1338, 0]
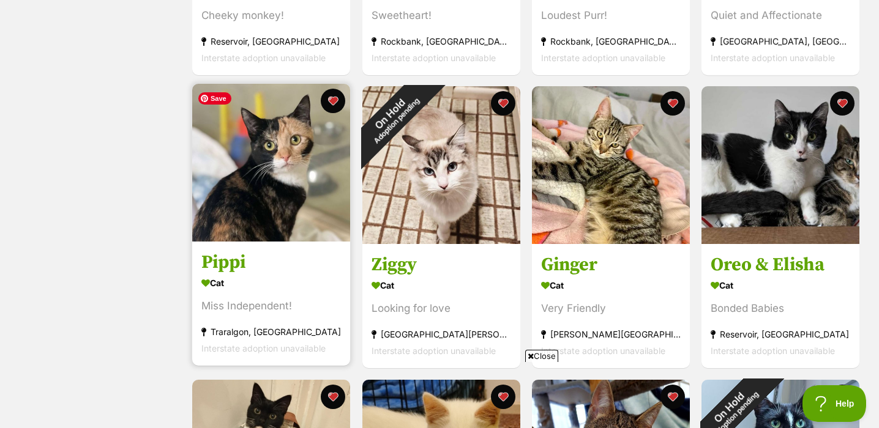
click at [317, 176] on img at bounding box center [271, 163] width 158 height 158
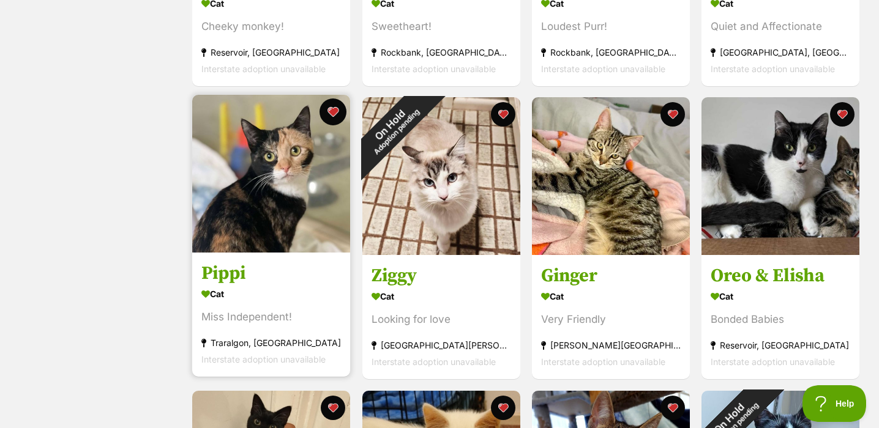
click at [335, 116] on button "favourite" at bounding box center [333, 112] width 27 height 27
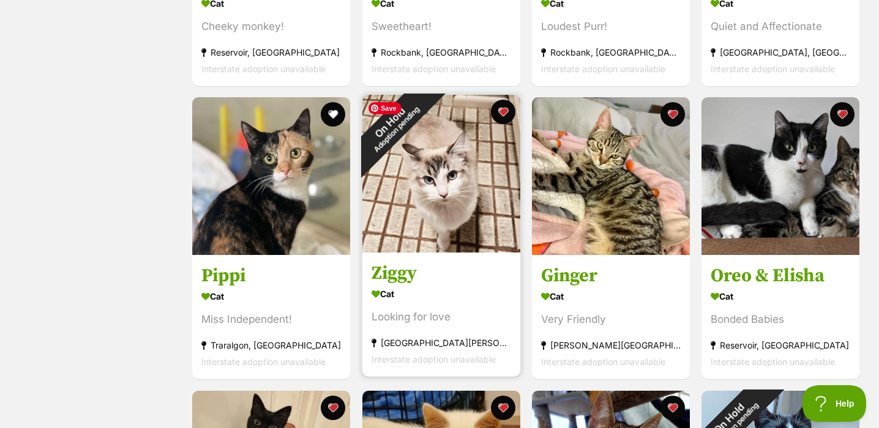
click at [459, 241] on img at bounding box center [441, 174] width 158 height 158
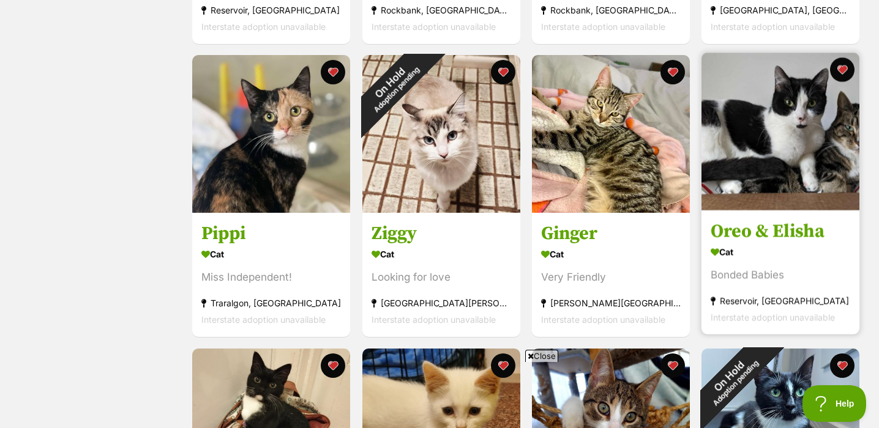
scroll to position [1372, 0]
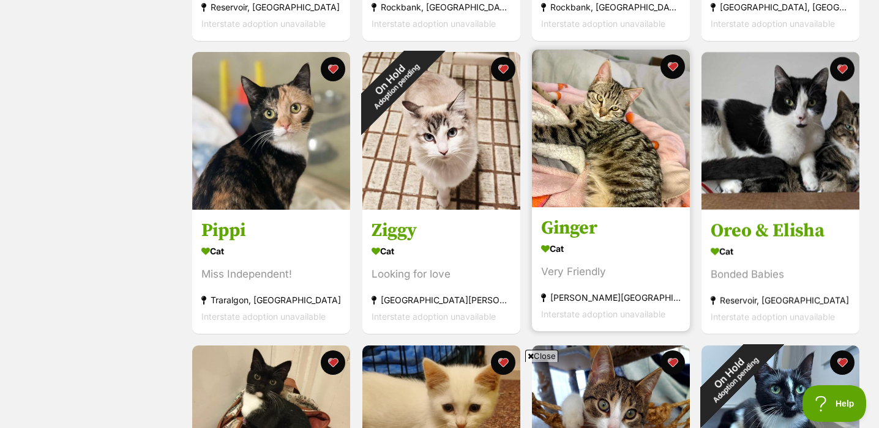
click at [625, 255] on div "Cat" at bounding box center [611, 249] width 140 height 18
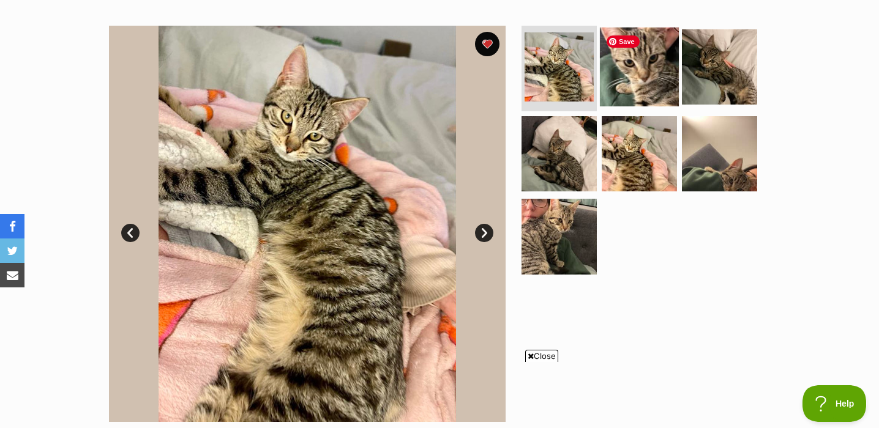
click at [647, 54] on img at bounding box center [639, 67] width 79 height 79
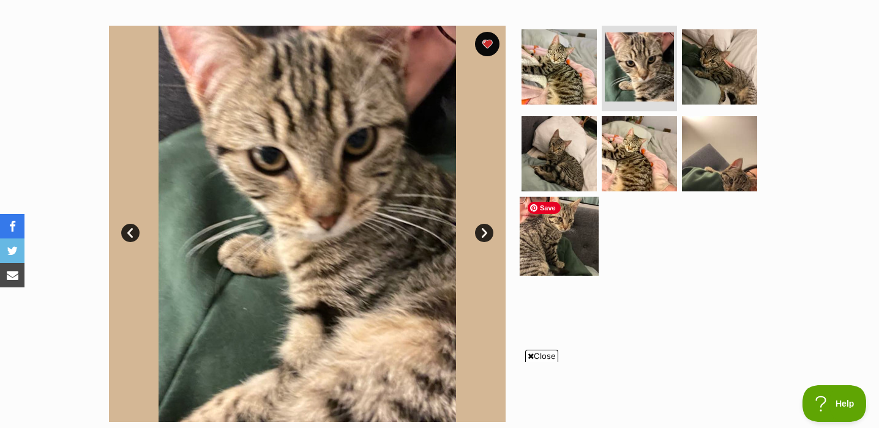
click at [580, 234] on img at bounding box center [559, 236] width 79 height 79
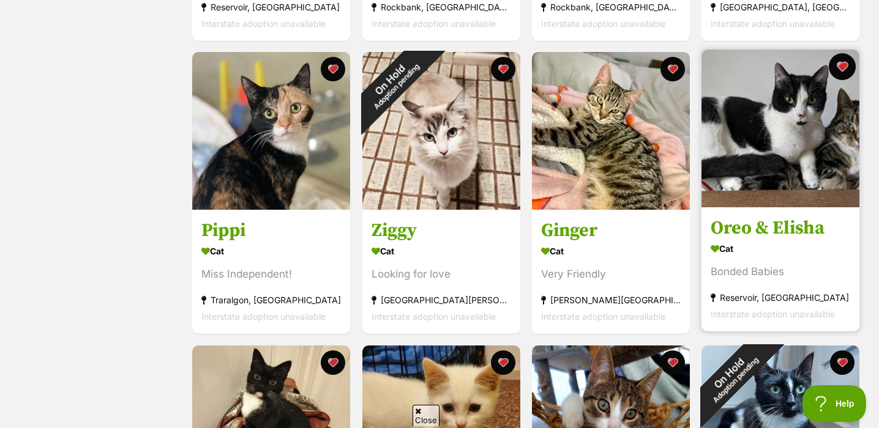
click at [843, 69] on button "favourite" at bounding box center [842, 66] width 27 height 27
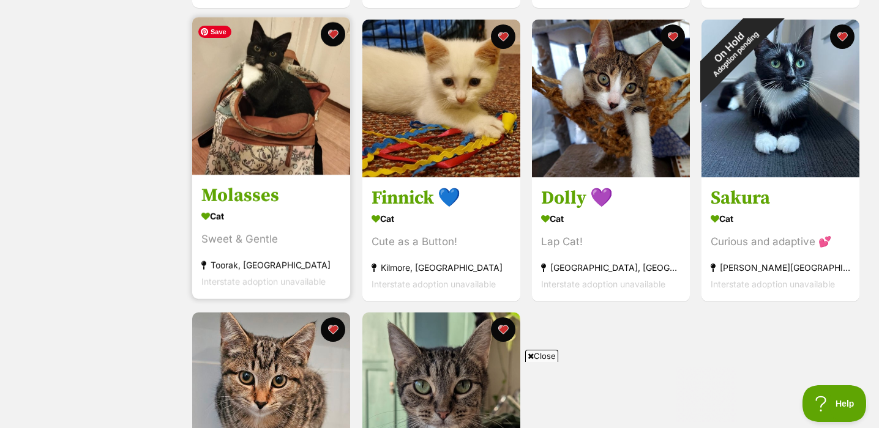
click at [321, 130] on img at bounding box center [271, 96] width 158 height 158
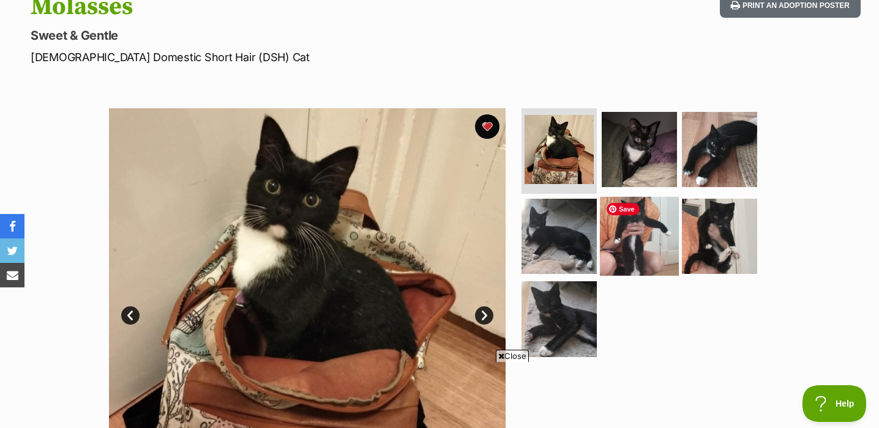
click at [650, 253] on img at bounding box center [639, 235] width 79 height 79
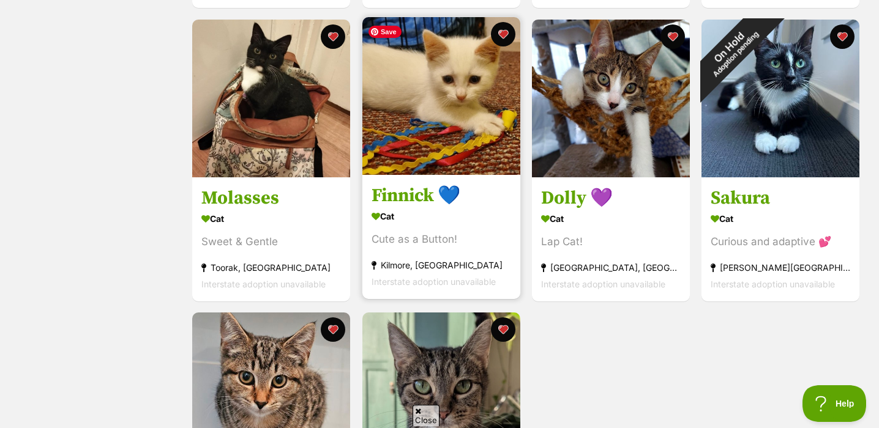
click at [409, 111] on img at bounding box center [441, 96] width 158 height 158
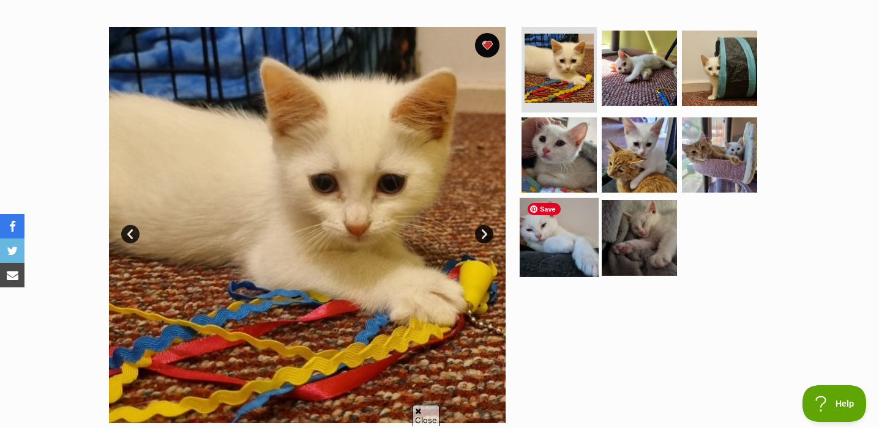
click at [565, 250] on img at bounding box center [559, 237] width 79 height 79
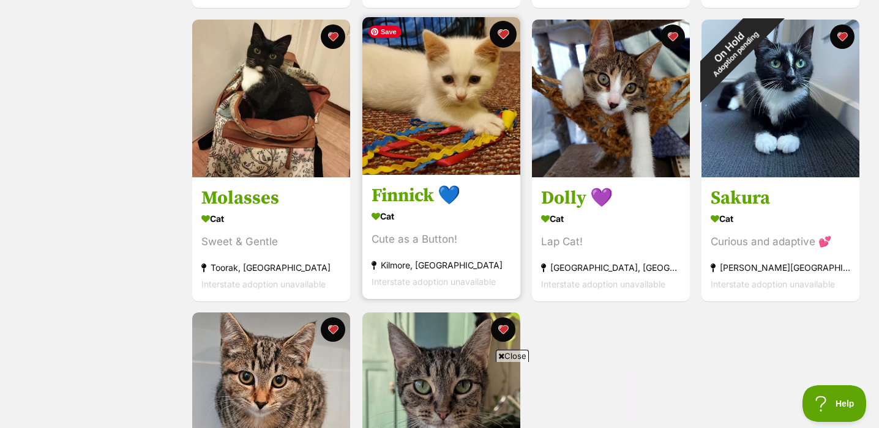
click at [507, 35] on button "favourite" at bounding box center [503, 34] width 27 height 27
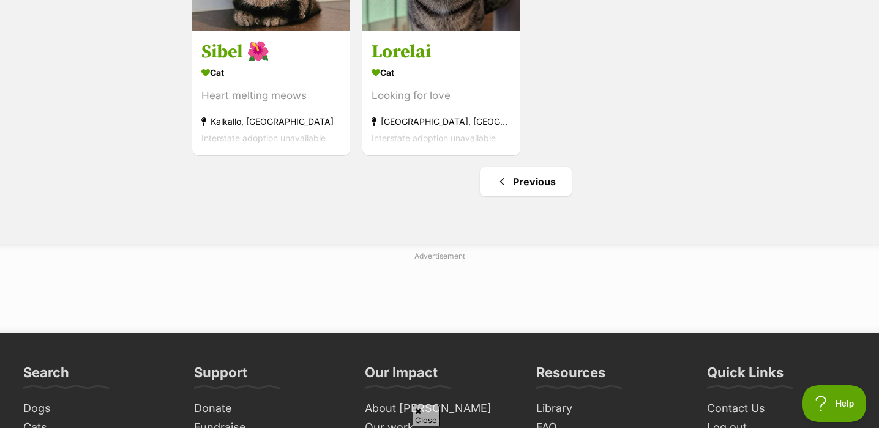
scroll to position [1844, 0]
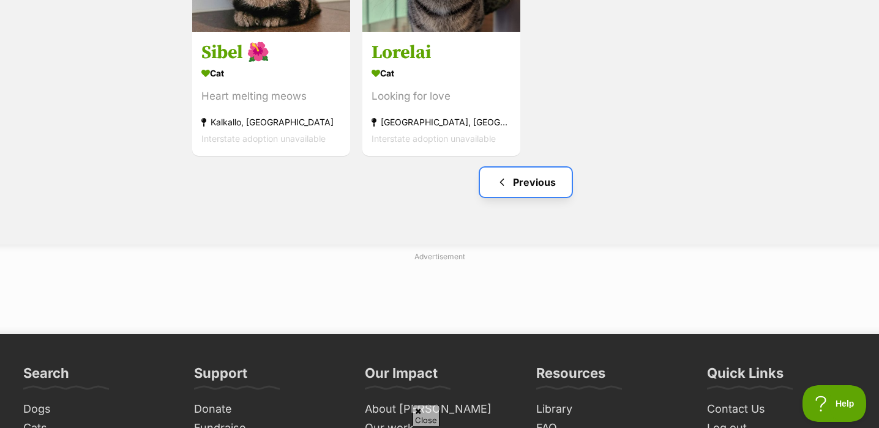
click at [529, 182] on link "Previous" at bounding box center [526, 182] width 92 height 29
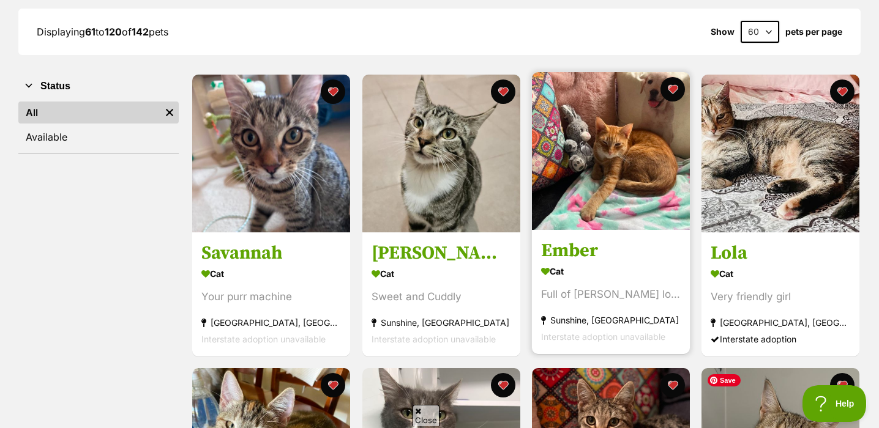
click at [651, 202] on img at bounding box center [611, 151] width 158 height 158
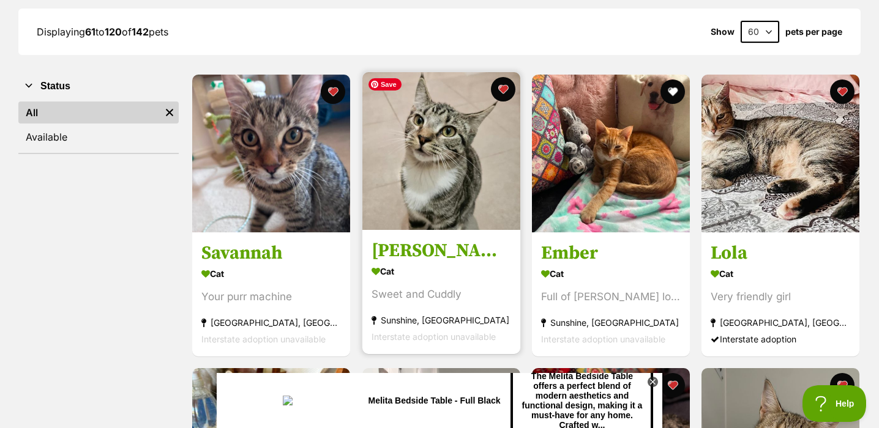
click at [458, 164] on img at bounding box center [441, 151] width 158 height 158
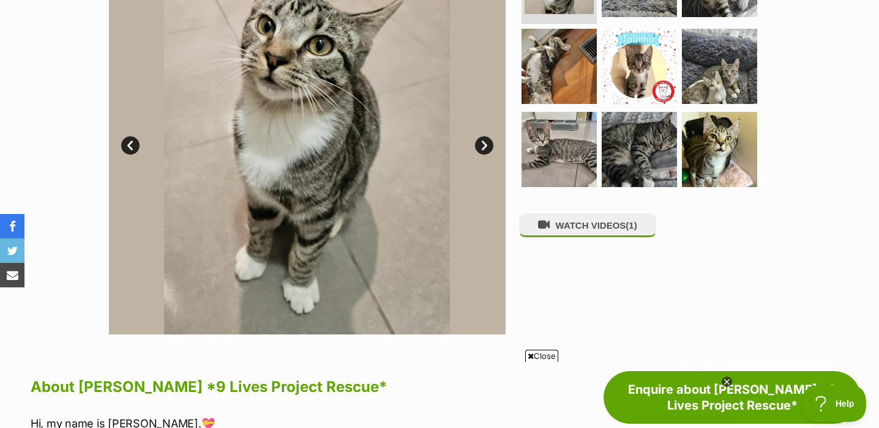
scroll to position [178, 0]
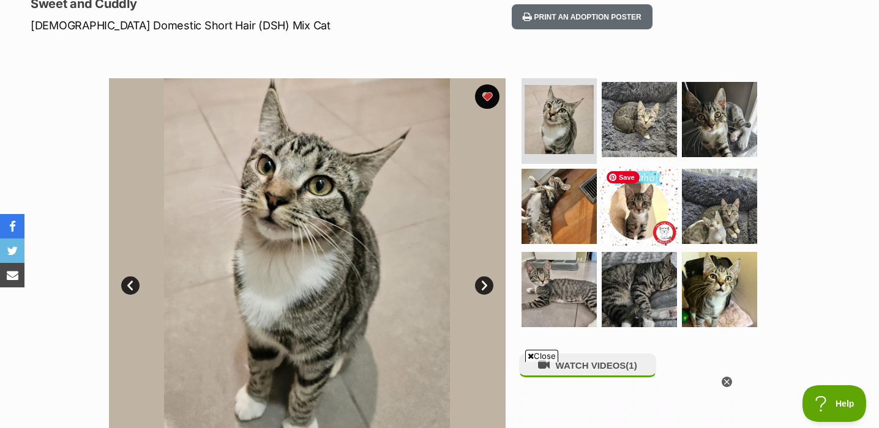
click at [640, 216] on img at bounding box center [639, 206] width 79 height 79
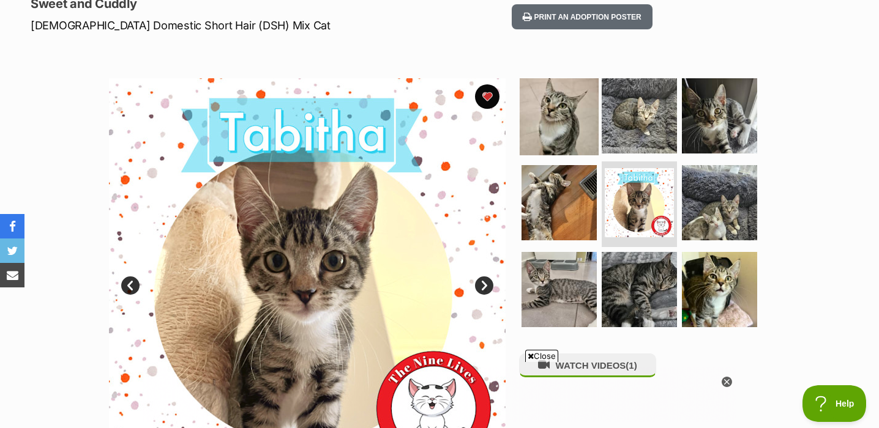
click at [564, 152] on img at bounding box center [559, 115] width 79 height 79
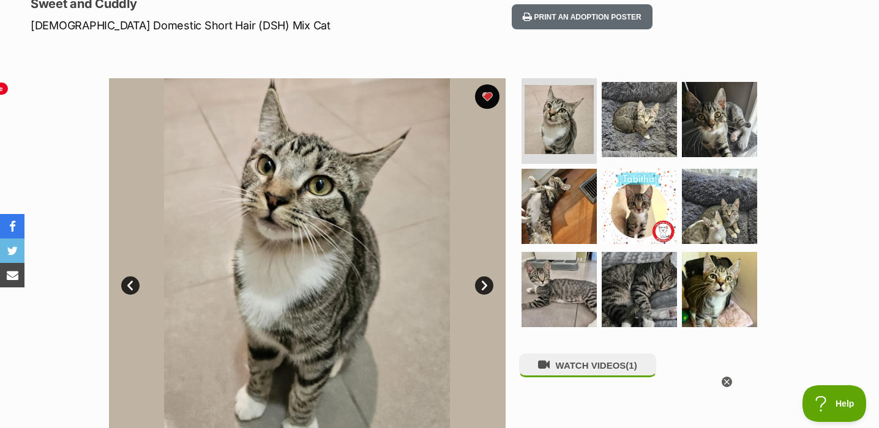
scroll to position [0, 0]
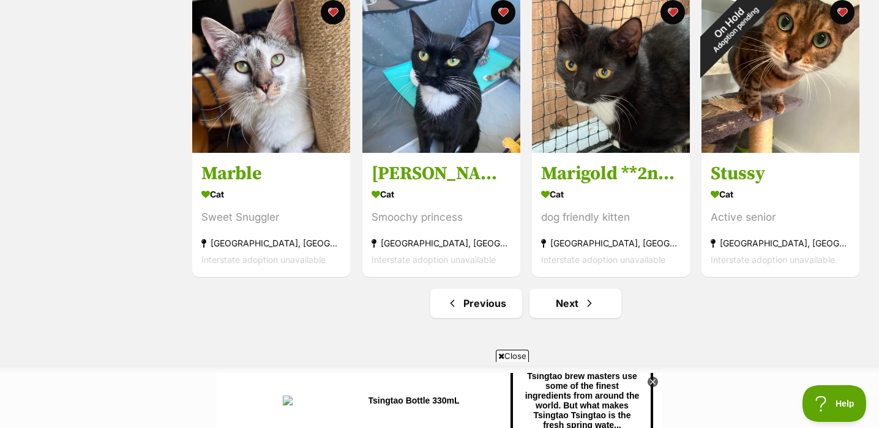
scroll to position [4320, 0]
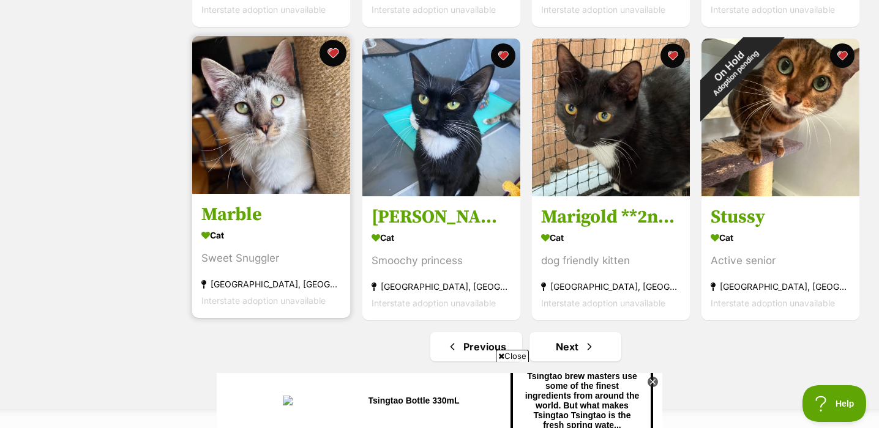
click at [334, 60] on button "favourite" at bounding box center [333, 53] width 27 height 27
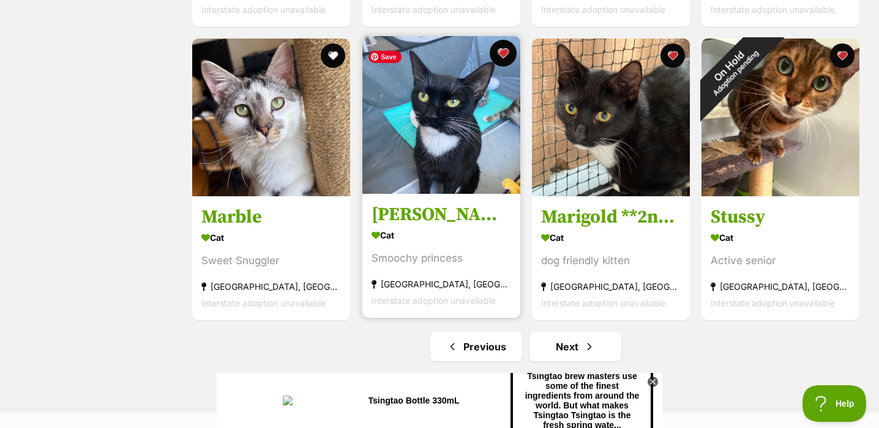
click at [504, 60] on button "favourite" at bounding box center [503, 53] width 27 height 27
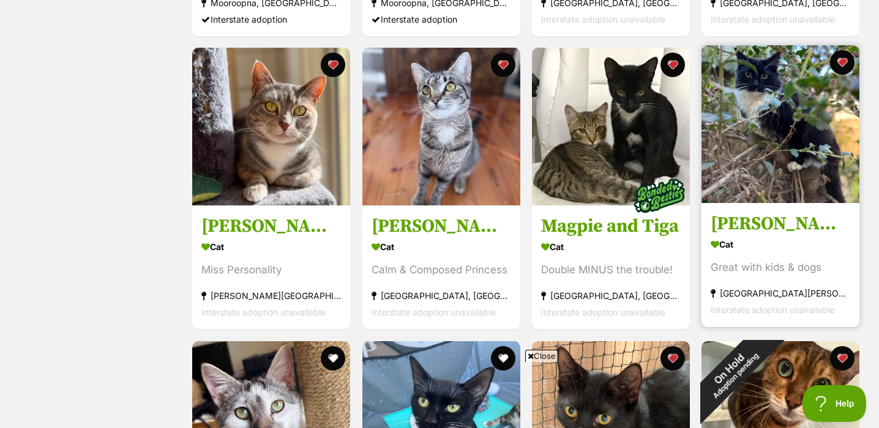
scroll to position [4019, 0]
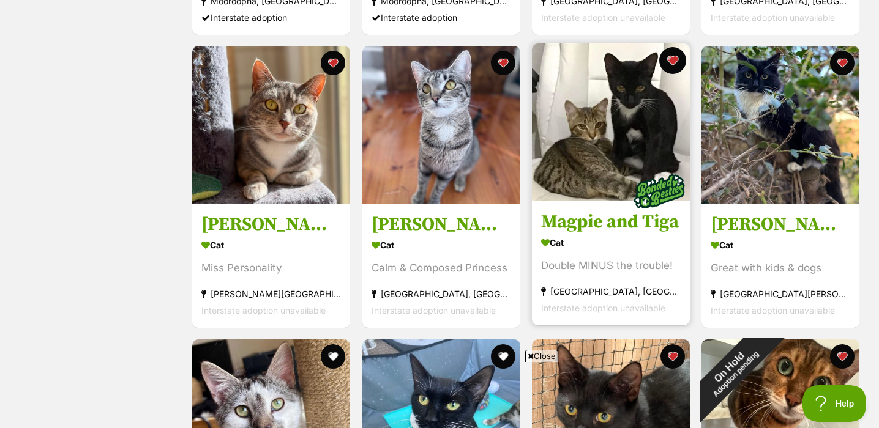
click at [672, 67] on button "favourite" at bounding box center [672, 60] width 27 height 27
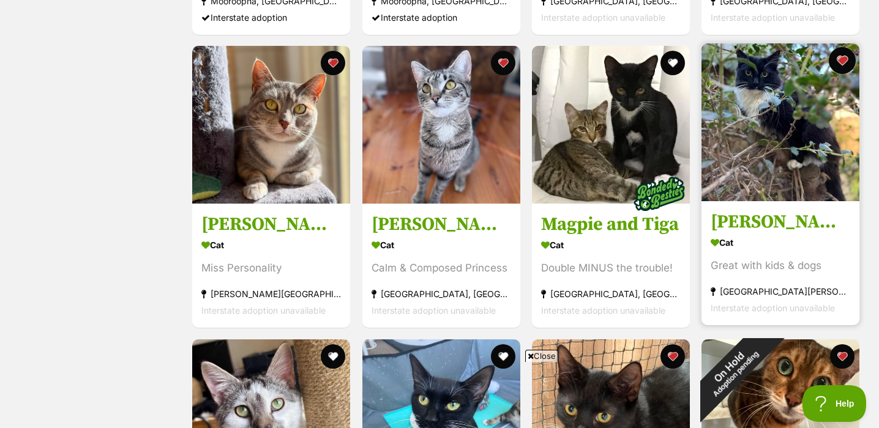
click at [842, 62] on button "favourite" at bounding box center [842, 60] width 27 height 27
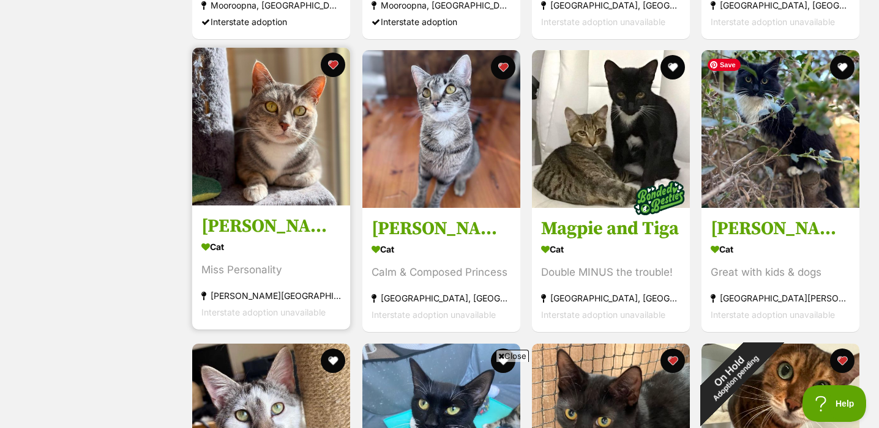
scroll to position [4021, 0]
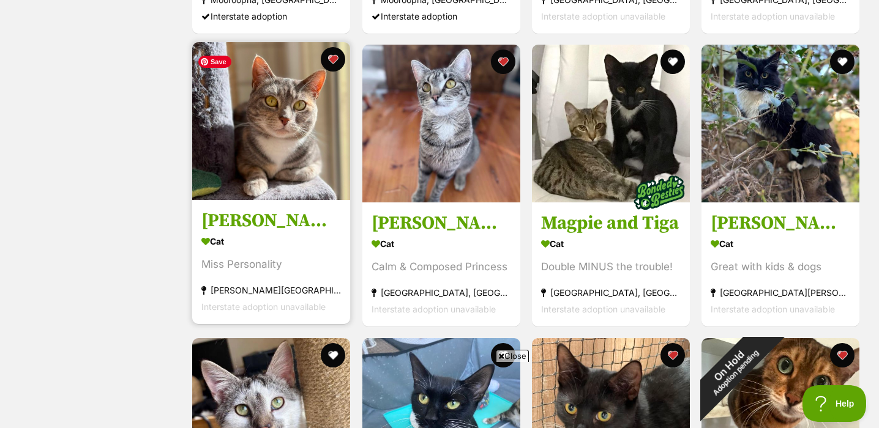
click at [294, 150] on img at bounding box center [271, 121] width 158 height 158
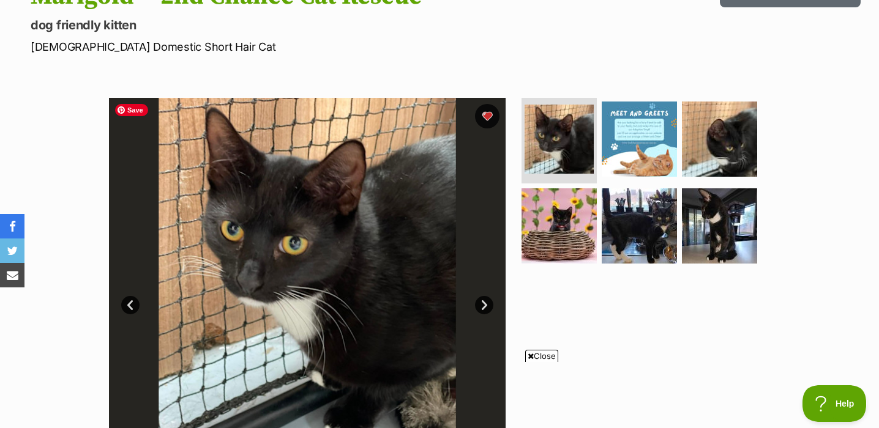
scroll to position [157, 0]
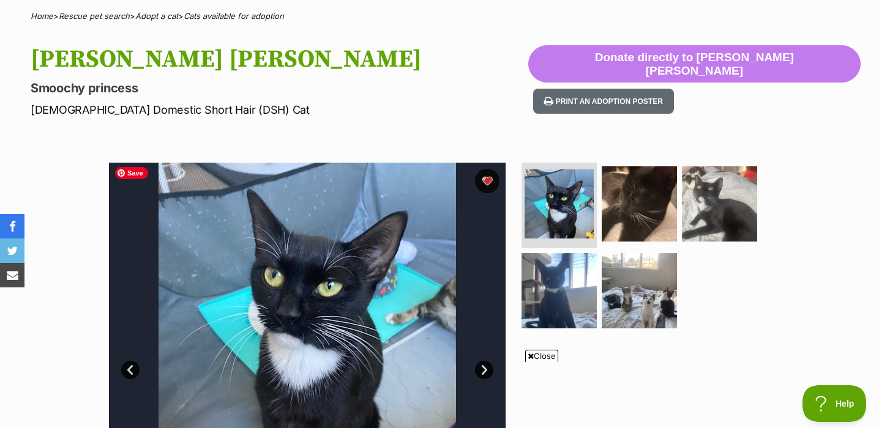
scroll to position [93, 0]
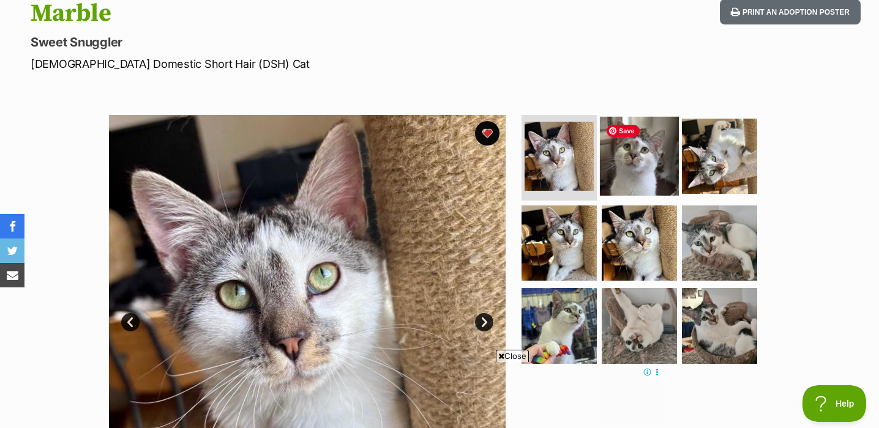
scroll to position [138, 0]
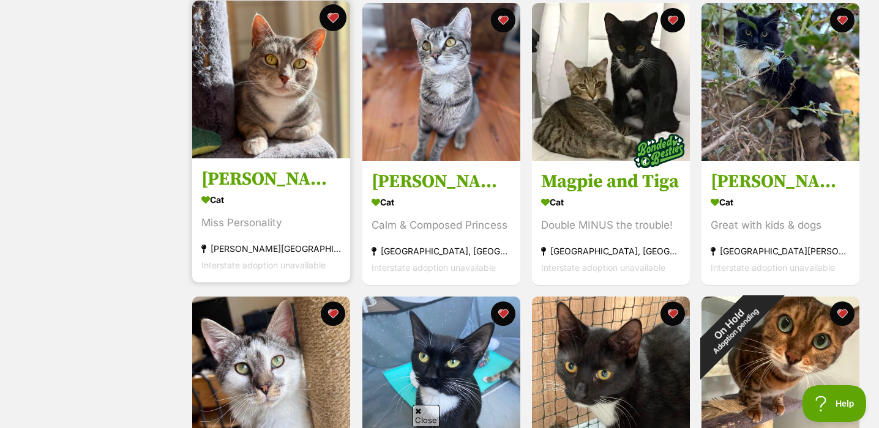
click at [336, 20] on button "favourite" at bounding box center [333, 17] width 27 height 27
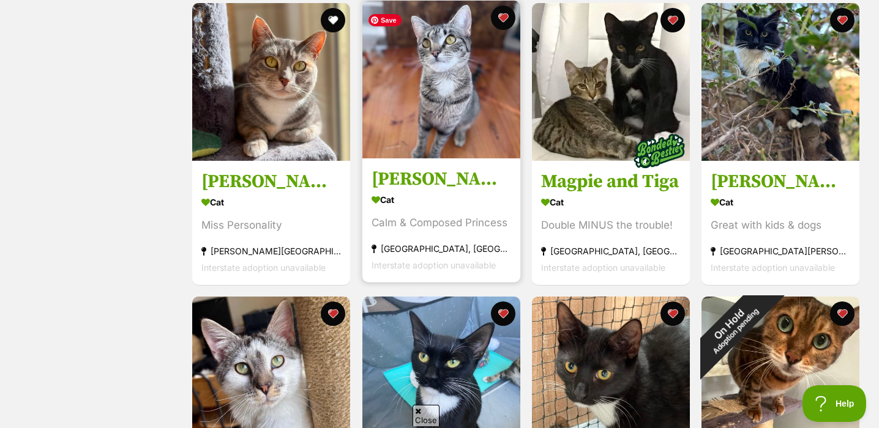
click at [474, 122] on img at bounding box center [441, 80] width 158 height 158
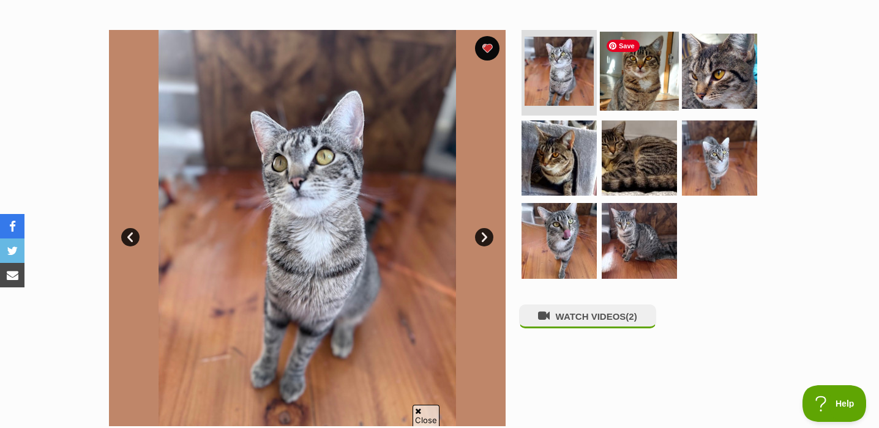
click at [646, 83] on img at bounding box center [639, 71] width 79 height 79
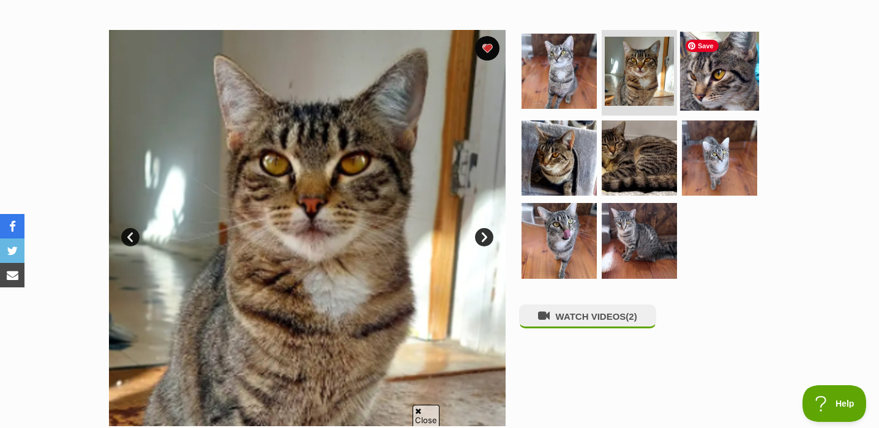
click at [733, 86] on img at bounding box center [719, 71] width 79 height 79
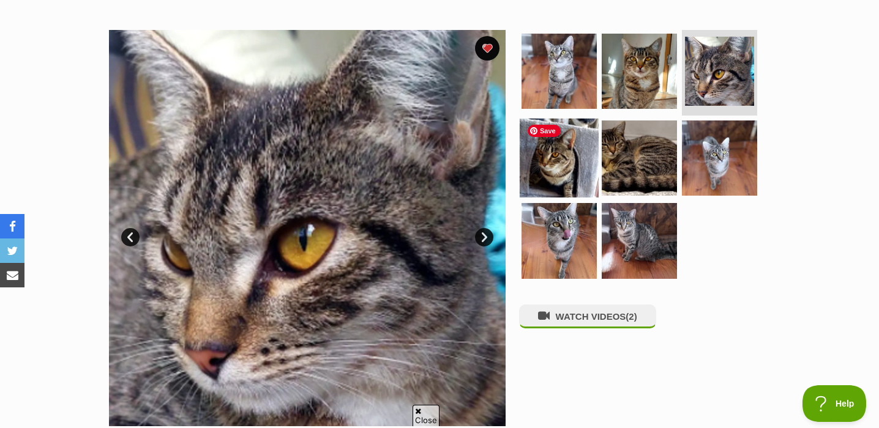
click at [571, 154] on img at bounding box center [559, 157] width 79 height 79
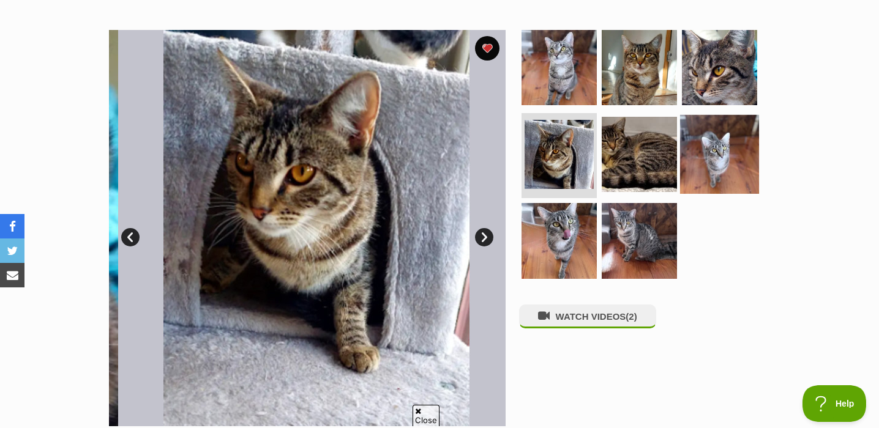
click at [735, 165] on img at bounding box center [719, 153] width 79 height 79
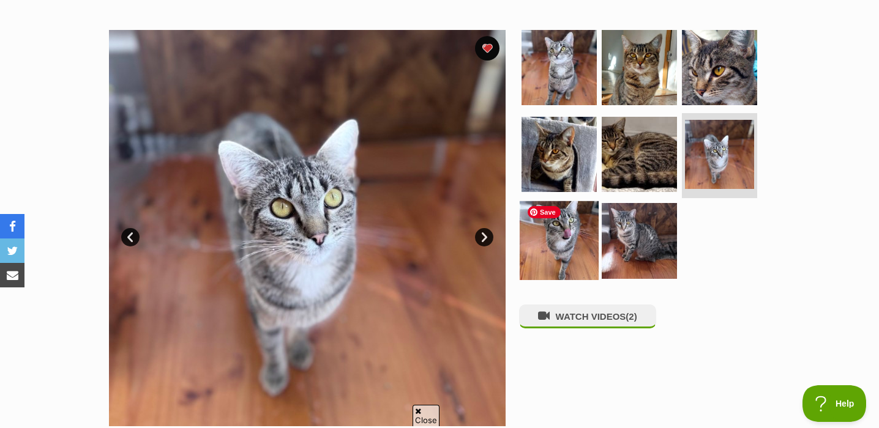
click at [566, 242] on img at bounding box center [559, 240] width 79 height 79
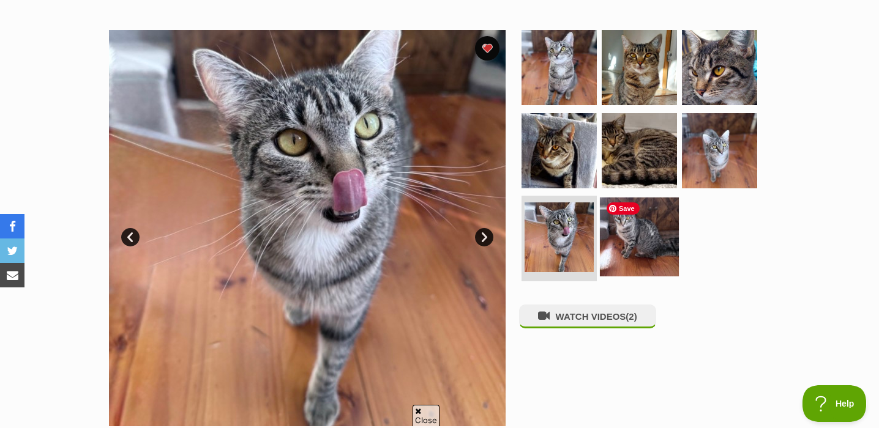
click at [636, 241] on img at bounding box center [639, 237] width 79 height 79
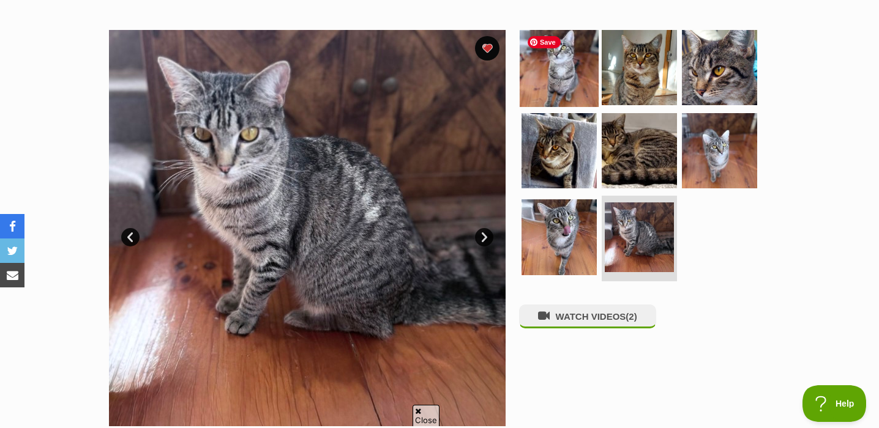
click at [562, 70] on img at bounding box center [559, 67] width 79 height 79
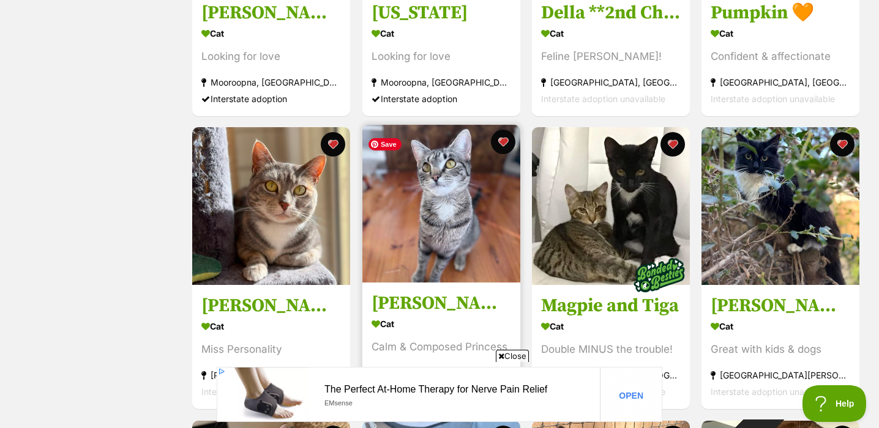
scroll to position [3939, 0]
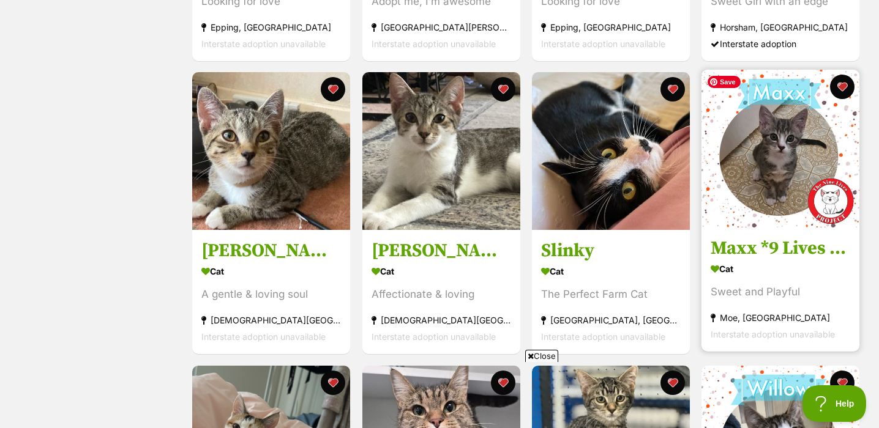
scroll to position [767, 0]
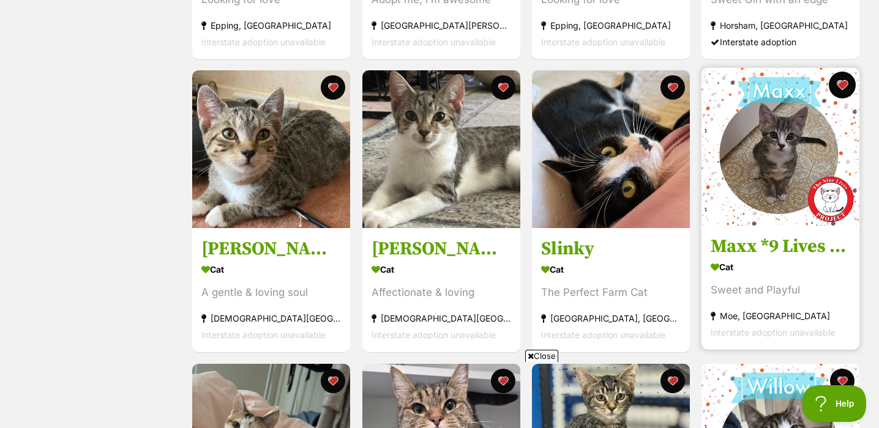
click at [845, 88] on button "favourite" at bounding box center [842, 85] width 27 height 27
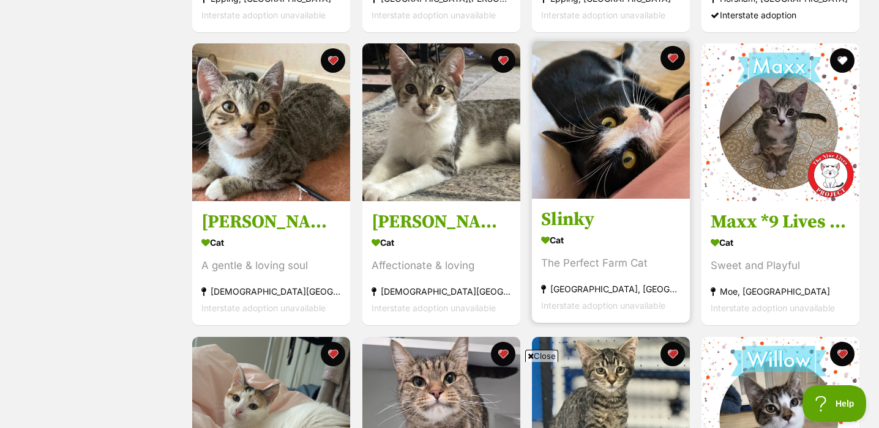
scroll to position [794, 0]
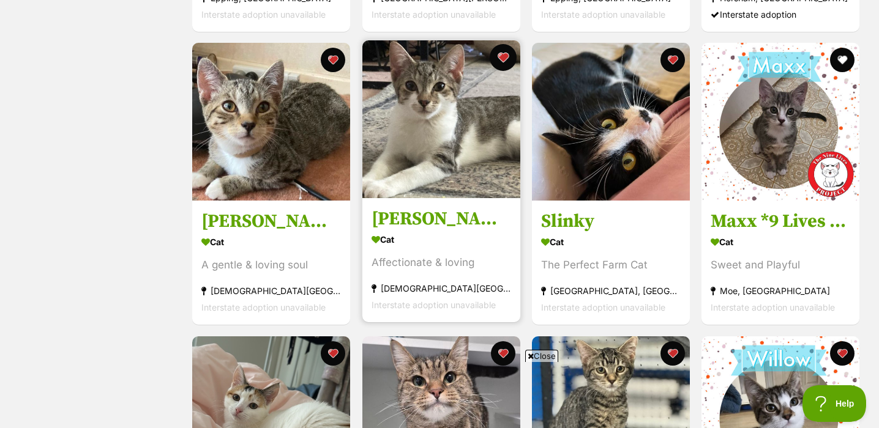
click at [511, 62] on button "favourite" at bounding box center [503, 57] width 27 height 27
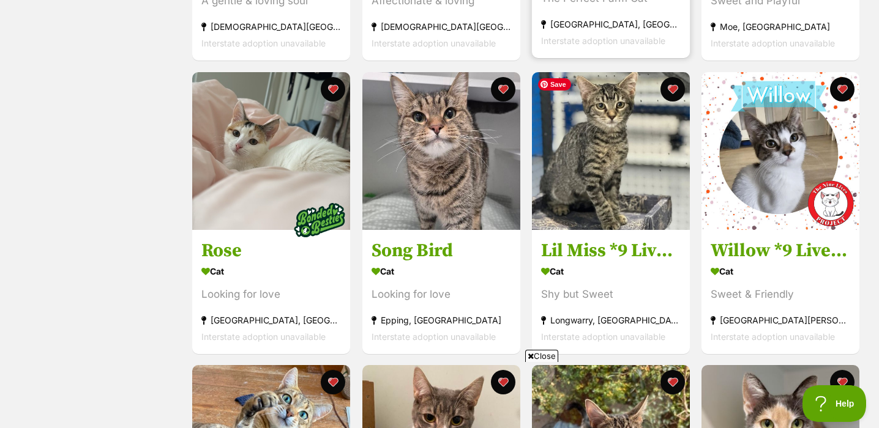
scroll to position [1059, 0]
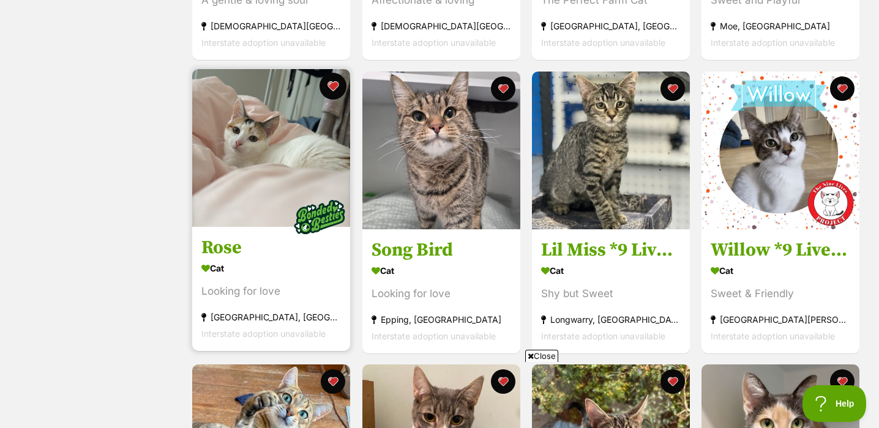
click at [338, 83] on button "favourite" at bounding box center [333, 86] width 27 height 27
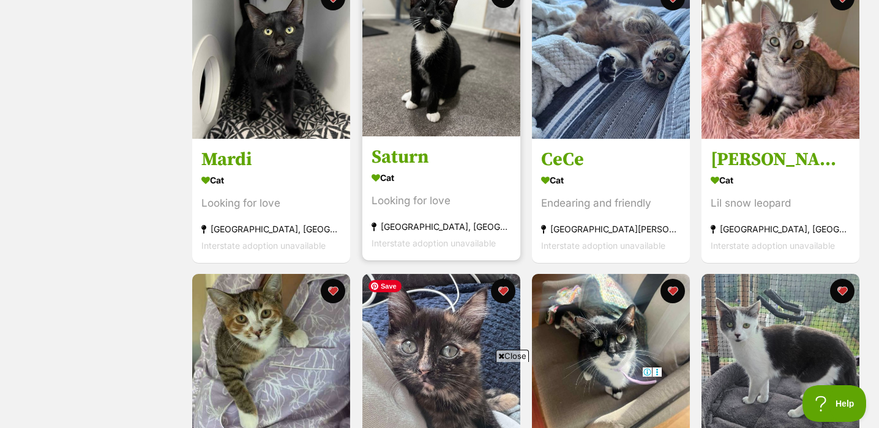
scroll to position [1663, 0]
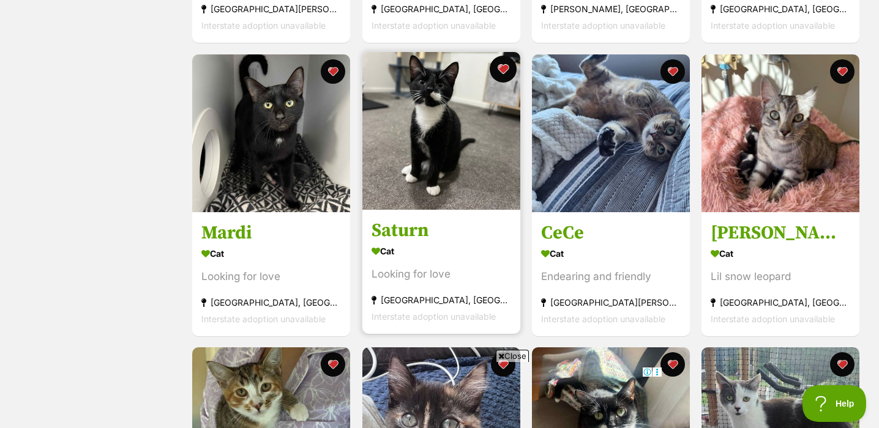
click at [509, 67] on button "favourite" at bounding box center [503, 69] width 27 height 27
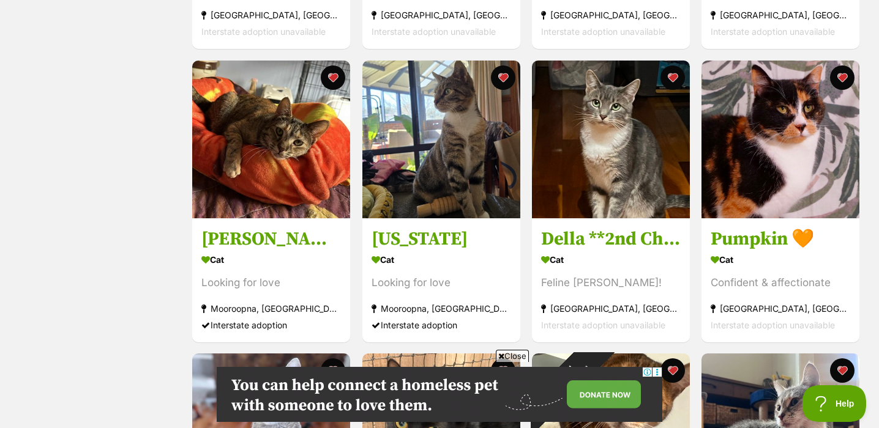
scroll to position [3718, 0]
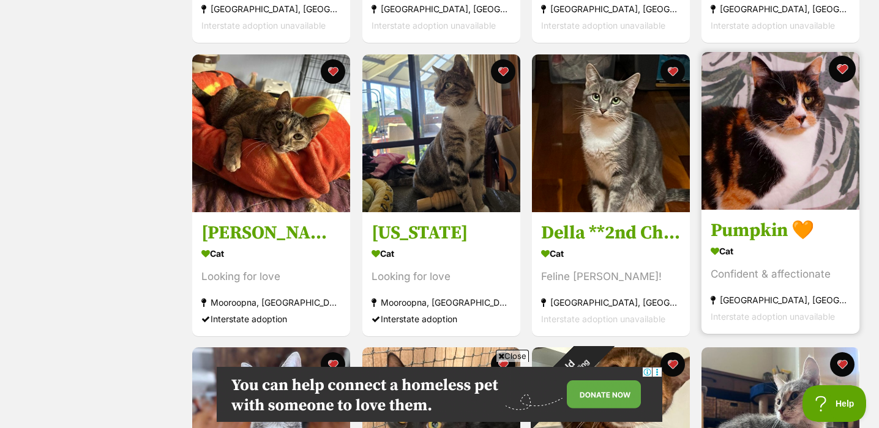
click at [838, 73] on button "favourite" at bounding box center [842, 69] width 27 height 27
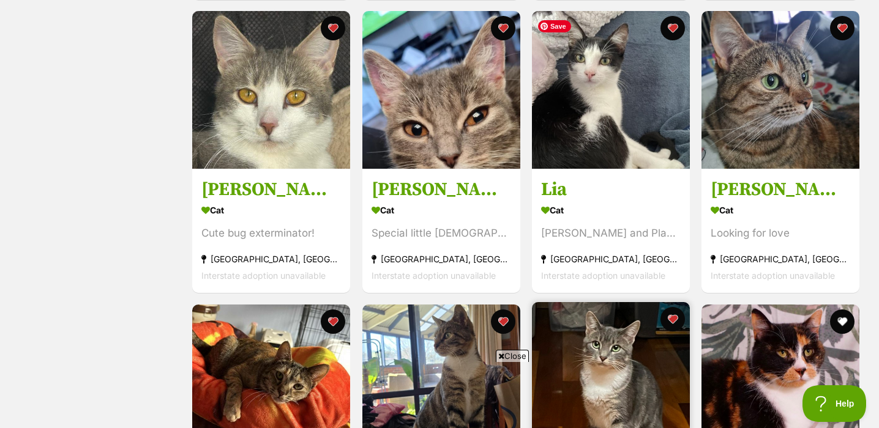
scroll to position [3445, 0]
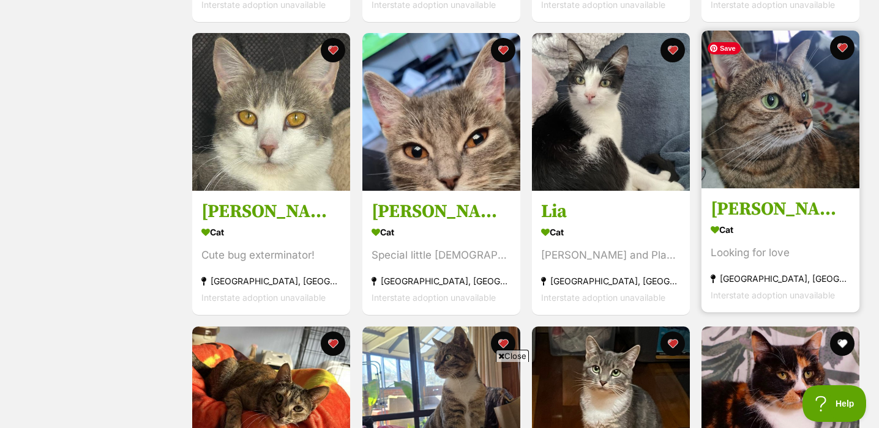
click at [796, 107] on img at bounding box center [780, 110] width 158 height 158
